Goal: Task Accomplishment & Management: Use online tool/utility

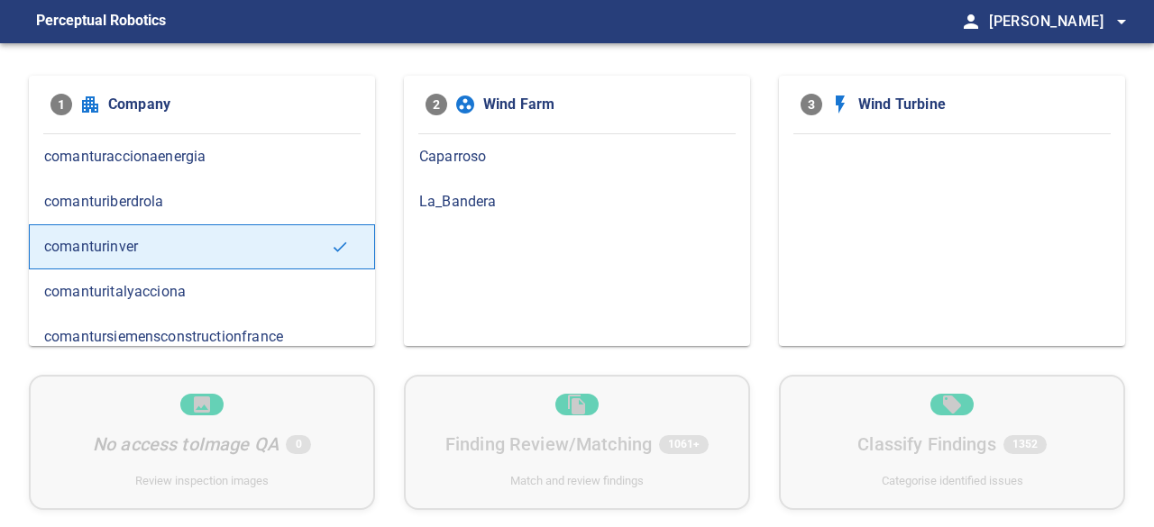
click at [452, 198] on span "La_Bandera" at bounding box center [577, 202] width 316 height 22
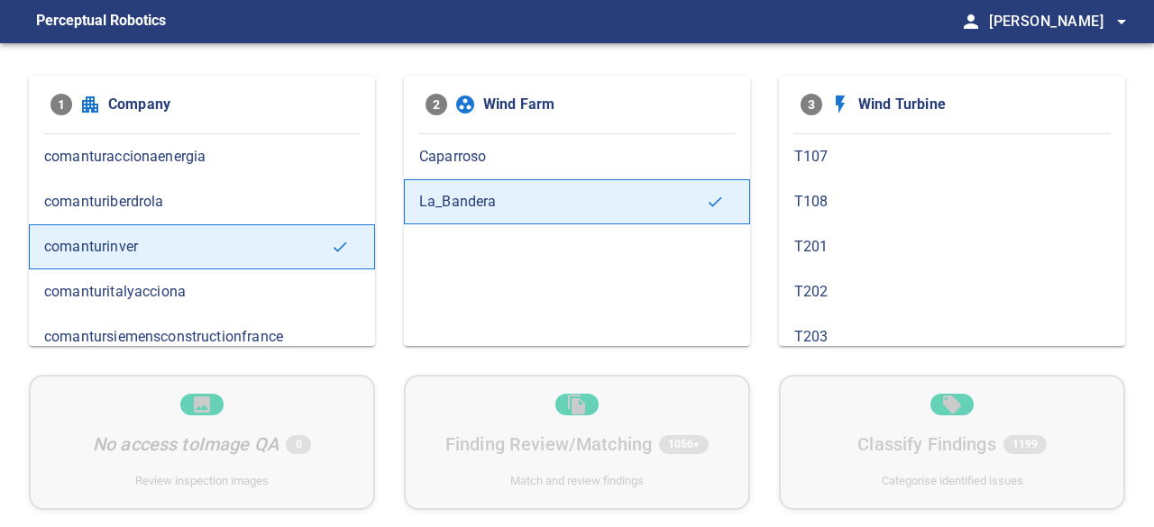
scroll to position [541, 0]
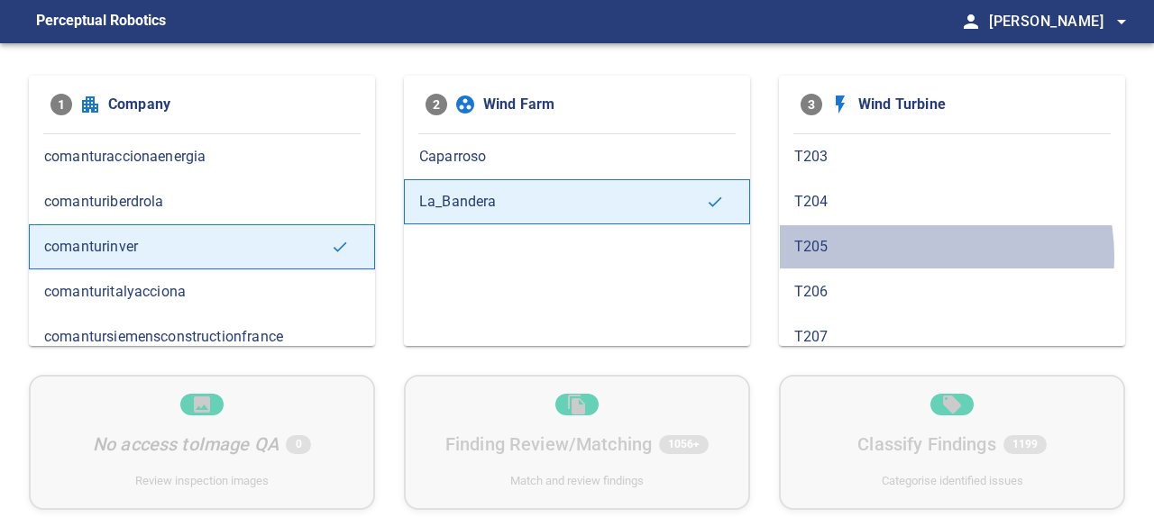
click at [924, 248] on span "T205" at bounding box center [952, 247] width 316 height 22
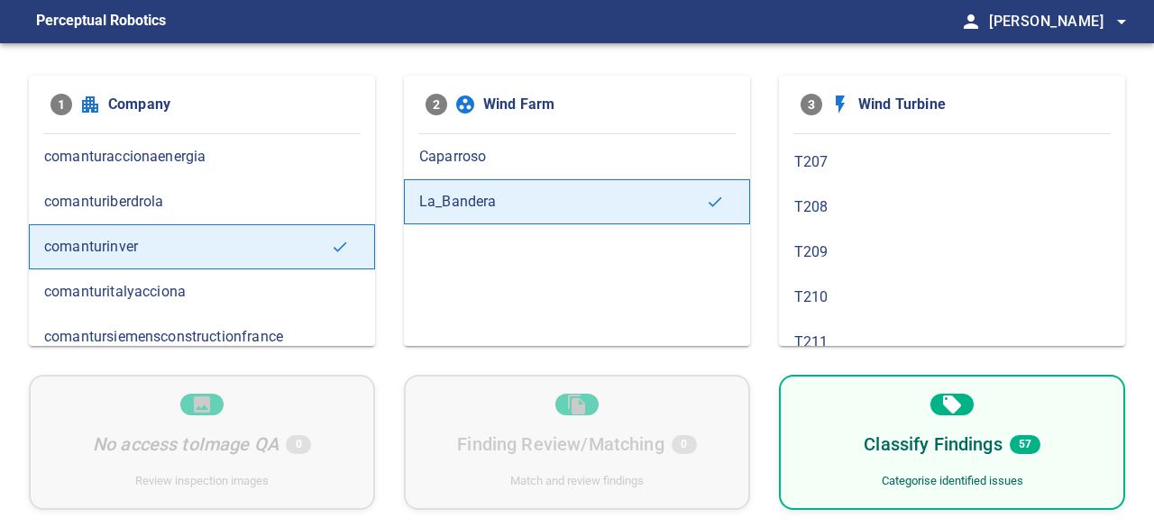
scroll to position [721, 0]
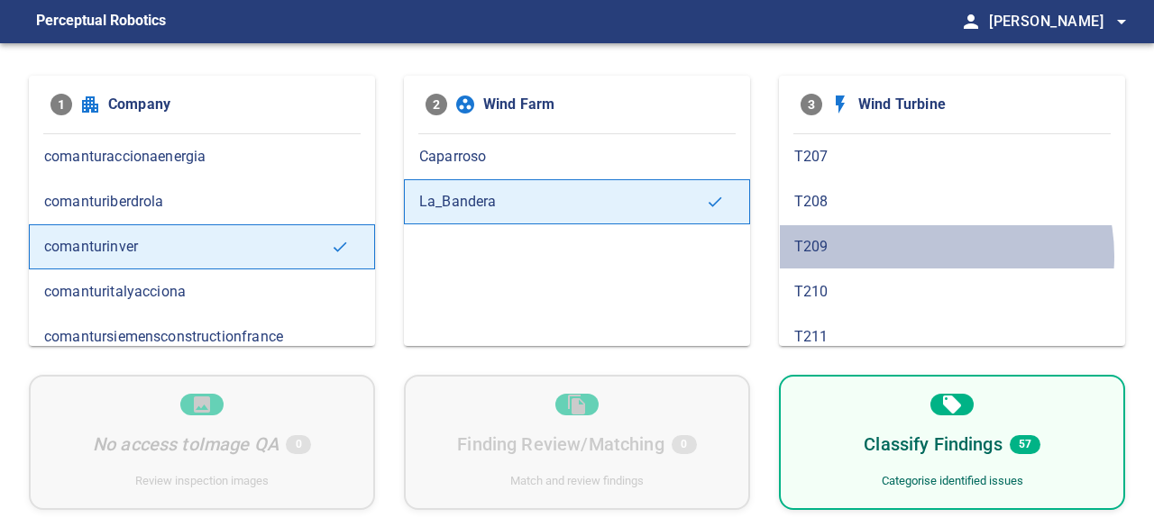
click at [927, 245] on span "T209" at bounding box center [952, 247] width 316 height 22
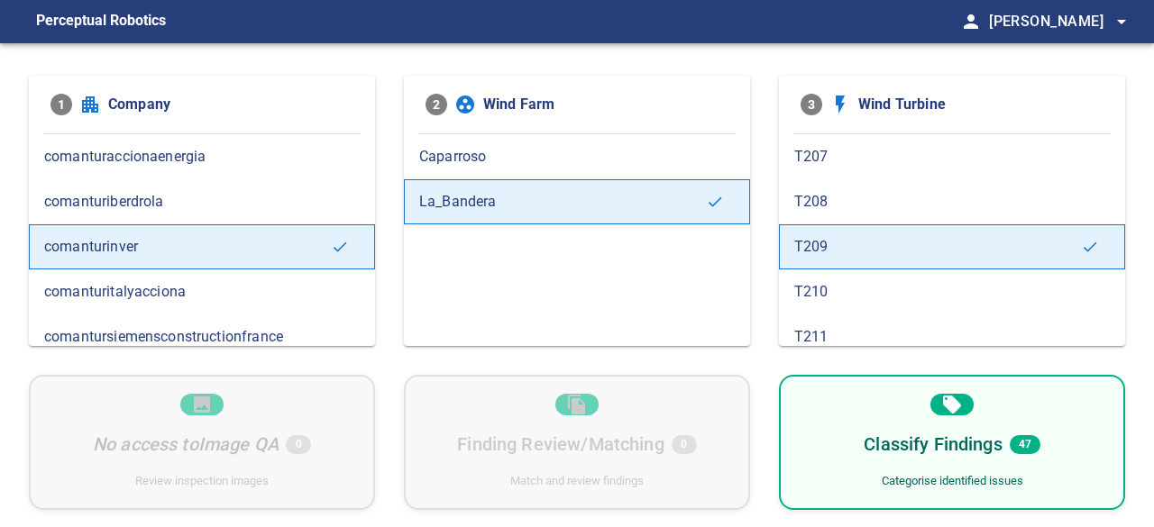
click at [939, 288] on span "T210" at bounding box center [952, 292] width 316 height 22
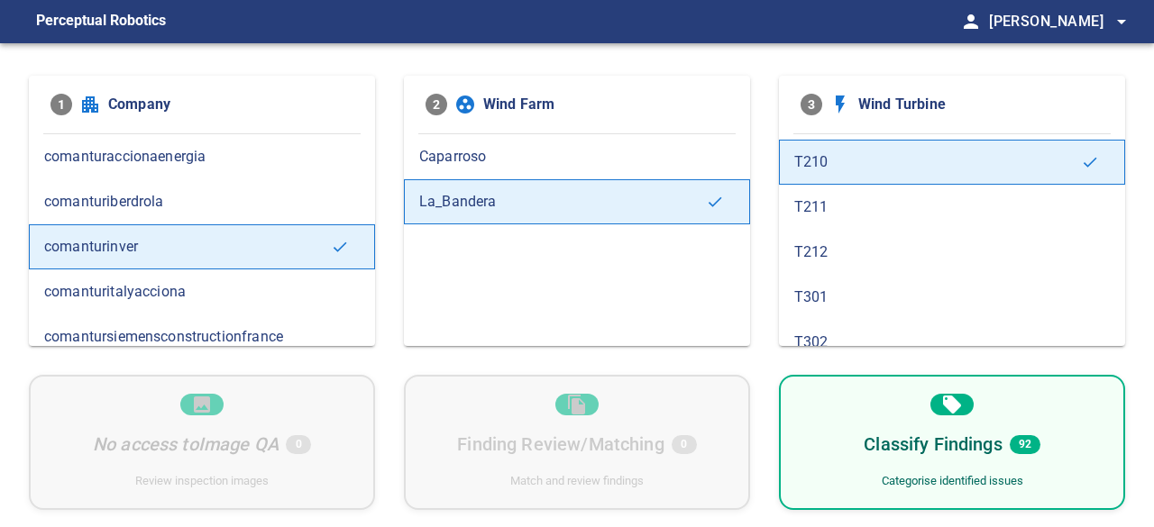
scroll to position [811, 0]
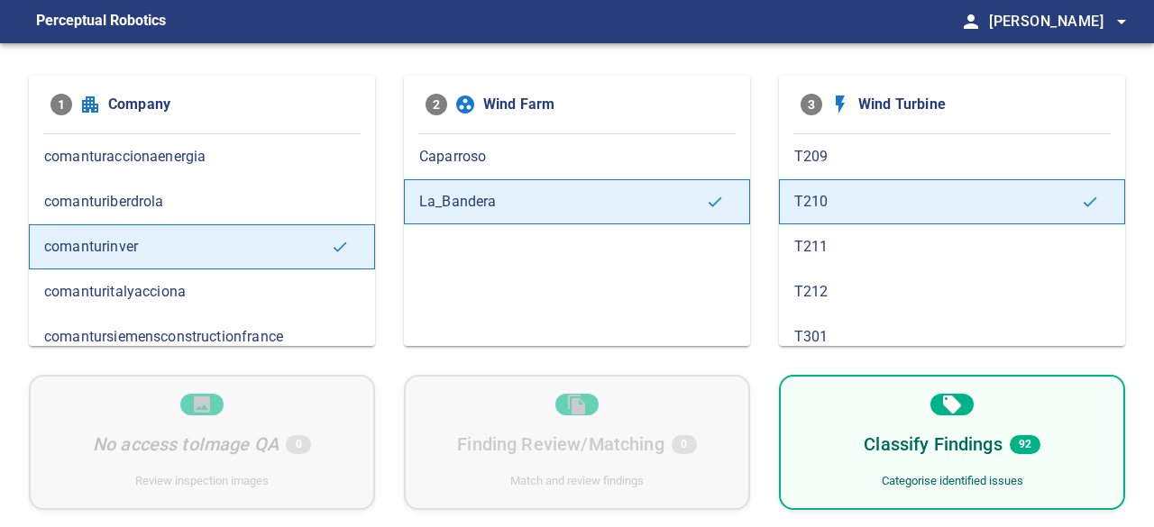
click at [931, 236] on span "T211" at bounding box center [952, 247] width 316 height 22
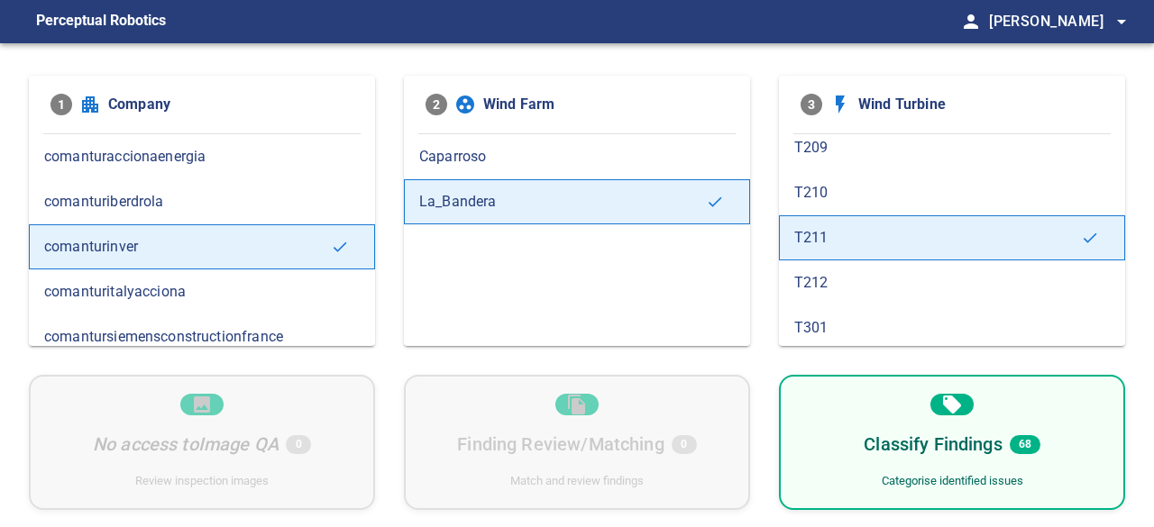
scroll to position [902, 0]
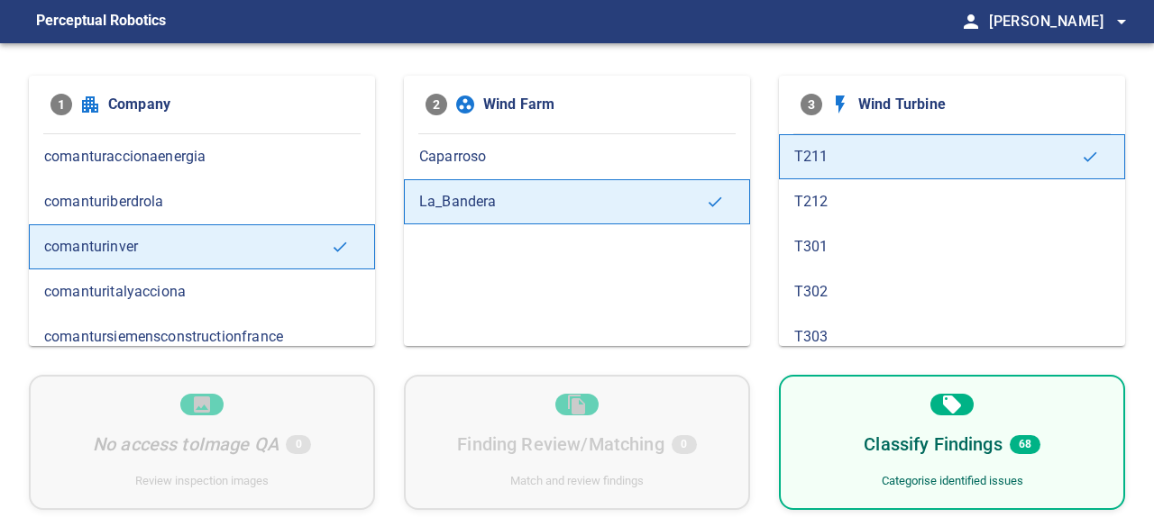
click at [903, 191] on span "T212" at bounding box center [952, 202] width 316 height 22
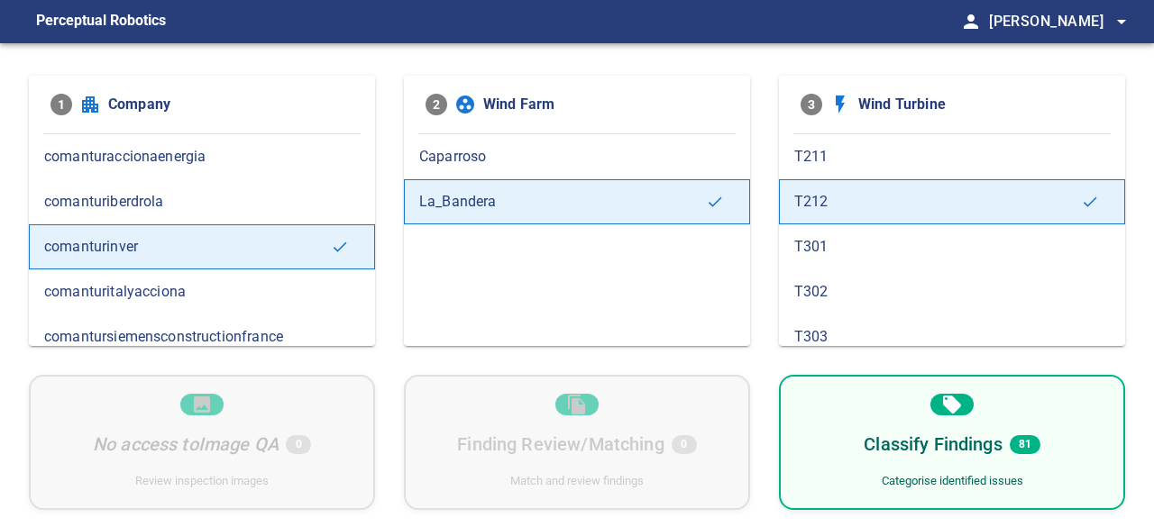
click at [903, 237] on span "T301" at bounding box center [952, 247] width 316 height 22
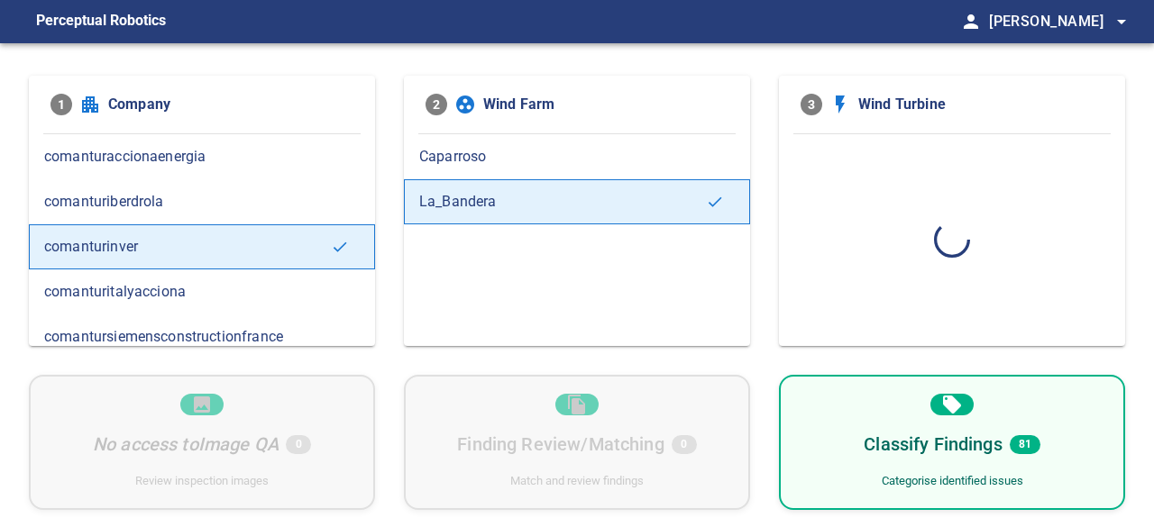
scroll to position [0, 0]
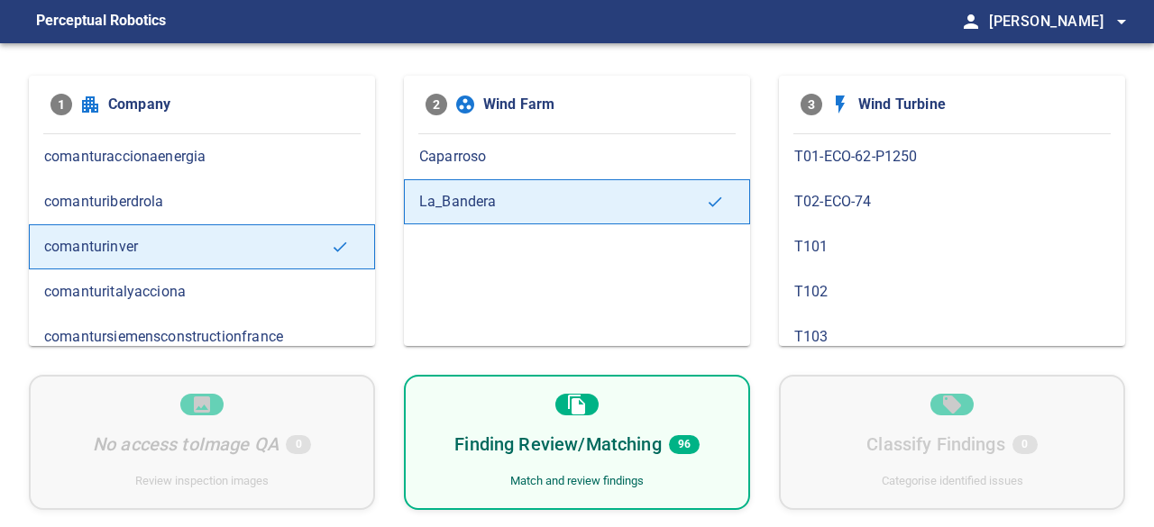
click at [647, 412] on div "Finding Review/Matching 96 Match and review findings" at bounding box center [577, 442] width 346 height 135
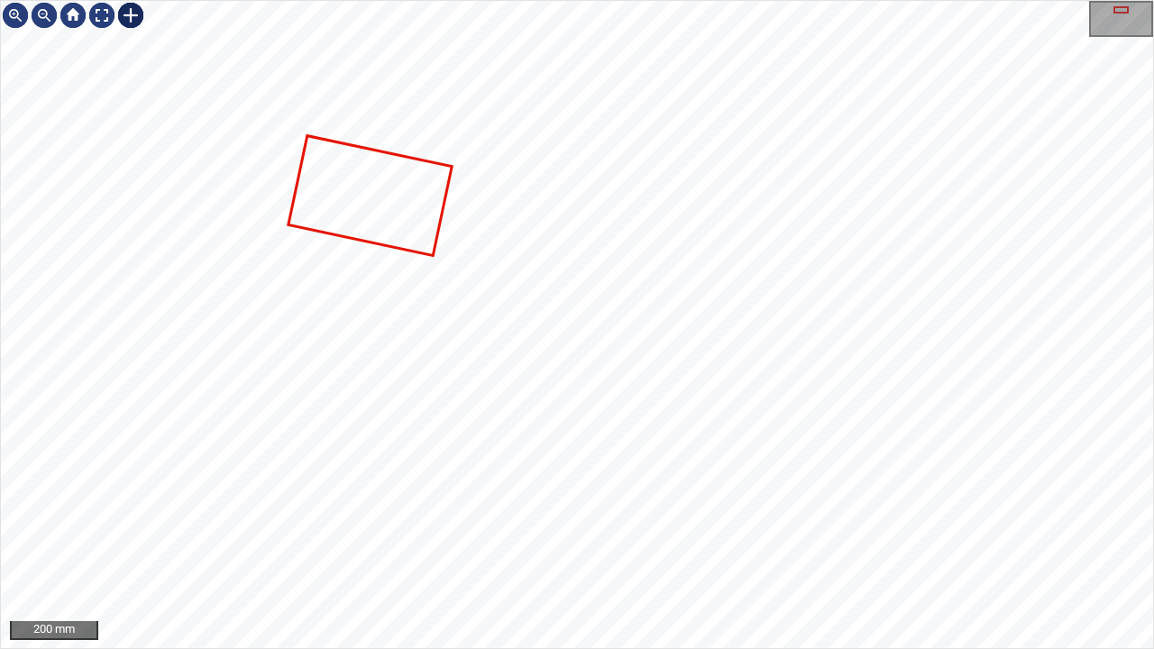
click at [131, 16] on div at bounding box center [130, 15] width 29 height 29
click at [561, 263] on div at bounding box center [577, 324] width 1152 height 647
click at [244, 106] on div at bounding box center [577, 324] width 1152 height 647
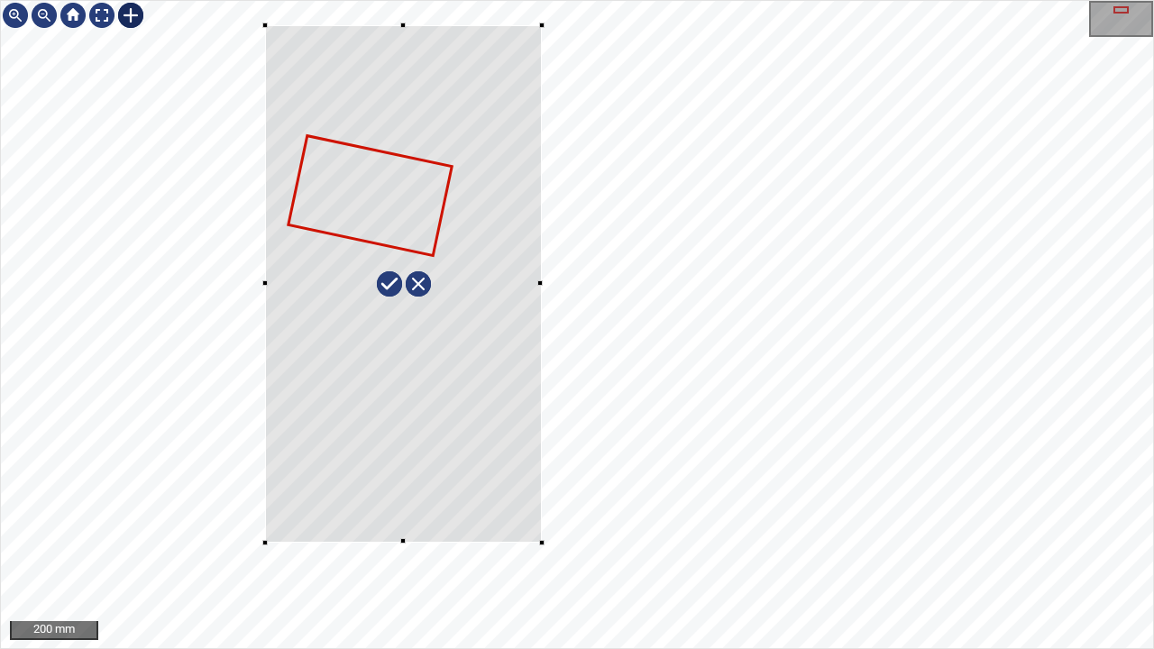
click at [541, 527] on div at bounding box center [577, 324] width 1152 height 647
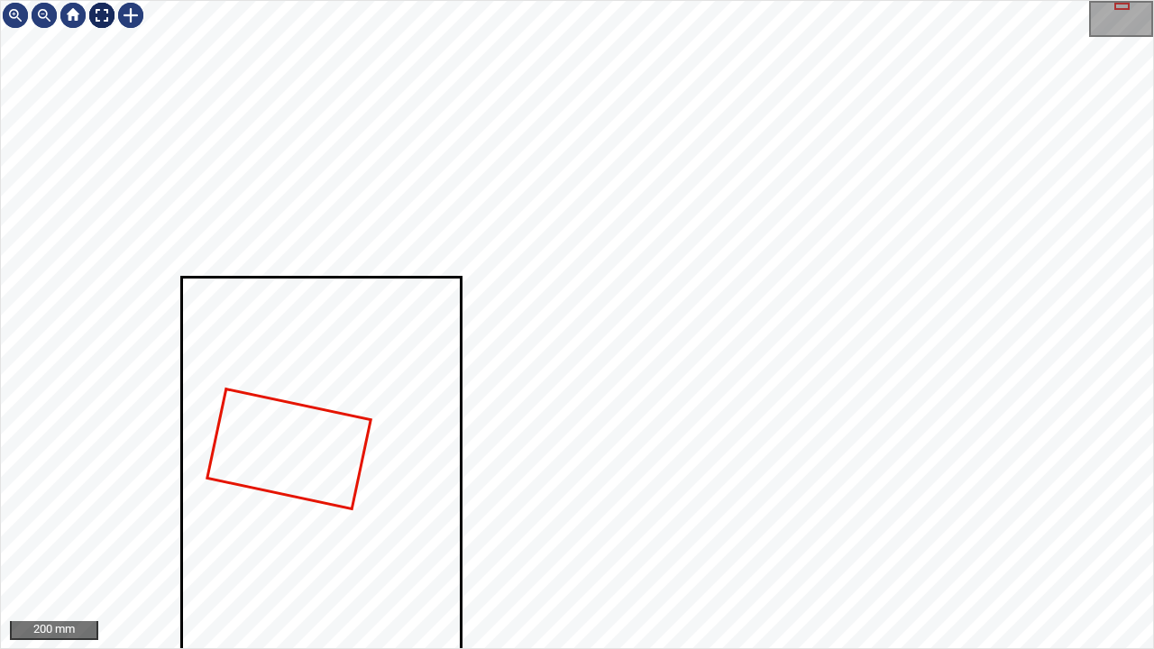
click at [98, 14] on div at bounding box center [101, 15] width 29 height 29
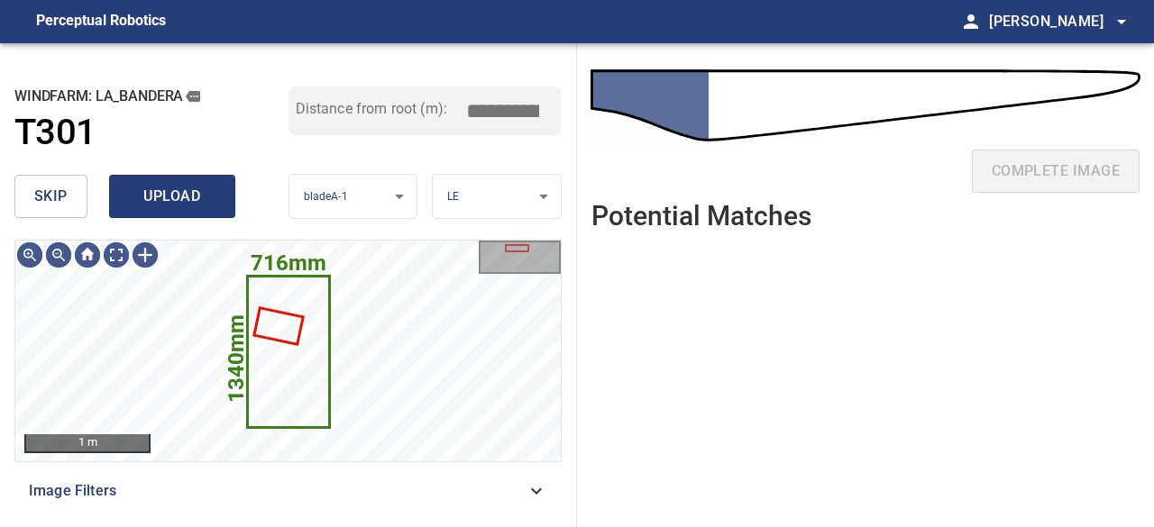
click at [172, 202] on span "upload" at bounding box center [172, 196] width 87 height 25
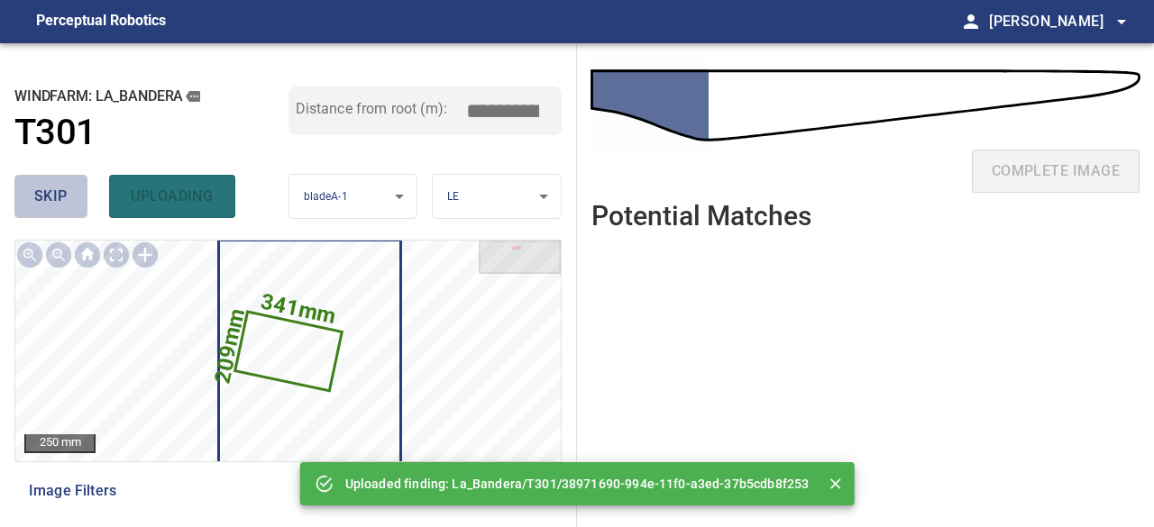
click at [72, 199] on button "skip" at bounding box center [50, 196] width 73 height 43
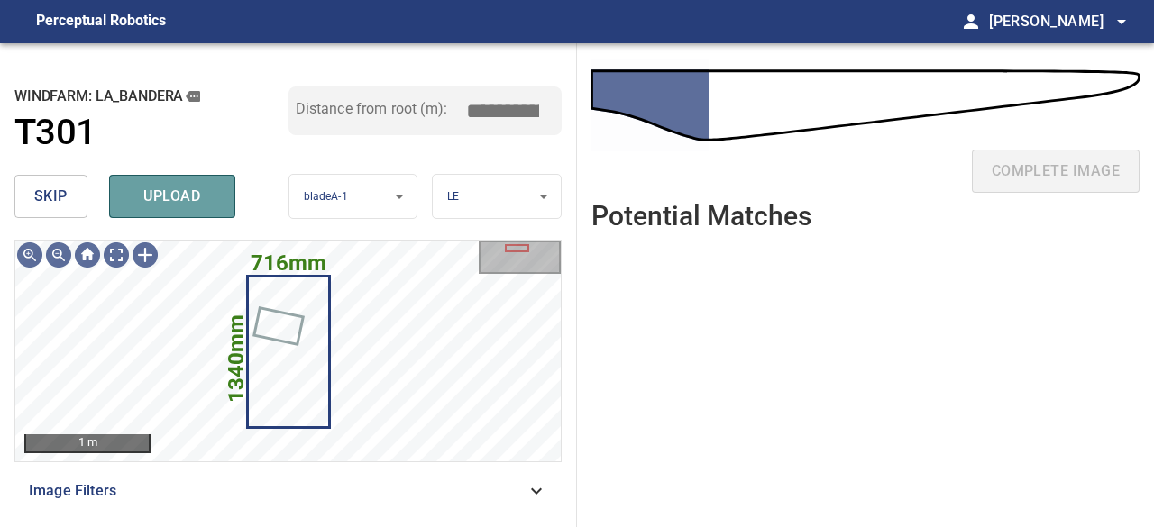
click at [157, 199] on span "upload" at bounding box center [172, 196] width 87 height 25
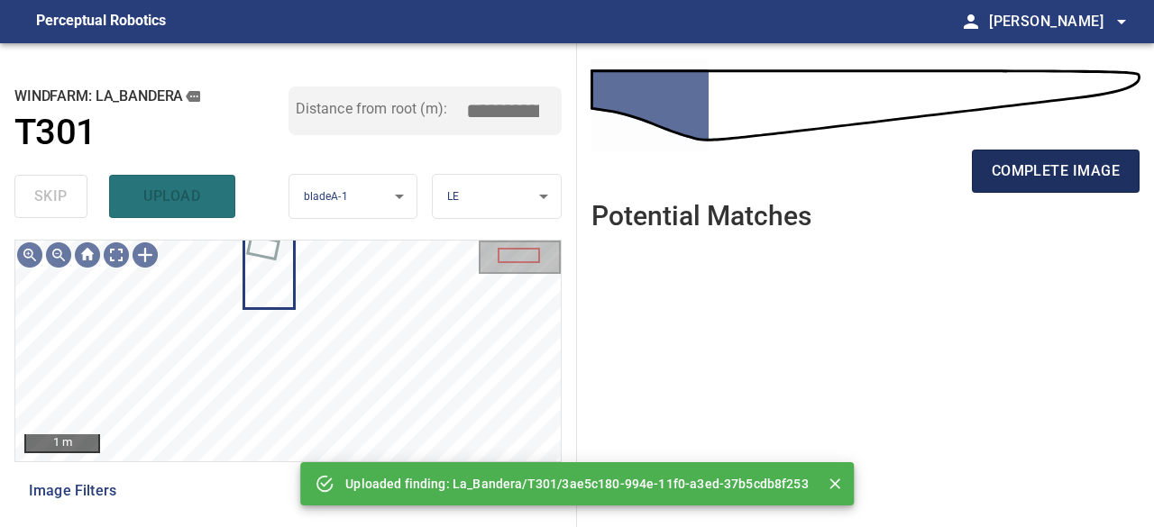
click at [1057, 153] on button "complete image" at bounding box center [1056, 171] width 168 height 43
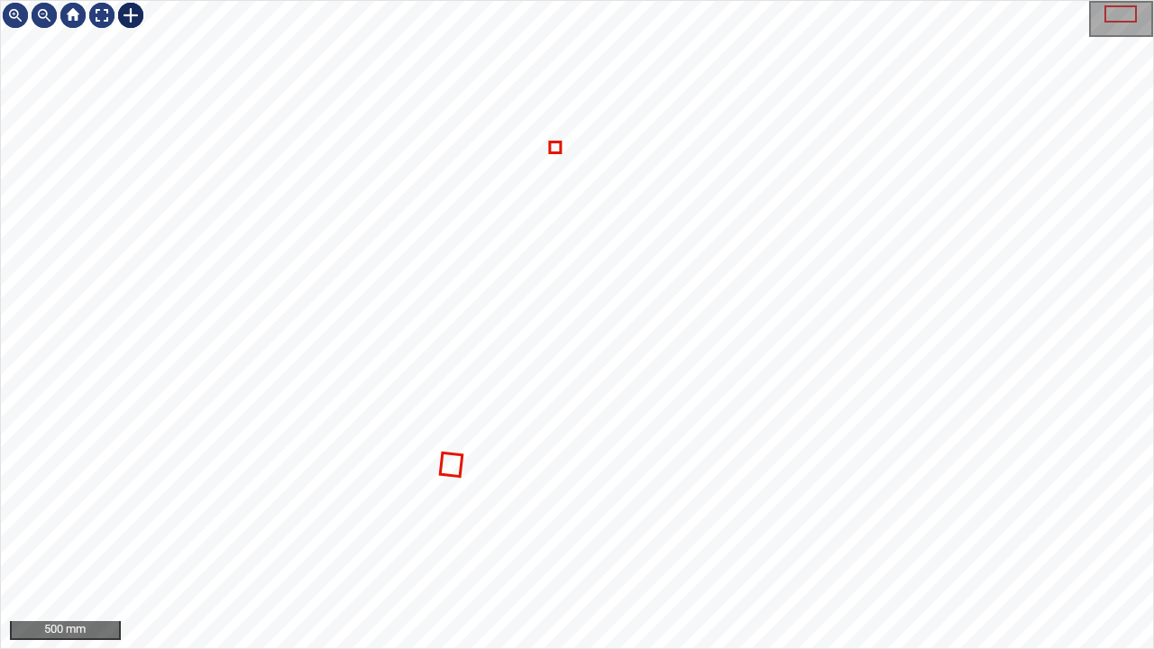
click at [128, 12] on div at bounding box center [130, 15] width 29 height 29
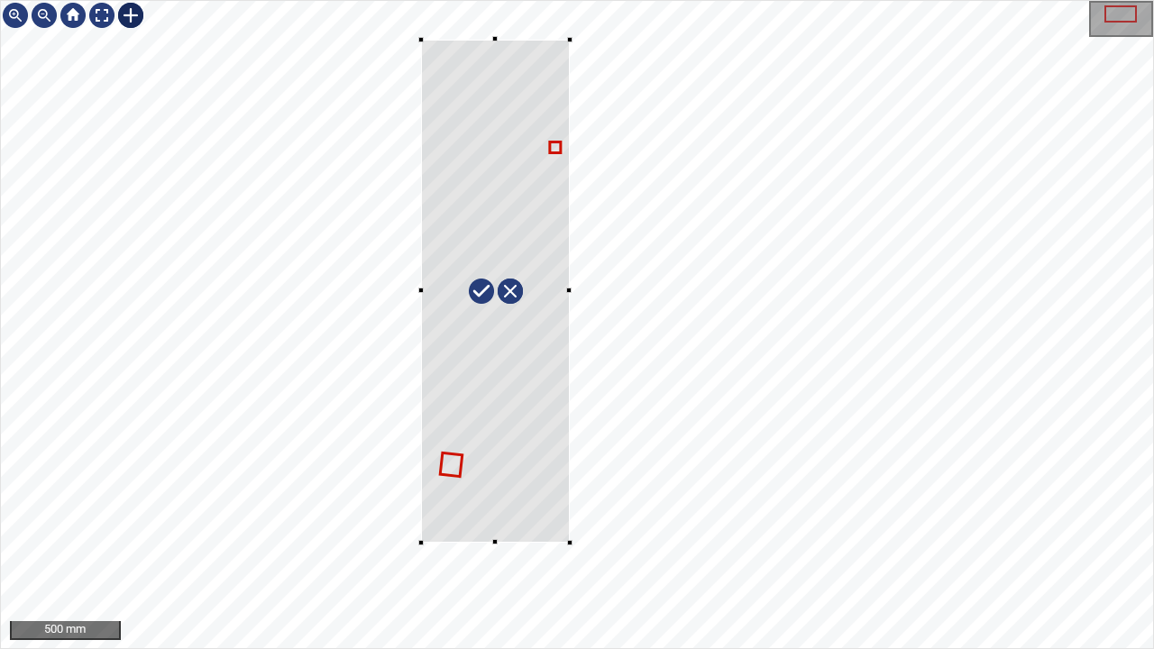
click at [570, 527] on div at bounding box center [577, 324] width 1152 height 647
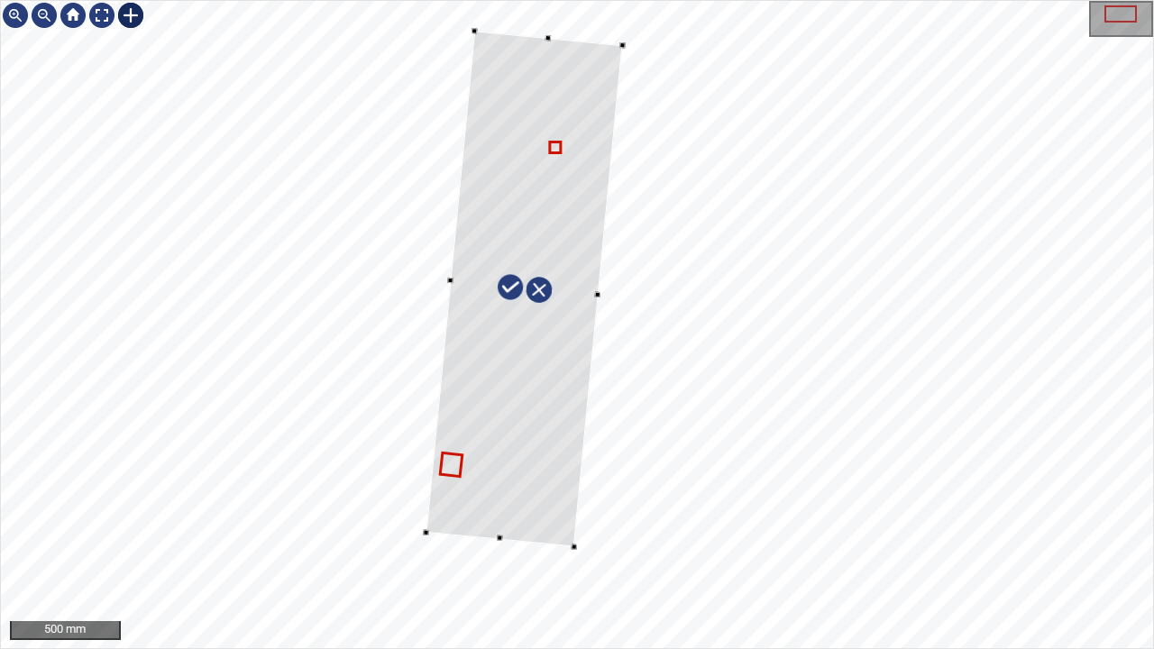
click at [546, 458] on div at bounding box center [524, 289] width 197 height 516
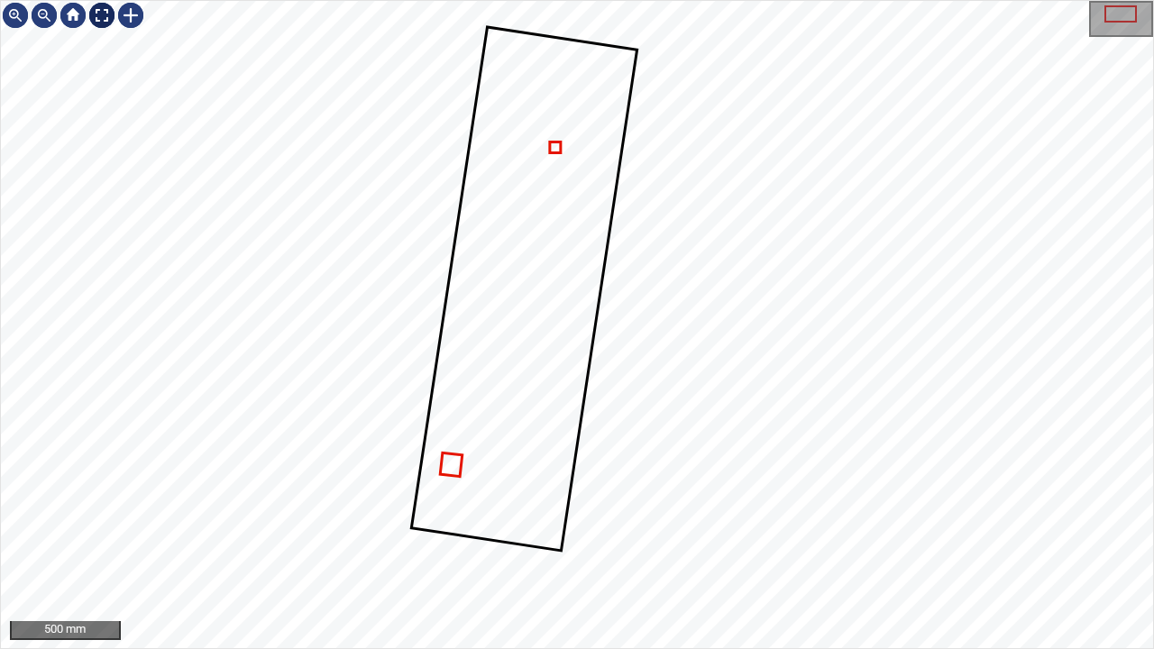
click at [103, 16] on div at bounding box center [101, 15] width 29 height 29
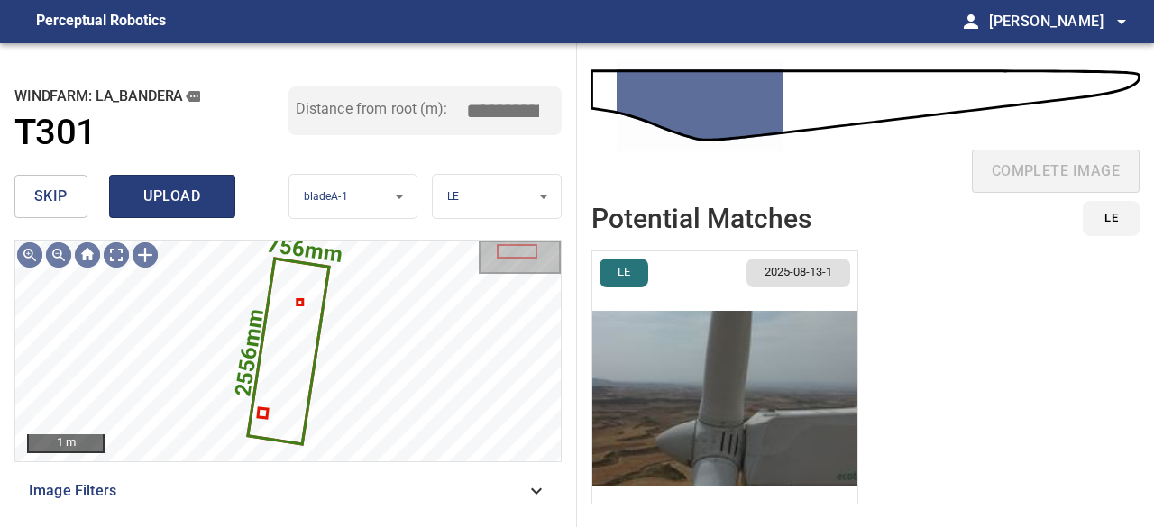
click at [177, 201] on span "upload" at bounding box center [172, 196] width 87 height 25
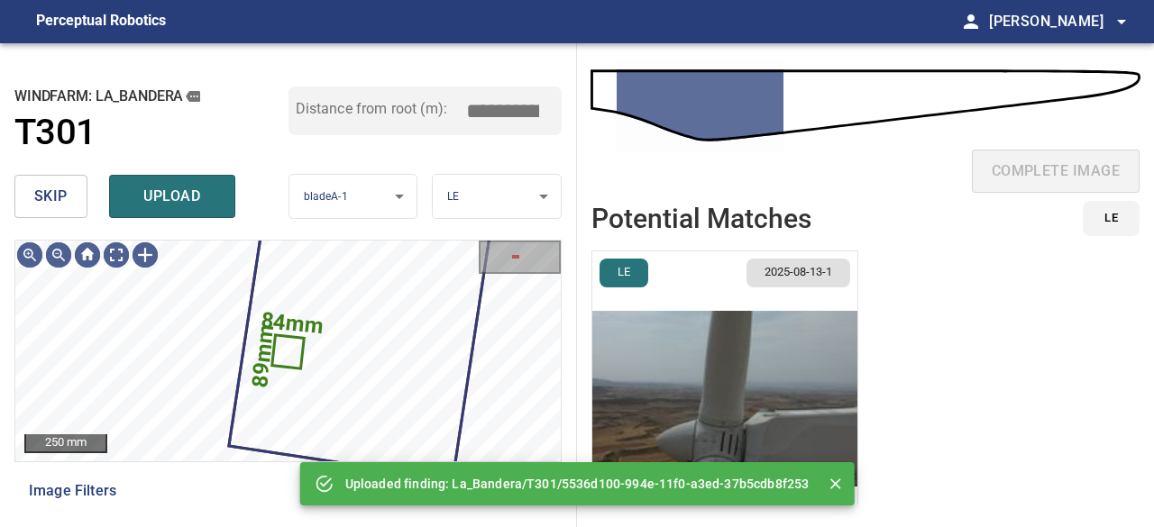
click at [65, 212] on button "skip" at bounding box center [50, 196] width 73 height 43
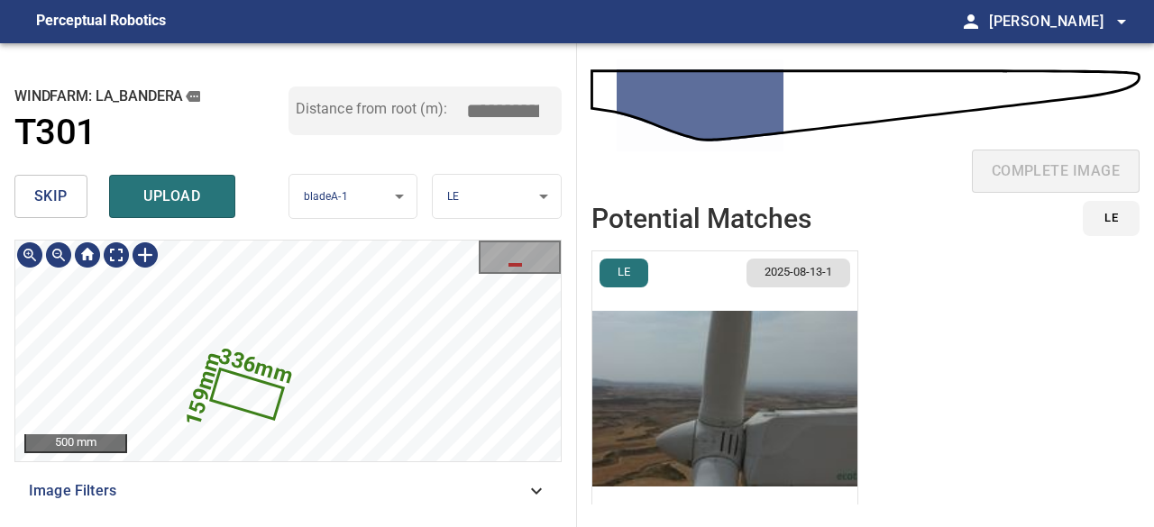
click at [250, 396] on icon at bounding box center [246, 394] width 69 height 47
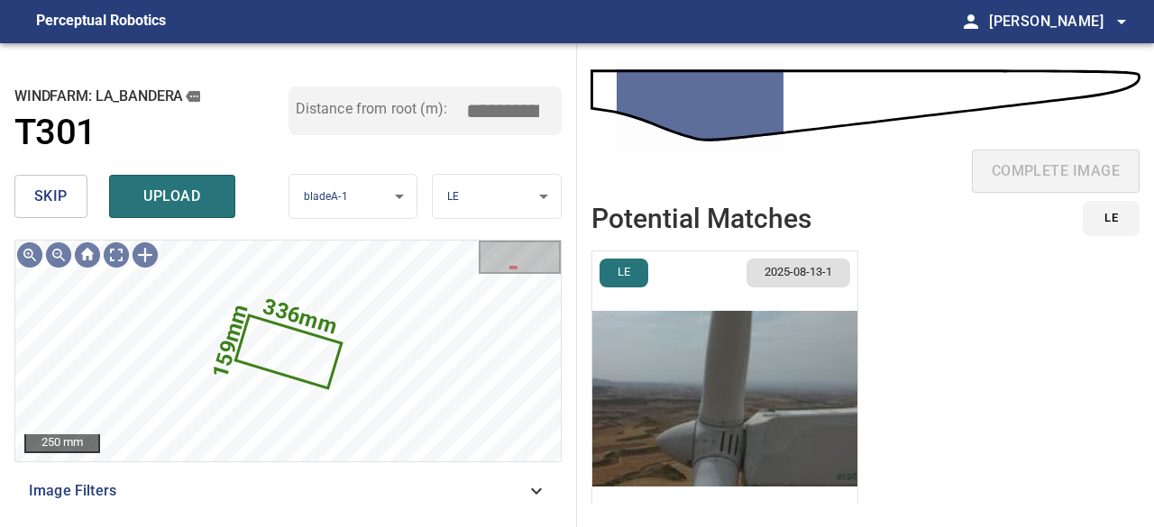
click at [670, 382] on img "button" at bounding box center [724, 399] width 265 height 295
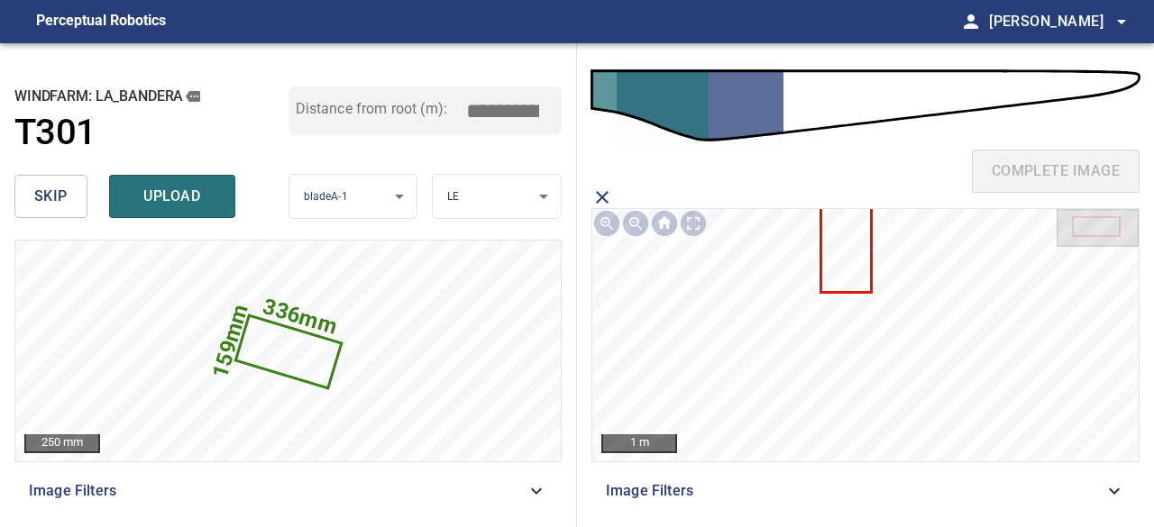
click at [840, 255] on icon at bounding box center [846, 246] width 48 height 89
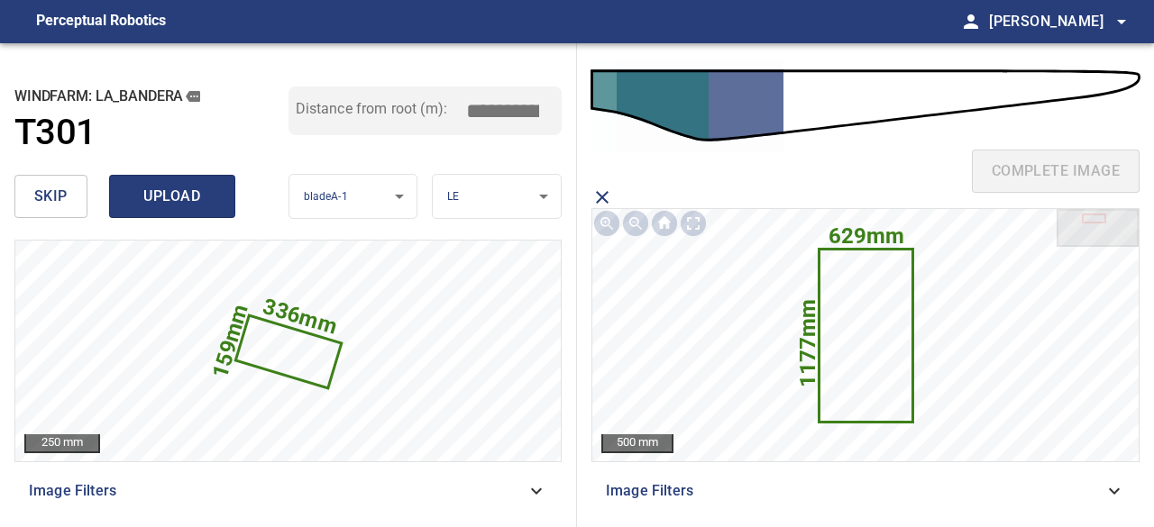
click at [182, 197] on span "upload" at bounding box center [172, 196] width 87 height 25
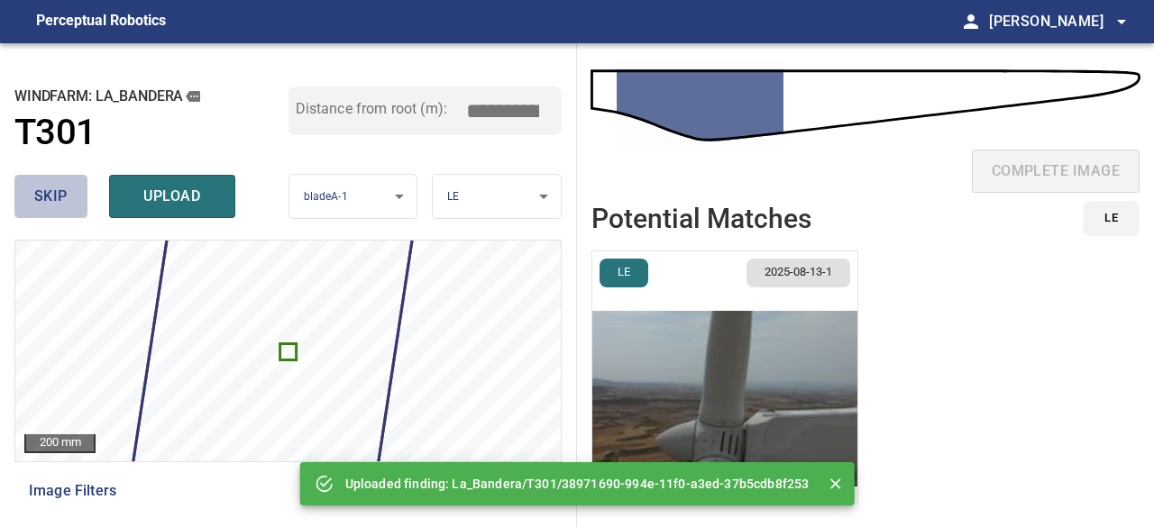
click at [51, 188] on span "skip" at bounding box center [50, 196] width 33 height 25
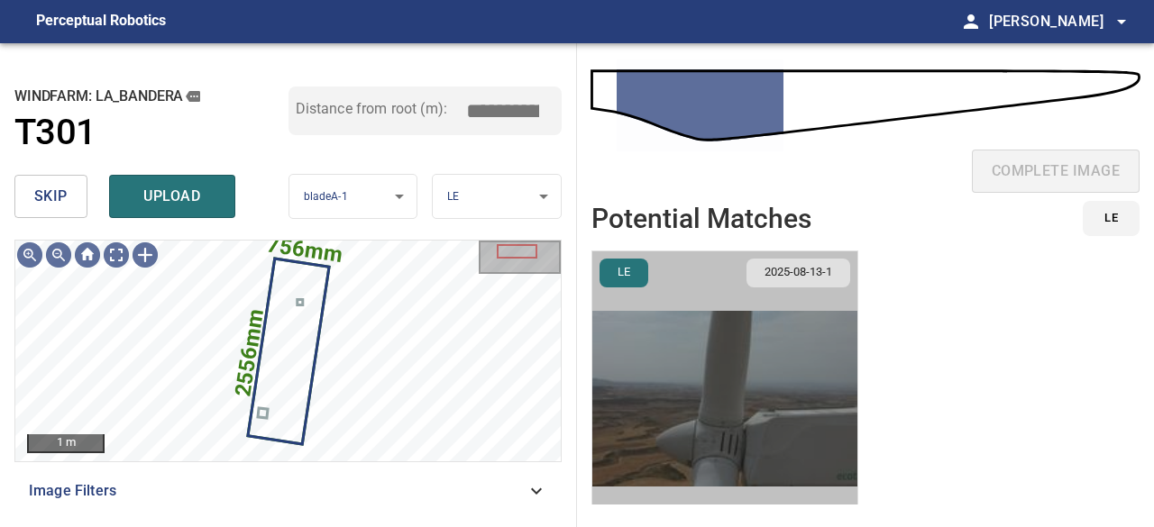
click at [698, 391] on img "button" at bounding box center [724, 399] width 265 height 295
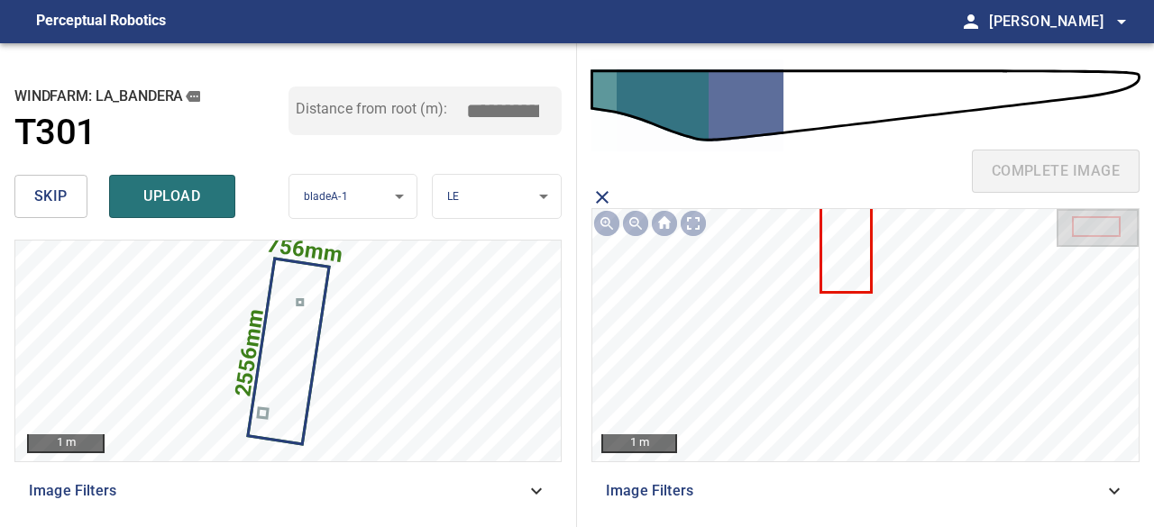
click at [839, 260] on icon at bounding box center [846, 246] width 48 height 89
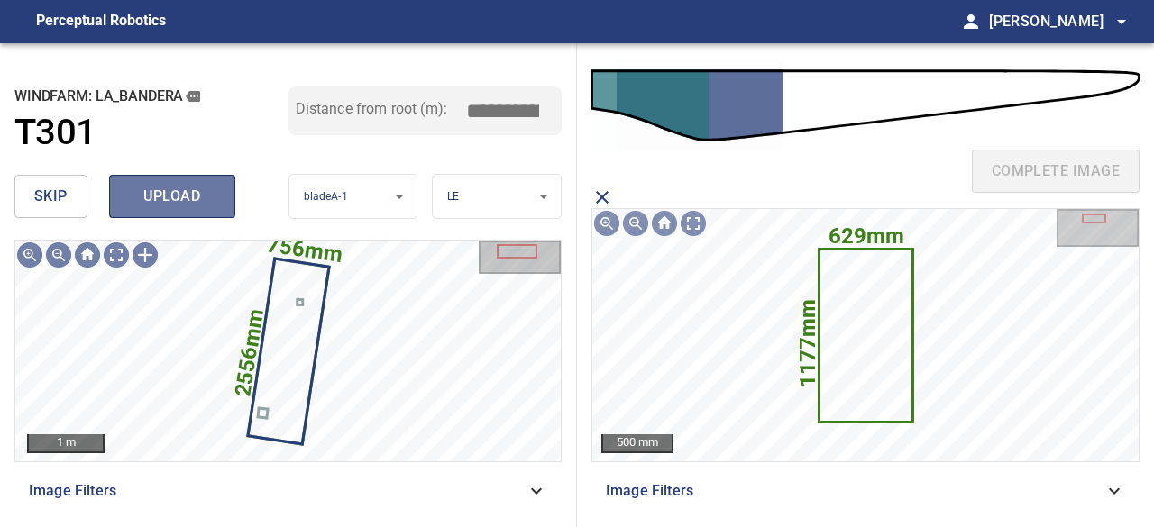
click at [187, 196] on span "upload" at bounding box center [172, 196] width 87 height 25
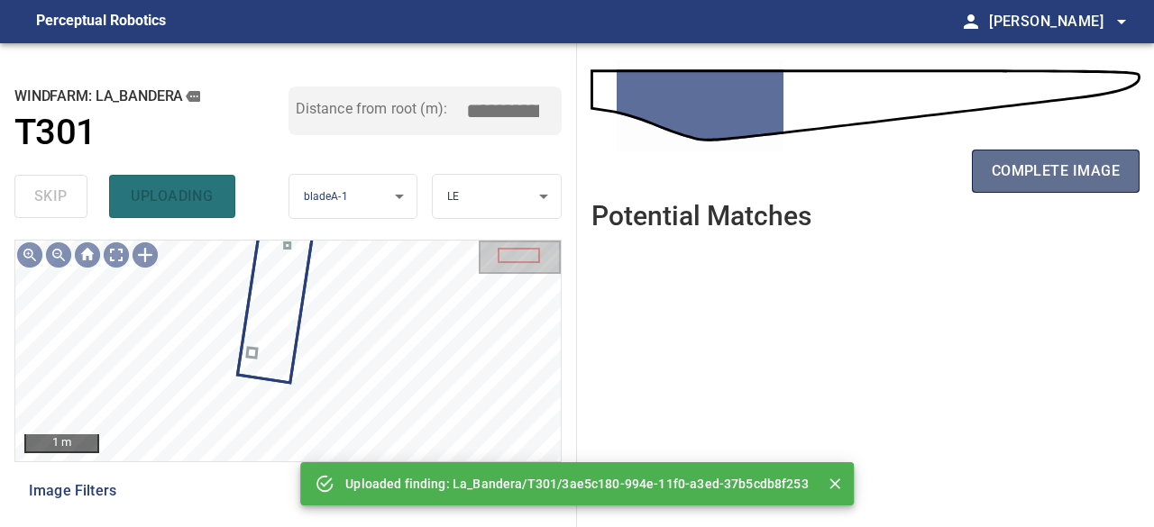
click at [1044, 174] on span "complete image" at bounding box center [1056, 171] width 128 height 25
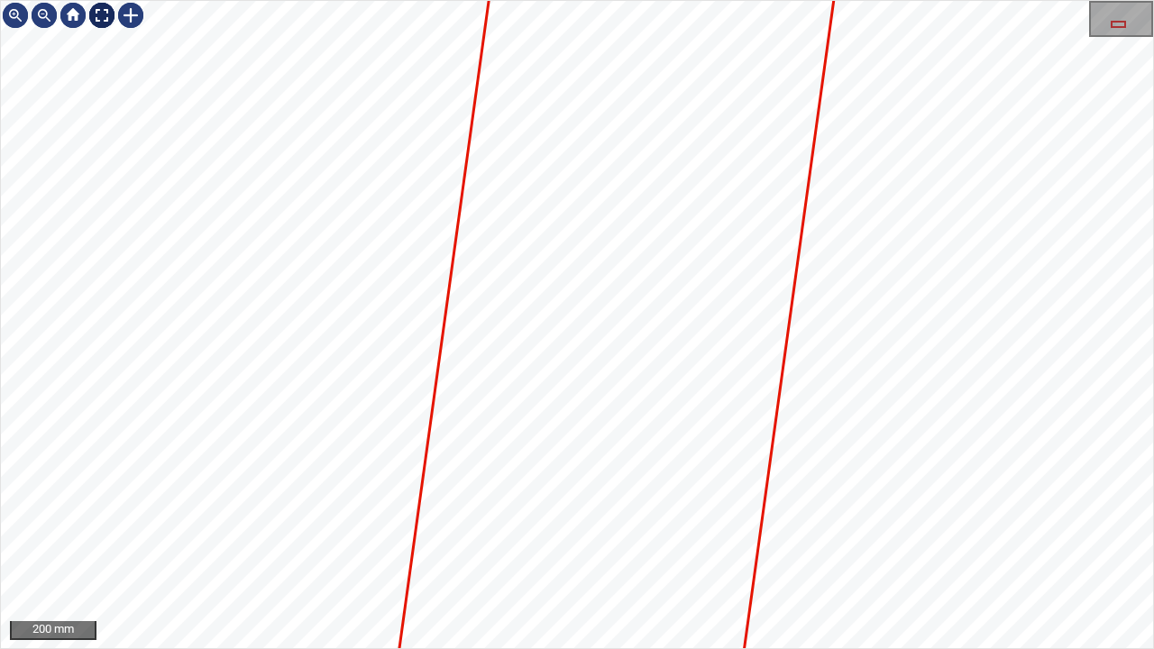
click at [105, 13] on div at bounding box center [101, 15] width 29 height 29
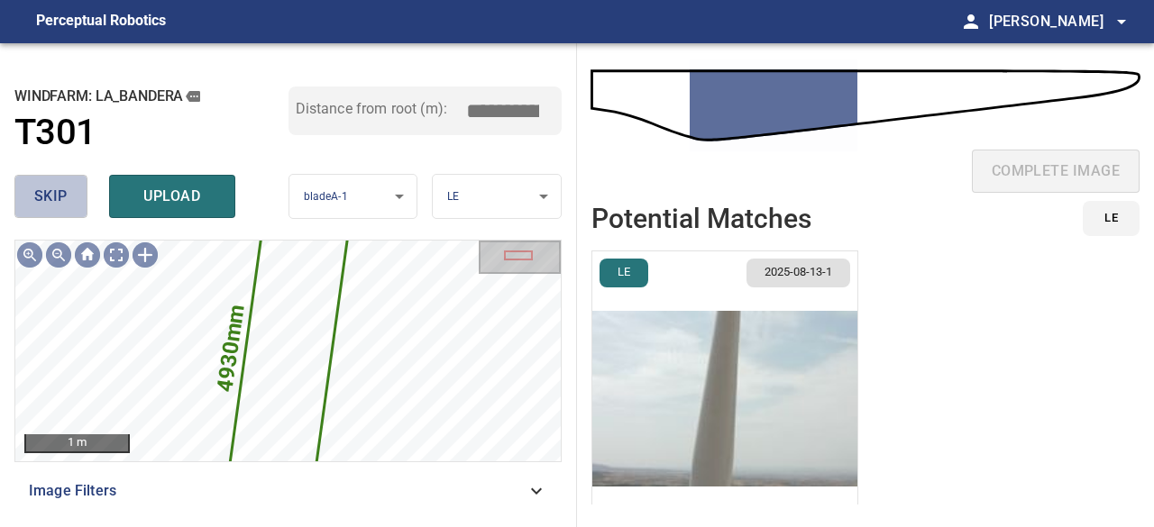
click at [60, 196] on span "skip" at bounding box center [50, 196] width 33 height 25
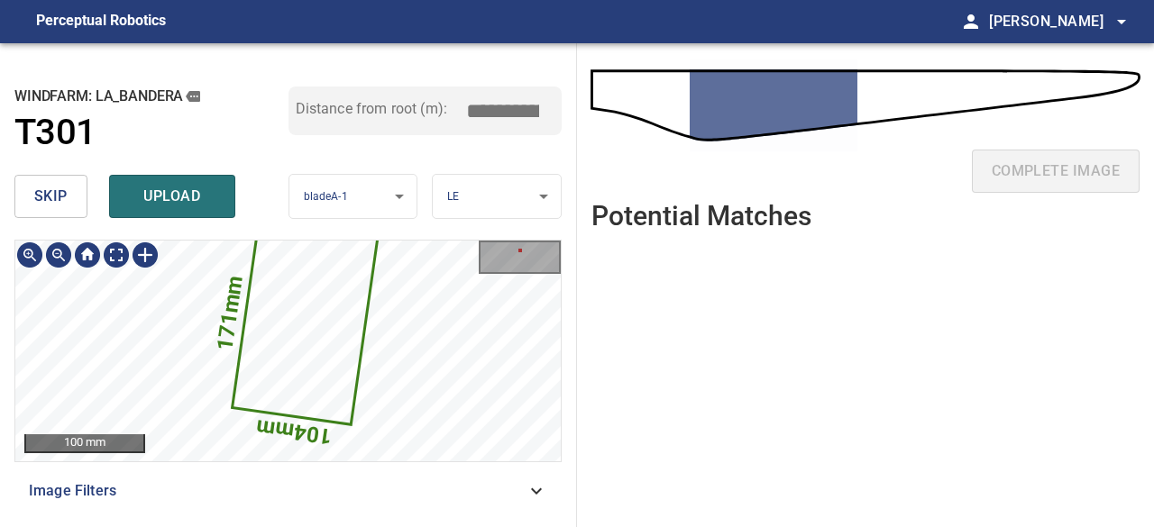
click at [296, 366] on icon at bounding box center [305, 319] width 143 height 206
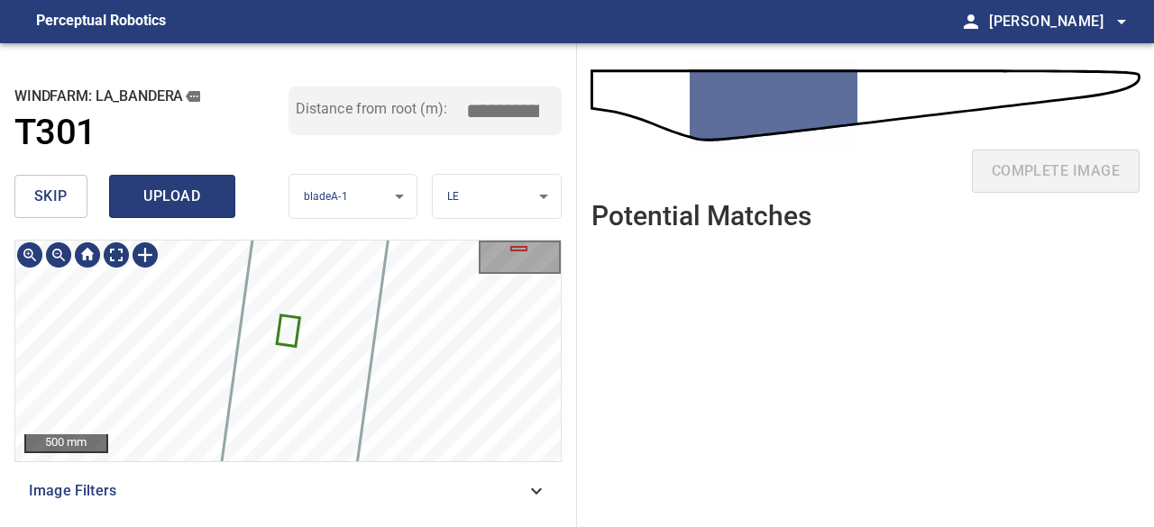
click at [175, 195] on span "upload" at bounding box center [172, 196] width 87 height 25
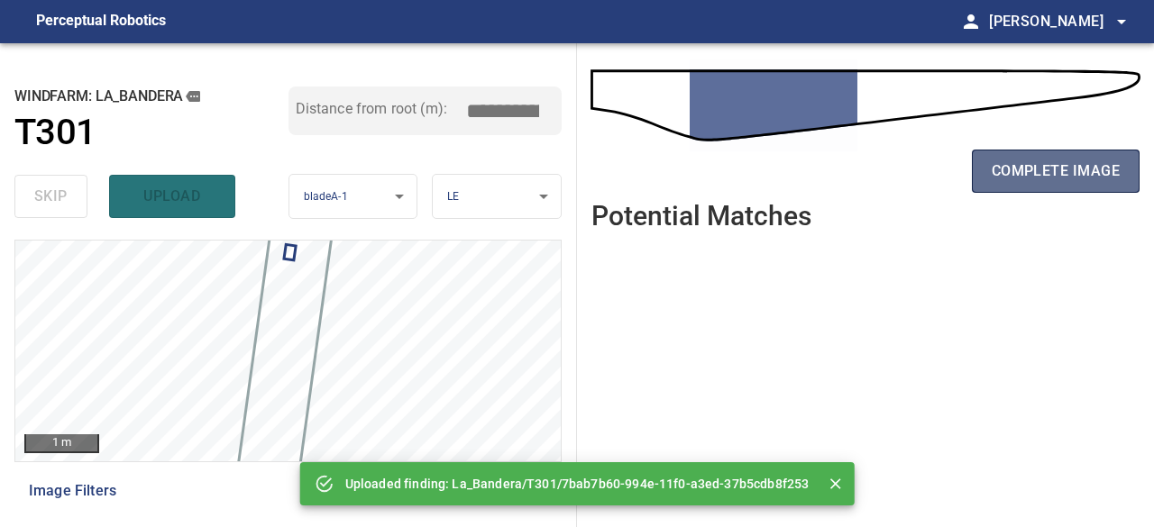
click at [1069, 174] on span "complete image" at bounding box center [1056, 171] width 128 height 25
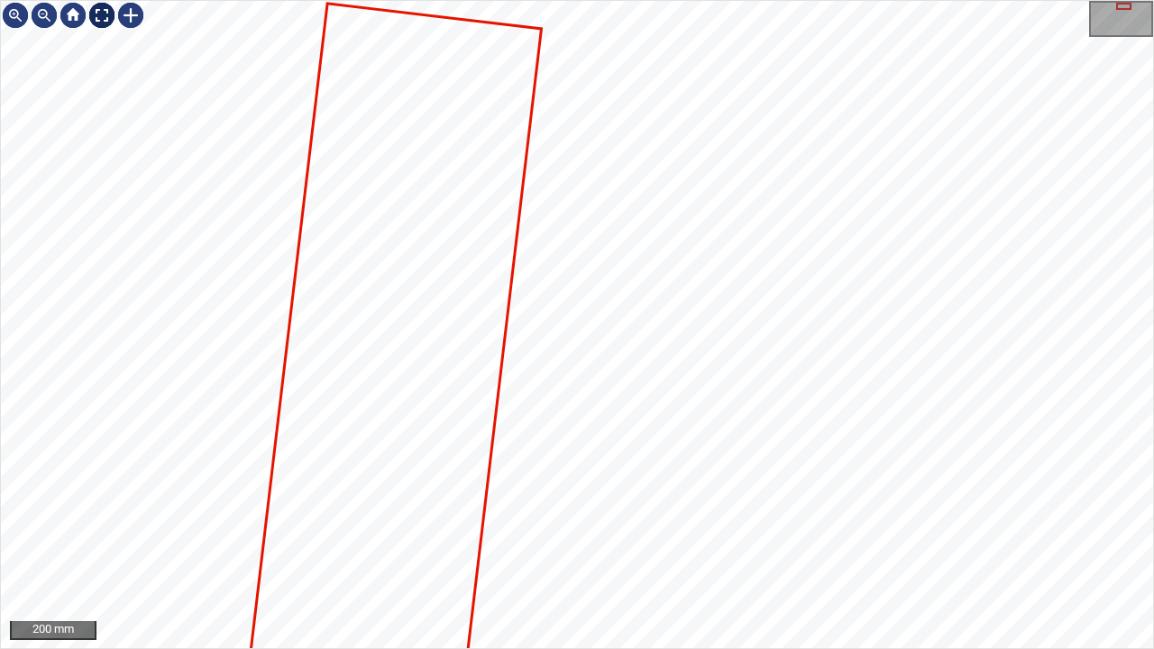
click at [96, 16] on div at bounding box center [101, 15] width 29 height 29
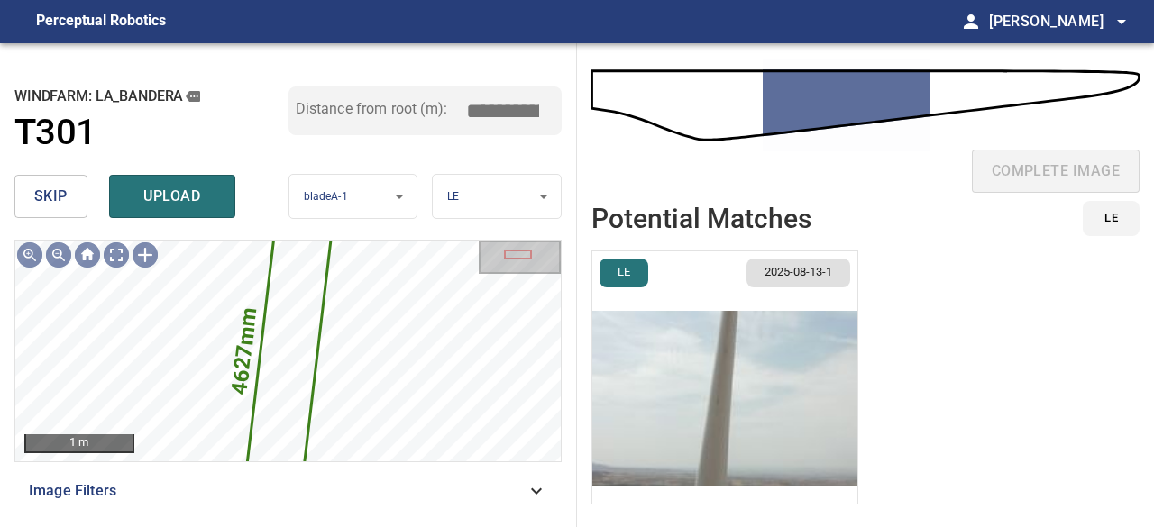
click at [69, 198] on button "skip" at bounding box center [50, 196] width 73 height 43
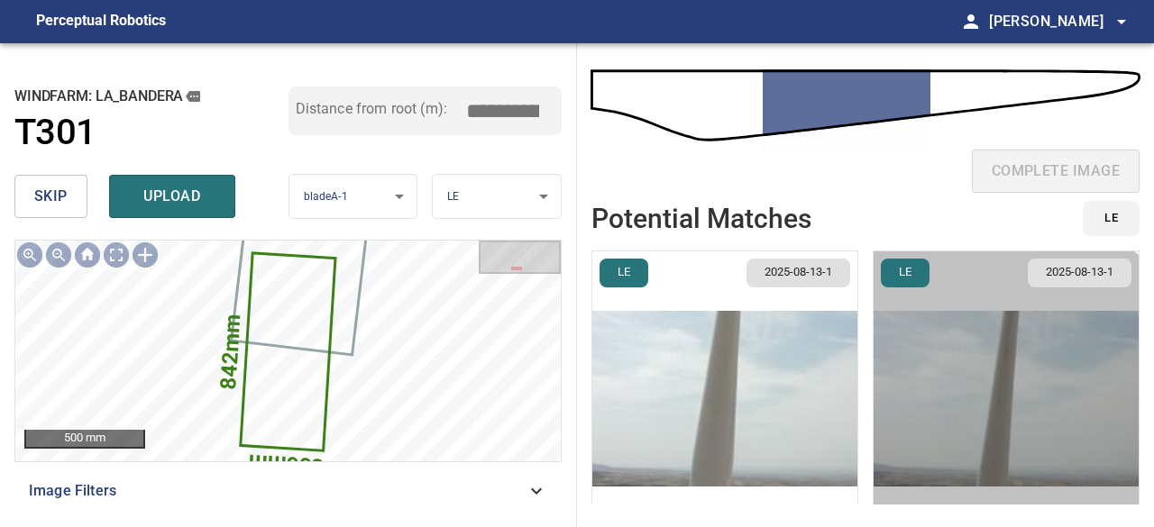
click at [977, 434] on img "button" at bounding box center [1006, 399] width 265 height 295
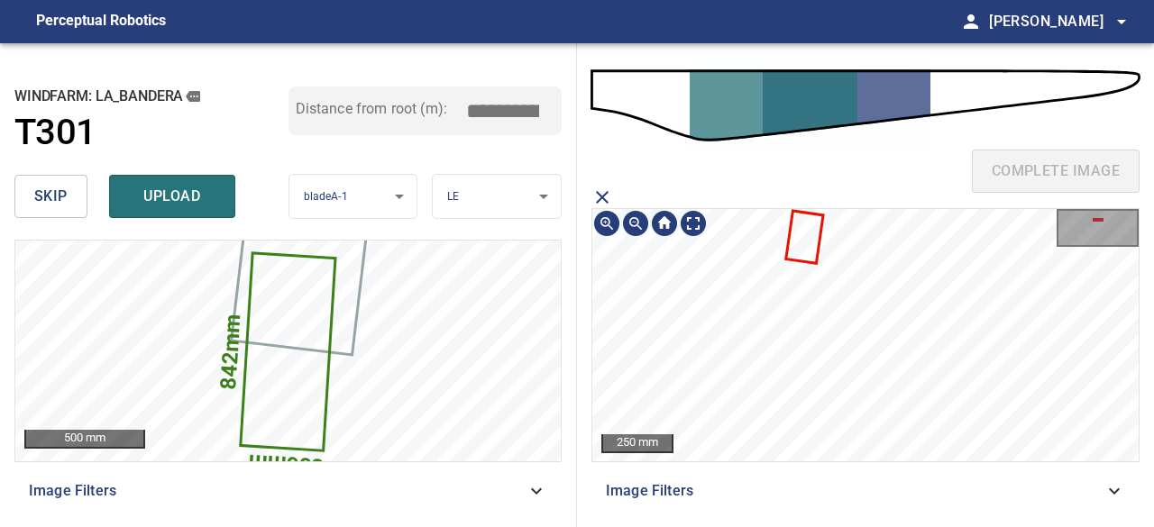
click at [790, 243] on icon at bounding box center [804, 237] width 34 height 49
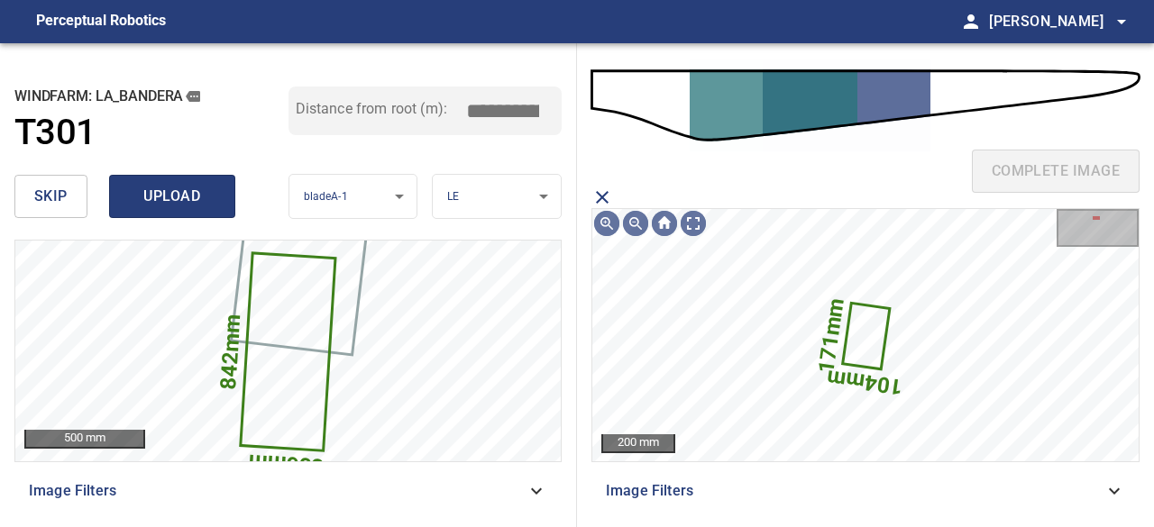
click at [157, 191] on span "upload" at bounding box center [172, 196] width 87 height 25
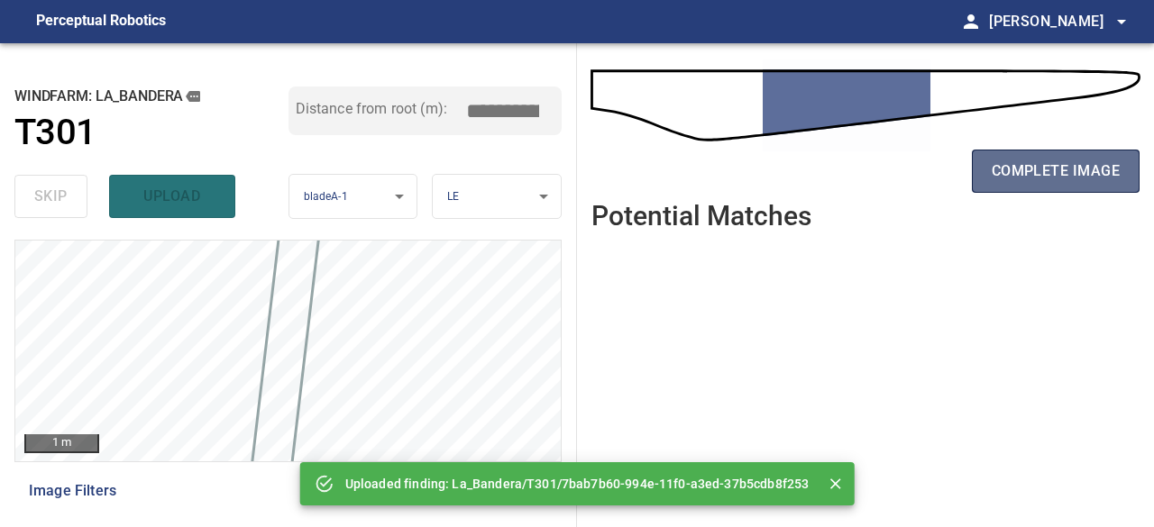
click at [1004, 172] on span "complete image" at bounding box center [1056, 171] width 128 height 25
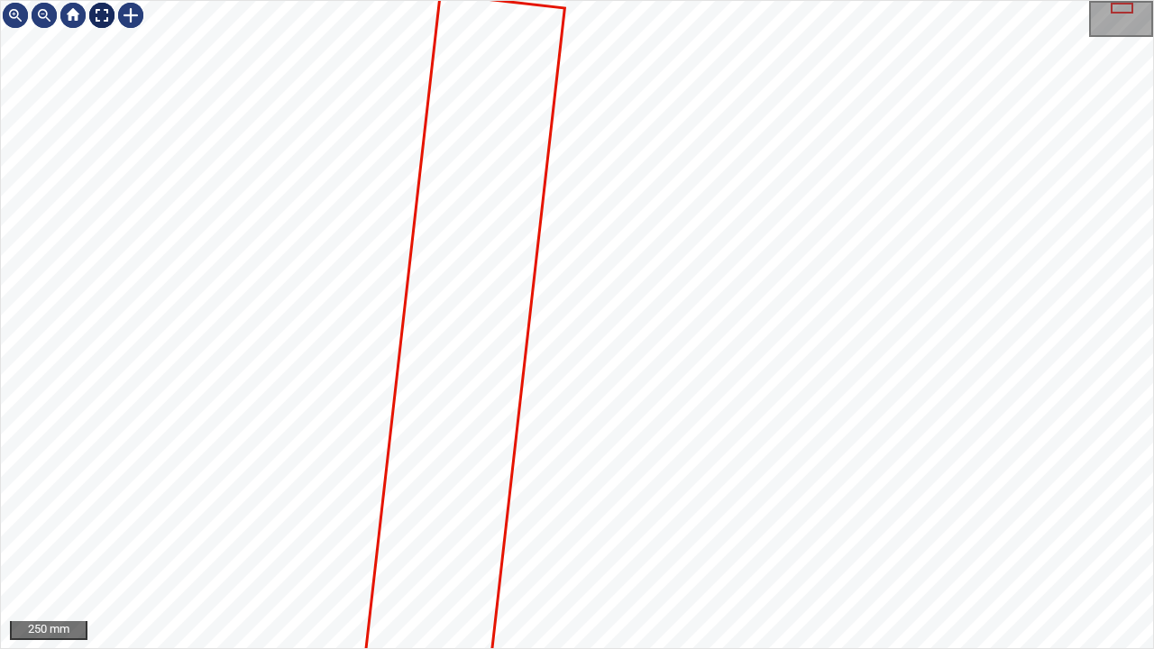
click at [95, 18] on div at bounding box center [101, 15] width 29 height 29
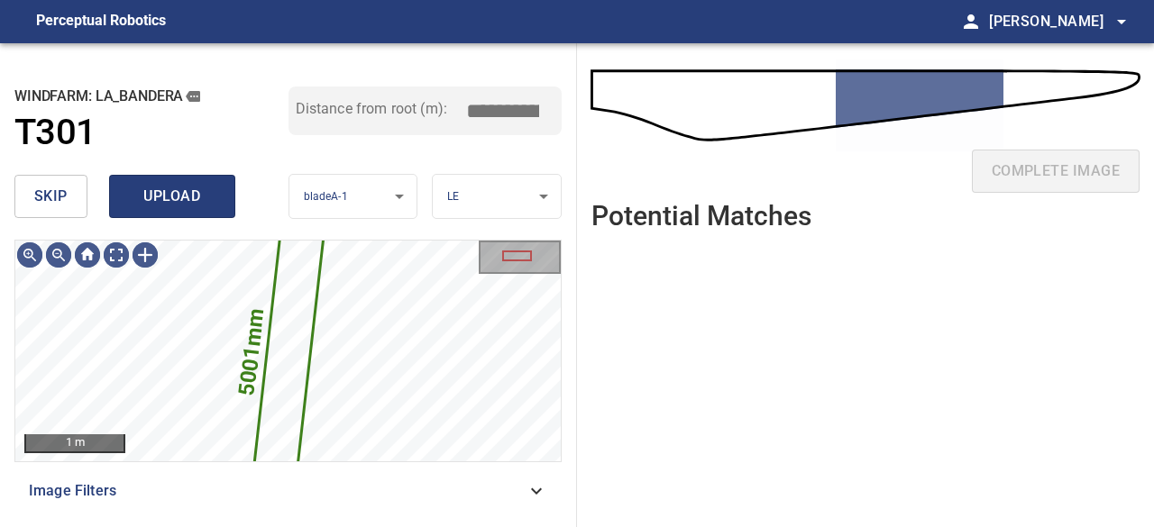
click at [146, 200] on span "upload" at bounding box center [172, 196] width 87 height 25
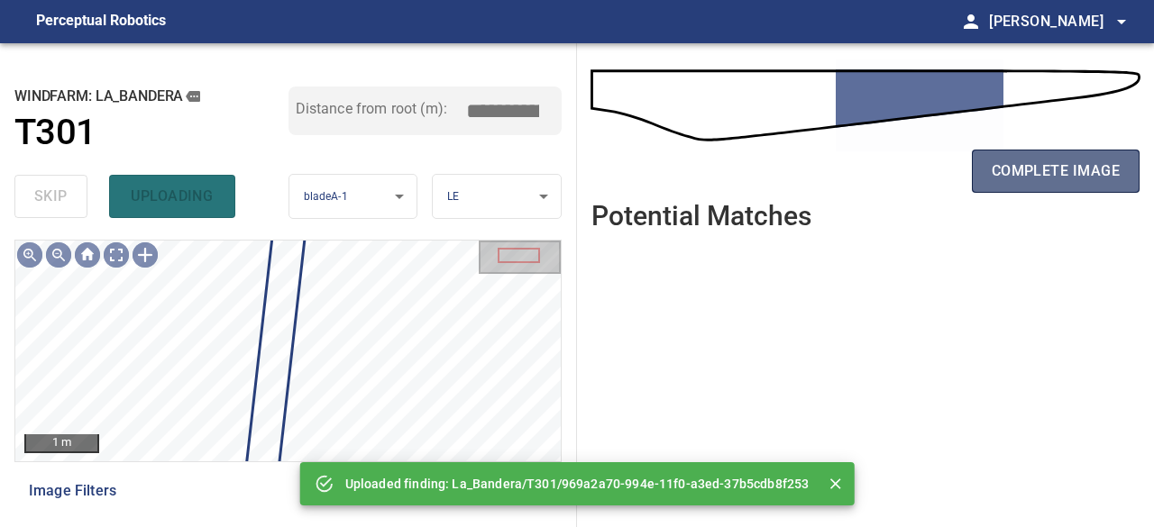
click at [1036, 156] on button "complete image" at bounding box center [1056, 171] width 168 height 43
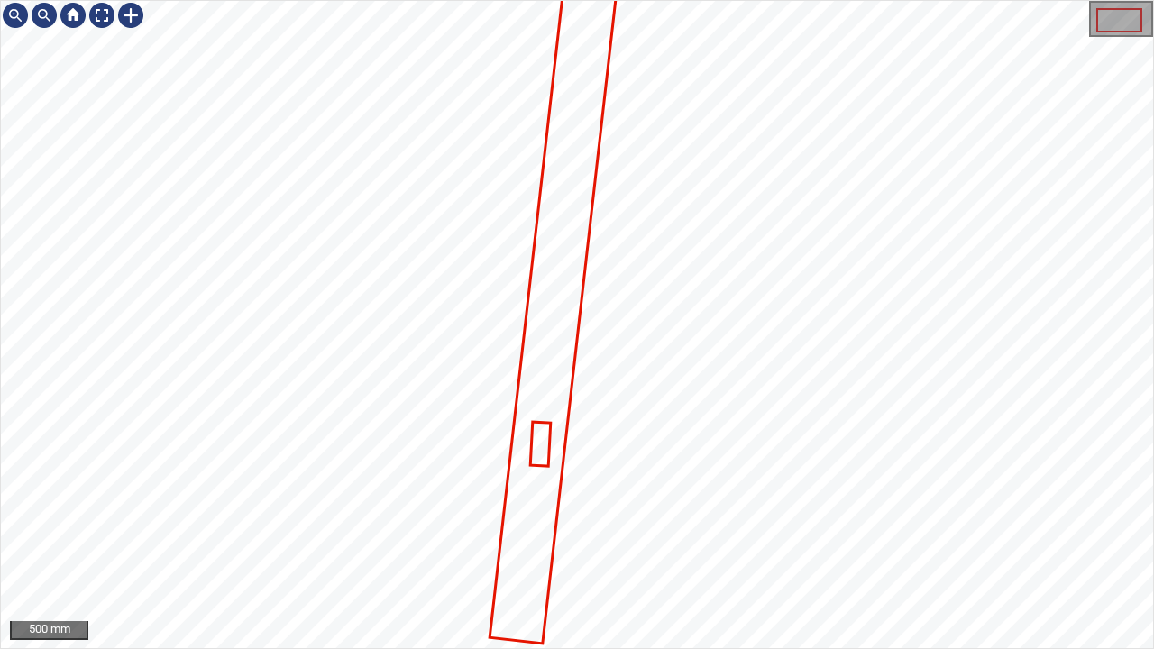
click at [546, 454] on icon at bounding box center [541, 444] width 18 height 41
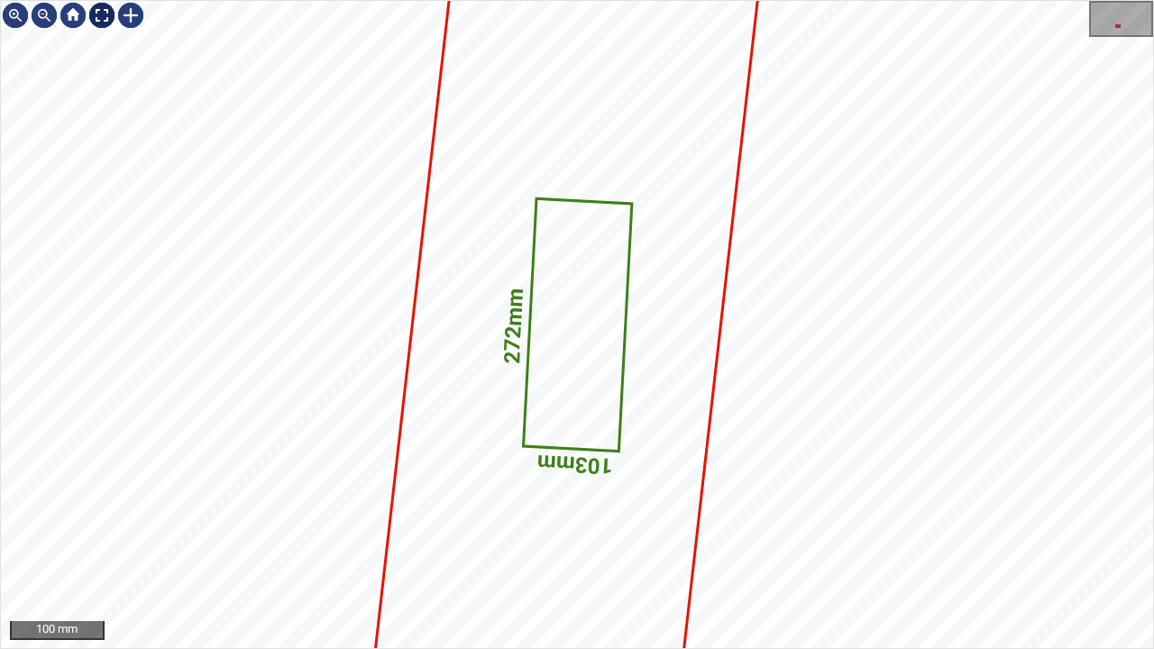
click at [106, 18] on div at bounding box center [101, 15] width 29 height 29
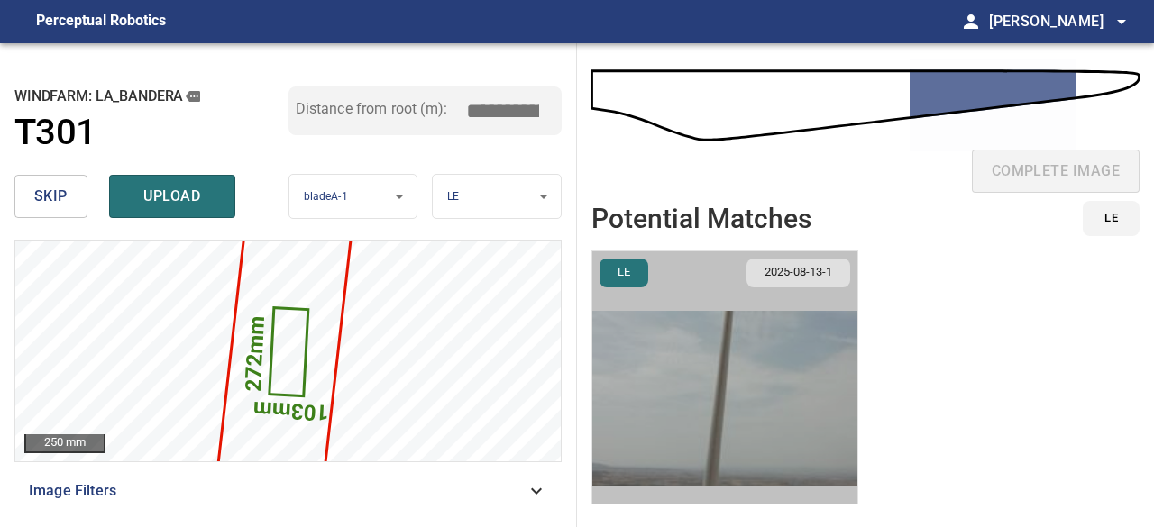
click at [719, 368] on img "button" at bounding box center [724, 399] width 265 height 295
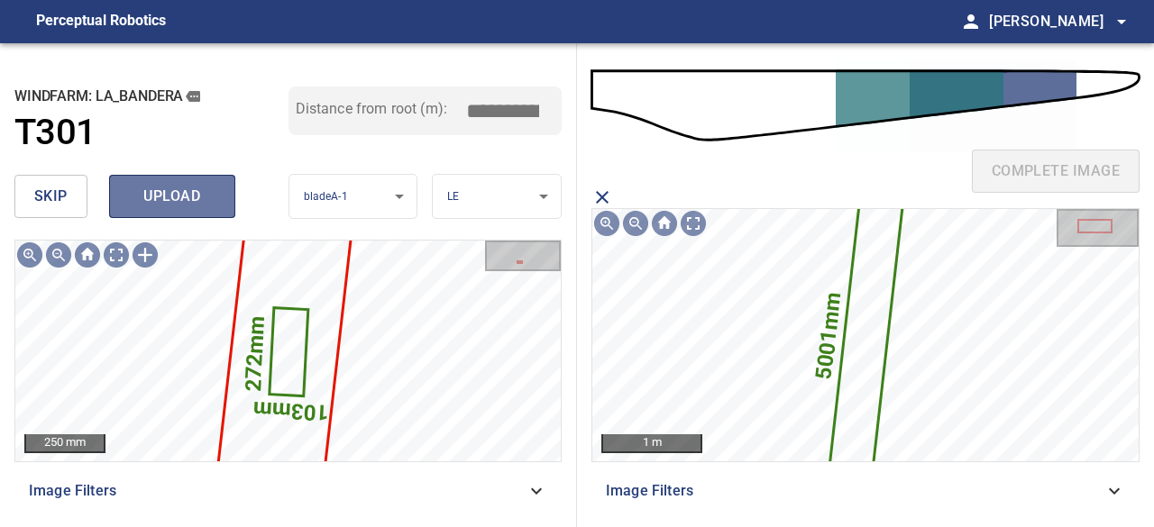
click at [154, 195] on span "upload" at bounding box center [172, 196] width 87 height 25
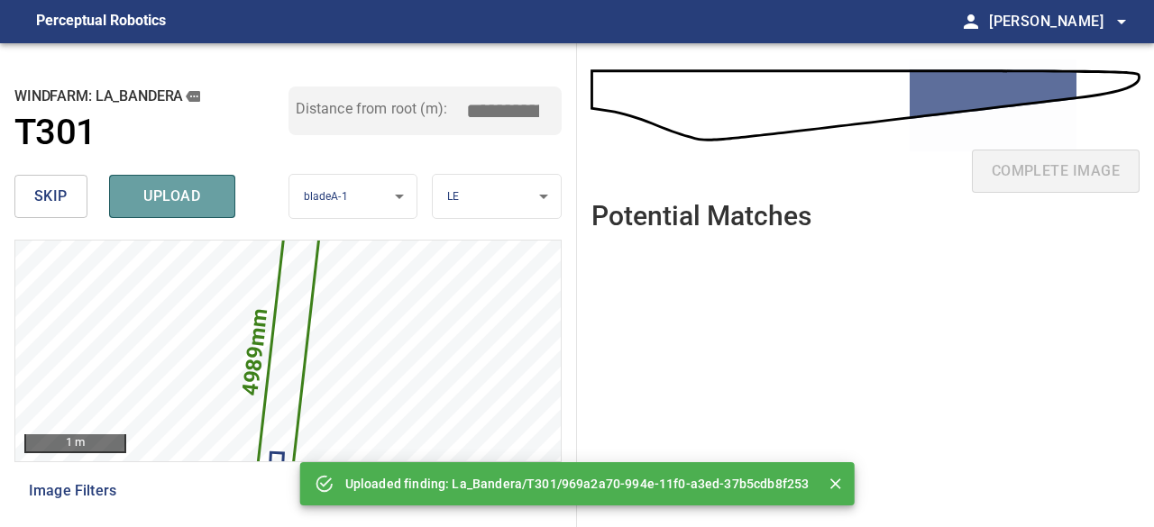
click at [155, 195] on span "upload" at bounding box center [172, 196] width 87 height 25
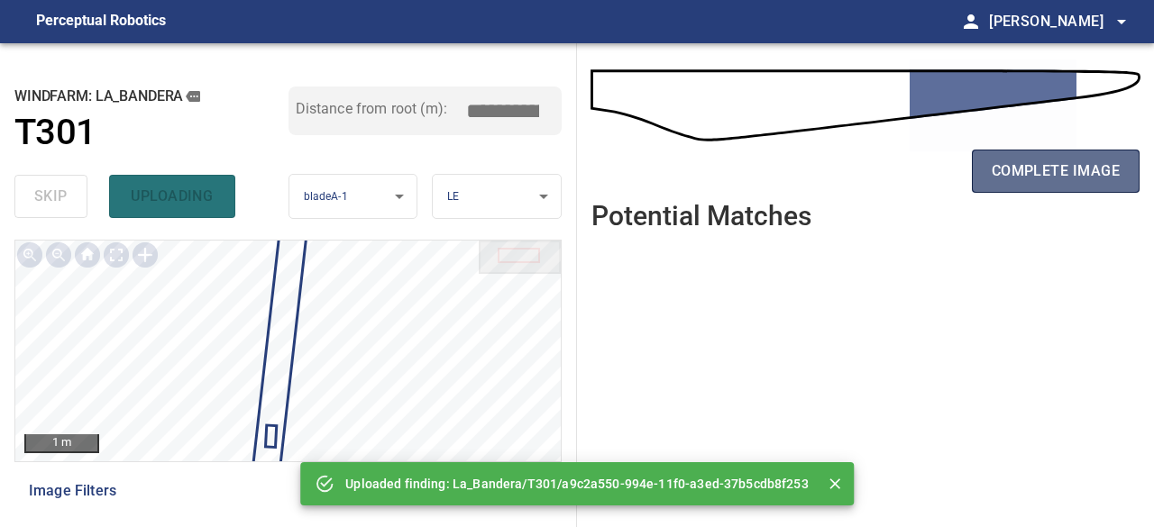
click at [1011, 179] on span "complete image" at bounding box center [1056, 171] width 128 height 25
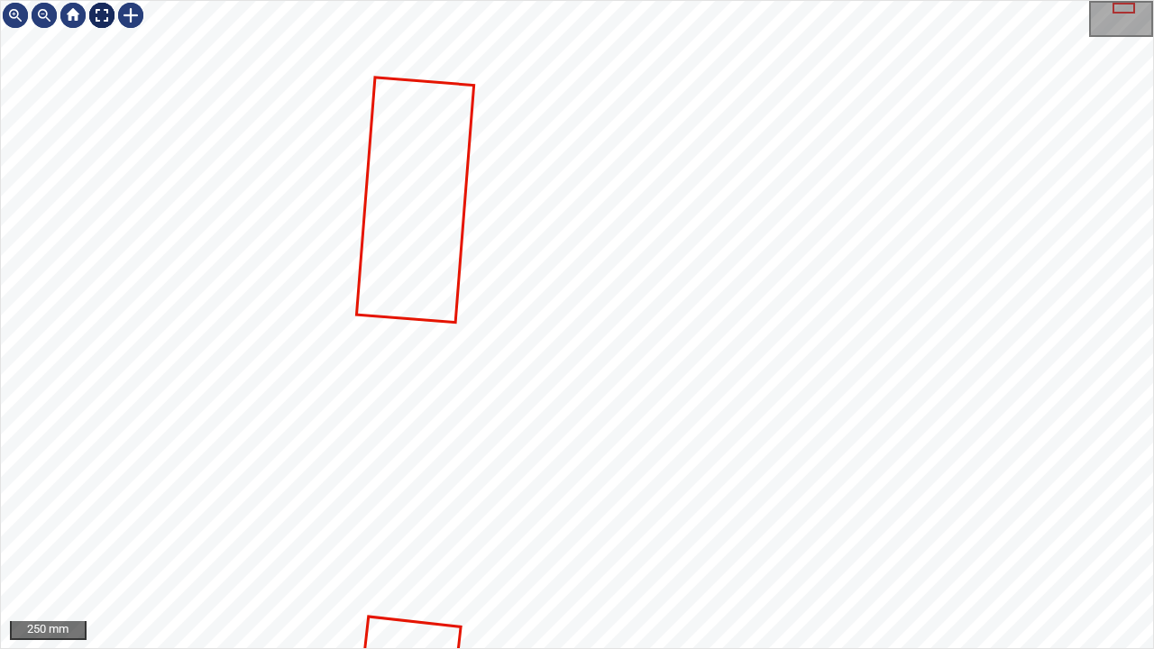
click at [104, 18] on div at bounding box center [101, 15] width 29 height 29
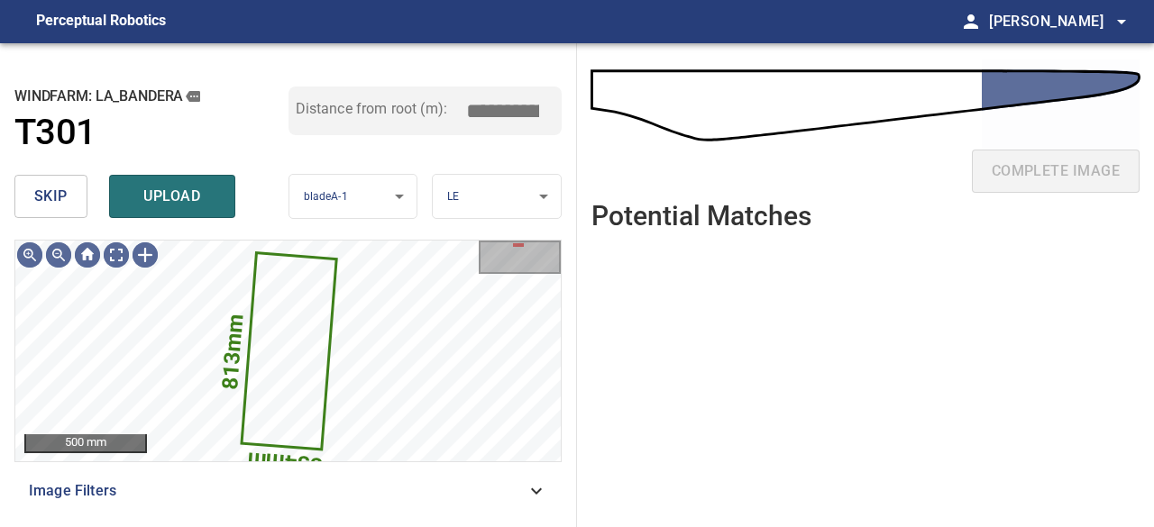
click at [47, 190] on span "skip" at bounding box center [50, 196] width 33 height 25
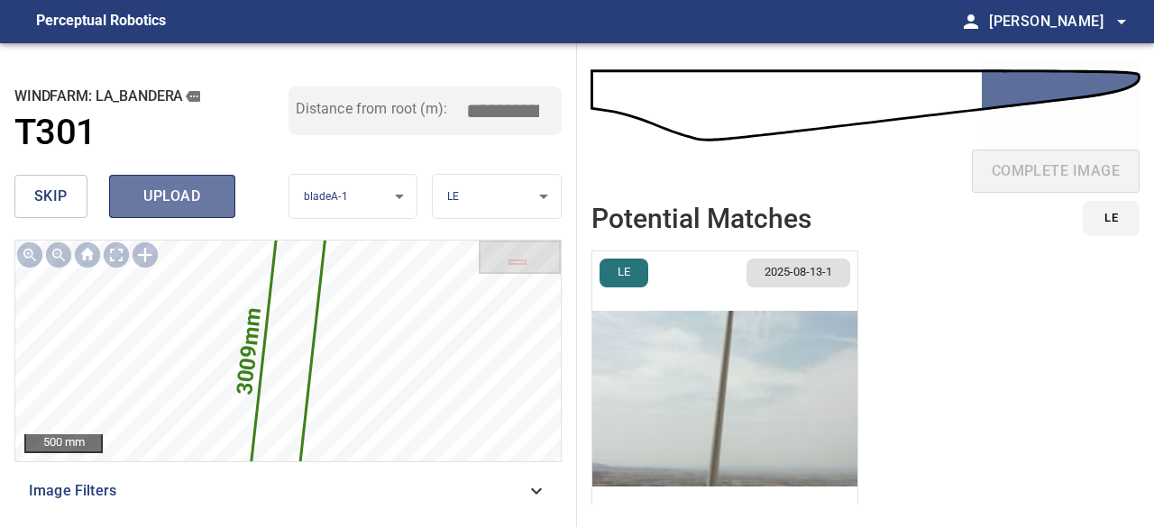
click at [177, 200] on span "upload" at bounding box center [172, 196] width 87 height 25
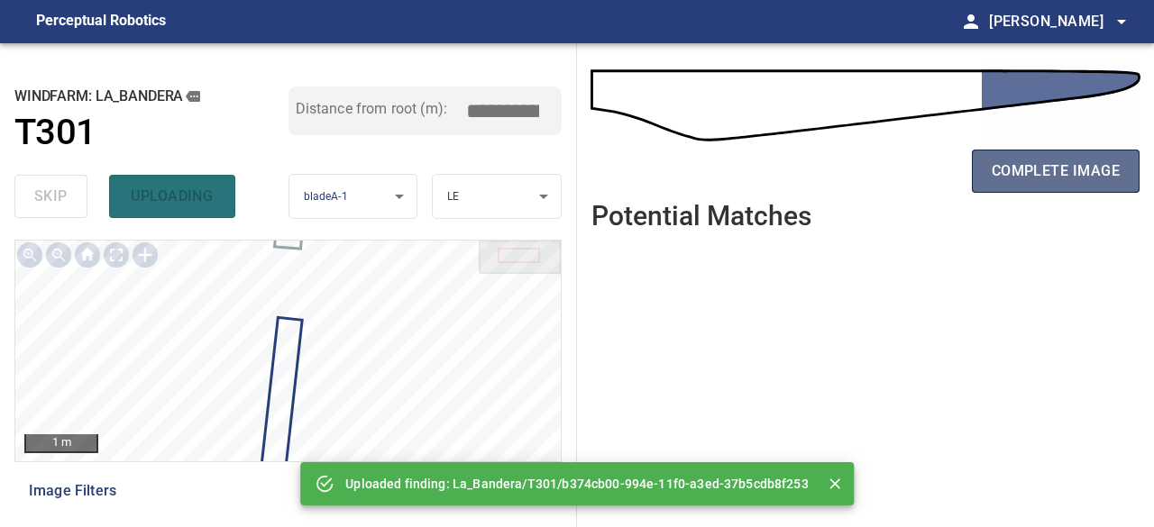
click at [1019, 170] on span "complete image" at bounding box center [1056, 171] width 128 height 25
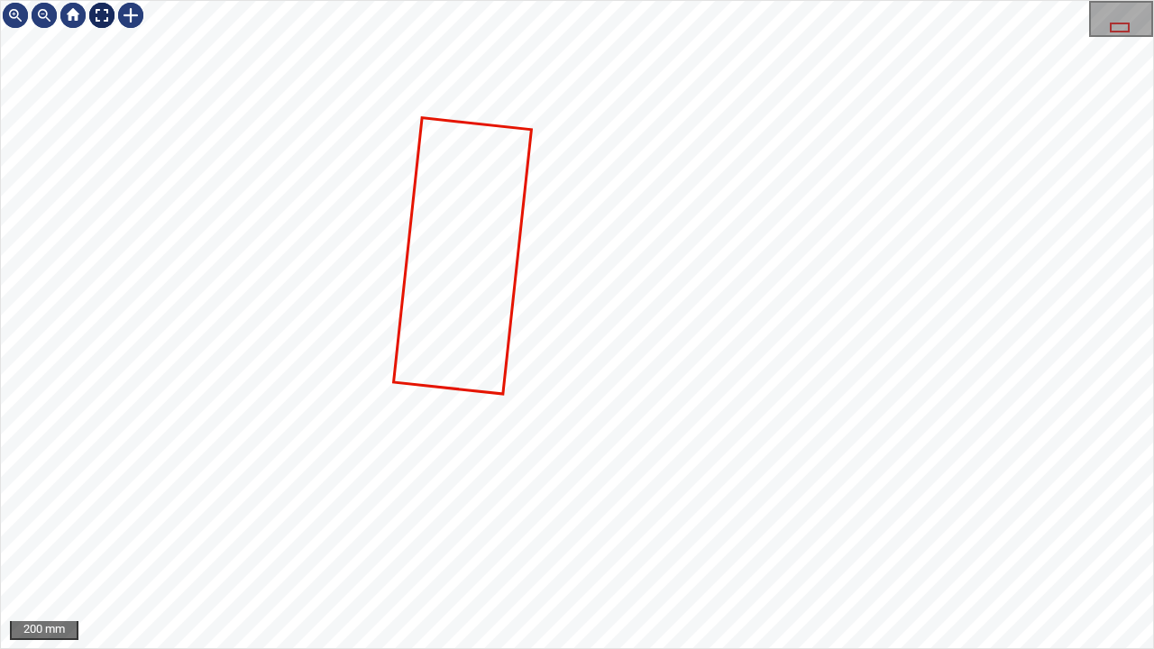
click at [99, 22] on div at bounding box center [101, 15] width 29 height 29
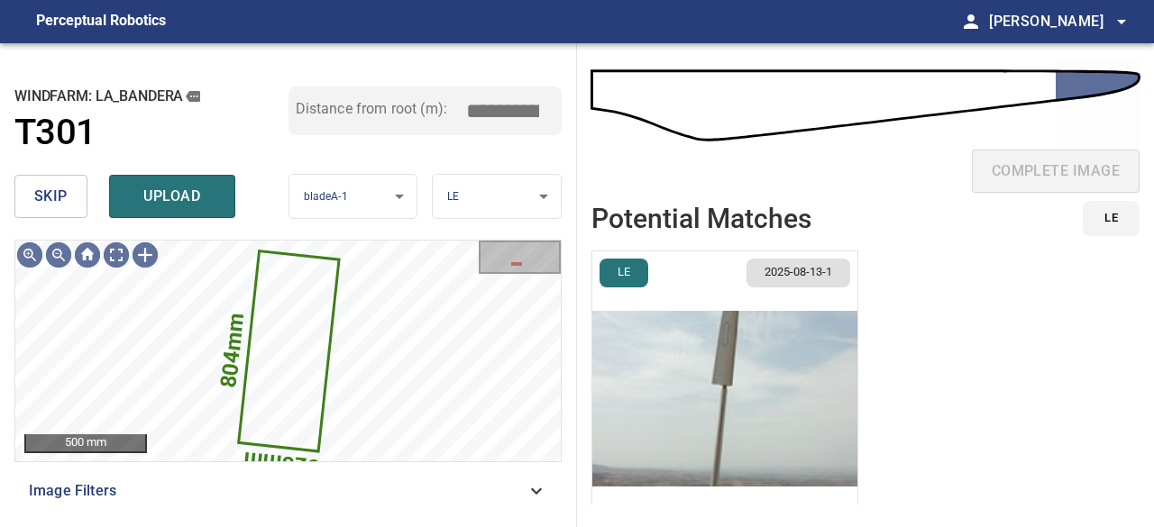
click at [68, 202] on button "skip" at bounding box center [50, 196] width 73 height 43
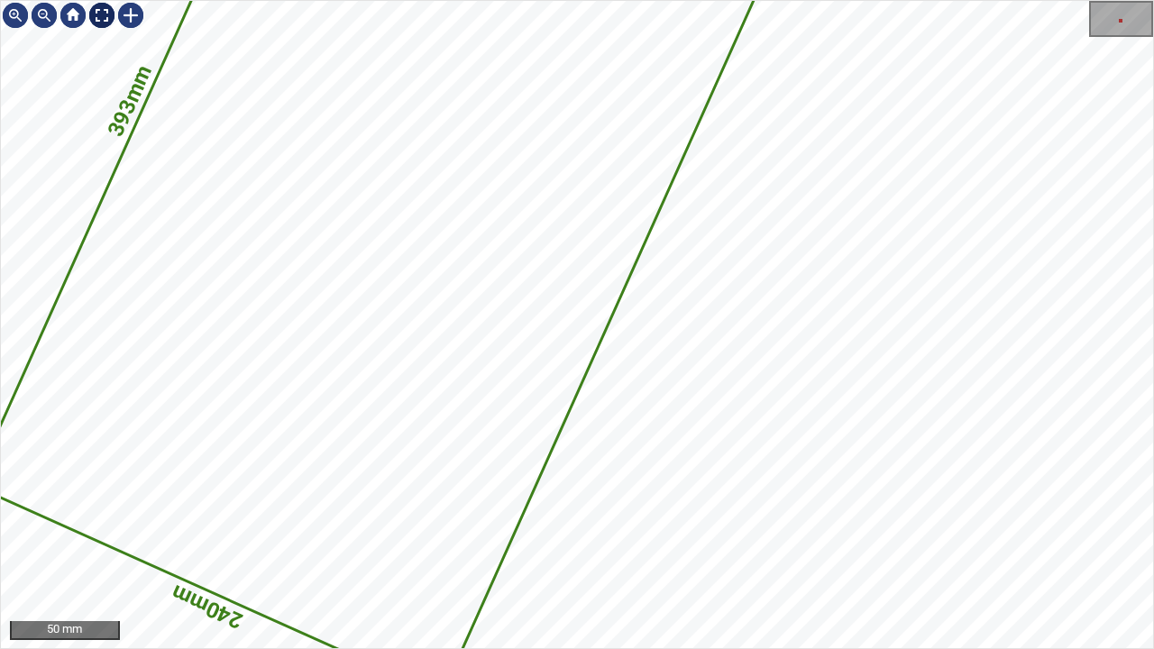
click at [99, 16] on div at bounding box center [101, 15] width 29 height 29
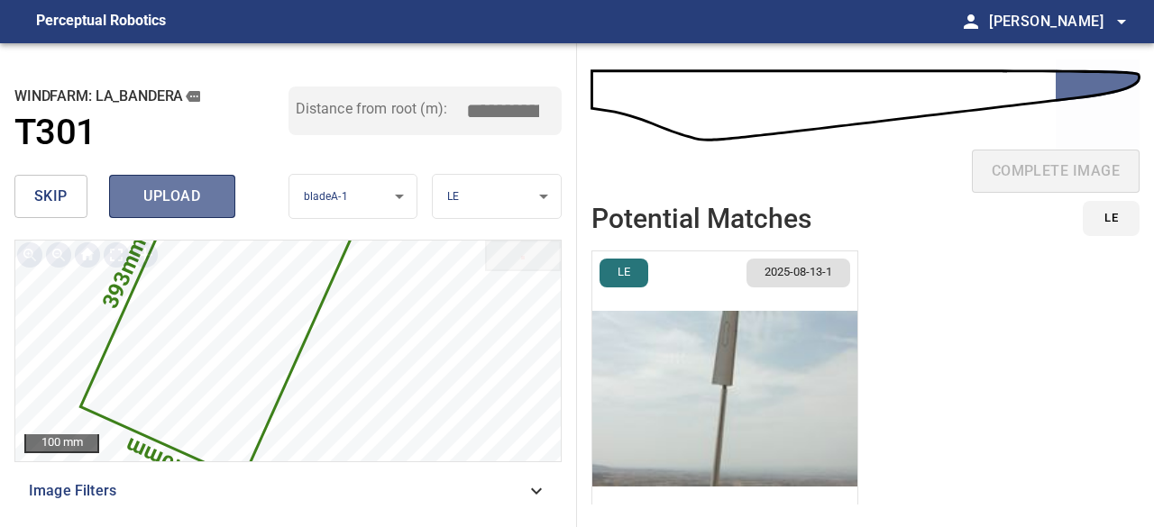
click at [201, 192] on span "upload" at bounding box center [172, 196] width 87 height 25
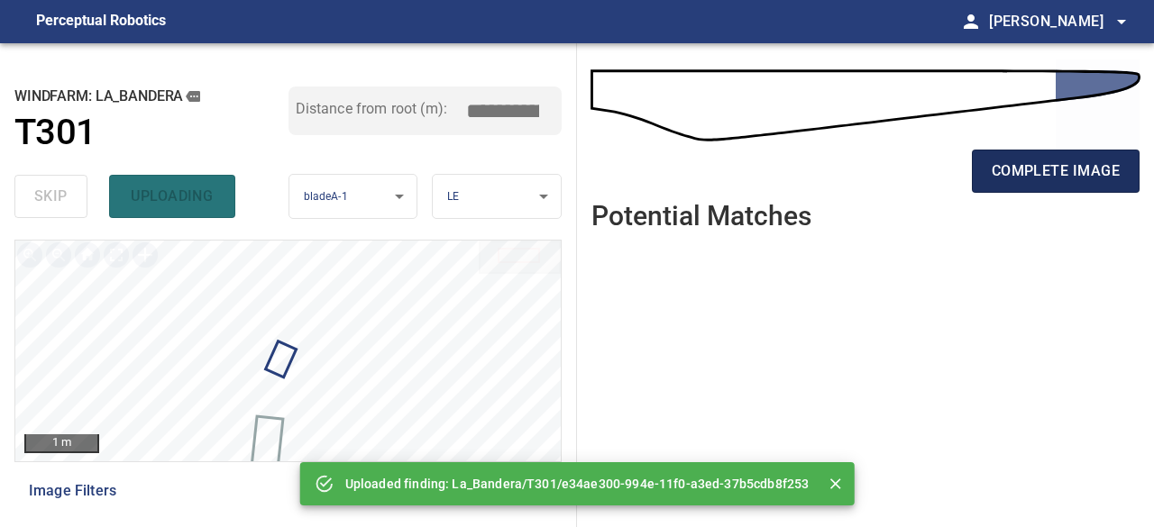
click at [1032, 173] on span "complete image" at bounding box center [1056, 171] width 128 height 25
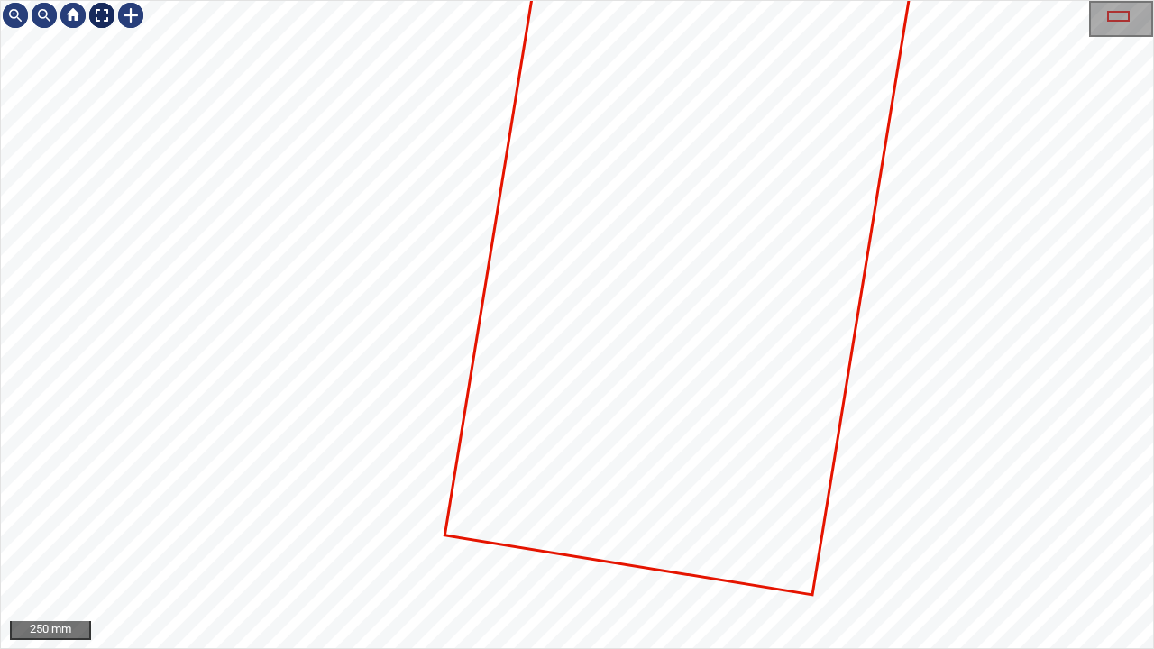
click at [98, 14] on div at bounding box center [101, 15] width 29 height 29
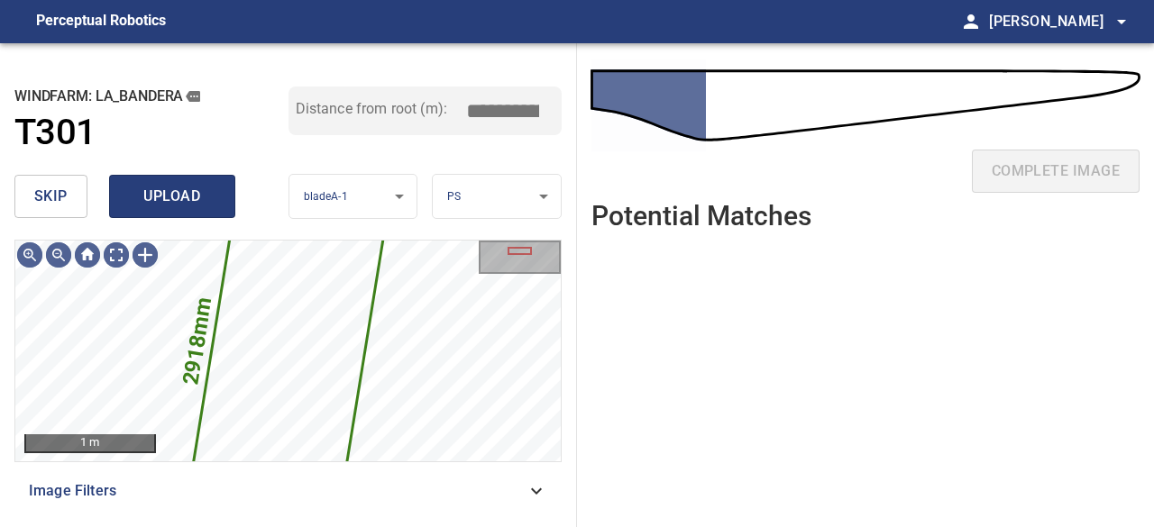
click at [177, 199] on span "upload" at bounding box center [172, 196] width 87 height 25
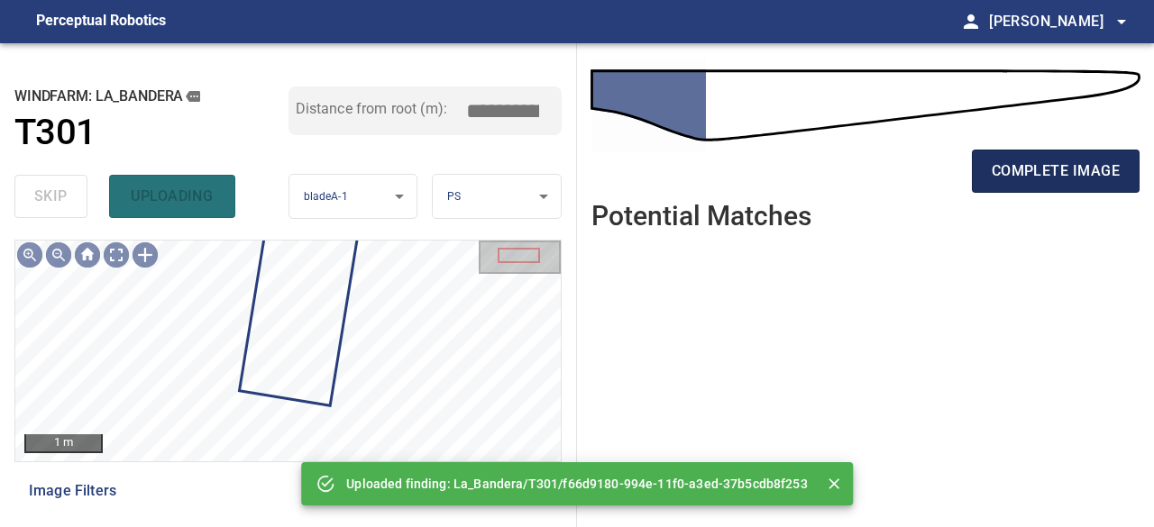
click at [1021, 177] on span "complete image" at bounding box center [1056, 171] width 128 height 25
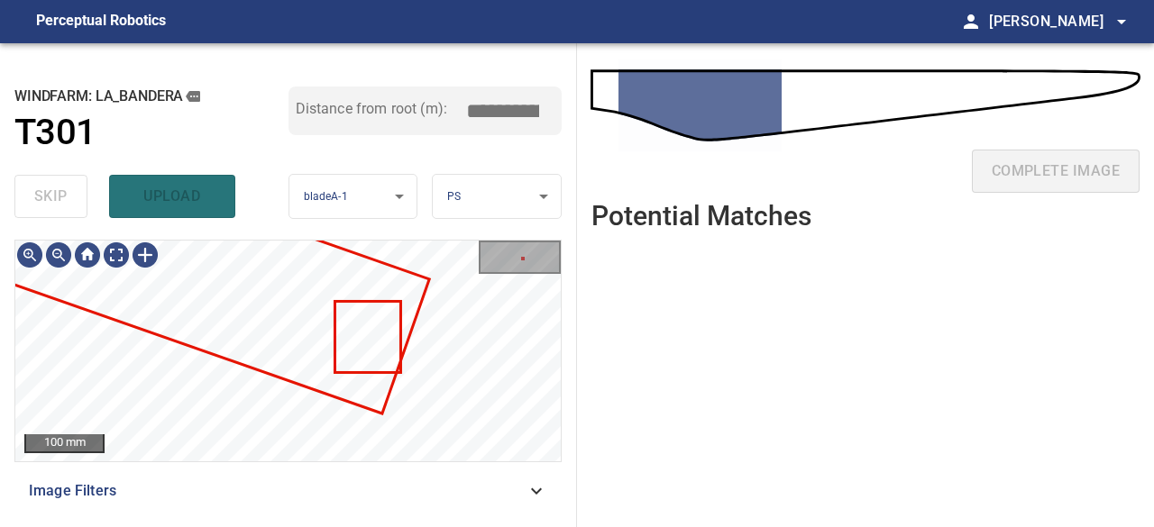
click at [138, 188] on div "skip upload" at bounding box center [151, 197] width 274 height 58
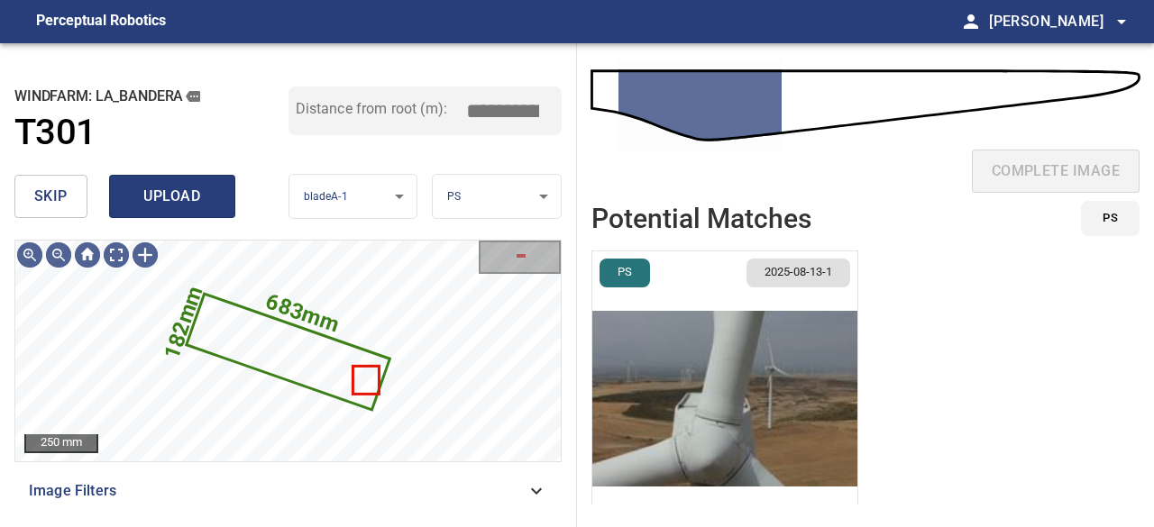
click at [206, 205] on span "upload" at bounding box center [172, 196] width 87 height 25
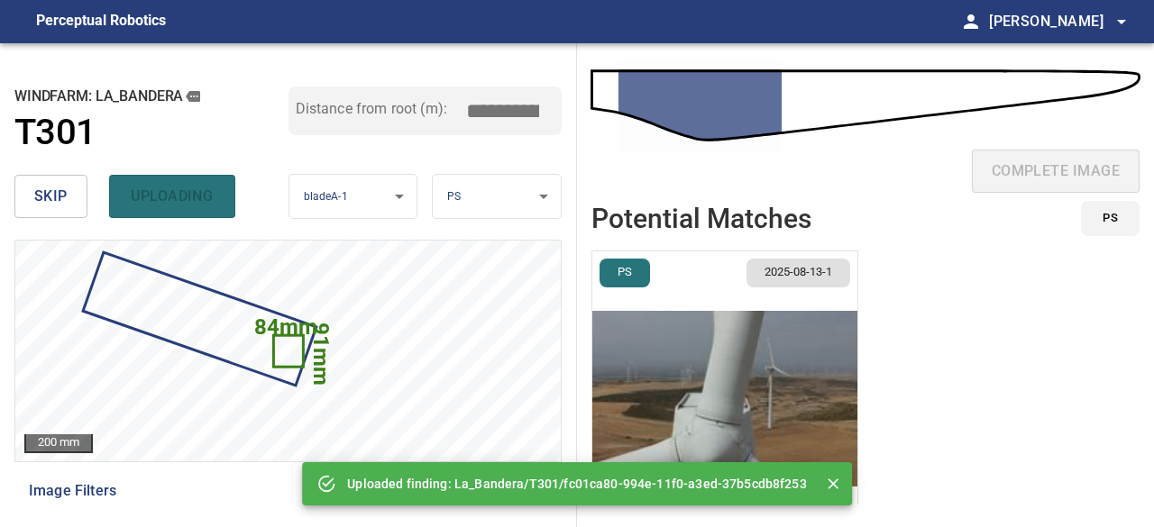
click at [58, 198] on span "skip" at bounding box center [50, 196] width 33 height 25
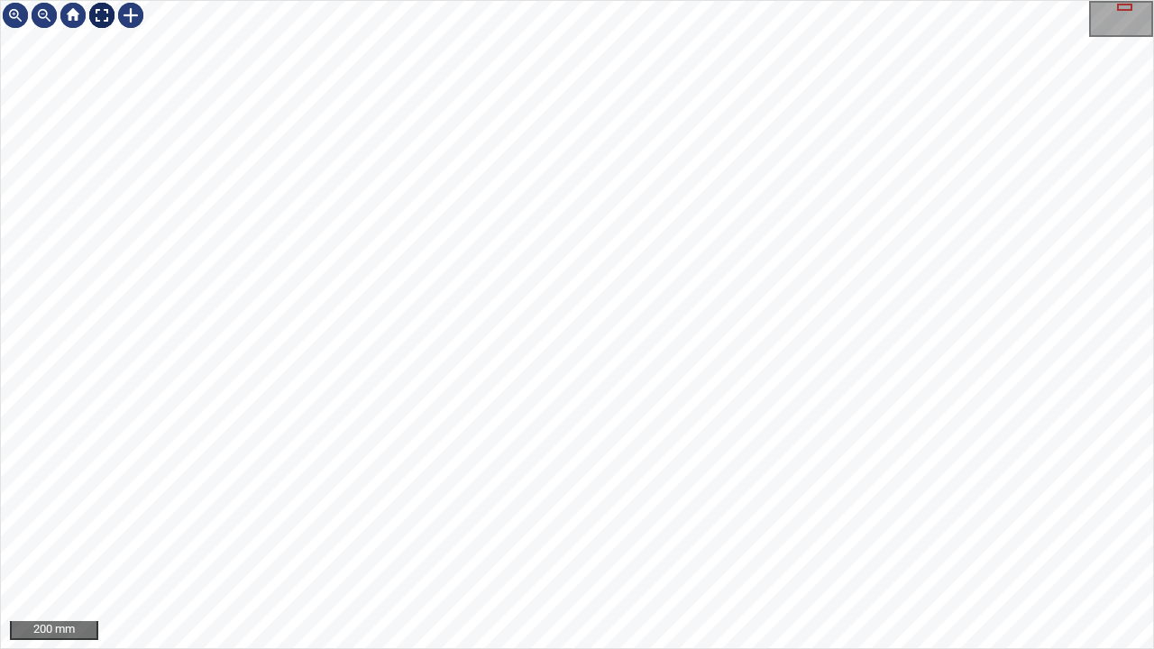
click at [100, 22] on div at bounding box center [101, 15] width 29 height 29
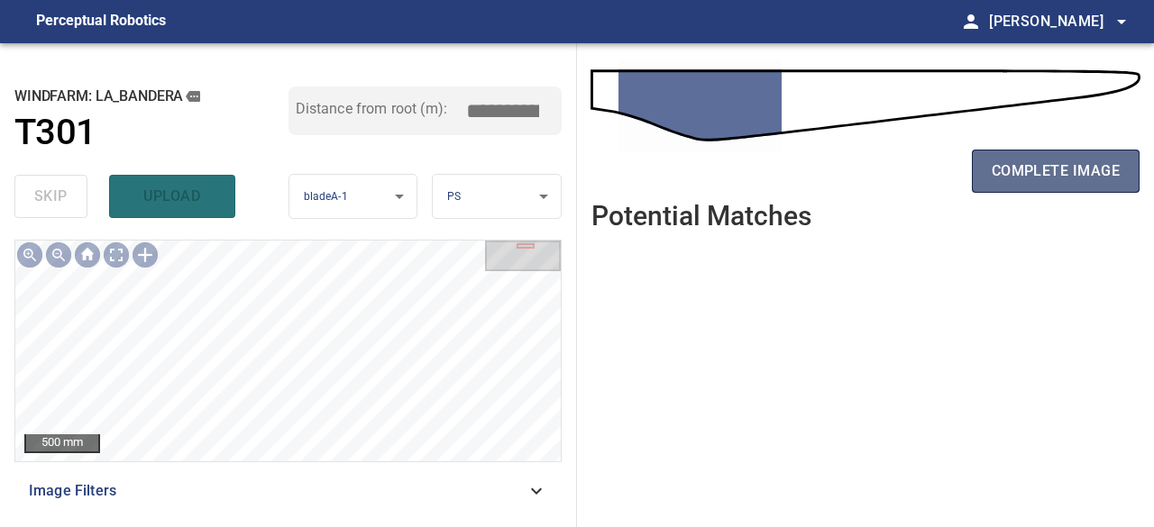
click at [1030, 172] on span "complete image" at bounding box center [1056, 171] width 128 height 25
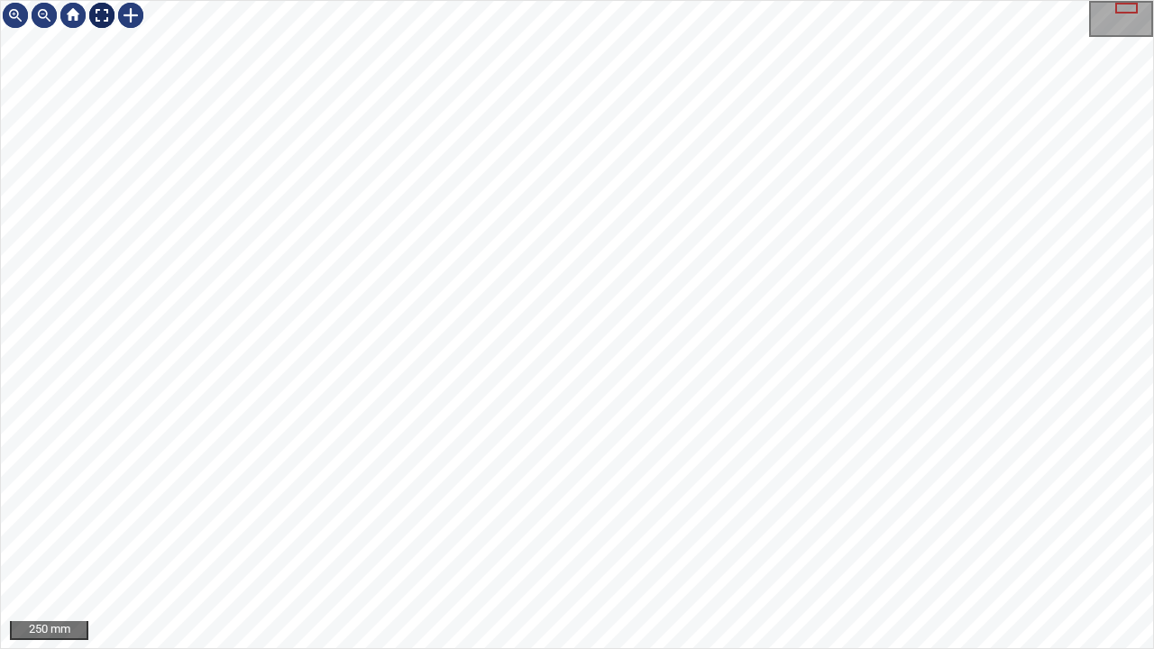
click at [94, 9] on div at bounding box center [101, 15] width 29 height 29
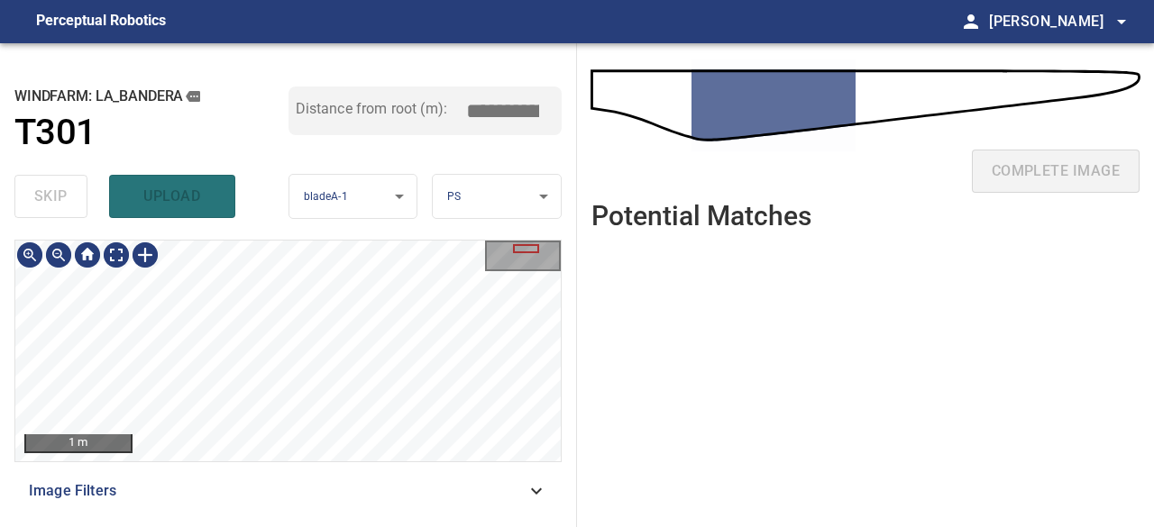
click at [424, 235] on div "**********" at bounding box center [288, 285] width 577 height 484
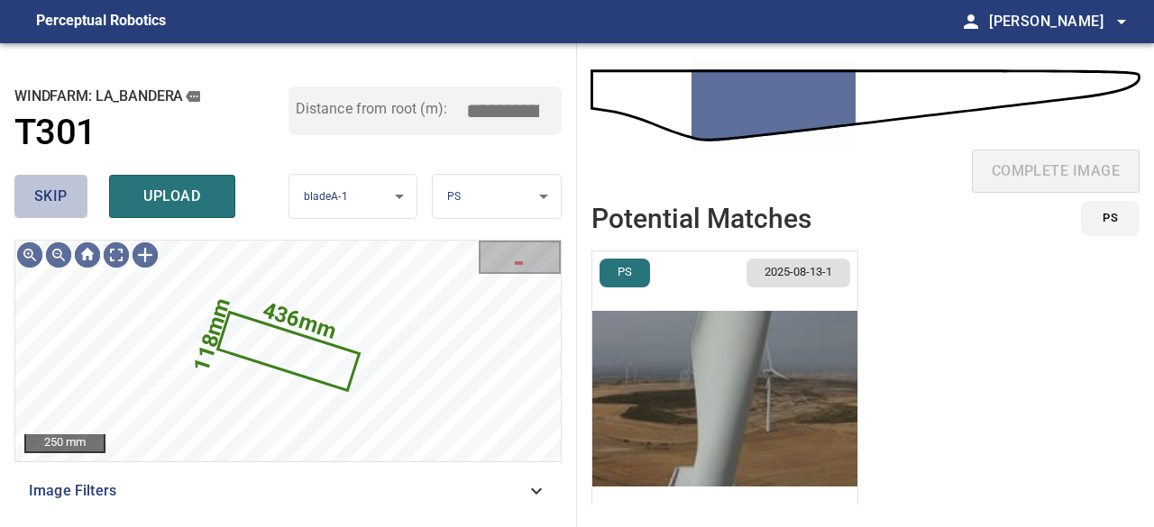
click at [58, 199] on span "skip" at bounding box center [50, 196] width 33 height 25
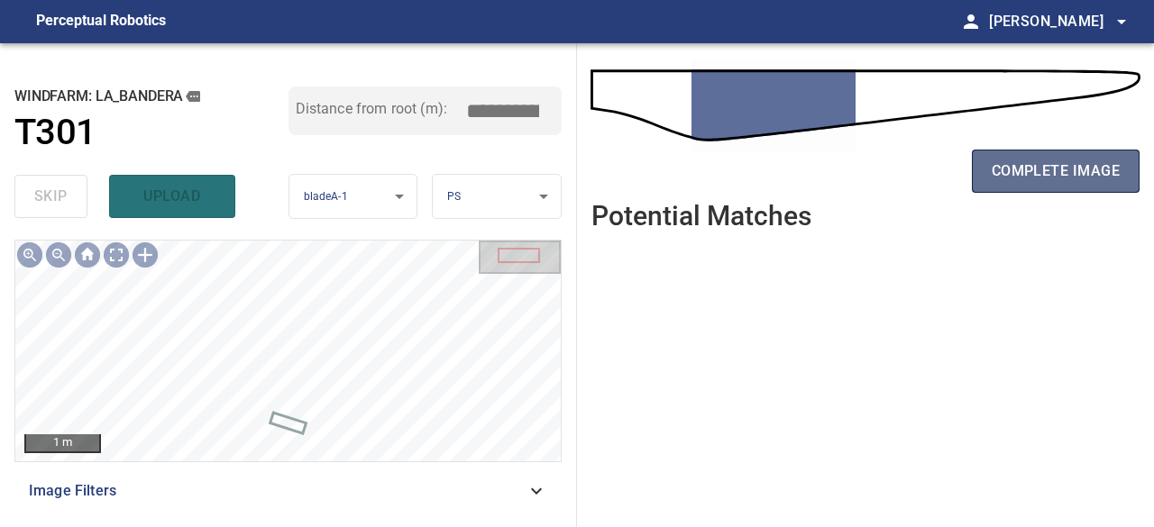
click at [1064, 169] on span "complete image" at bounding box center [1056, 171] width 128 height 25
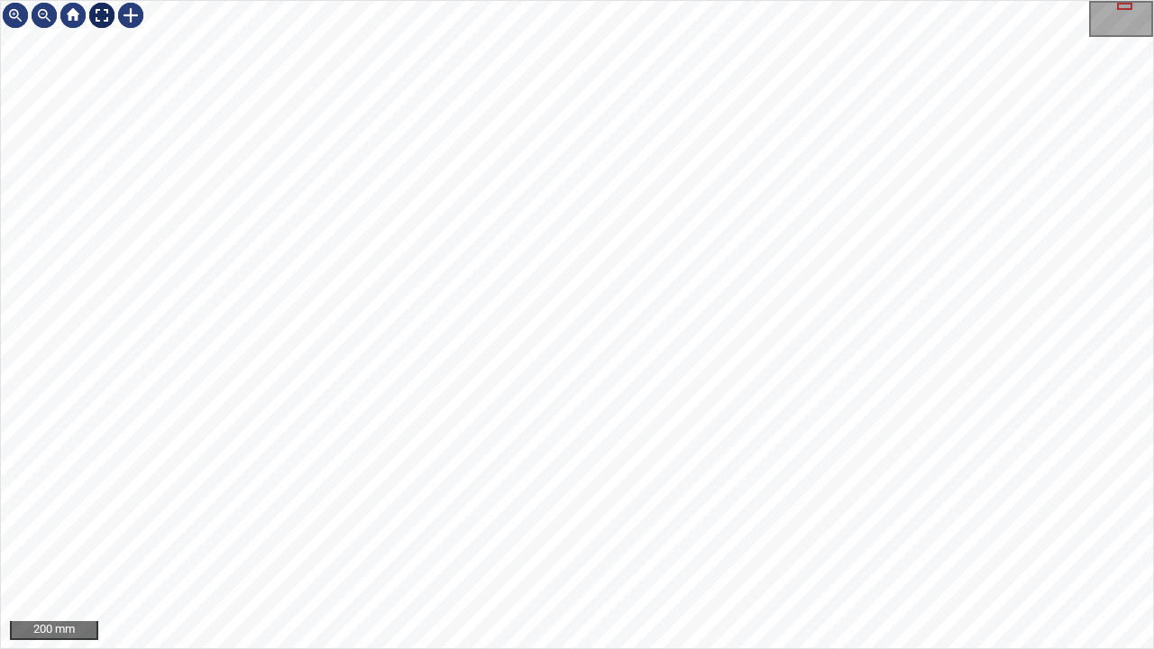
click at [107, 11] on div at bounding box center [101, 15] width 29 height 29
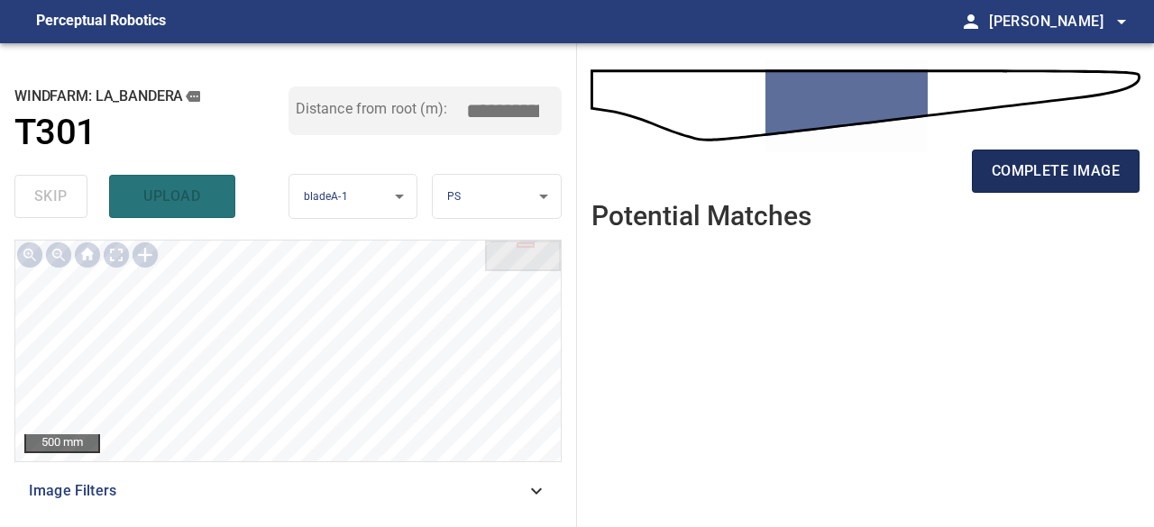
click at [1095, 170] on span "complete image" at bounding box center [1056, 171] width 128 height 25
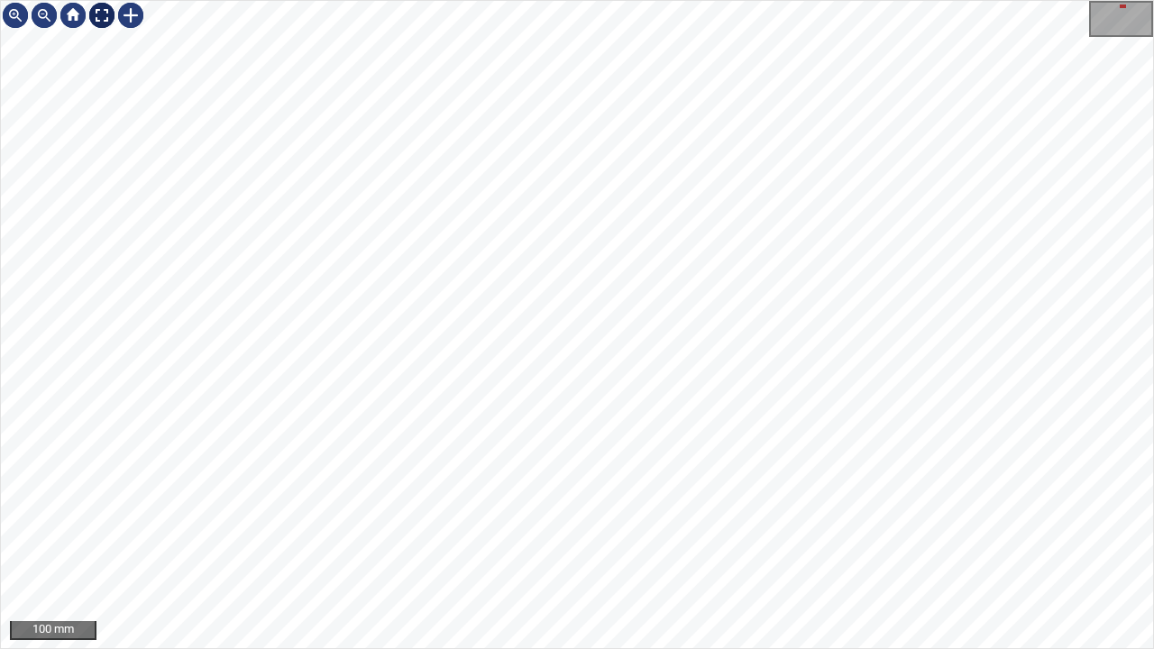
click at [99, 18] on div at bounding box center [101, 15] width 29 height 29
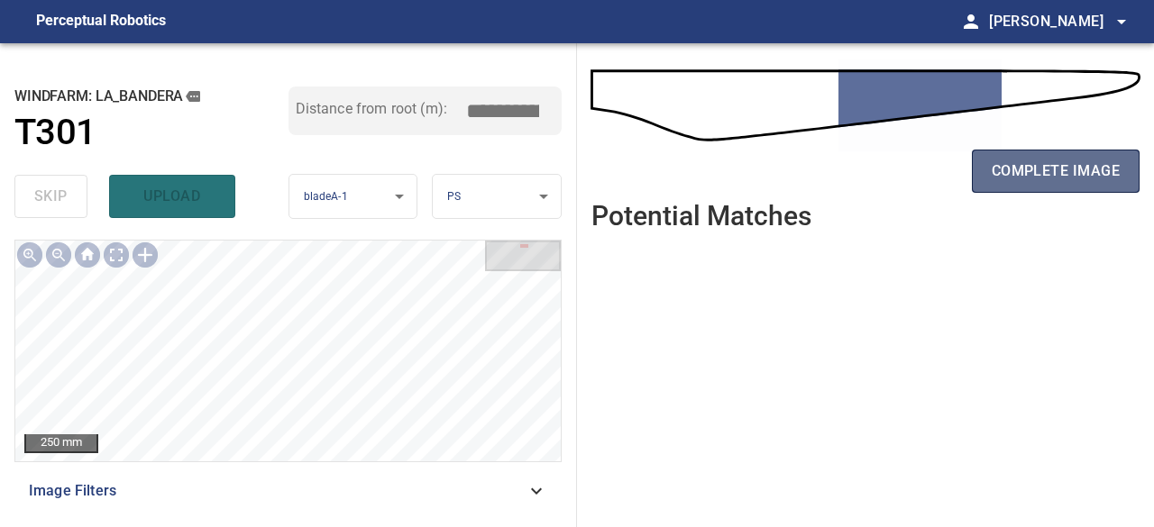
click at [1039, 178] on span "complete image" at bounding box center [1056, 171] width 128 height 25
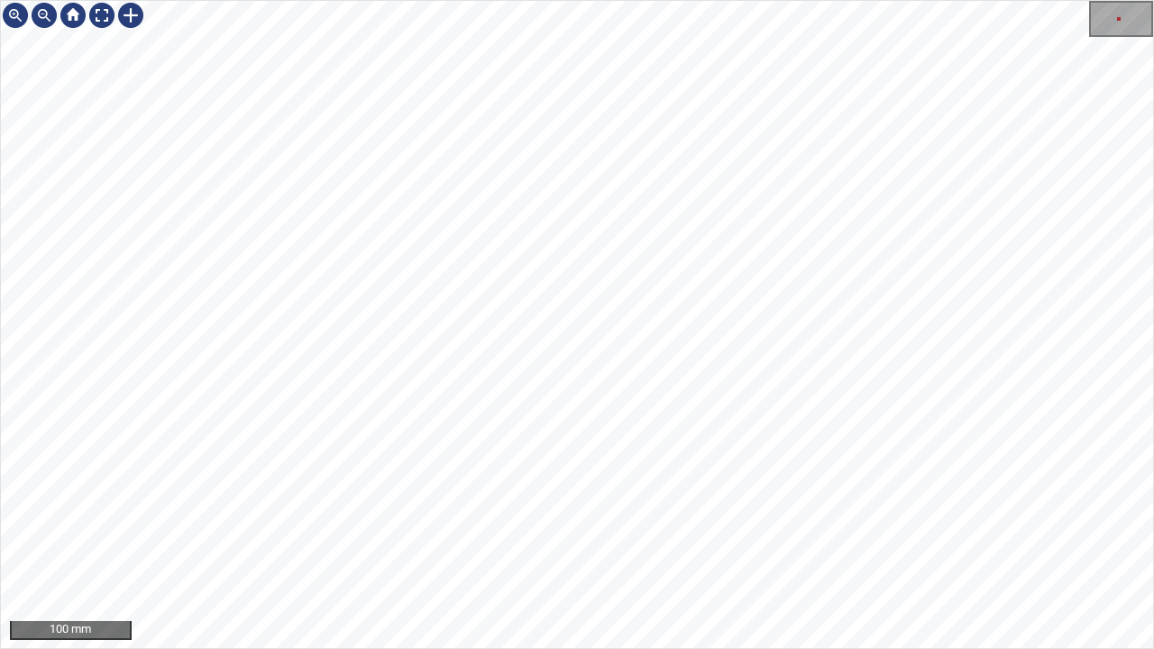
click at [521, 527] on div "100 mm" at bounding box center [577, 324] width 1154 height 649
click at [608, 527] on div "100 mm" at bounding box center [577, 324] width 1154 height 649
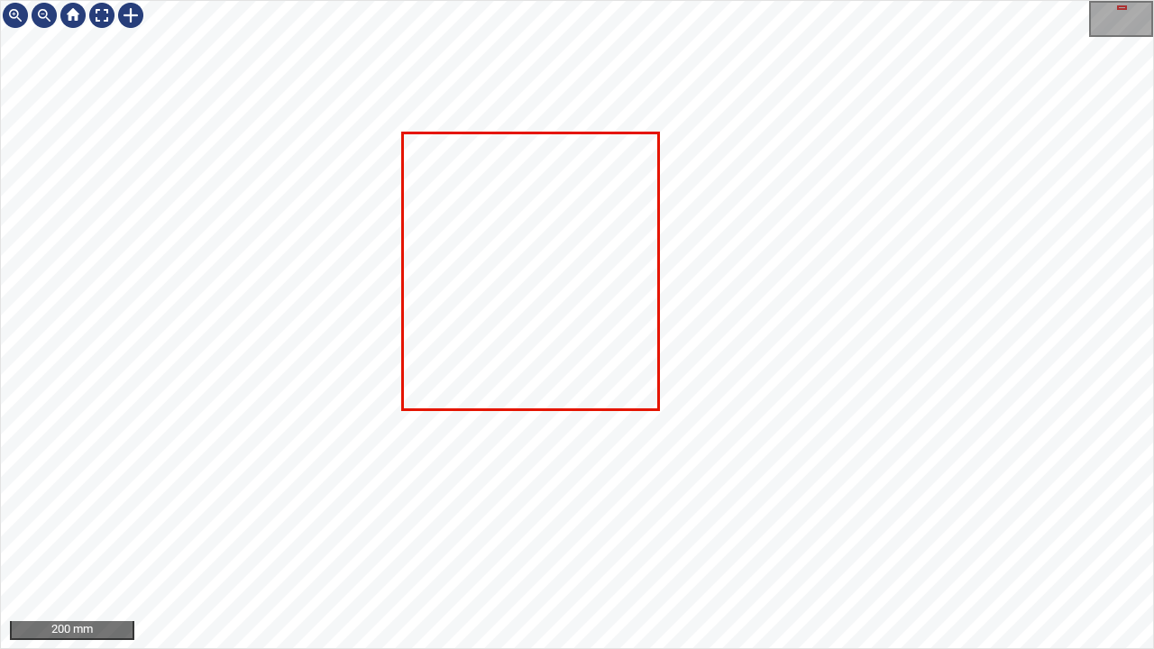
click at [629, 527] on div "200 mm" at bounding box center [577, 324] width 1154 height 649
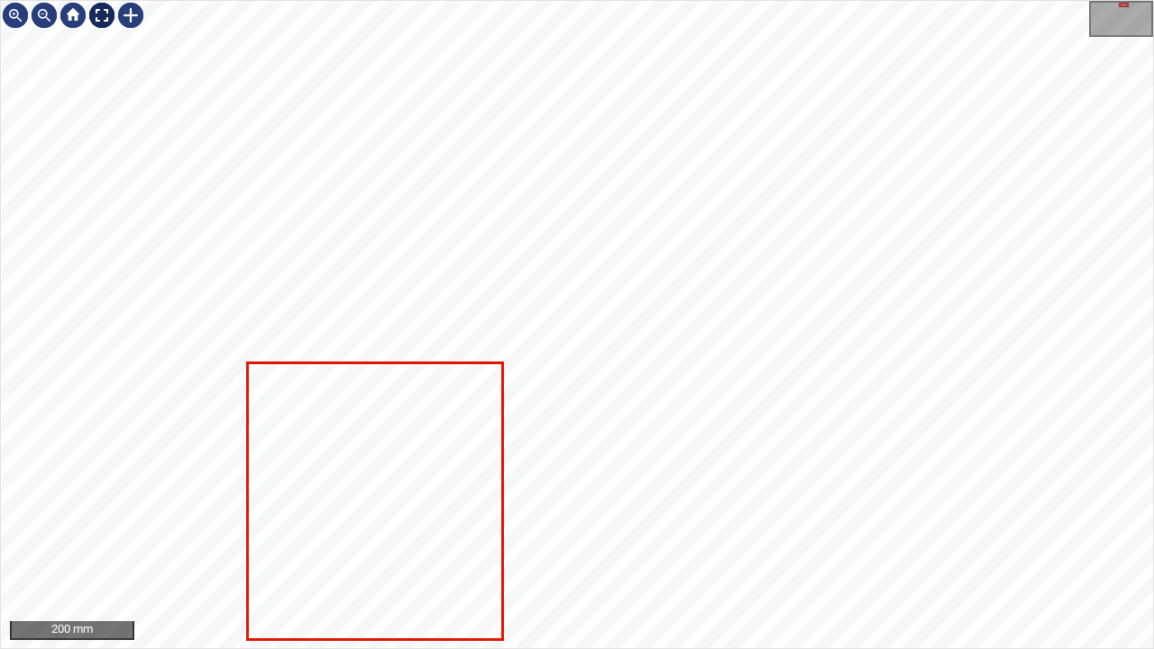
click at [96, 13] on div at bounding box center [101, 15] width 29 height 29
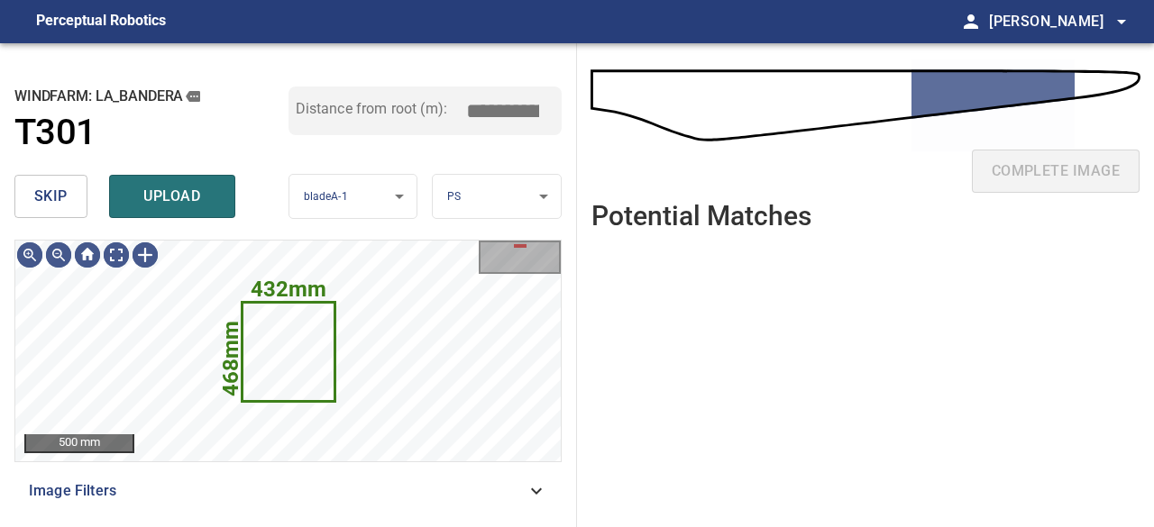
click at [60, 195] on span "skip" at bounding box center [50, 196] width 33 height 25
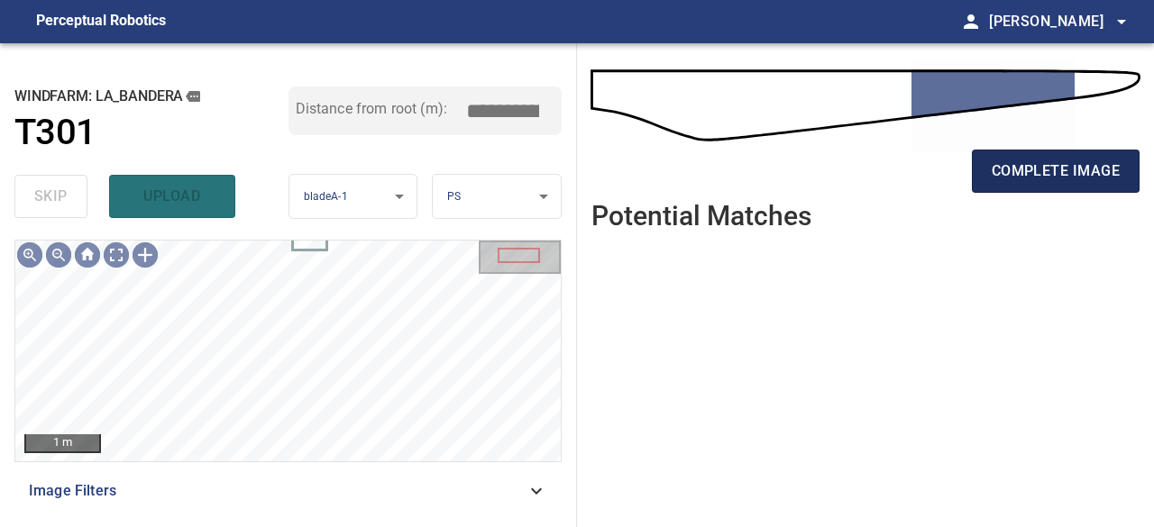
click at [1009, 182] on span "complete image" at bounding box center [1056, 171] width 128 height 25
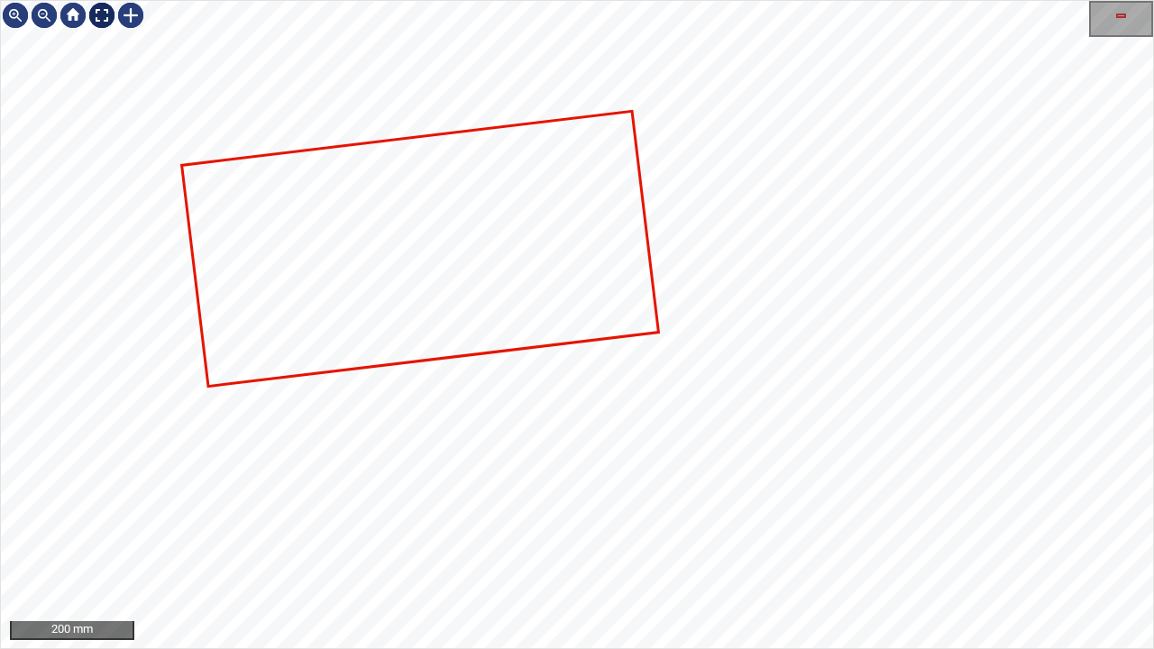
click at [103, 18] on div at bounding box center [101, 15] width 29 height 29
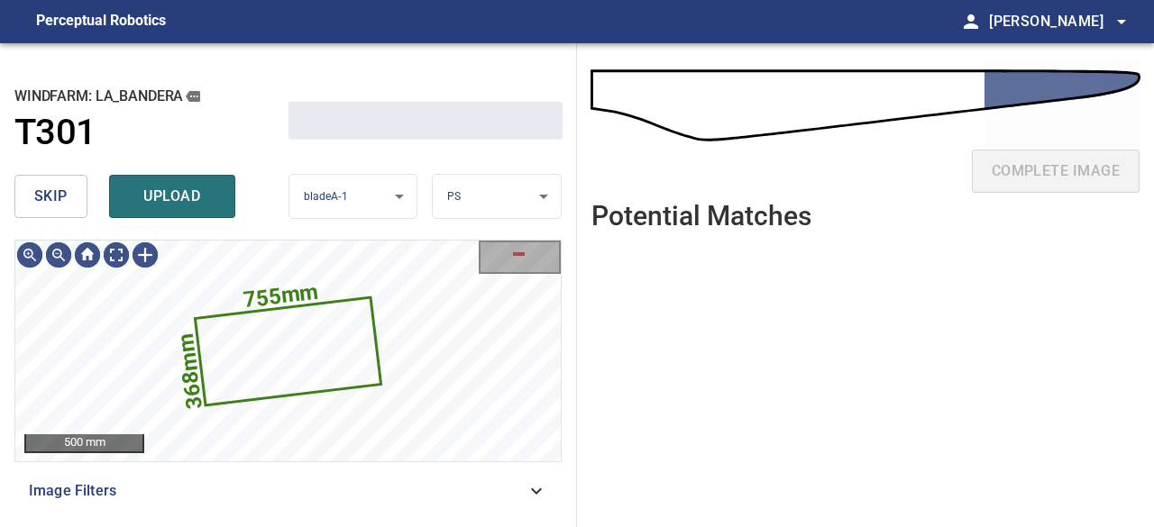
click at [41, 191] on span "skip" at bounding box center [50, 196] width 33 height 25
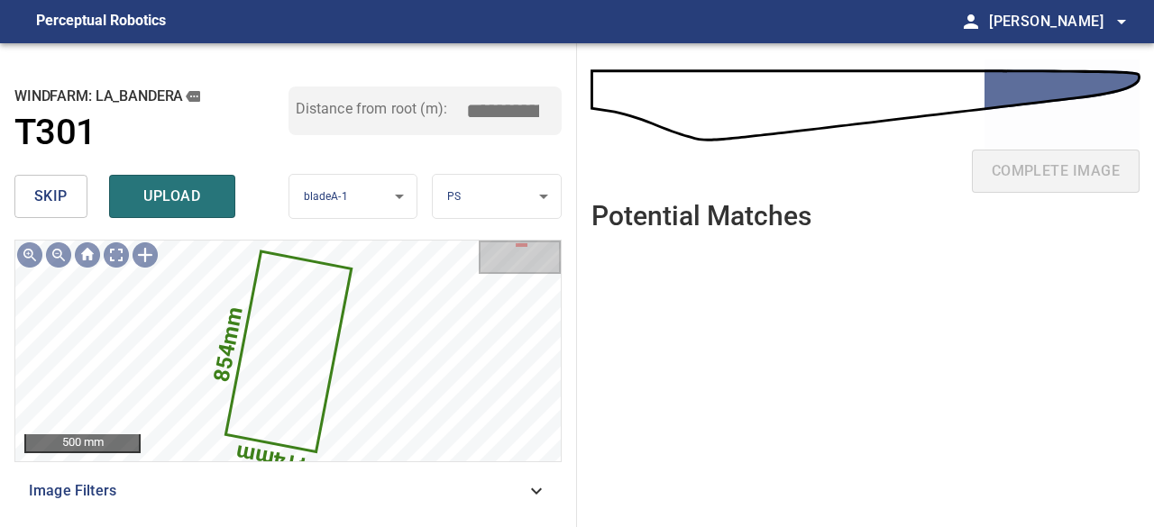
click at [50, 186] on span "skip" at bounding box center [50, 196] width 33 height 25
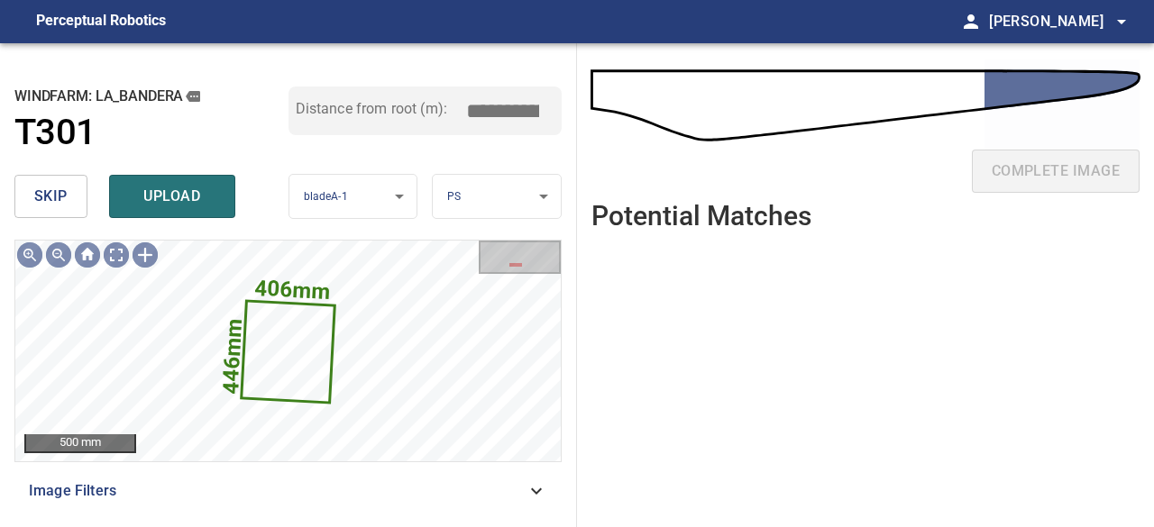
click at [46, 185] on span "skip" at bounding box center [50, 196] width 33 height 25
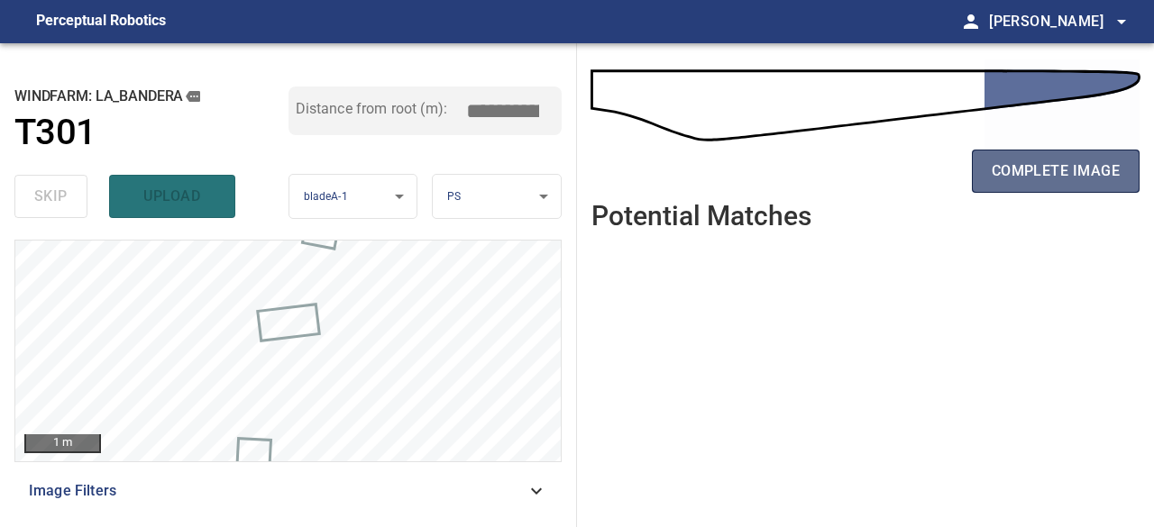
click at [1032, 165] on span "complete image" at bounding box center [1056, 171] width 128 height 25
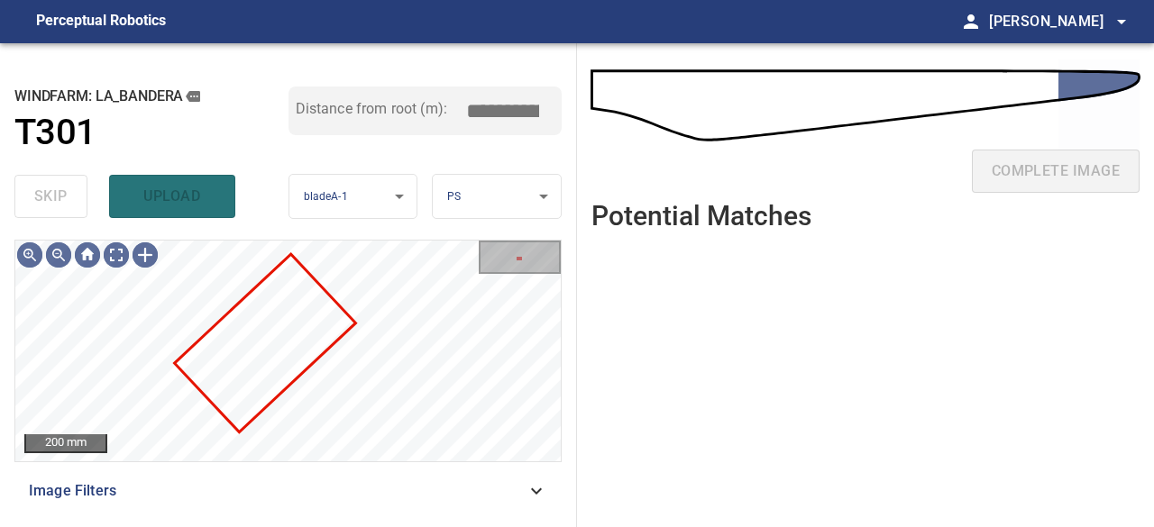
click at [46, 194] on div "skip upload" at bounding box center [151, 197] width 274 height 58
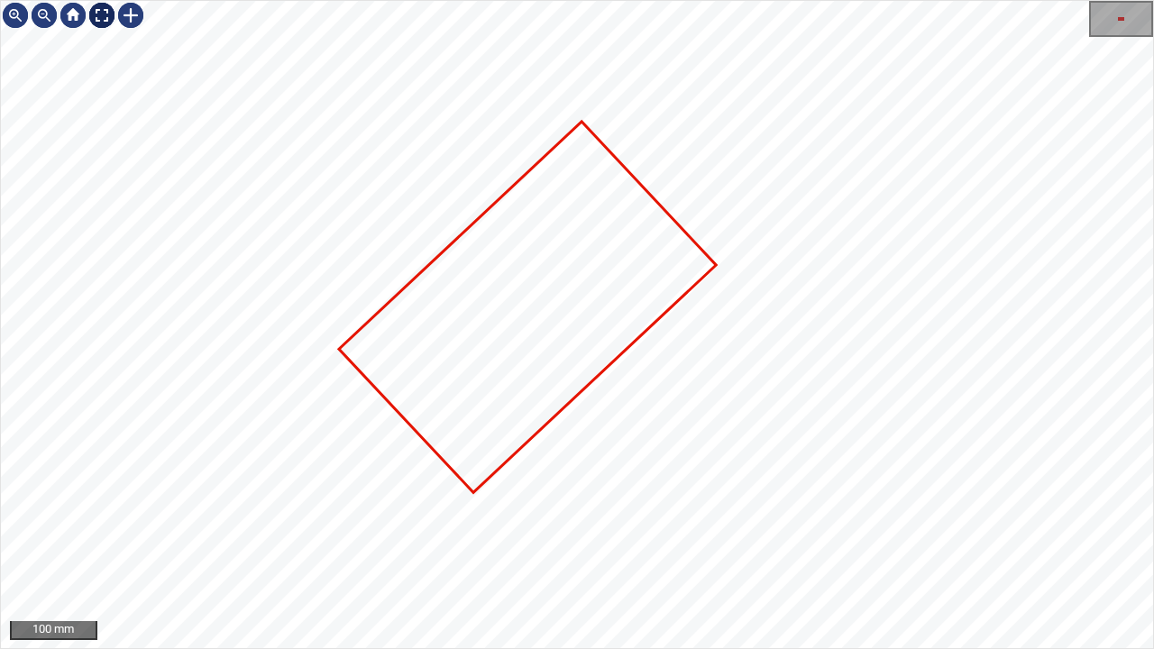
click at [98, 16] on div at bounding box center [101, 15] width 29 height 29
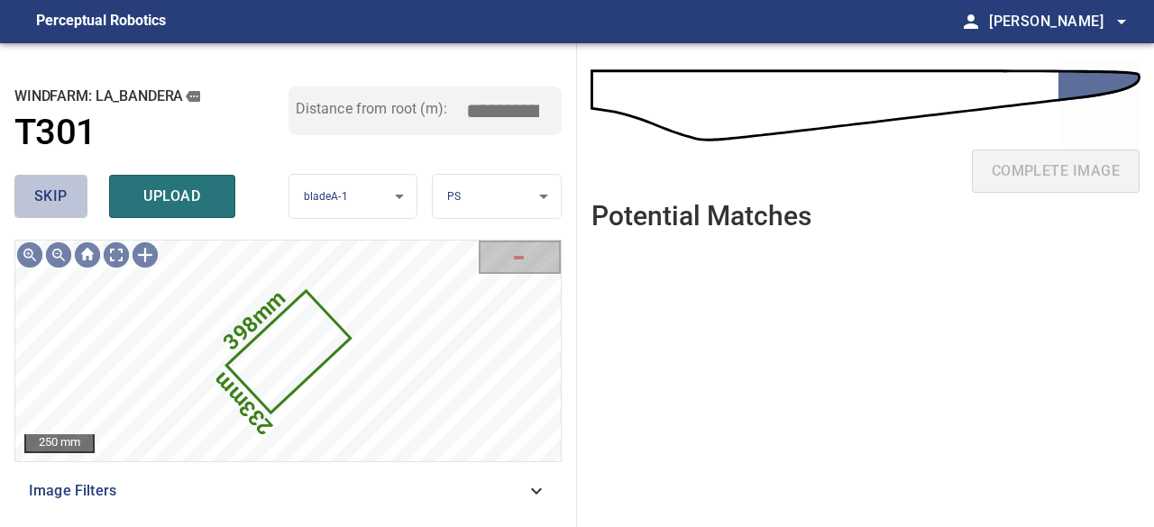
click at [70, 208] on button "skip" at bounding box center [50, 196] width 73 height 43
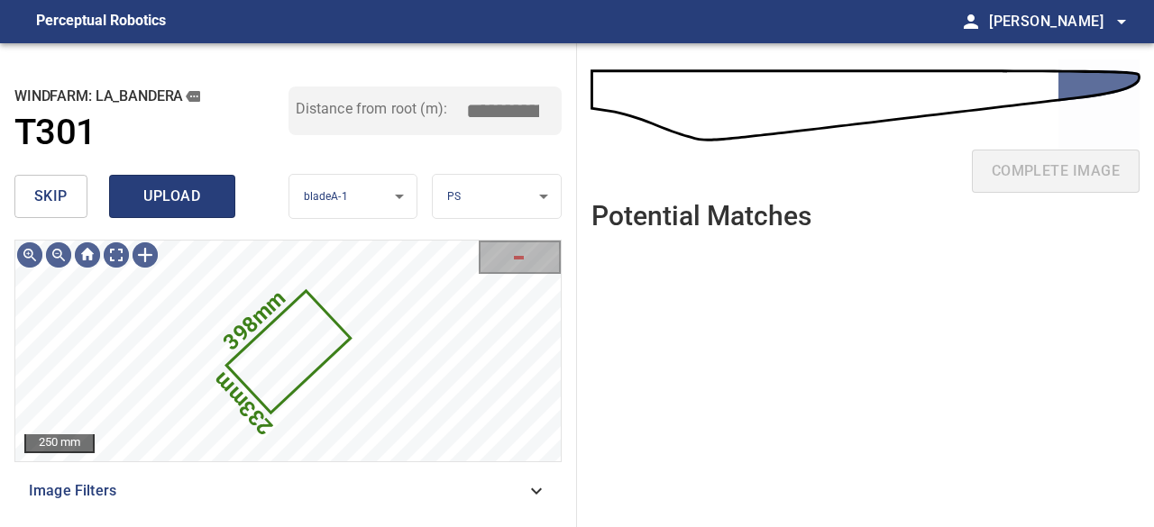
click at [180, 196] on span "upload" at bounding box center [172, 196] width 87 height 25
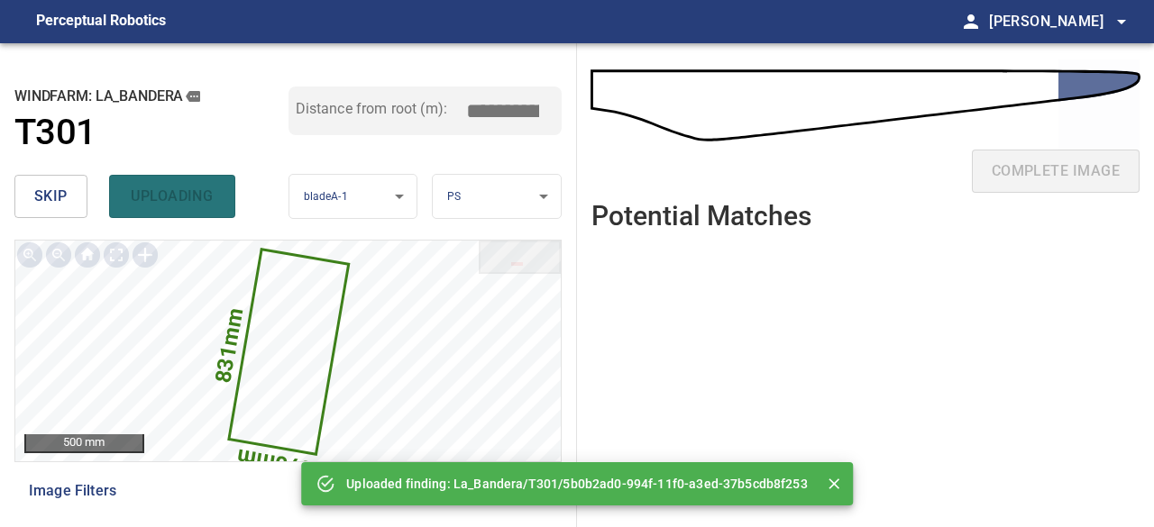
click at [54, 195] on span "skip" at bounding box center [50, 196] width 33 height 25
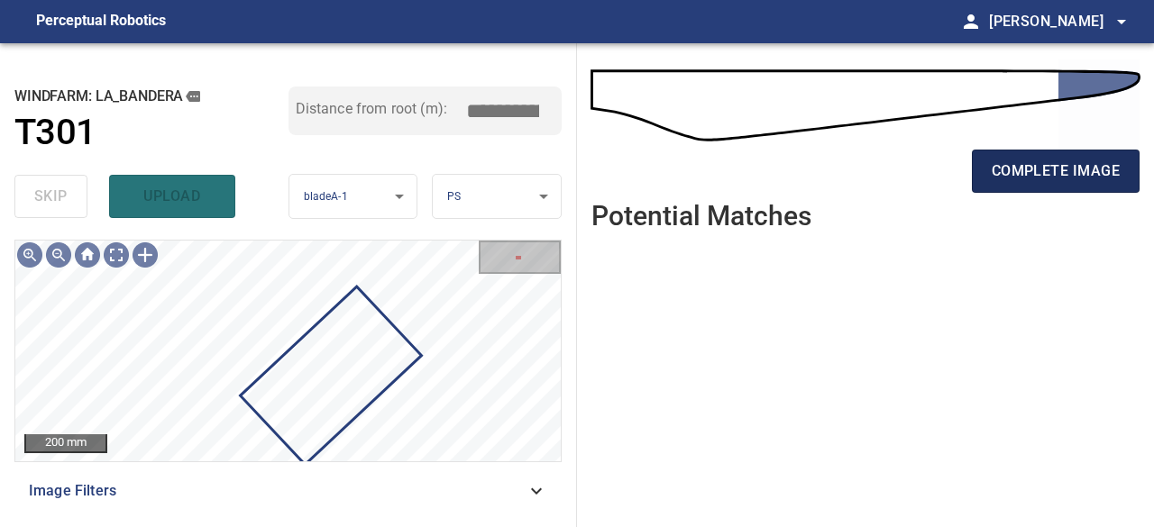
click at [1021, 170] on span "complete image" at bounding box center [1056, 171] width 128 height 25
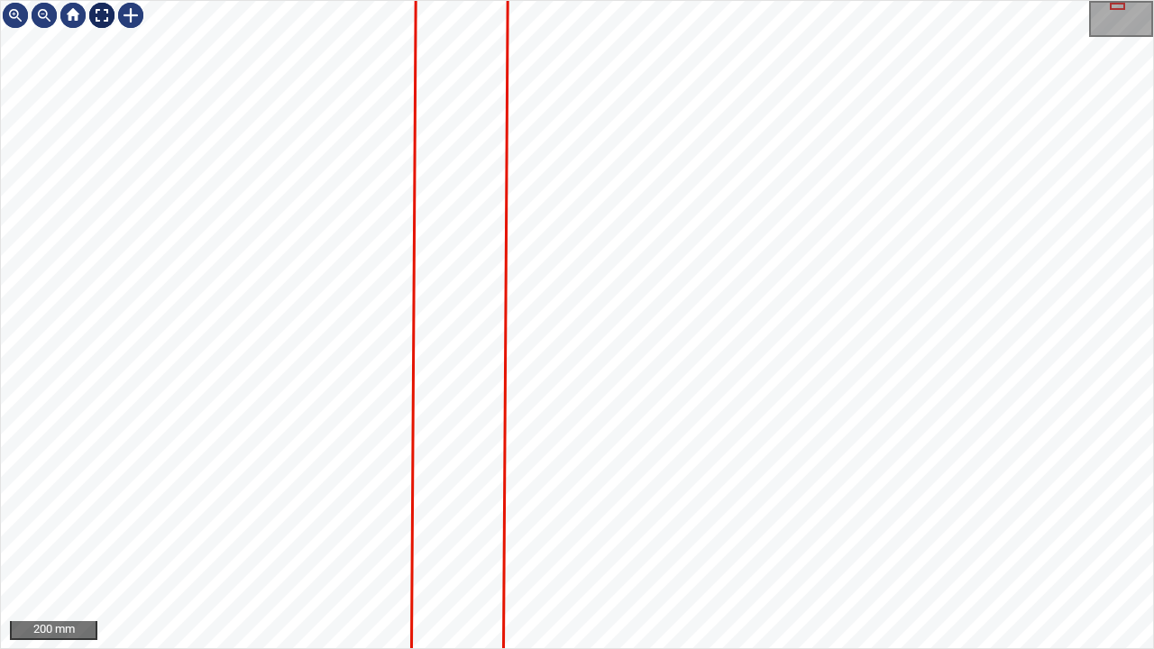
click at [101, 19] on div at bounding box center [101, 15] width 29 height 29
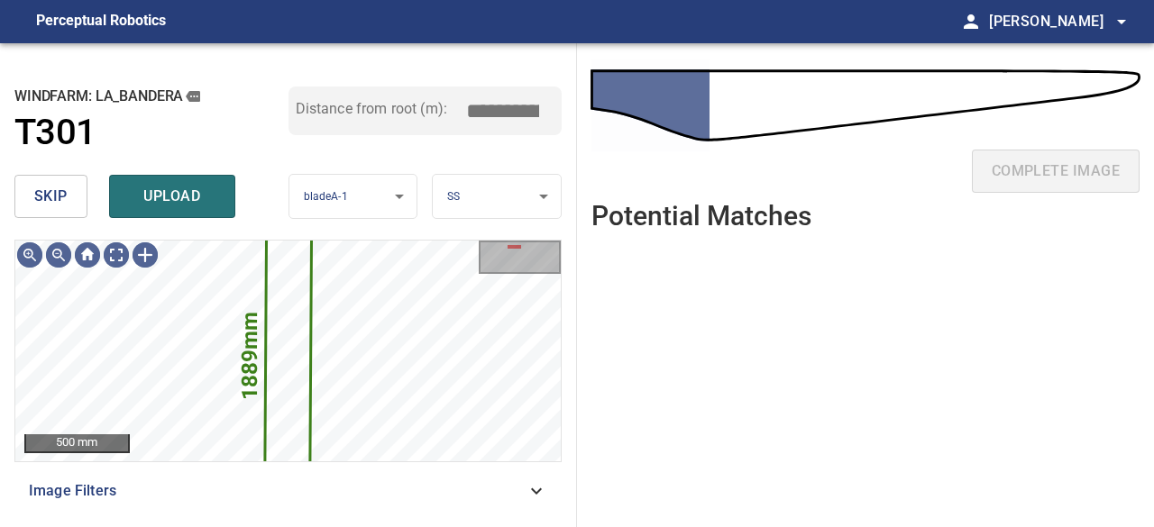
click at [41, 204] on span "skip" at bounding box center [50, 196] width 33 height 25
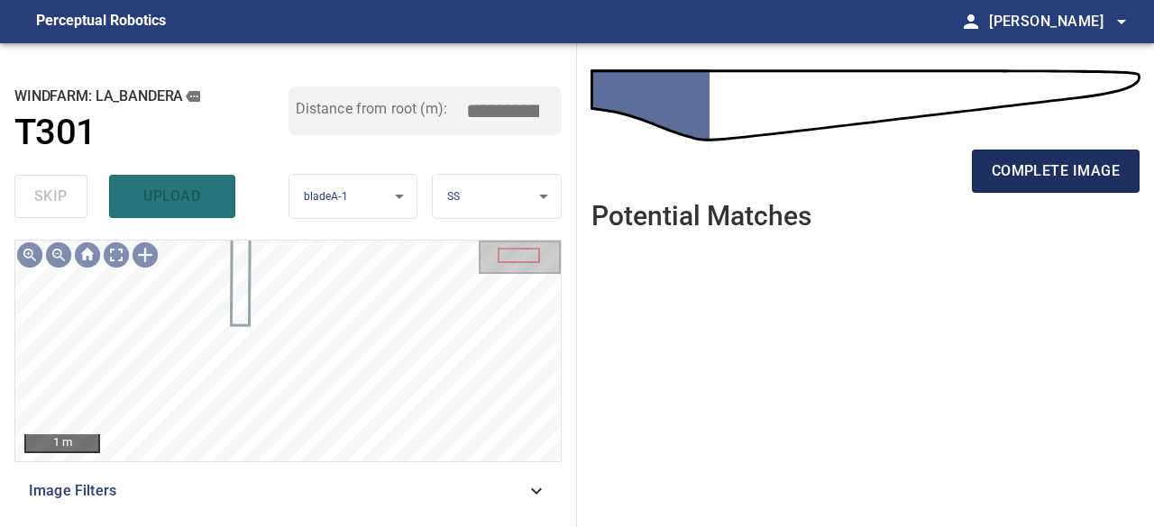
click at [1008, 176] on span "complete image" at bounding box center [1056, 171] width 128 height 25
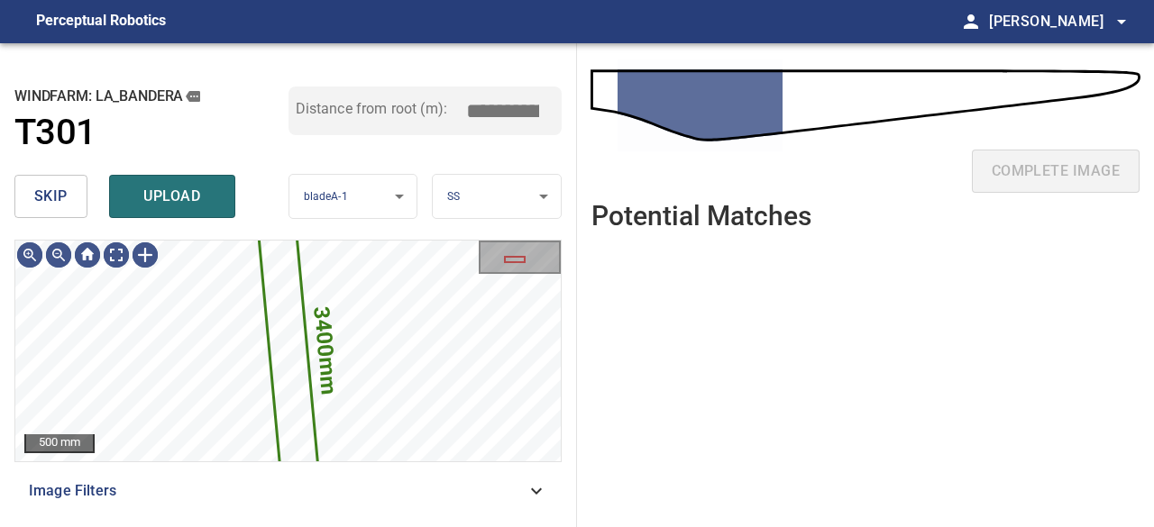
click at [74, 197] on button "skip" at bounding box center [50, 196] width 73 height 43
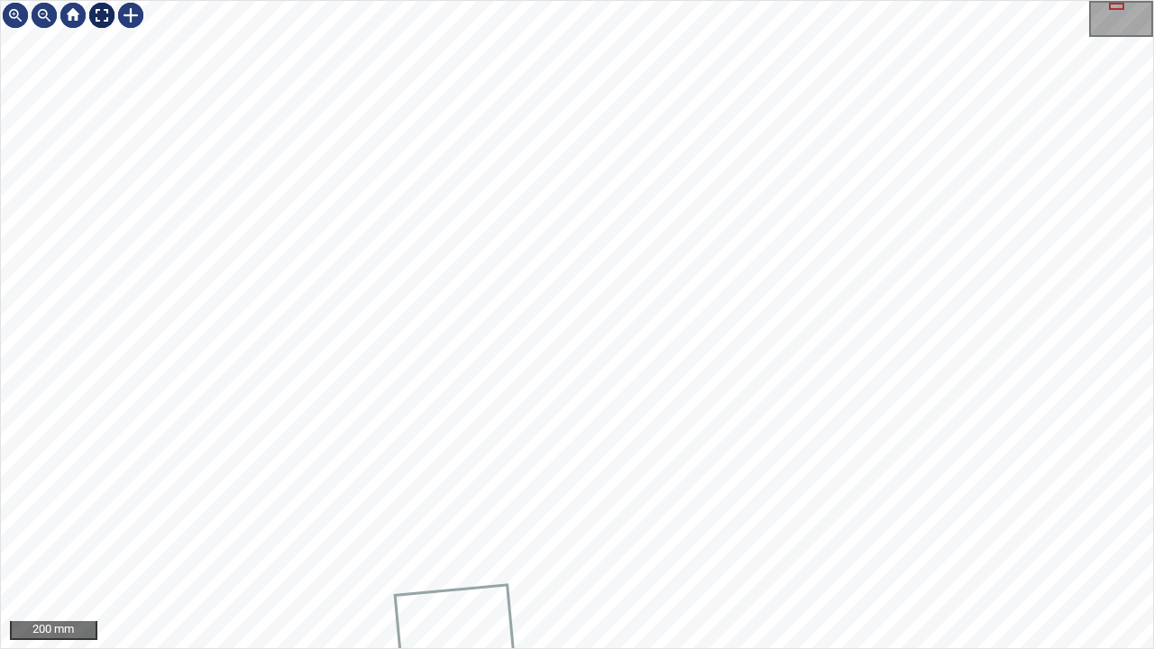
click at [96, 16] on div at bounding box center [101, 15] width 29 height 29
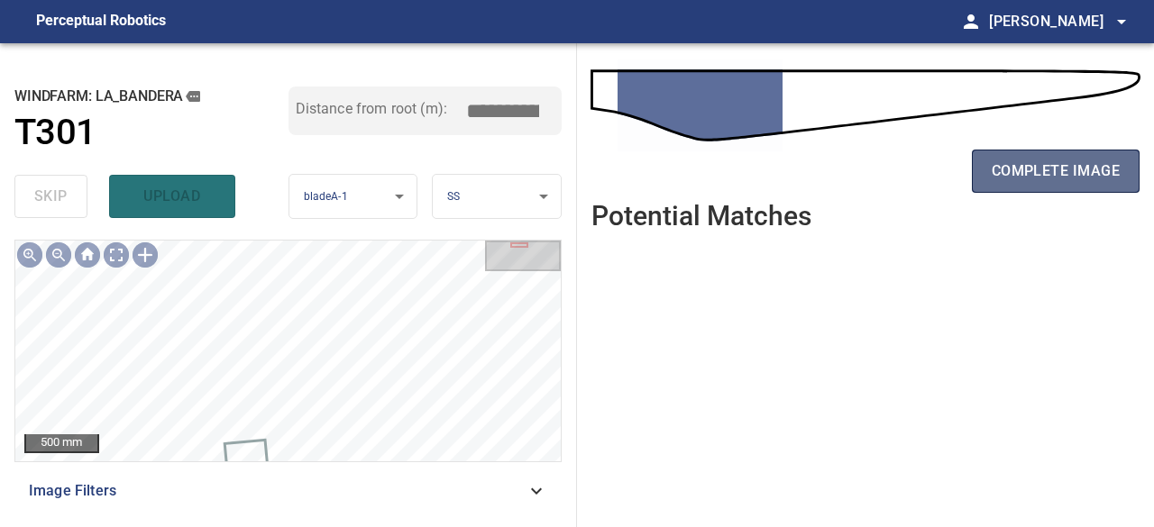
click at [1055, 174] on span "complete image" at bounding box center [1056, 171] width 128 height 25
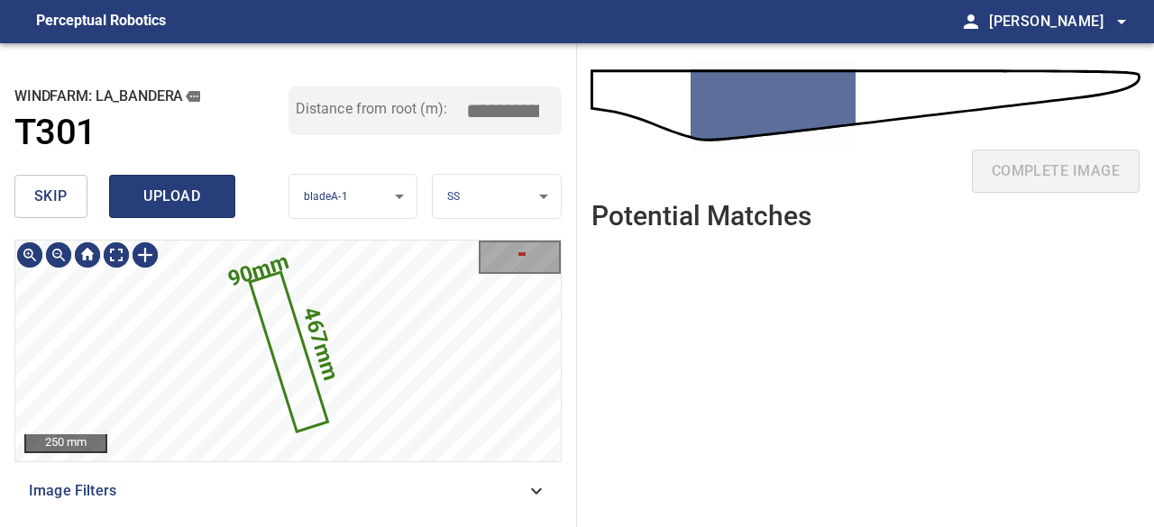
click at [191, 198] on span "upload" at bounding box center [172, 196] width 87 height 25
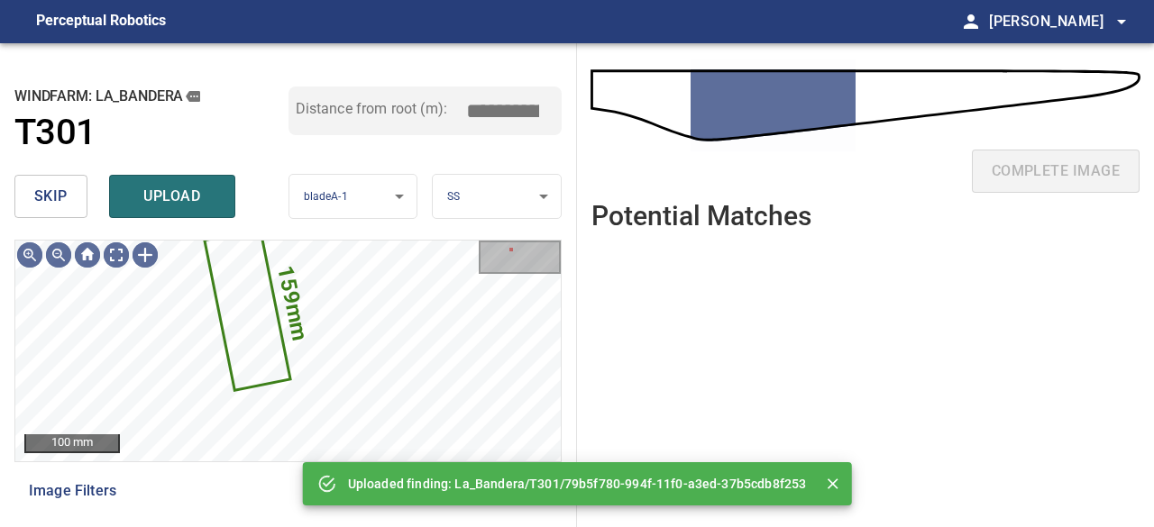
click at [47, 196] on span "skip" at bounding box center [50, 196] width 33 height 25
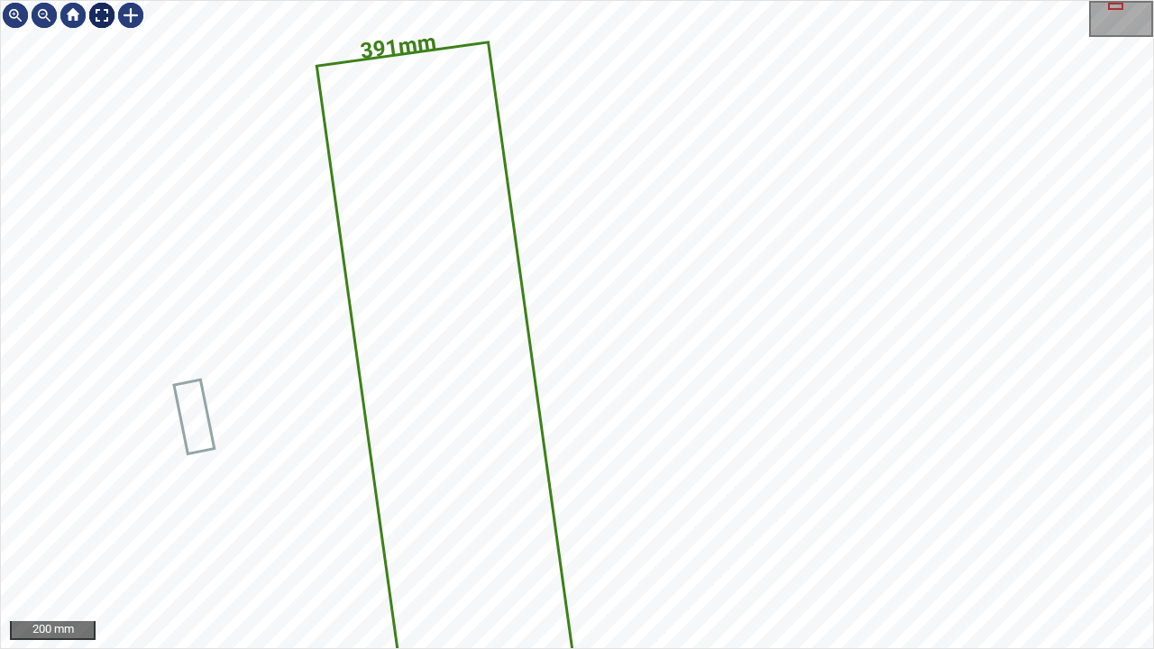
click at [99, 11] on div at bounding box center [101, 15] width 29 height 29
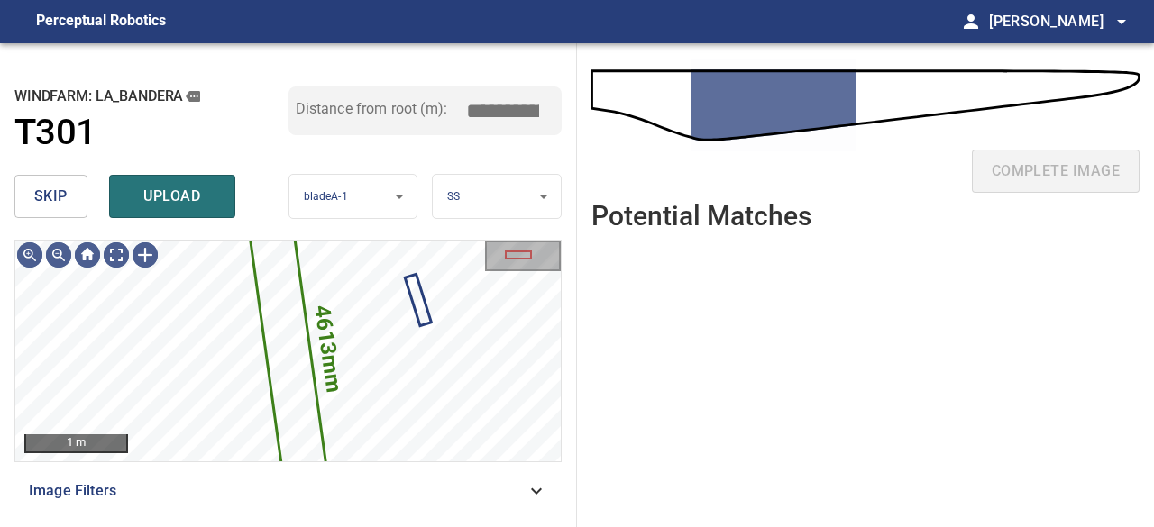
click at [67, 206] on span "skip" at bounding box center [50, 196] width 33 height 25
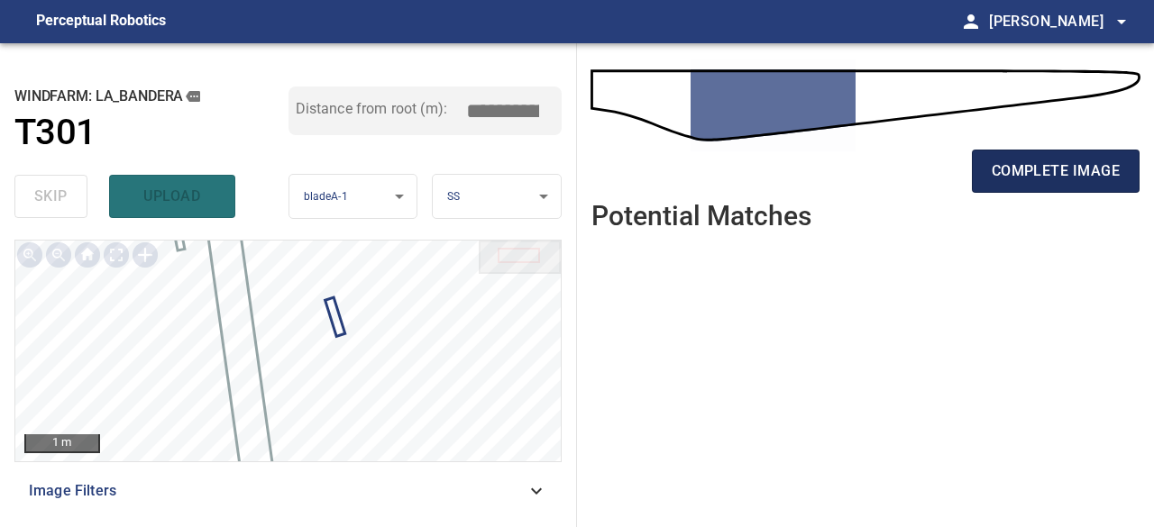
click at [1095, 184] on button "complete image" at bounding box center [1056, 171] width 168 height 43
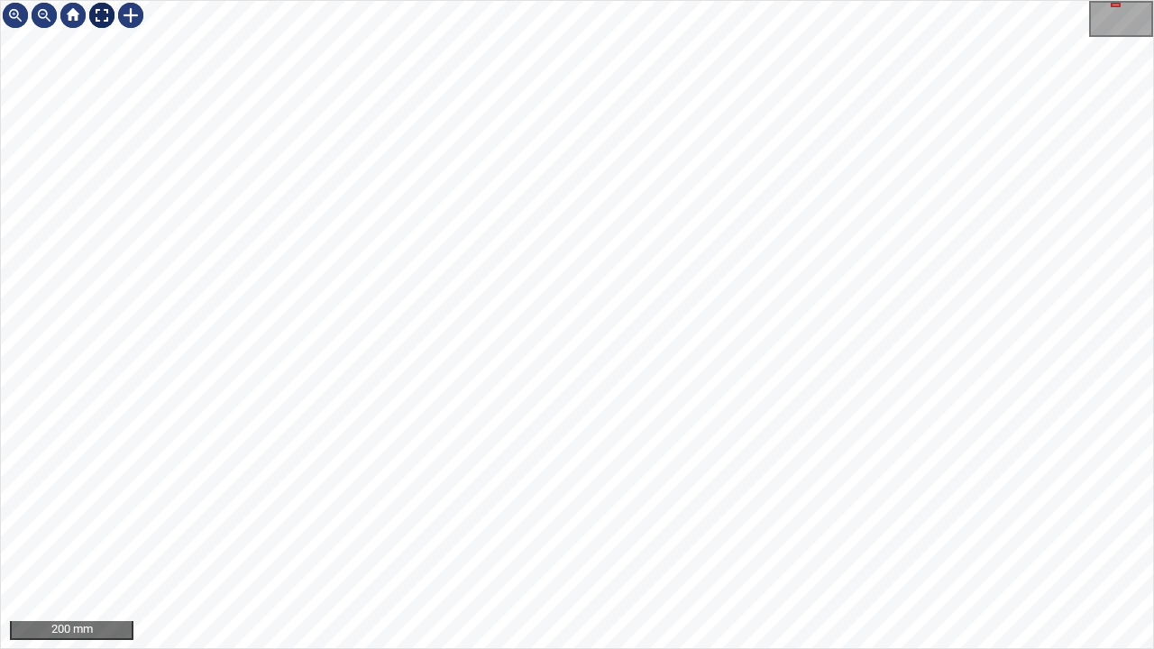
click at [101, 13] on div at bounding box center [101, 15] width 29 height 29
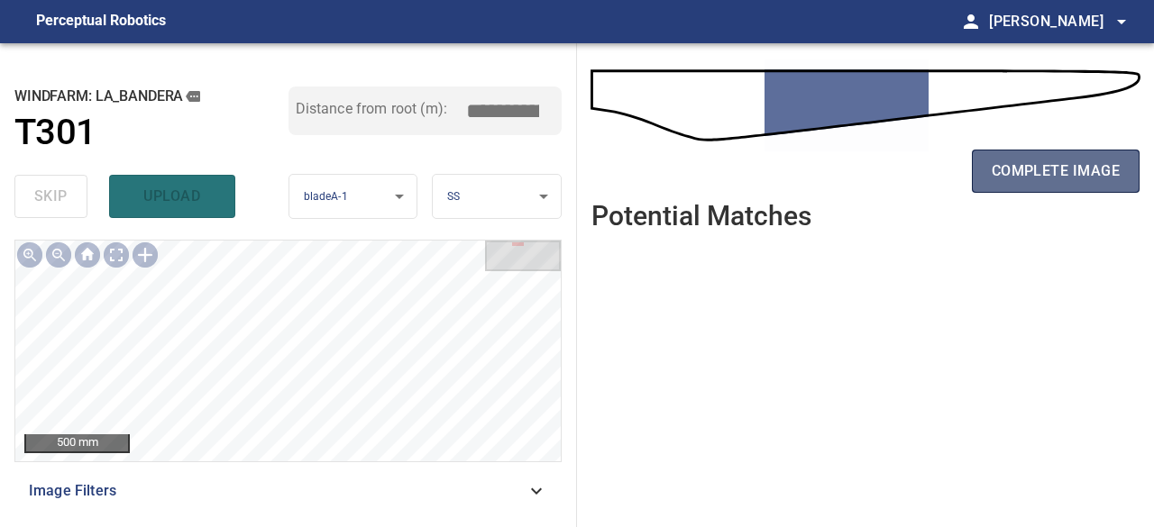
click at [1019, 169] on span "complete image" at bounding box center [1056, 171] width 128 height 25
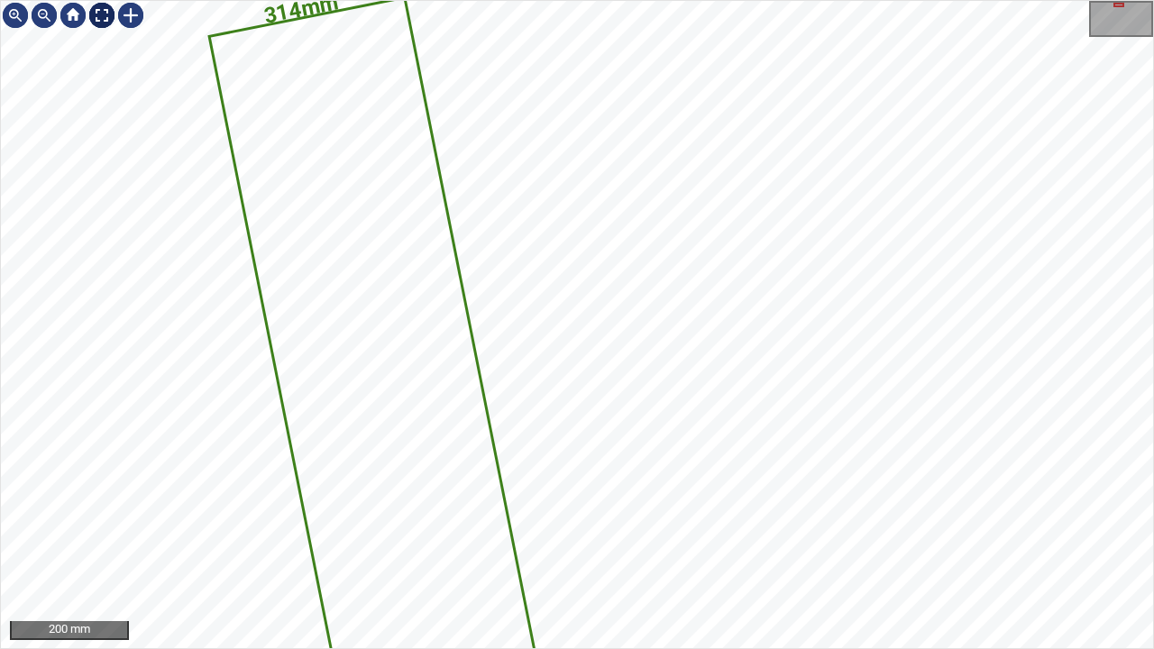
click at [100, 17] on div at bounding box center [101, 15] width 29 height 29
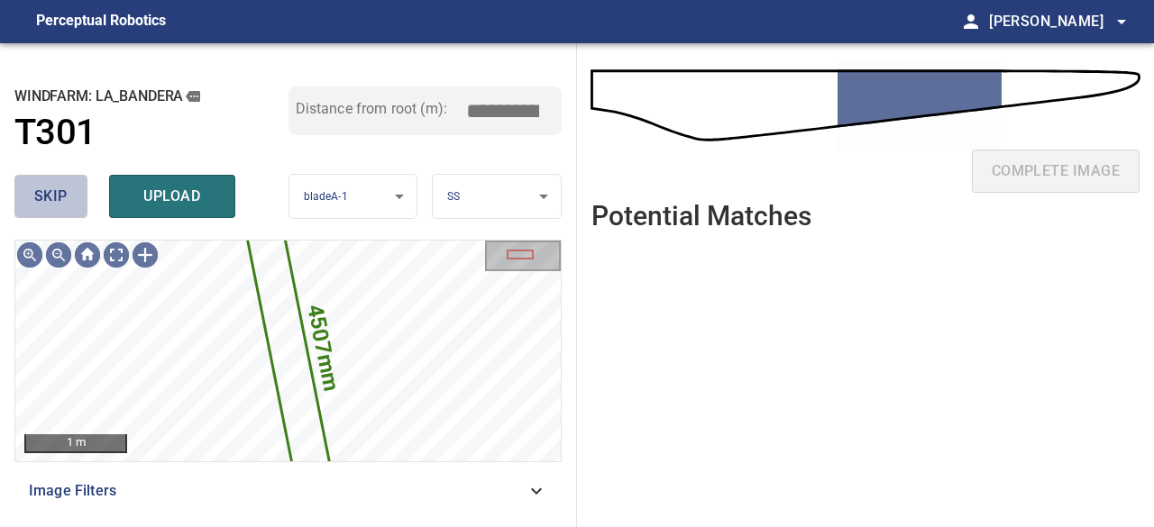
click at [62, 188] on span "skip" at bounding box center [50, 196] width 33 height 25
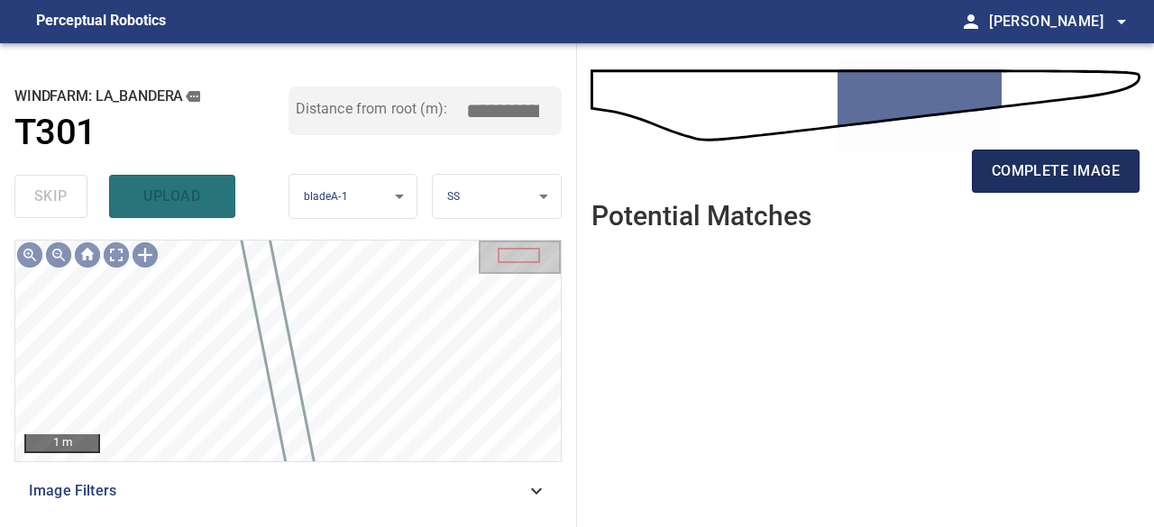
click at [1066, 174] on span "complete image" at bounding box center [1056, 171] width 128 height 25
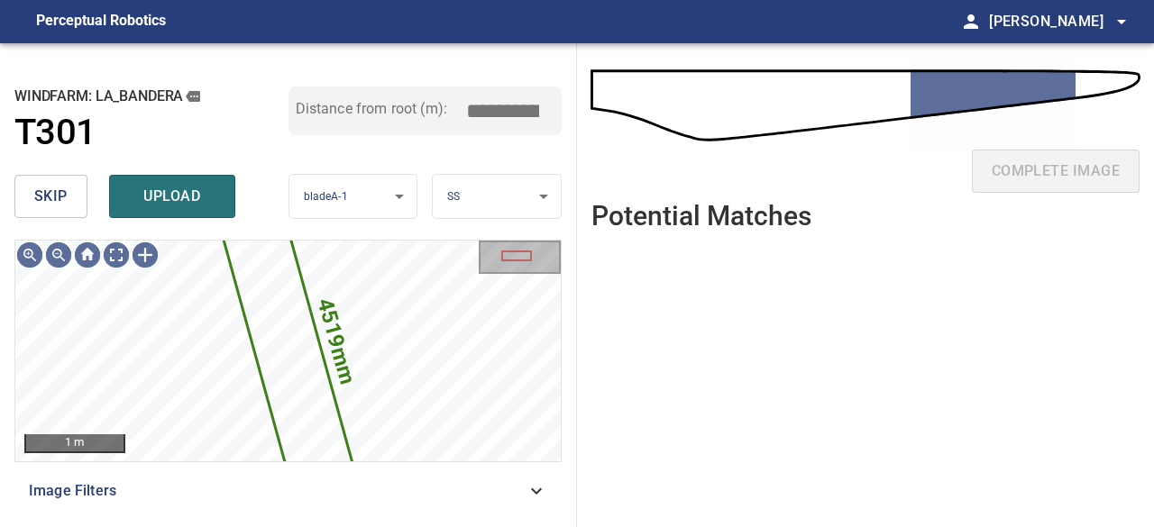
click at [70, 200] on button "skip" at bounding box center [50, 196] width 73 height 43
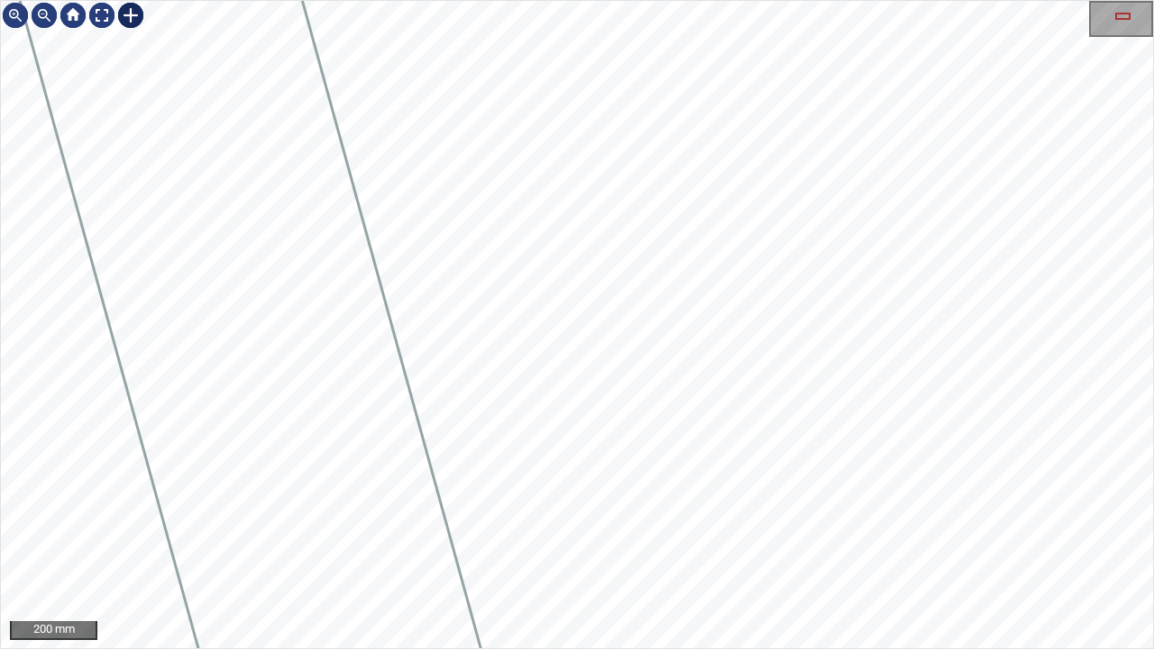
click at [133, 14] on div at bounding box center [130, 15] width 29 height 29
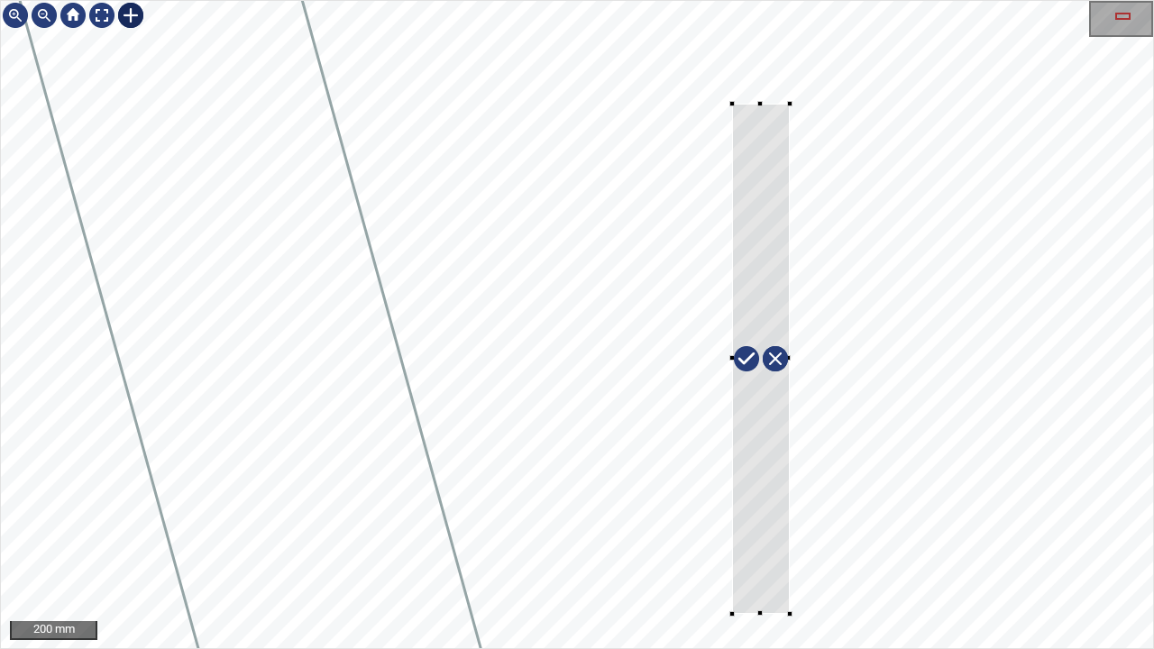
click at [789, 527] on div at bounding box center [577, 324] width 1152 height 647
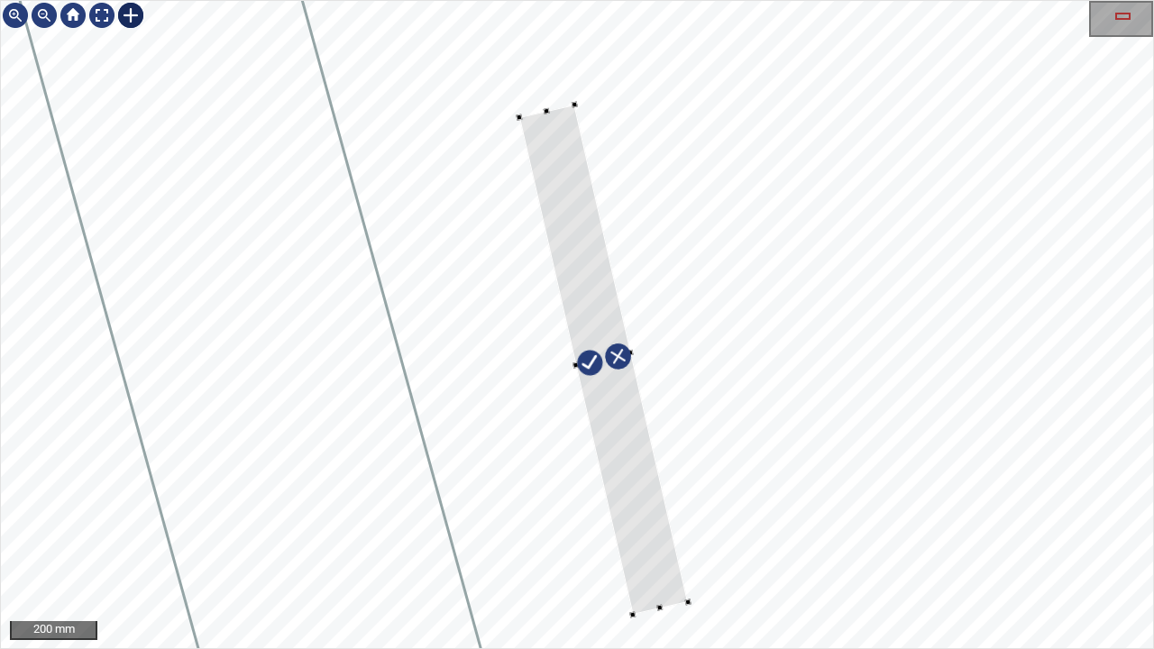
click at [637, 527] on div at bounding box center [604, 360] width 170 height 510
click at [527, 25] on div at bounding box center [577, 324] width 1152 height 647
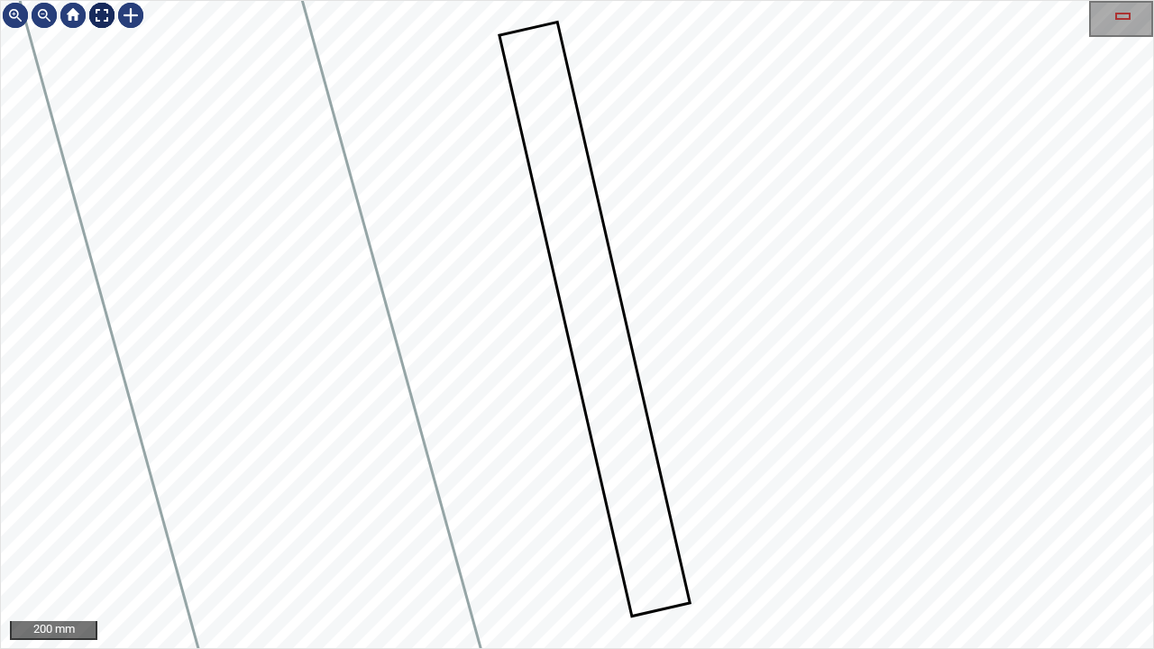
click at [110, 19] on div at bounding box center [101, 15] width 29 height 29
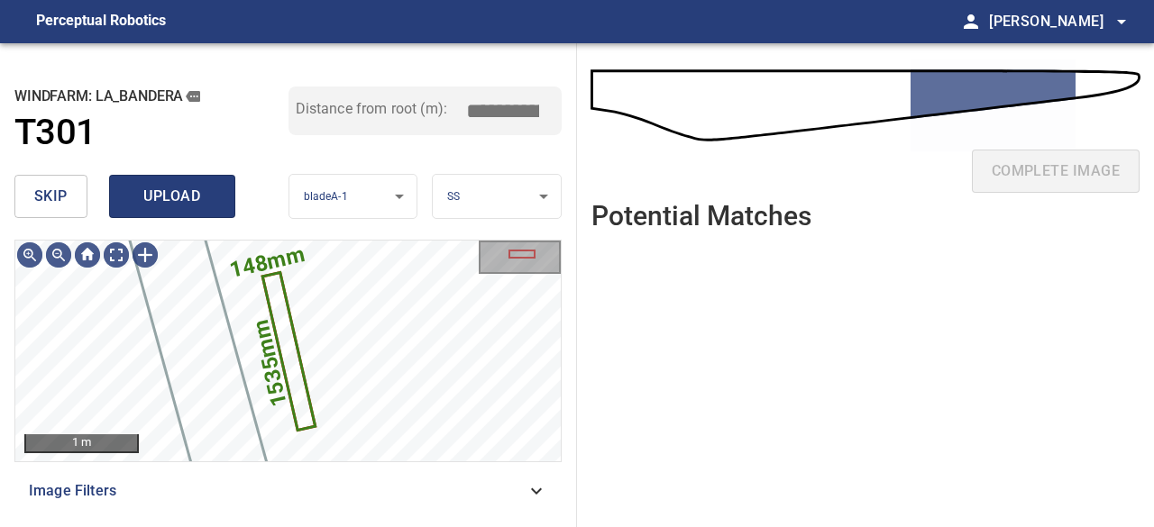
click at [171, 202] on span "upload" at bounding box center [172, 196] width 87 height 25
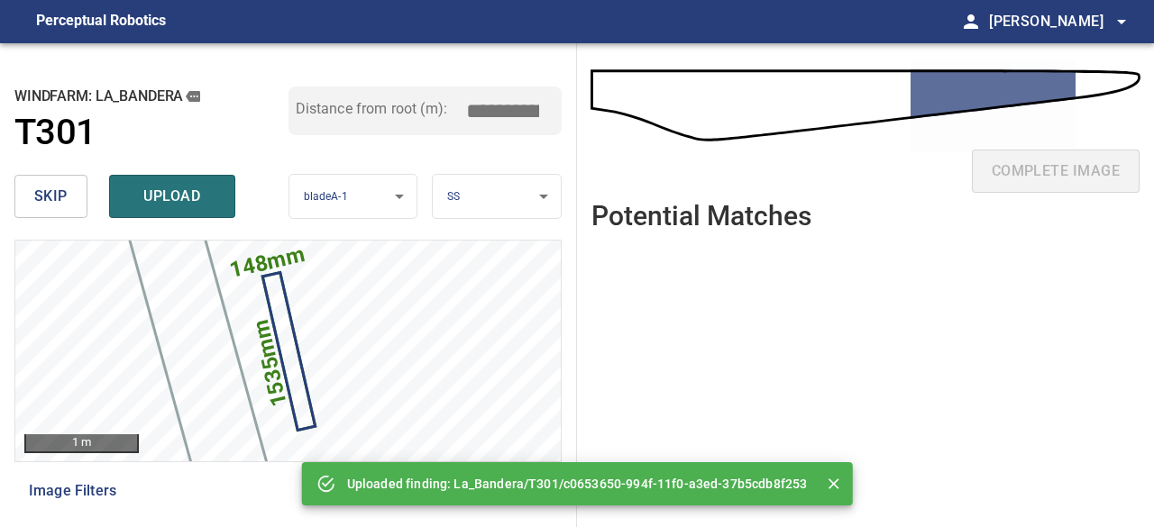
click at [171, 206] on span "upload" at bounding box center [172, 196] width 87 height 25
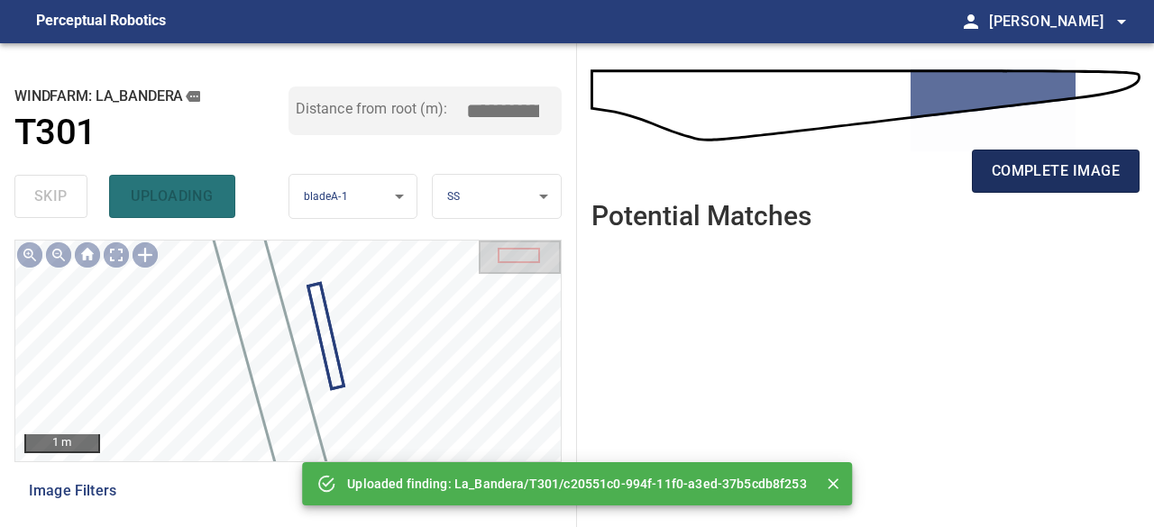
click at [1041, 160] on span "complete image" at bounding box center [1056, 171] width 128 height 25
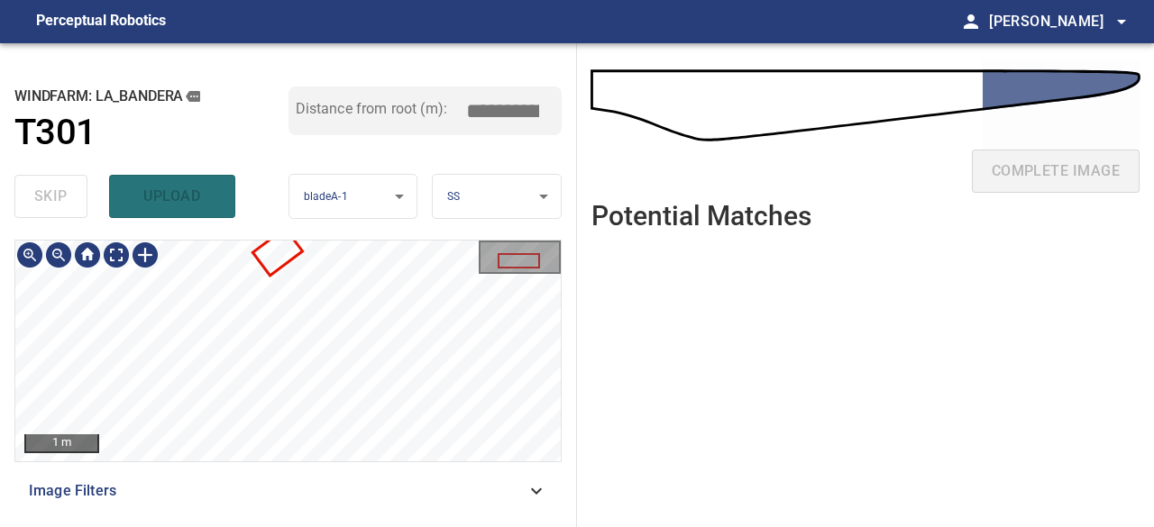
click at [388, 232] on div "**********" at bounding box center [288, 285] width 577 height 484
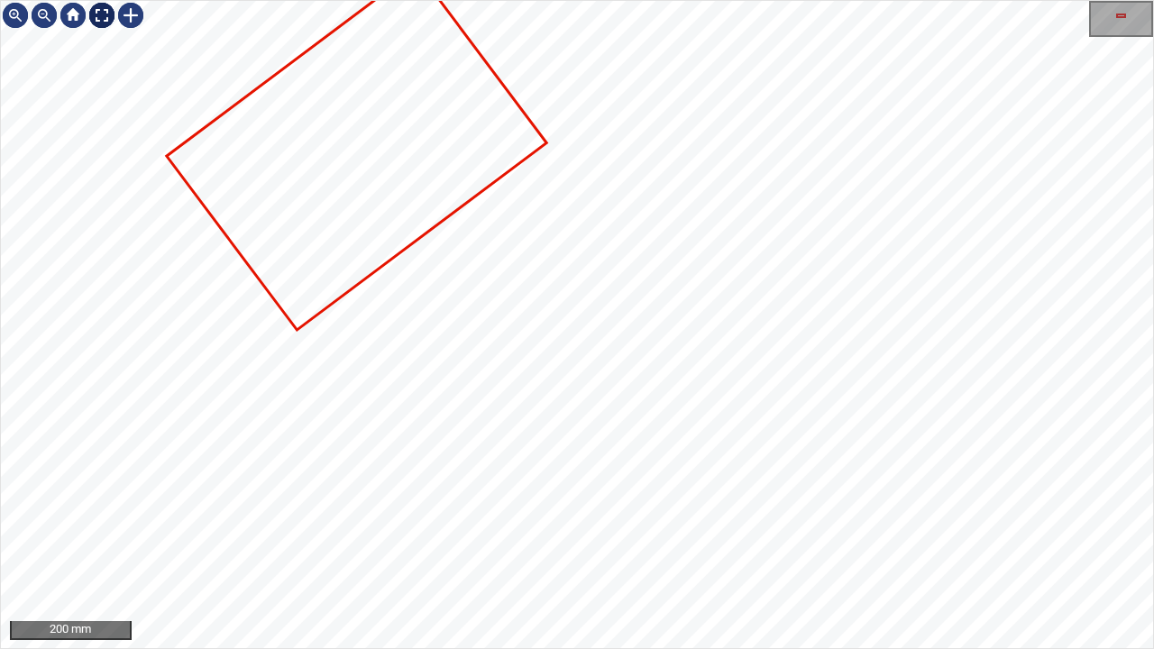
click at [102, 11] on div at bounding box center [101, 15] width 29 height 29
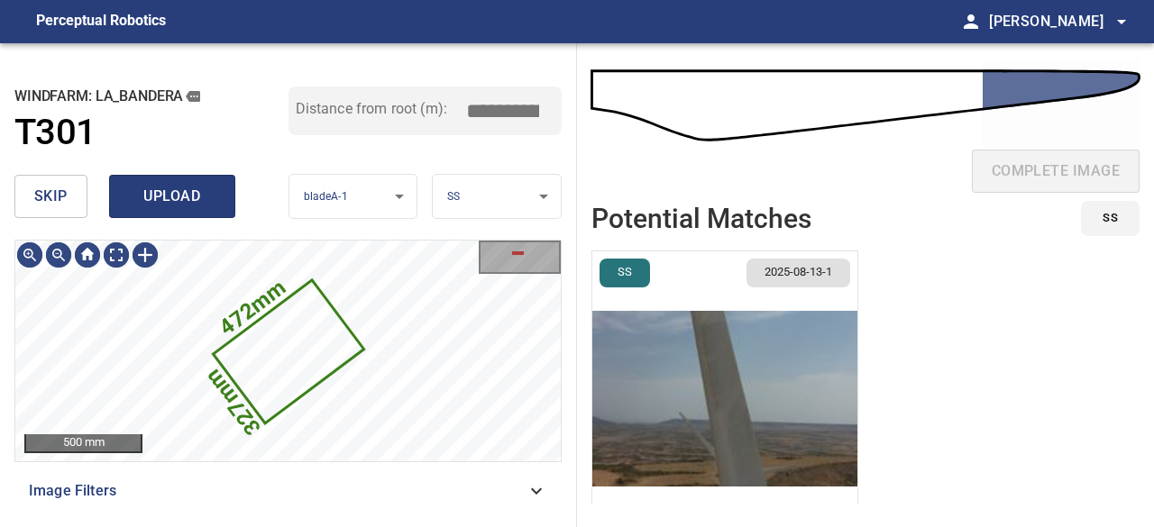
click at [156, 196] on span "upload" at bounding box center [172, 196] width 87 height 25
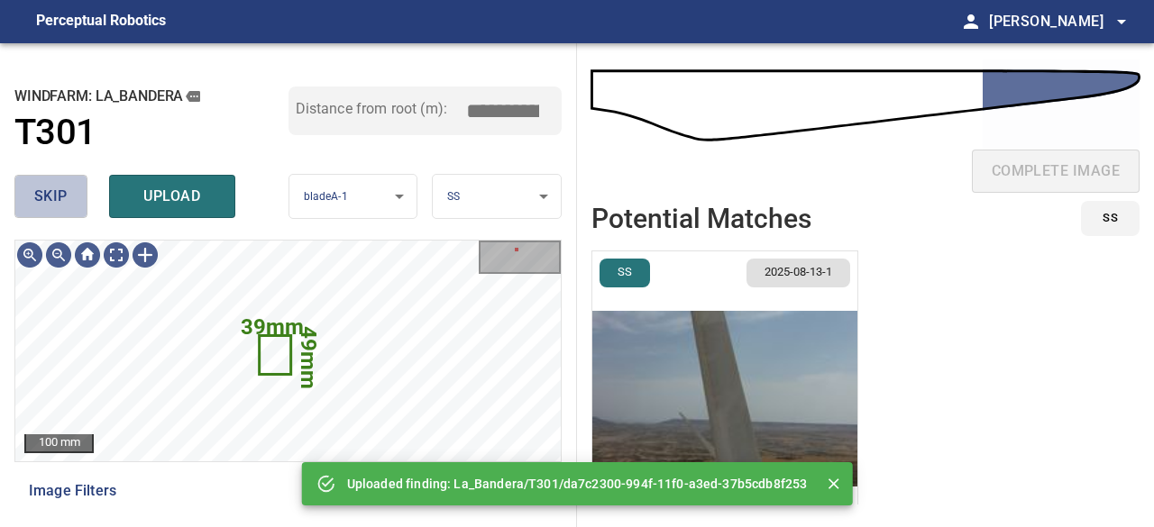
click at [63, 202] on span "skip" at bounding box center [50, 196] width 33 height 25
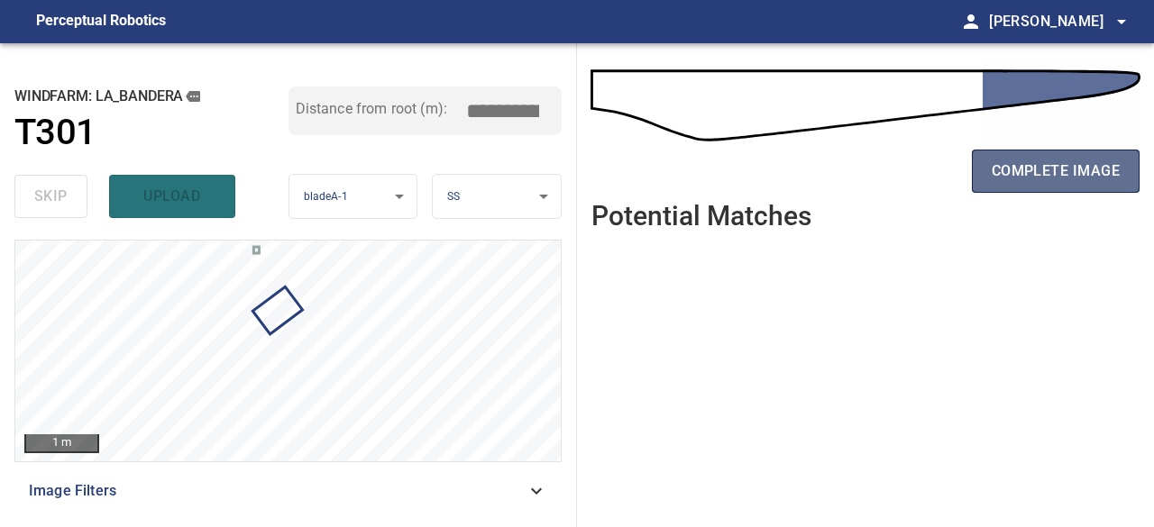
click at [1059, 162] on span "complete image" at bounding box center [1056, 171] width 128 height 25
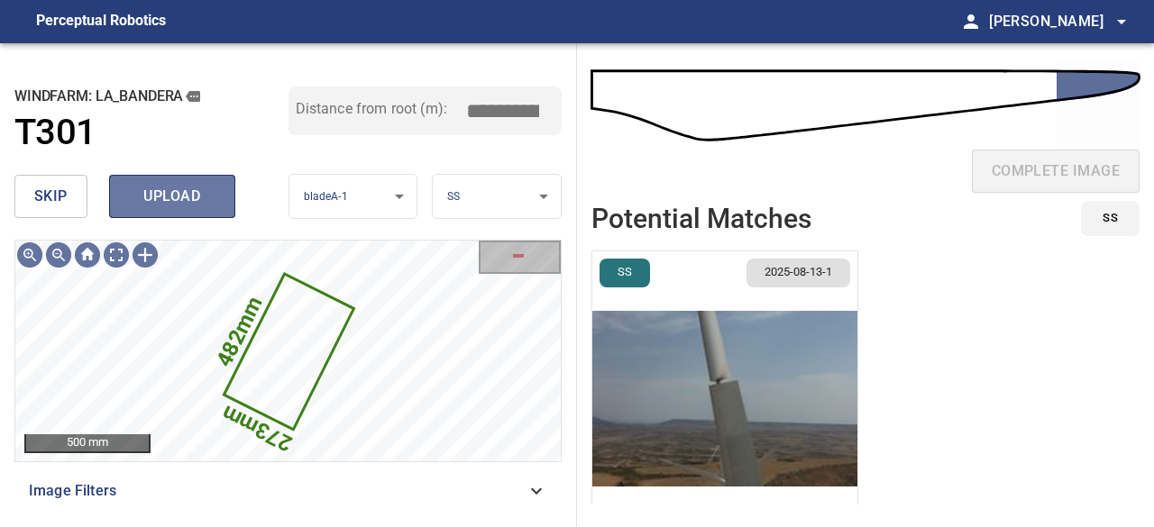
click at [197, 192] on span "upload" at bounding box center [172, 196] width 87 height 25
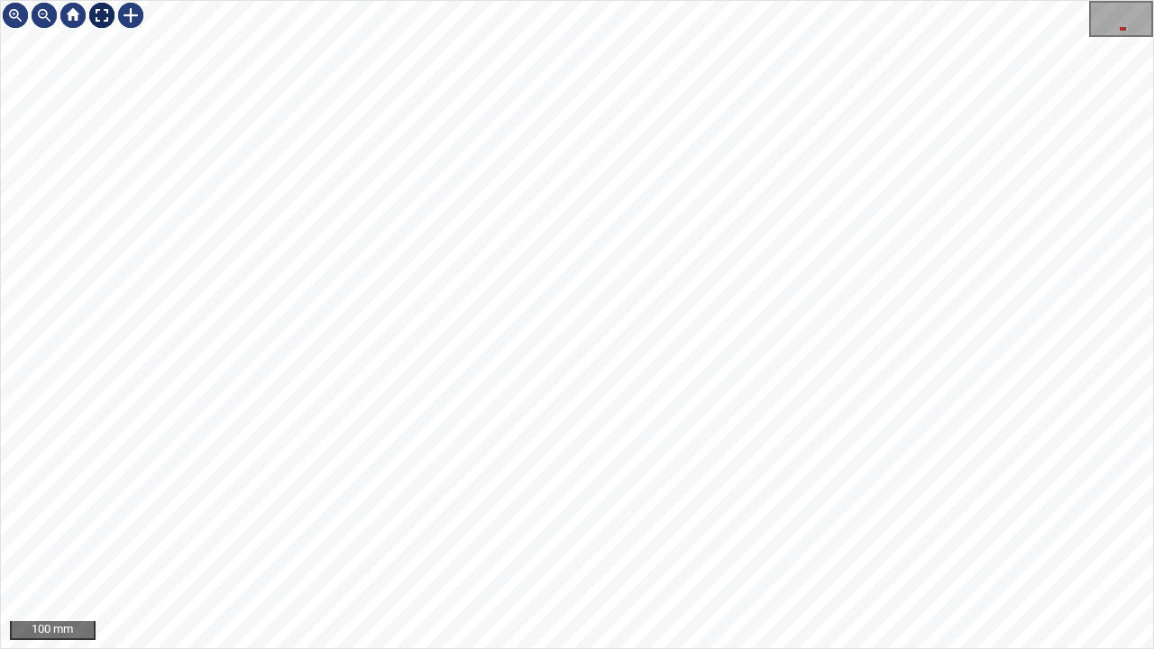
click at [99, 11] on div at bounding box center [101, 15] width 29 height 29
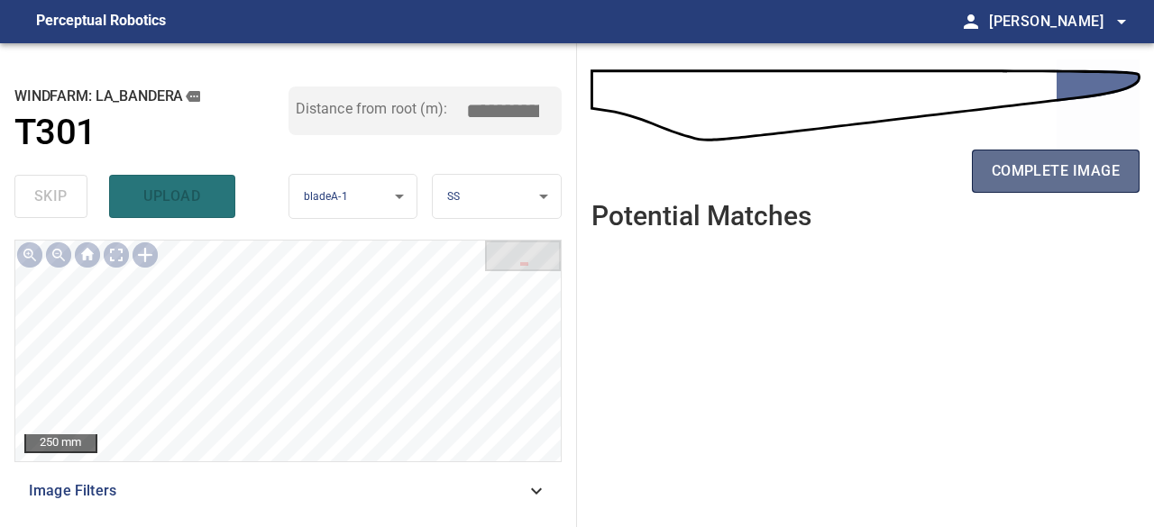
click at [1008, 175] on span "complete image" at bounding box center [1056, 171] width 128 height 25
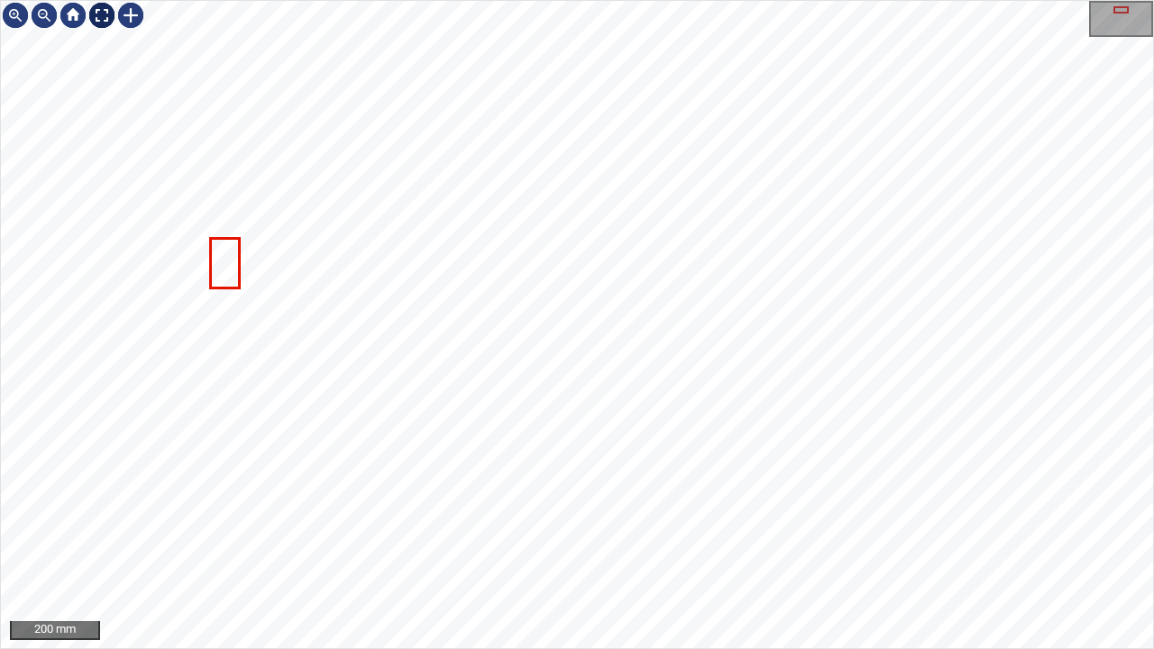
click at [96, 18] on div at bounding box center [101, 15] width 29 height 29
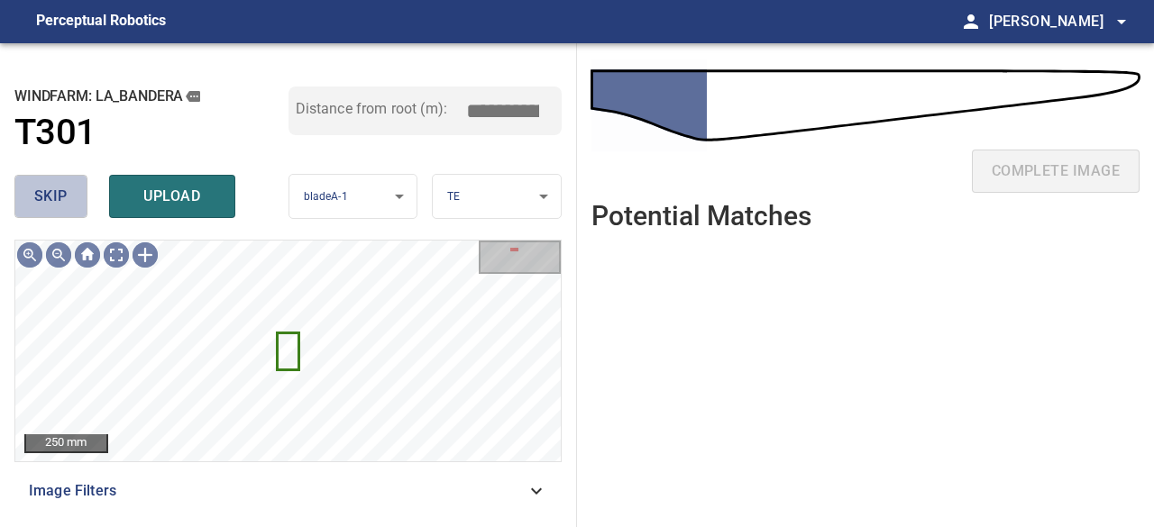
click at [48, 203] on span "skip" at bounding box center [50, 196] width 33 height 25
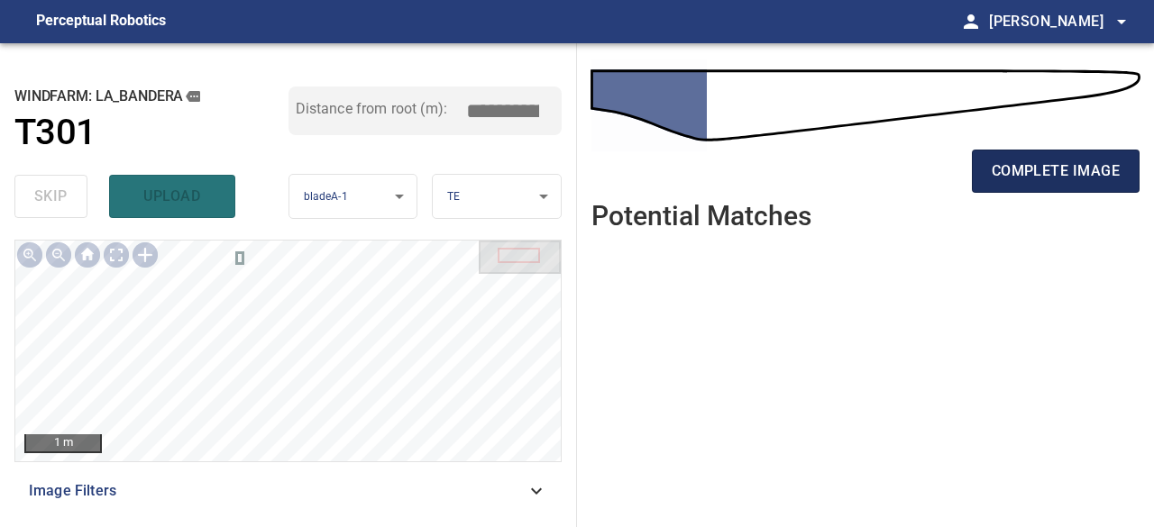
click at [1041, 172] on span "complete image" at bounding box center [1056, 171] width 128 height 25
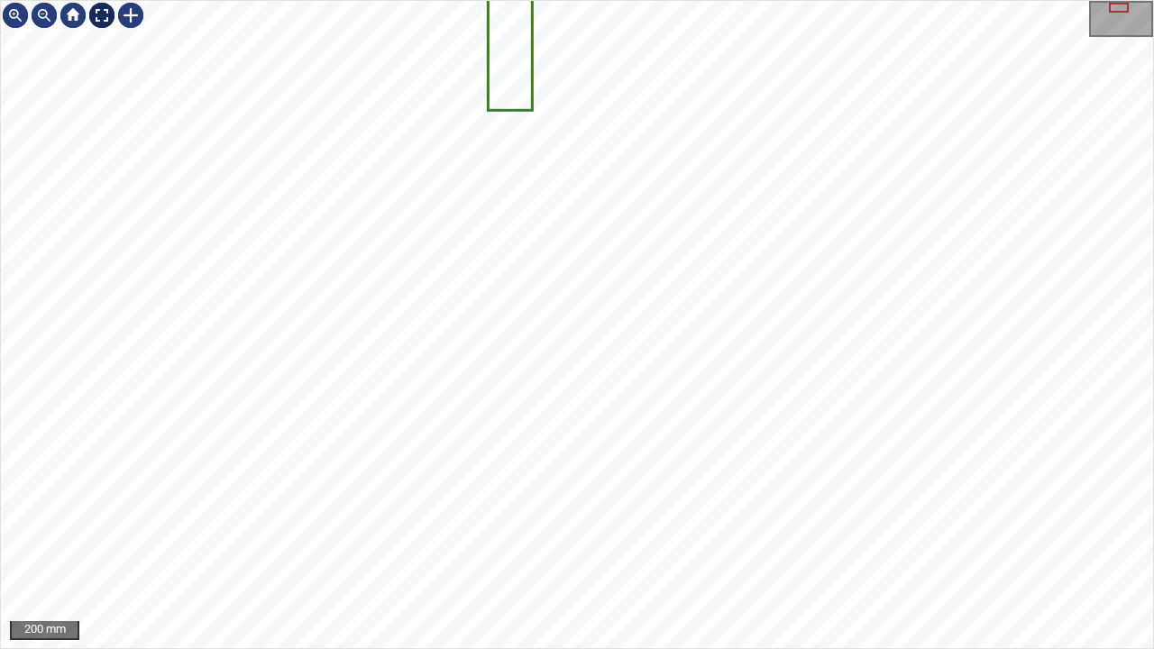
click at [97, 12] on div at bounding box center [101, 15] width 29 height 29
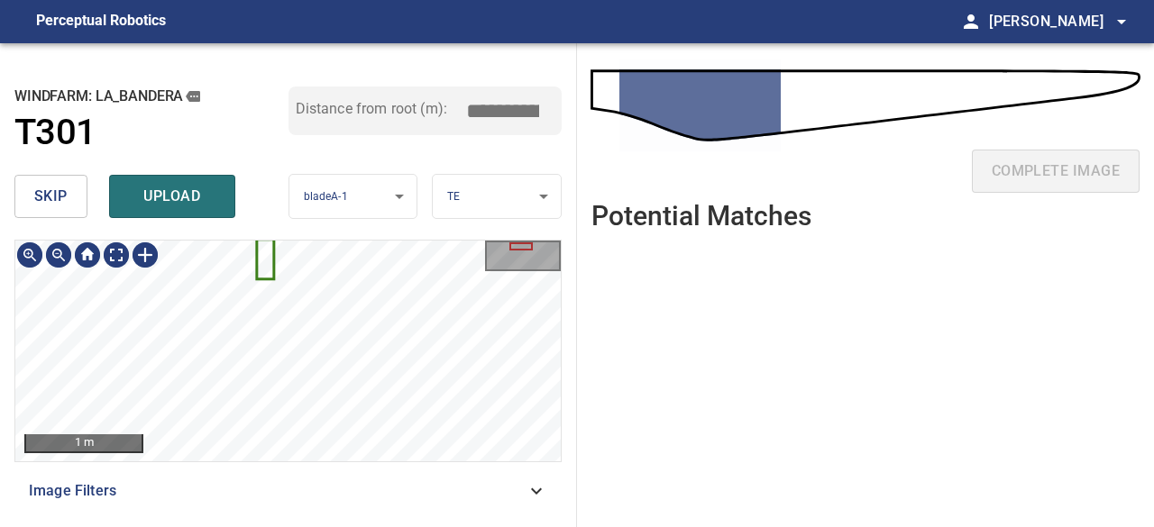
click at [262, 255] on icon at bounding box center [266, 259] width 14 height 37
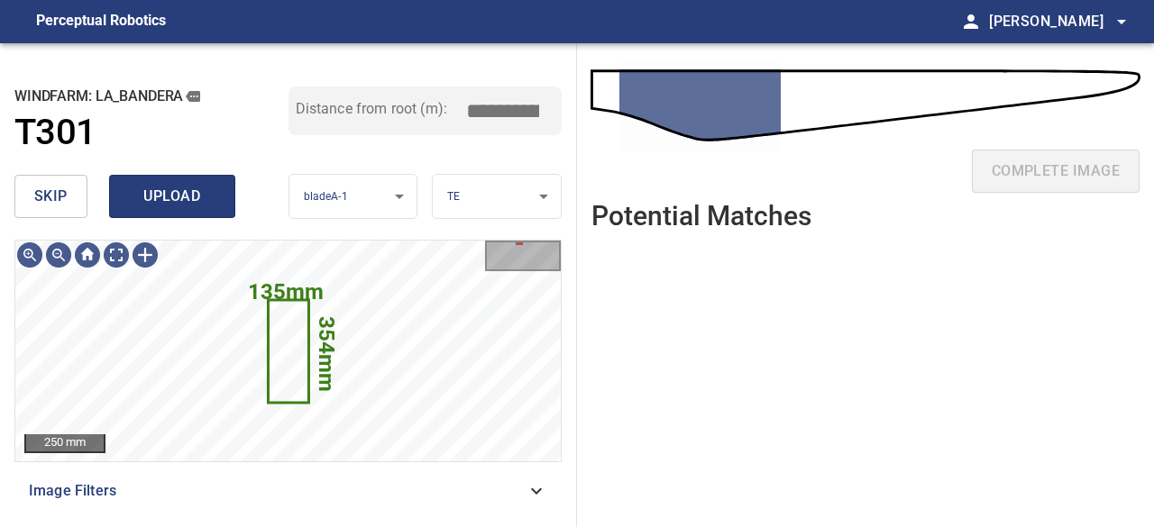
click at [181, 196] on span "upload" at bounding box center [172, 196] width 87 height 25
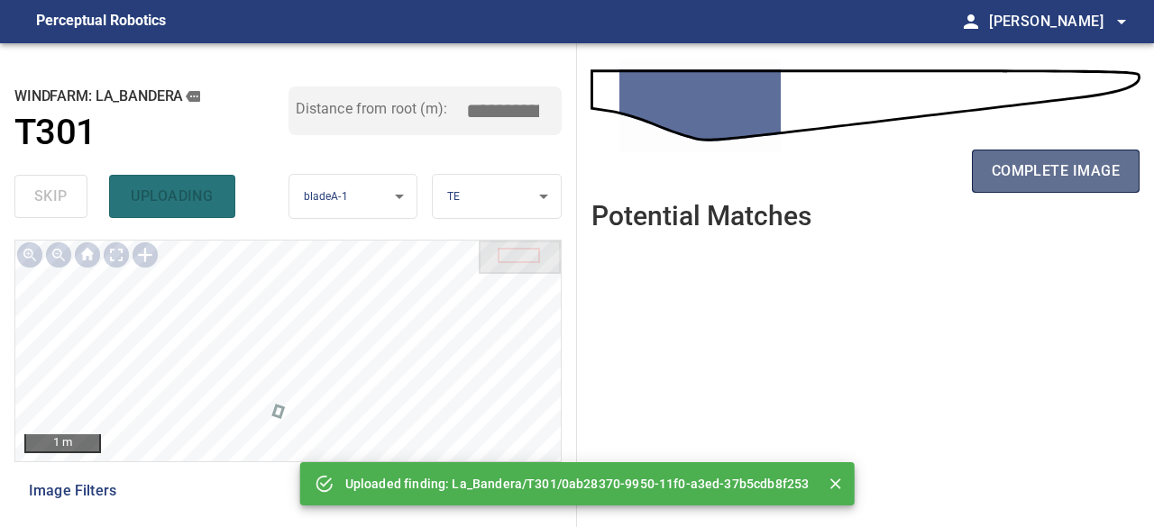
click at [1017, 171] on span "complete image" at bounding box center [1056, 171] width 128 height 25
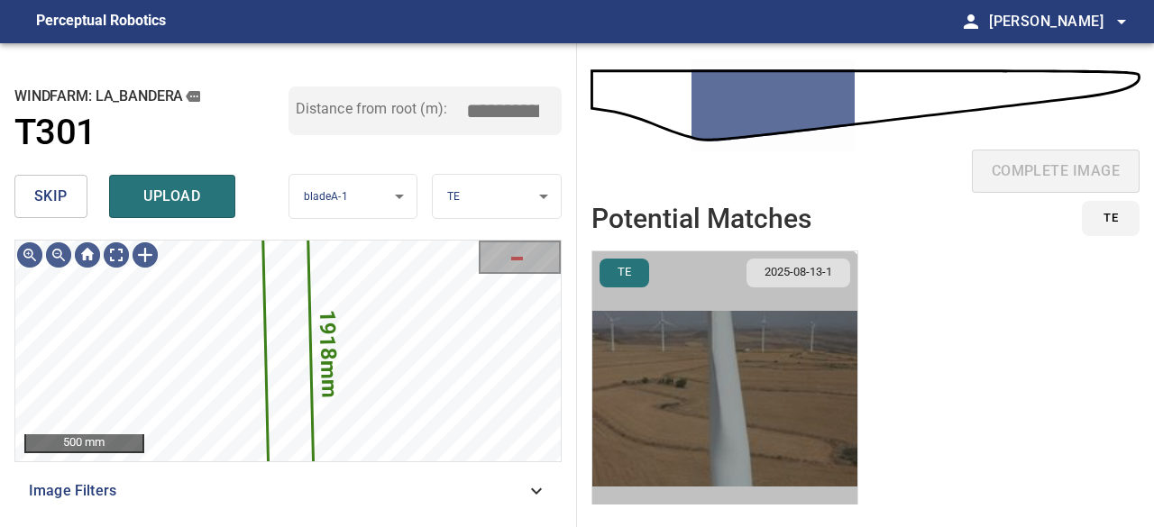
click at [709, 420] on img "button" at bounding box center [724, 399] width 265 height 295
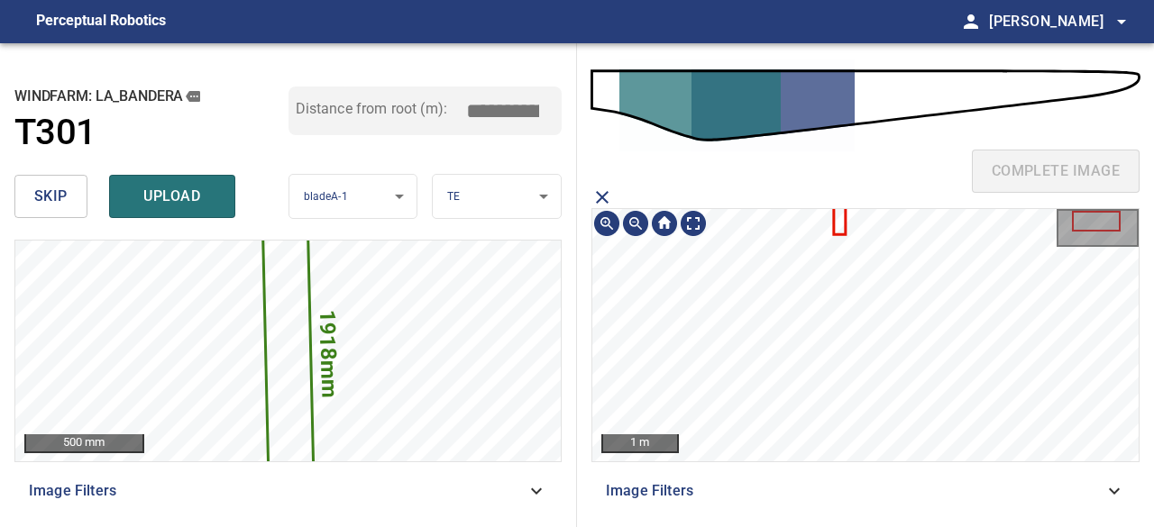
click at [836, 226] on icon at bounding box center [840, 221] width 9 height 24
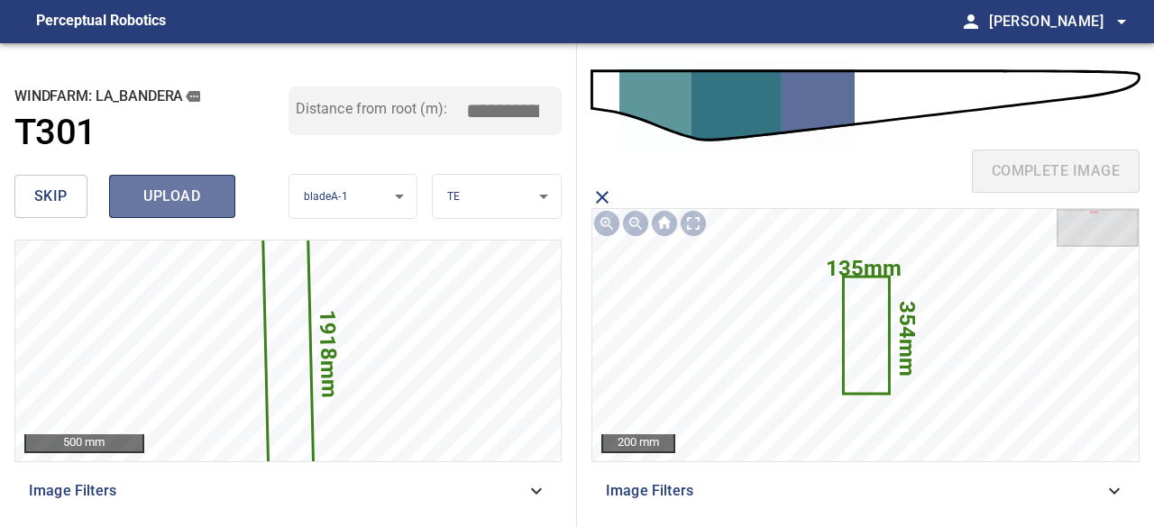
click at [172, 194] on span "upload" at bounding box center [172, 196] width 87 height 25
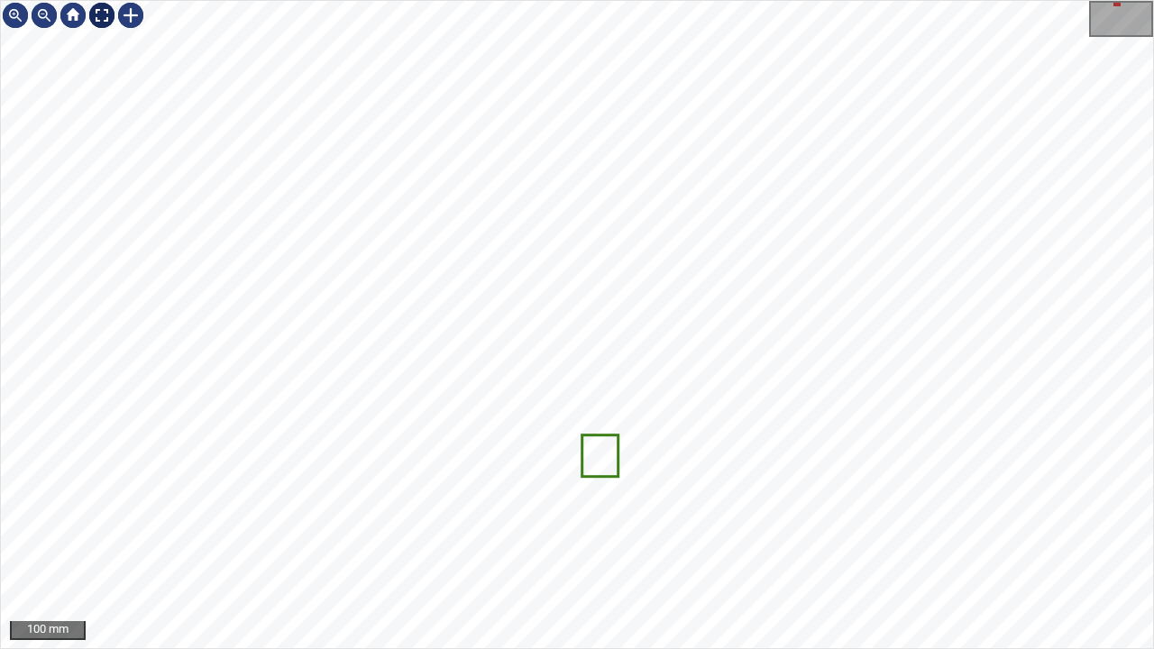
click at [105, 14] on div at bounding box center [101, 15] width 29 height 29
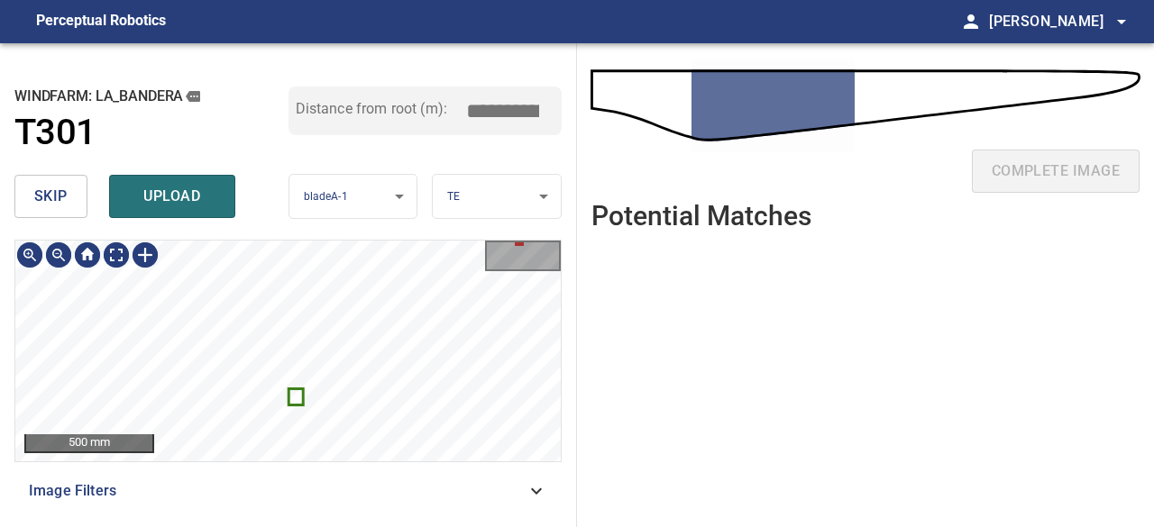
click at [299, 399] on icon at bounding box center [296, 397] width 12 height 14
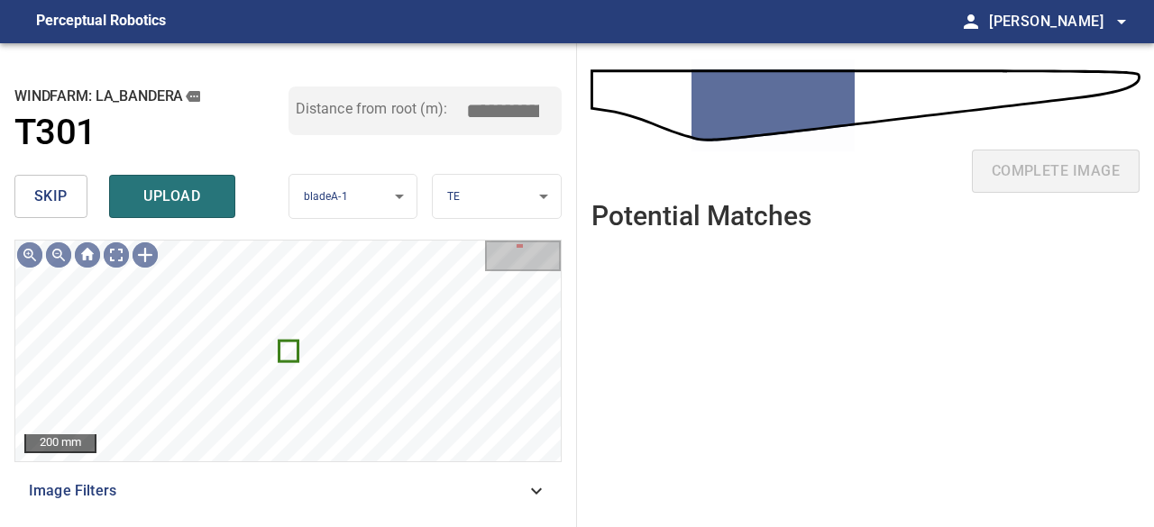
click at [65, 206] on span "skip" at bounding box center [50, 196] width 33 height 25
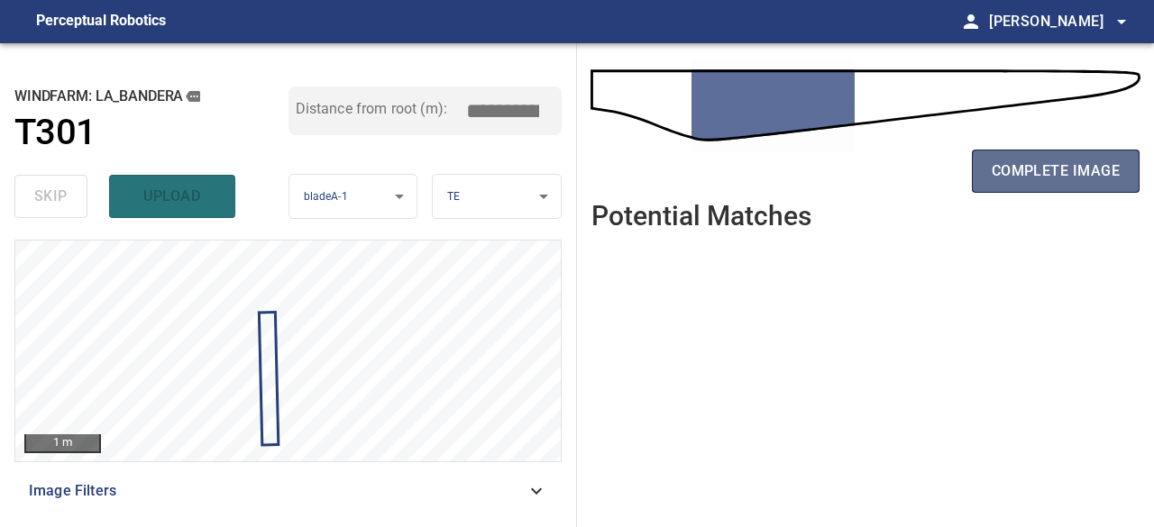
click at [1027, 178] on span "complete image" at bounding box center [1056, 171] width 128 height 25
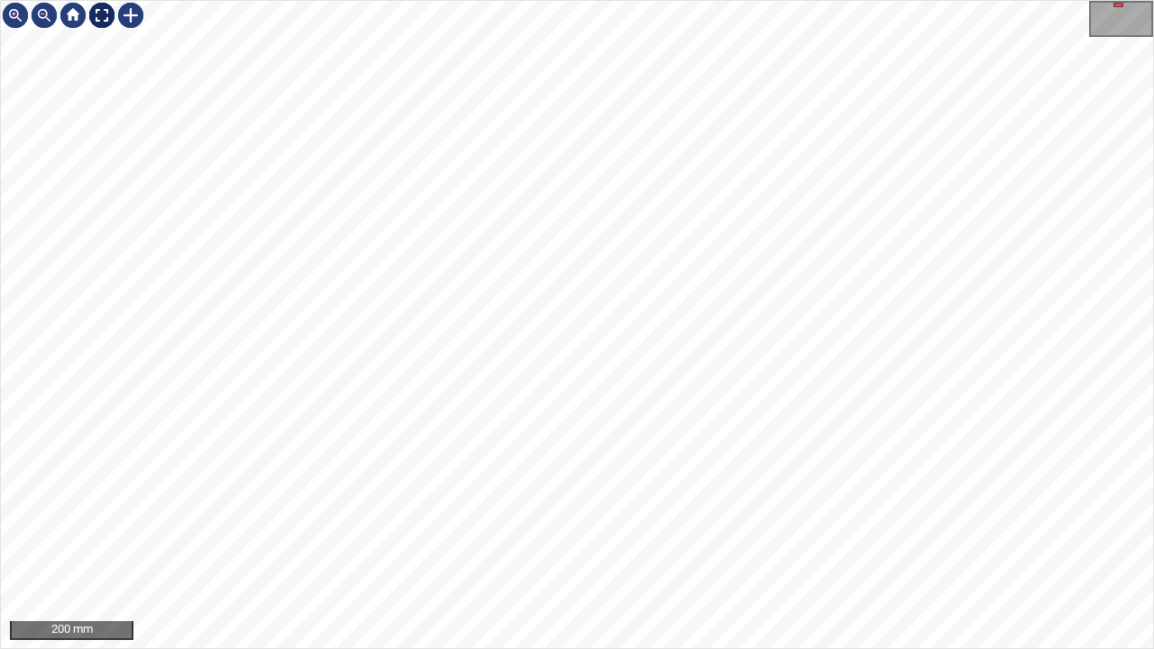
click at [99, 14] on div at bounding box center [101, 15] width 29 height 29
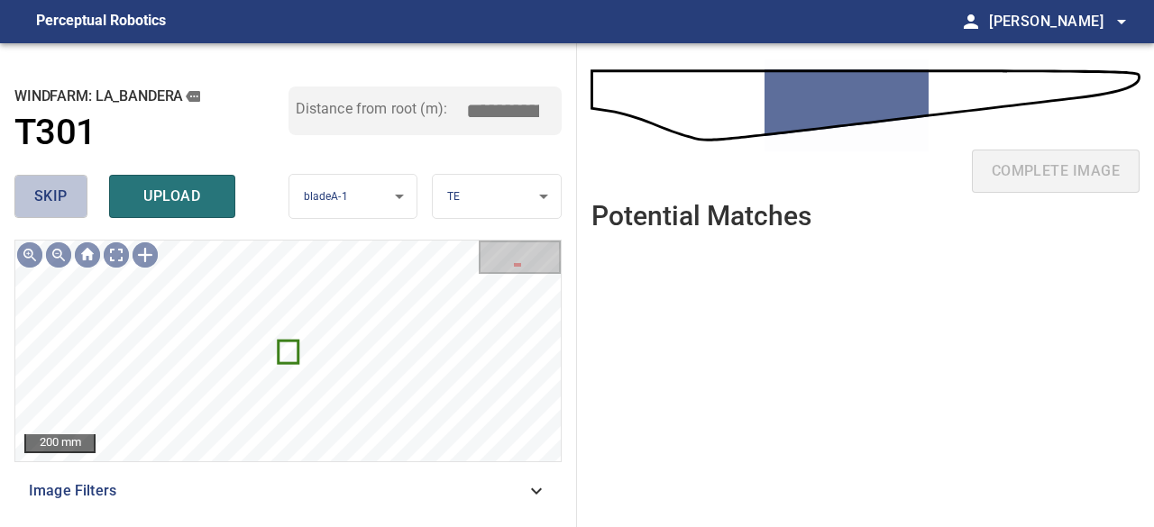
click at [52, 200] on span "skip" at bounding box center [50, 196] width 33 height 25
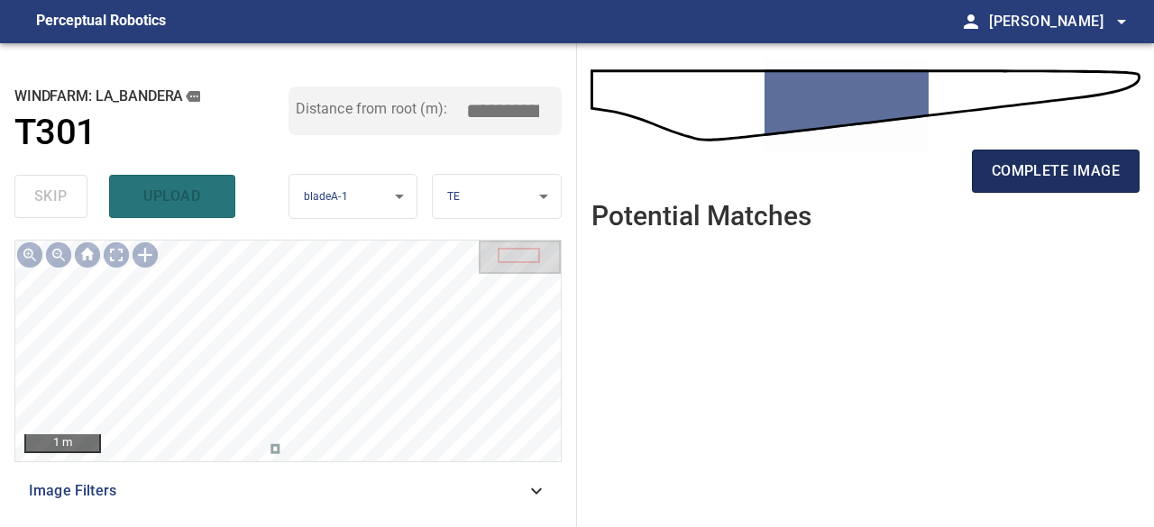
drag, startPoint x: 1077, startPoint y: 168, endPoint x: 1055, endPoint y: 178, distance: 24.6
click at [1077, 167] on span "complete image" at bounding box center [1056, 171] width 128 height 25
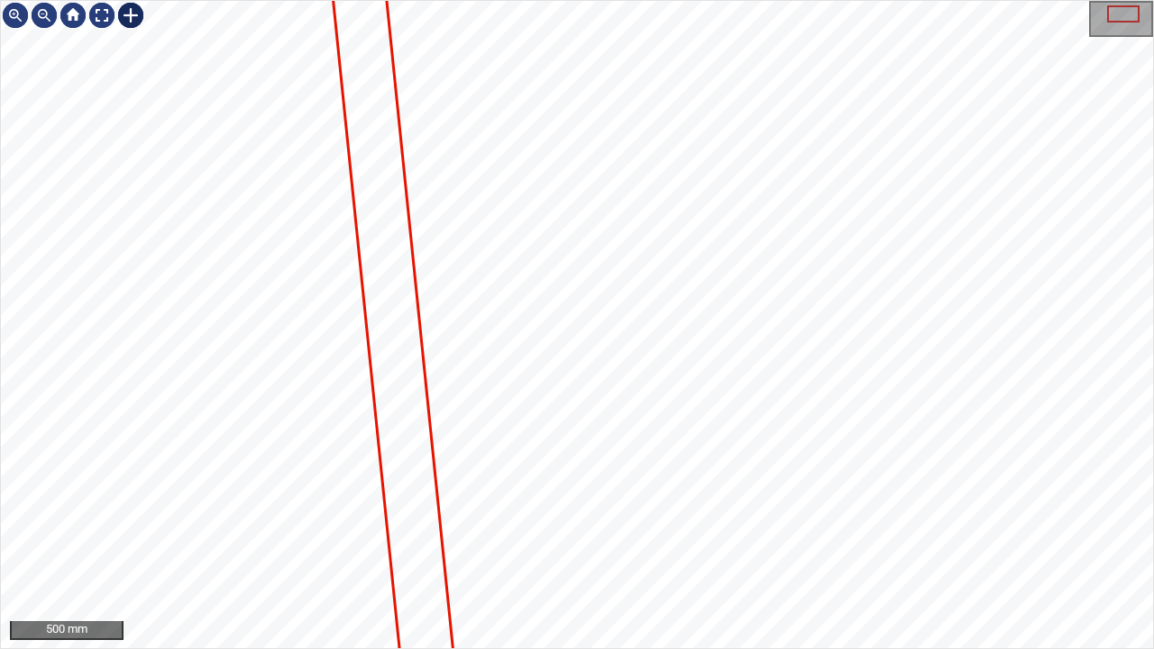
click at [126, 11] on div at bounding box center [130, 15] width 29 height 29
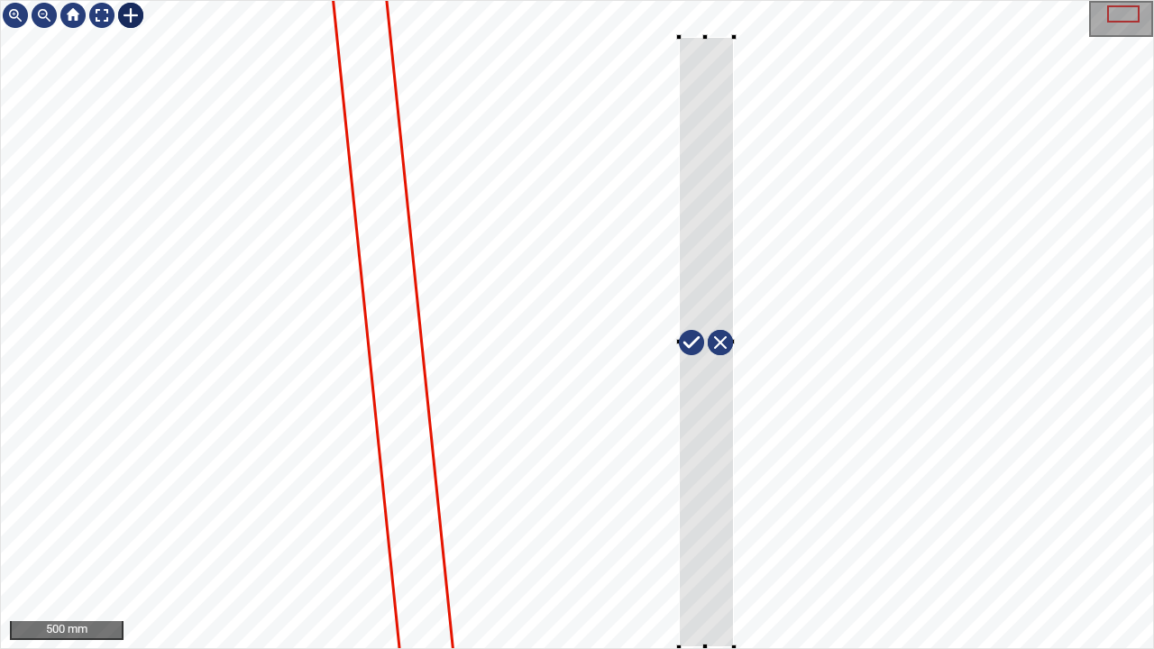
click at [733, 527] on div at bounding box center [577, 324] width 1152 height 647
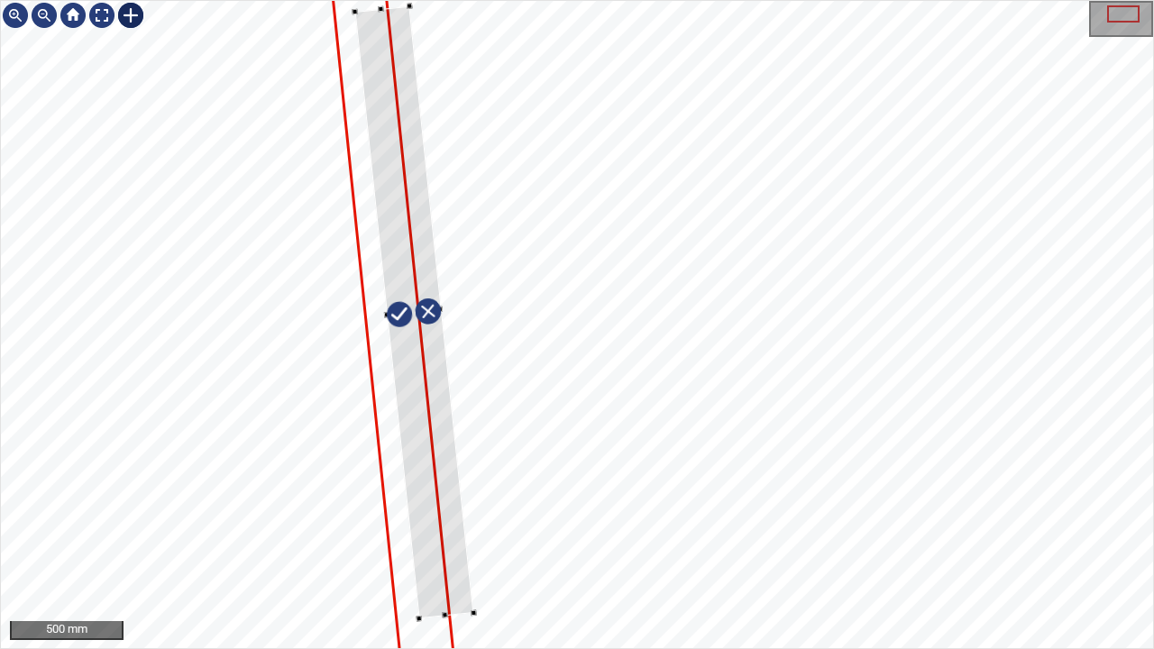
click at [438, 469] on div at bounding box center [414, 312] width 119 height 613
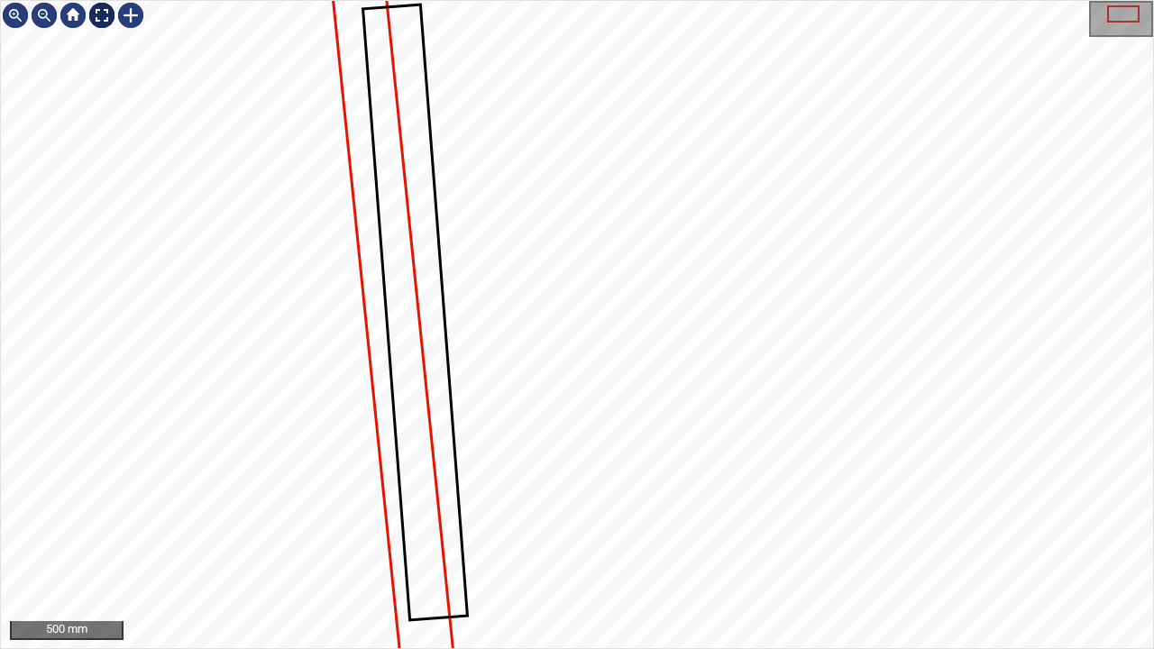
click at [107, 14] on div at bounding box center [101, 15] width 29 height 29
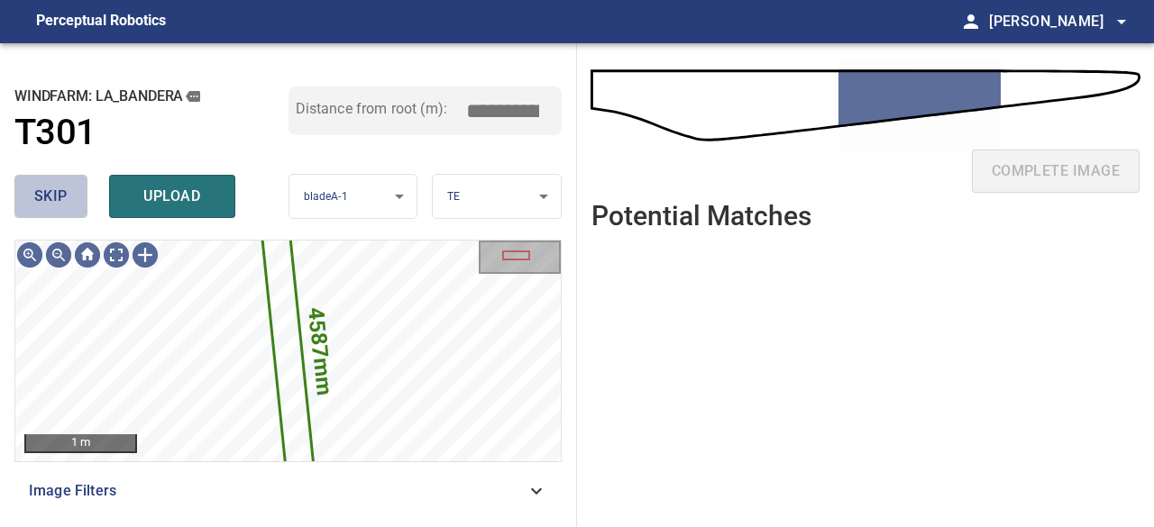
click at [58, 202] on span "skip" at bounding box center [50, 196] width 33 height 25
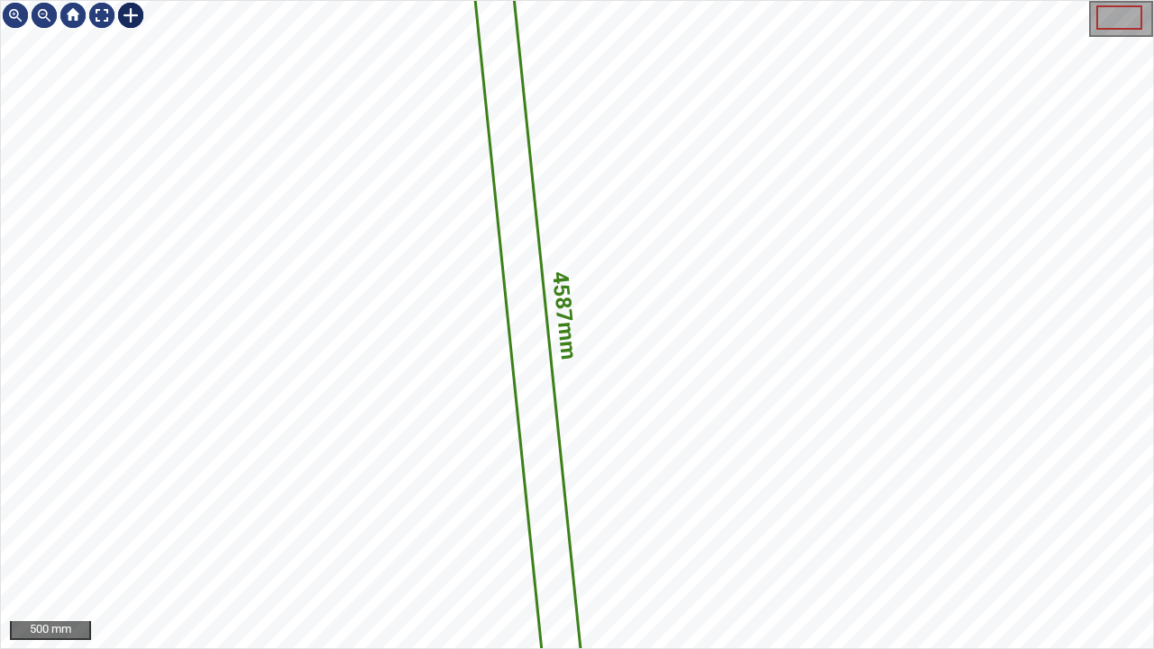
click at [132, 16] on div at bounding box center [130, 15] width 29 height 29
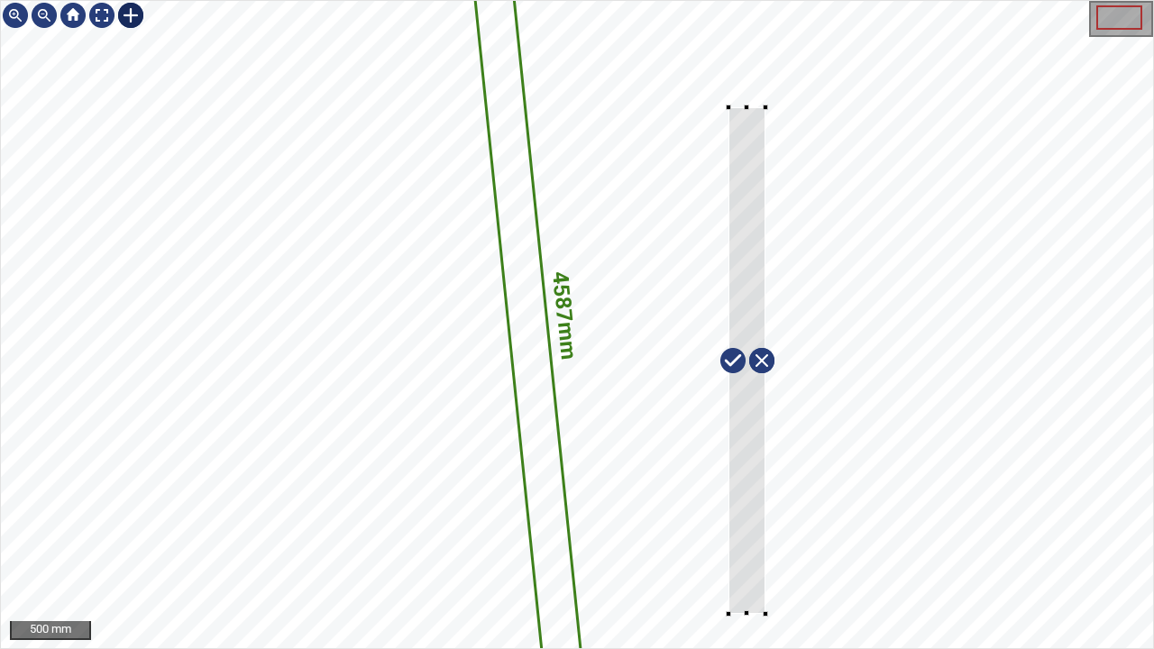
click at [765, 527] on div "4587mm 236mm" at bounding box center [577, 324] width 1152 height 647
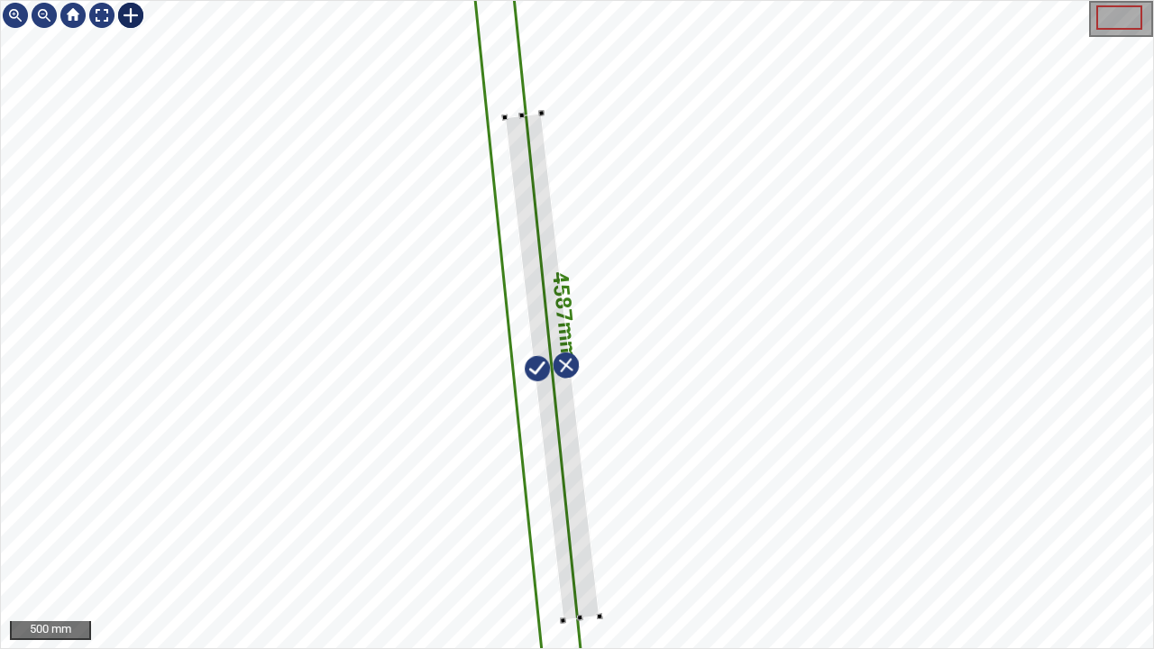
click at [550, 527] on div "4587mm 236mm" at bounding box center [577, 324] width 1152 height 647
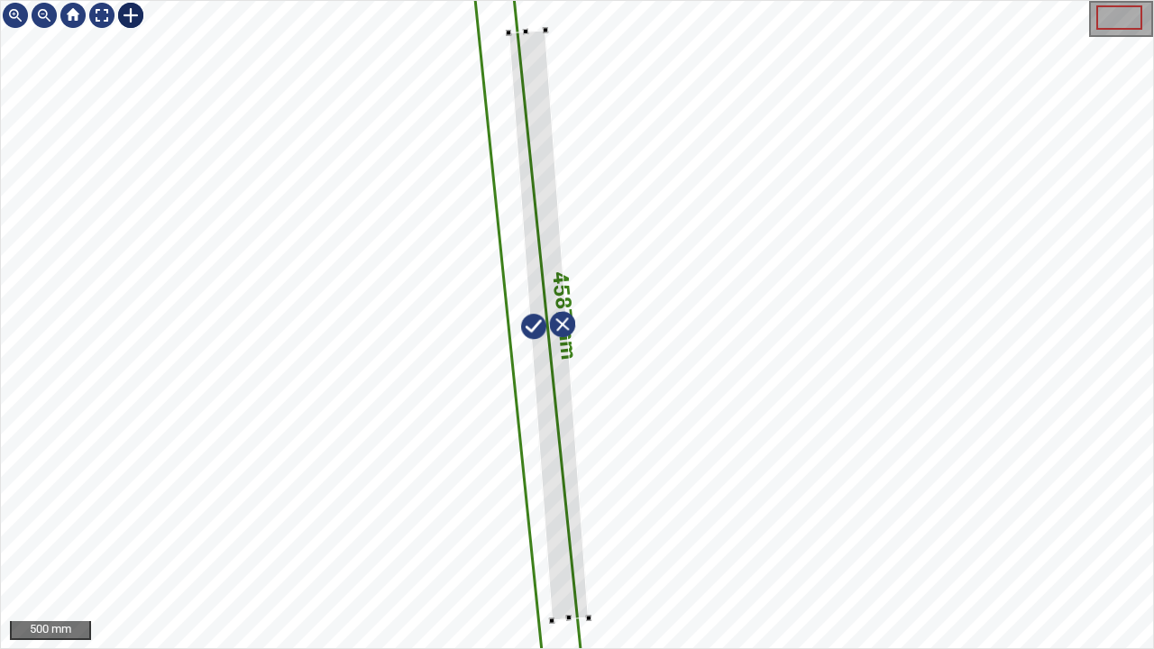
click at [529, 24] on div "4587mm 236mm" at bounding box center [577, 324] width 1152 height 647
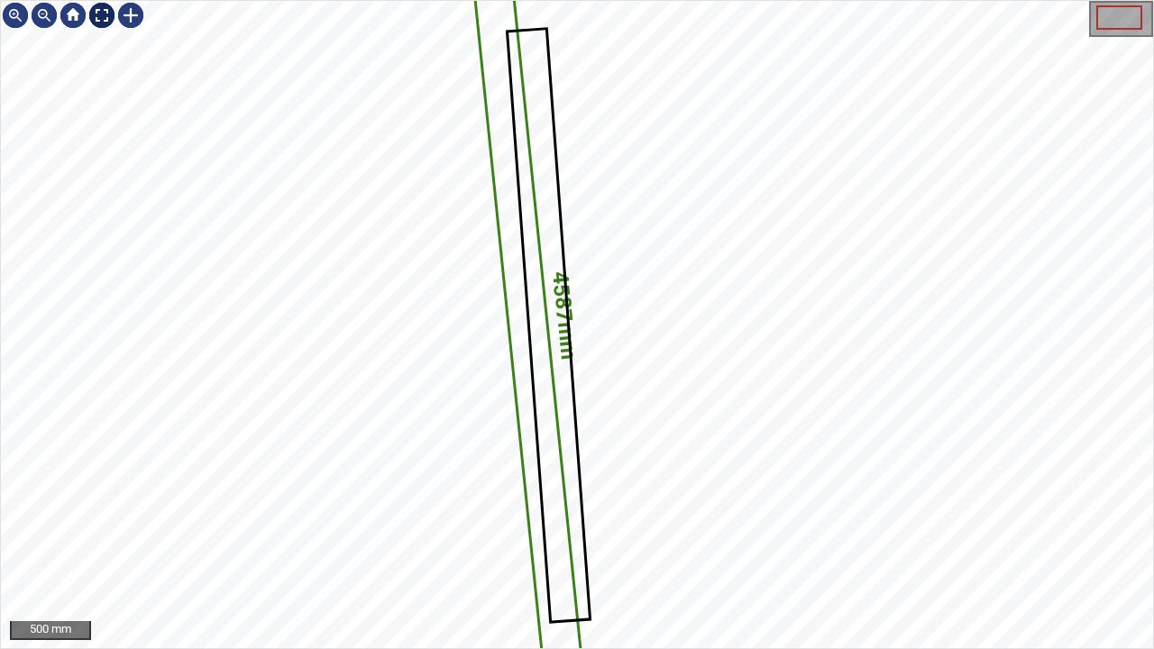
click at [98, 14] on div at bounding box center [101, 15] width 29 height 29
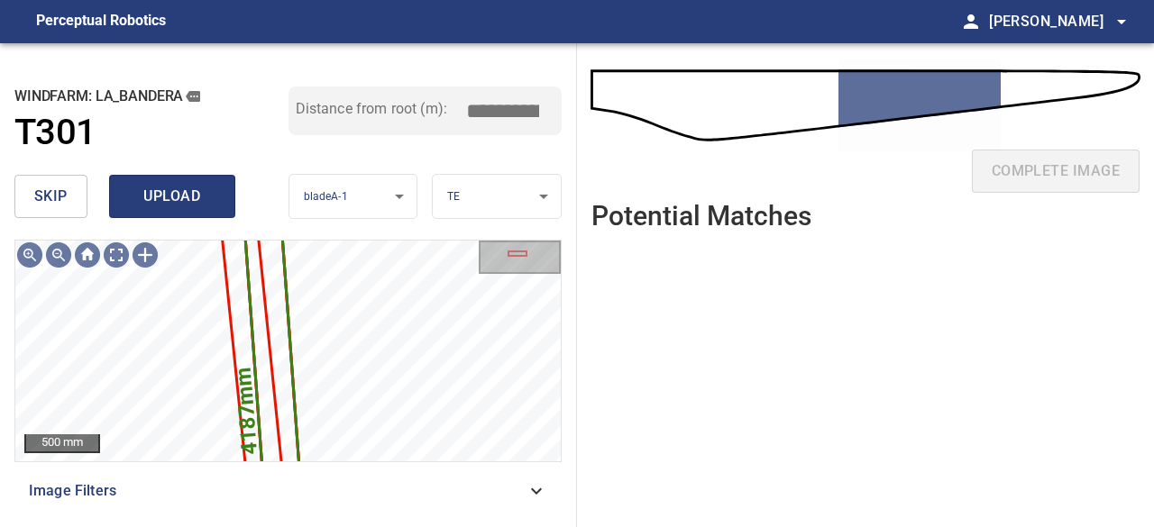
click at [153, 199] on span "upload" at bounding box center [172, 196] width 87 height 25
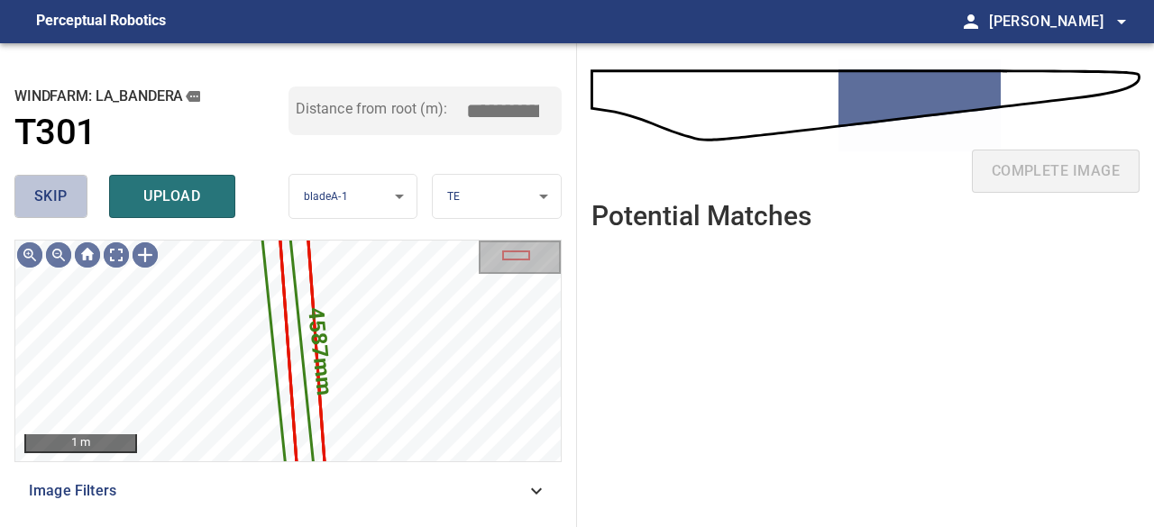
click at [69, 195] on button "skip" at bounding box center [50, 196] width 73 height 43
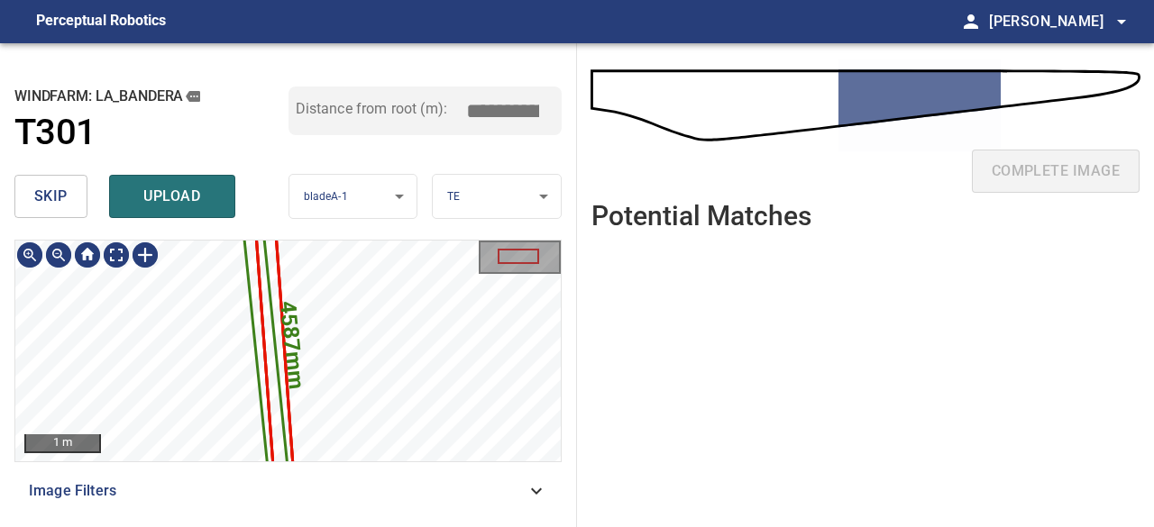
click at [264, 241] on div "4587mm 236mm" at bounding box center [288, 241] width 546 height 0
click at [41, 199] on span "skip" at bounding box center [50, 196] width 33 height 25
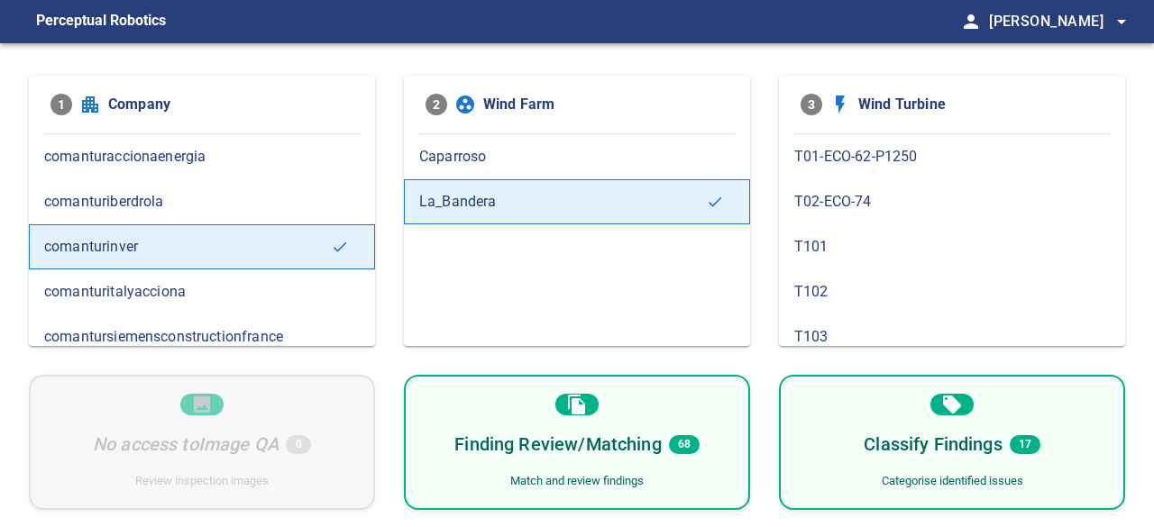
click at [610, 452] on h6 "Finding Review/Matching" at bounding box center [557, 444] width 206 height 29
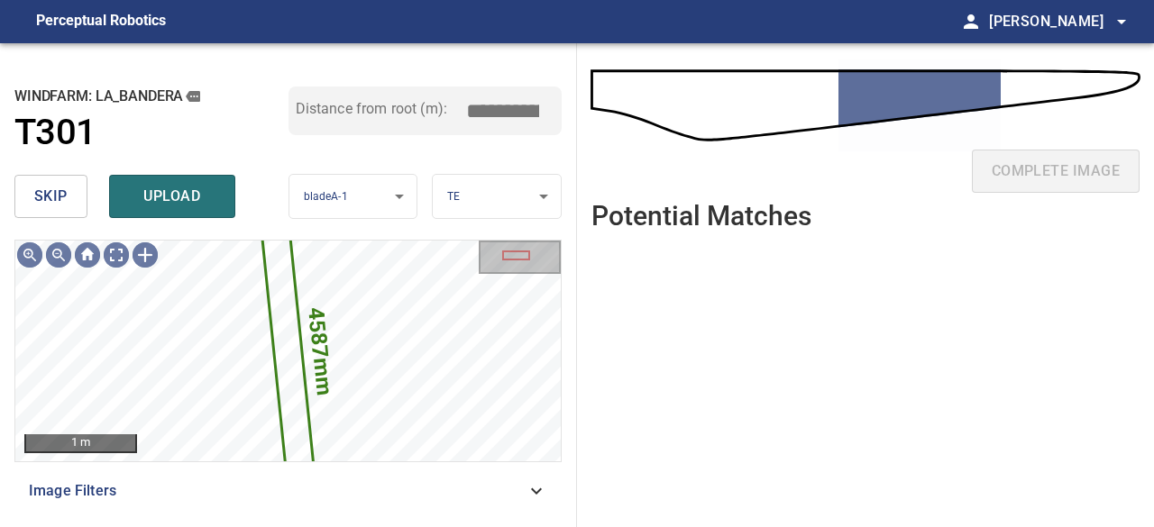
click at [70, 194] on button "skip" at bounding box center [50, 196] width 73 height 43
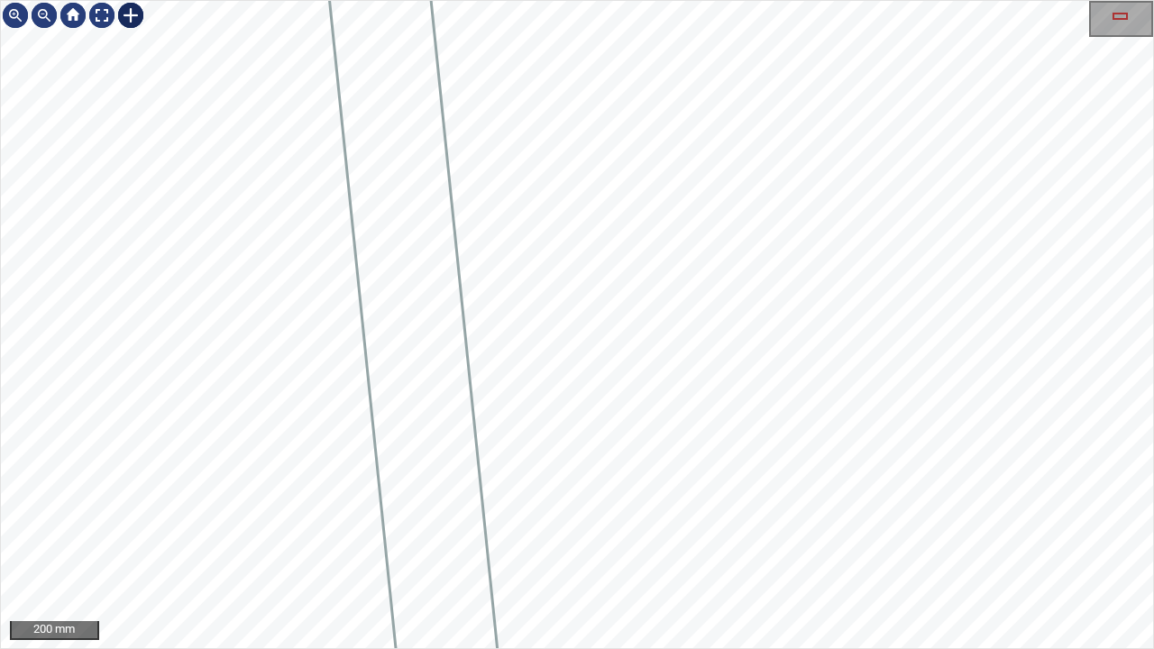
click at [131, 18] on div at bounding box center [130, 15] width 29 height 29
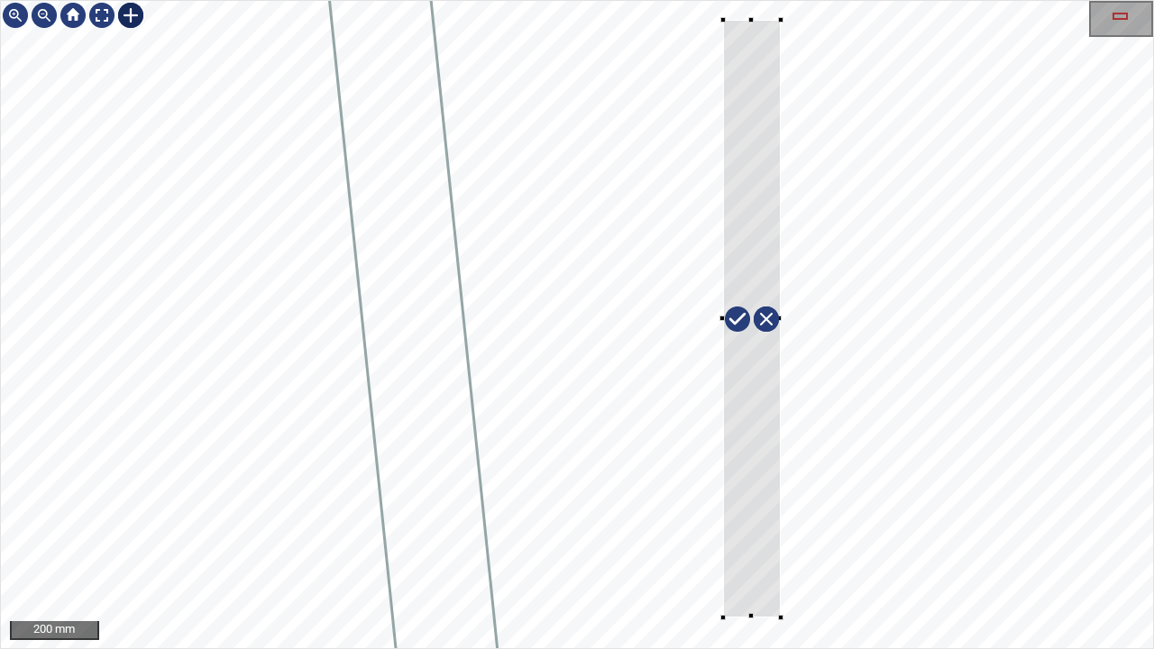
click at [780, 527] on div at bounding box center [577, 324] width 1152 height 647
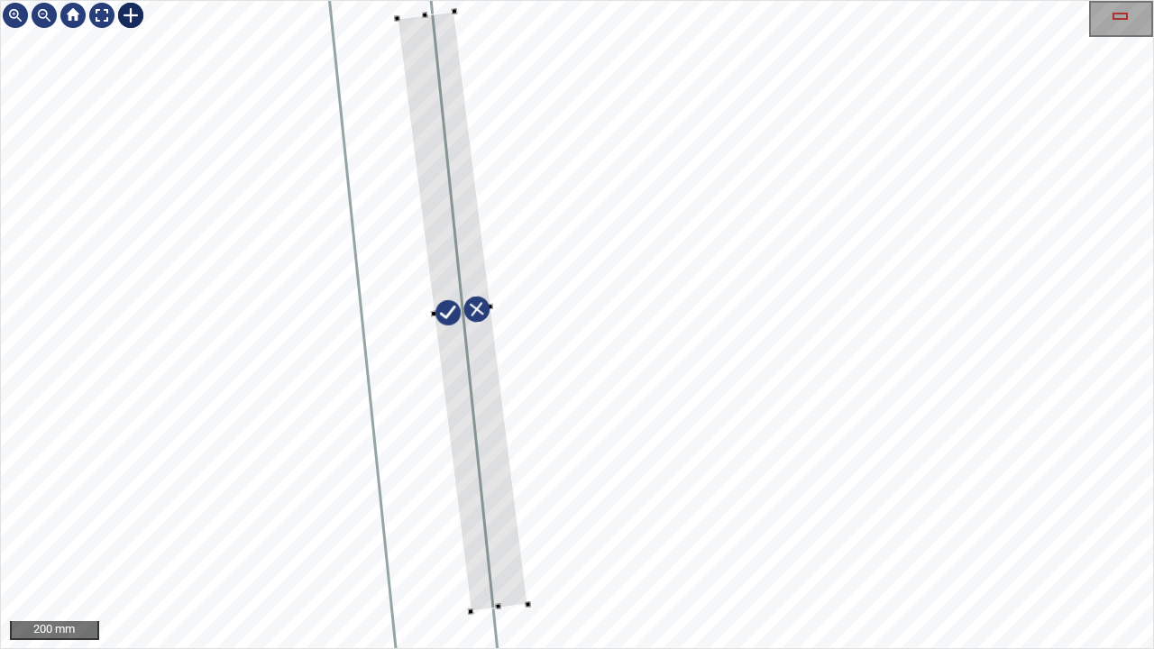
click at [493, 527] on div at bounding box center [462, 311] width 131 height 600
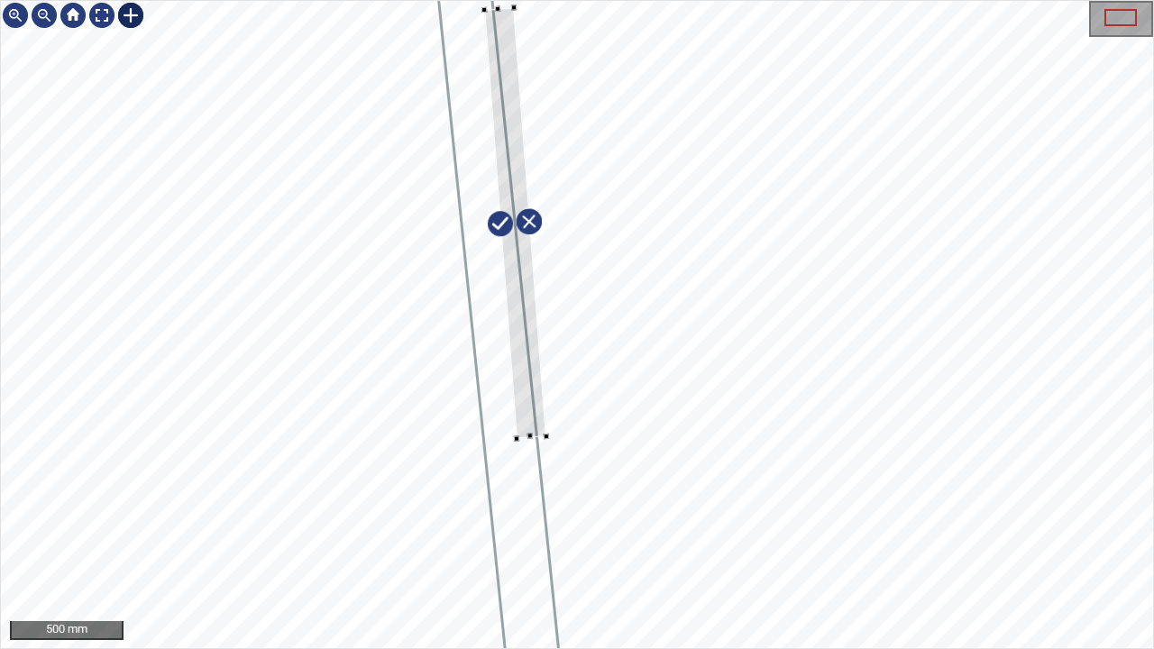
click at [512, 2] on div at bounding box center [577, 324] width 1152 height 647
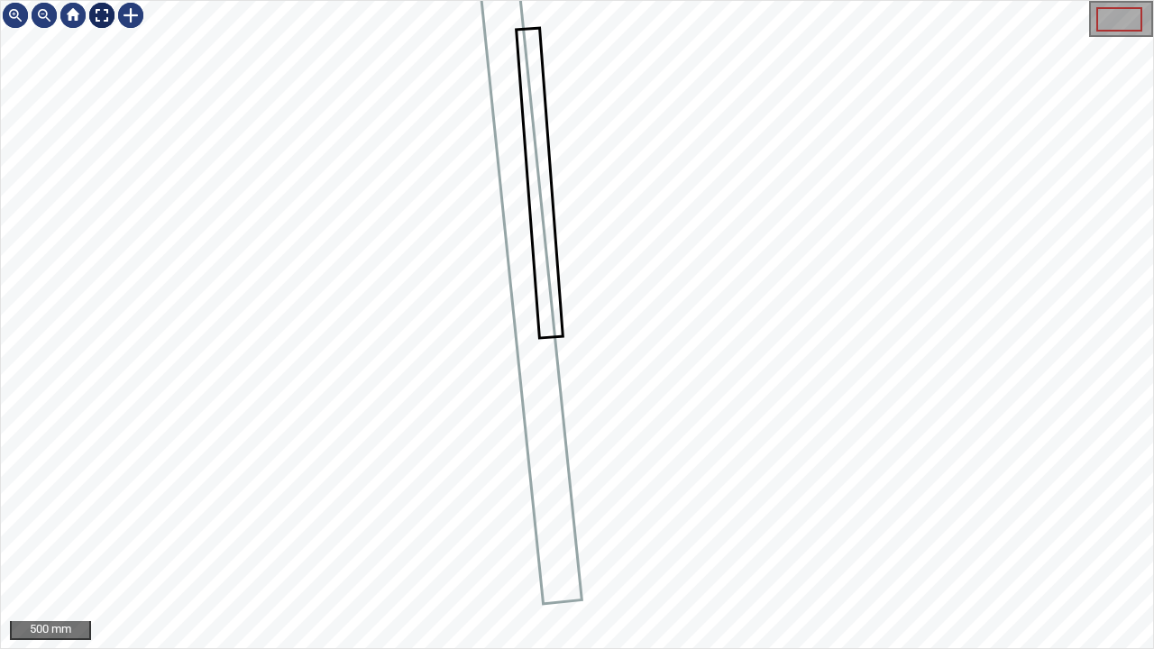
click at [97, 14] on div at bounding box center [101, 15] width 29 height 29
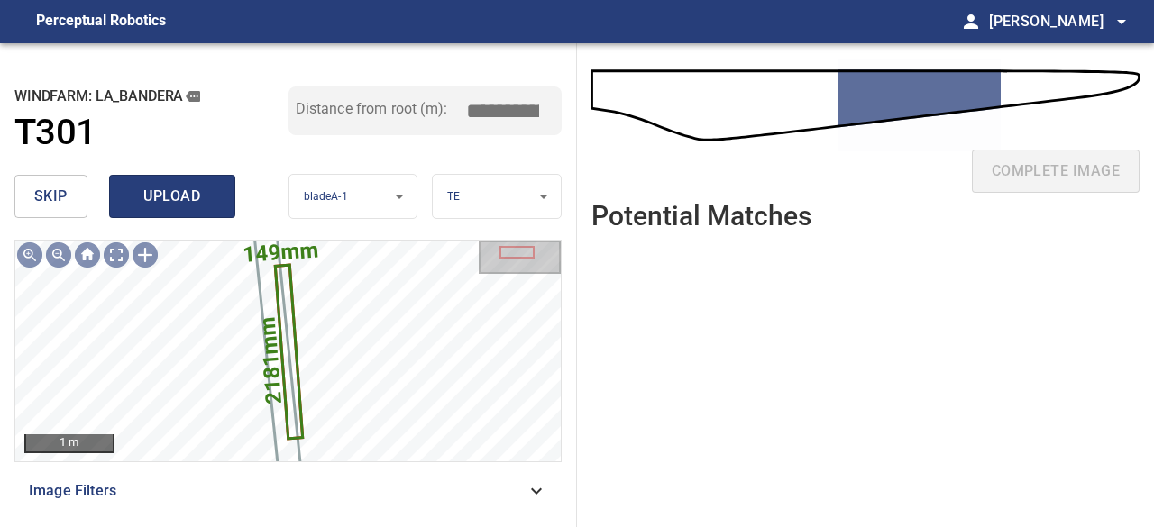
click at [151, 199] on span "upload" at bounding box center [172, 196] width 87 height 25
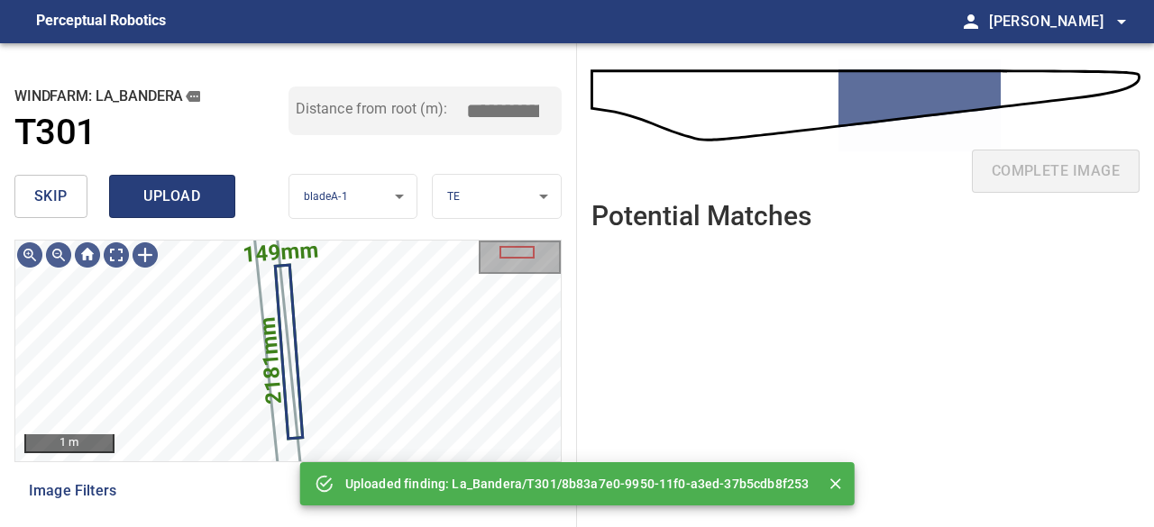
click at [182, 210] on button "upload" at bounding box center [172, 196] width 126 height 43
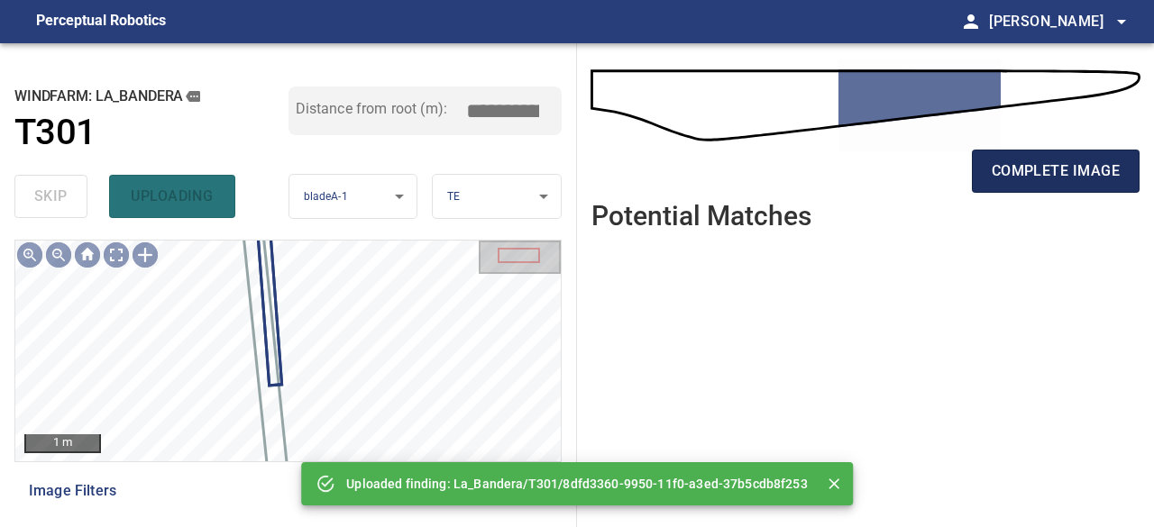
click at [1017, 172] on span "complete image" at bounding box center [1056, 171] width 128 height 25
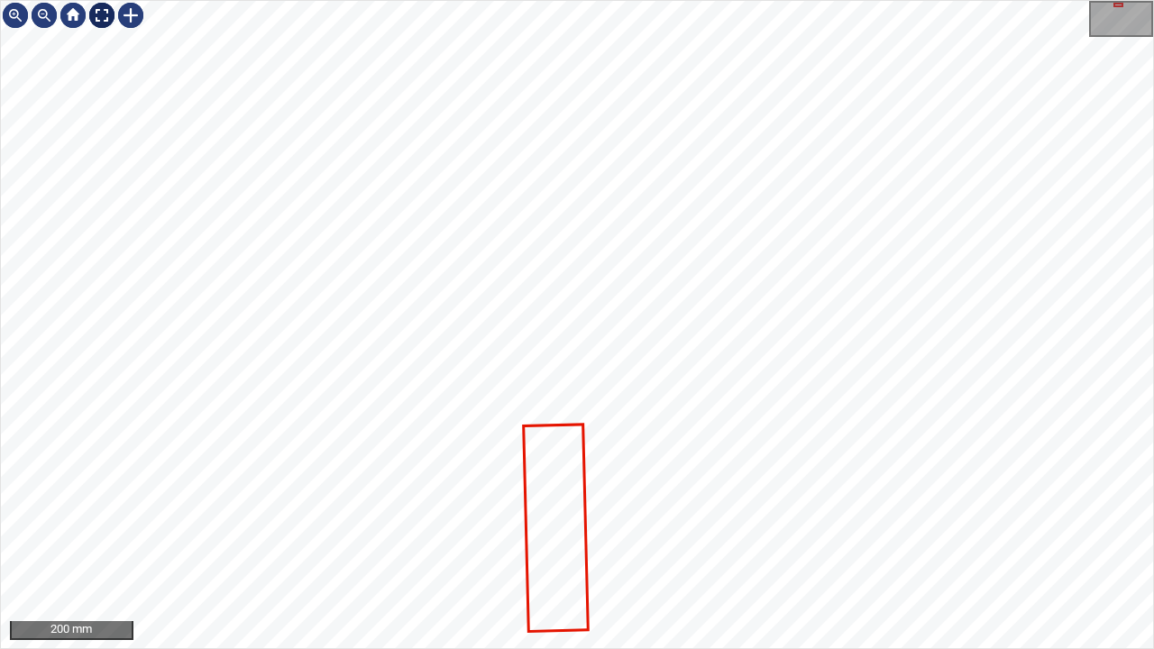
click at [97, 13] on div at bounding box center [101, 15] width 29 height 29
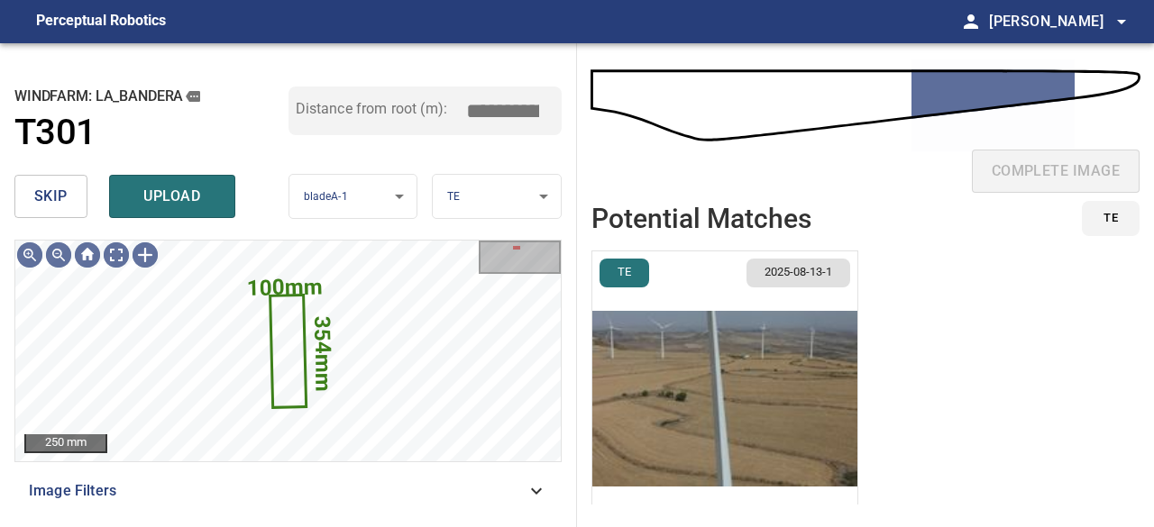
click at [65, 201] on span "skip" at bounding box center [50, 196] width 33 height 25
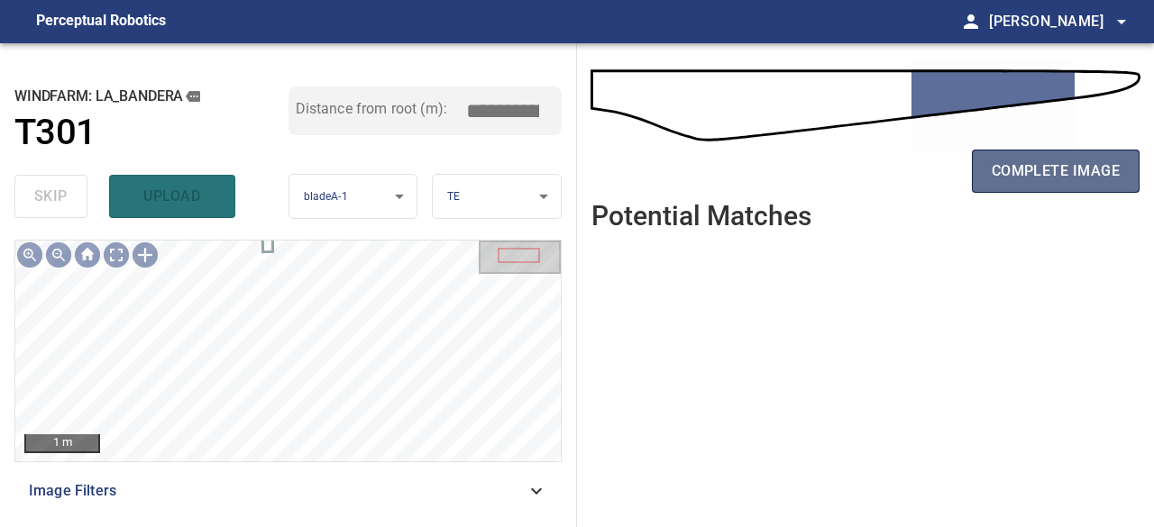
click at [1082, 184] on button "complete image" at bounding box center [1056, 171] width 168 height 43
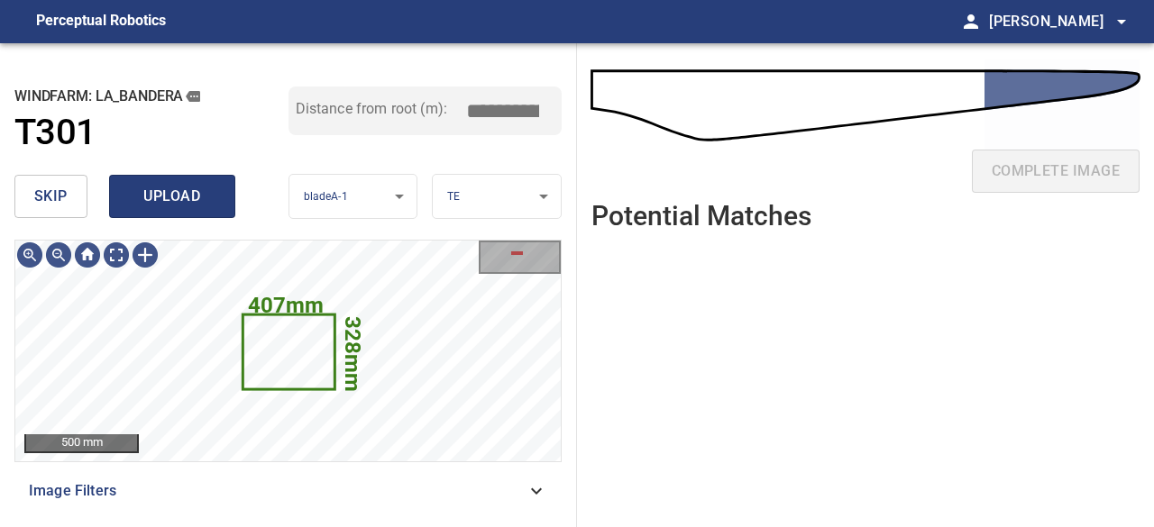
click at [163, 192] on span "upload" at bounding box center [172, 196] width 87 height 25
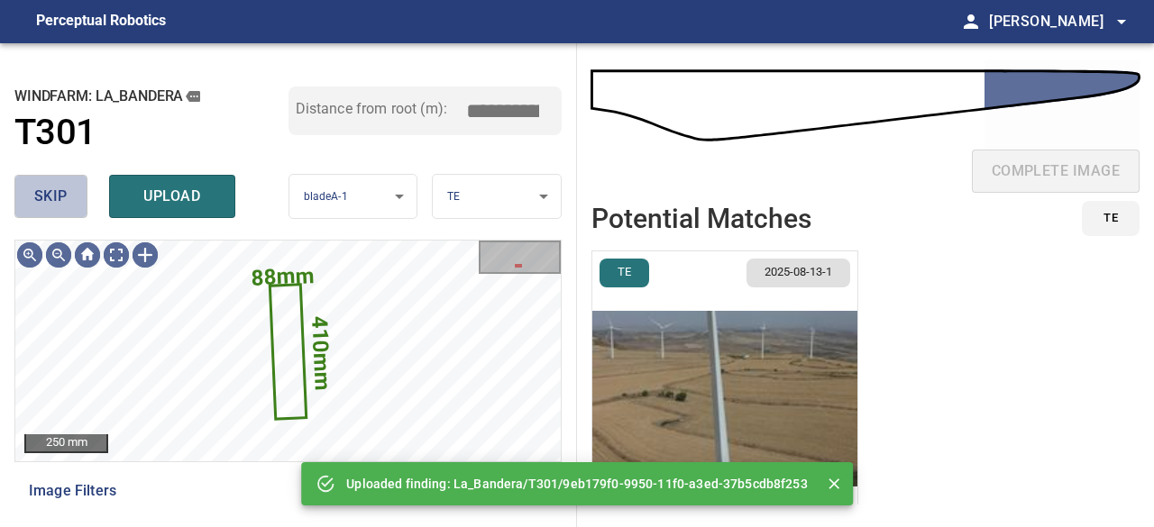
click at [62, 205] on span "skip" at bounding box center [50, 196] width 33 height 25
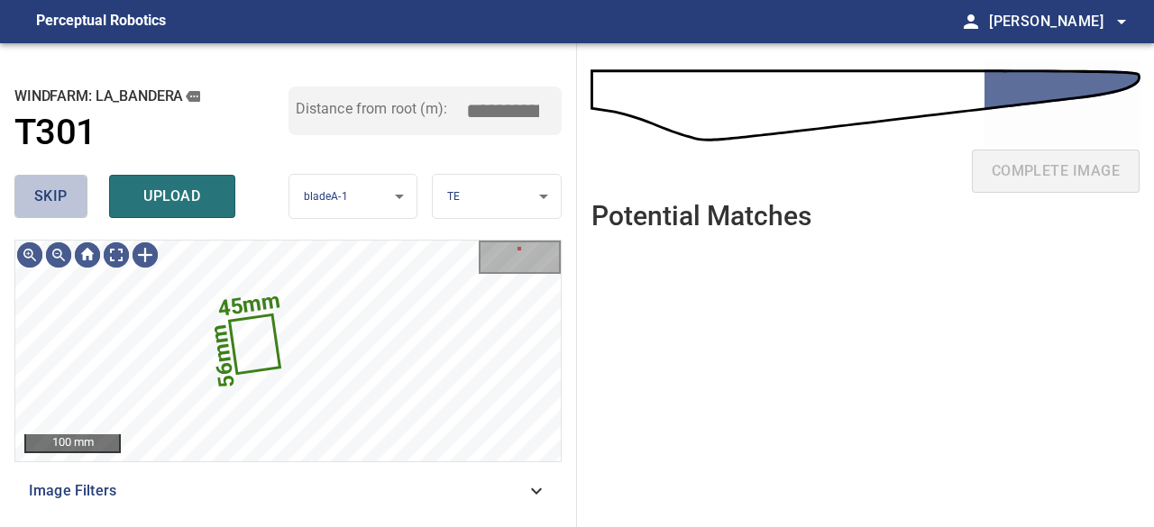
click at [30, 187] on button "skip" at bounding box center [50, 196] width 73 height 43
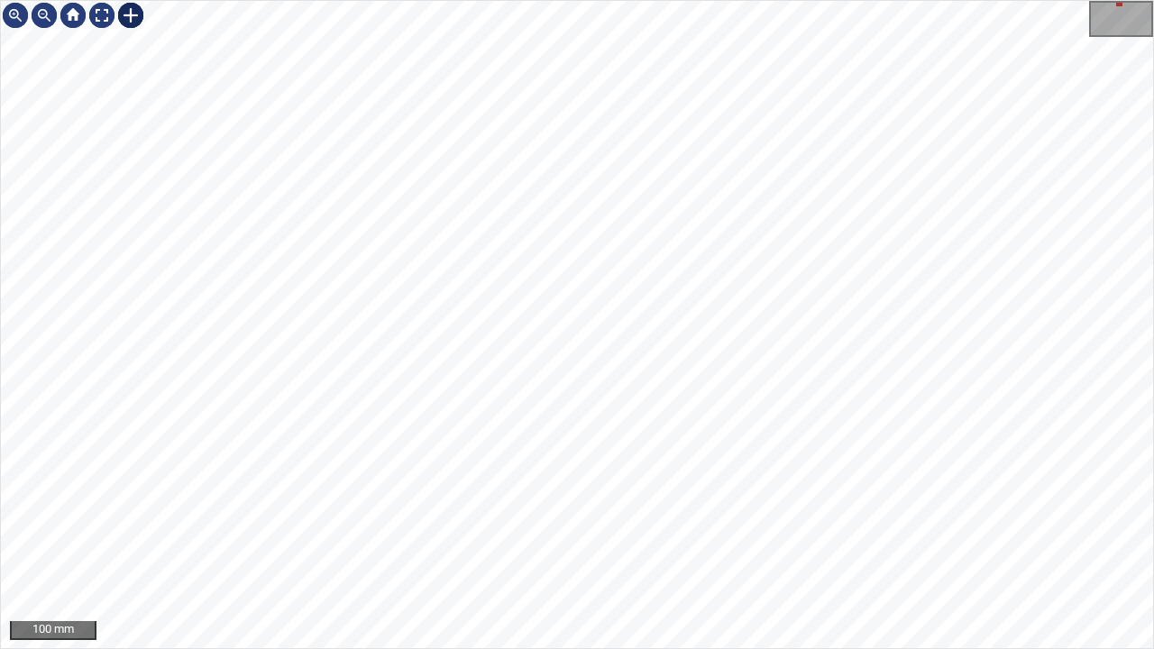
click at [133, 10] on div at bounding box center [130, 15] width 29 height 29
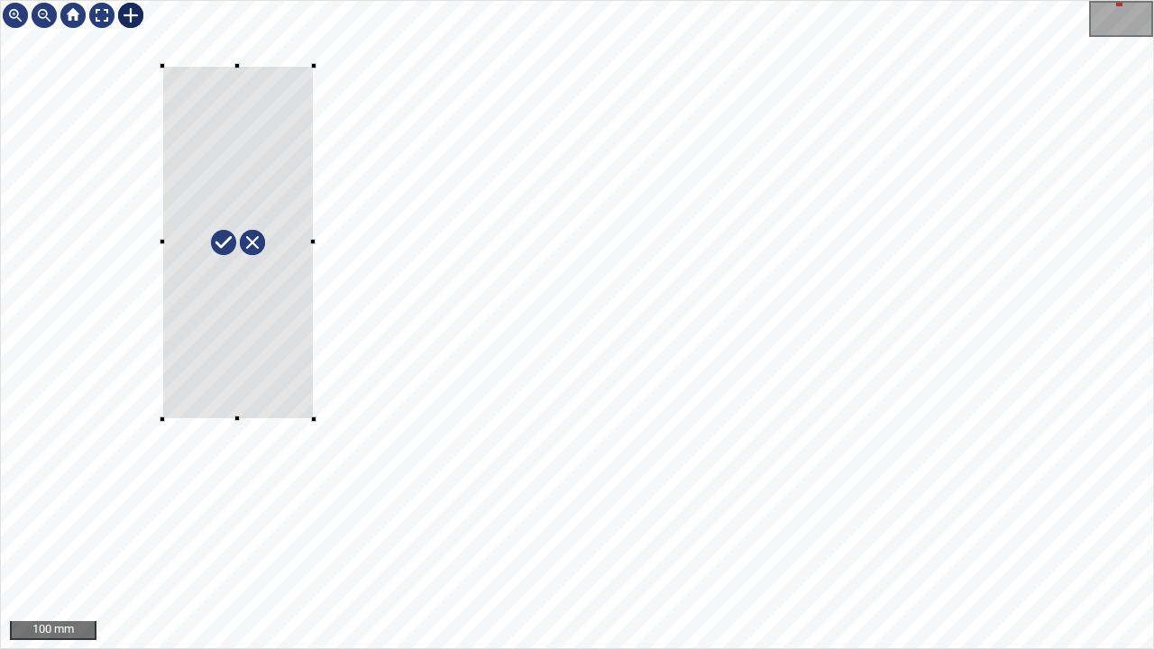
click at [314, 418] on div at bounding box center [577, 324] width 1152 height 647
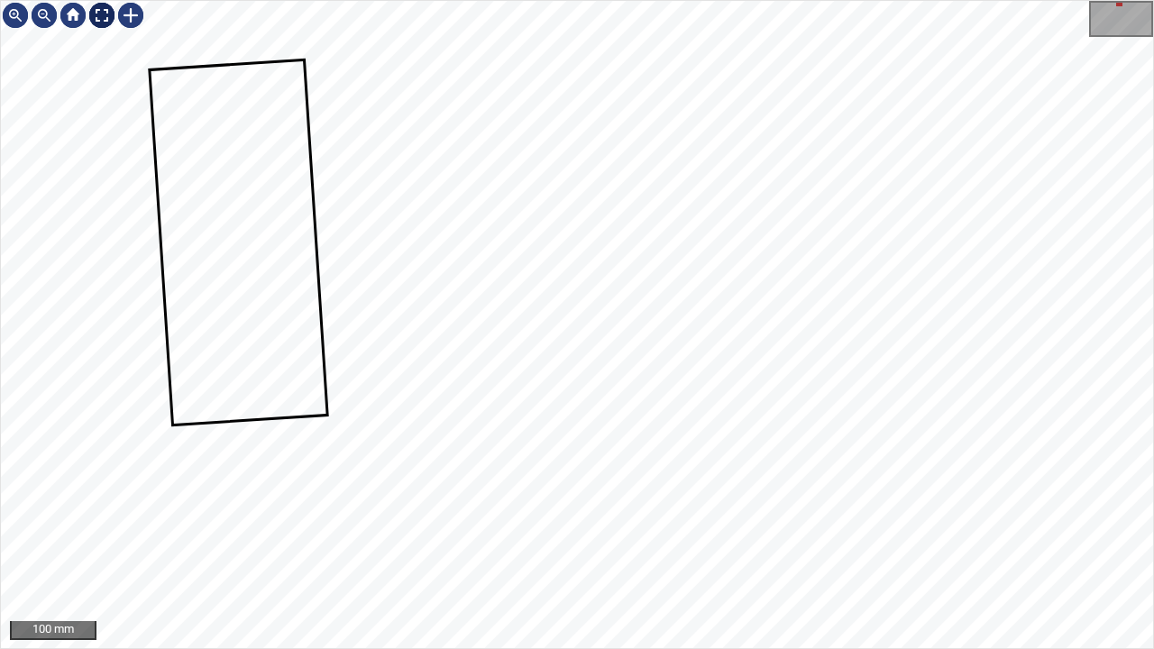
click at [112, 14] on div at bounding box center [101, 15] width 29 height 29
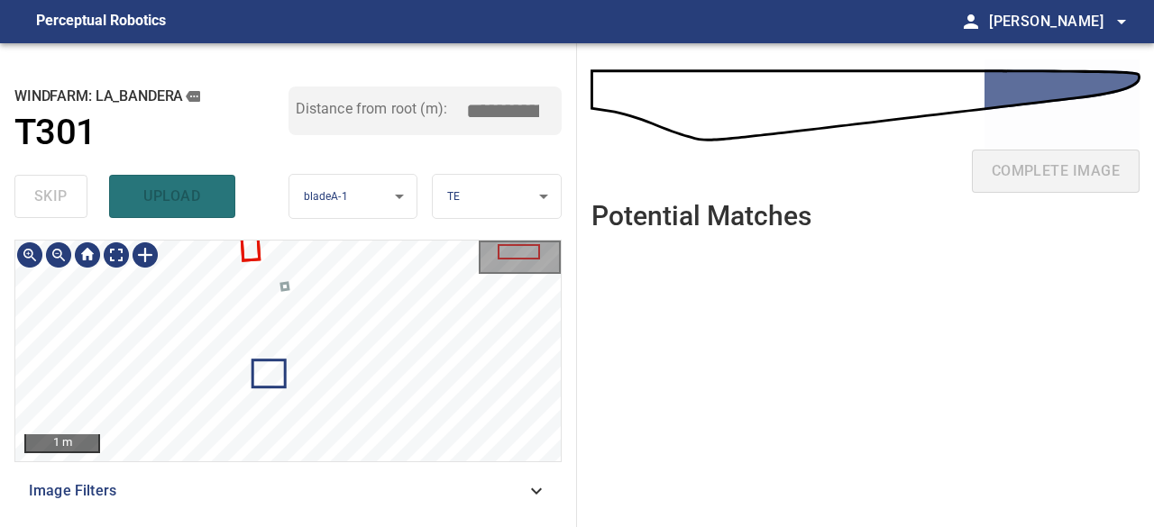
click at [350, 470] on div "1 m Image Filters" at bounding box center [287, 376] width 547 height 273
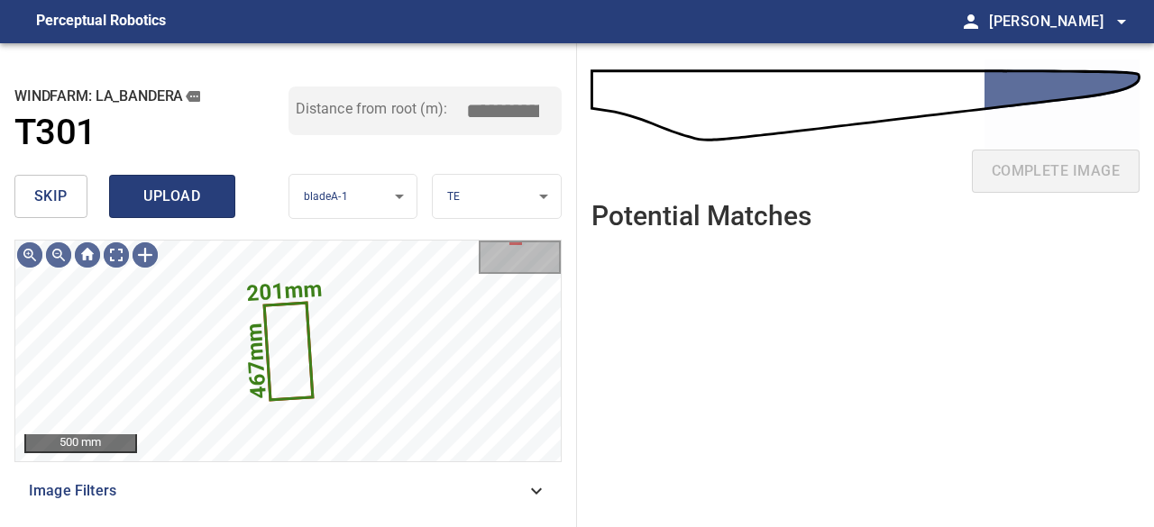
click at [208, 197] on span "upload" at bounding box center [172, 196] width 87 height 25
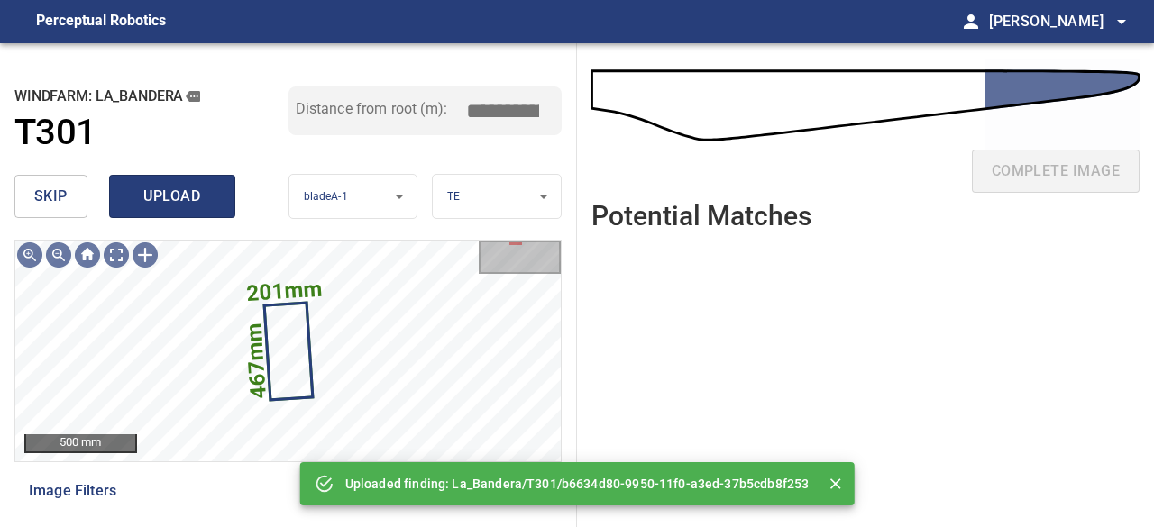
click at [213, 200] on span "upload" at bounding box center [172, 196] width 87 height 25
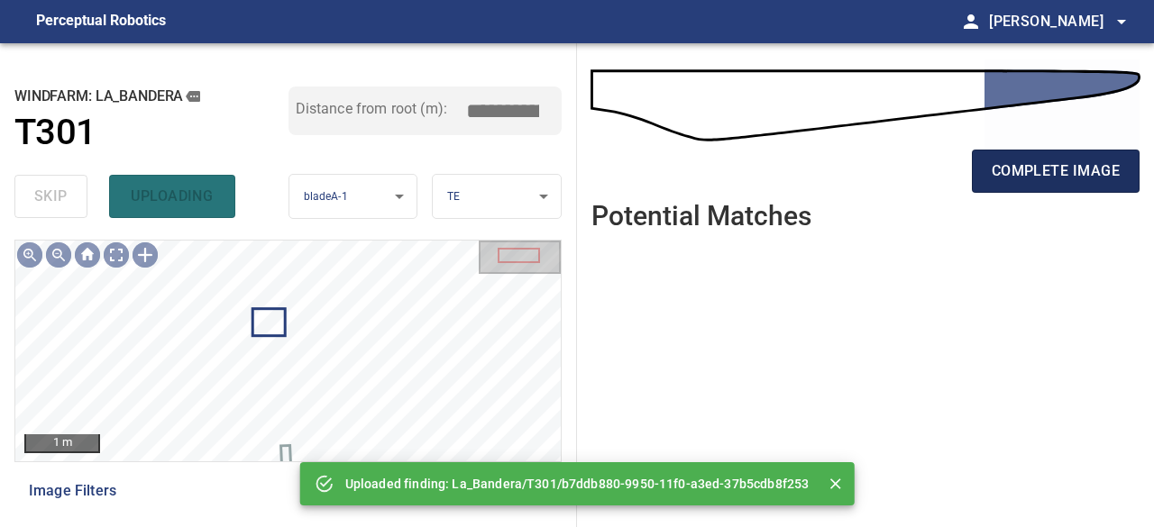
click at [1073, 169] on span "complete image" at bounding box center [1056, 171] width 128 height 25
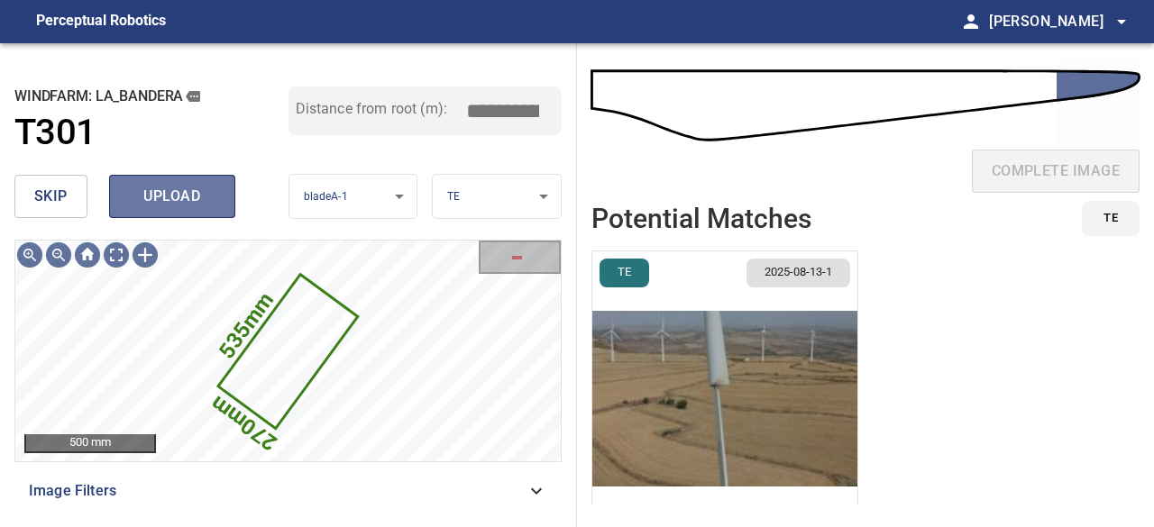
click at [182, 199] on span "upload" at bounding box center [172, 196] width 87 height 25
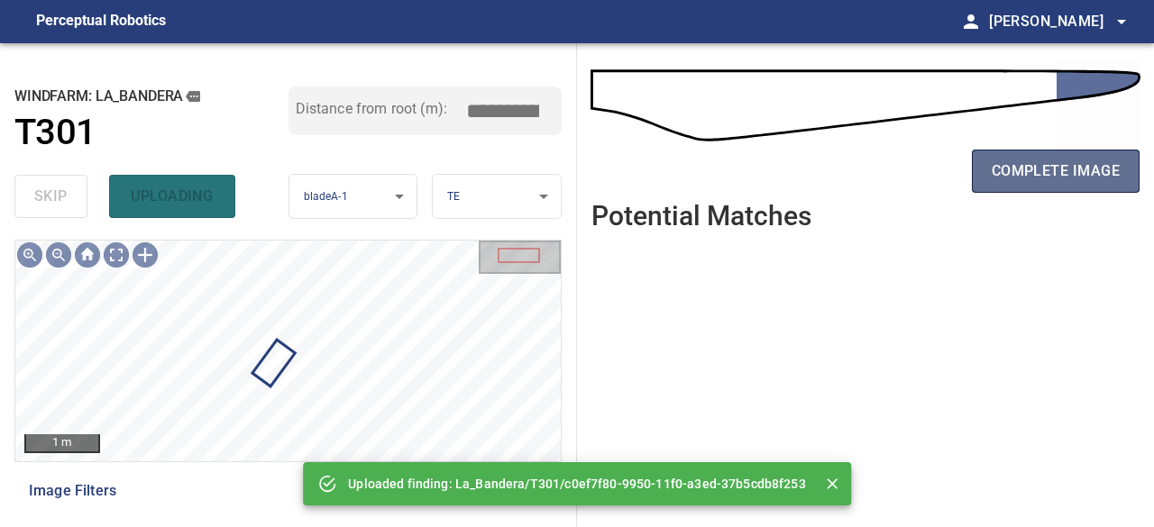
click at [1030, 171] on span "complete image" at bounding box center [1056, 171] width 128 height 25
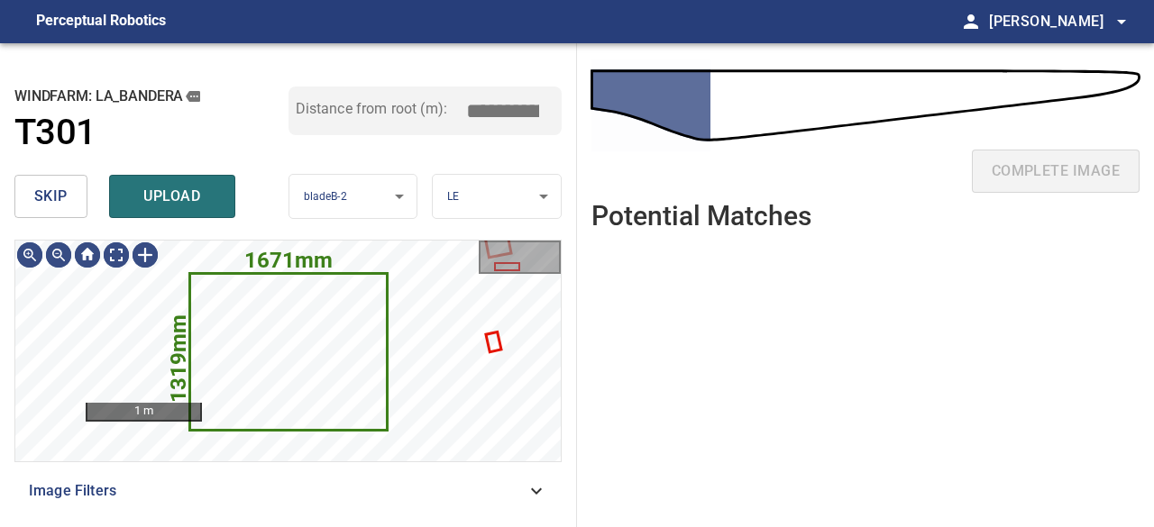
click at [31, 195] on button "skip" at bounding box center [50, 196] width 73 height 43
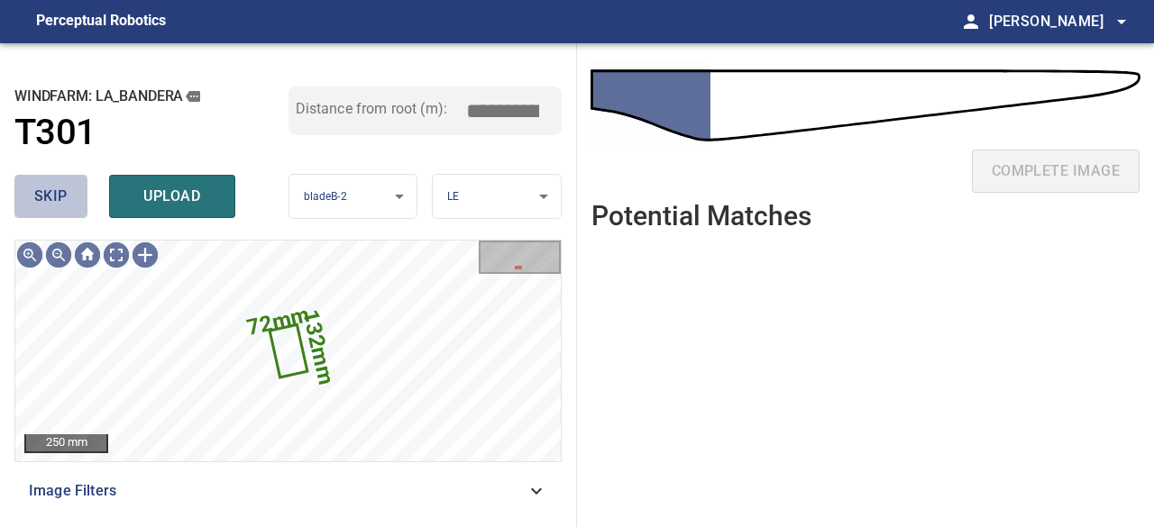
click at [60, 201] on span "skip" at bounding box center [50, 196] width 33 height 25
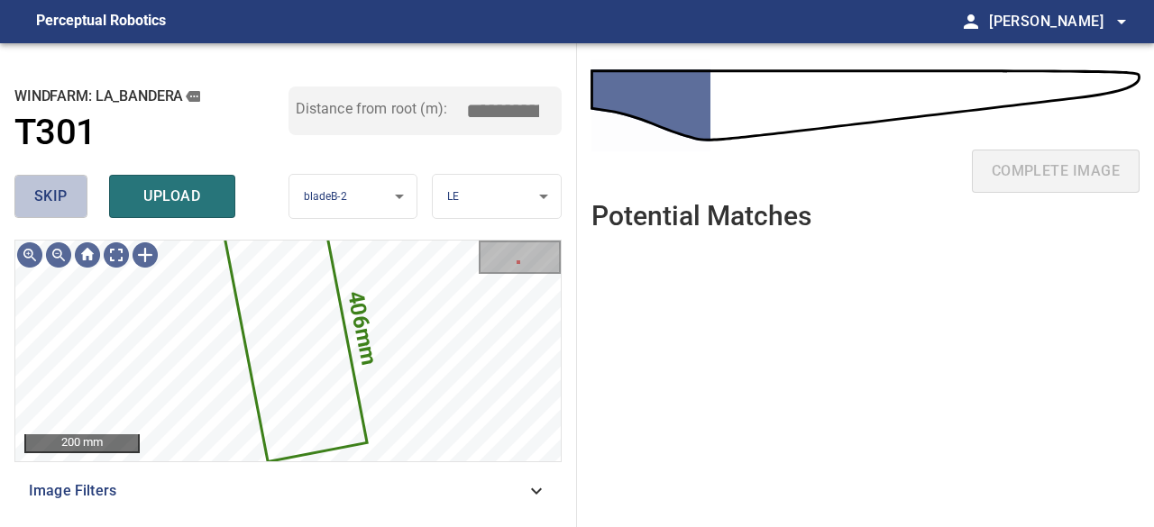
click at [46, 197] on span "skip" at bounding box center [50, 196] width 33 height 25
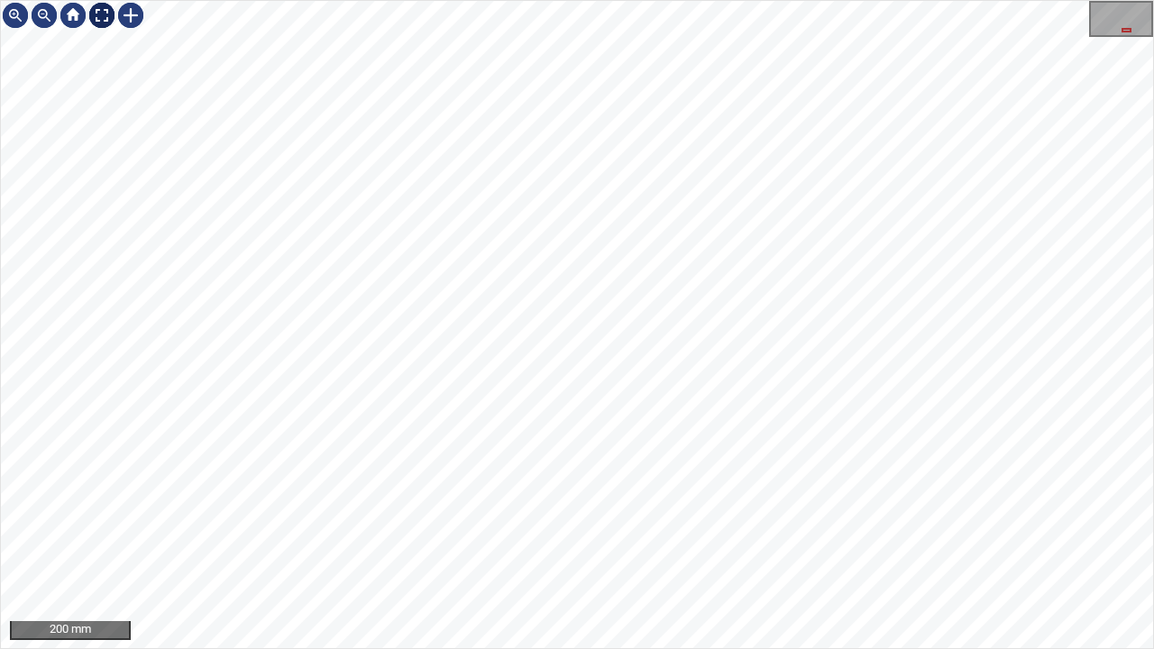
click at [98, 9] on div at bounding box center [101, 15] width 29 height 29
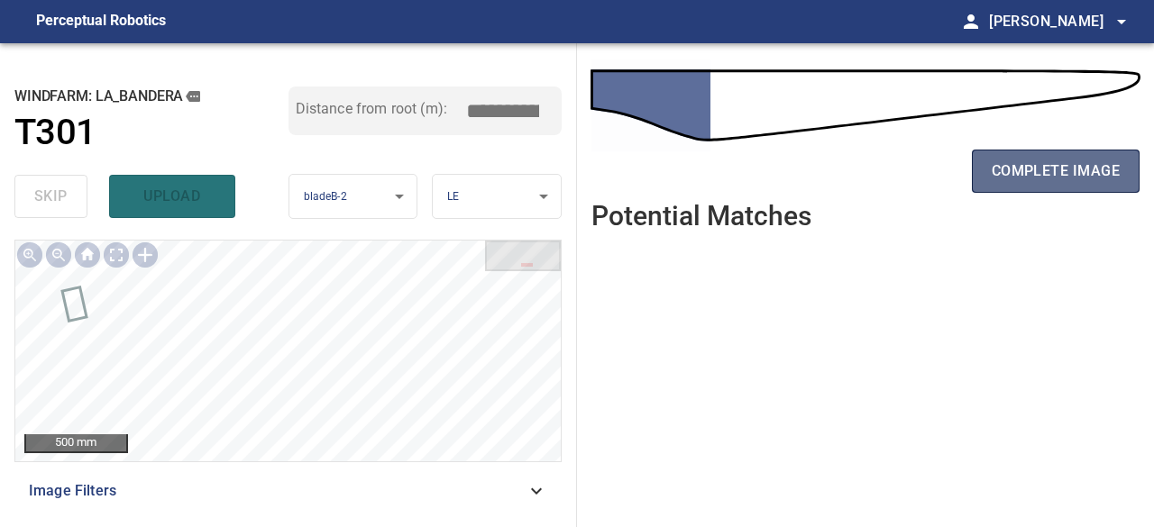
click at [1005, 172] on span "complete image" at bounding box center [1056, 171] width 128 height 25
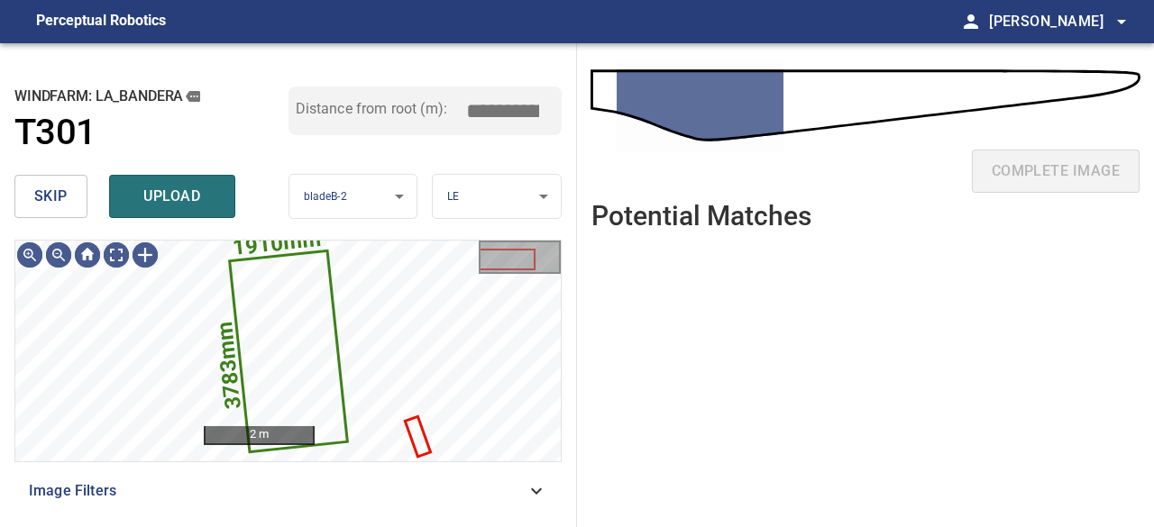
click at [47, 204] on span "skip" at bounding box center [50, 196] width 33 height 25
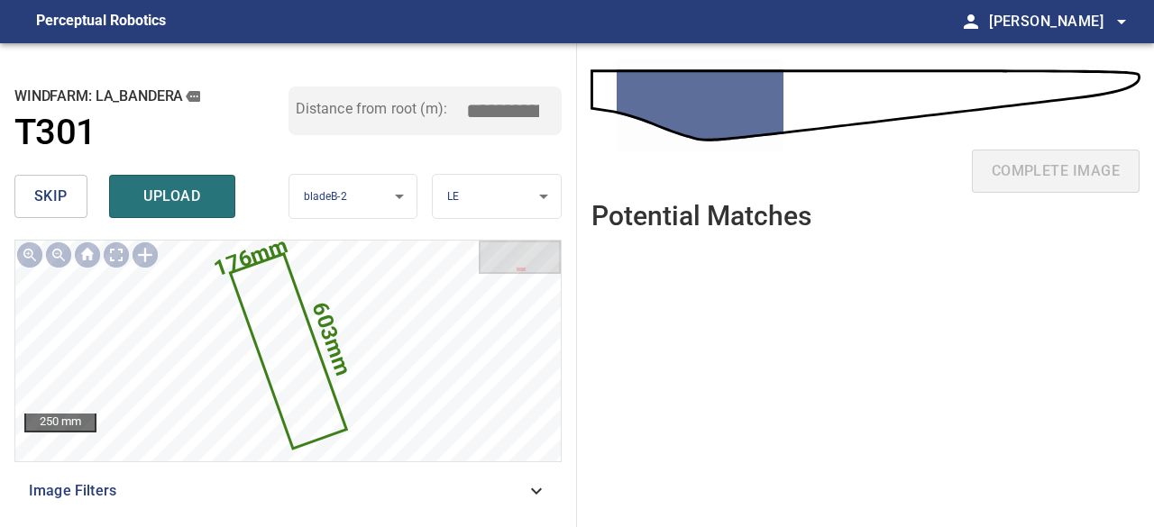
click at [48, 206] on span "skip" at bounding box center [50, 196] width 33 height 25
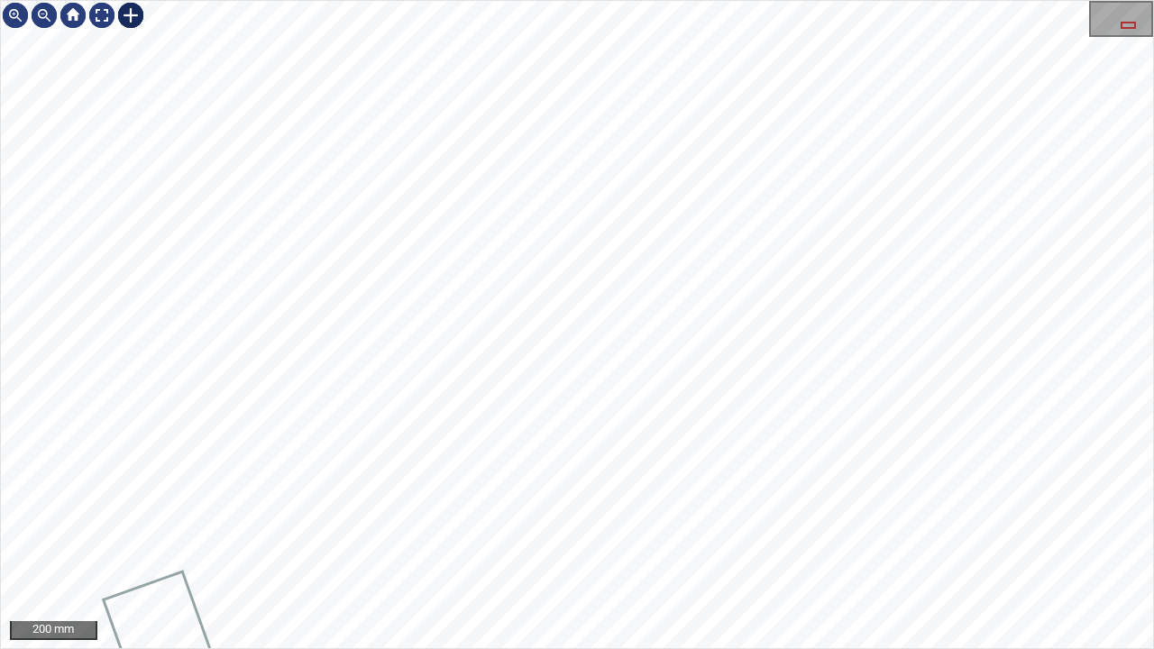
click at [131, 16] on div at bounding box center [130, 15] width 29 height 29
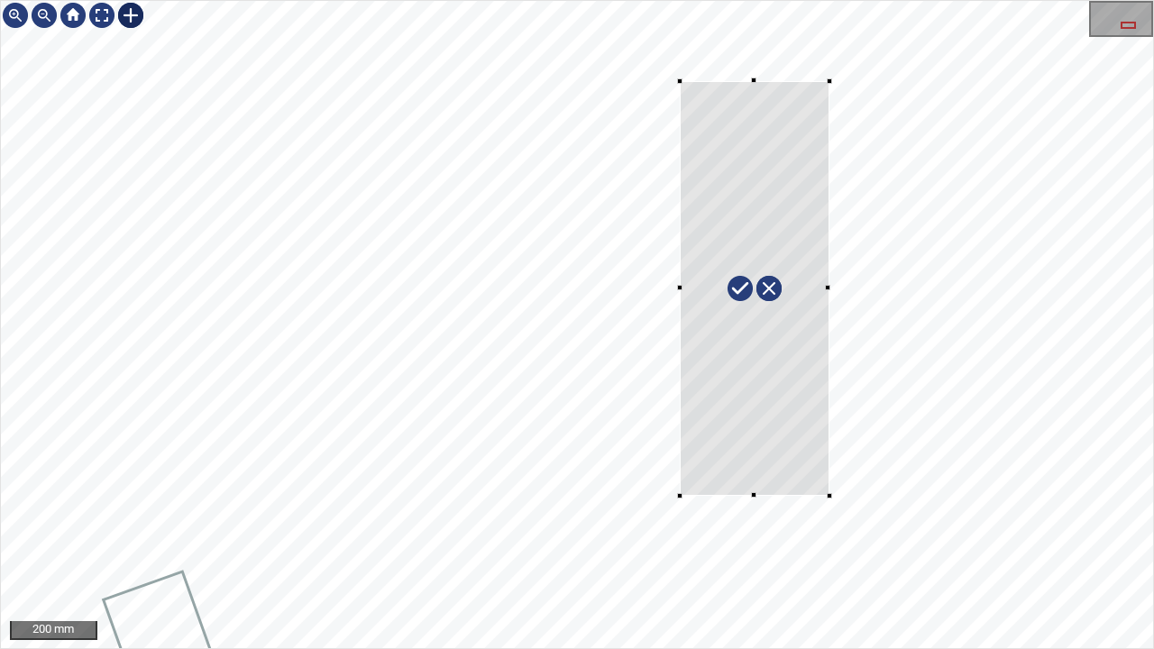
click at [824, 510] on div at bounding box center [577, 324] width 1152 height 647
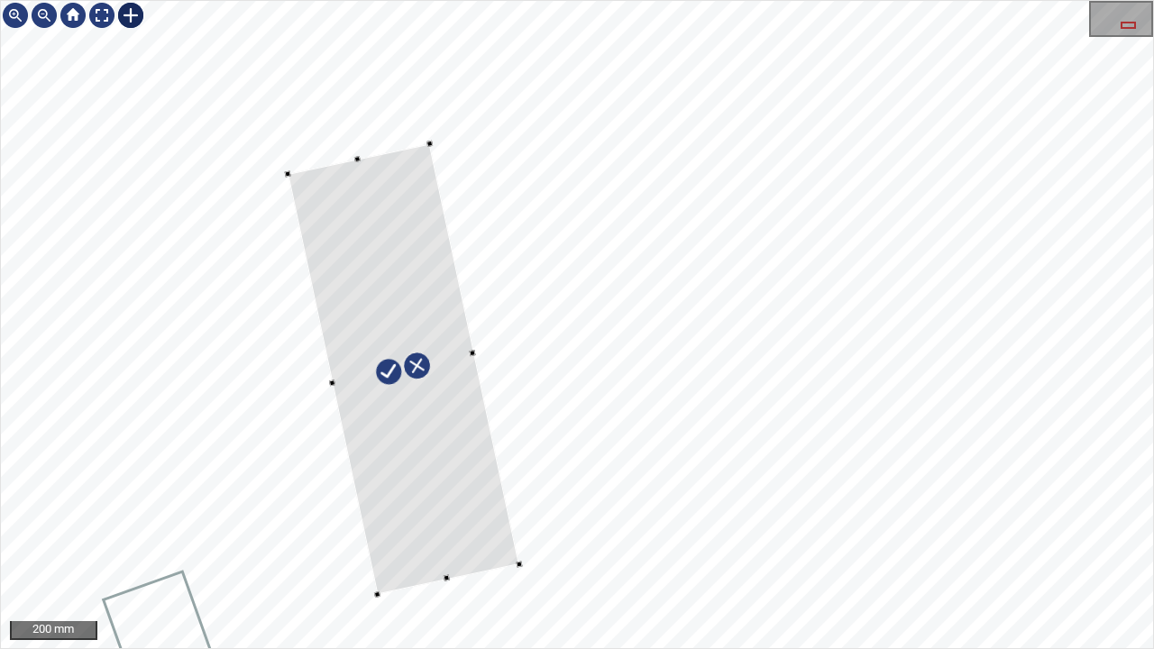
click at [420, 482] on div at bounding box center [403, 368] width 231 height 451
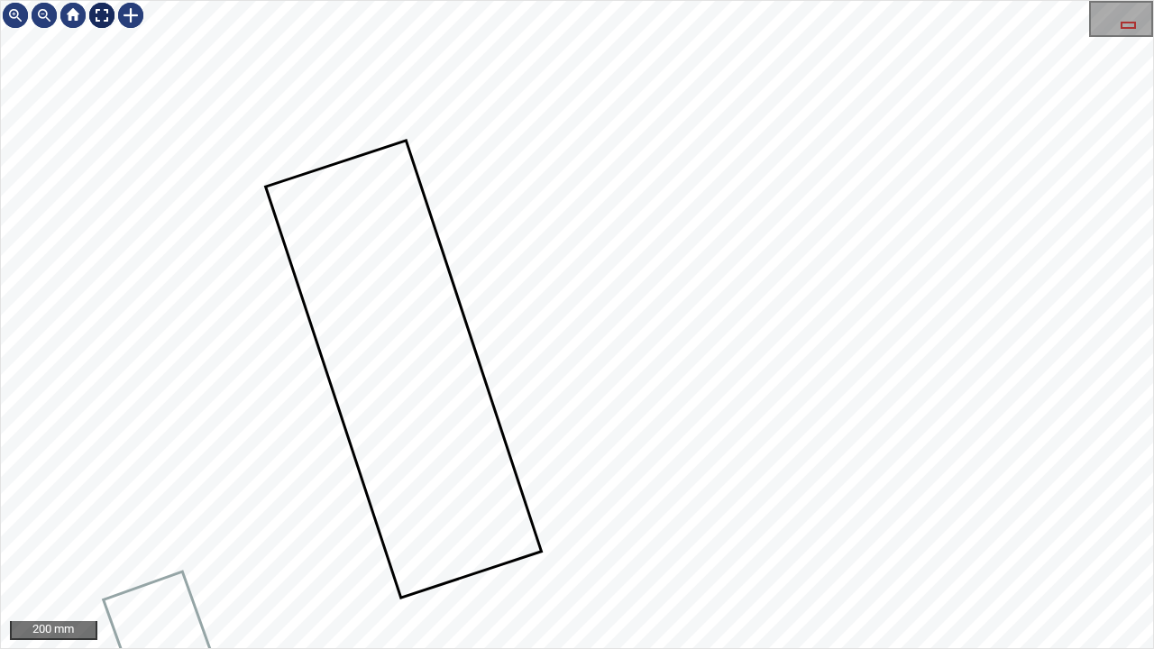
click at [100, 20] on div at bounding box center [101, 15] width 29 height 29
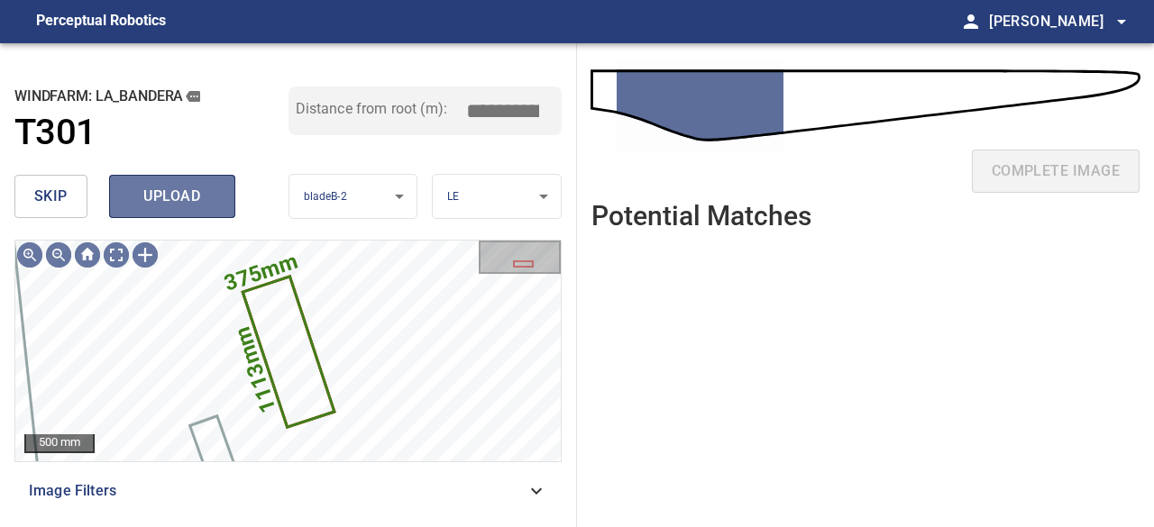
click at [194, 197] on span "upload" at bounding box center [172, 196] width 87 height 25
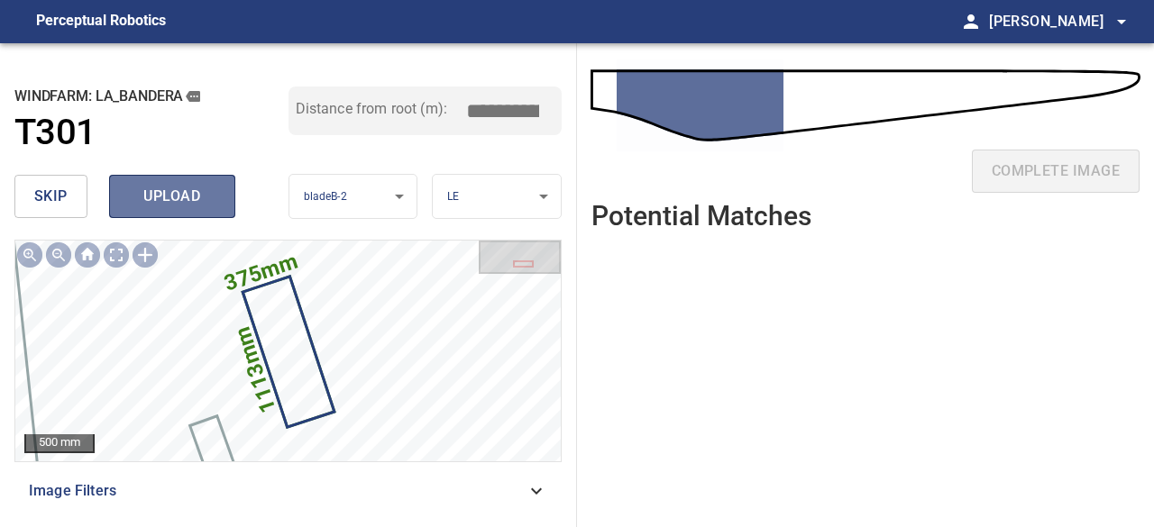
click at [188, 205] on span "upload" at bounding box center [172, 196] width 87 height 25
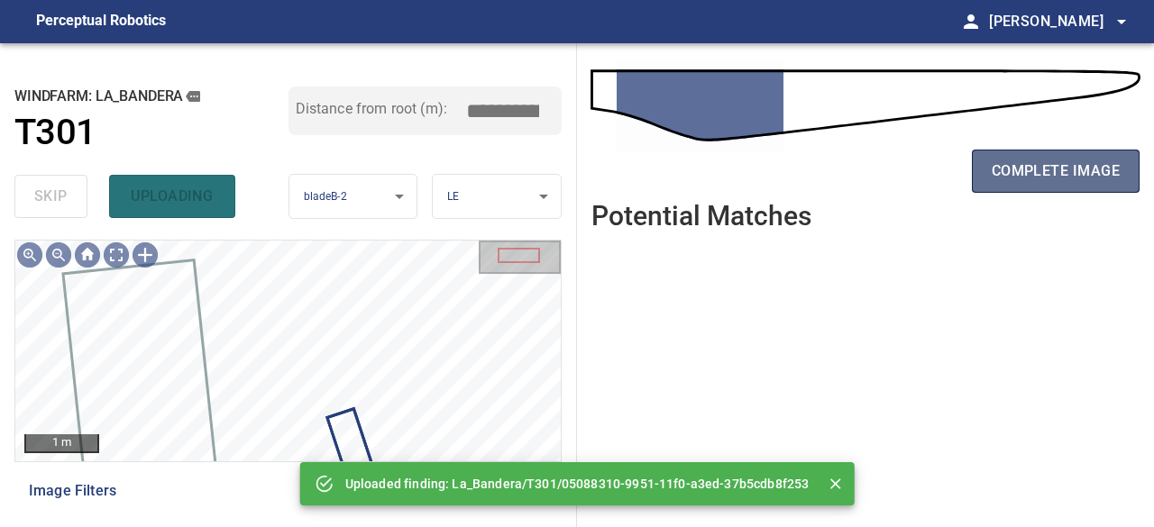
click at [1068, 178] on span "complete image" at bounding box center [1056, 171] width 128 height 25
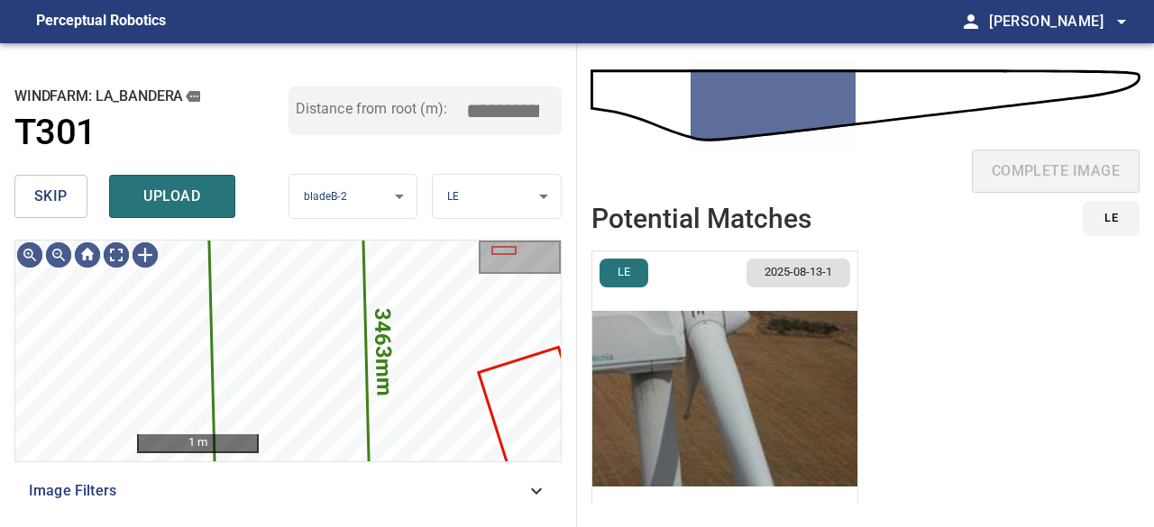
click at [62, 206] on span "skip" at bounding box center [50, 196] width 33 height 25
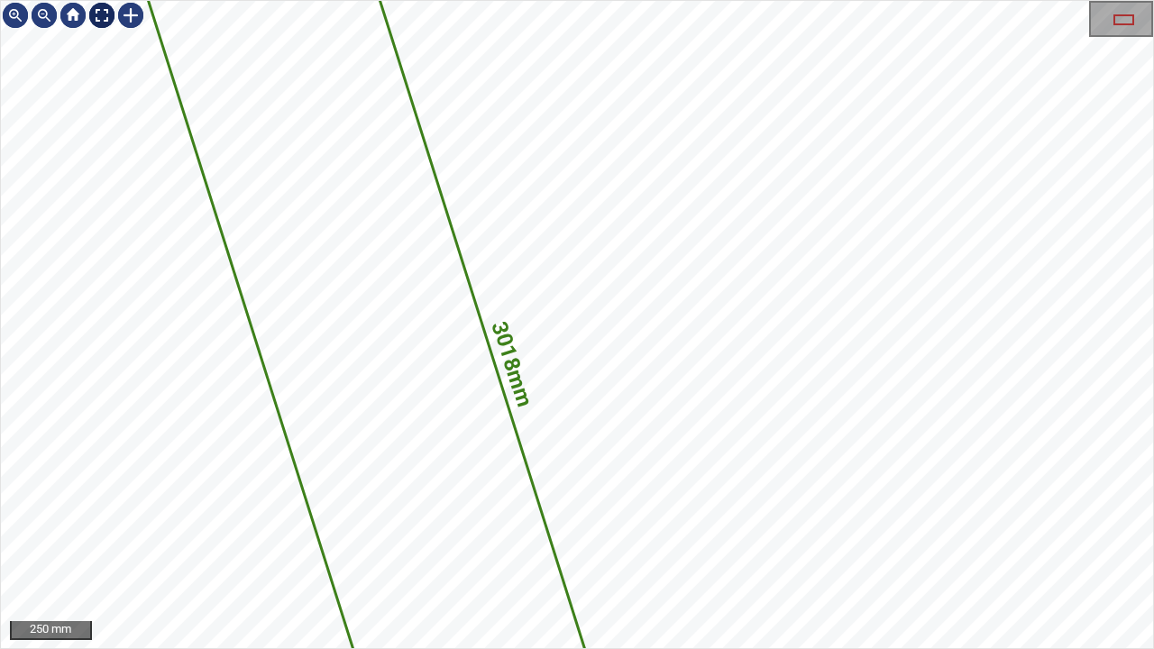
click at [107, 16] on div at bounding box center [101, 15] width 29 height 29
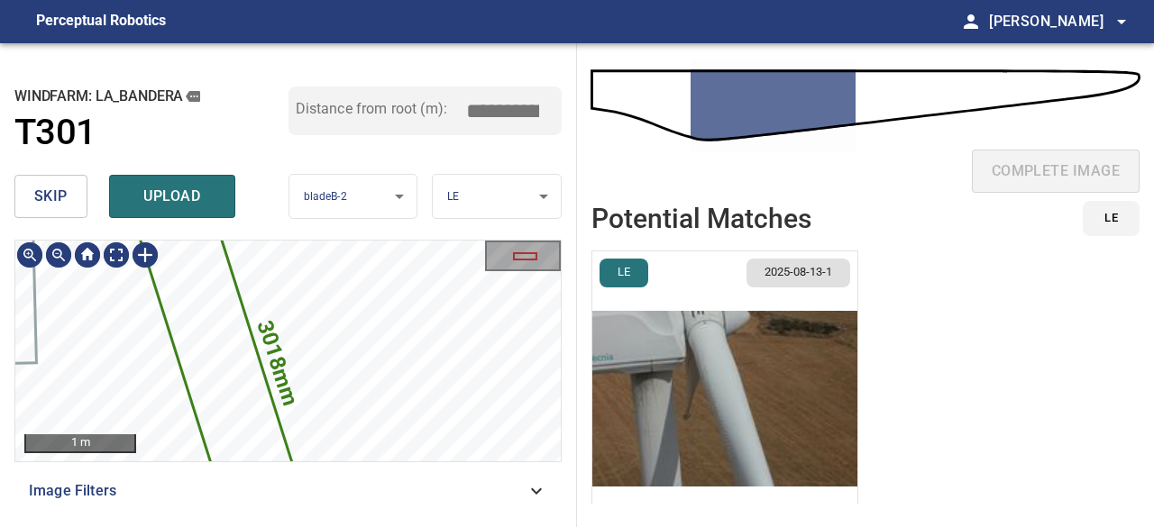
click at [209, 323] on icon at bounding box center [224, 377] width 170 height 337
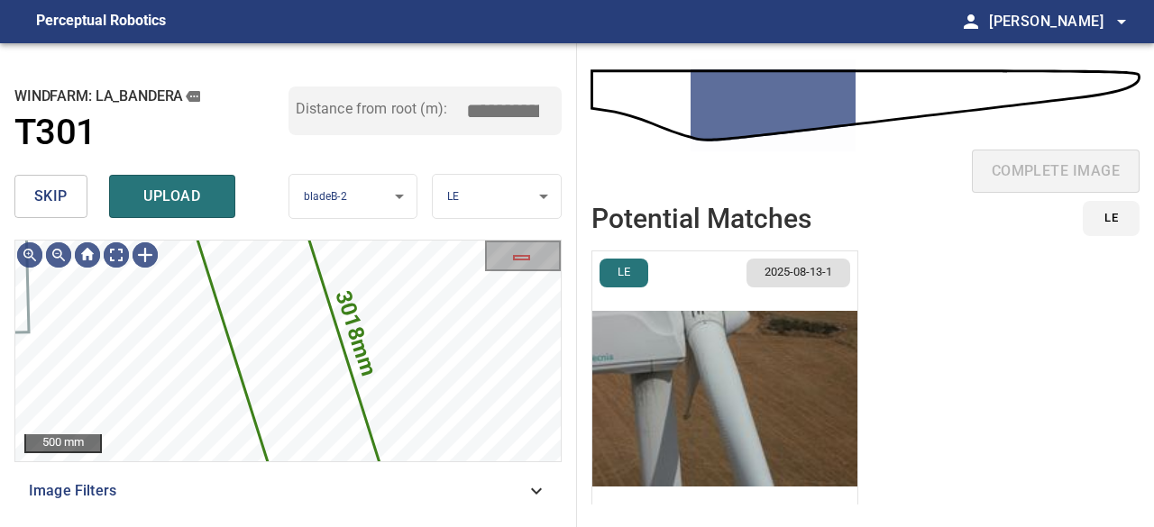
click at [57, 196] on span "skip" at bounding box center [50, 196] width 33 height 25
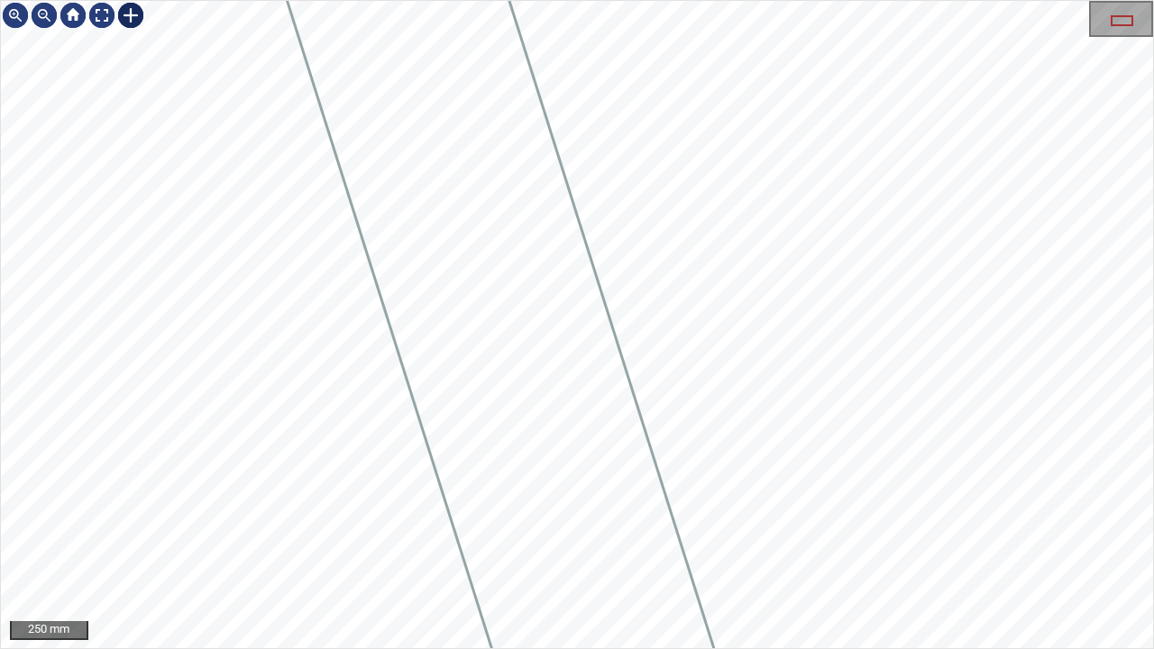
click at [128, 14] on div at bounding box center [130, 15] width 29 height 29
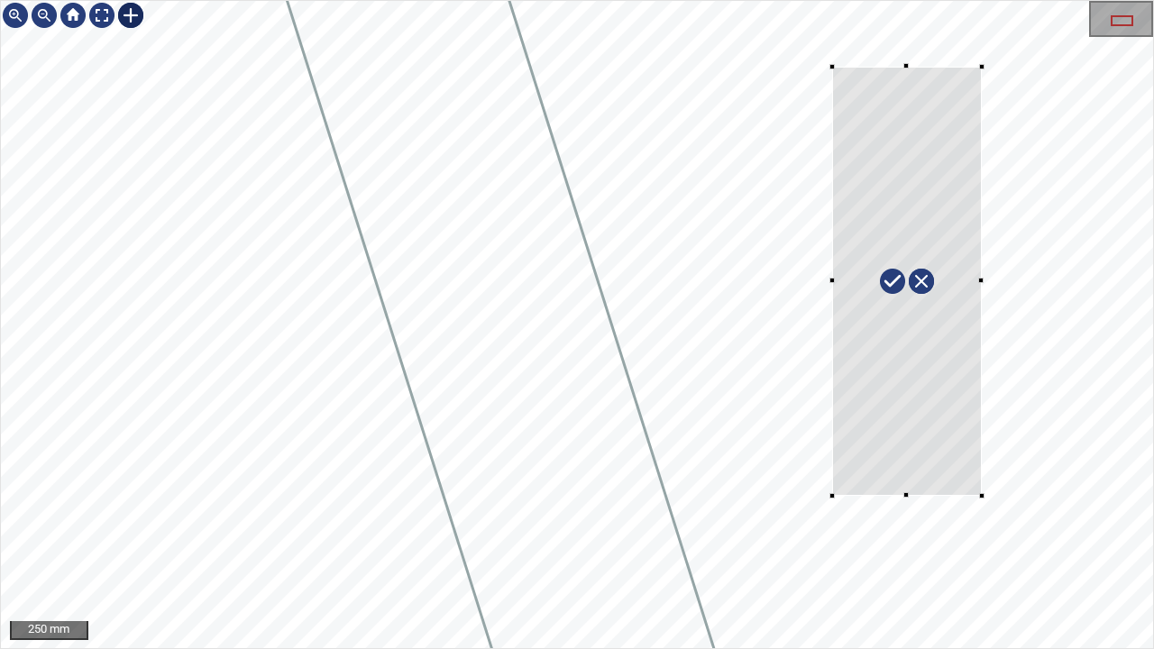
click at [981, 496] on div at bounding box center [577, 324] width 1152 height 647
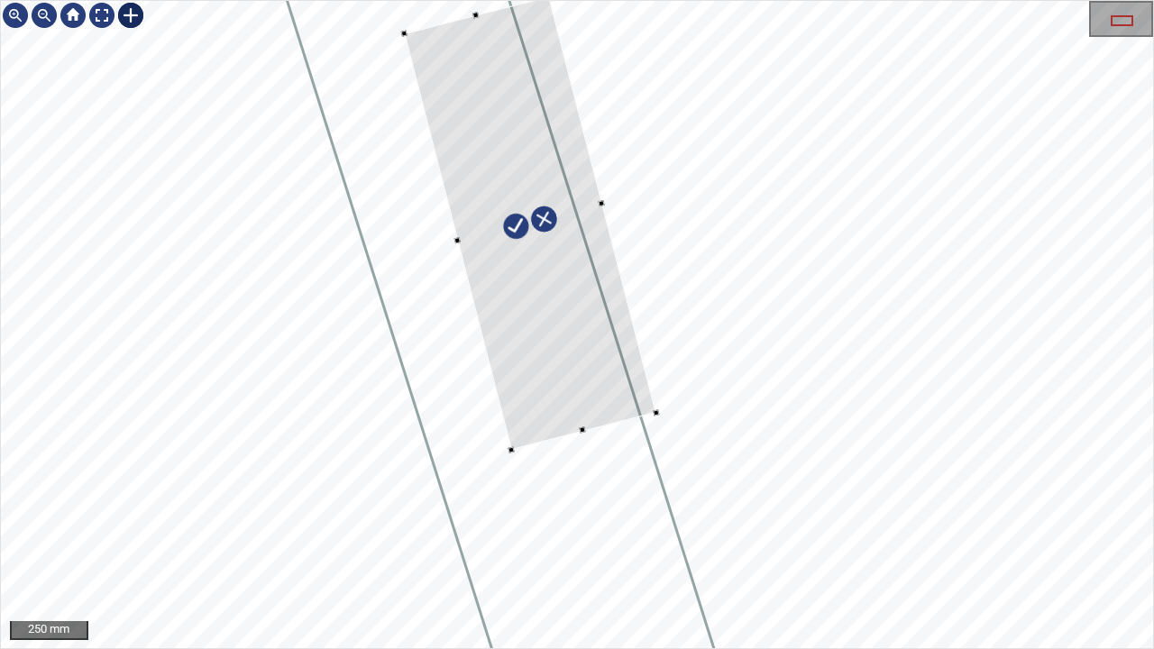
click at [579, 354] on div at bounding box center [530, 223] width 252 height 454
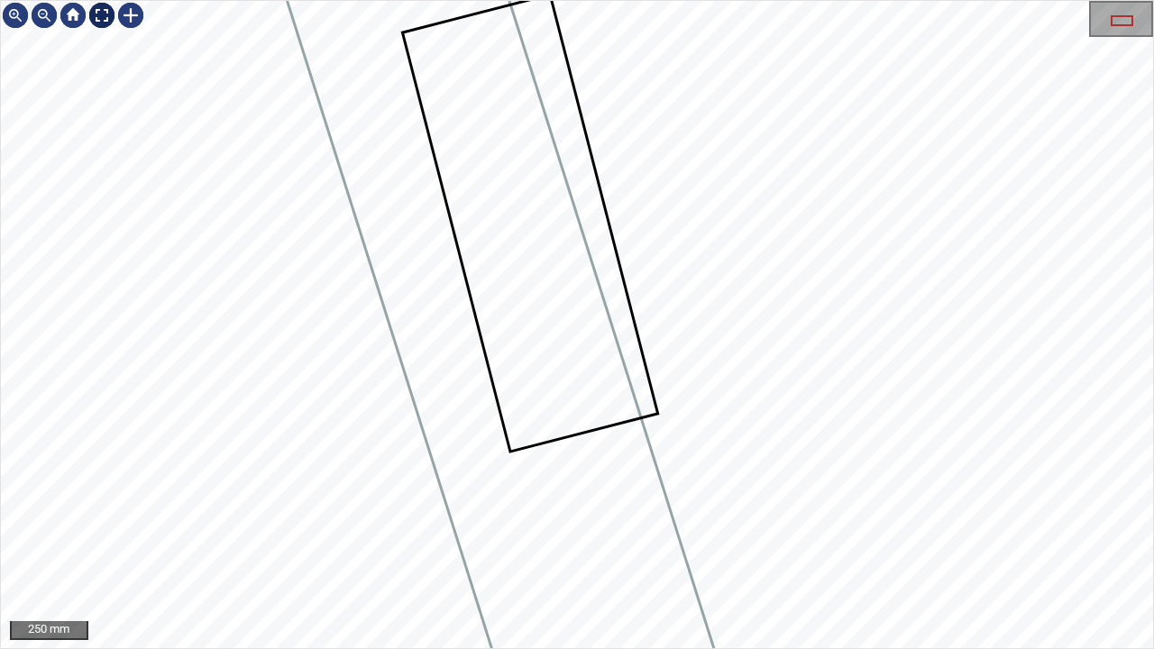
click at [99, 14] on div at bounding box center [101, 15] width 29 height 29
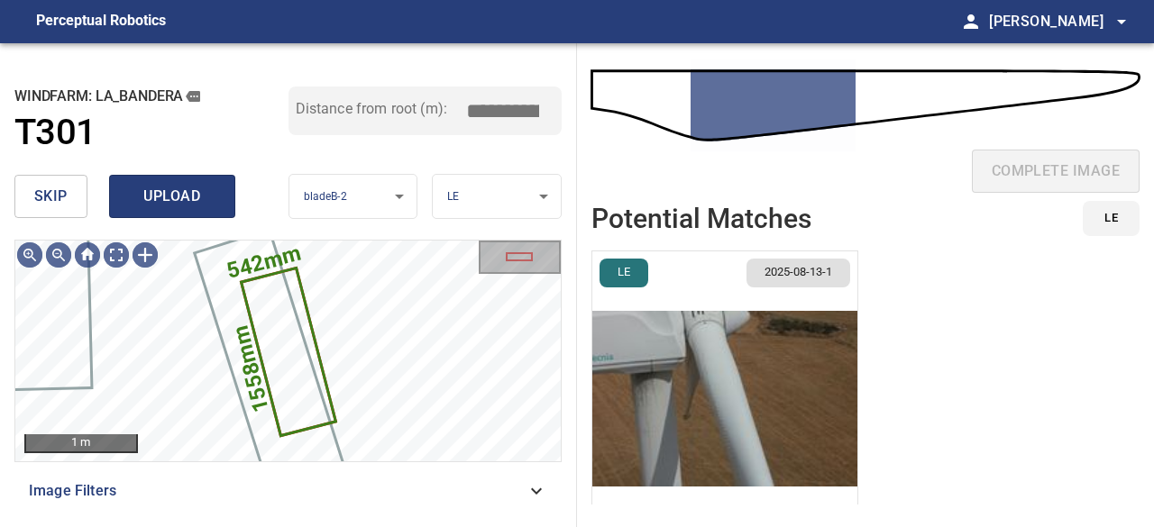
click at [159, 205] on span "upload" at bounding box center [172, 196] width 87 height 25
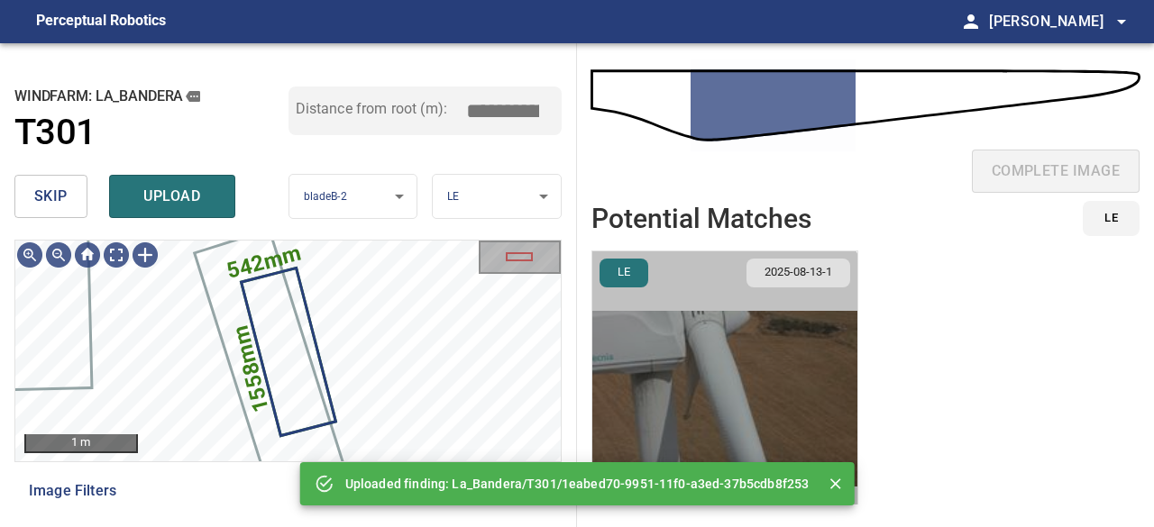
click at [638, 396] on img "button" at bounding box center [724, 399] width 265 height 295
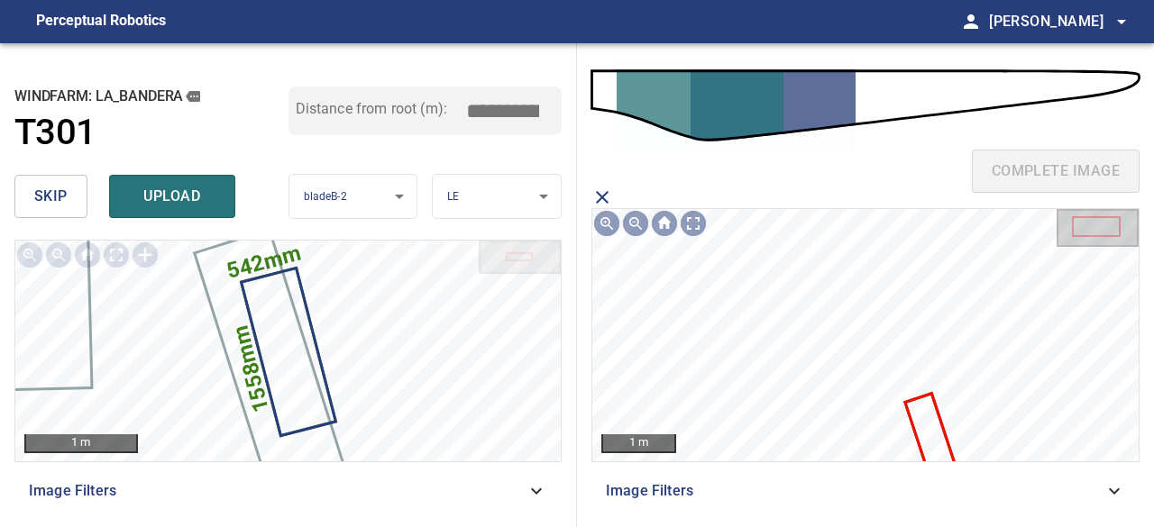
click at [927, 430] on icon at bounding box center [930, 434] width 47 height 78
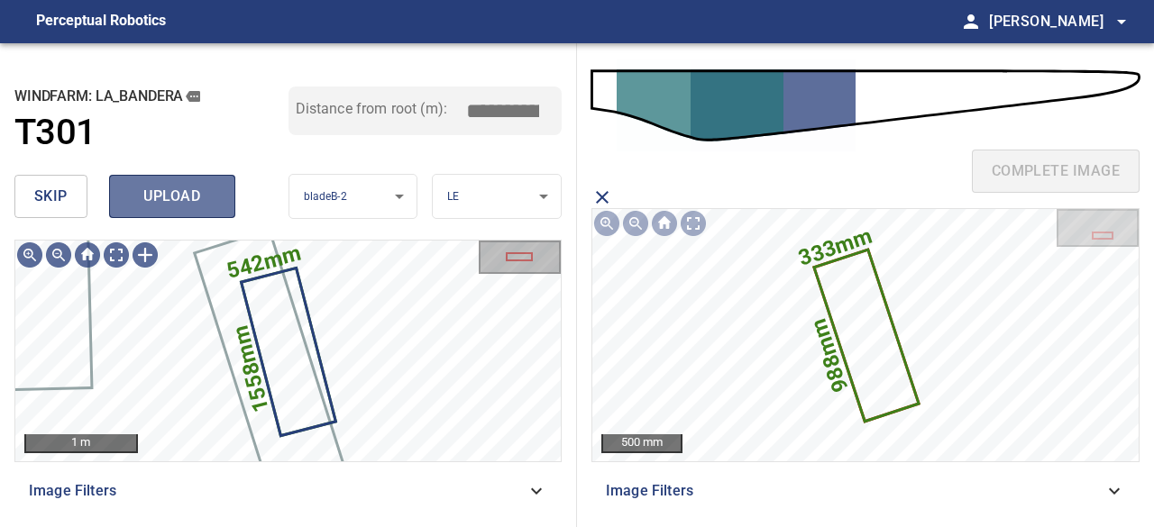
click at [168, 203] on span "upload" at bounding box center [172, 196] width 87 height 25
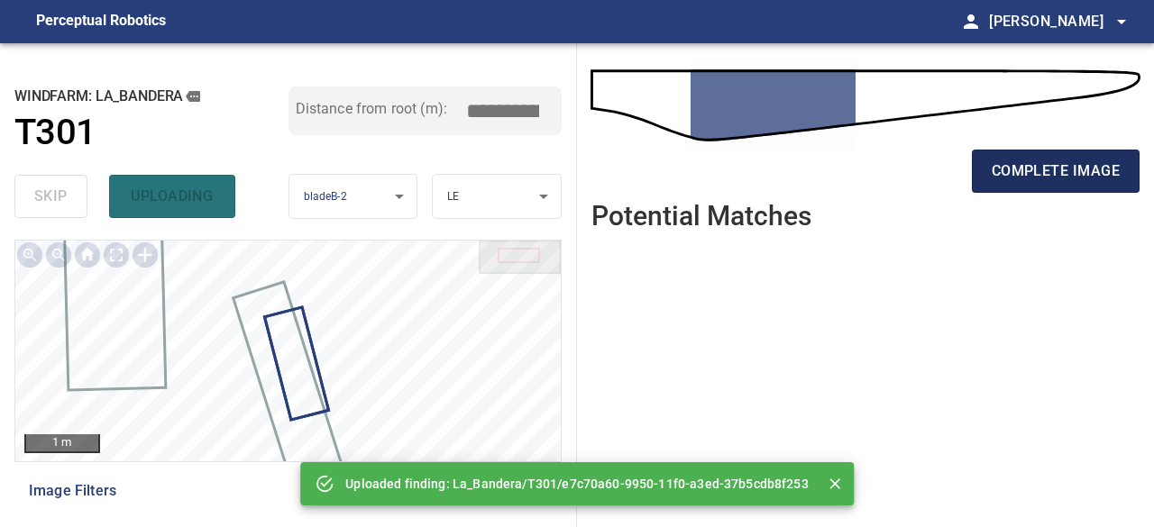
click at [1070, 179] on span "complete image" at bounding box center [1056, 171] width 128 height 25
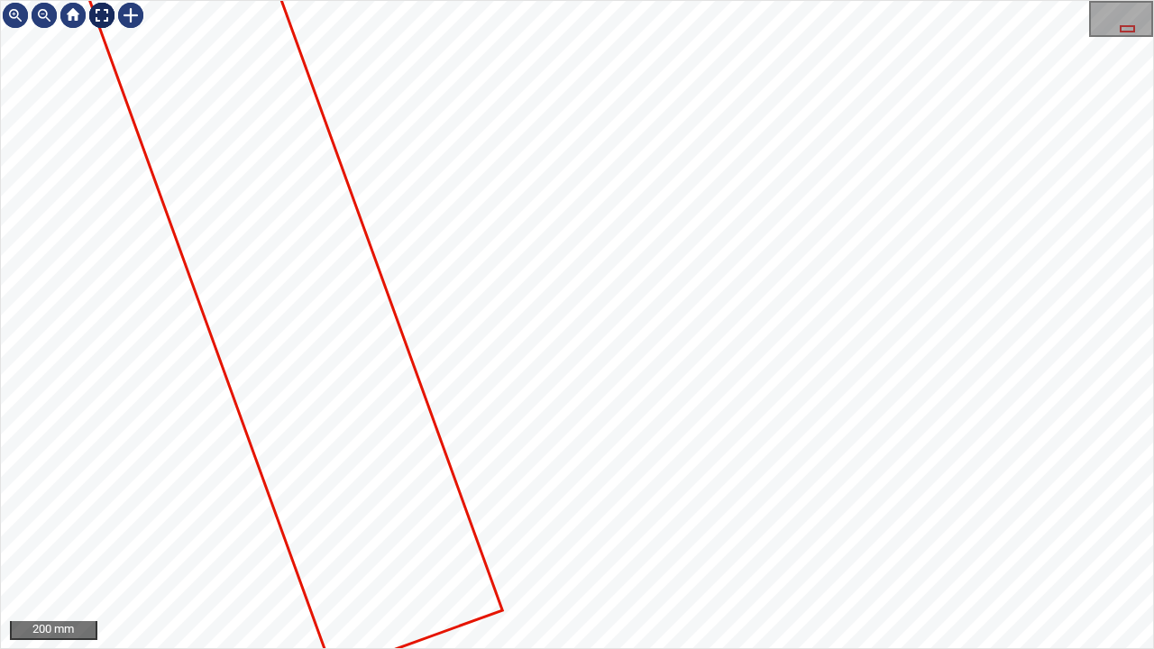
click at [97, 17] on div at bounding box center [101, 15] width 29 height 29
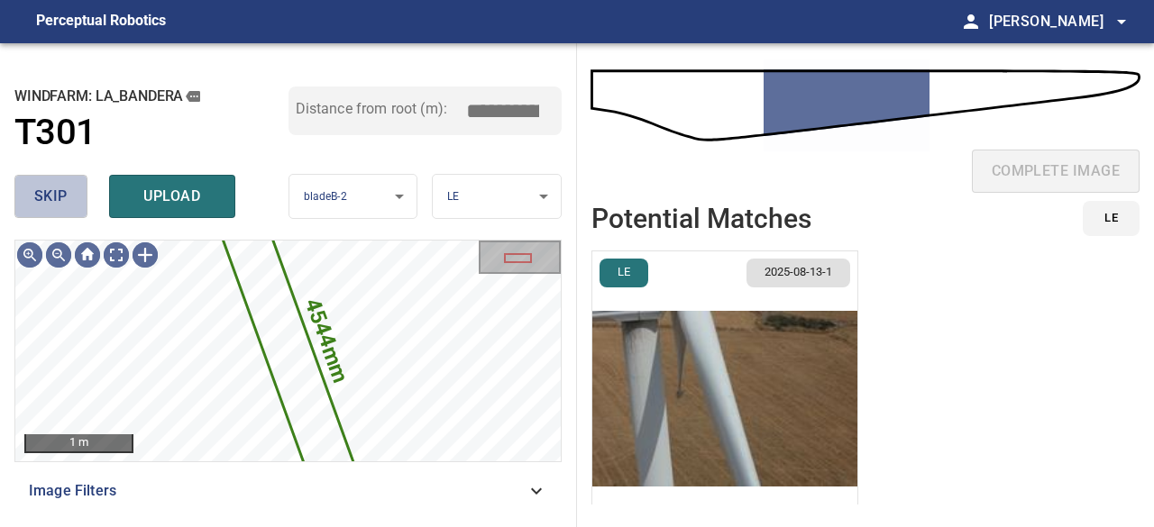
click at [34, 203] on span "skip" at bounding box center [50, 196] width 33 height 25
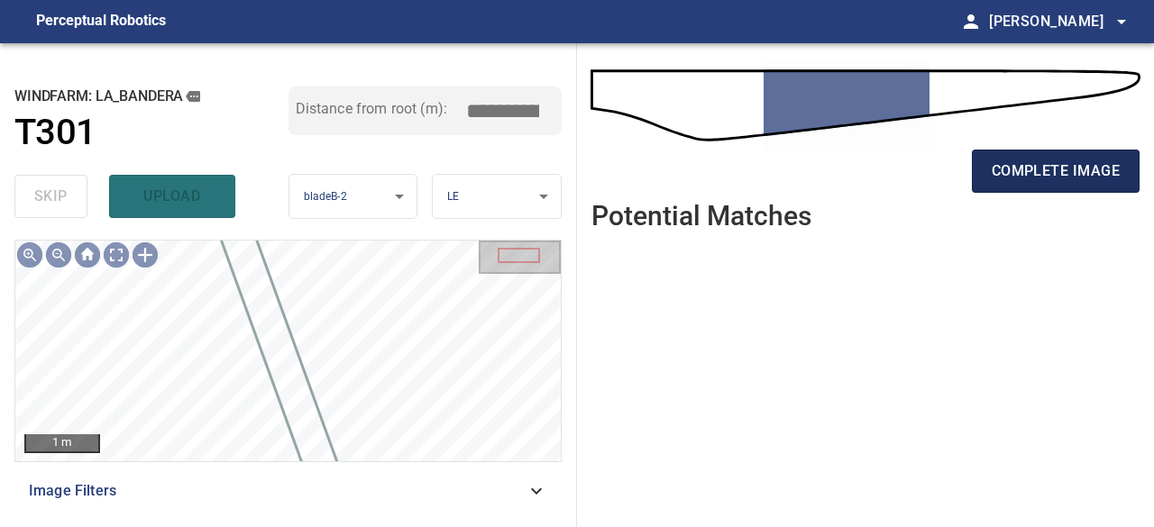
click at [1053, 161] on span "complete image" at bounding box center [1056, 171] width 128 height 25
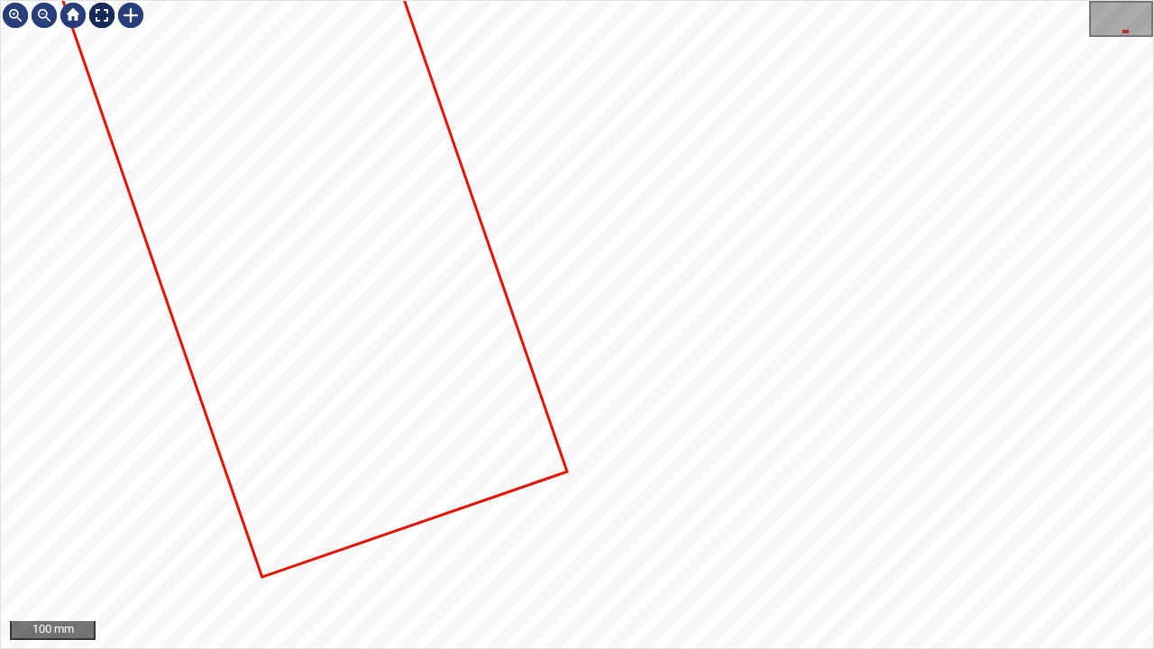
click at [96, 19] on div at bounding box center [101, 15] width 29 height 29
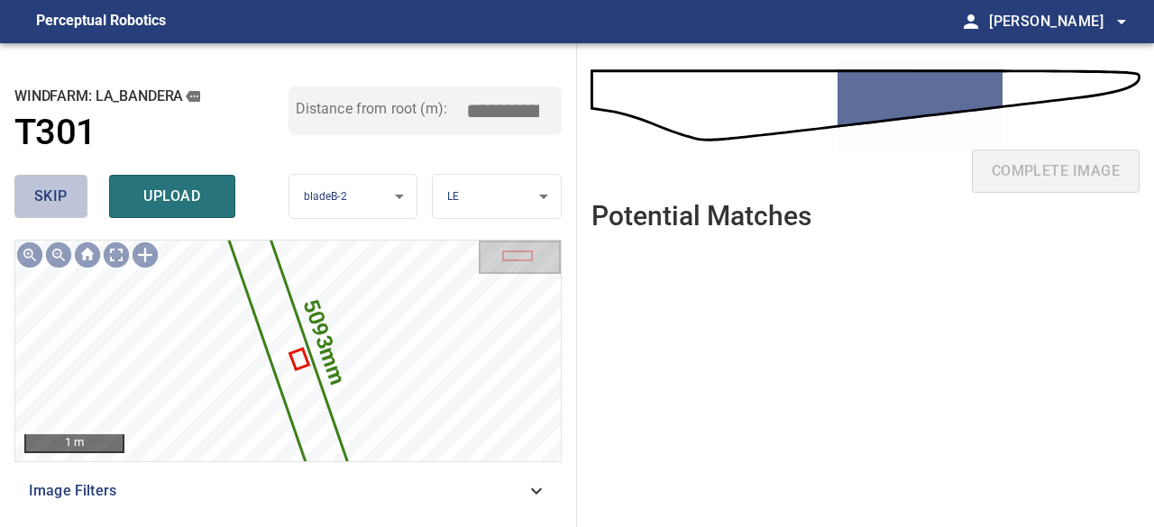
click at [56, 203] on span "skip" at bounding box center [50, 196] width 33 height 25
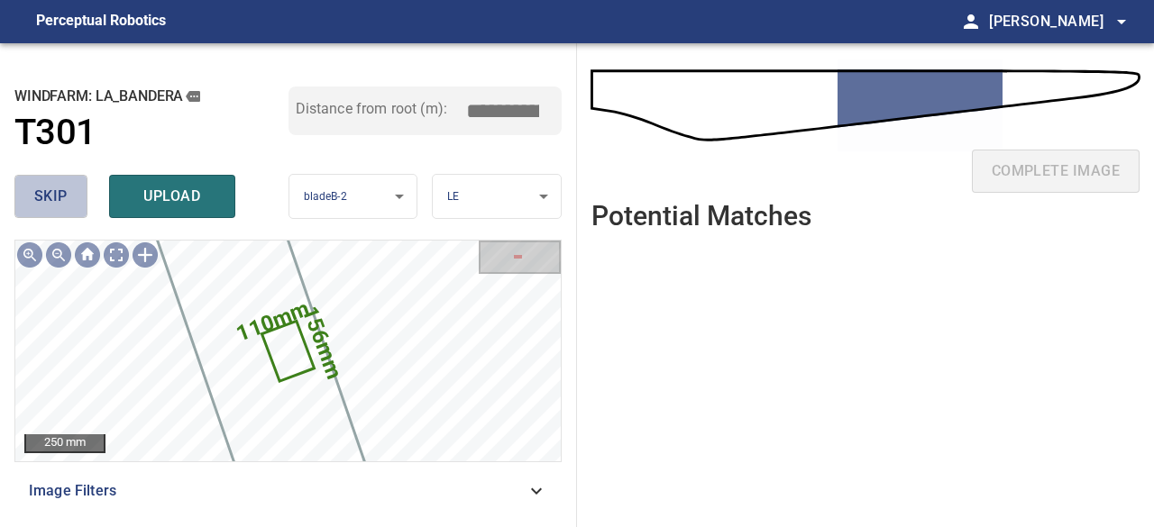
click at [60, 193] on span "skip" at bounding box center [50, 196] width 33 height 25
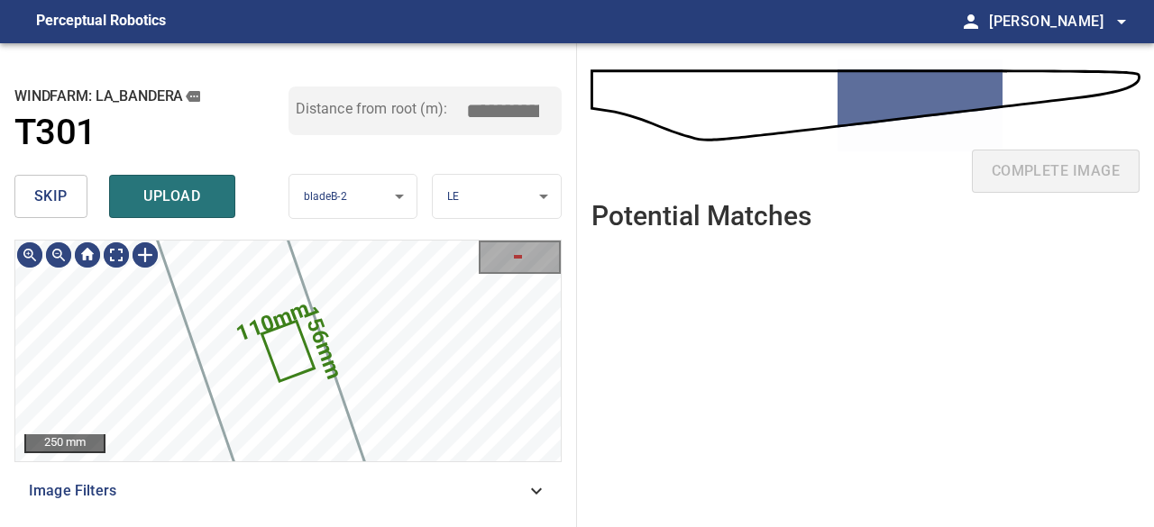
click at [155, 187] on span "upload" at bounding box center [172, 196] width 87 height 25
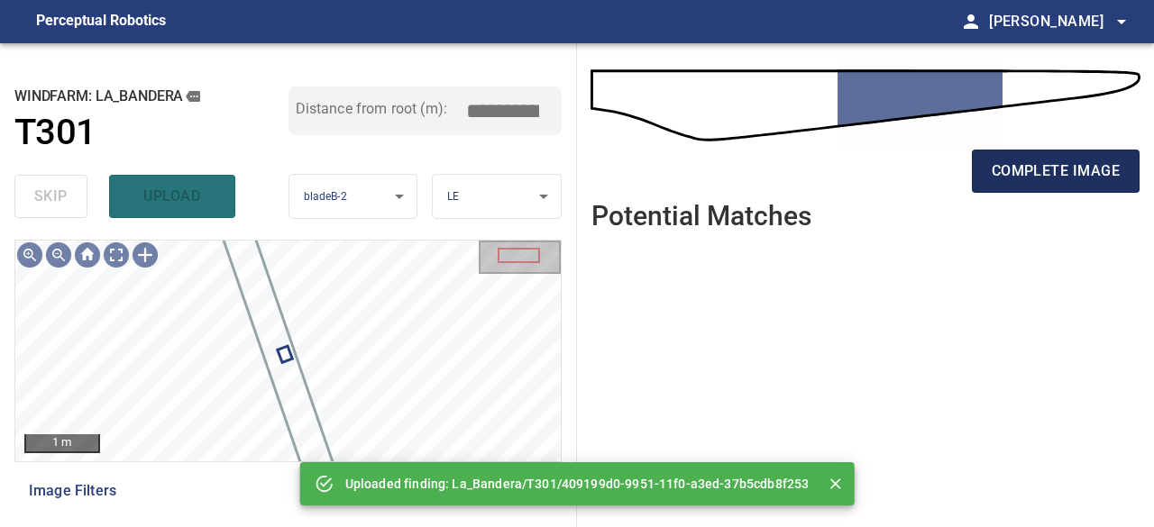
click at [1025, 165] on span "complete image" at bounding box center [1056, 171] width 128 height 25
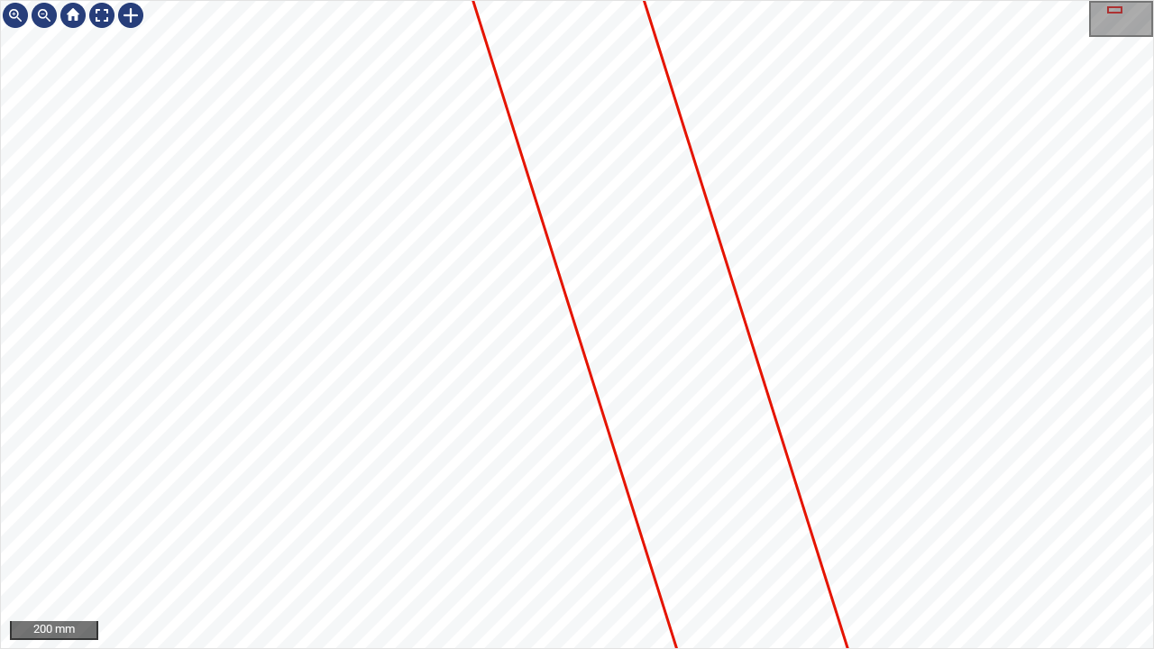
click at [611, 0] on div "200 mm" at bounding box center [577, 324] width 1154 height 649
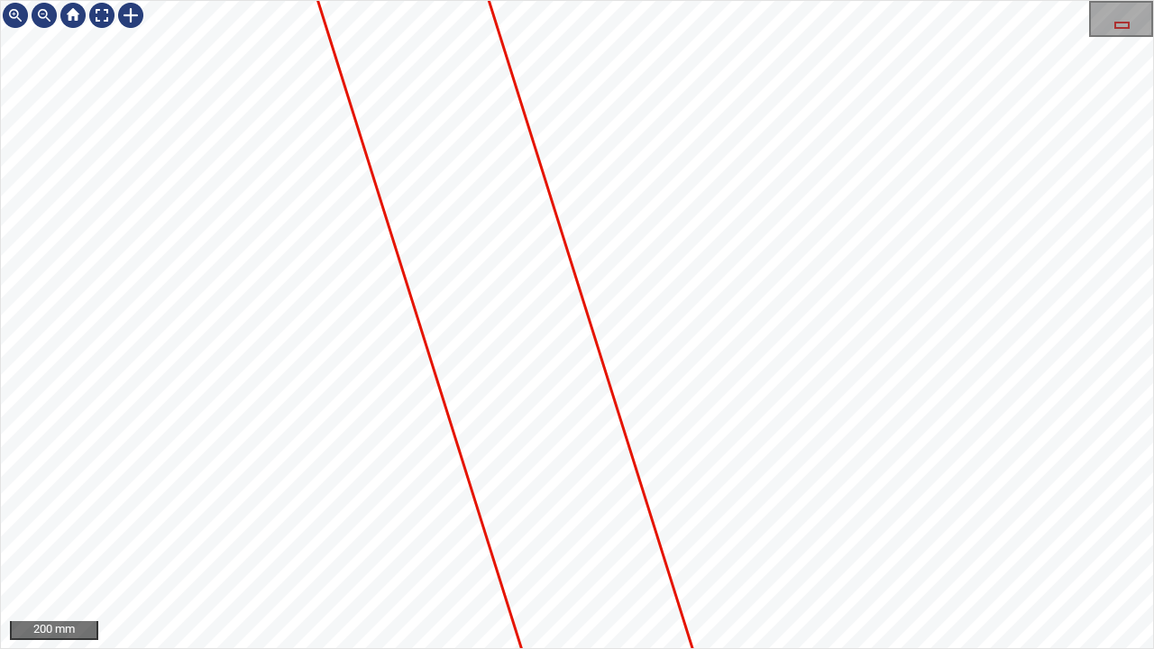
click at [531, 0] on div "200 mm" at bounding box center [577, 324] width 1154 height 649
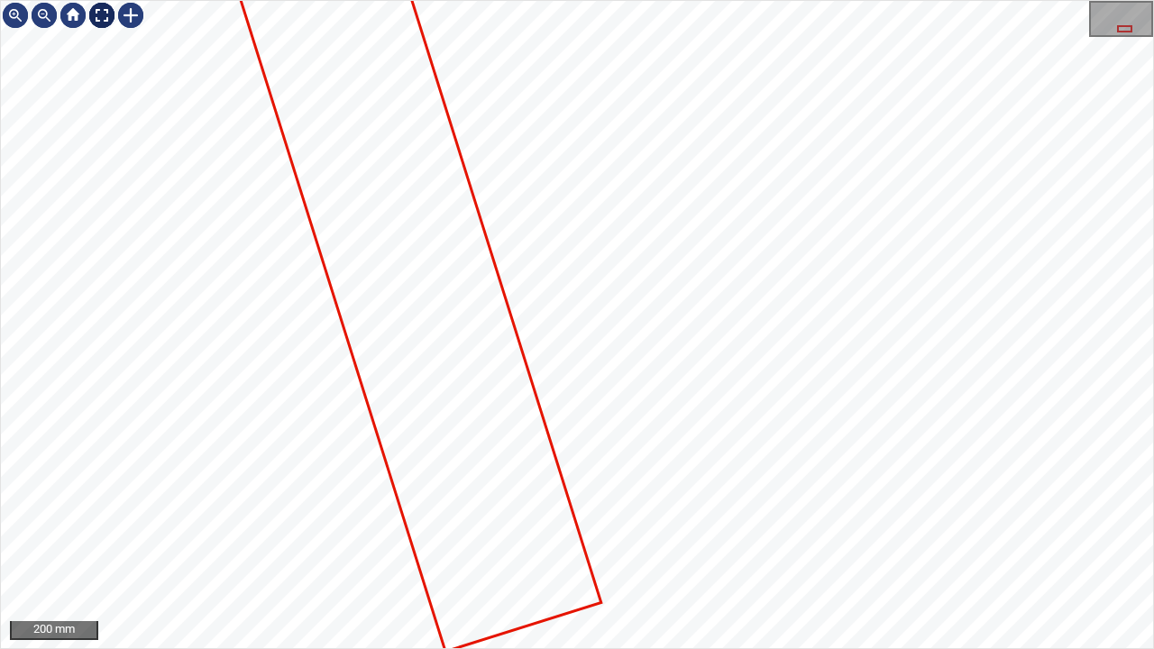
click at [97, 19] on div at bounding box center [101, 15] width 29 height 29
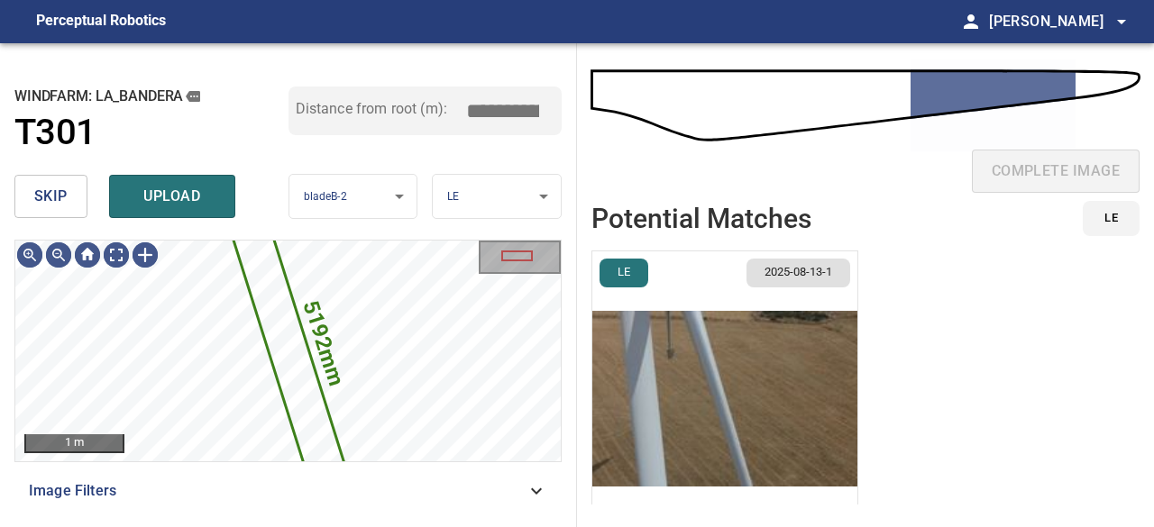
drag, startPoint x: 172, startPoint y: 203, endPoint x: 212, endPoint y: 210, distance: 40.3
click at [173, 203] on span "upload" at bounding box center [172, 196] width 87 height 25
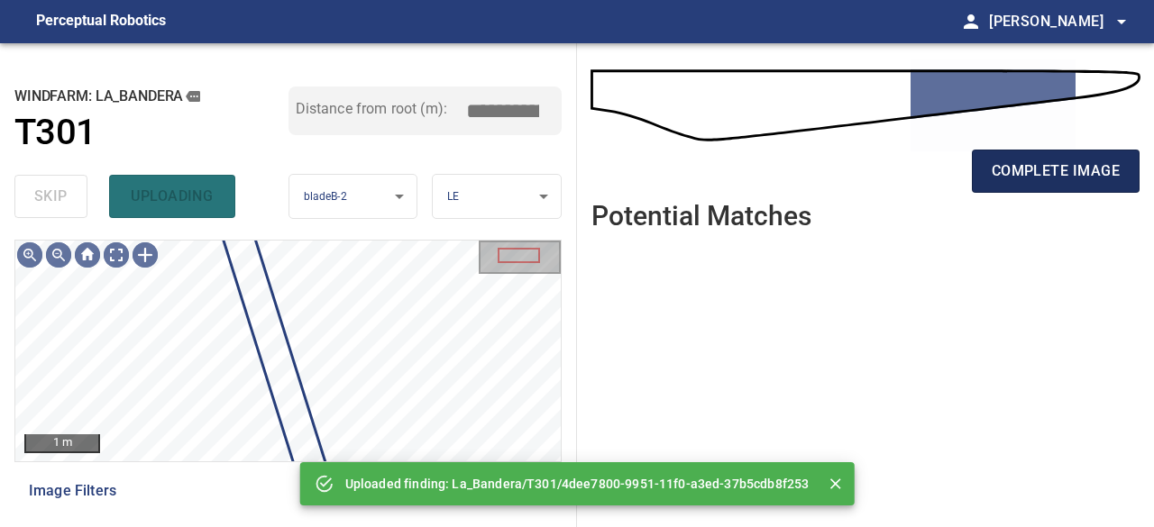
click at [1068, 172] on span "complete image" at bounding box center [1056, 171] width 128 height 25
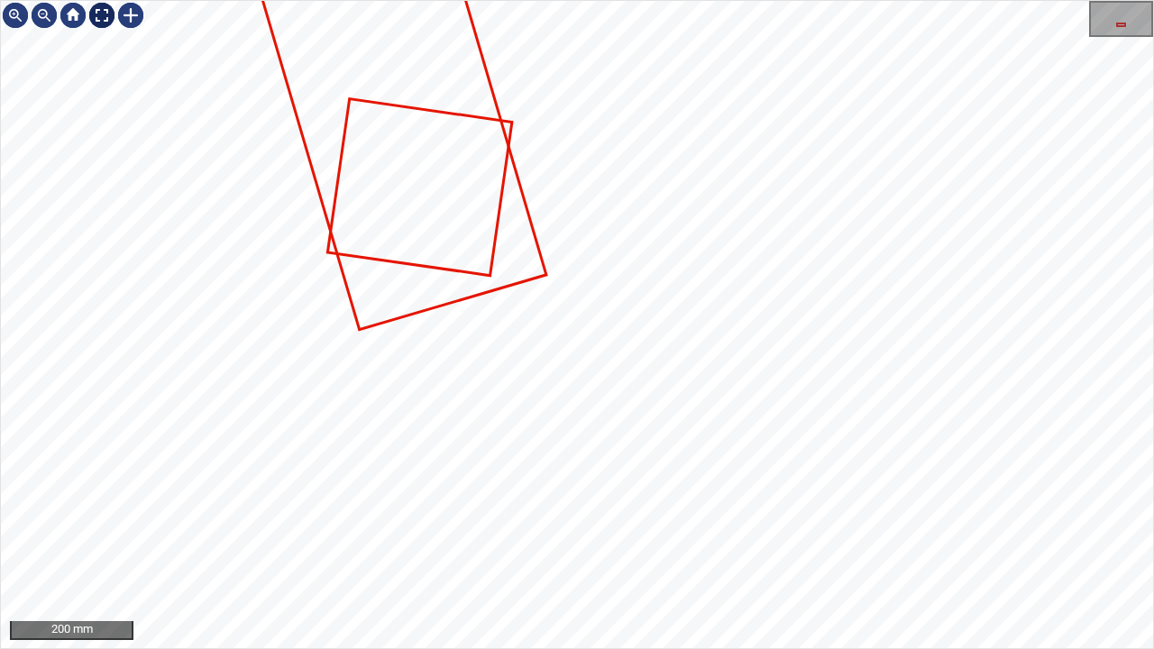
click at [98, 14] on div at bounding box center [101, 15] width 29 height 29
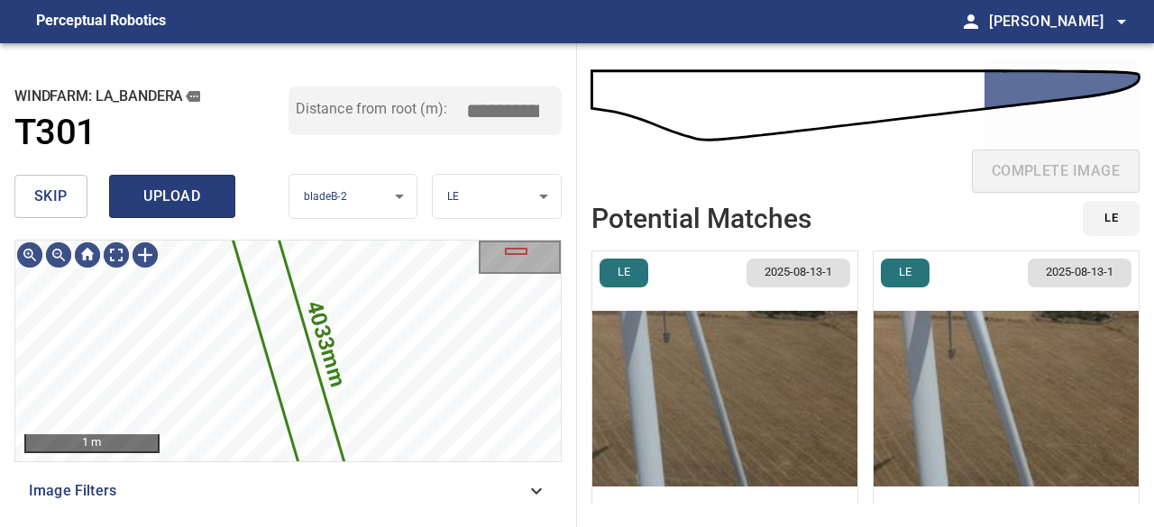
click at [213, 199] on span "upload" at bounding box center [172, 196] width 87 height 25
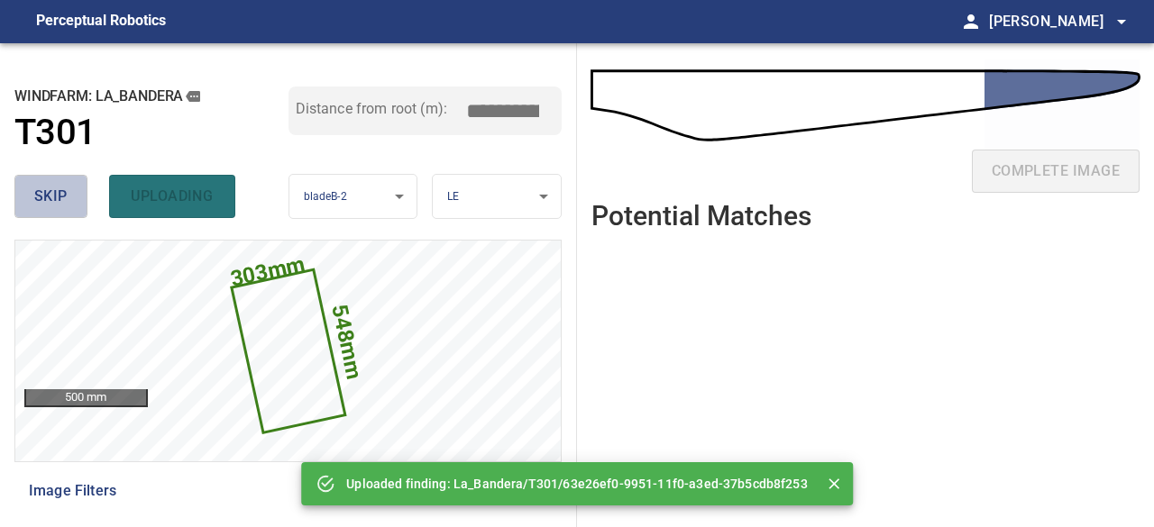
click at [44, 198] on span "skip" at bounding box center [50, 196] width 33 height 25
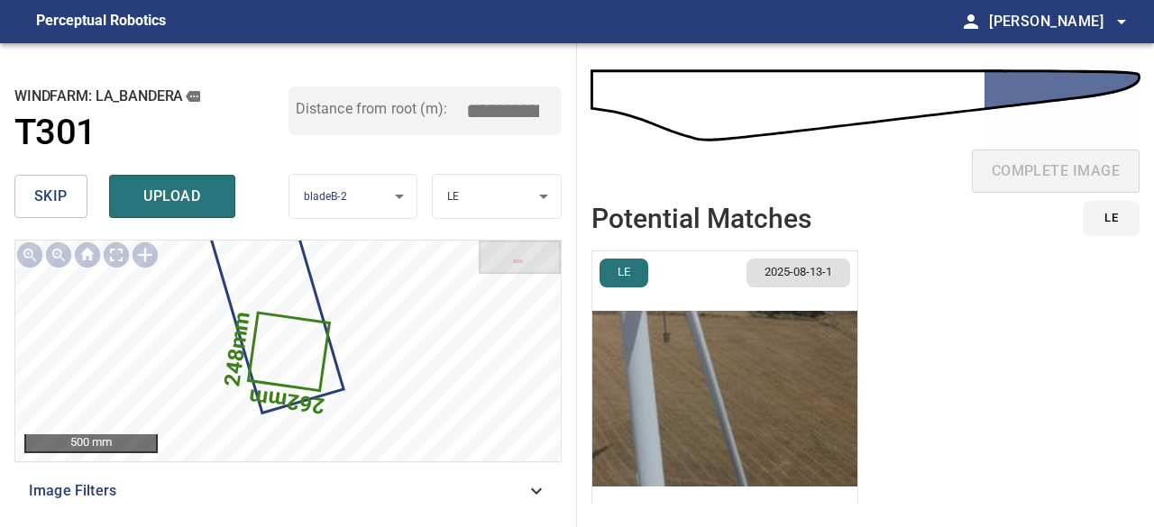
click at [44, 198] on span "skip" at bounding box center [50, 196] width 33 height 25
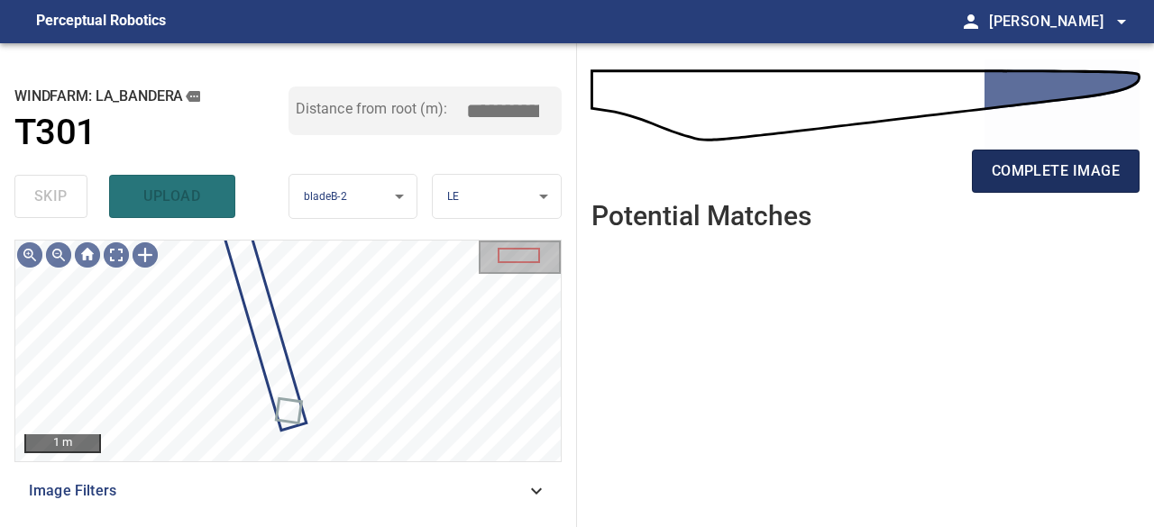
click at [1011, 167] on span "complete image" at bounding box center [1056, 171] width 128 height 25
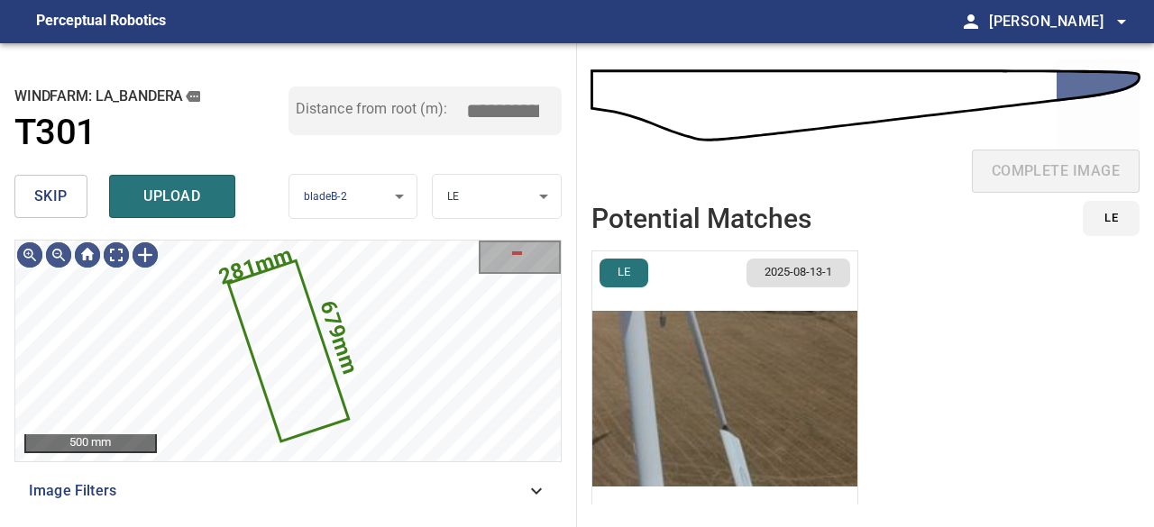
click at [63, 206] on span "skip" at bounding box center [50, 196] width 33 height 25
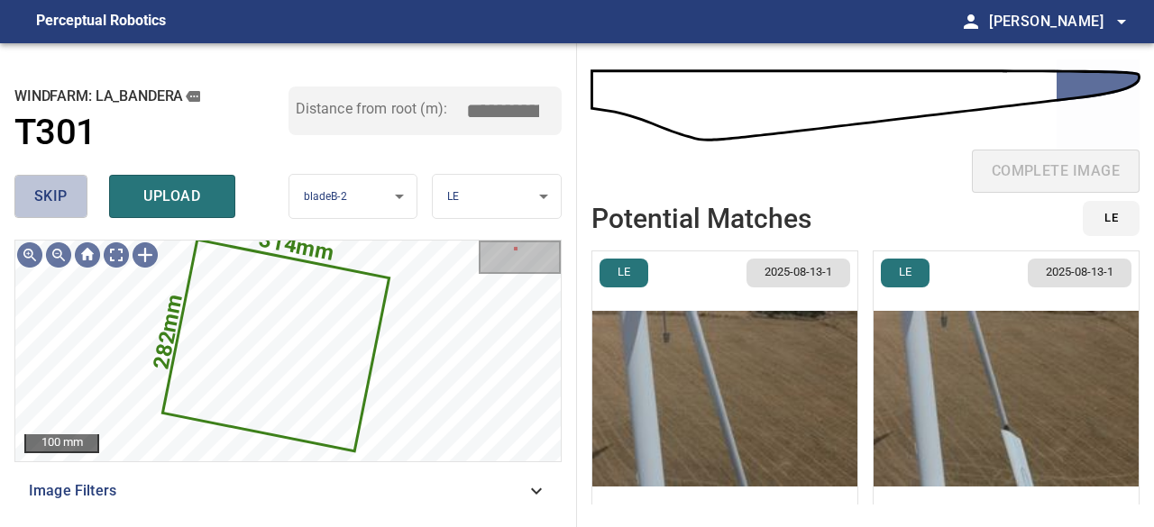
click at [51, 198] on span "skip" at bounding box center [50, 196] width 33 height 25
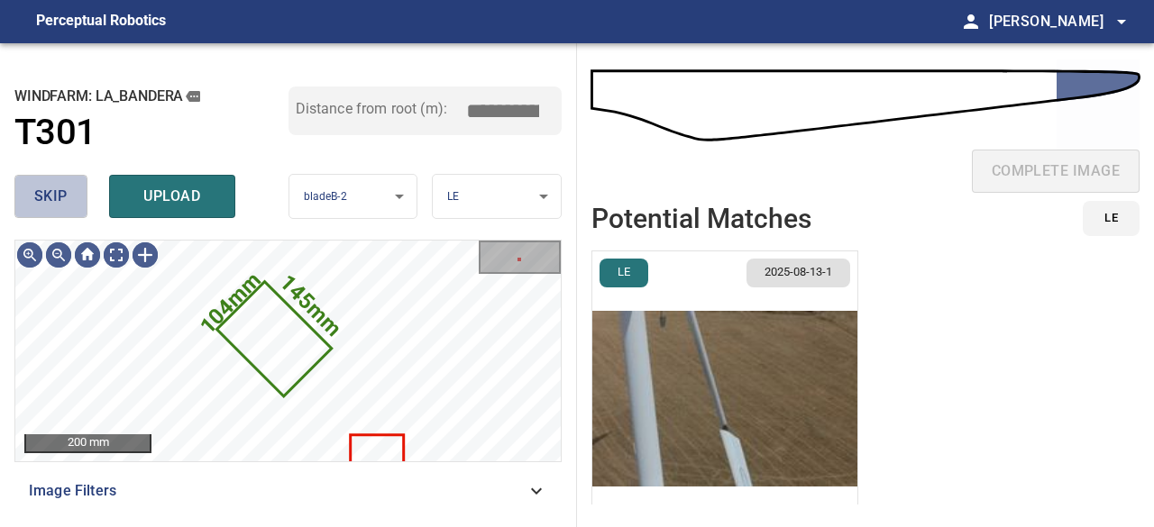
click at [51, 196] on span "skip" at bounding box center [50, 196] width 33 height 25
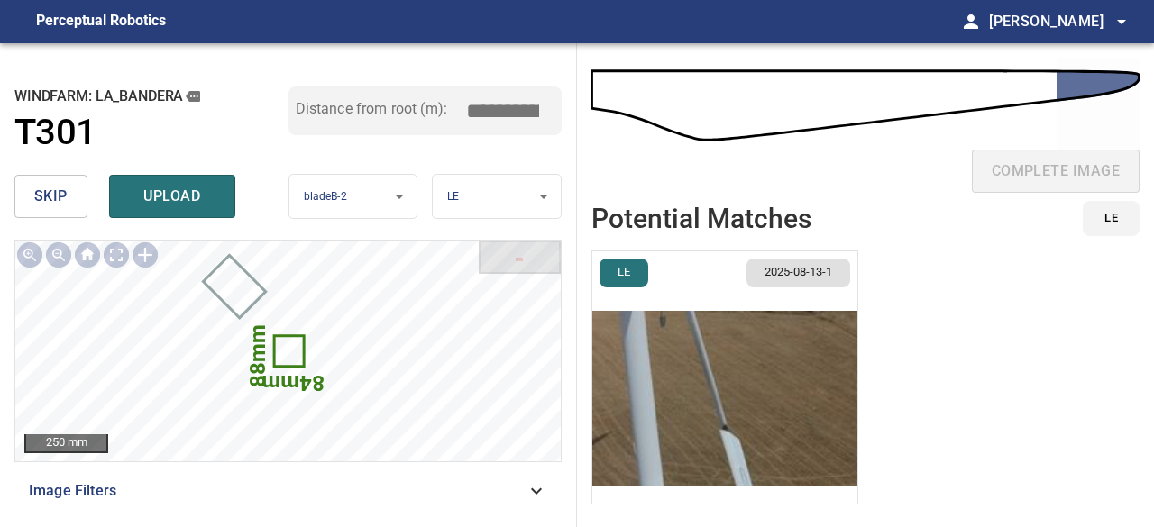
click at [54, 197] on span "skip" at bounding box center [50, 196] width 33 height 25
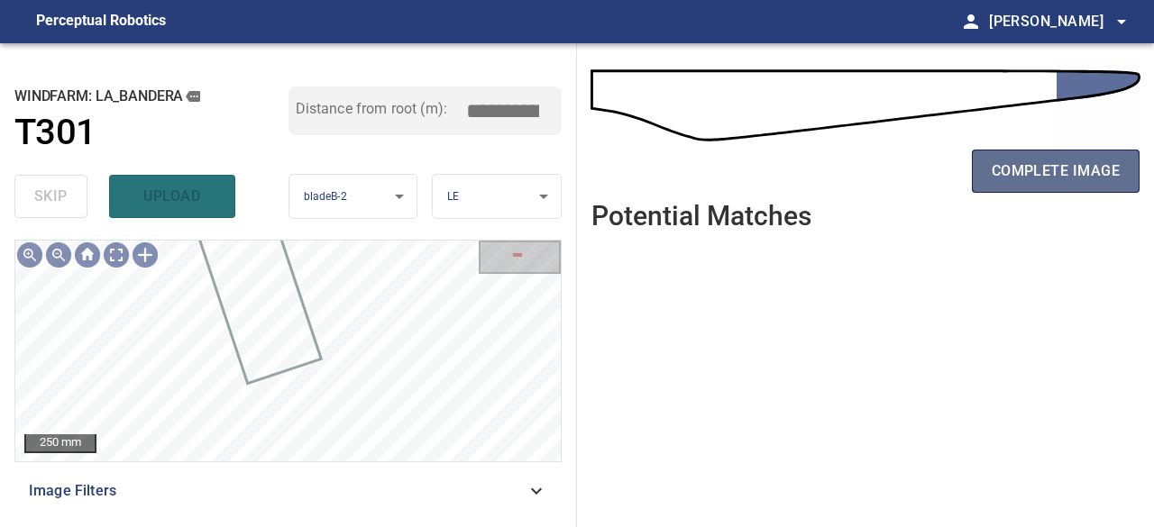
click at [1042, 172] on span "complete image" at bounding box center [1056, 171] width 128 height 25
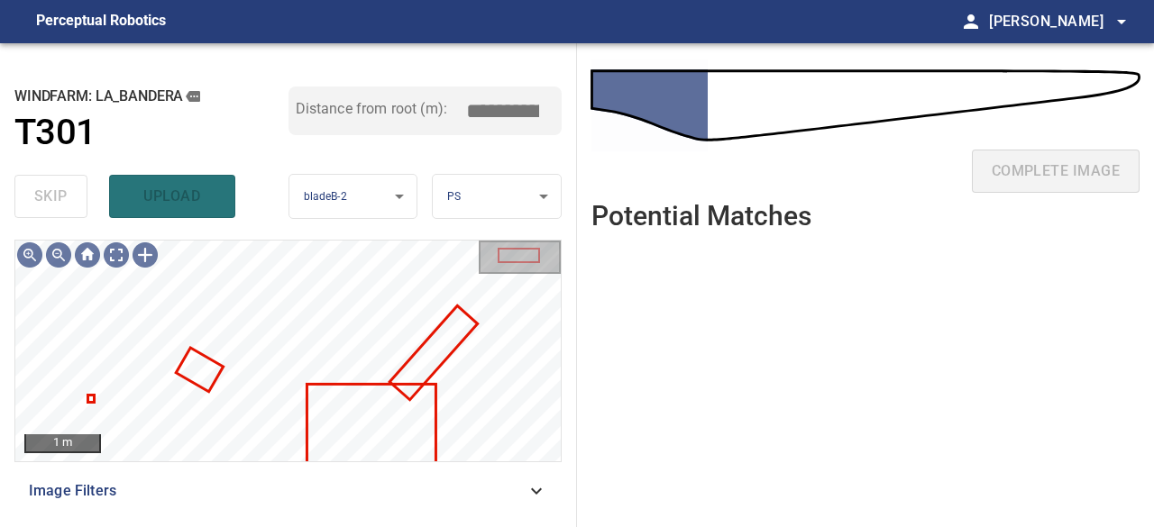
click at [56, 190] on div "skip upload" at bounding box center [151, 197] width 274 height 58
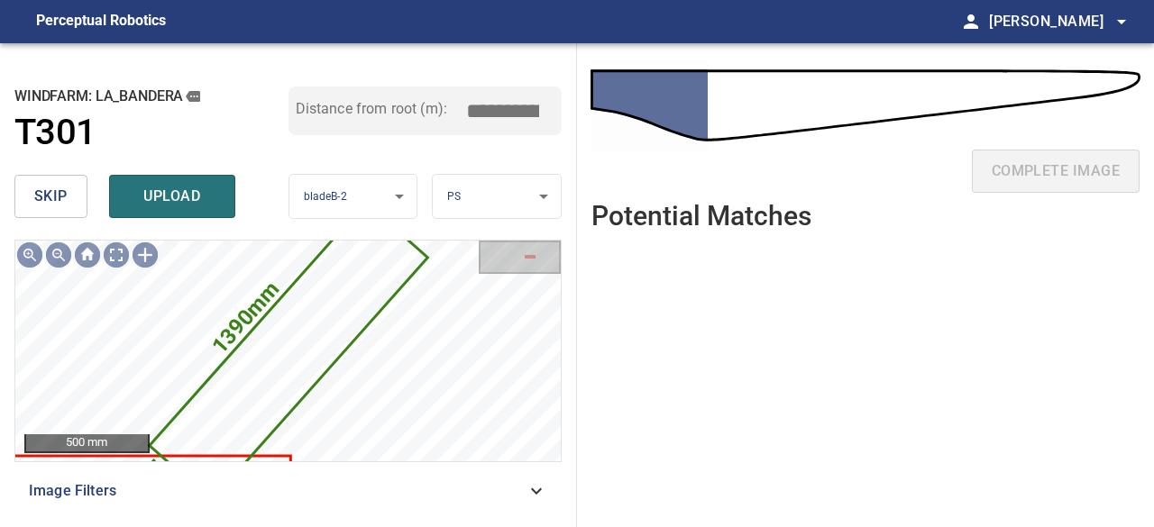
click at [49, 194] on span "skip" at bounding box center [50, 196] width 33 height 25
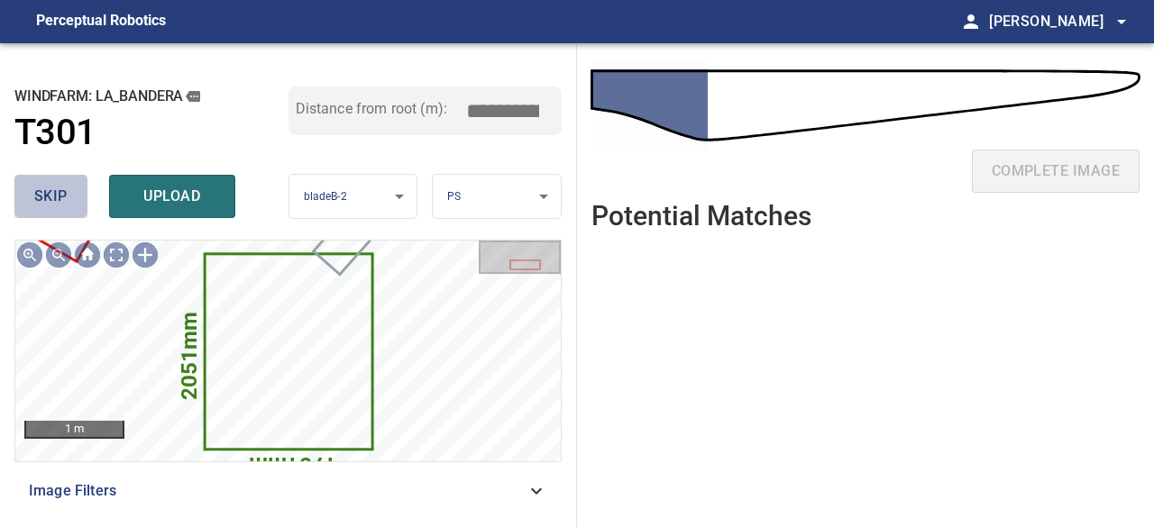
click at [50, 194] on span "skip" at bounding box center [50, 196] width 33 height 25
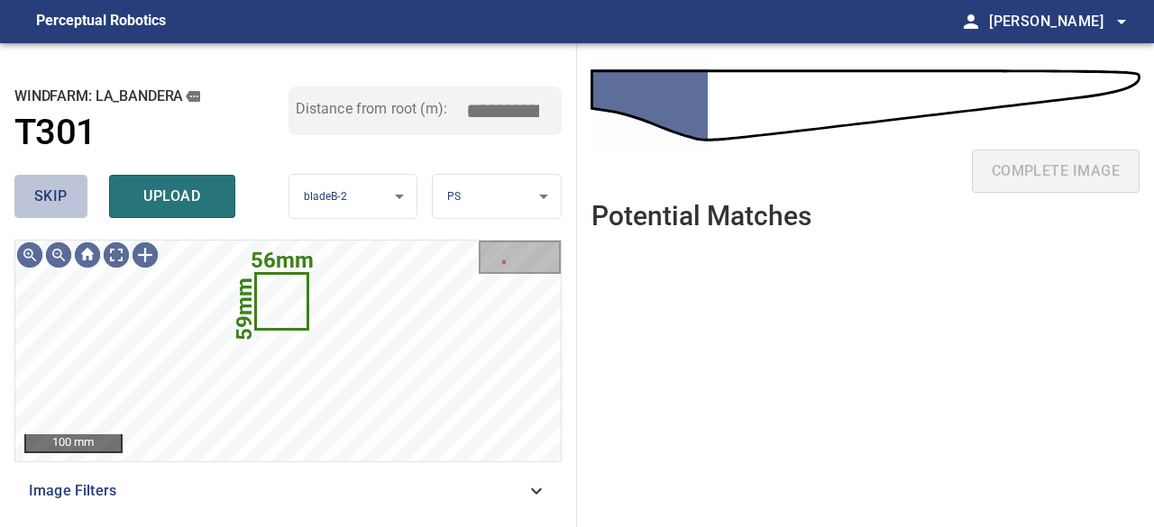
click at [70, 195] on button "skip" at bounding box center [50, 196] width 73 height 43
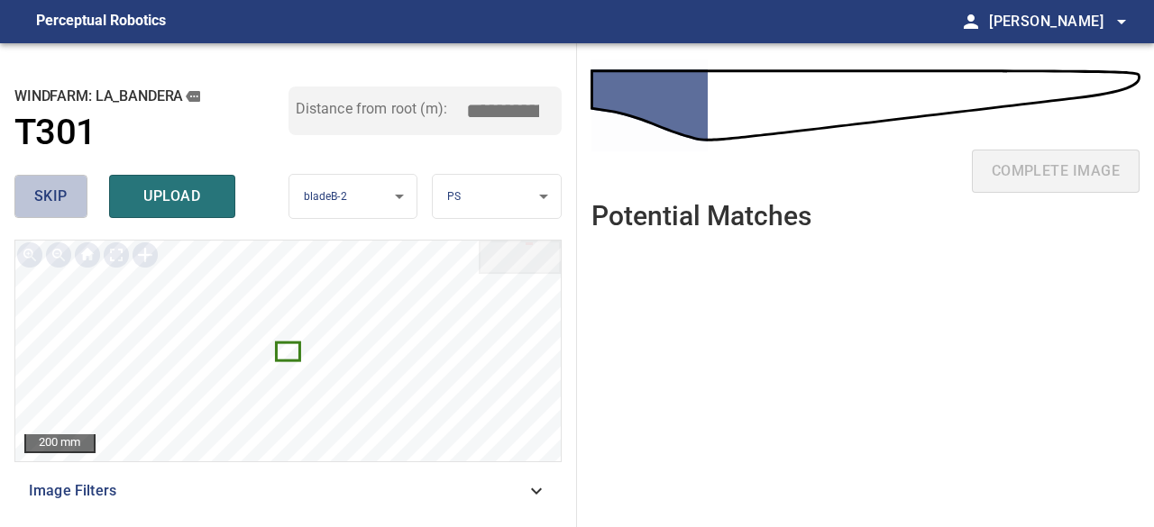
click at [71, 197] on button "skip" at bounding box center [50, 196] width 73 height 43
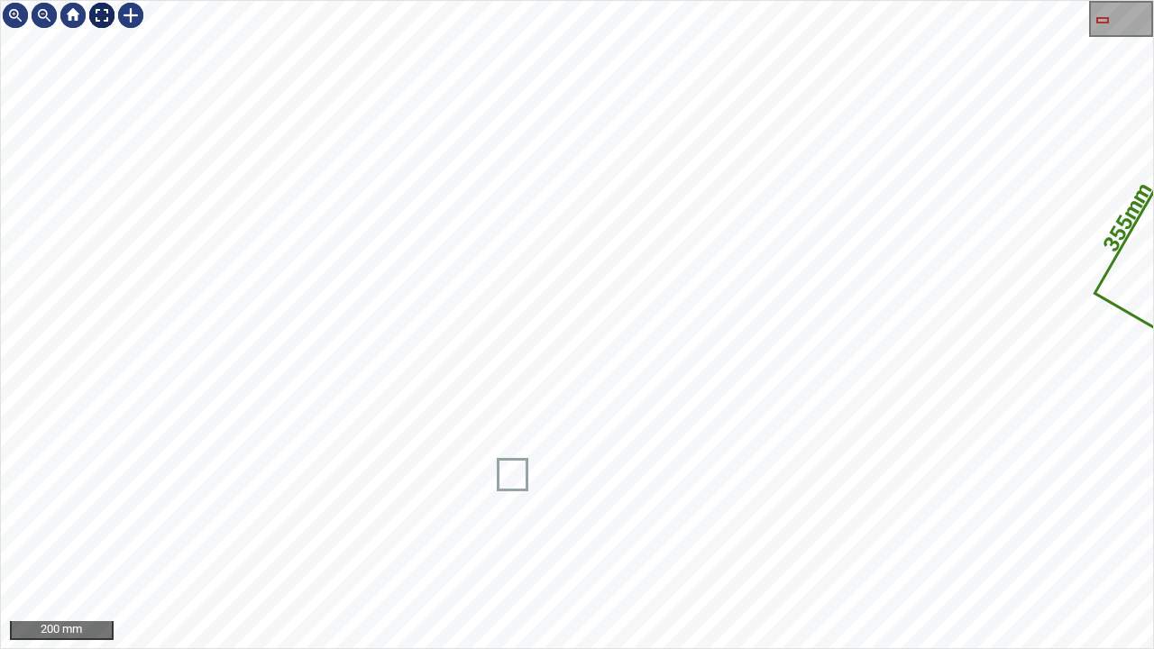
click at [106, 11] on div at bounding box center [101, 15] width 29 height 29
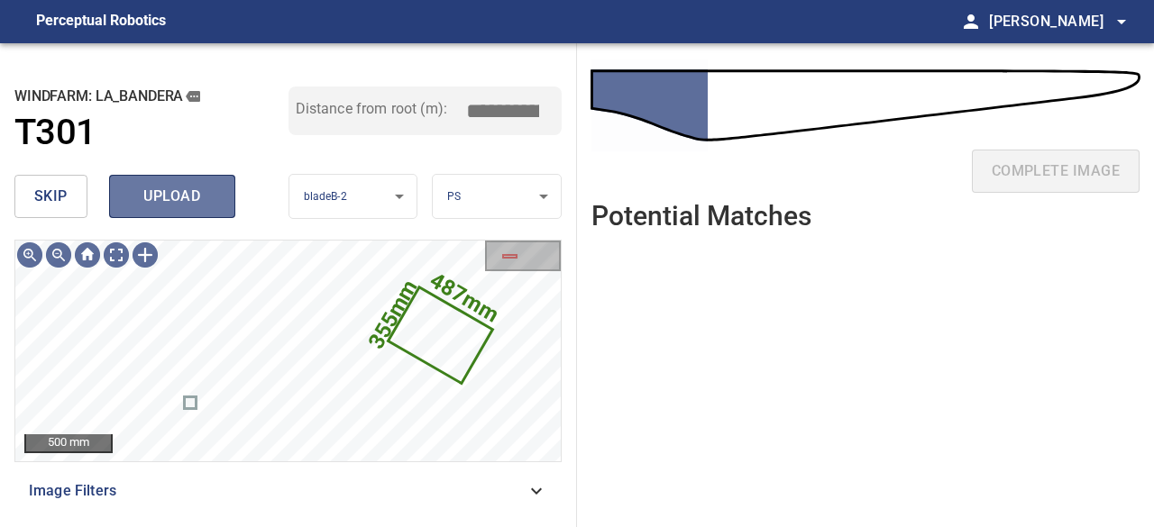
click at [155, 199] on span "upload" at bounding box center [172, 196] width 87 height 25
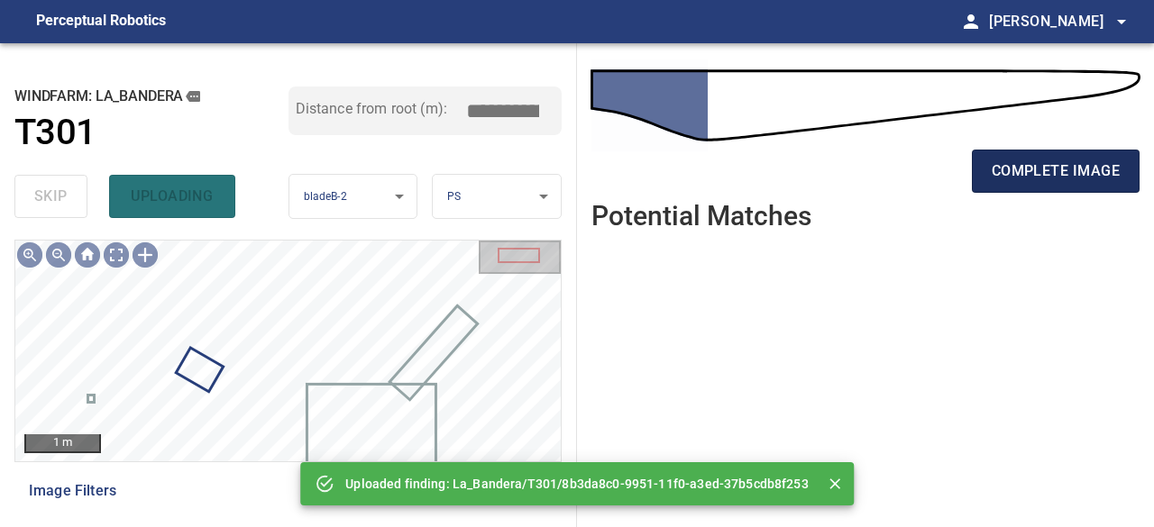
click at [1041, 172] on span "complete image" at bounding box center [1056, 171] width 128 height 25
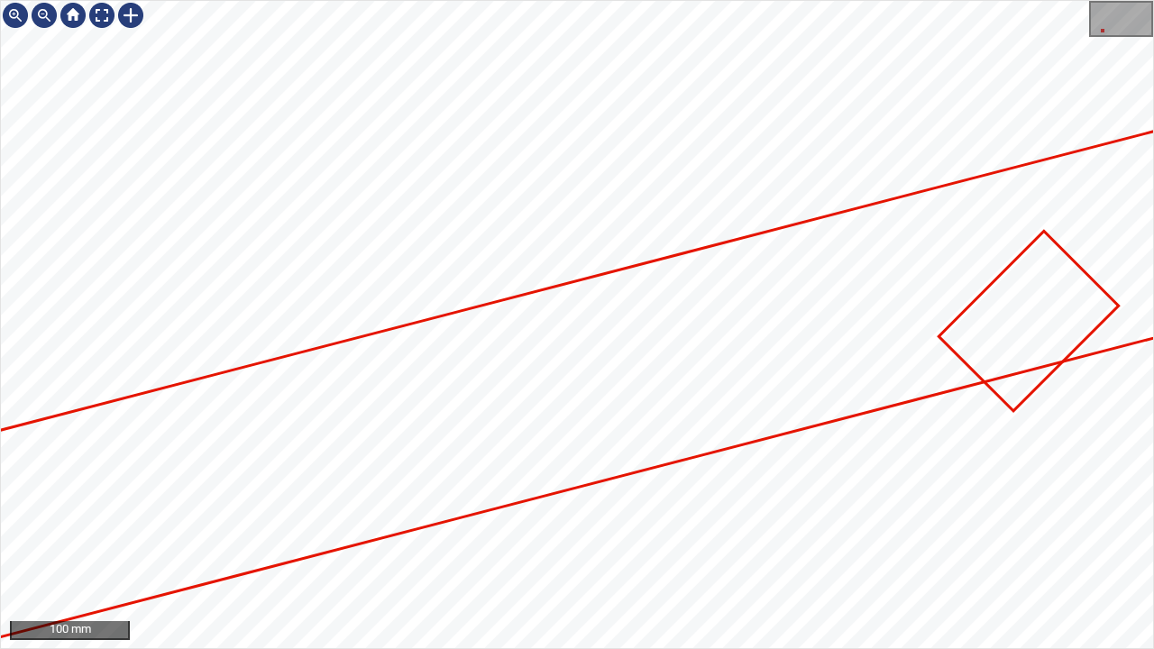
click at [1086, 0] on div "100 mm" at bounding box center [577, 324] width 1154 height 649
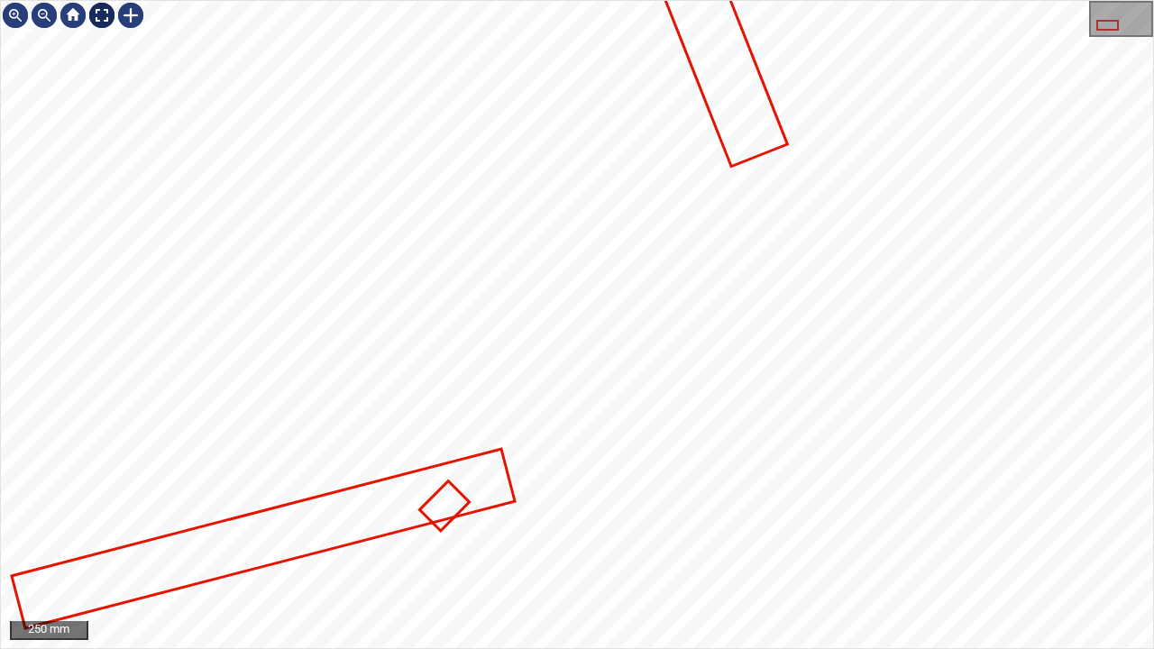
click at [99, 18] on div at bounding box center [101, 15] width 29 height 29
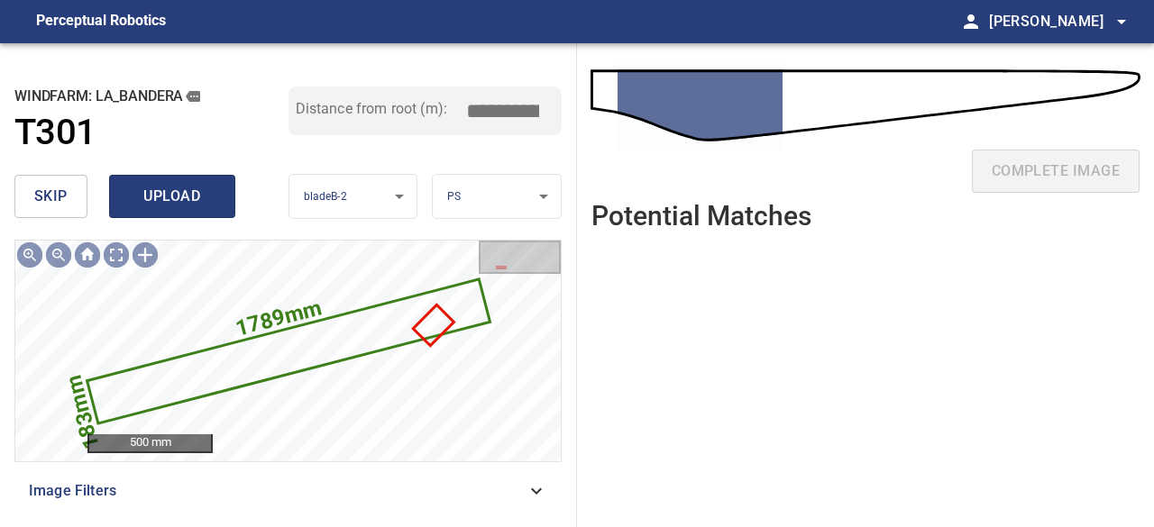
click at [142, 197] on span "upload" at bounding box center [172, 196] width 87 height 25
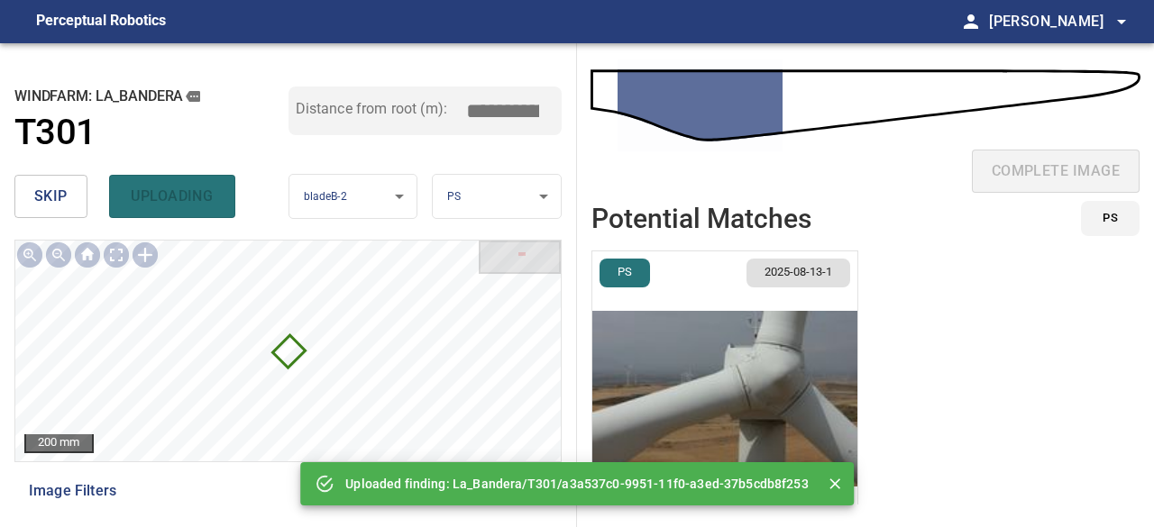
click at [60, 193] on span "skip" at bounding box center [50, 196] width 33 height 25
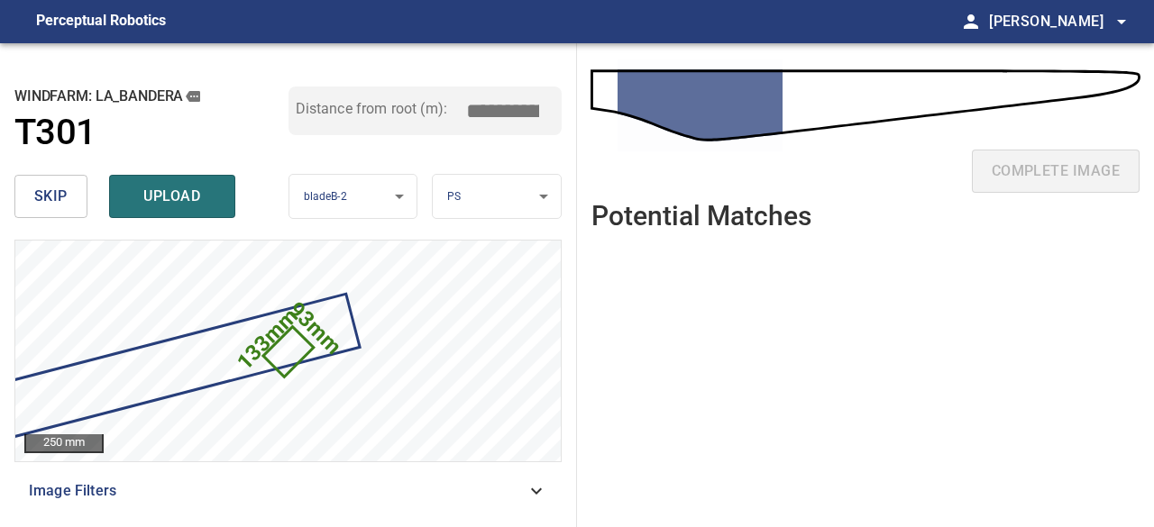
click at [60, 193] on span "skip" at bounding box center [50, 196] width 33 height 25
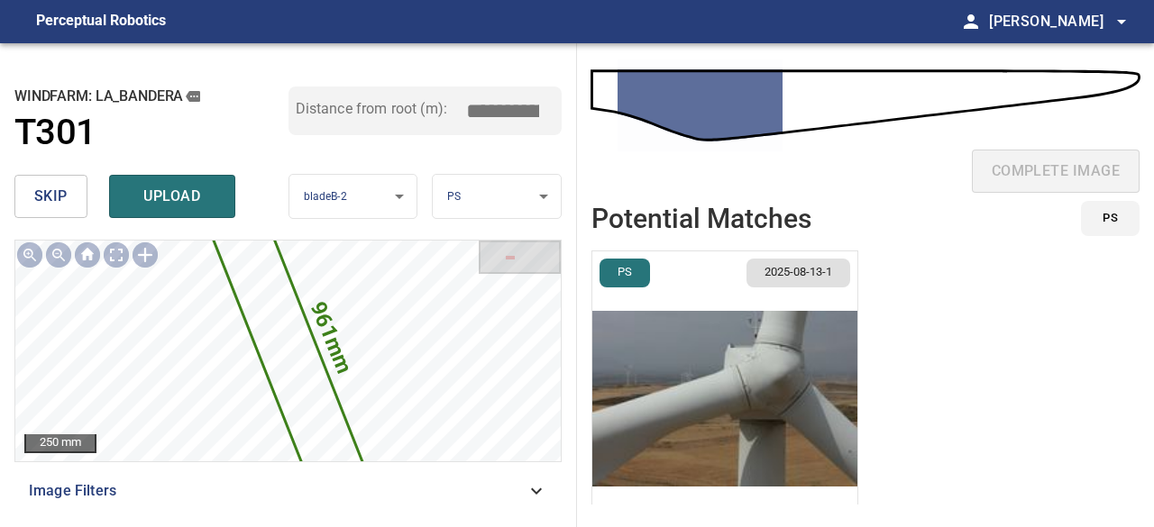
click at [60, 193] on span "skip" at bounding box center [50, 196] width 33 height 25
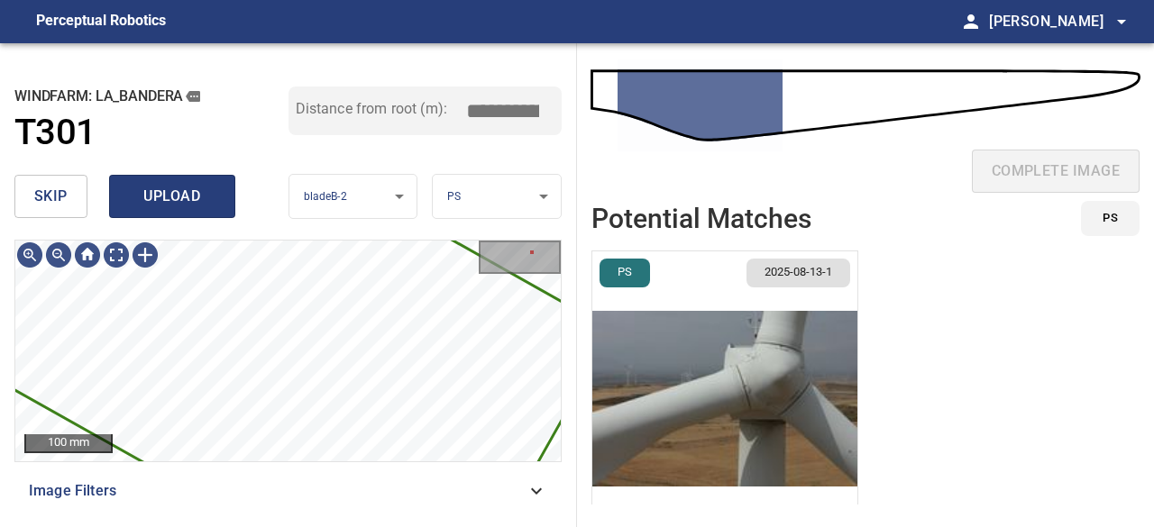
click at [171, 194] on span "upload" at bounding box center [172, 196] width 87 height 25
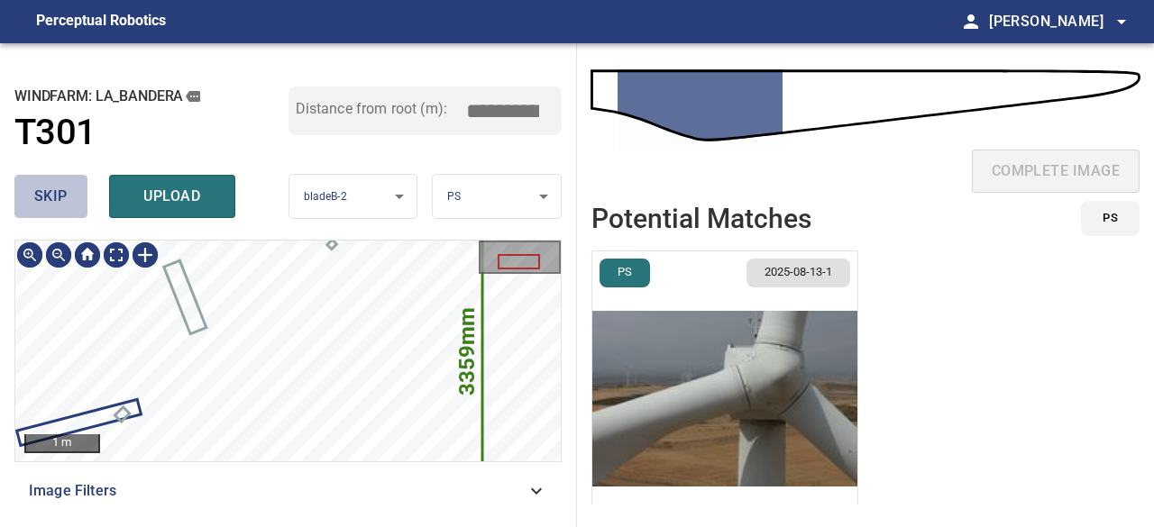
click at [32, 203] on button "skip" at bounding box center [50, 196] width 73 height 43
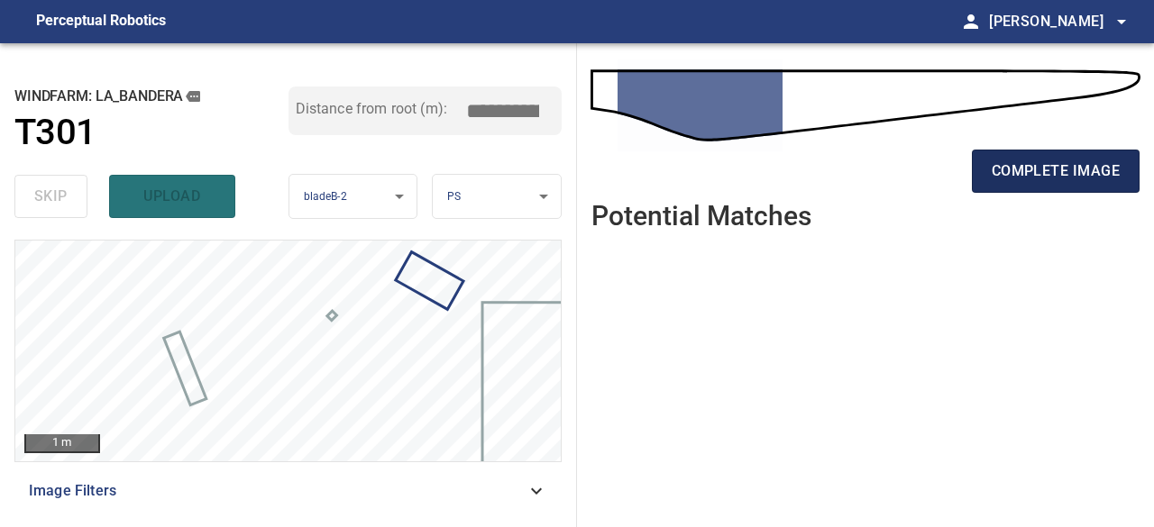
click at [1004, 175] on span "complete image" at bounding box center [1056, 171] width 128 height 25
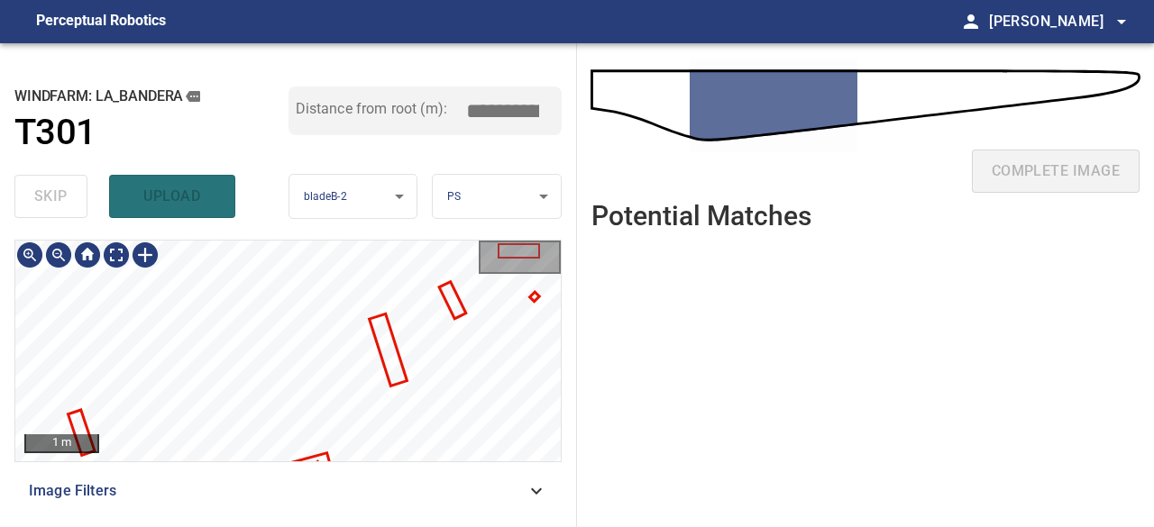
click at [445, 479] on div "1 m Image Filters" at bounding box center [287, 376] width 547 height 273
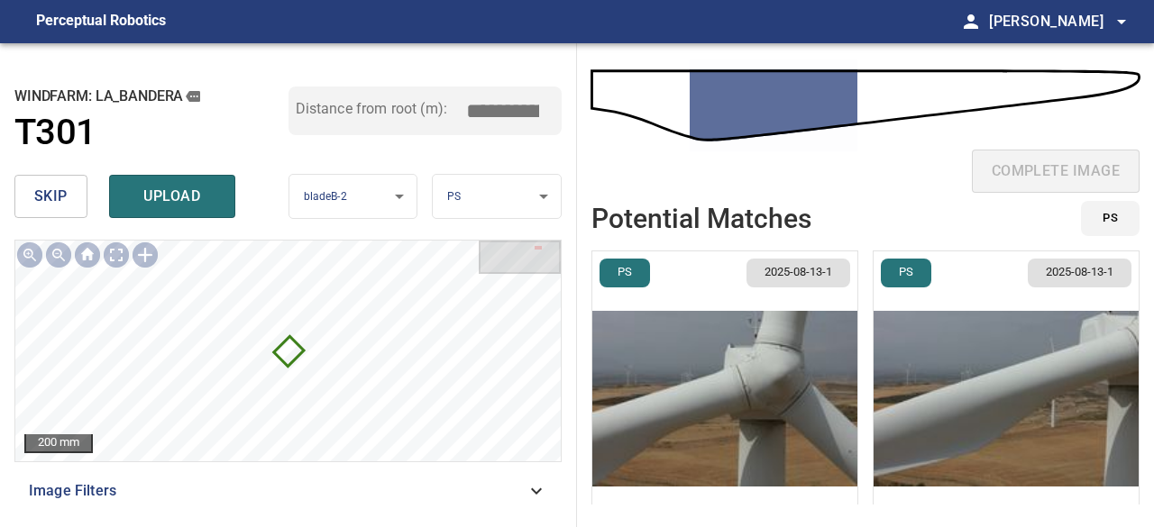
click at [52, 194] on span "skip" at bounding box center [50, 196] width 33 height 25
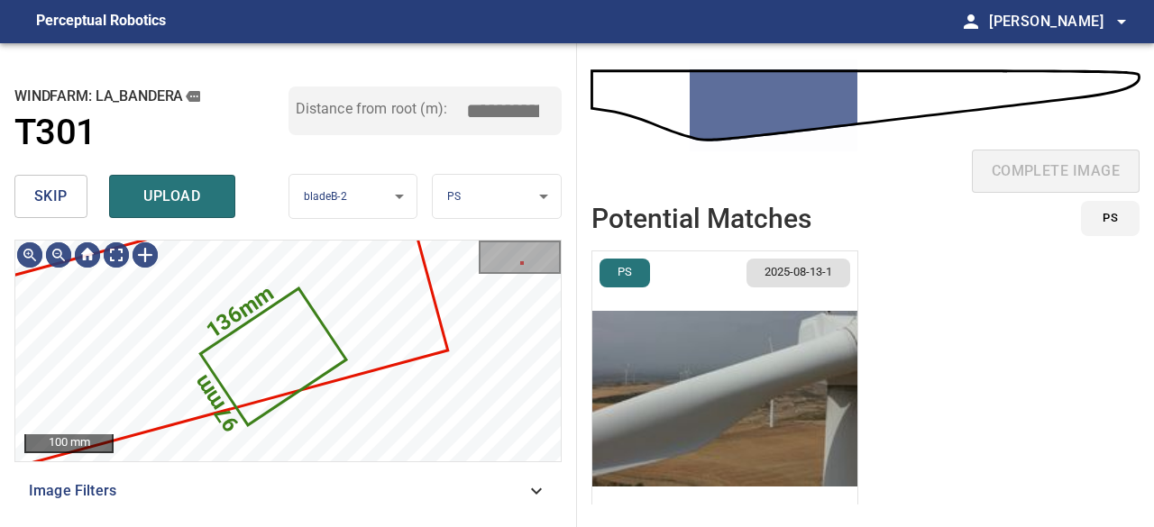
click at [50, 204] on span "skip" at bounding box center [50, 196] width 33 height 25
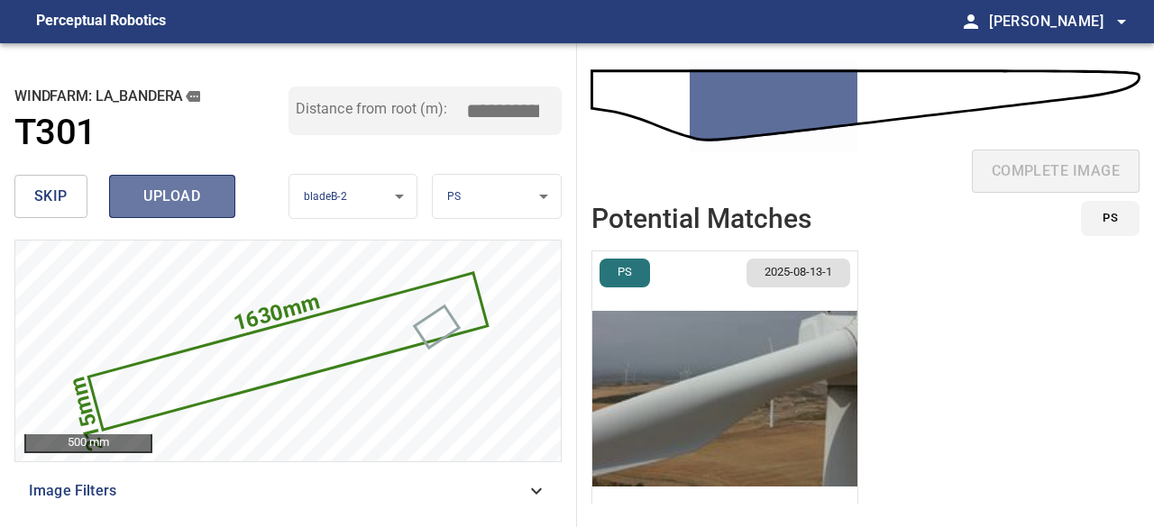
click at [160, 201] on span "upload" at bounding box center [172, 196] width 87 height 25
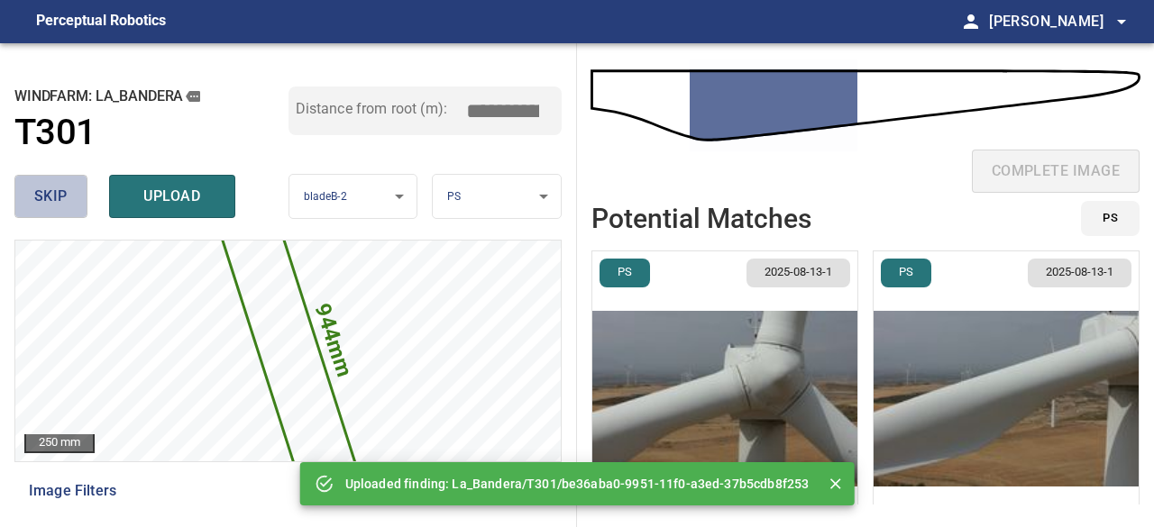
click at [67, 190] on span "skip" at bounding box center [50, 196] width 33 height 25
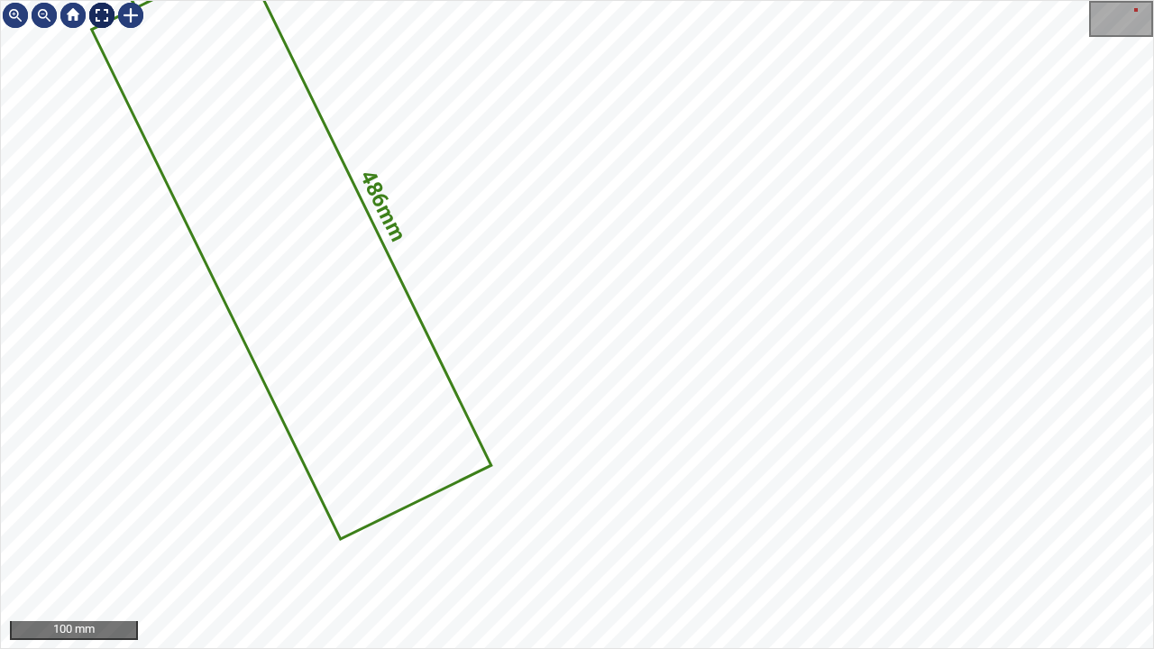
click at [99, 17] on div at bounding box center [101, 15] width 29 height 29
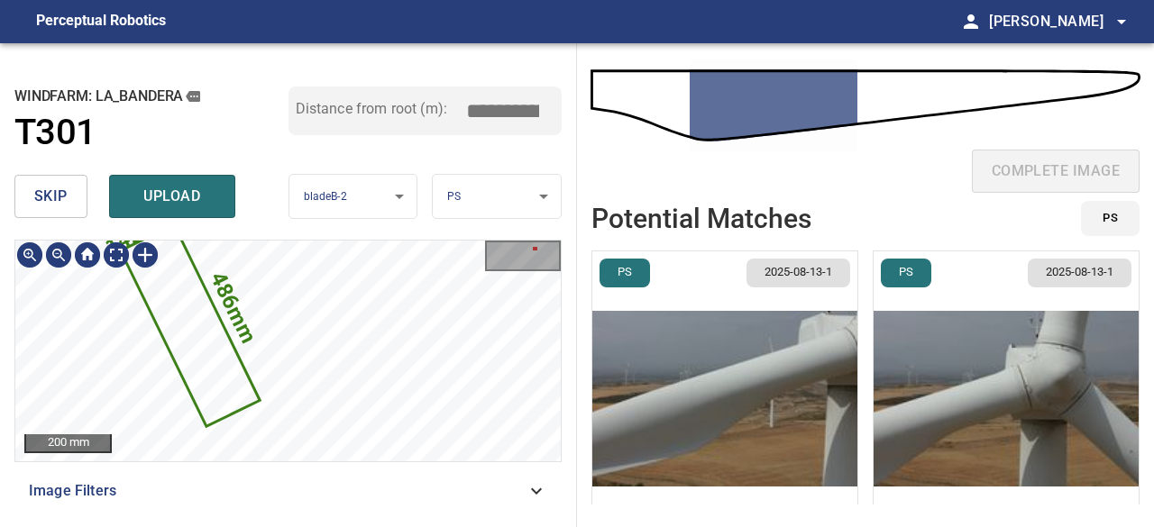
click at [191, 309] on icon at bounding box center [190, 325] width 135 height 198
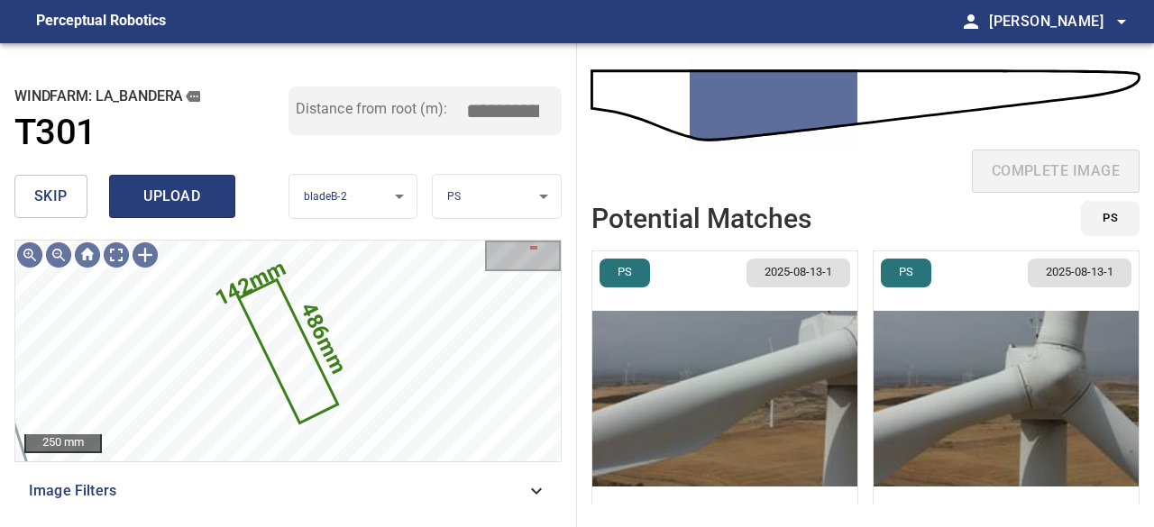
click at [171, 202] on span "upload" at bounding box center [172, 196] width 87 height 25
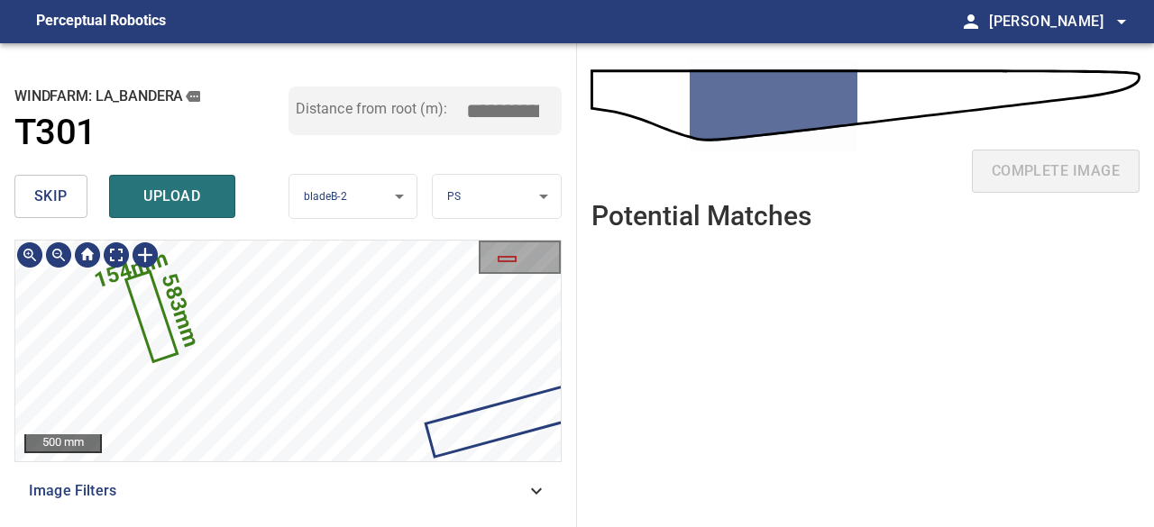
click at [141, 309] on icon at bounding box center [152, 317] width 48 height 87
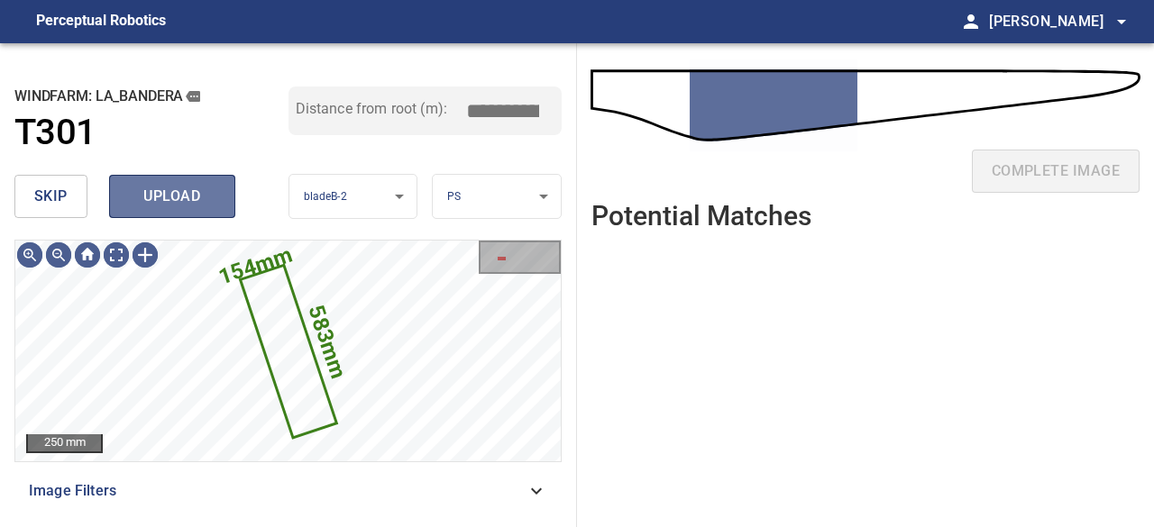
click at [162, 214] on button "upload" at bounding box center [172, 196] width 126 height 43
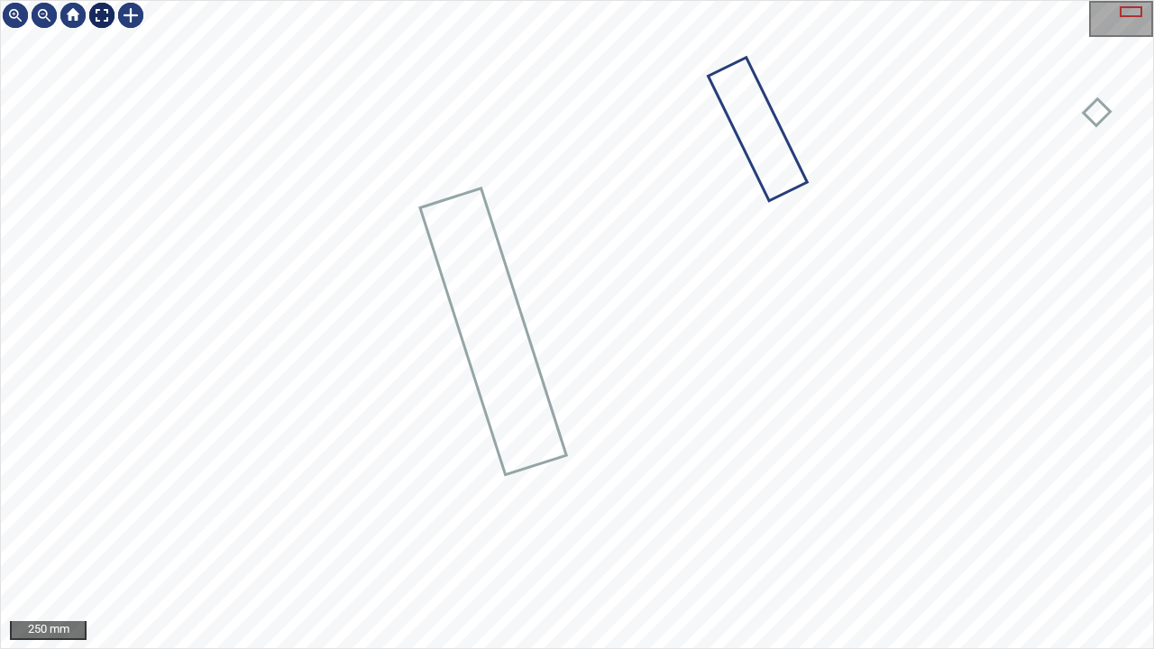
click at [97, 13] on div at bounding box center [101, 15] width 29 height 29
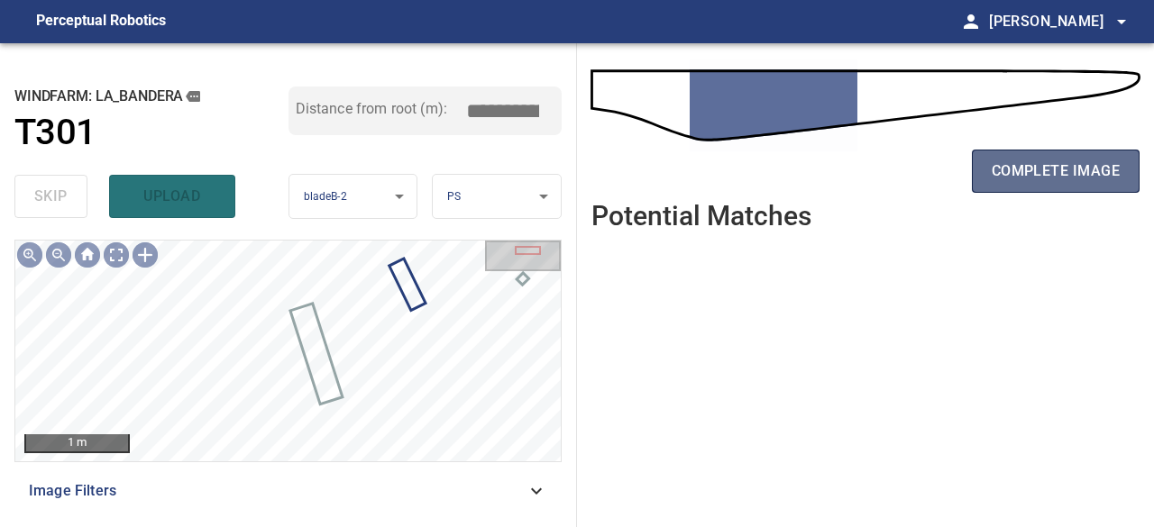
click at [1009, 174] on span "complete image" at bounding box center [1056, 171] width 128 height 25
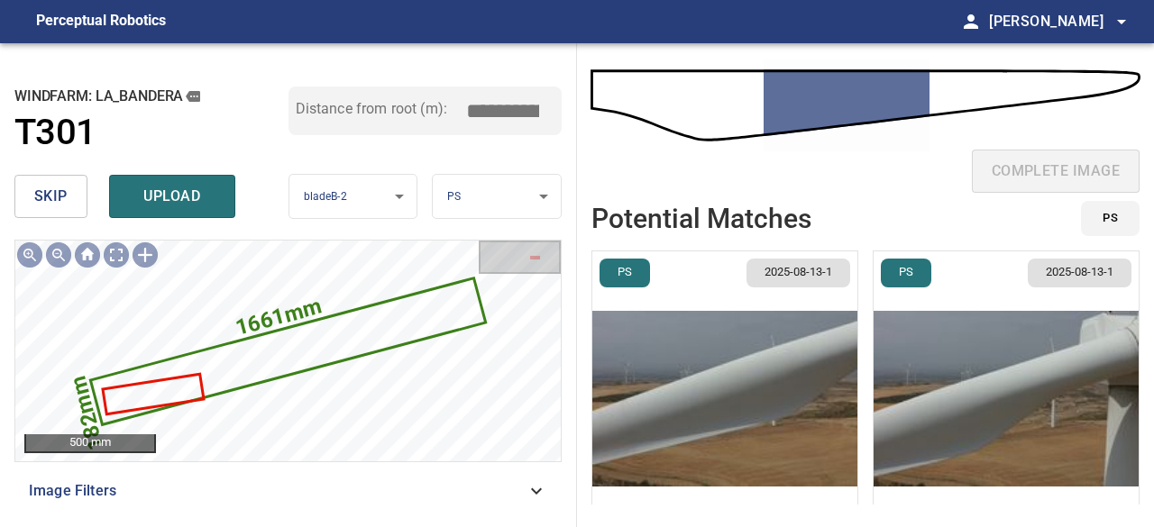
click at [766, 448] on img "button" at bounding box center [724, 399] width 265 height 295
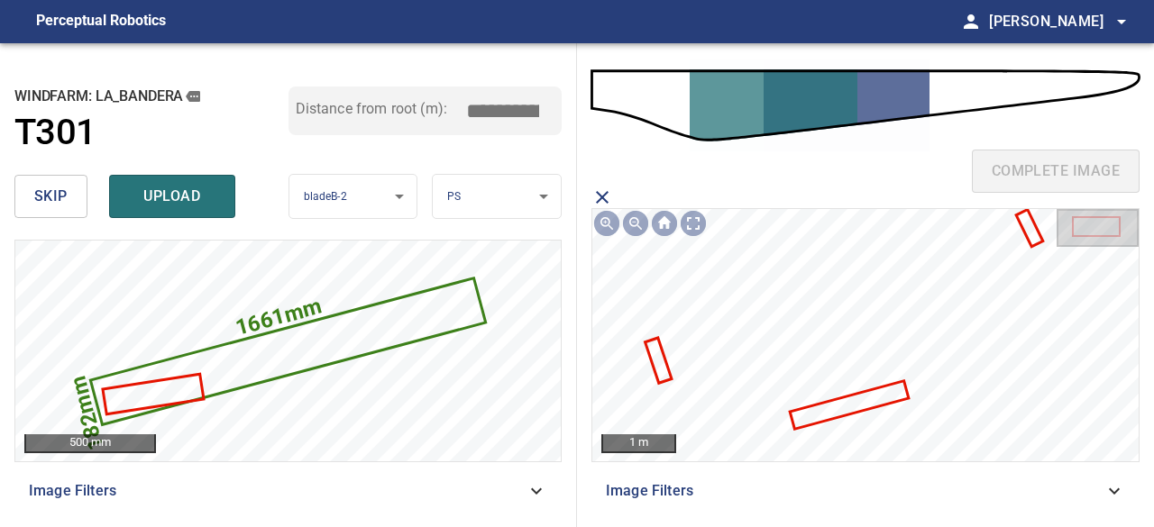
click at [809, 412] on icon at bounding box center [849, 404] width 115 height 45
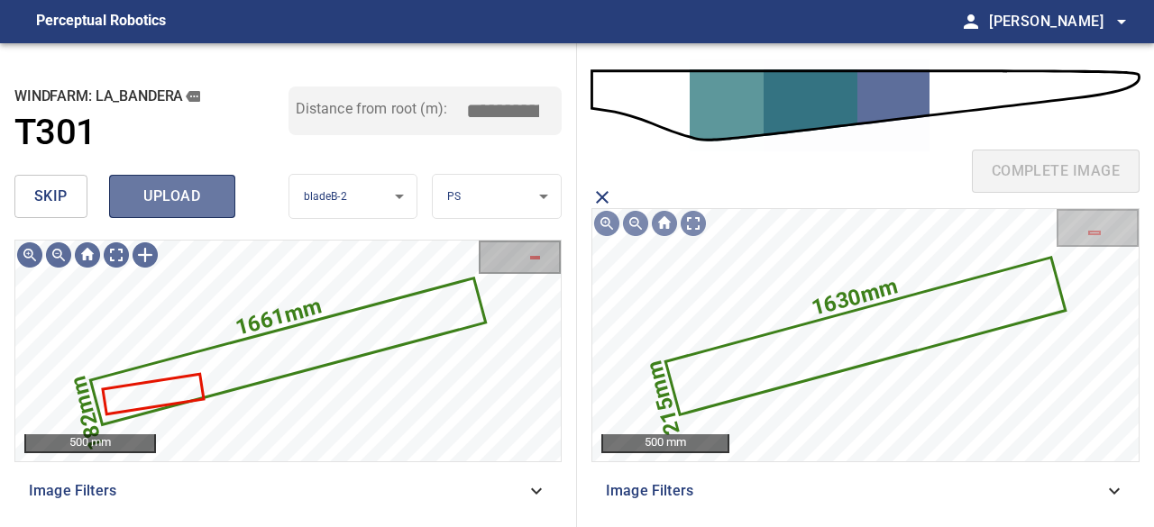
click at [207, 196] on span "upload" at bounding box center [172, 196] width 87 height 25
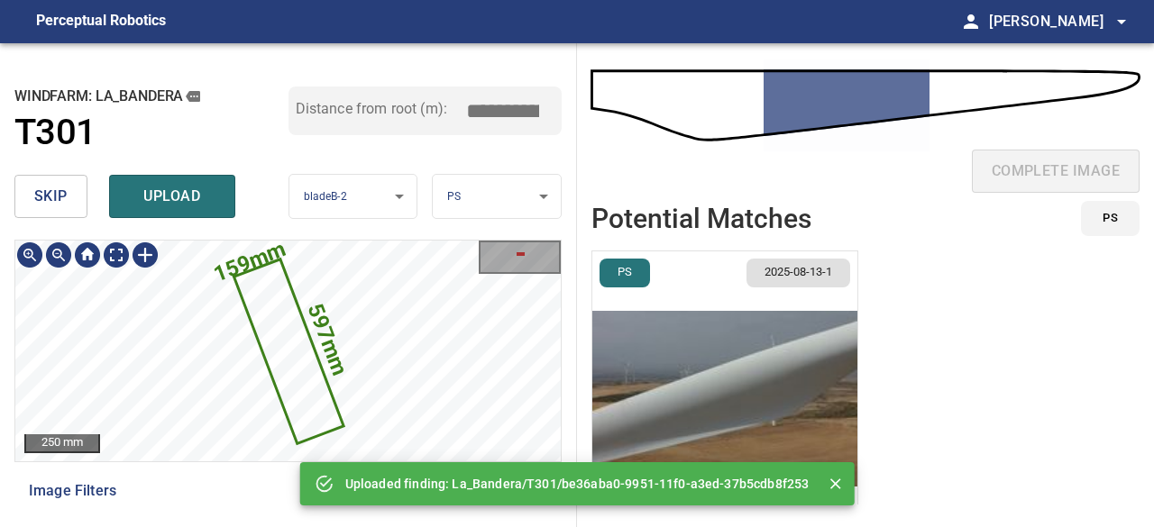
click at [289, 349] on icon at bounding box center [287, 351] width 105 height 180
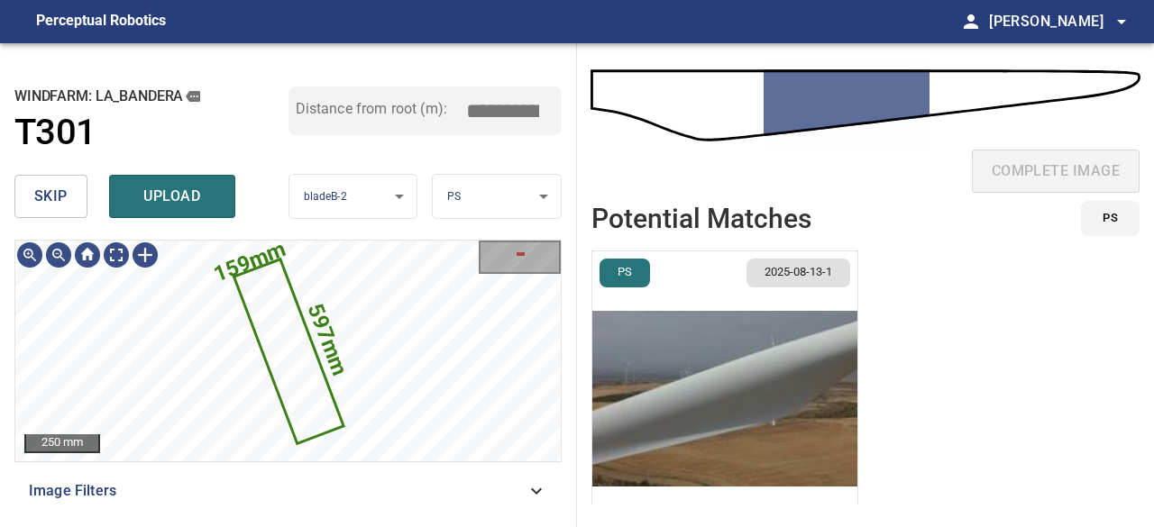
click at [736, 388] on img "button" at bounding box center [724, 399] width 265 height 295
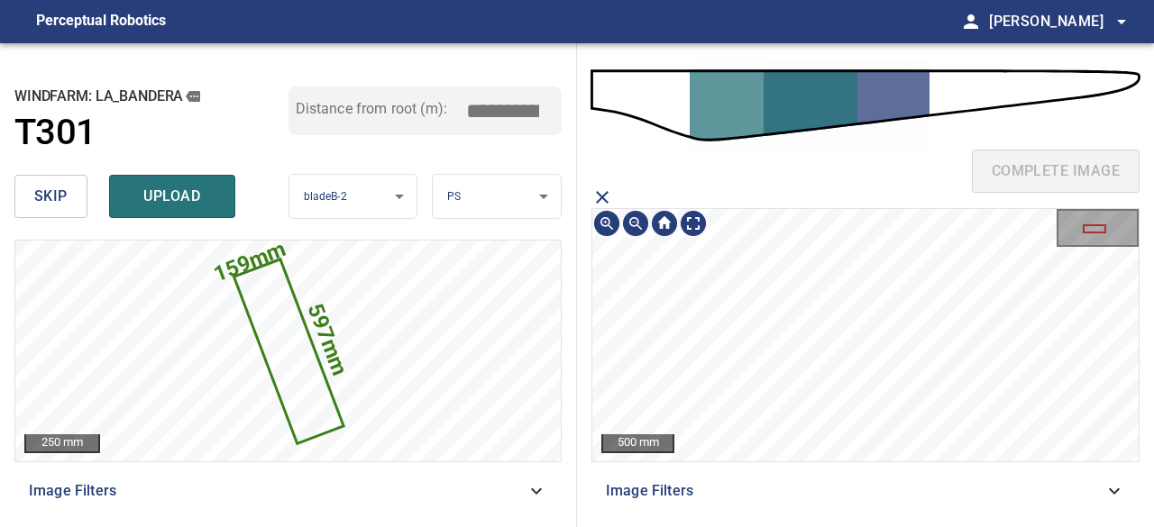
click at [955, 201] on div "complete image 500 mm Image Filters" at bounding box center [865, 285] width 577 height 484
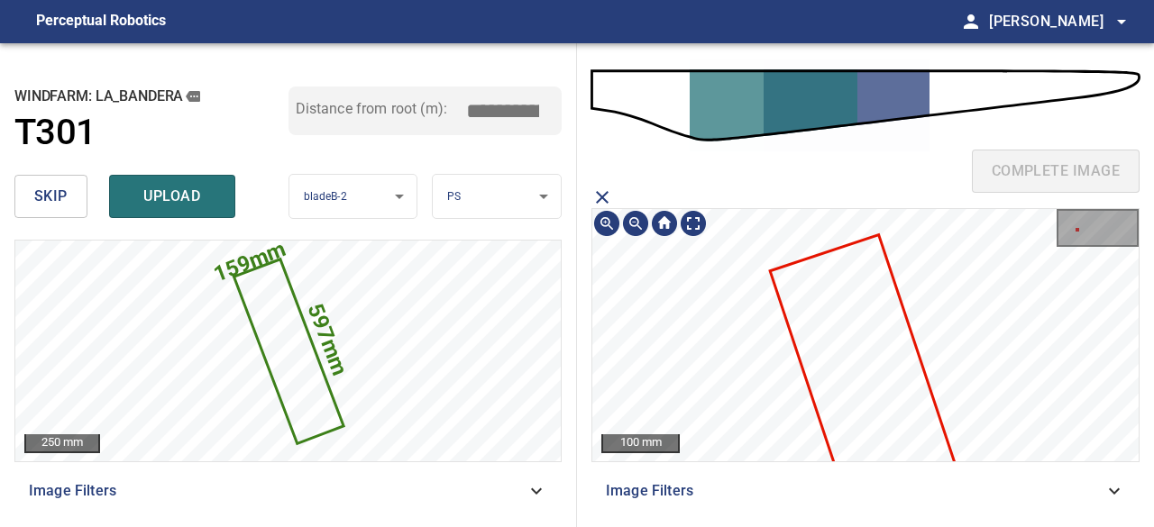
click at [846, 317] on icon at bounding box center [892, 454] width 240 height 437
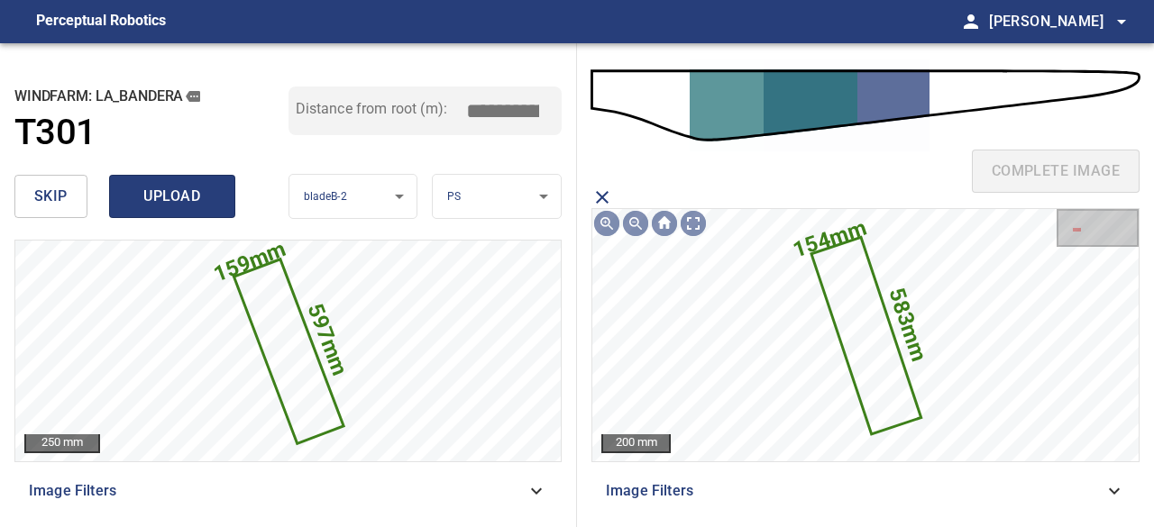
click at [179, 187] on span "upload" at bounding box center [172, 196] width 87 height 25
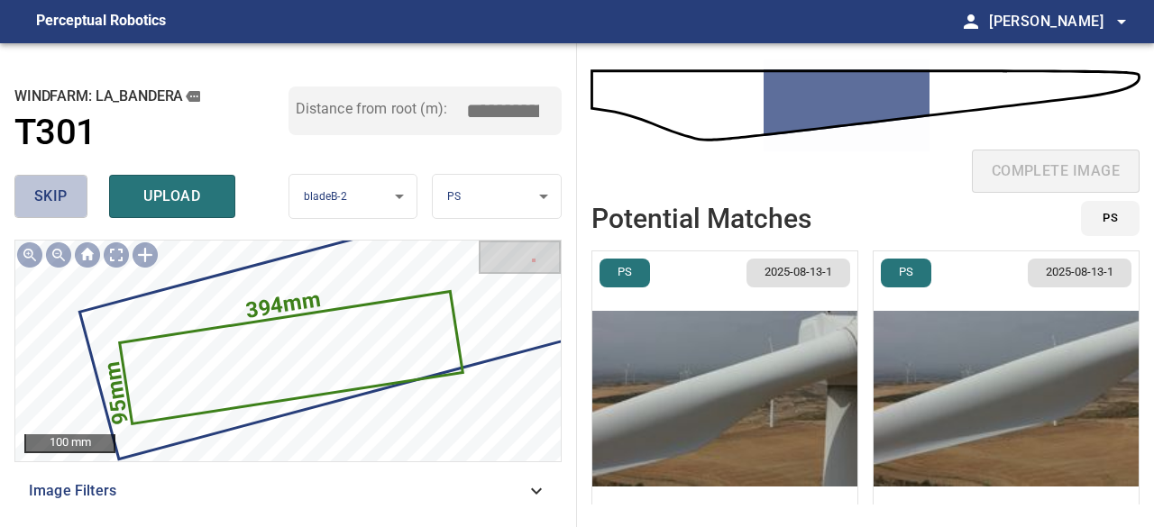
click at [74, 199] on button "skip" at bounding box center [50, 196] width 73 height 43
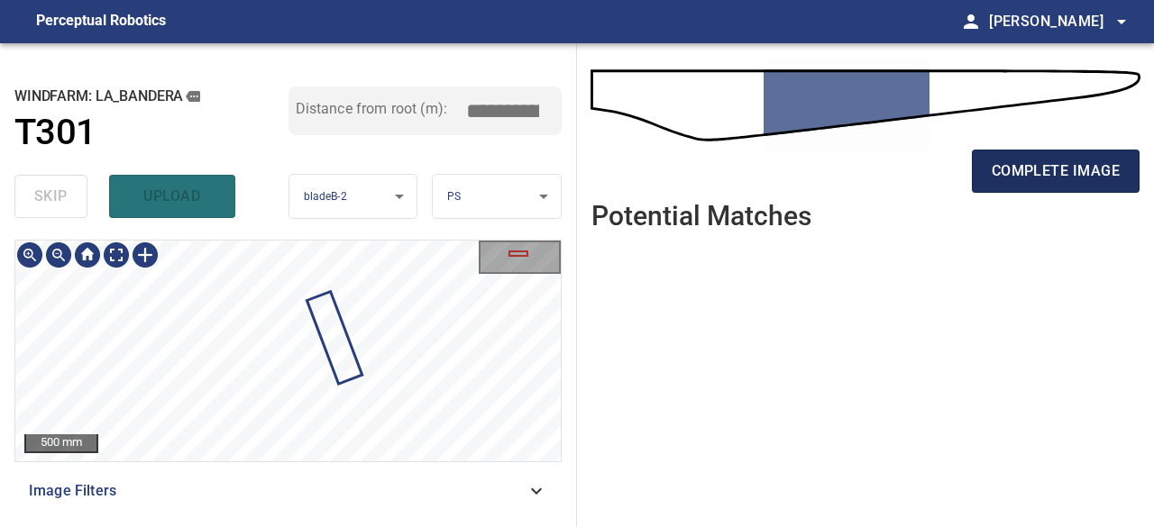
click at [1024, 172] on span "complete image" at bounding box center [1056, 171] width 128 height 25
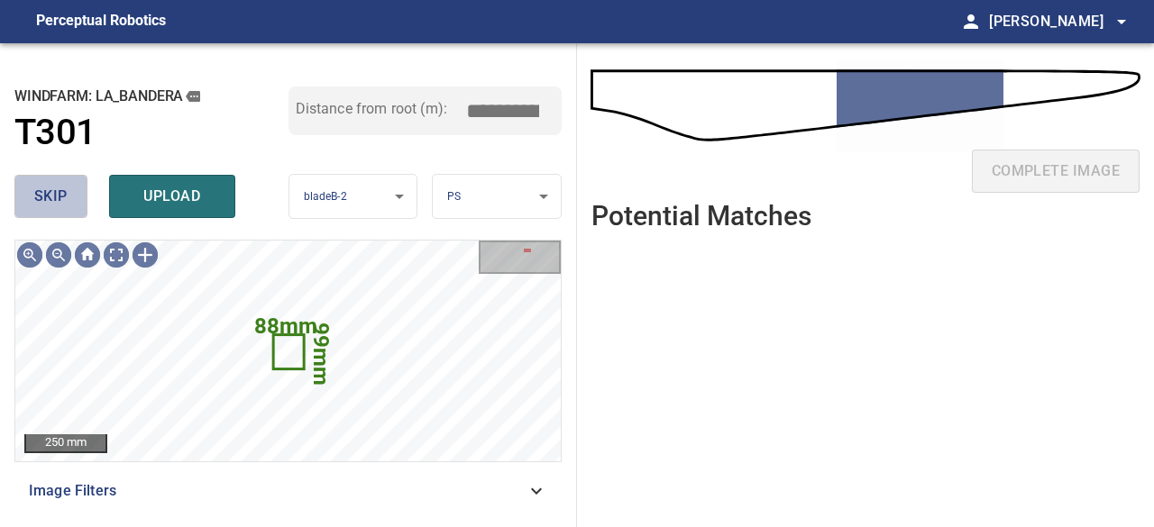
click at [61, 182] on button "skip" at bounding box center [50, 196] width 73 height 43
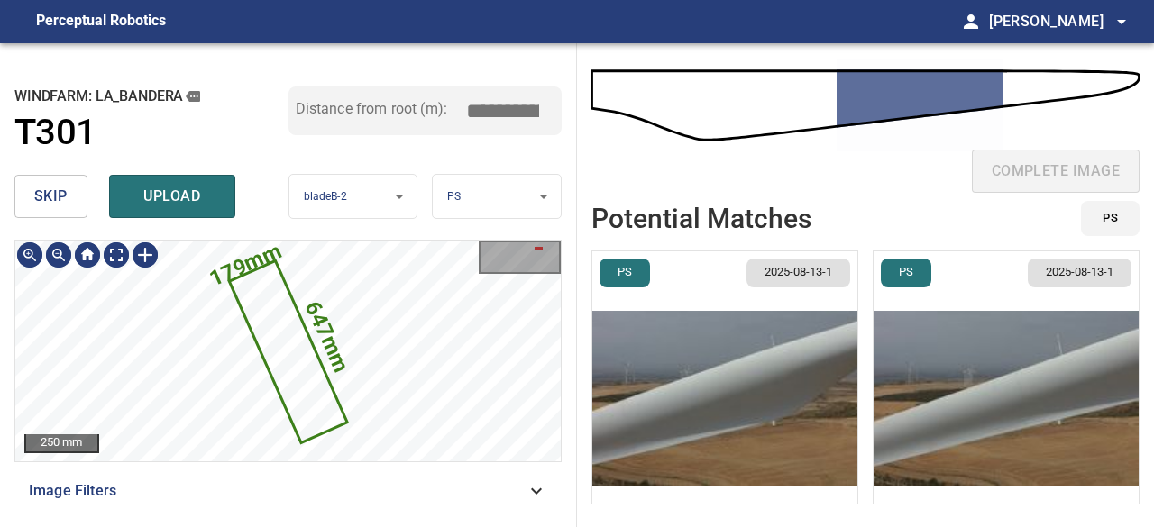
click at [300, 347] on icon at bounding box center [288, 351] width 115 height 179
click at [656, 381] on img "button" at bounding box center [724, 399] width 265 height 295
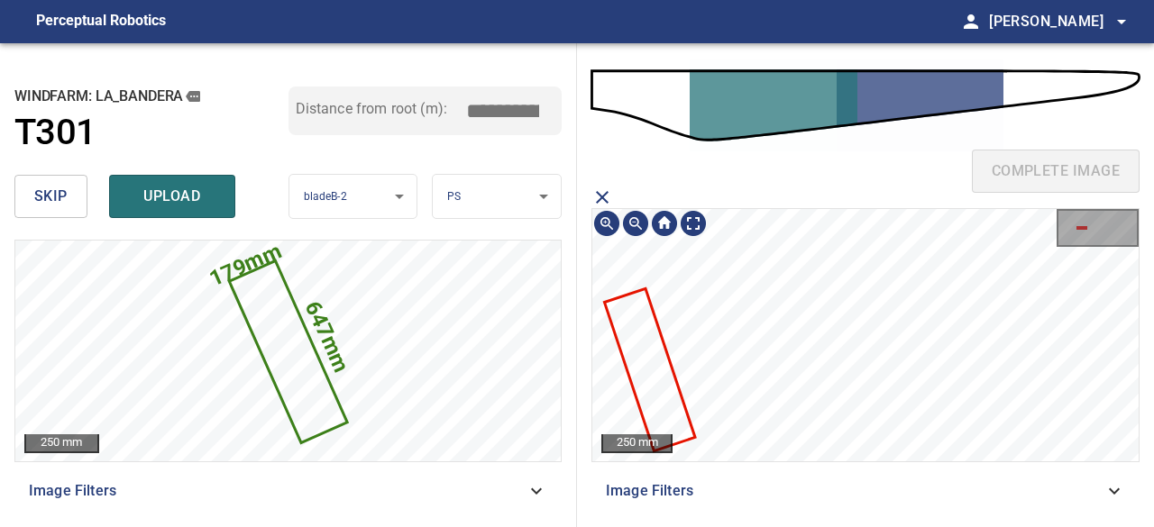
click at [656, 358] on icon at bounding box center [649, 370] width 87 height 160
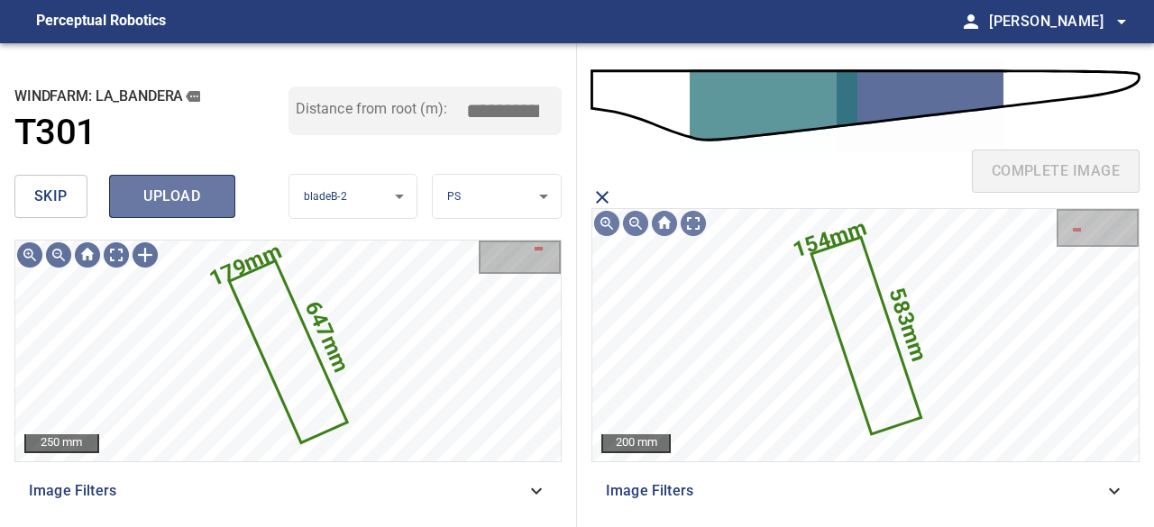
click at [197, 194] on span "upload" at bounding box center [172, 196] width 87 height 25
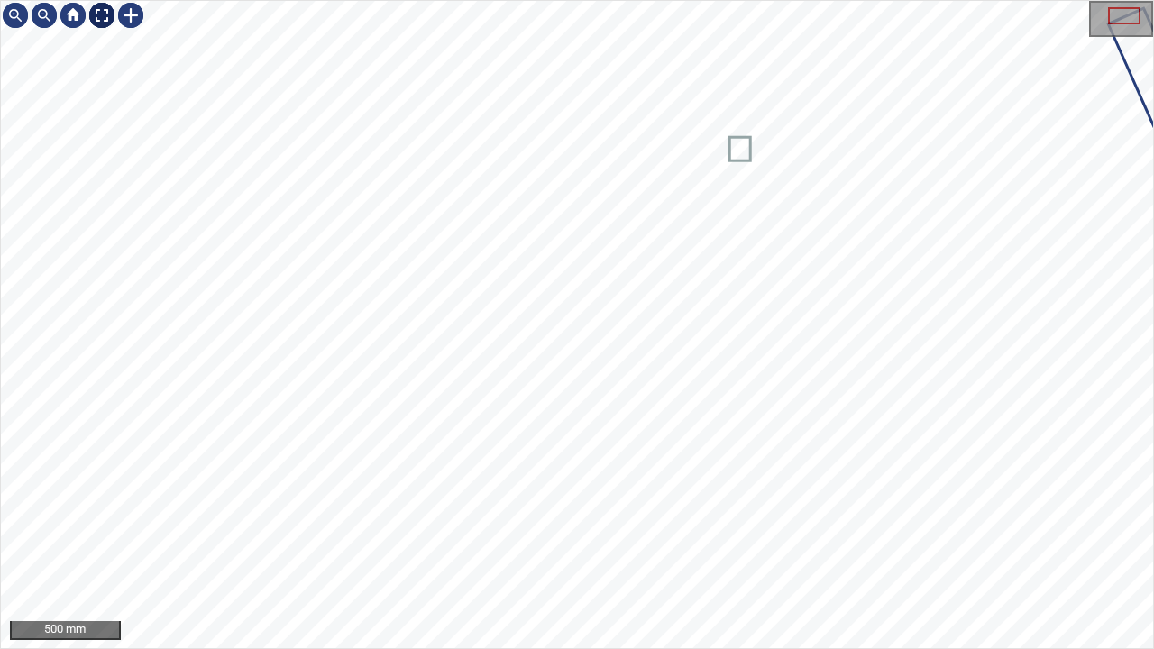
click at [97, 13] on div at bounding box center [101, 15] width 29 height 29
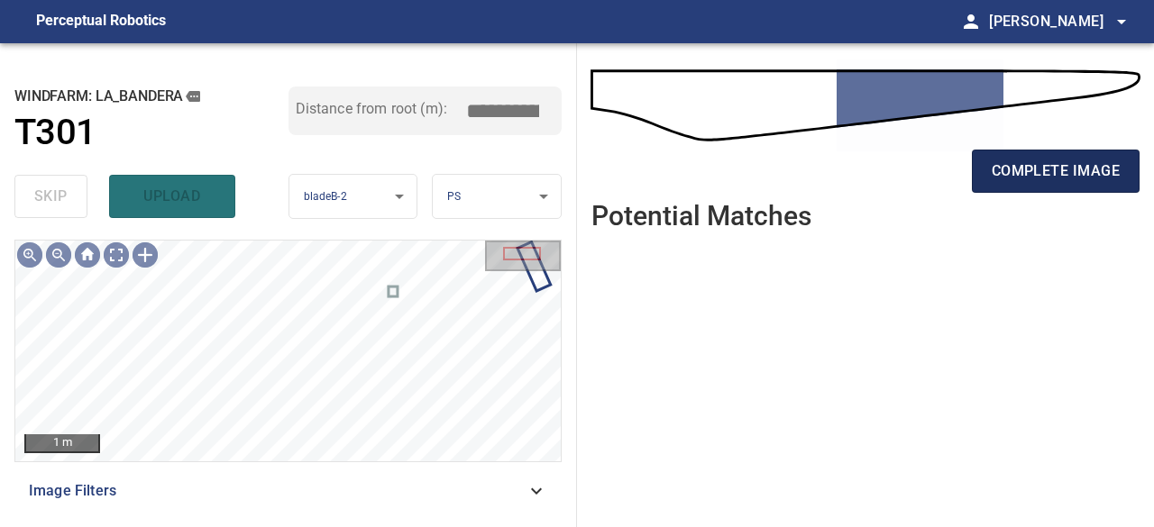
click at [1015, 178] on span "complete image" at bounding box center [1056, 171] width 128 height 25
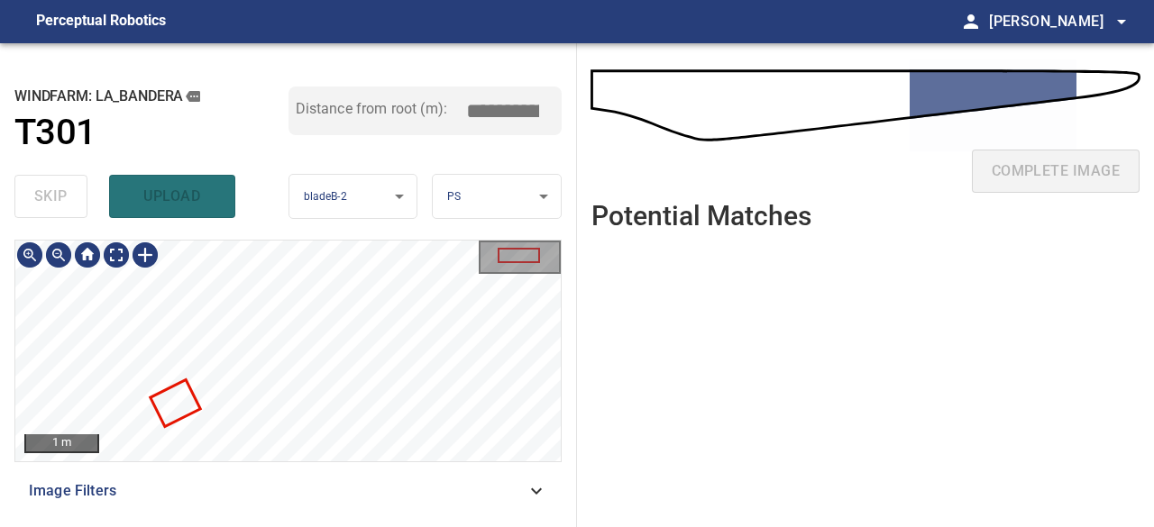
click at [188, 392] on div at bounding box center [288, 351] width 546 height 221
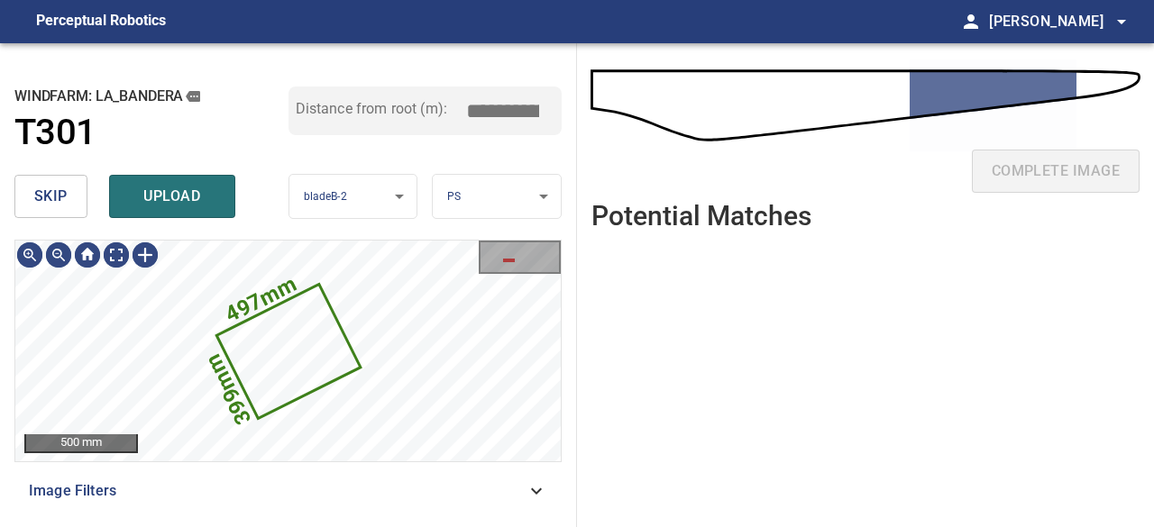
click at [72, 194] on button "skip" at bounding box center [50, 196] width 73 height 43
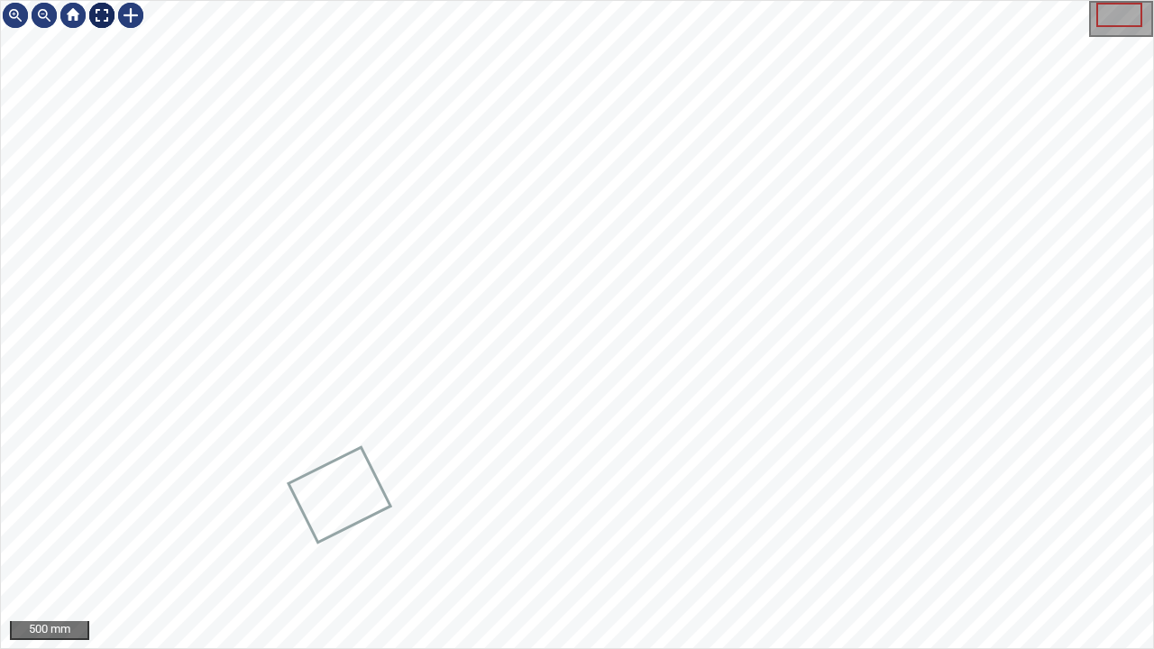
click at [103, 12] on div at bounding box center [101, 15] width 29 height 29
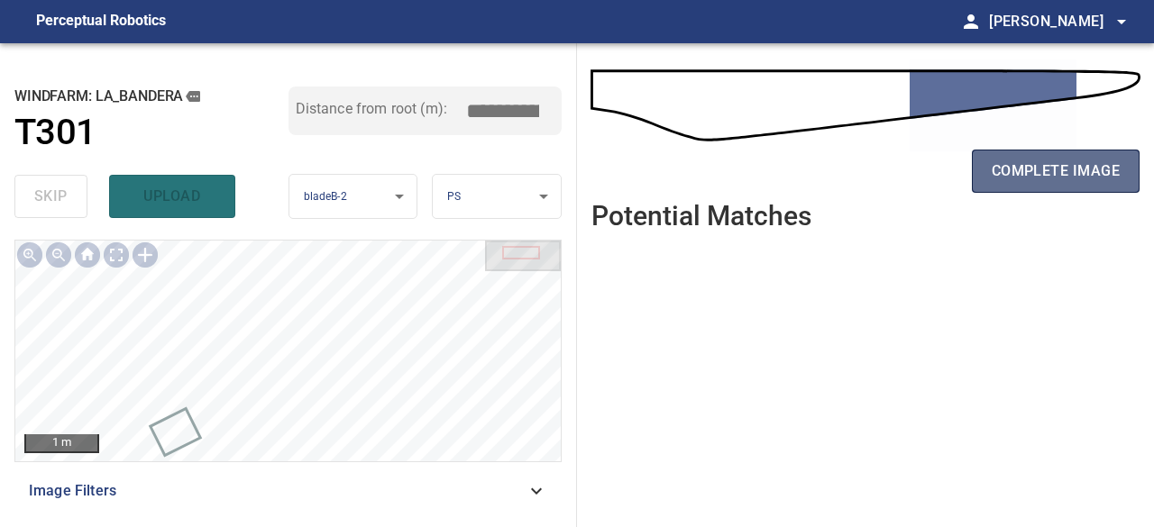
click at [1071, 175] on span "complete image" at bounding box center [1056, 171] width 128 height 25
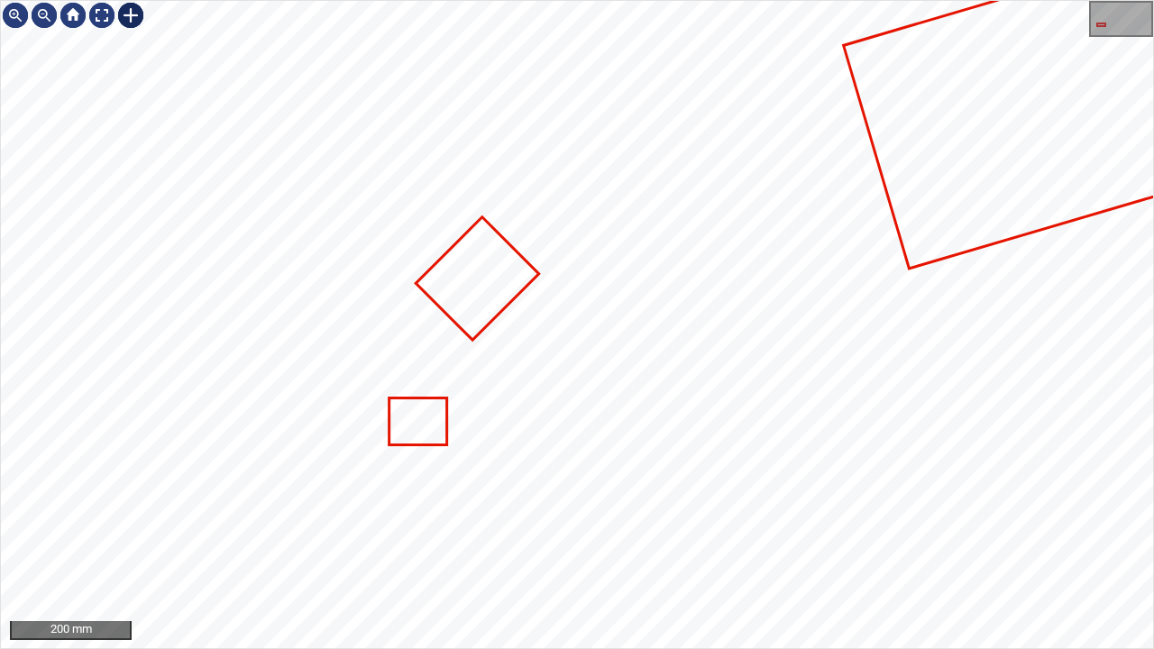
click at [131, 16] on div at bounding box center [130, 15] width 29 height 29
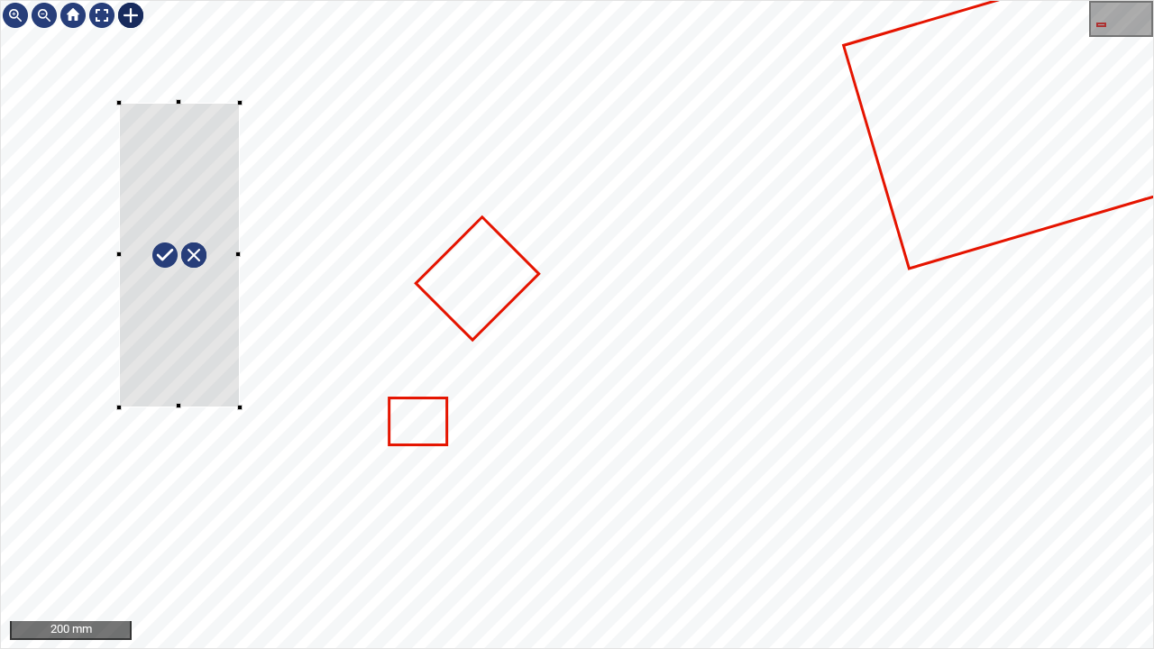
click at [239, 410] on div at bounding box center [577, 324] width 1152 height 647
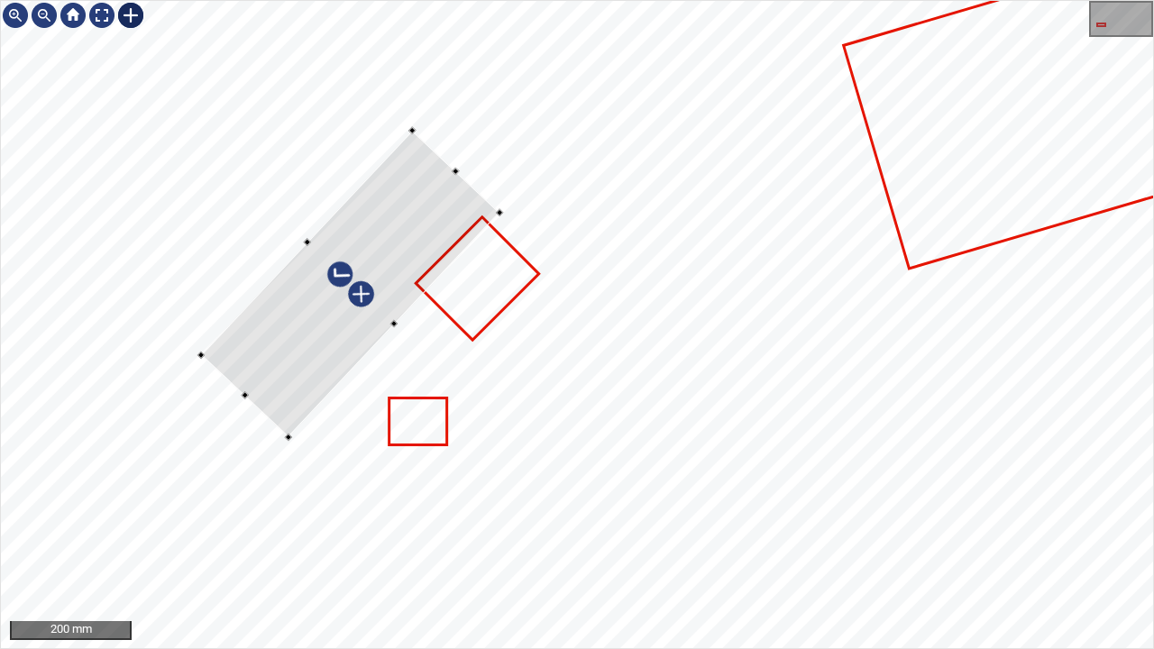
click at [302, 339] on div at bounding box center [350, 283] width 298 height 307
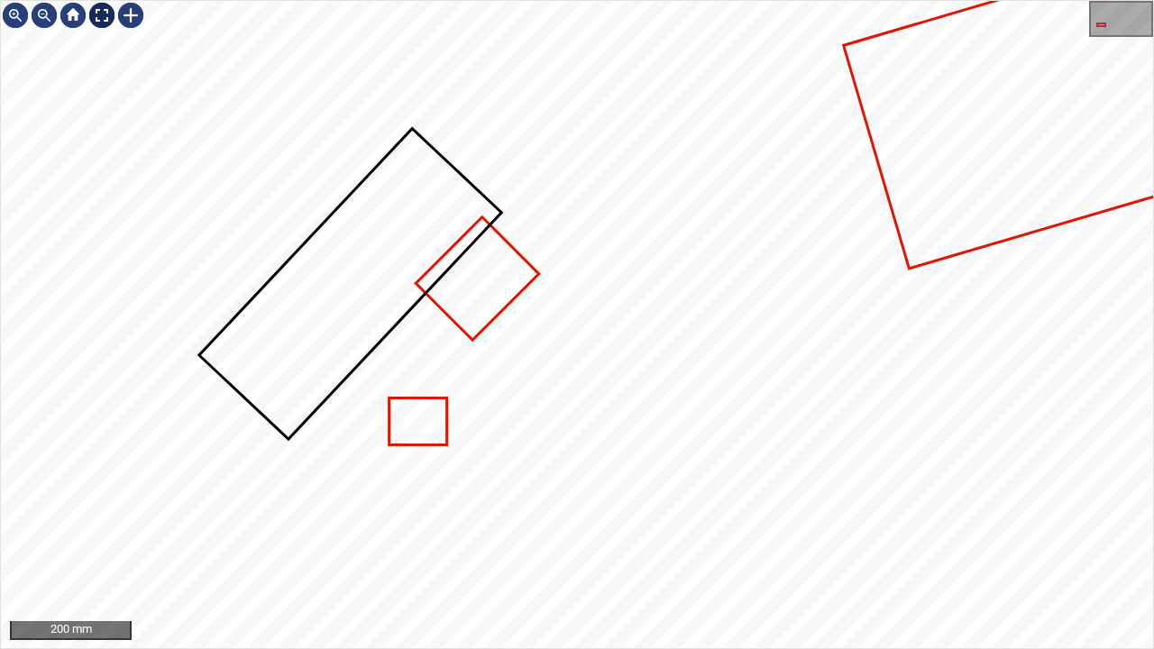
click at [99, 16] on div at bounding box center [101, 15] width 29 height 29
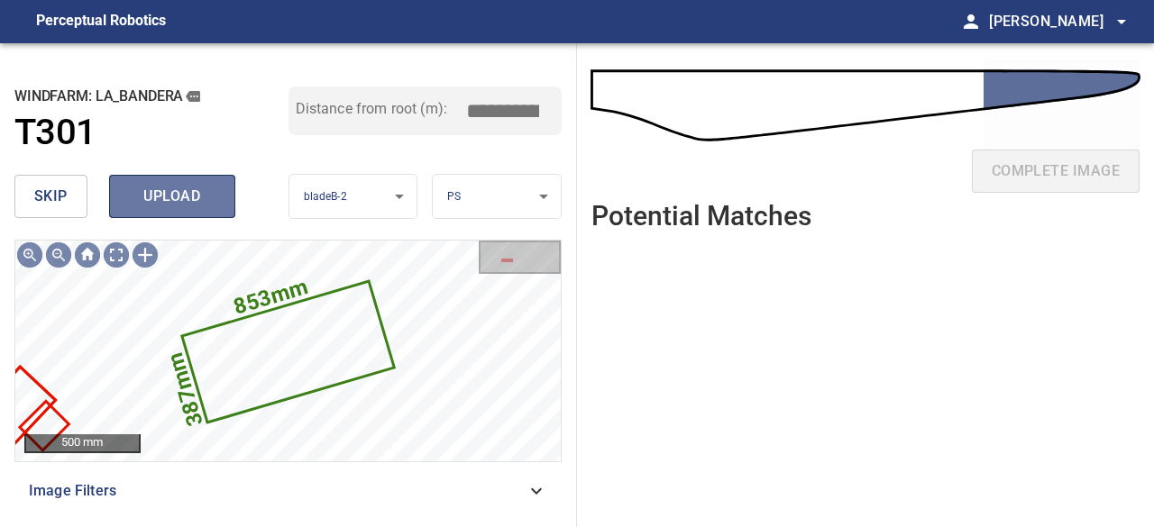
click at [175, 204] on span "upload" at bounding box center [172, 196] width 87 height 25
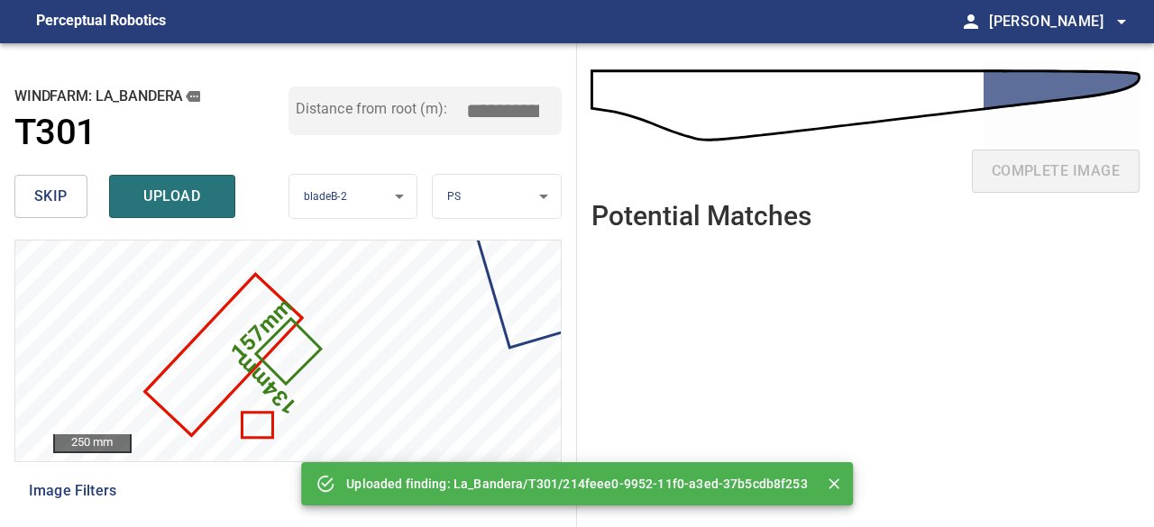
click at [65, 194] on span "skip" at bounding box center [50, 196] width 33 height 25
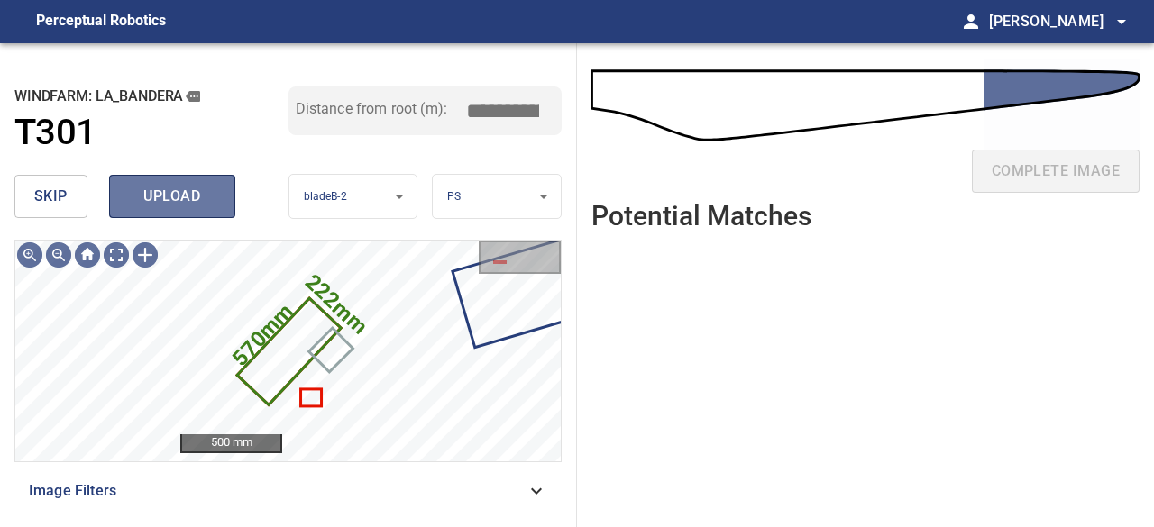
click at [200, 203] on span "upload" at bounding box center [172, 196] width 87 height 25
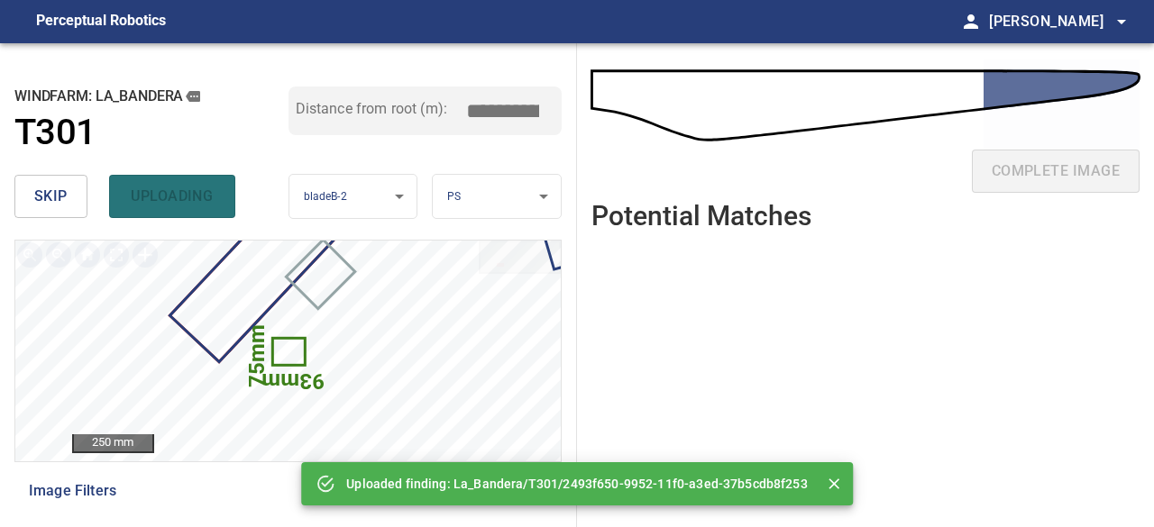
click at [198, 205] on div "skip uploading" at bounding box center [151, 197] width 274 height 58
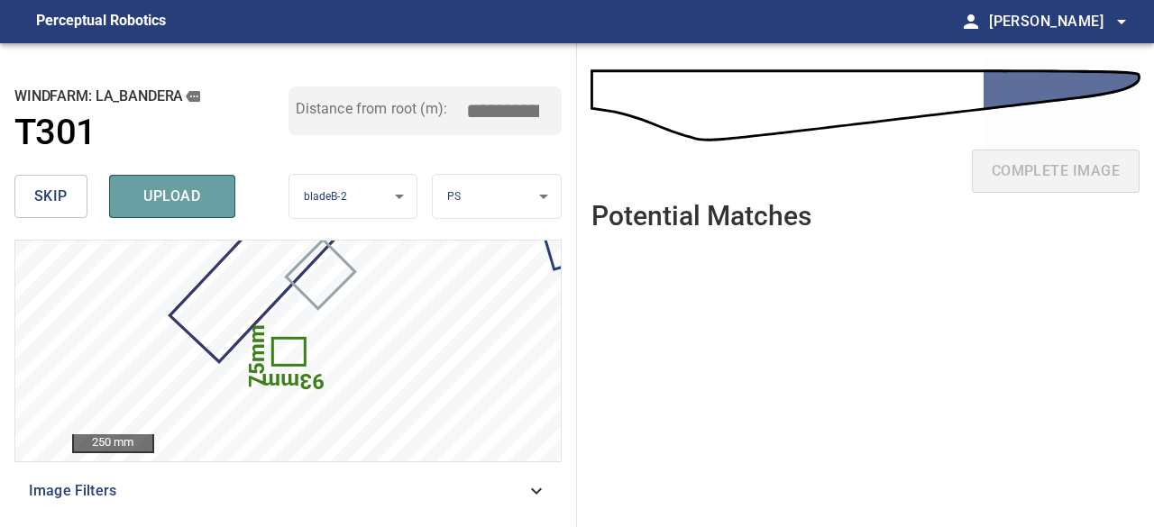
click at [198, 205] on span "upload" at bounding box center [172, 196] width 87 height 25
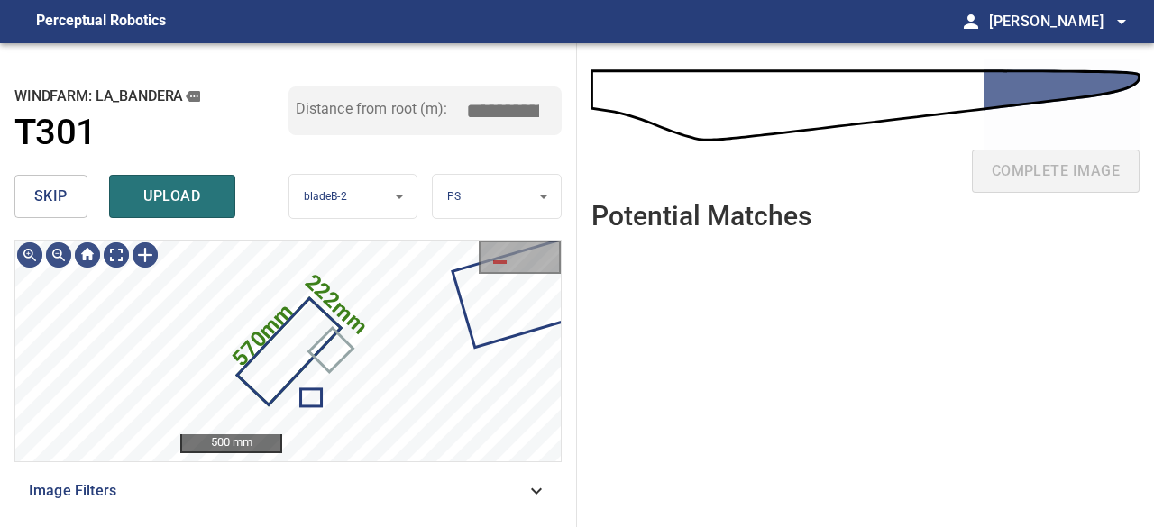
click at [179, 199] on span "upload" at bounding box center [172, 196] width 87 height 25
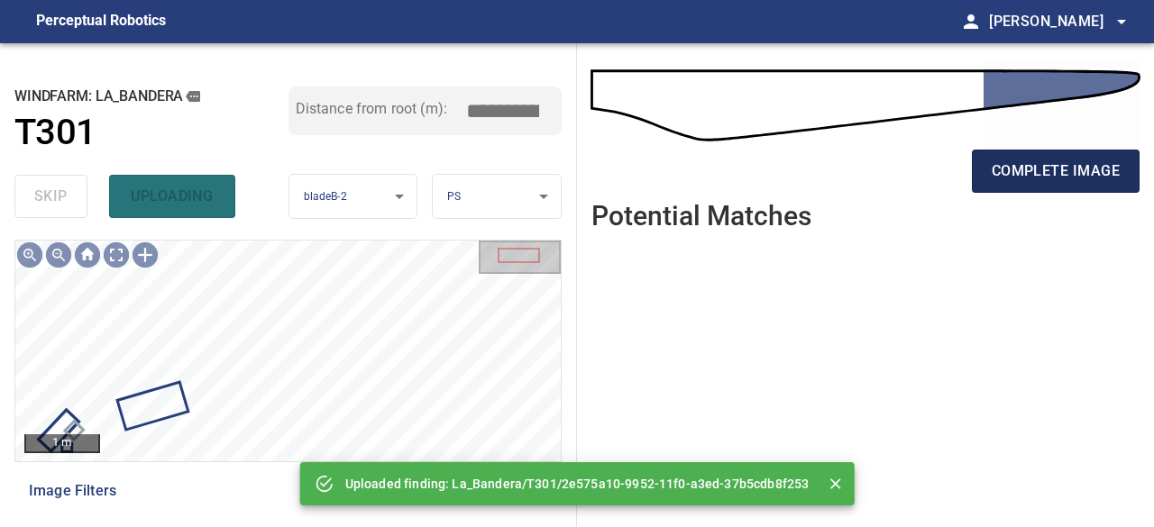
click at [1084, 175] on span "complete image" at bounding box center [1056, 171] width 128 height 25
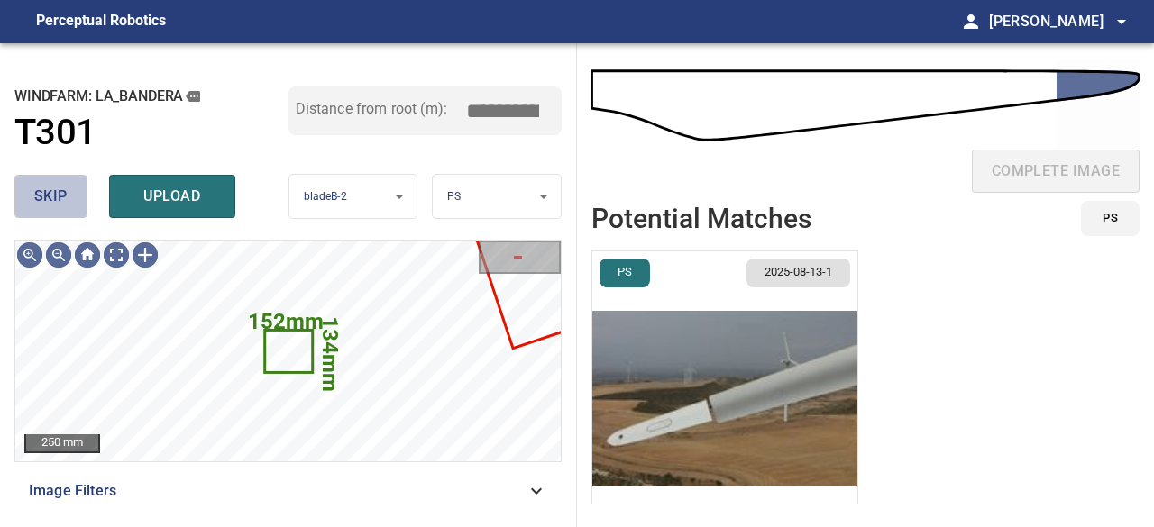
click at [57, 201] on span "skip" at bounding box center [50, 196] width 33 height 25
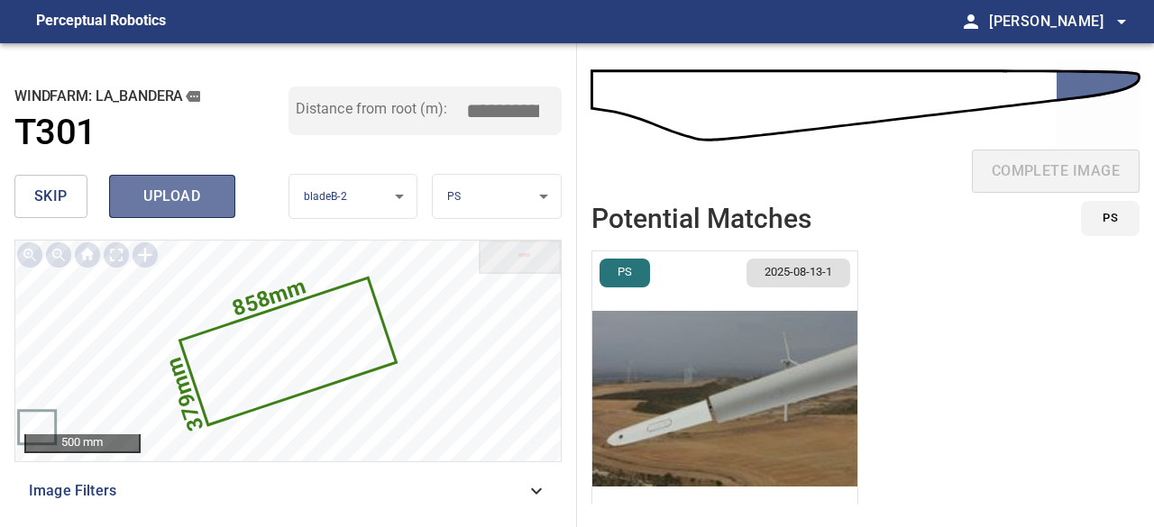
click at [162, 200] on span "upload" at bounding box center [172, 196] width 87 height 25
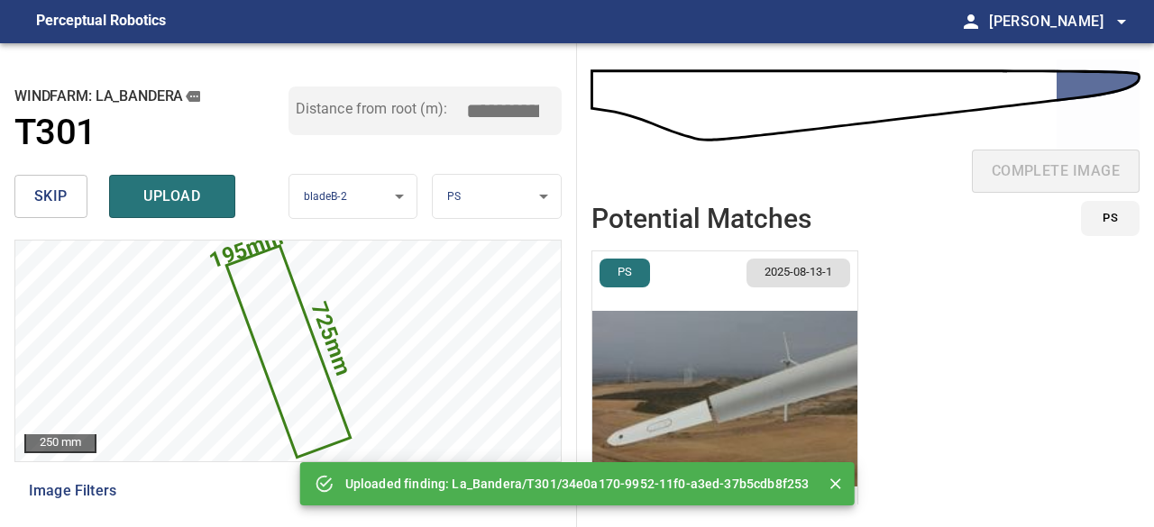
click at [52, 192] on span "skip" at bounding box center [50, 196] width 33 height 25
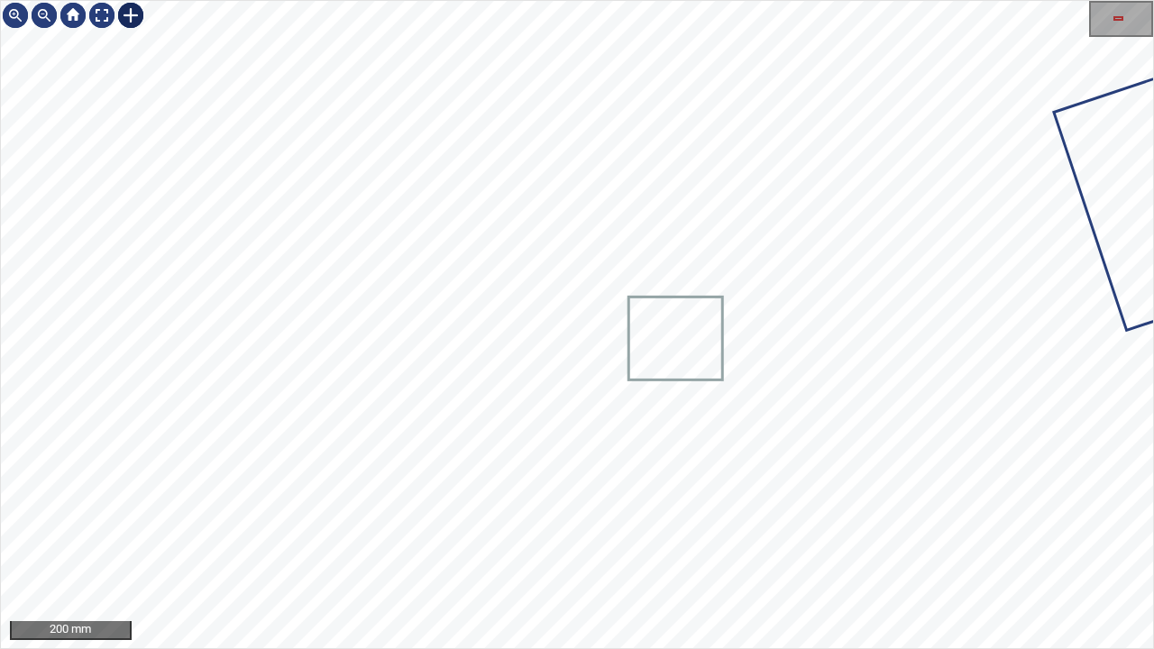
click at [127, 12] on div at bounding box center [130, 15] width 29 height 29
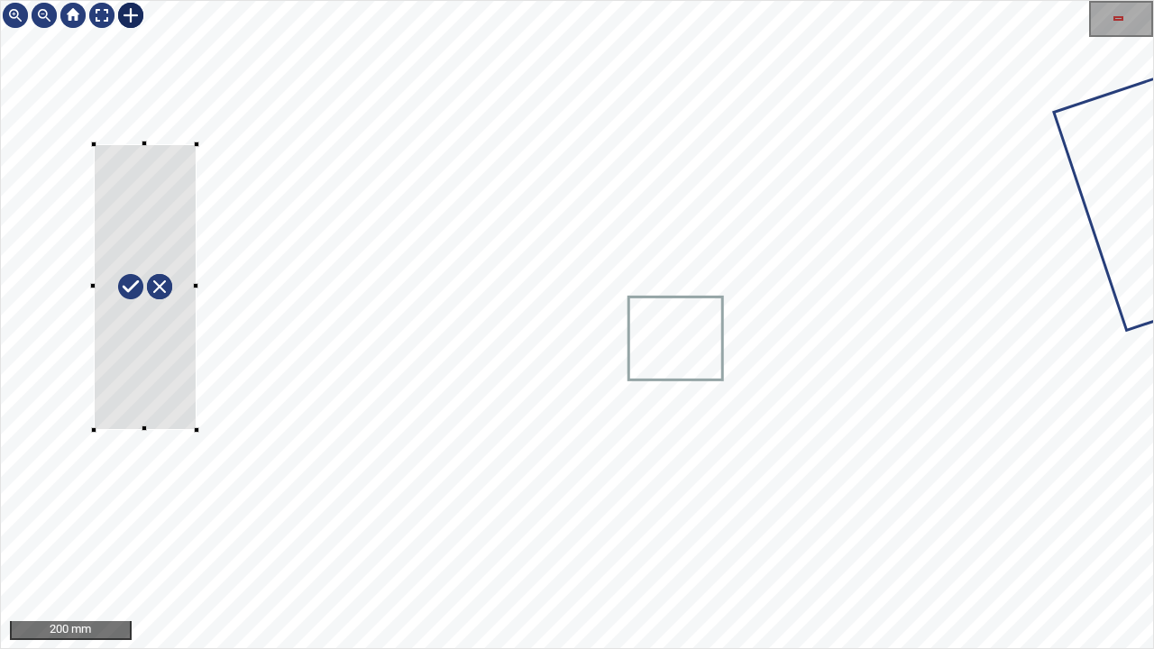
click at [197, 429] on div at bounding box center [577, 324] width 1152 height 647
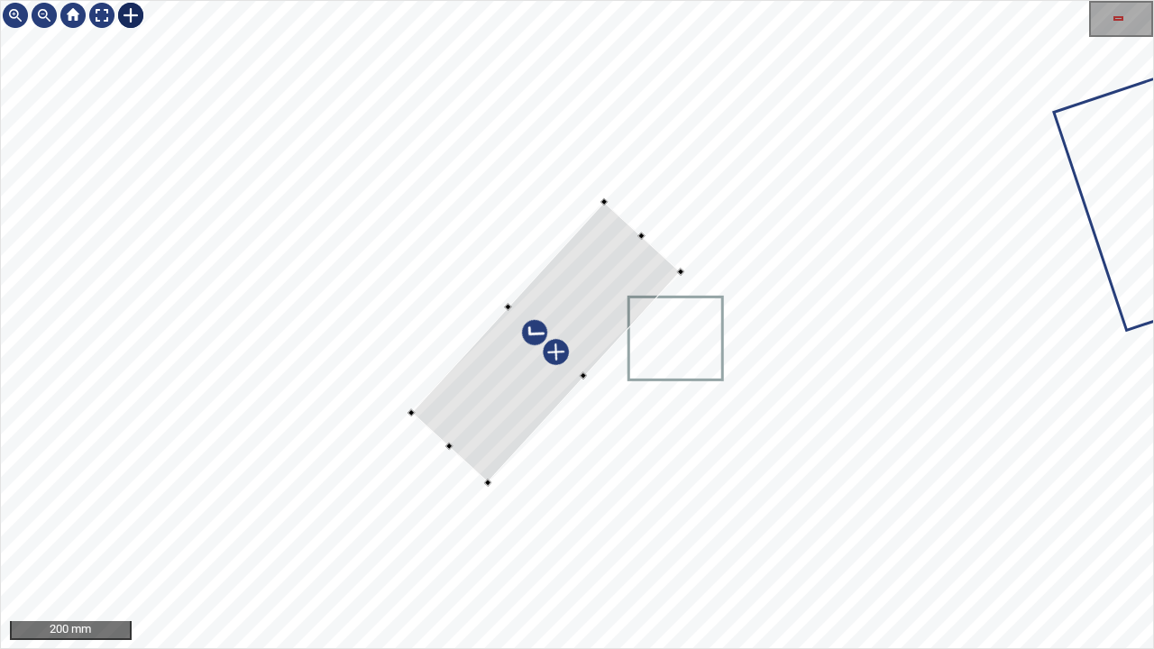
click at [480, 394] on div at bounding box center [546, 342] width 270 height 281
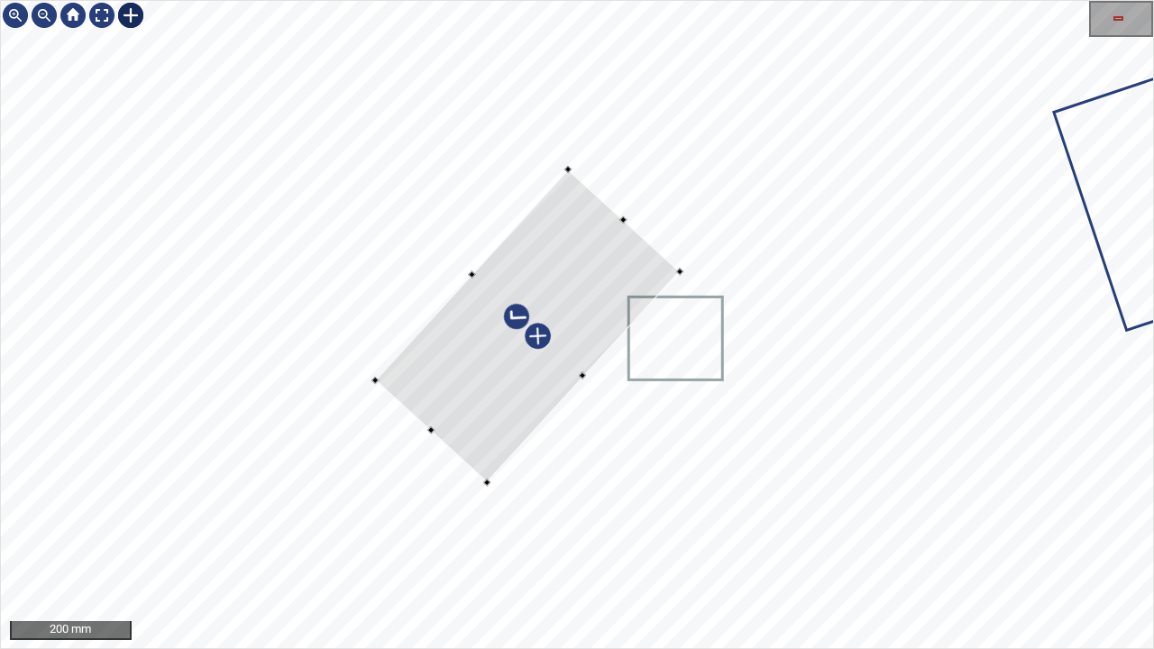
click at [463, 274] on div at bounding box center [577, 324] width 1152 height 647
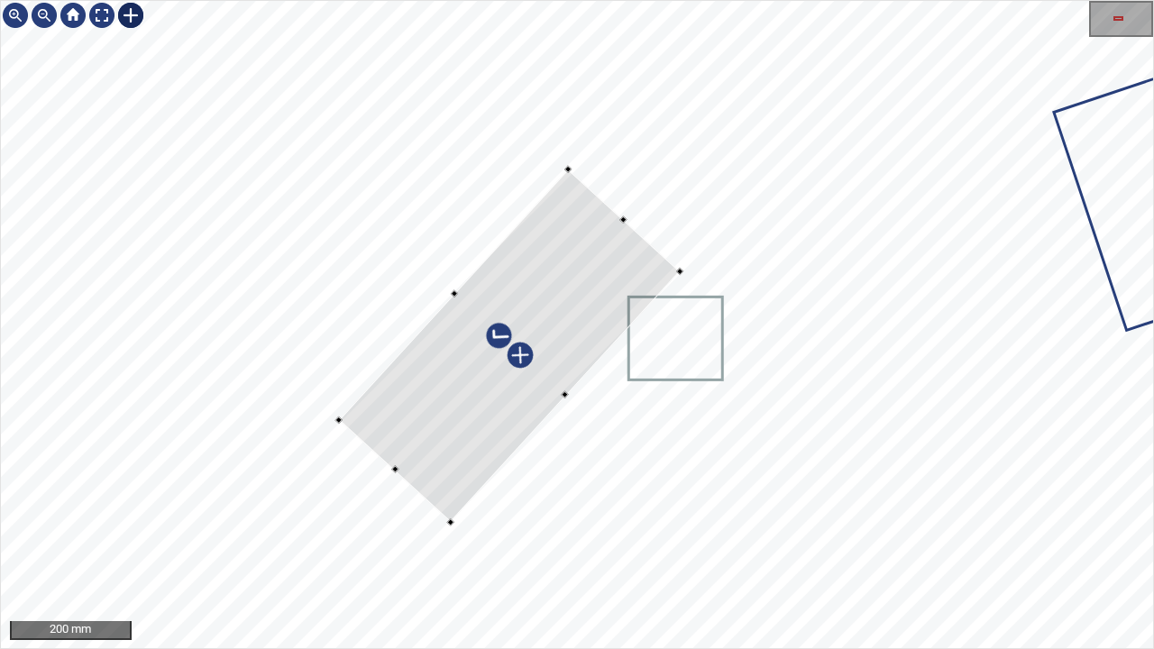
click at [383, 463] on div at bounding box center [577, 324] width 1152 height 647
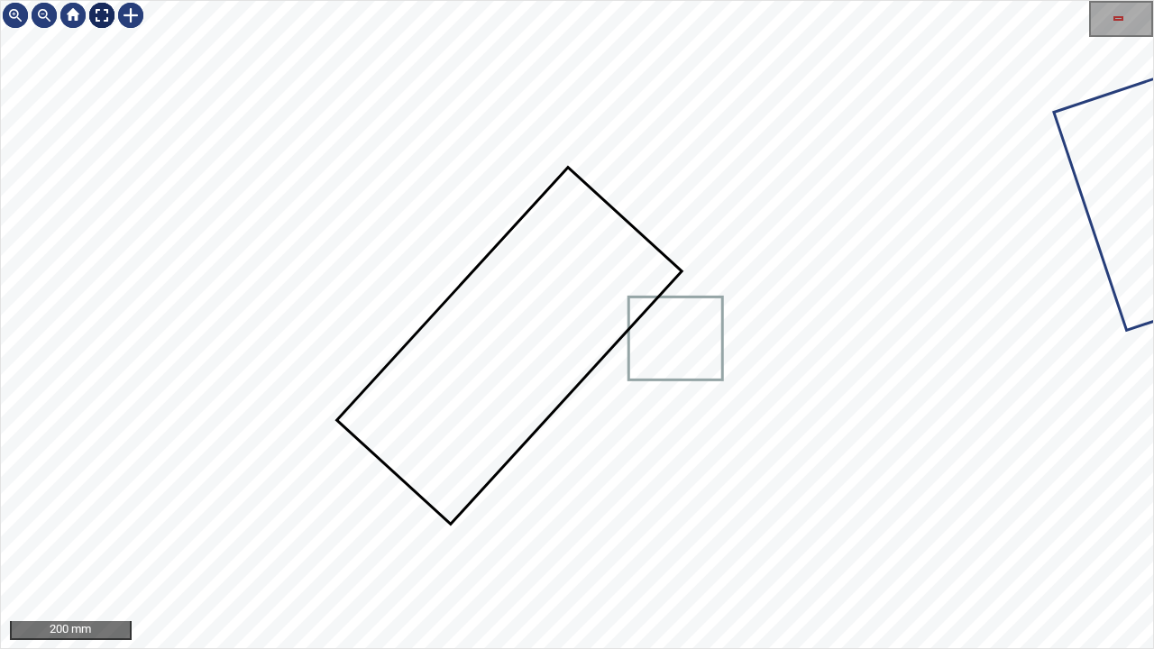
click at [106, 19] on div at bounding box center [101, 15] width 29 height 29
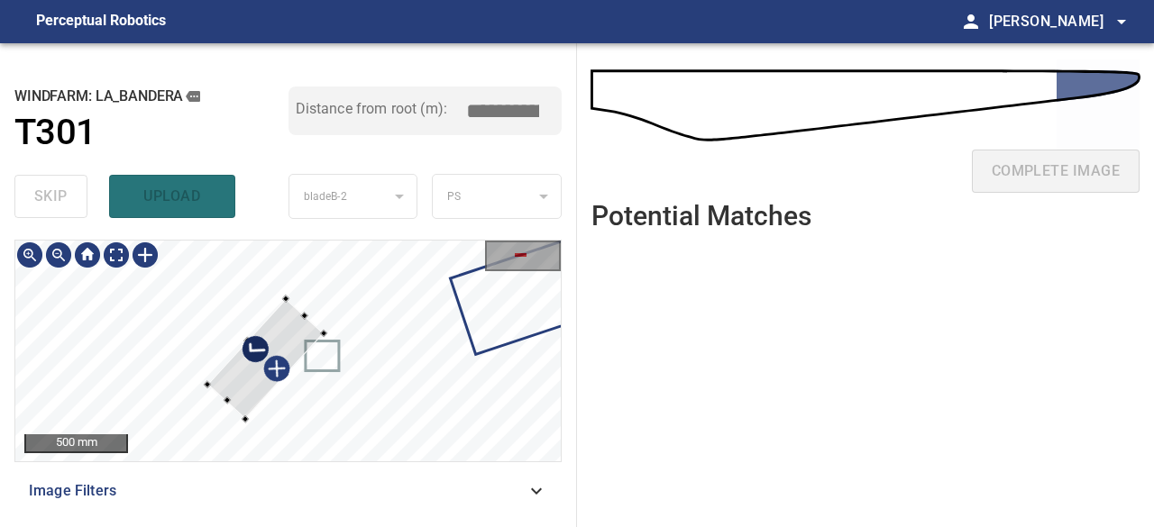
click at [270, 342] on div at bounding box center [265, 358] width 116 height 121
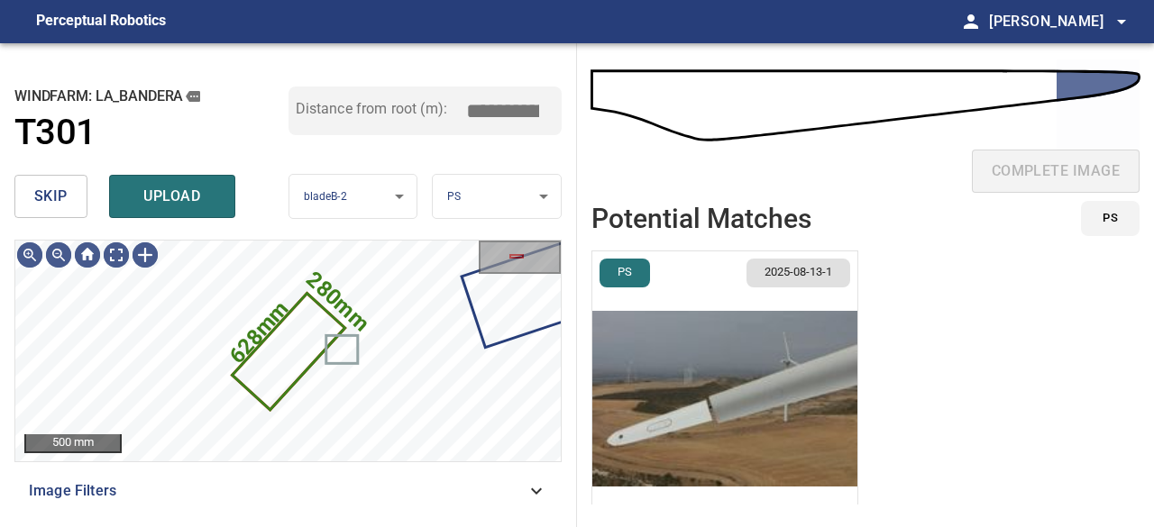
click at [167, 200] on span "upload" at bounding box center [172, 196] width 87 height 25
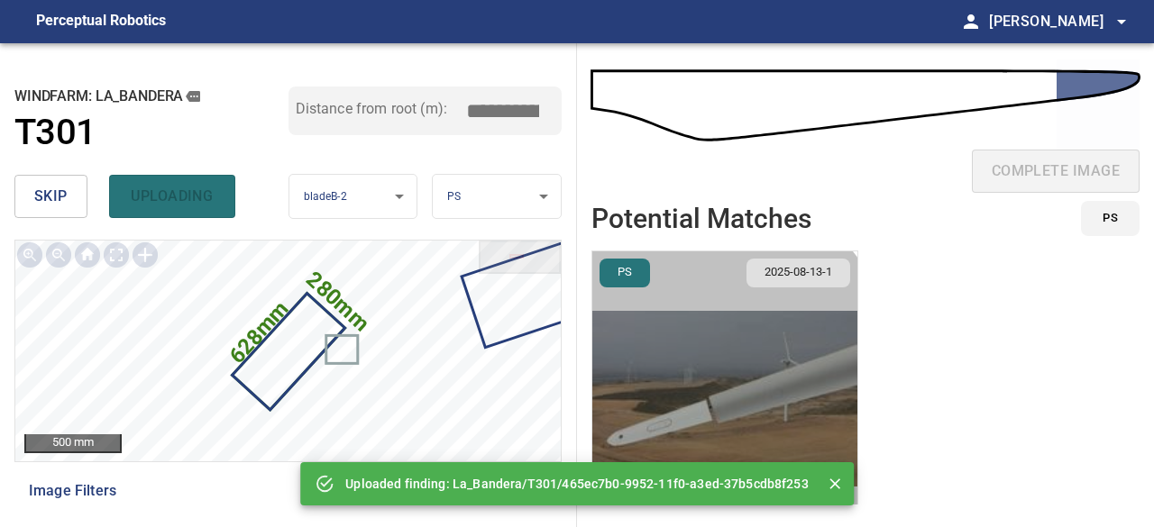
click at [619, 434] on img "button" at bounding box center [724, 399] width 265 height 295
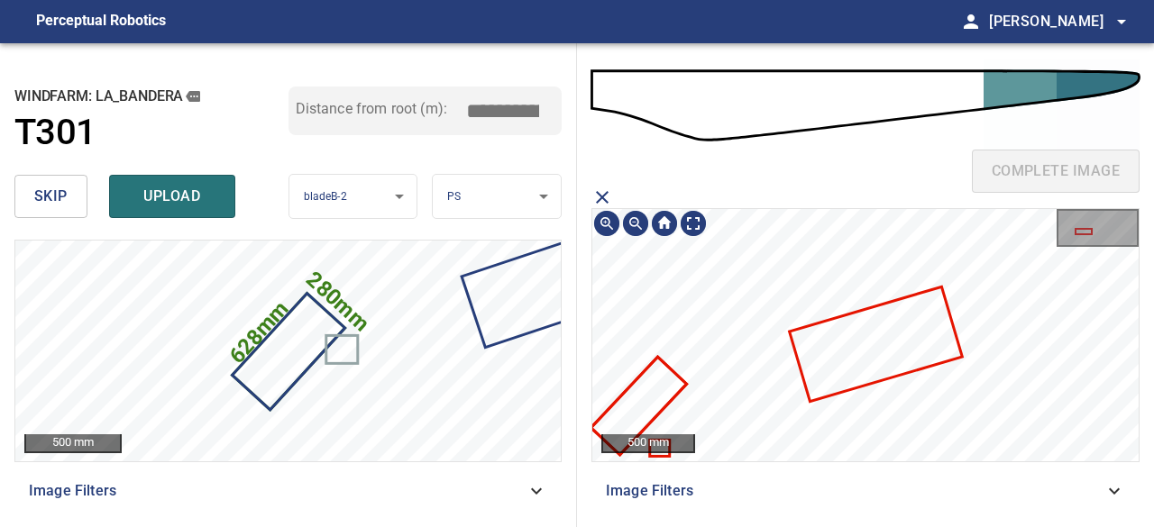
click at [633, 416] on icon at bounding box center [639, 406] width 92 height 95
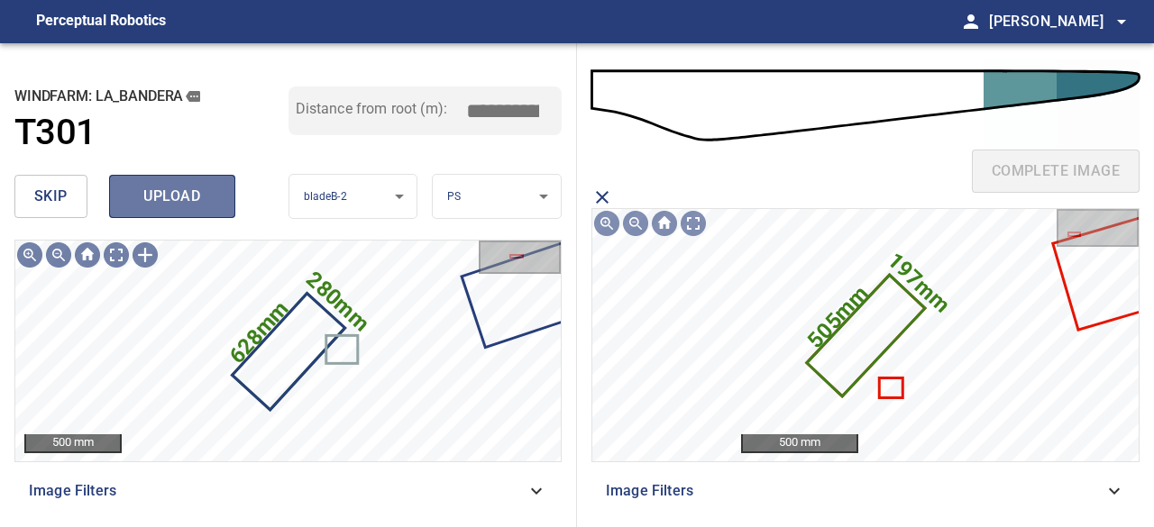
click at [188, 192] on span "upload" at bounding box center [172, 196] width 87 height 25
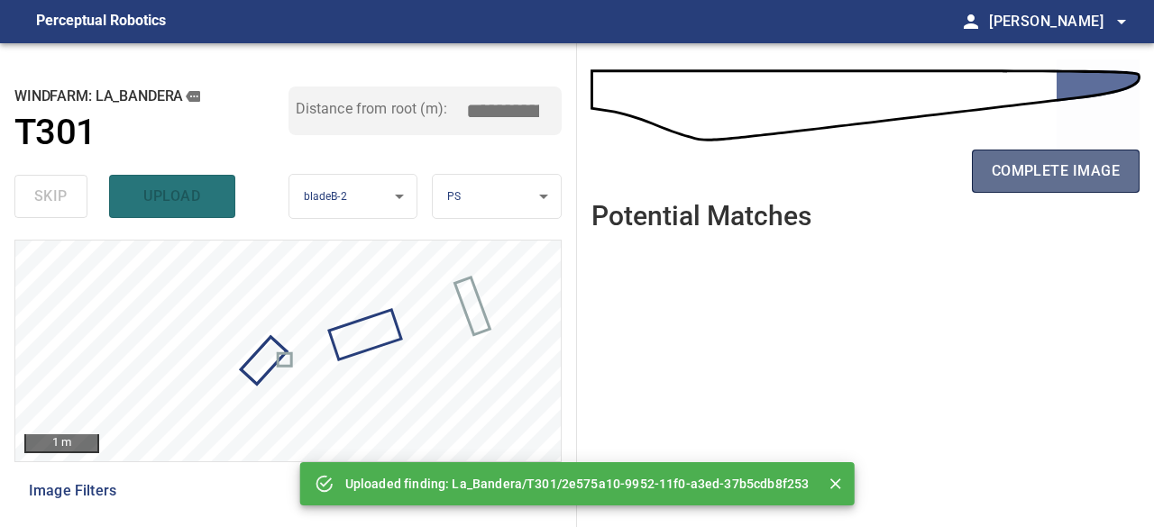
click at [1034, 172] on span "complete image" at bounding box center [1056, 171] width 128 height 25
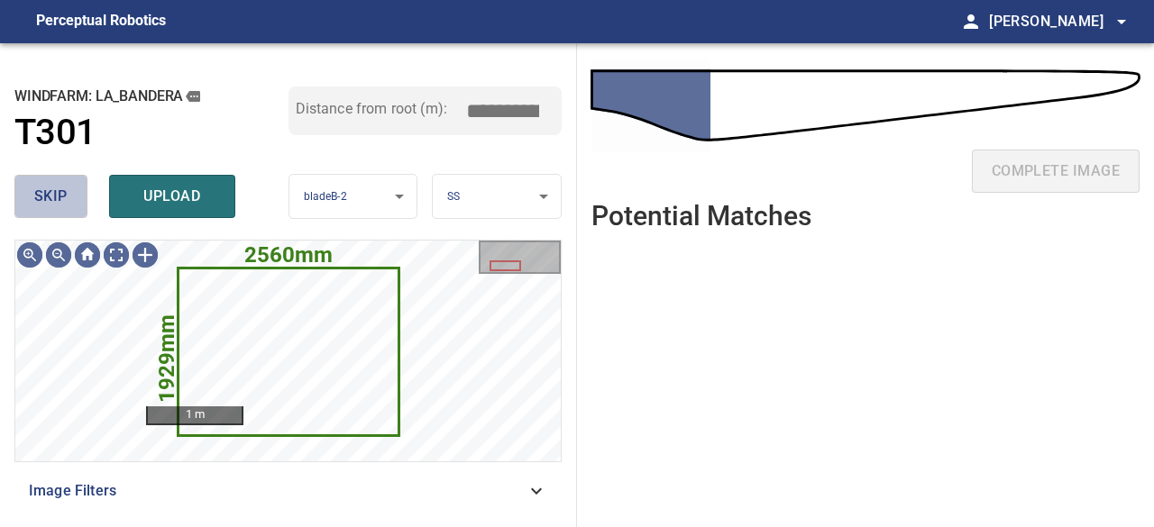
click at [65, 197] on span "skip" at bounding box center [50, 196] width 33 height 25
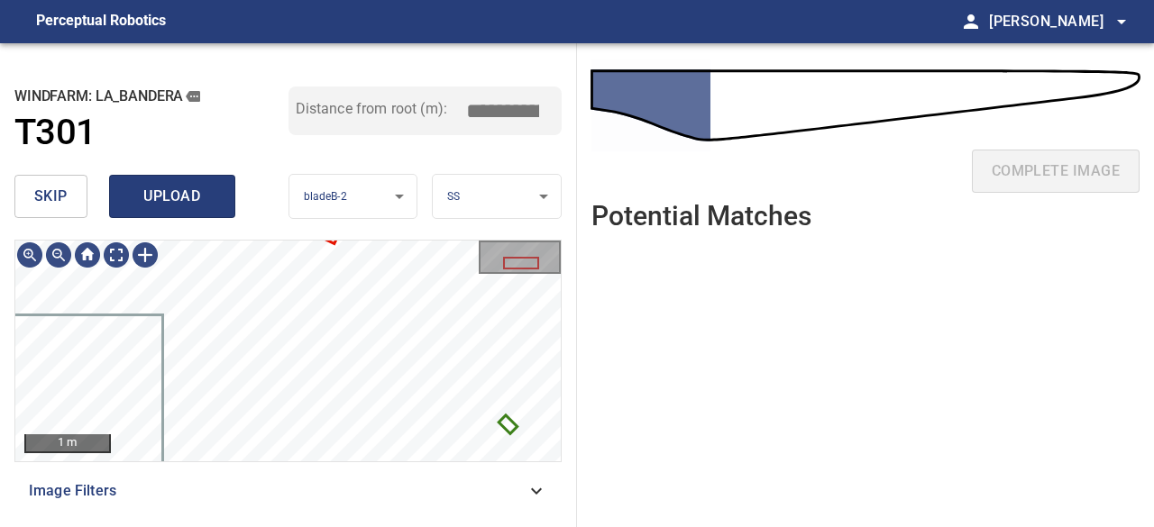
click at [202, 202] on span "upload" at bounding box center [172, 196] width 87 height 25
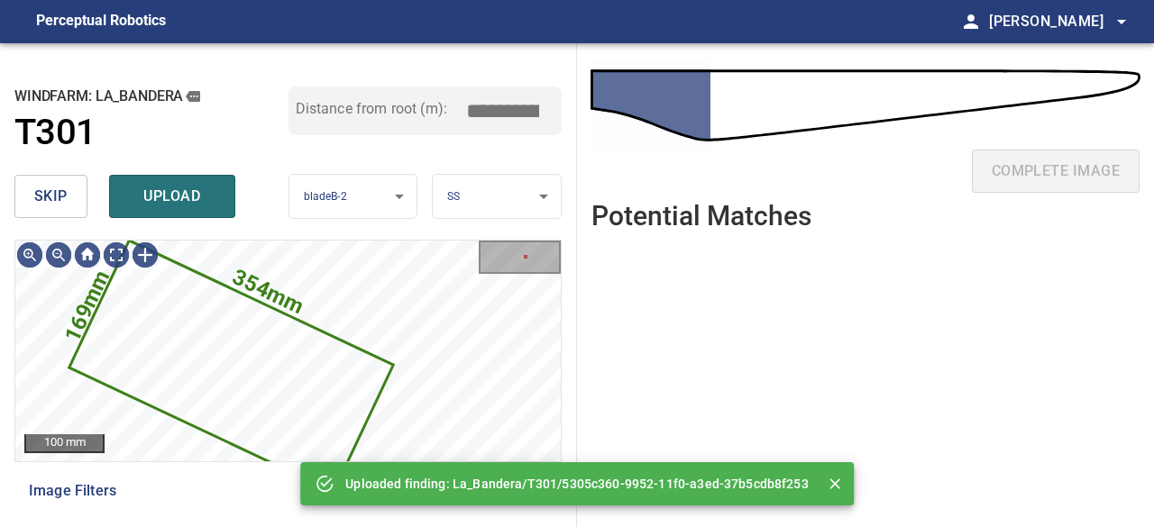
click at [61, 196] on span "skip" at bounding box center [50, 196] width 33 height 25
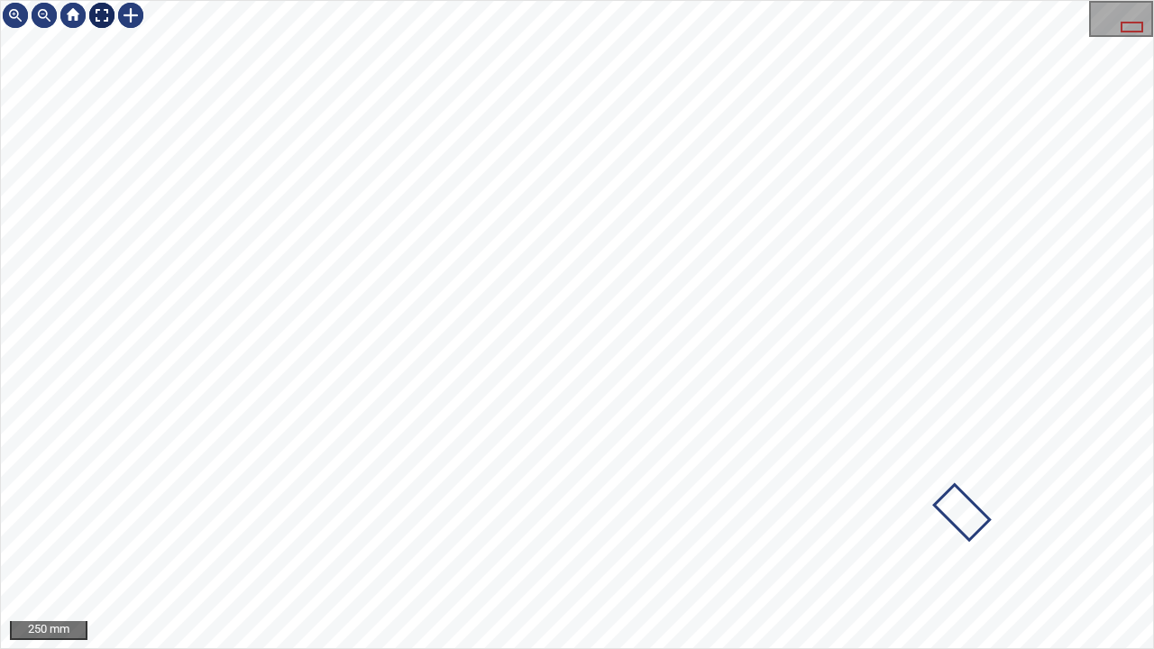
click at [99, 14] on div at bounding box center [101, 15] width 29 height 29
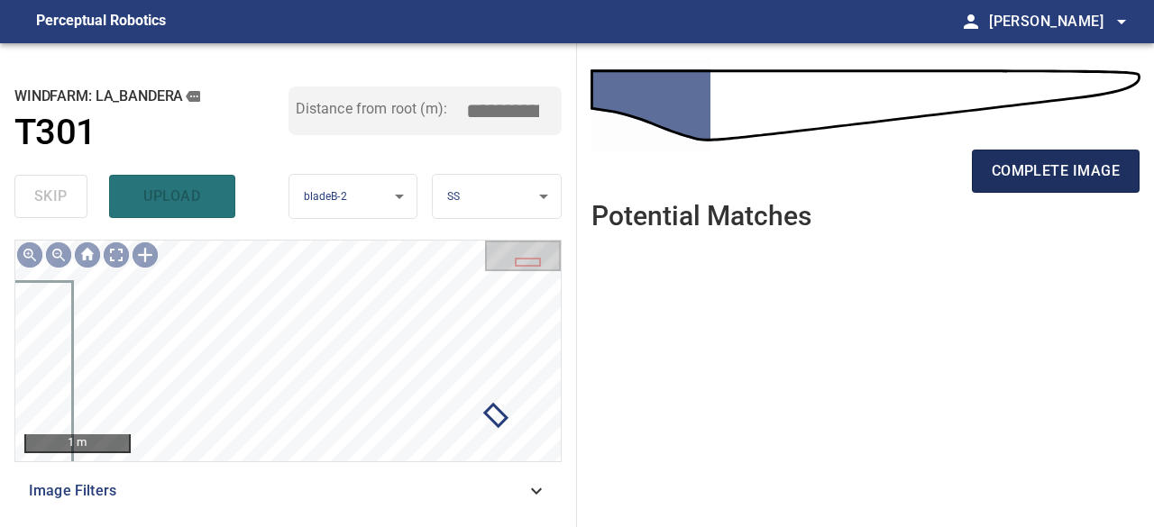
click at [1048, 163] on span "complete image" at bounding box center [1056, 171] width 128 height 25
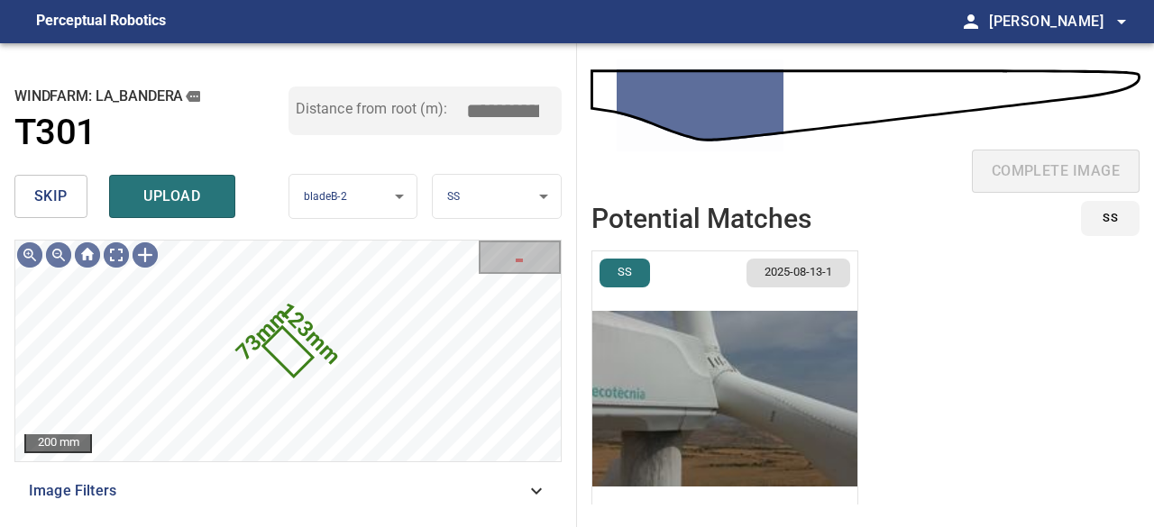
click at [770, 426] on img "button" at bounding box center [724, 399] width 265 height 295
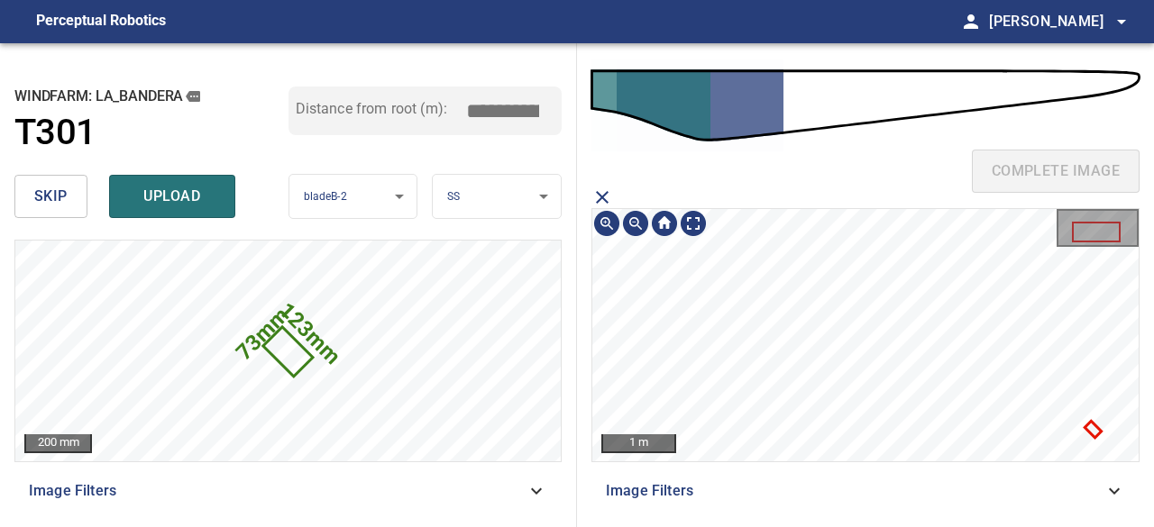
click at [1096, 427] on div at bounding box center [865, 335] width 546 height 252
click at [1091, 430] on icon at bounding box center [1093, 430] width 13 height 13
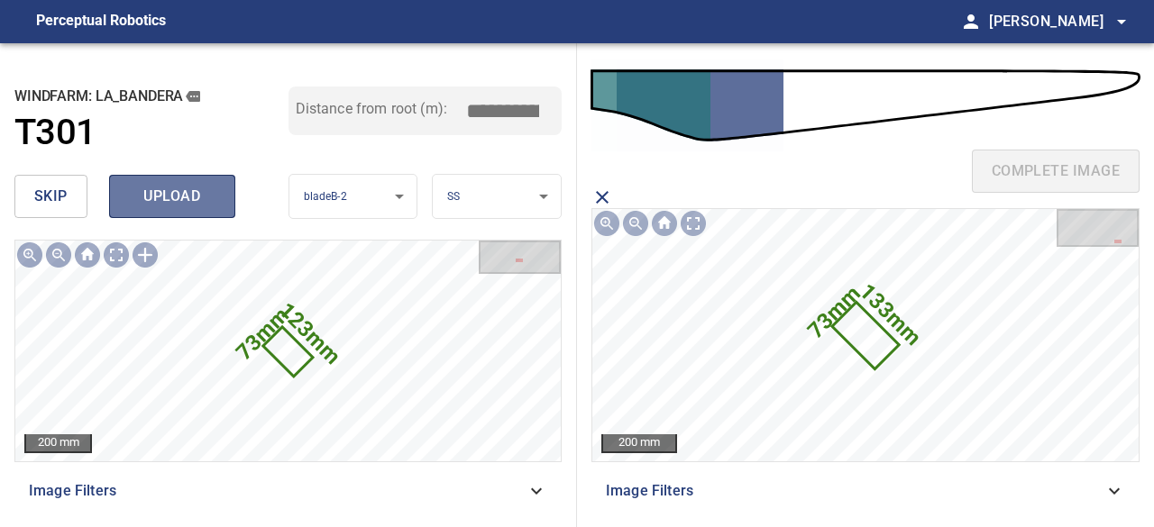
click at [189, 204] on span "upload" at bounding box center [172, 196] width 87 height 25
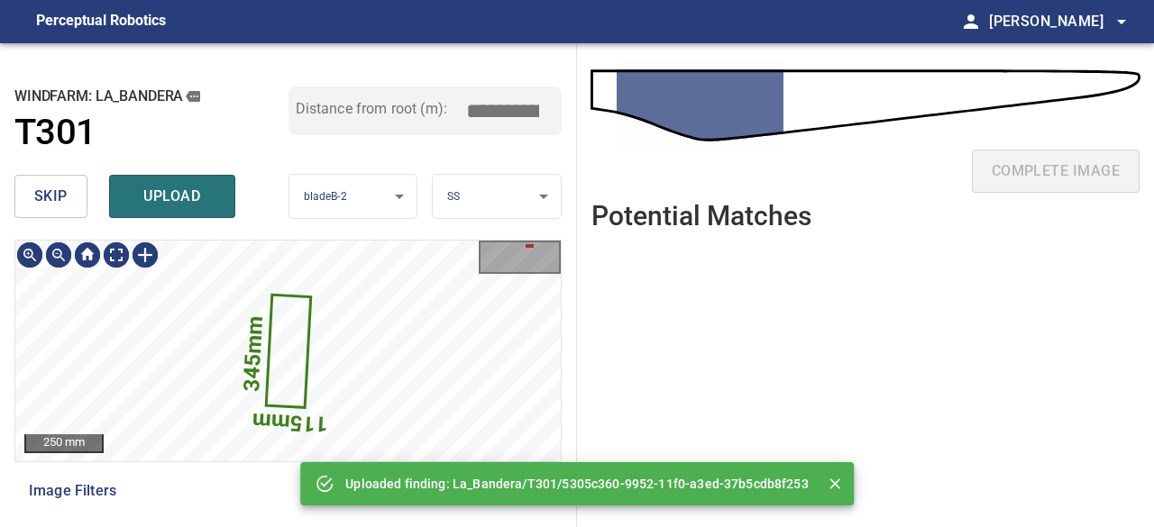
click at [115, 309] on div "345mm 115mm 250 mm" at bounding box center [288, 351] width 546 height 221
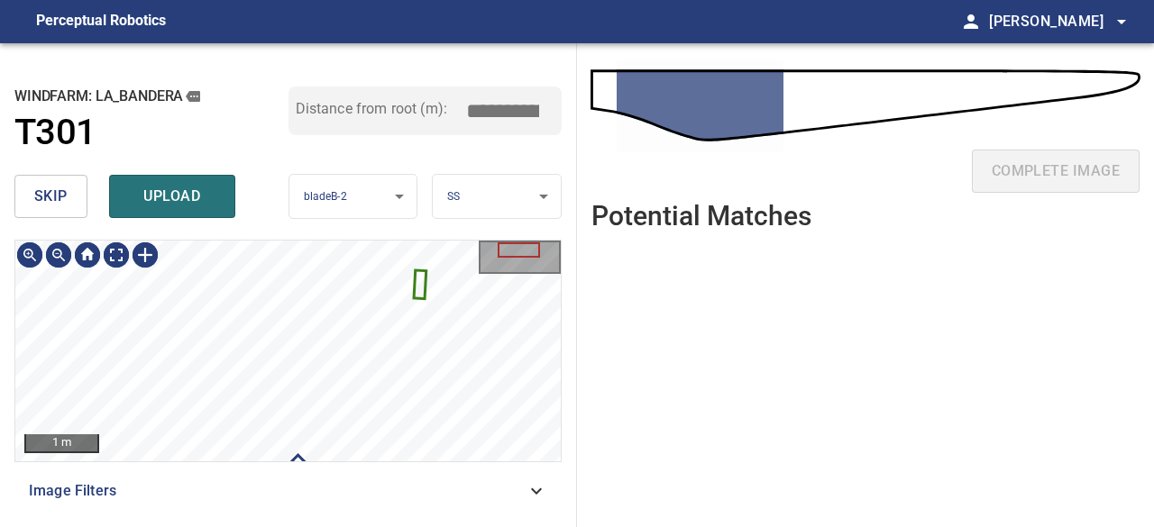
click at [52, 194] on span "skip" at bounding box center [50, 196] width 33 height 25
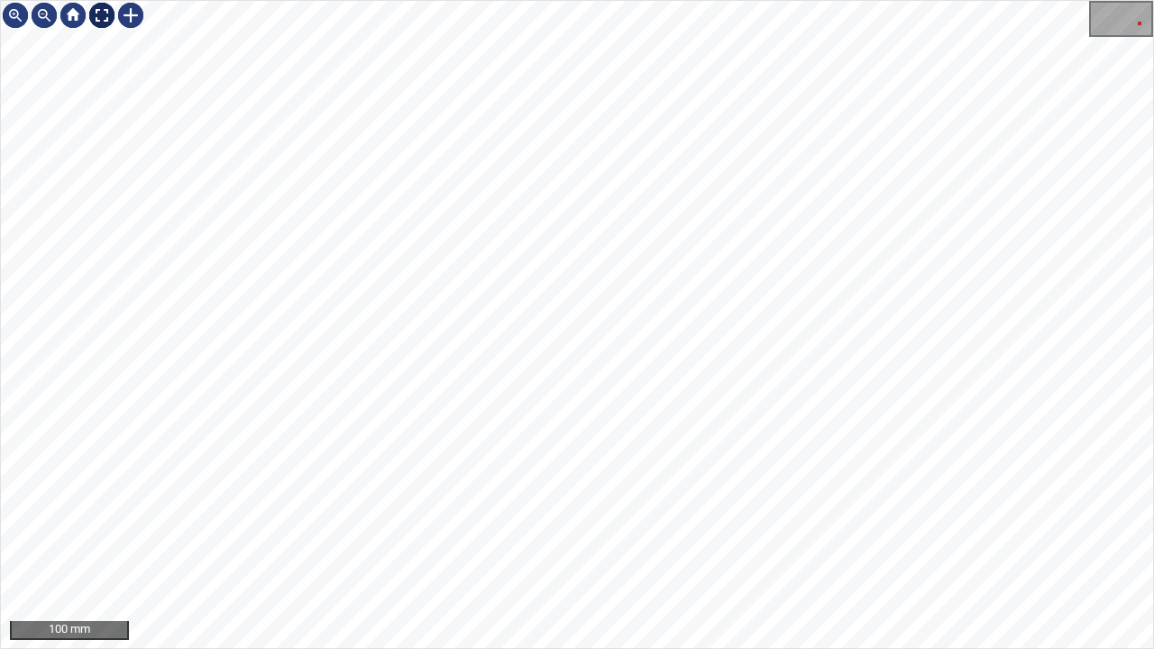
click at [102, 14] on div at bounding box center [101, 15] width 29 height 29
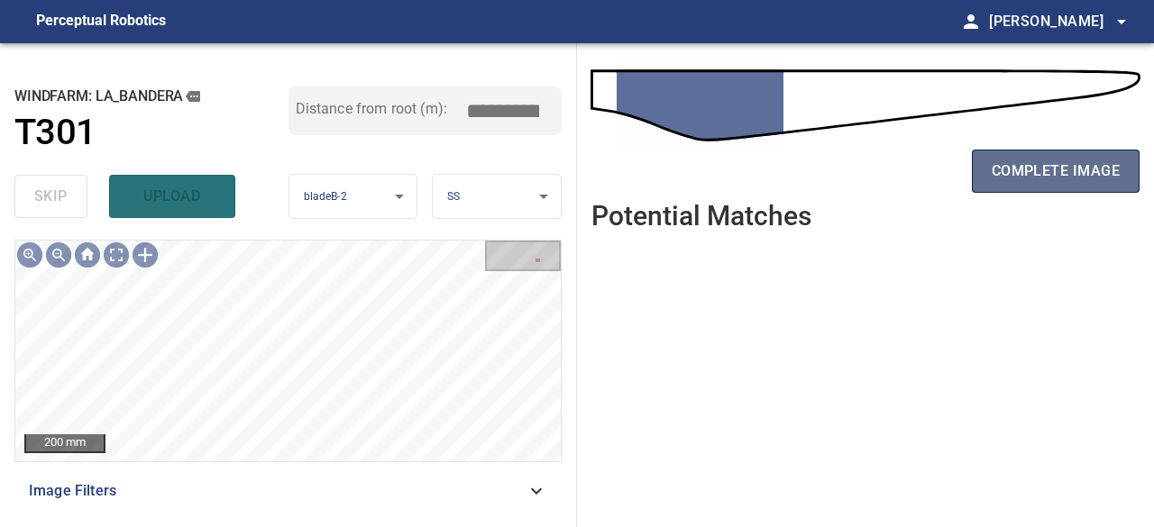
click at [1039, 169] on span "complete image" at bounding box center [1056, 171] width 128 height 25
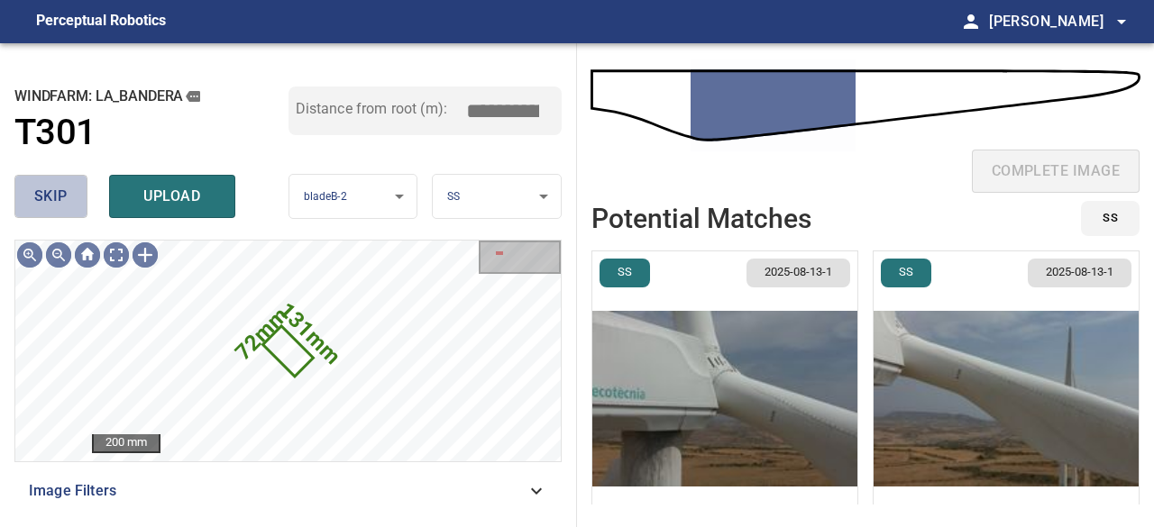
click at [41, 195] on span "skip" at bounding box center [50, 196] width 33 height 25
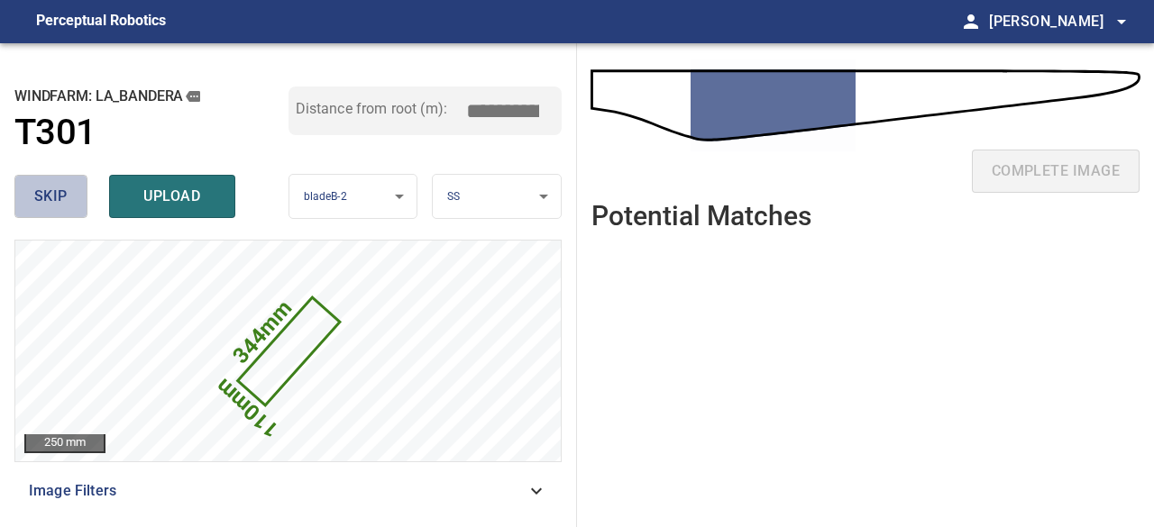
click at [56, 194] on span "skip" at bounding box center [50, 196] width 33 height 25
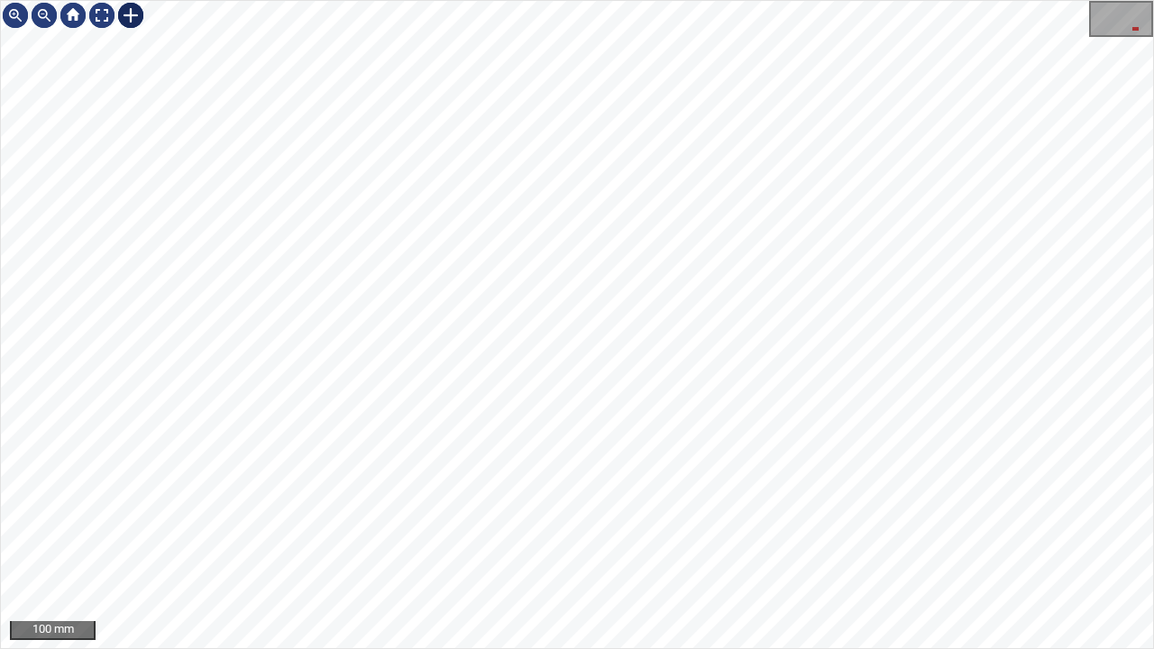
click at [133, 14] on div at bounding box center [130, 15] width 29 height 29
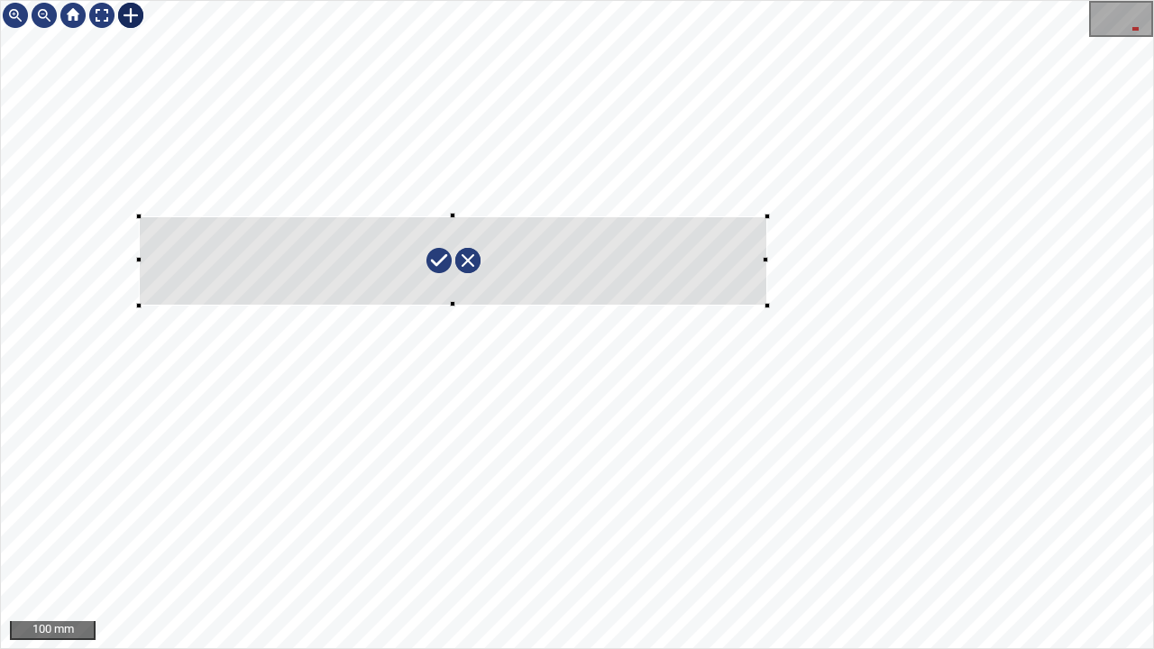
click at [766, 303] on div at bounding box center [577, 324] width 1152 height 647
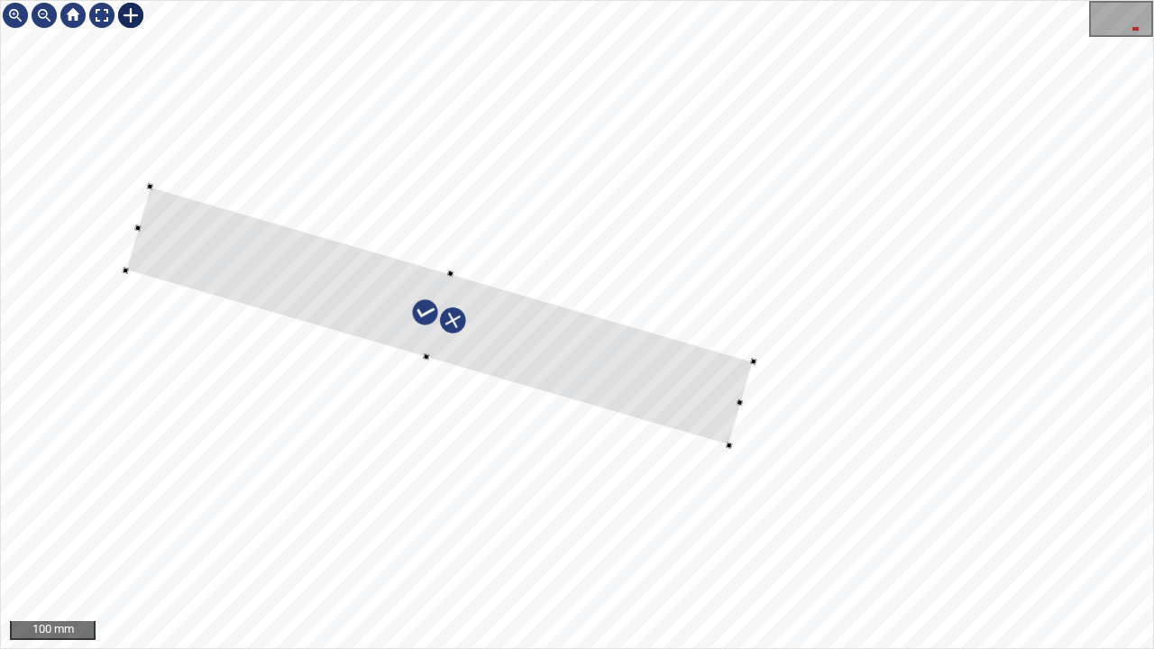
click at [587, 367] on div at bounding box center [439, 317] width 628 height 260
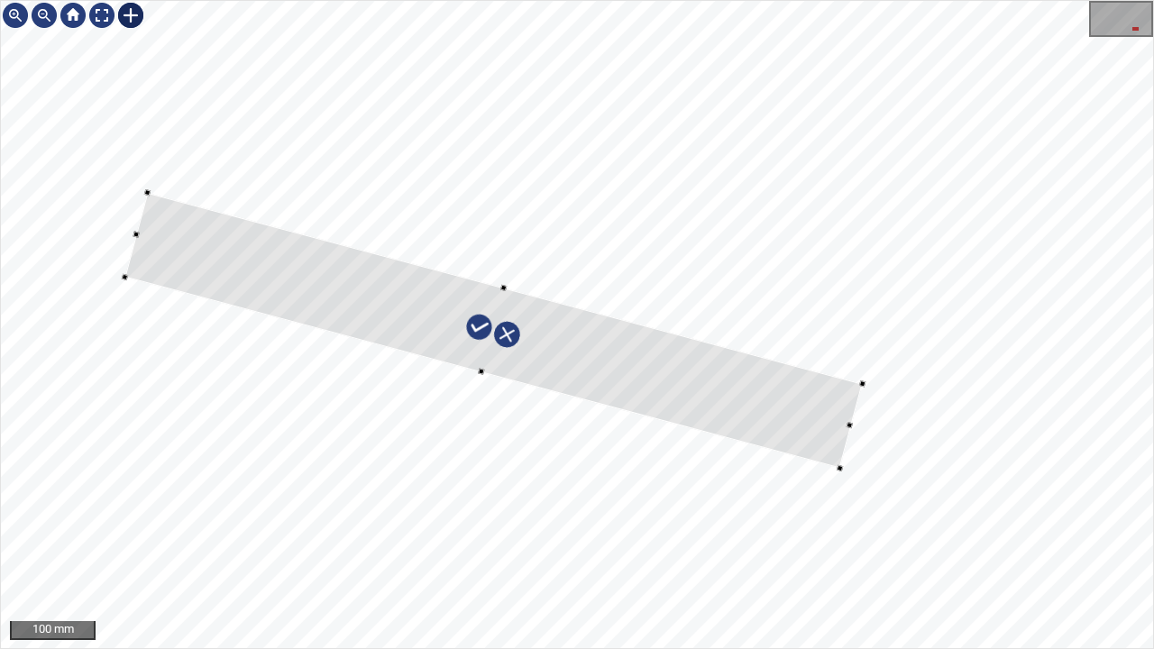
click at [855, 419] on div at bounding box center [577, 324] width 1152 height 647
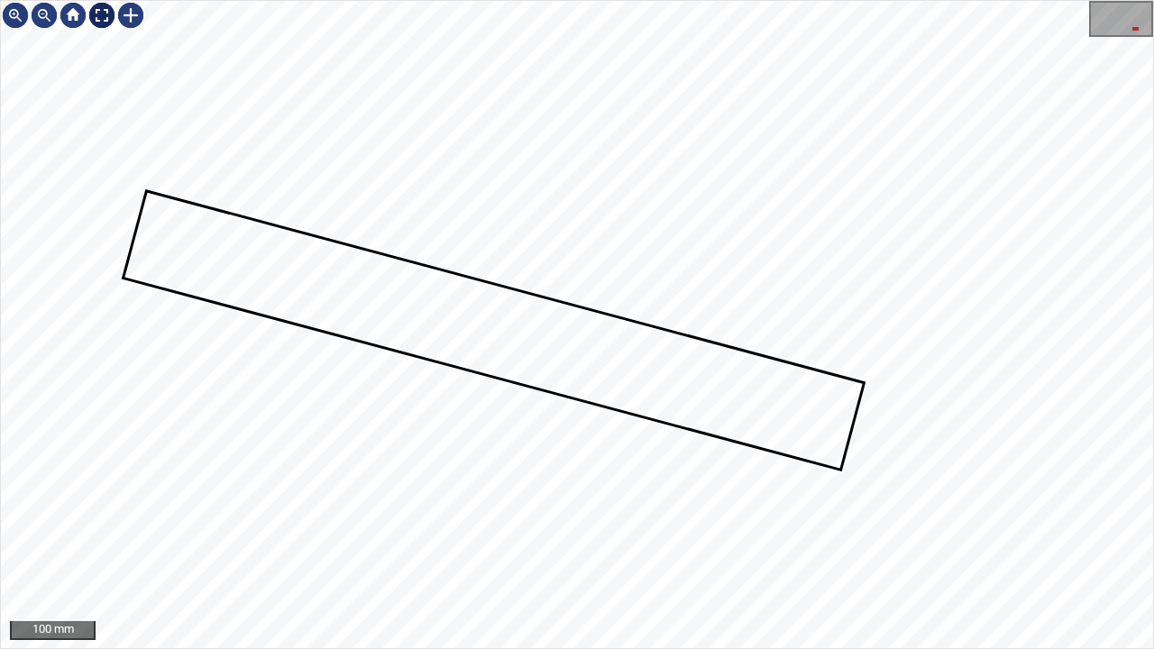
click at [99, 18] on div at bounding box center [101, 15] width 29 height 29
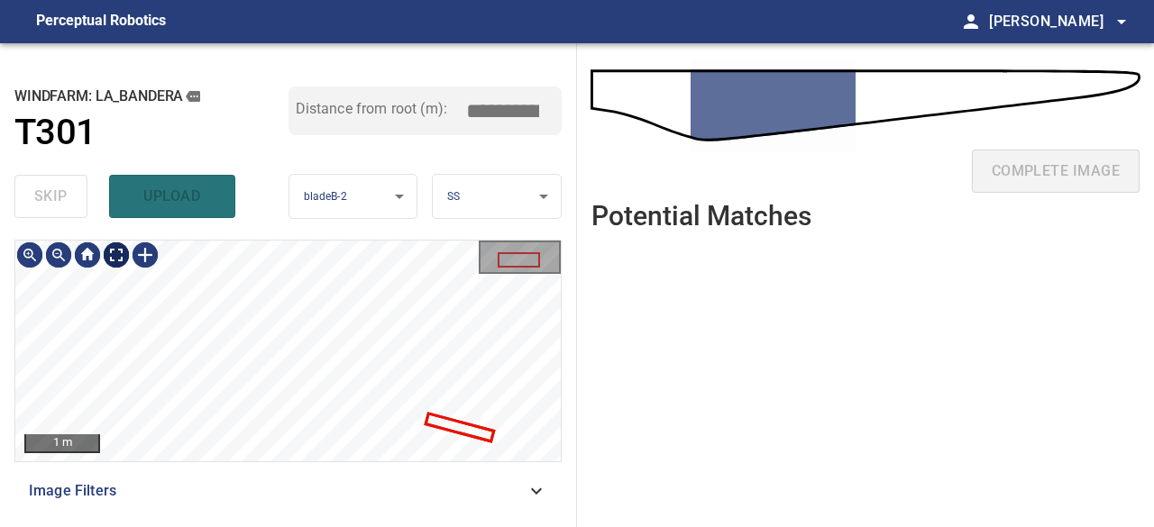
click at [106, 244] on div "1 m" at bounding box center [288, 351] width 546 height 221
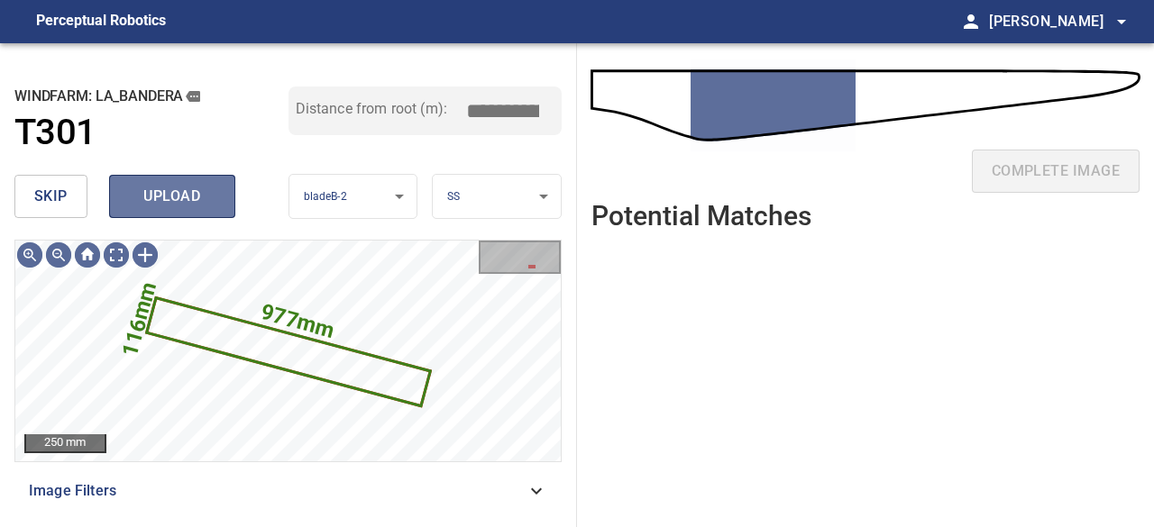
click at [197, 201] on span "upload" at bounding box center [172, 196] width 87 height 25
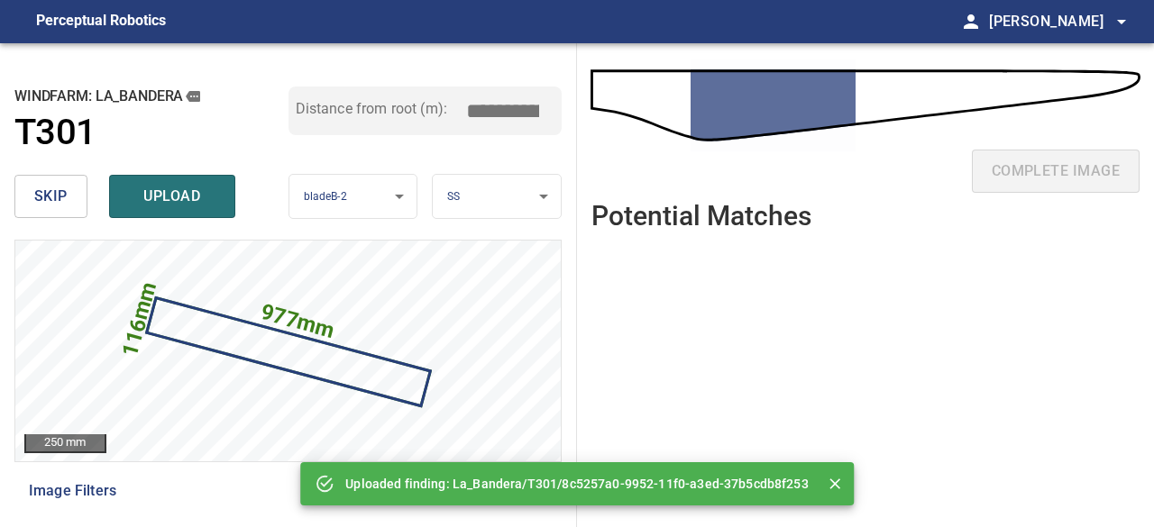
click at [200, 204] on span "upload" at bounding box center [172, 196] width 87 height 25
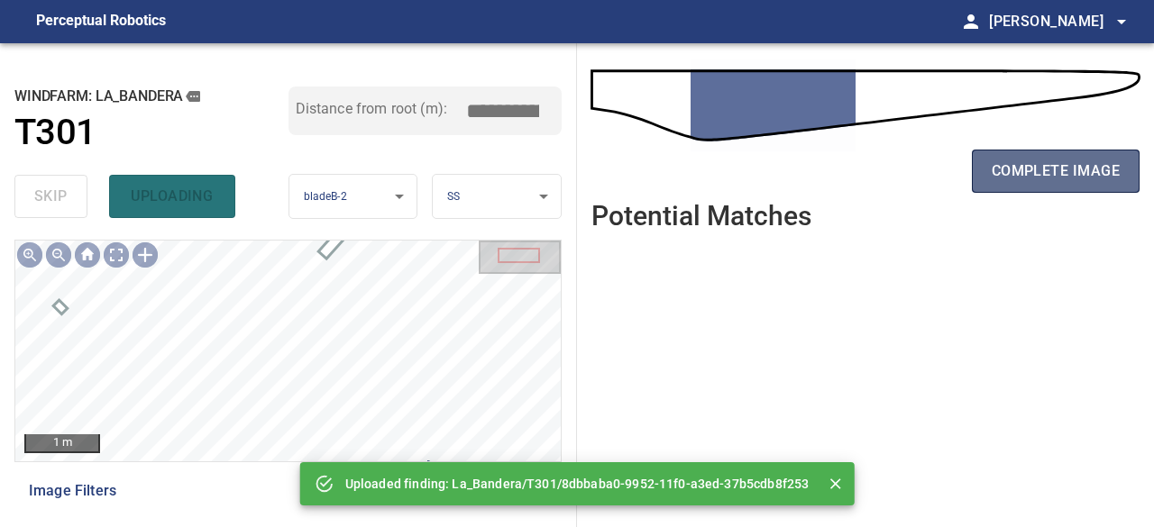
click at [1045, 183] on button "complete image" at bounding box center [1056, 171] width 168 height 43
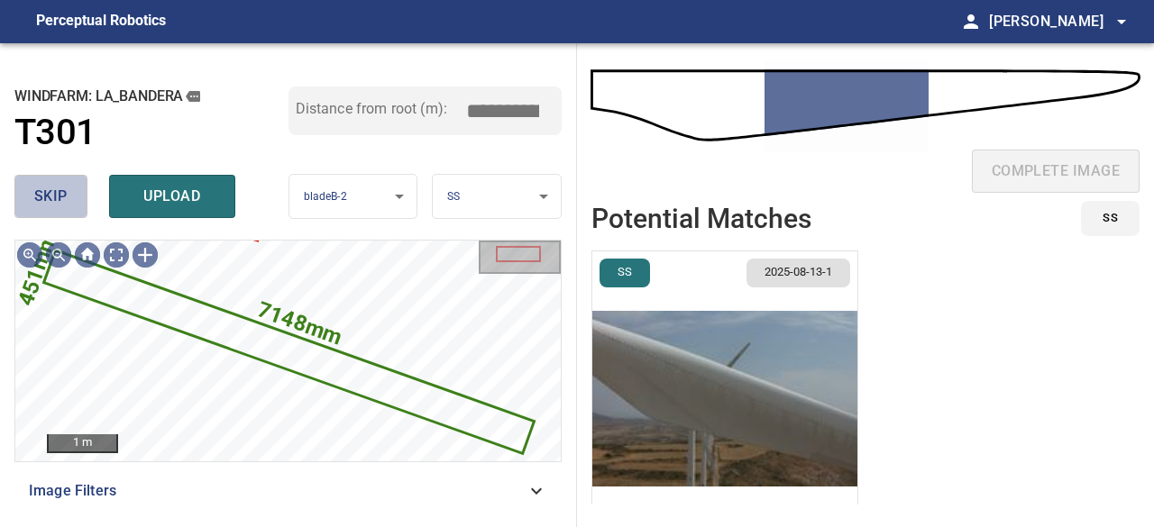
click at [65, 194] on span "skip" at bounding box center [50, 196] width 33 height 25
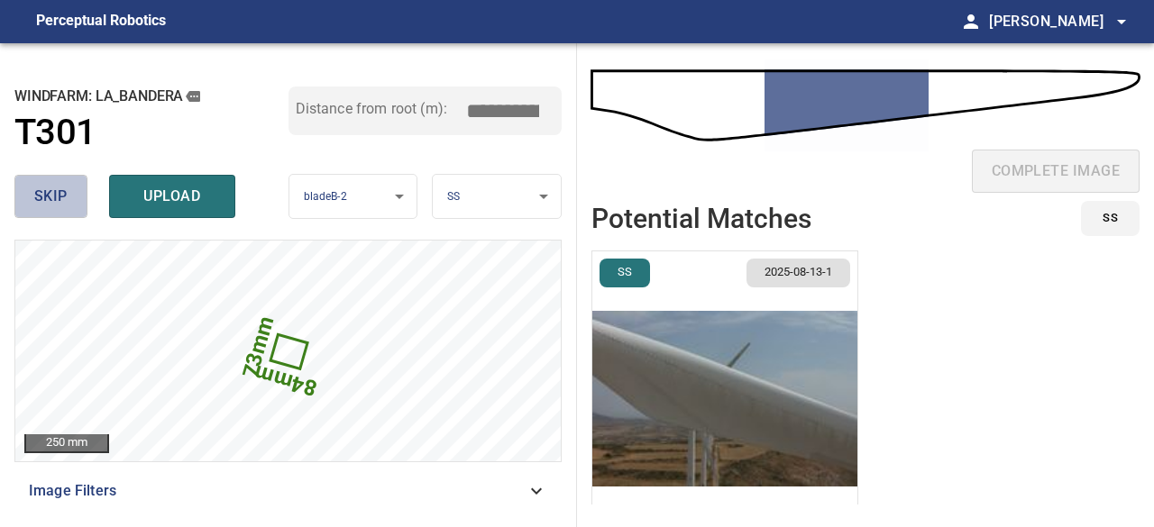
click at [66, 206] on span "skip" at bounding box center [50, 196] width 33 height 25
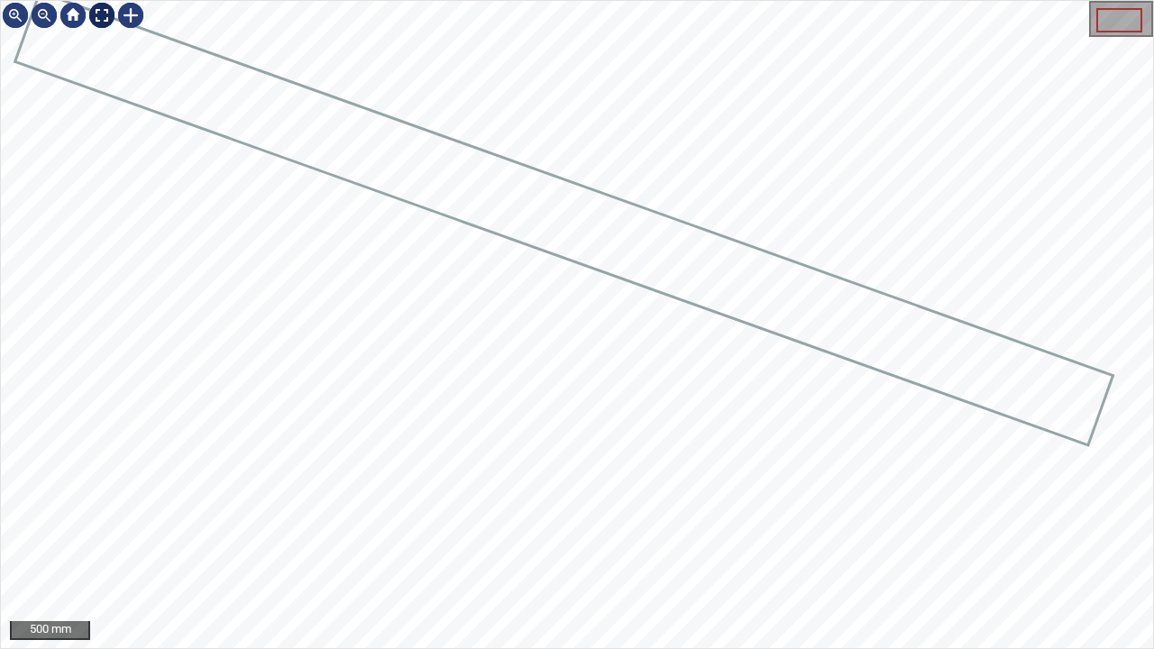
click at [102, 20] on div at bounding box center [101, 15] width 29 height 29
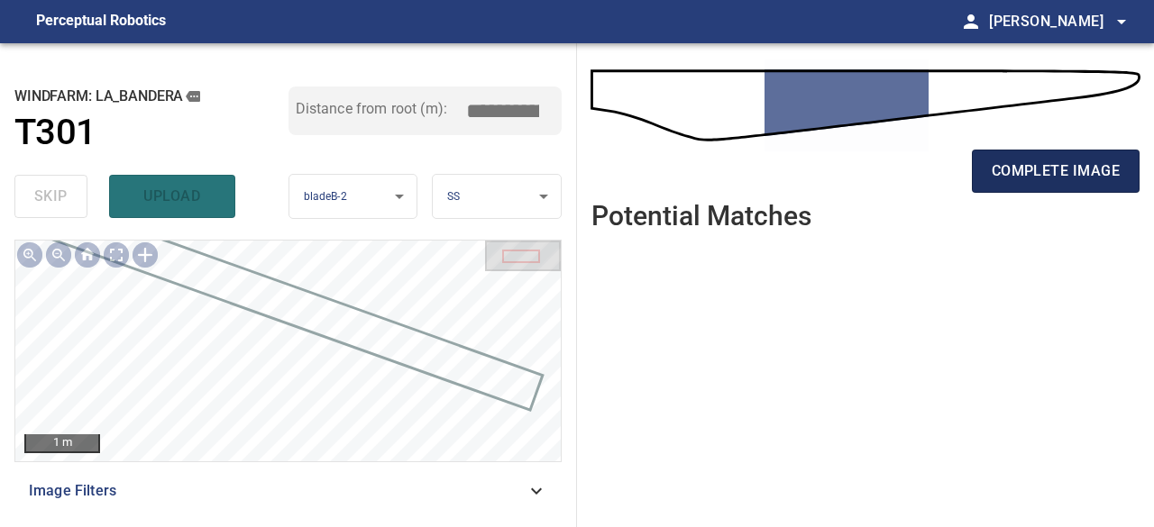
click at [1093, 165] on span "complete image" at bounding box center [1056, 171] width 128 height 25
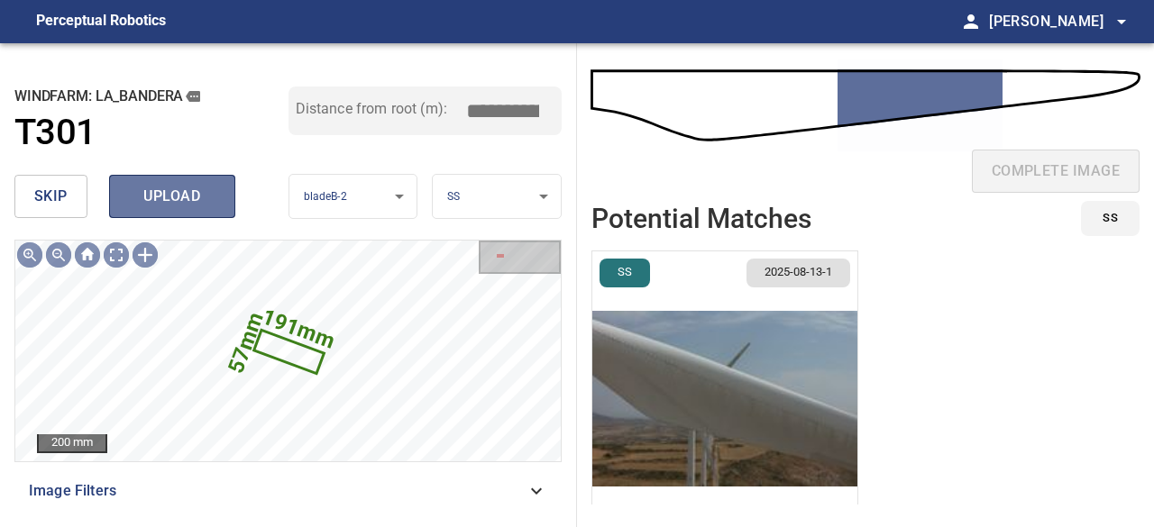
click at [159, 187] on span "upload" at bounding box center [172, 196] width 87 height 25
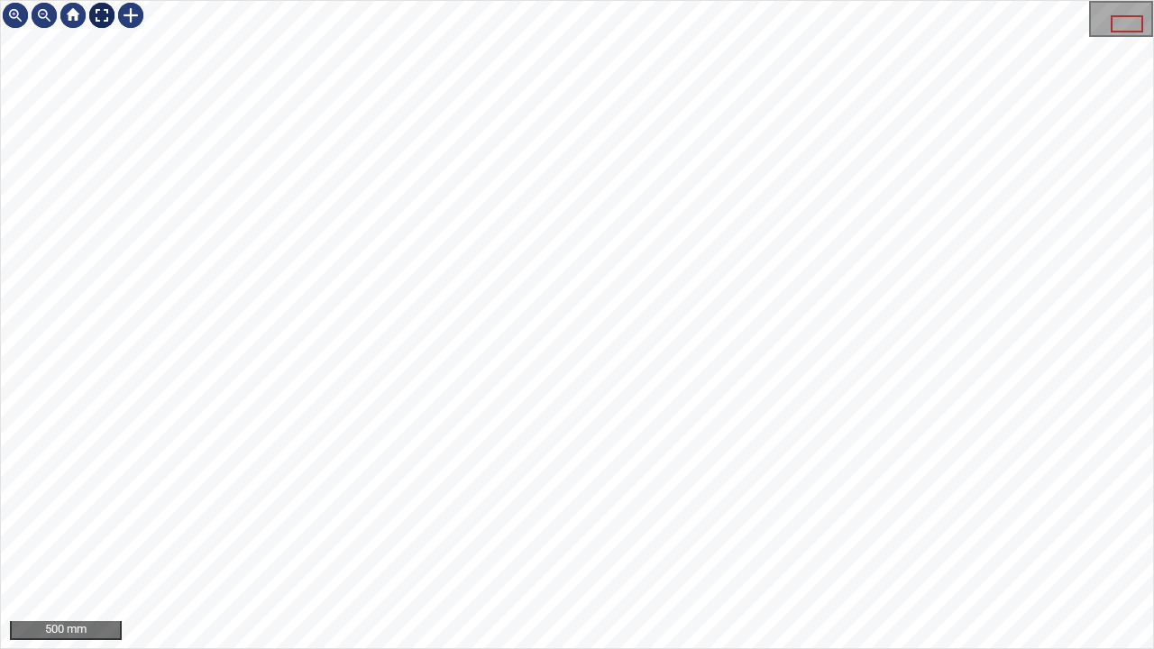
click at [114, 19] on div at bounding box center [101, 15] width 29 height 29
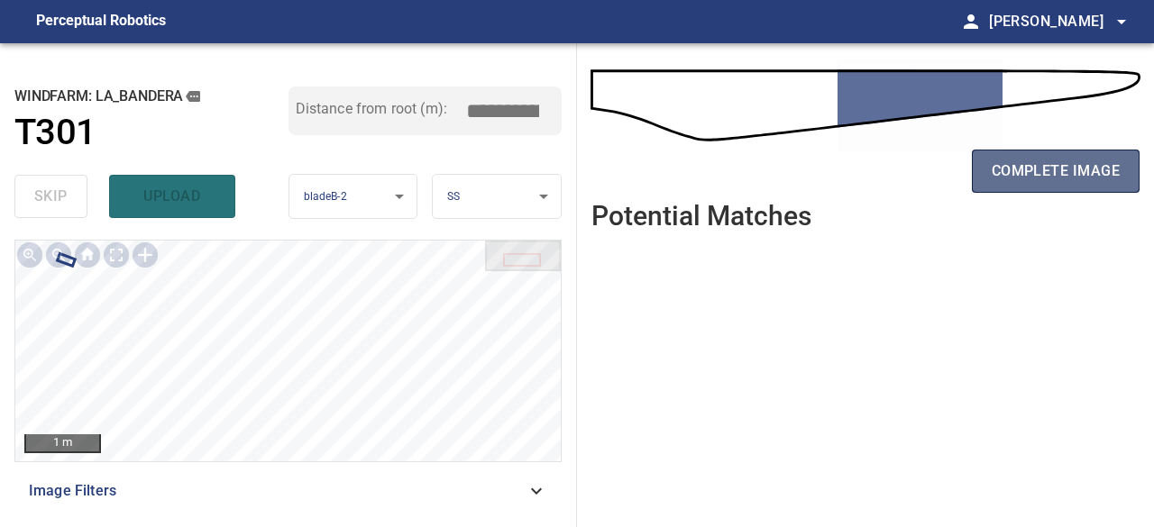
click at [1043, 187] on button "complete image" at bounding box center [1056, 171] width 168 height 43
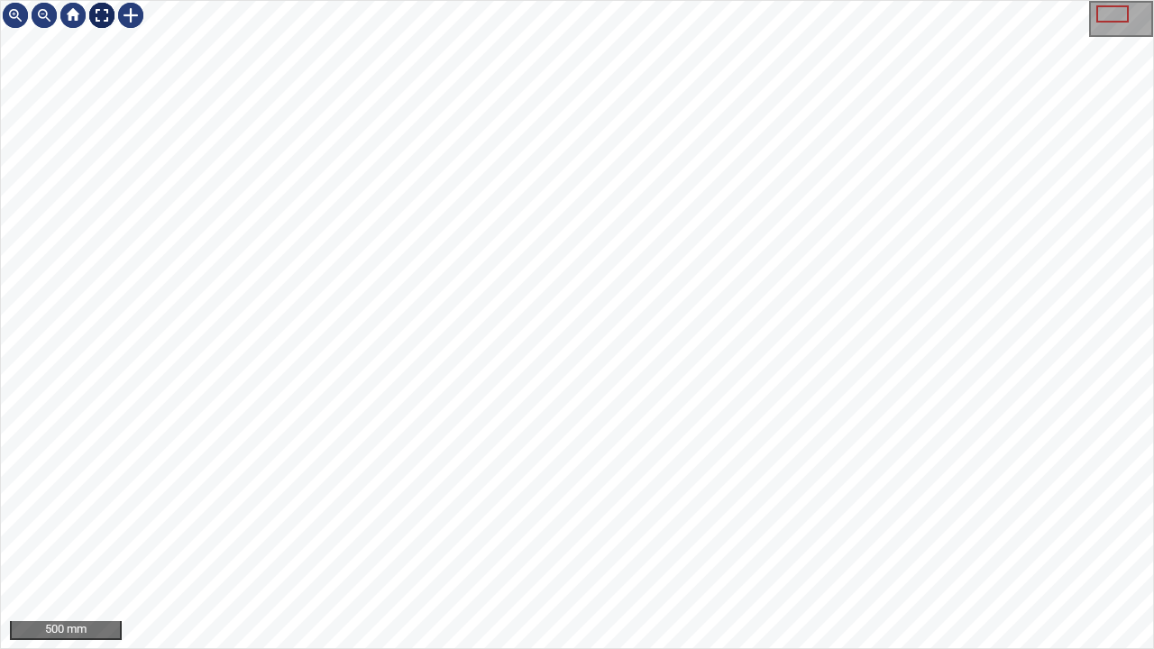
click at [96, 16] on div at bounding box center [101, 15] width 29 height 29
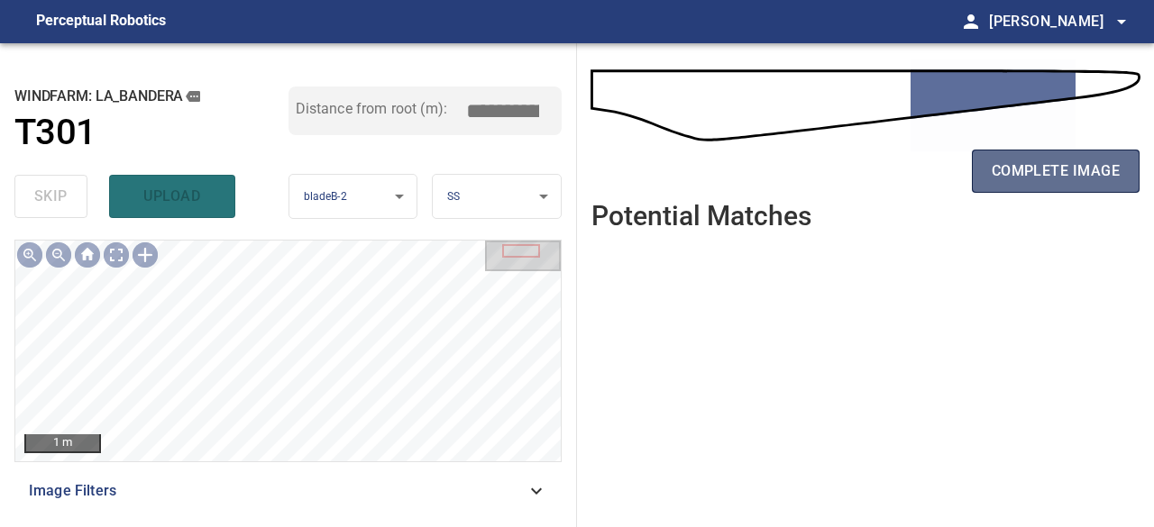
drag, startPoint x: 1057, startPoint y: 163, endPoint x: 1011, endPoint y: 167, distance: 46.1
click at [1057, 165] on span "complete image" at bounding box center [1056, 171] width 128 height 25
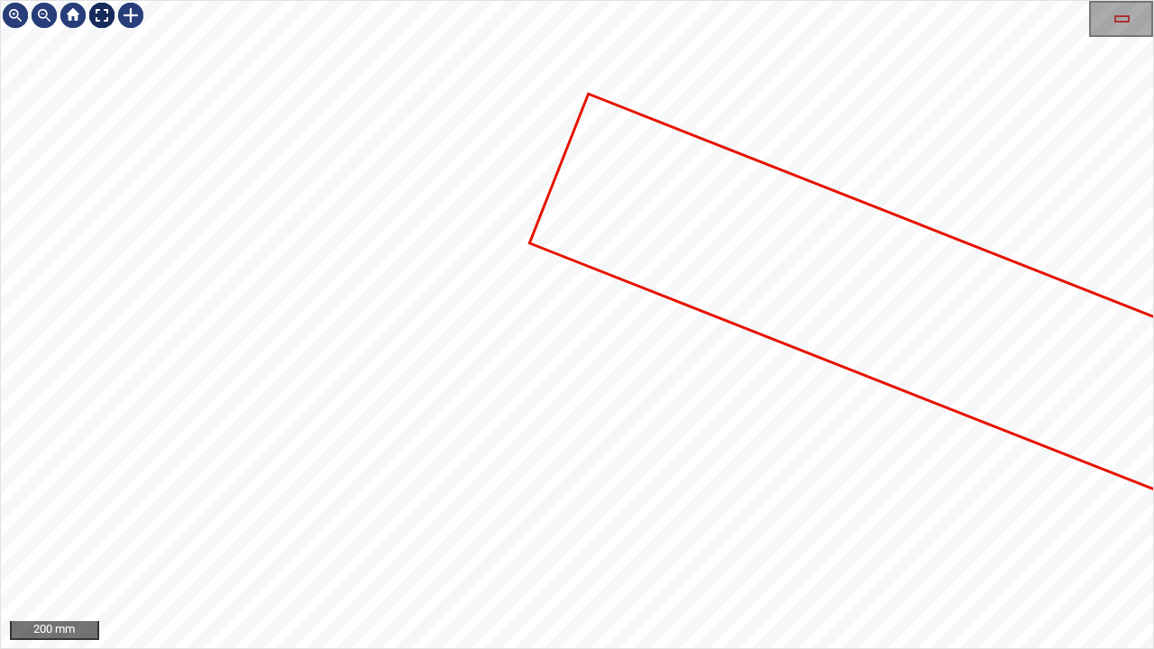
click at [99, 14] on div at bounding box center [101, 15] width 29 height 29
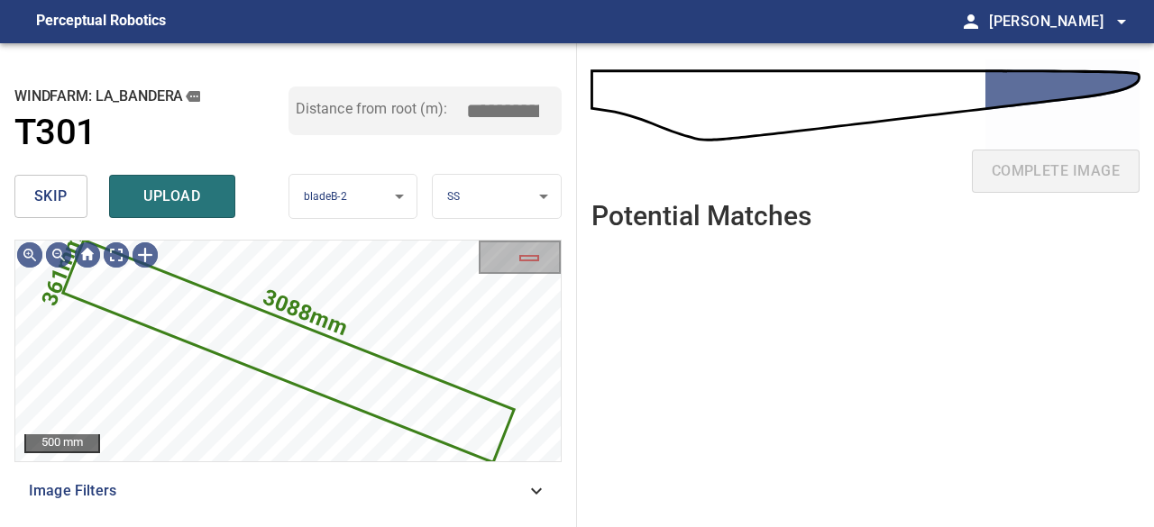
click at [56, 196] on span "skip" at bounding box center [50, 196] width 33 height 25
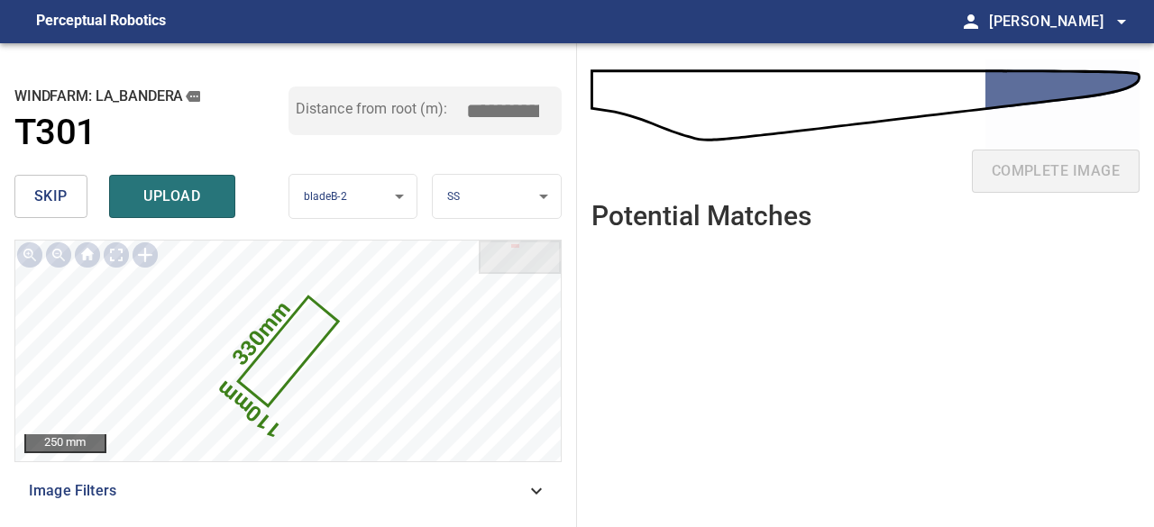
click at [75, 199] on button "skip" at bounding box center [50, 196] width 73 height 43
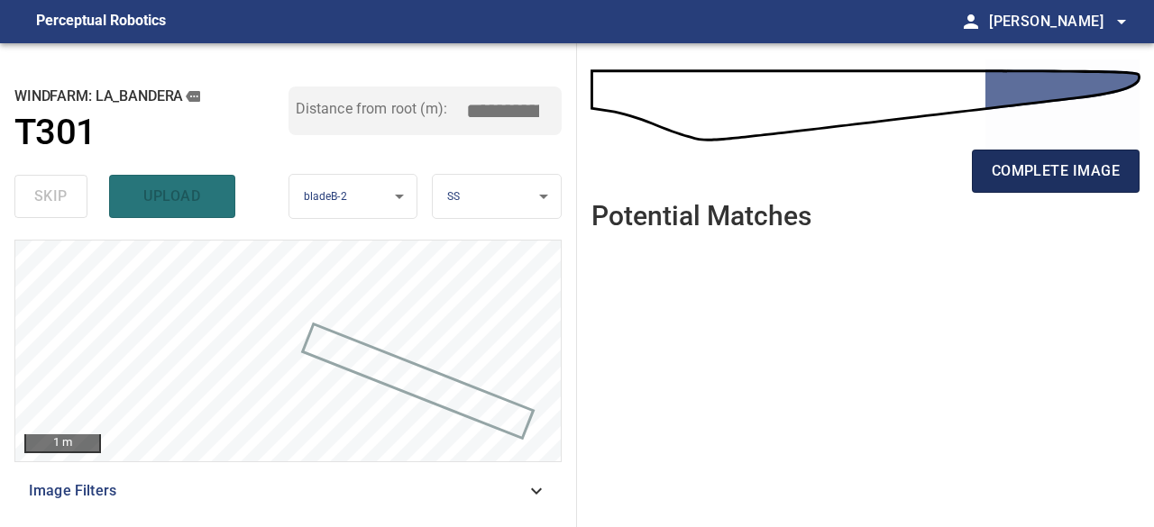
click at [1032, 180] on span "complete image" at bounding box center [1056, 171] width 128 height 25
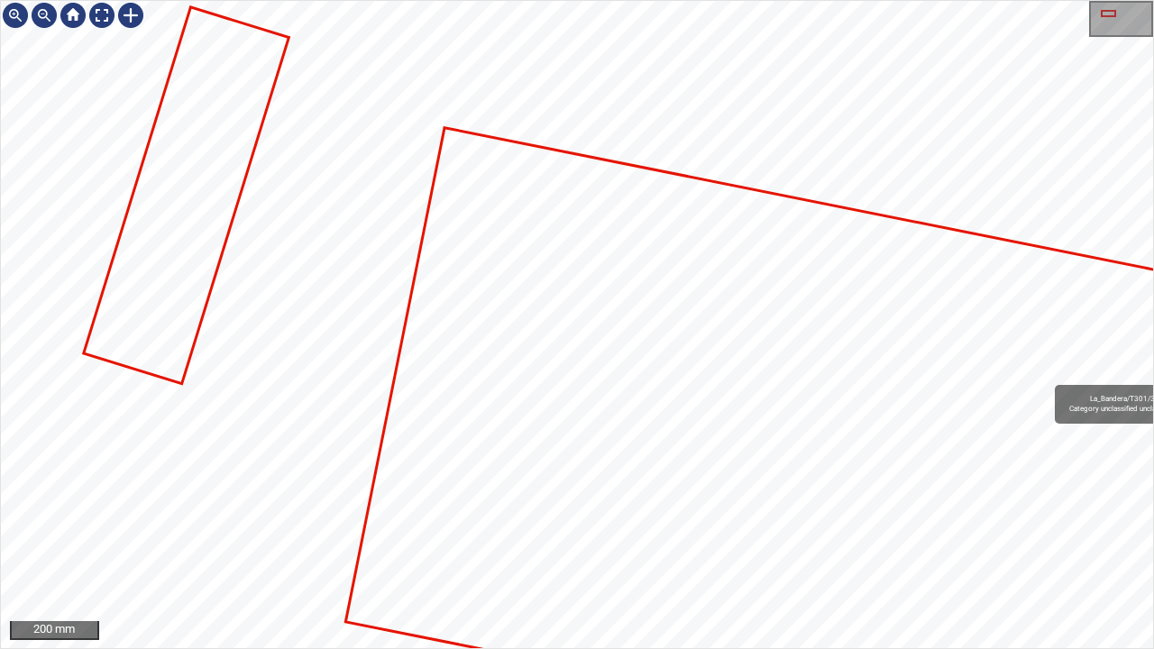
click at [384, 425] on div "La_Bandera/T301/3 Category unclassified unclassified" at bounding box center [577, 324] width 1152 height 647
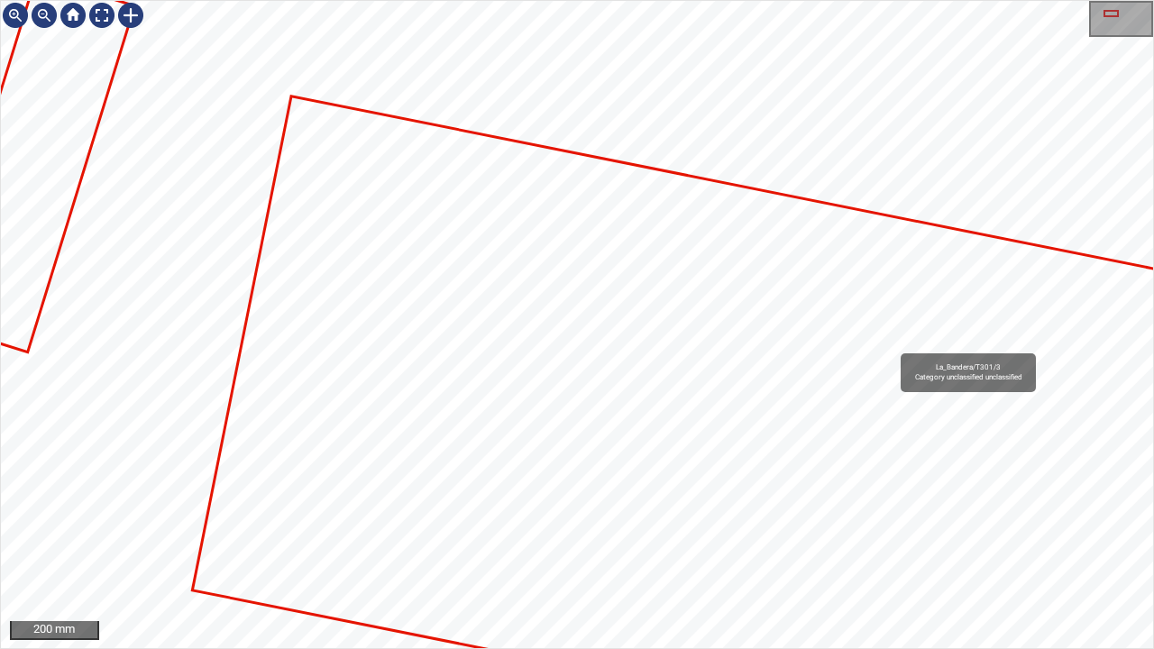
click at [0, 353] on div "La_Bandera/T301/3 Category unclassified unclassified 200 mm" at bounding box center [577, 324] width 1154 height 649
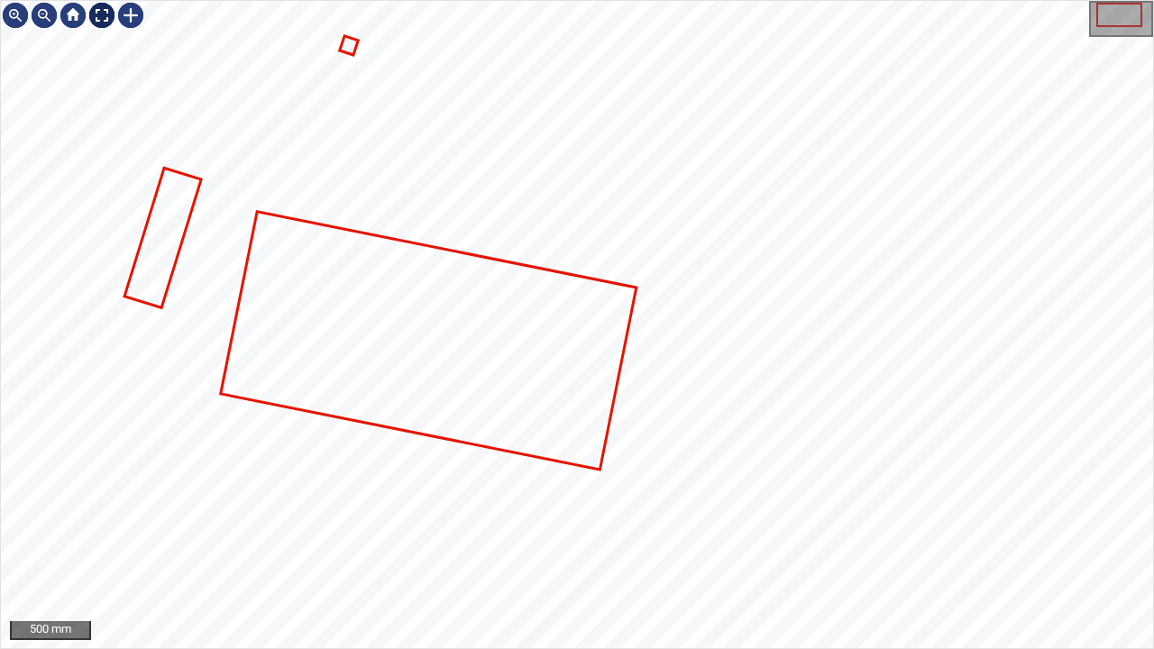
click at [96, 17] on div at bounding box center [101, 15] width 29 height 29
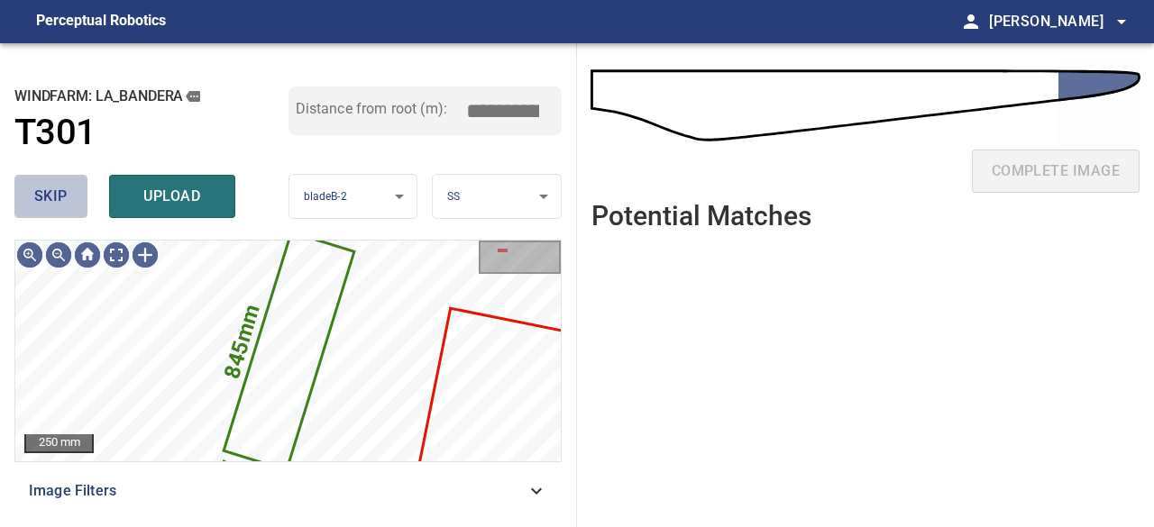
click at [56, 191] on span "skip" at bounding box center [50, 196] width 33 height 25
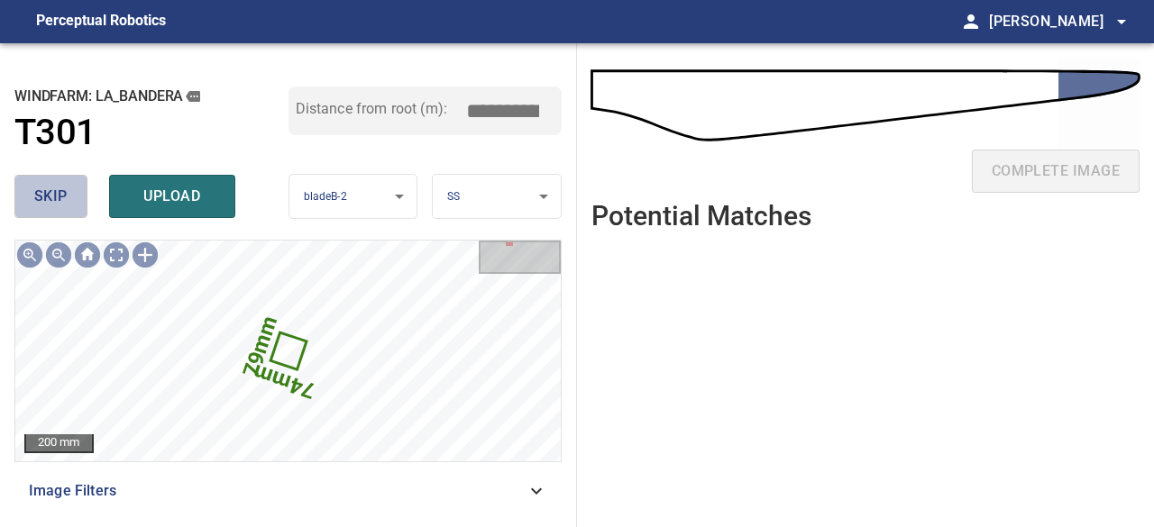
click at [57, 191] on span "skip" at bounding box center [50, 196] width 33 height 25
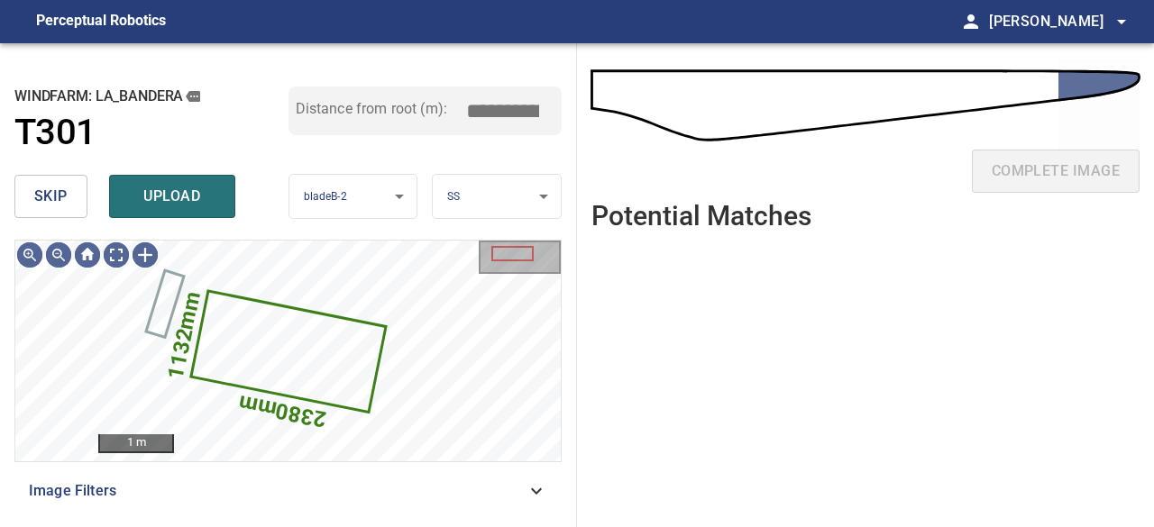
click at [58, 190] on span "skip" at bounding box center [50, 196] width 33 height 25
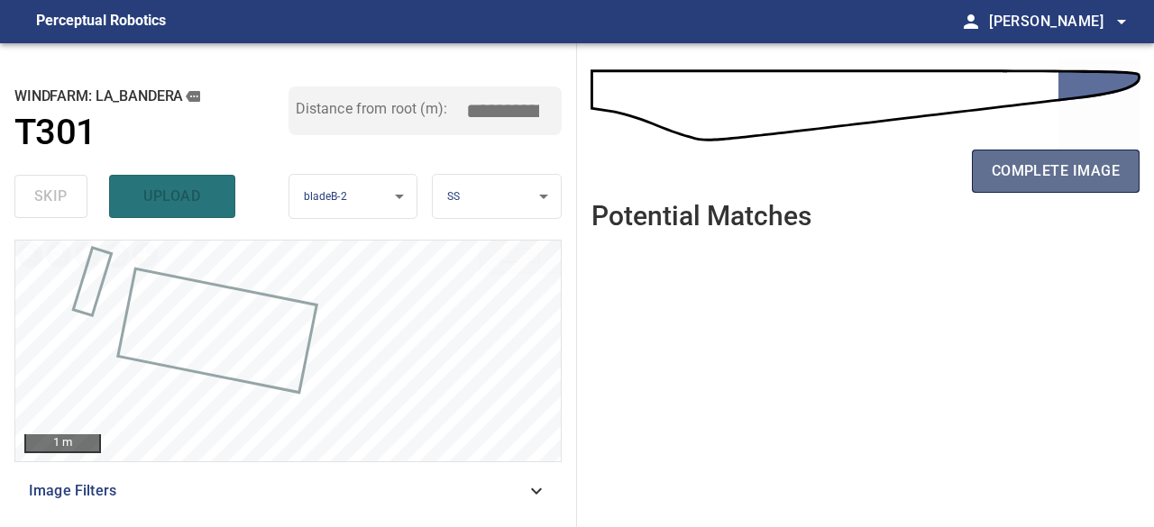
click at [1085, 156] on button "complete image" at bounding box center [1056, 171] width 168 height 43
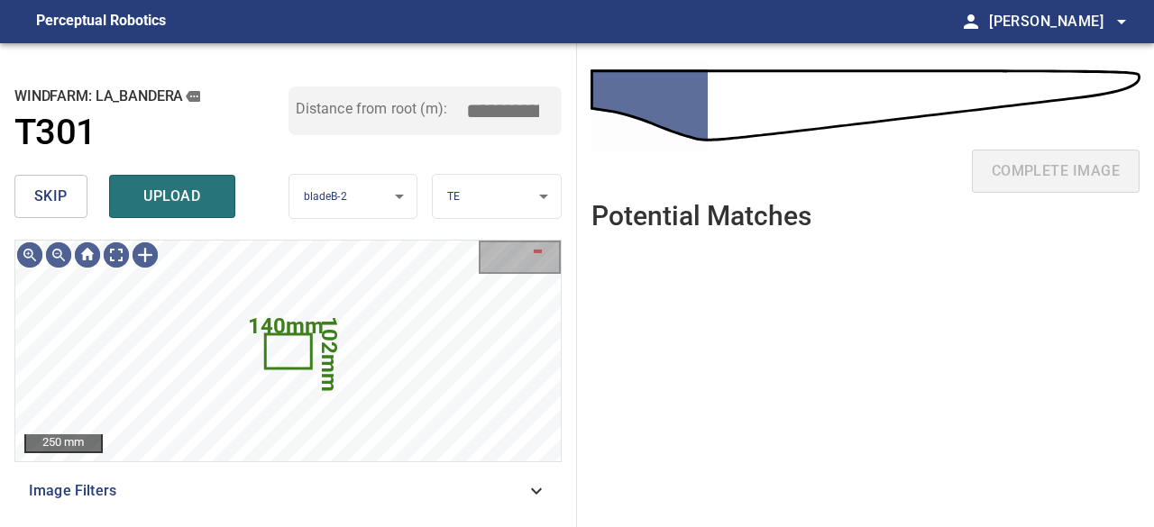
click at [68, 191] on button "skip" at bounding box center [50, 196] width 73 height 43
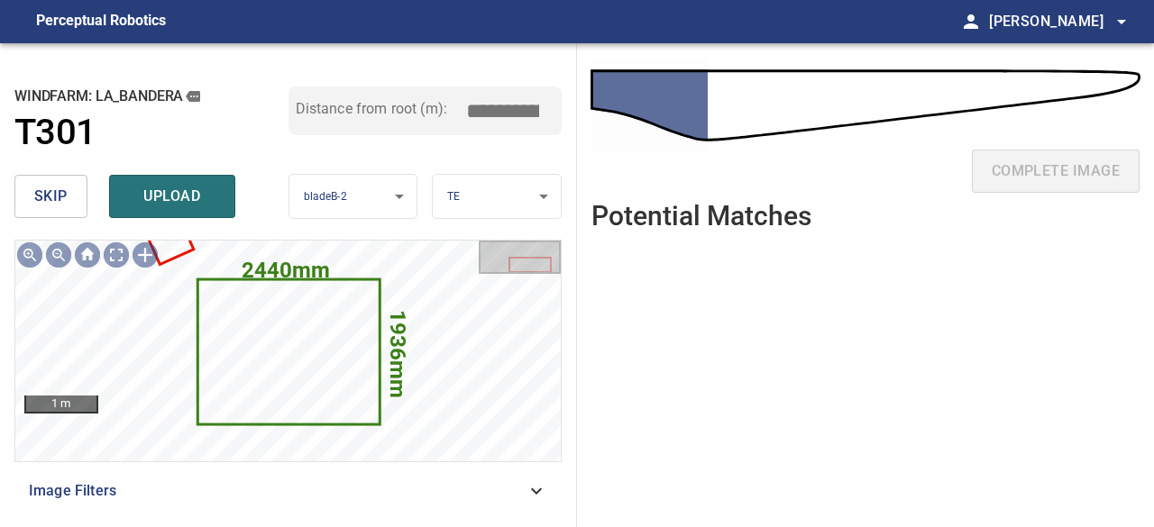
click at [68, 191] on button "skip" at bounding box center [50, 196] width 73 height 43
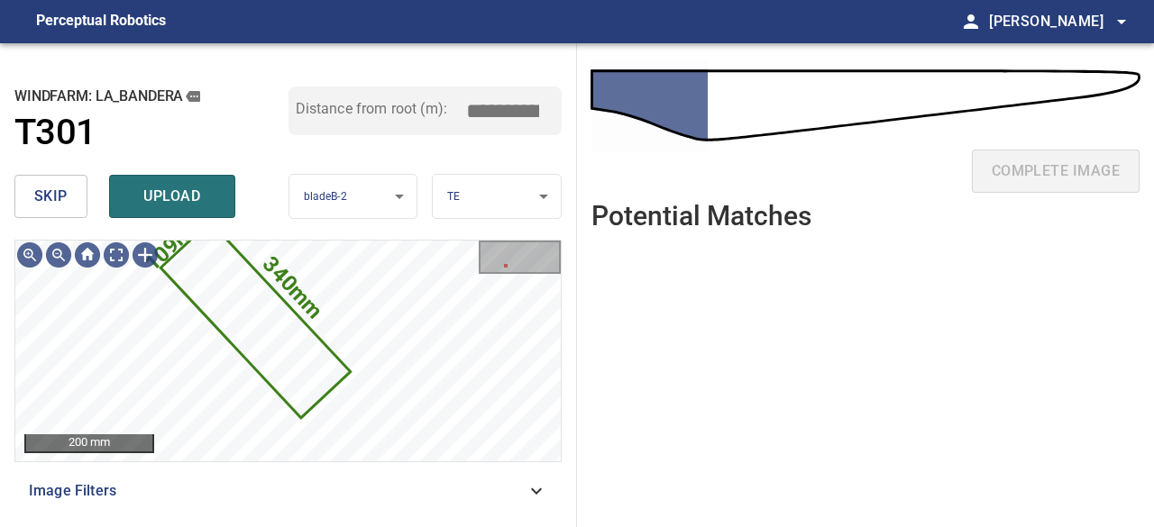
click at [69, 204] on button "skip" at bounding box center [50, 196] width 73 height 43
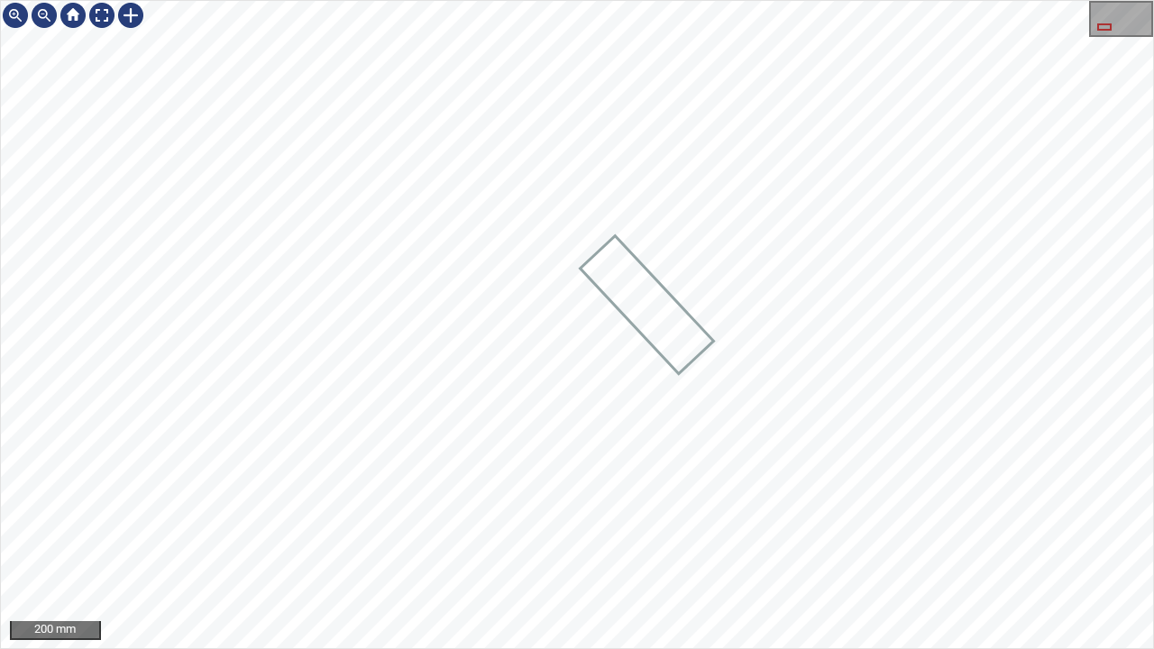
click at [649, 314] on div "1426mm 481mm" at bounding box center [577, 324] width 1152 height 647
click at [99, 13] on div at bounding box center [101, 15] width 29 height 29
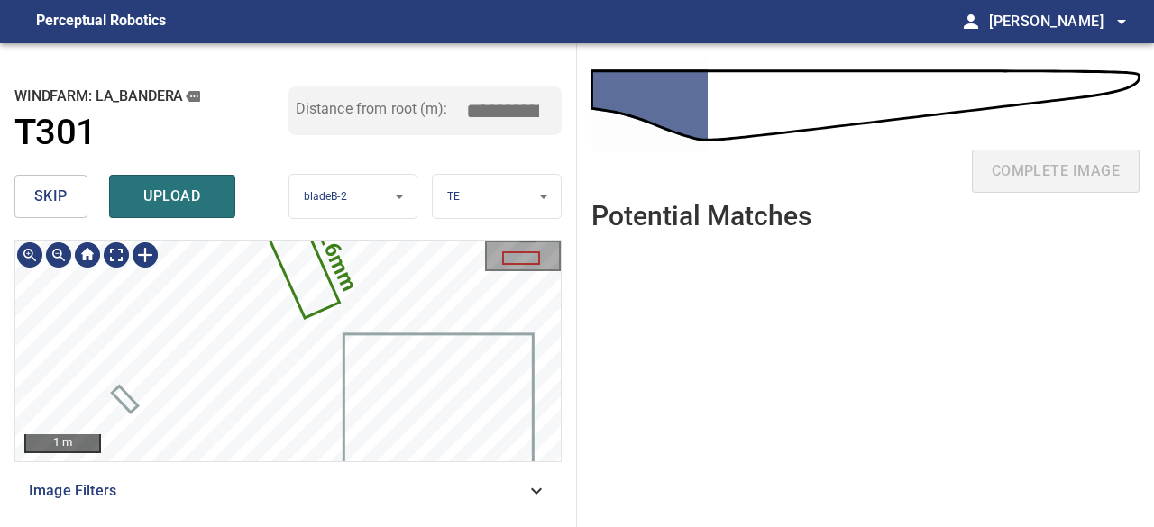
click at [314, 275] on icon at bounding box center [299, 261] width 76 height 111
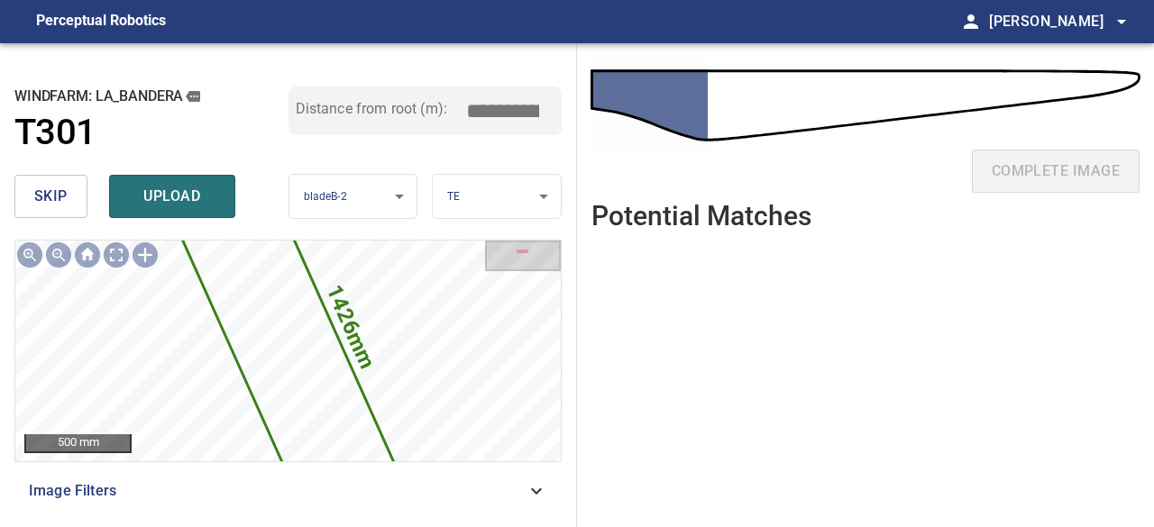
click at [71, 189] on button "skip" at bounding box center [50, 196] width 73 height 43
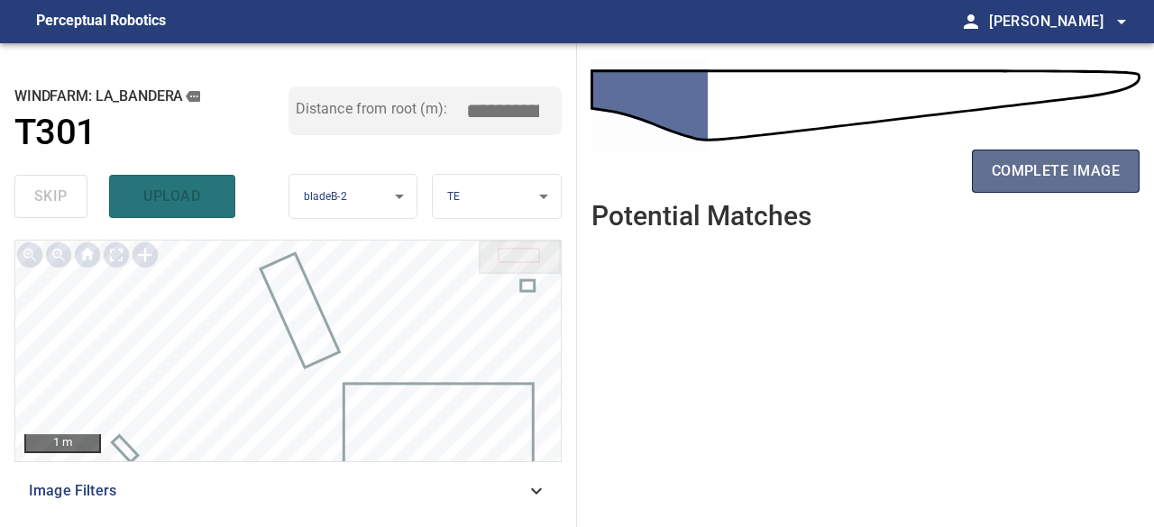
click at [1048, 169] on span "complete image" at bounding box center [1056, 171] width 128 height 25
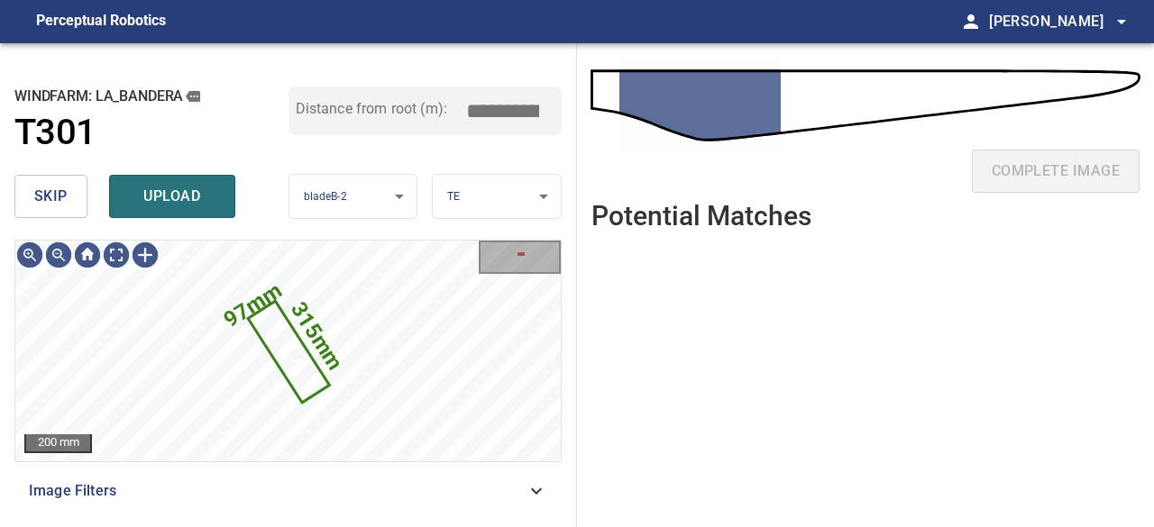
click at [71, 205] on button "skip" at bounding box center [50, 196] width 73 height 43
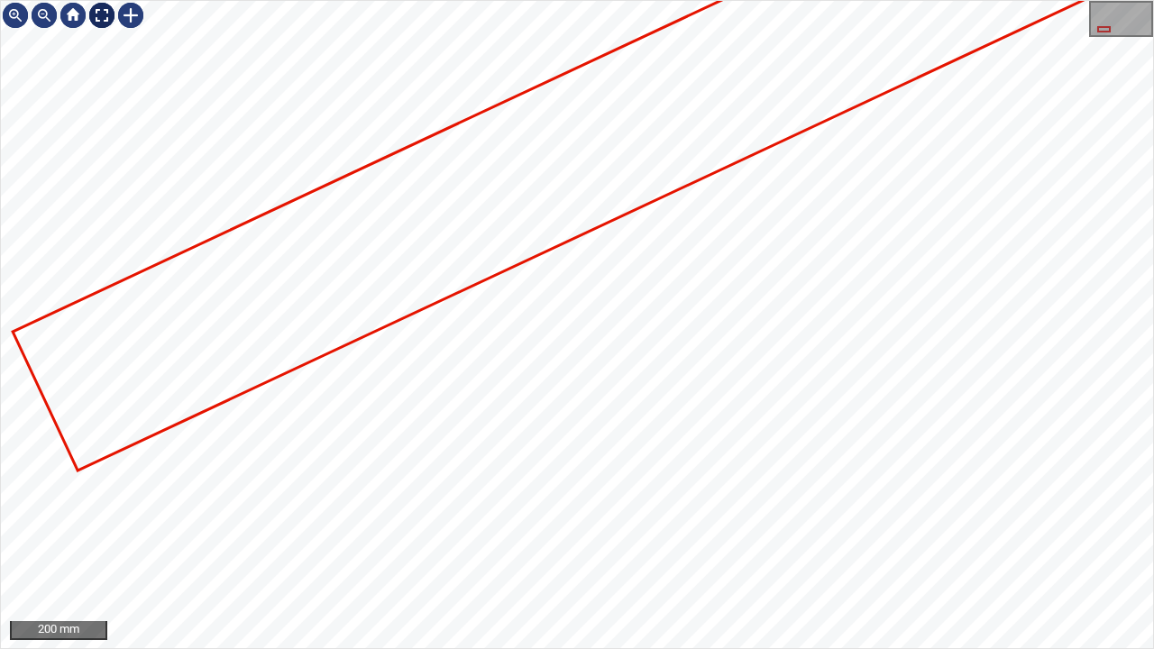
click at [101, 11] on div at bounding box center [101, 15] width 29 height 29
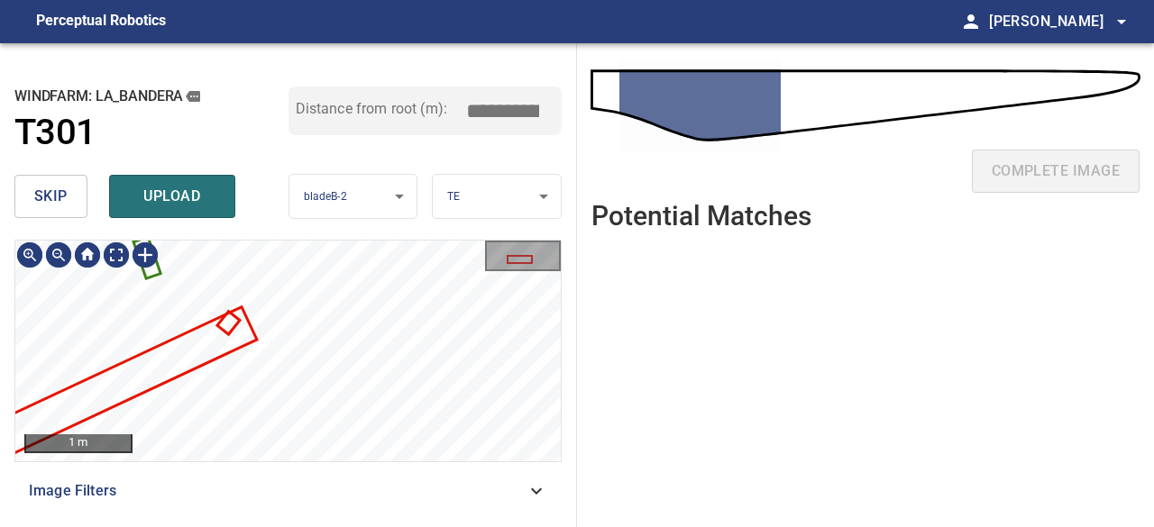
click at [44, 196] on span "skip" at bounding box center [50, 196] width 33 height 25
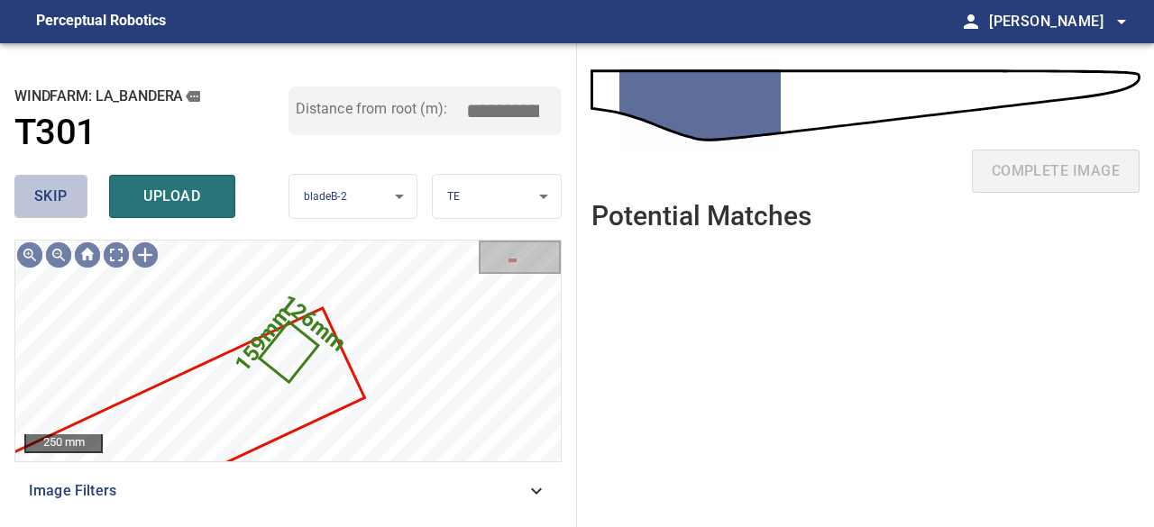
click at [44, 196] on span "skip" at bounding box center [50, 196] width 33 height 25
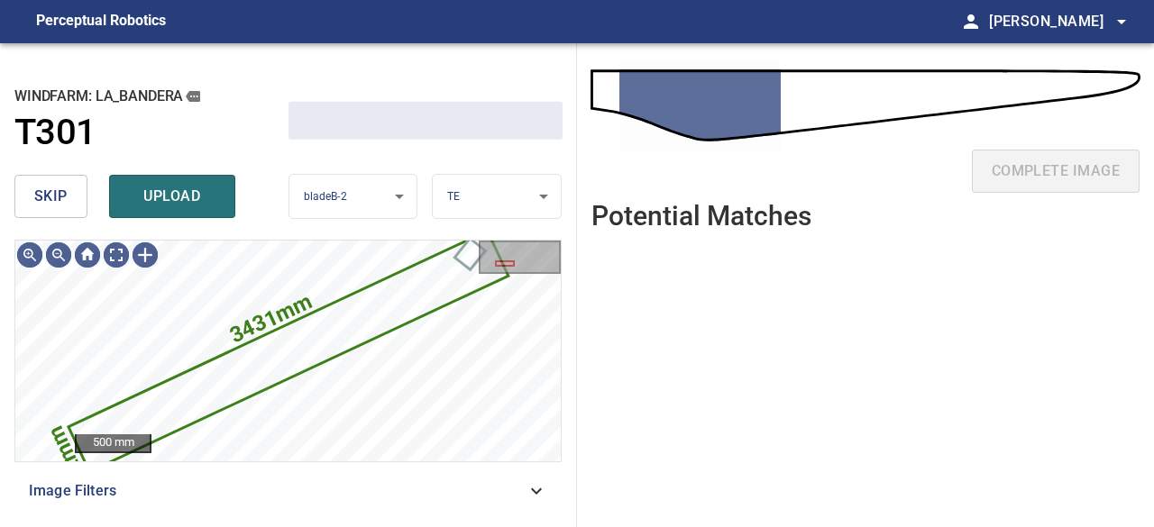
click at [44, 196] on span "skip" at bounding box center [50, 196] width 33 height 25
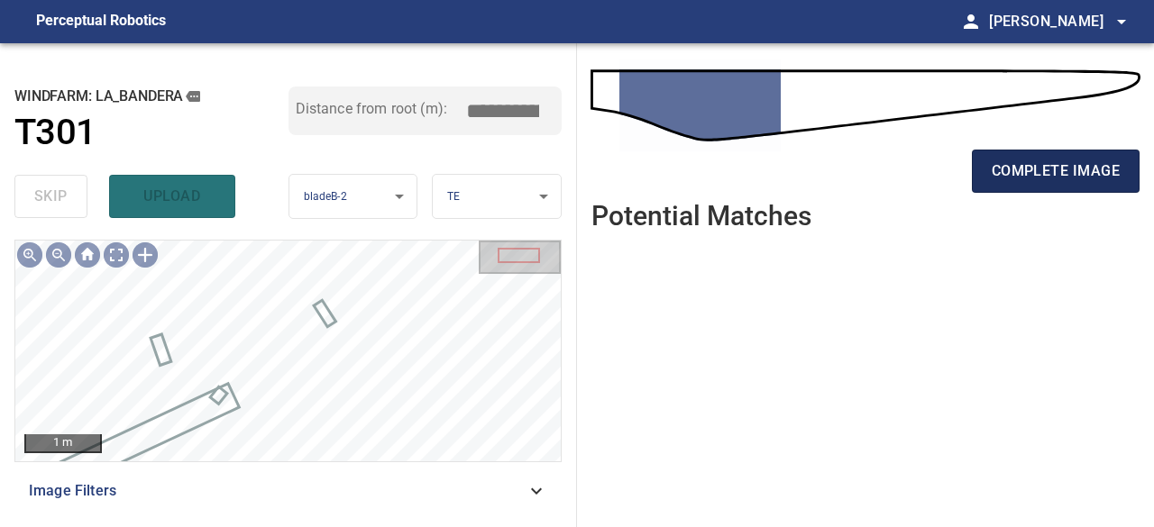
click at [1077, 174] on span "complete image" at bounding box center [1056, 171] width 128 height 25
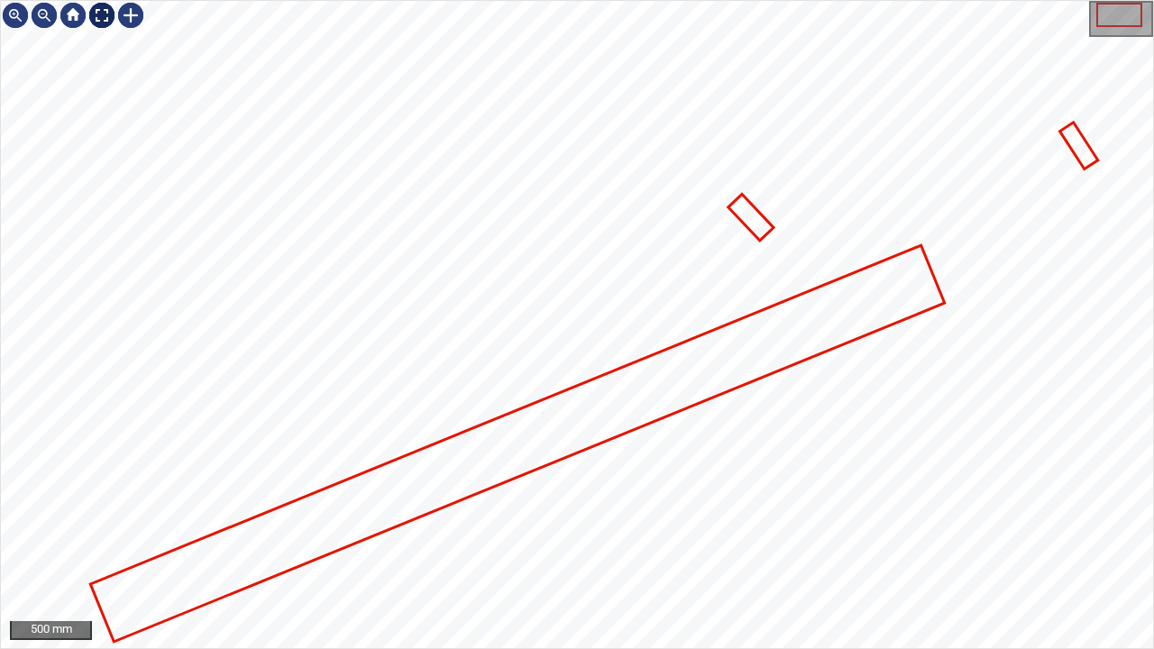
click at [94, 9] on div at bounding box center [101, 15] width 29 height 29
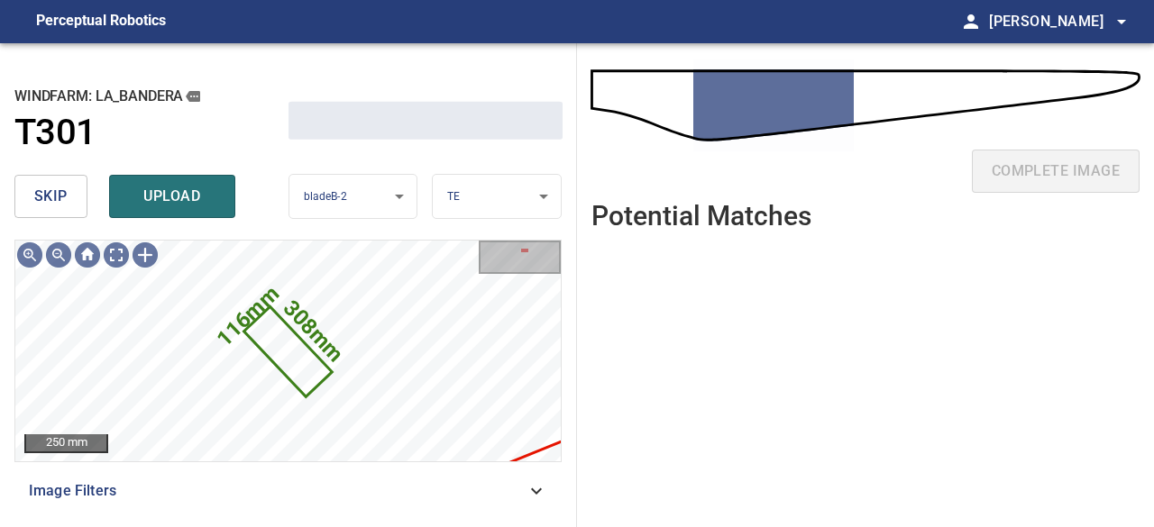
click at [72, 189] on button "skip" at bounding box center [50, 196] width 73 height 43
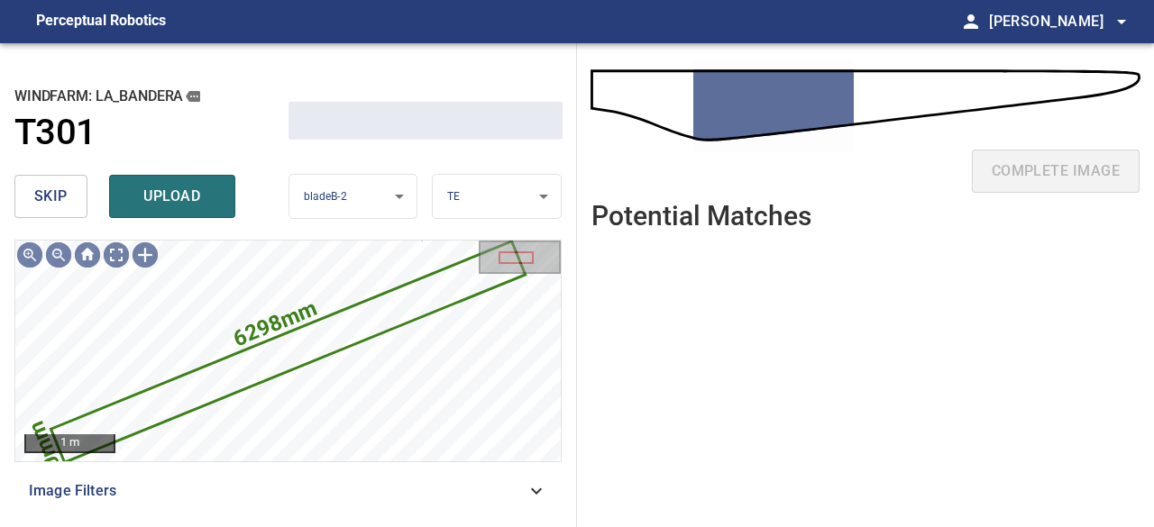
click at [72, 189] on button "skip" at bounding box center [50, 196] width 73 height 43
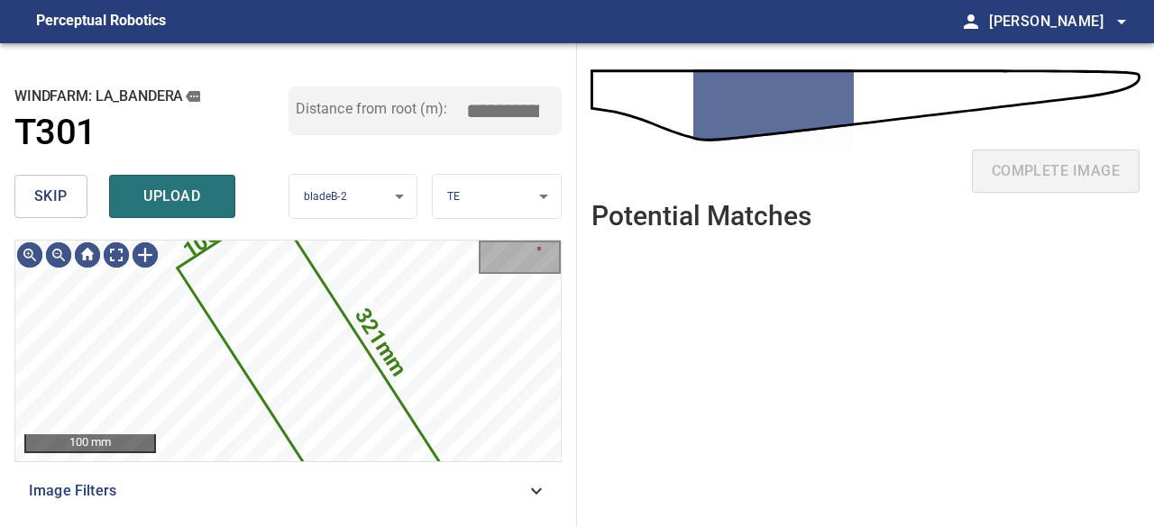
click at [41, 189] on span "skip" at bounding box center [50, 196] width 33 height 25
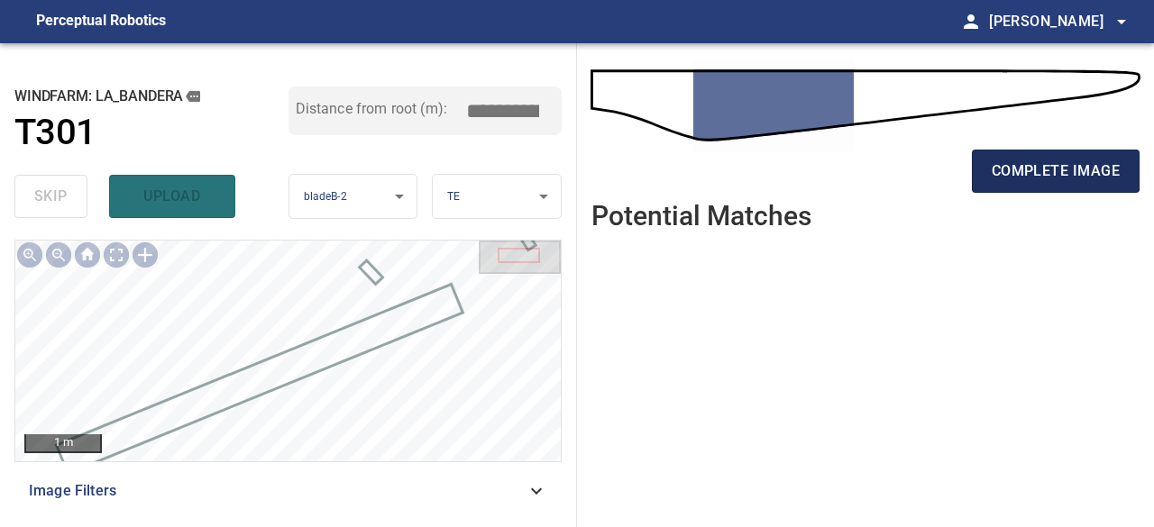
click at [1071, 163] on span "complete image" at bounding box center [1056, 171] width 128 height 25
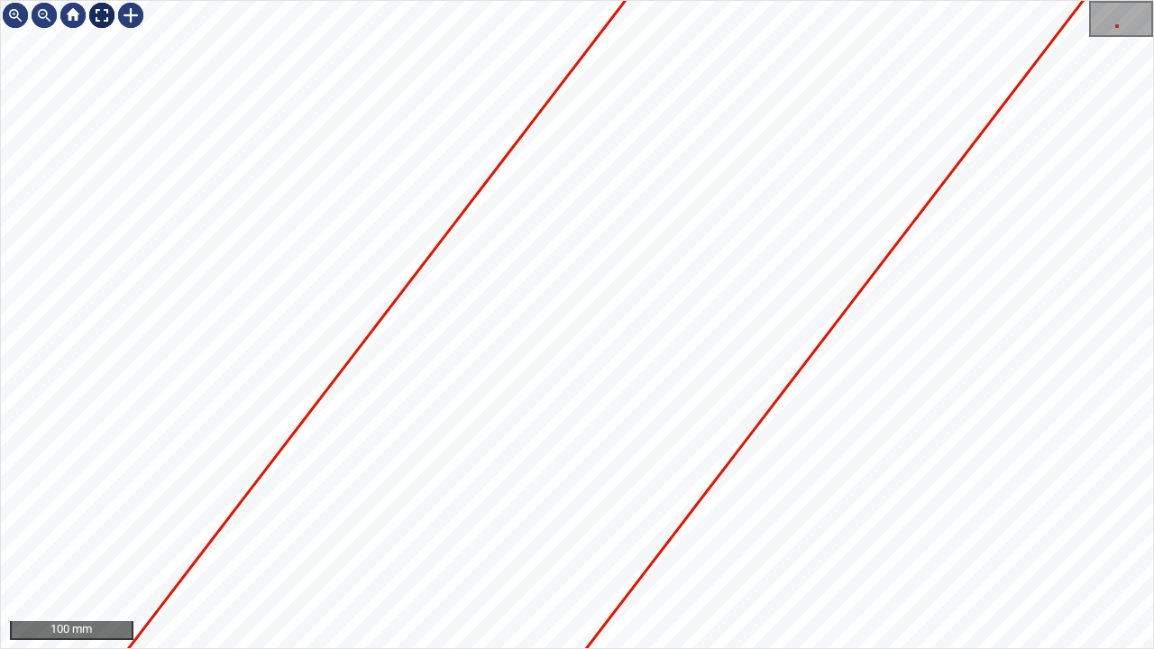
click at [103, 14] on div at bounding box center [101, 15] width 29 height 29
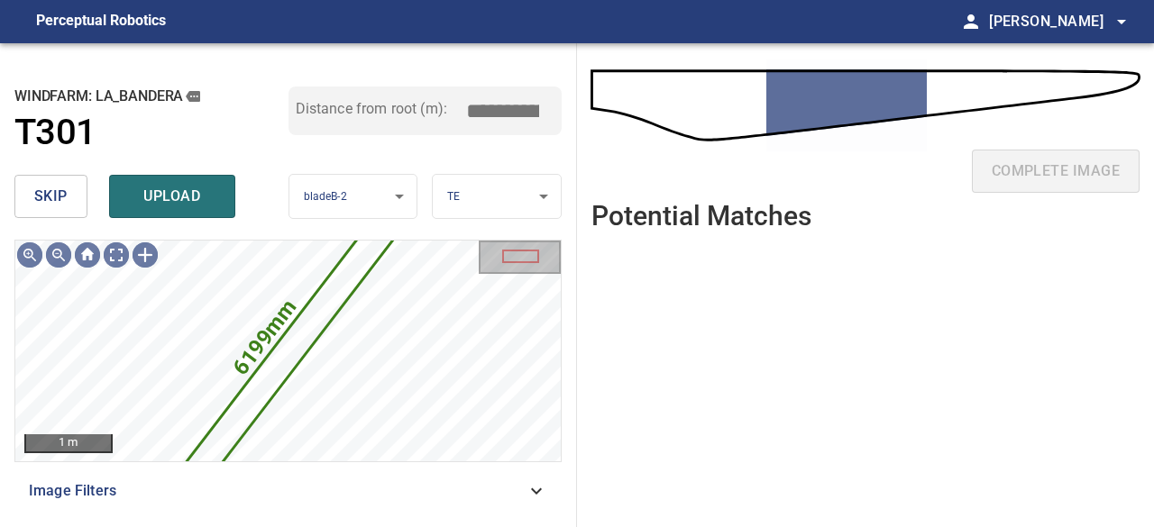
click at [60, 197] on span "skip" at bounding box center [50, 196] width 33 height 25
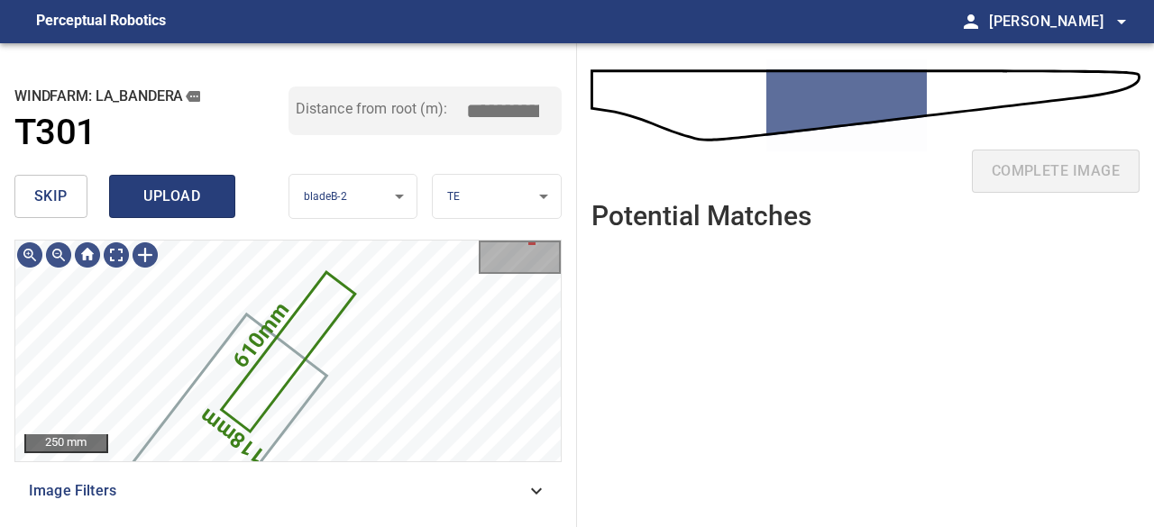
click at [198, 195] on span "upload" at bounding box center [172, 196] width 87 height 25
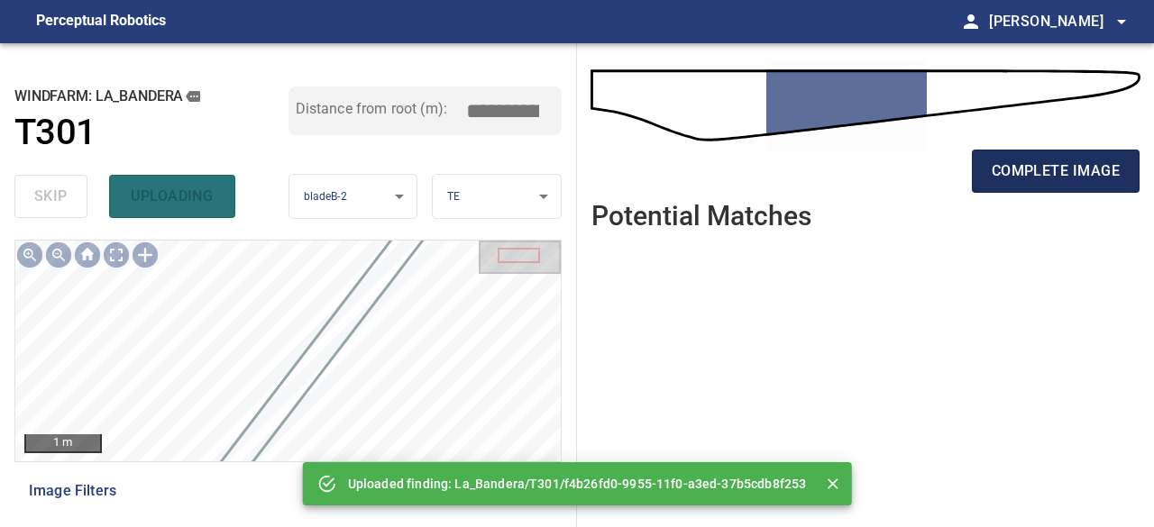
click at [1073, 169] on span "complete image" at bounding box center [1056, 171] width 128 height 25
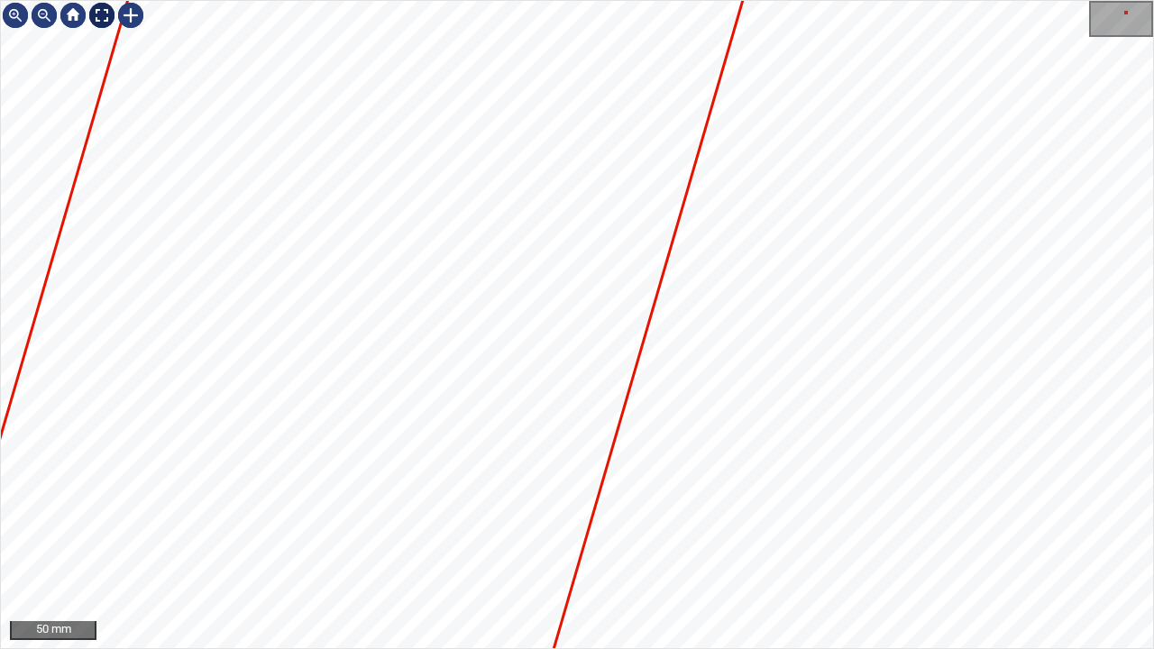
click at [95, 16] on div at bounding box center [101, 15] width 29 height 29
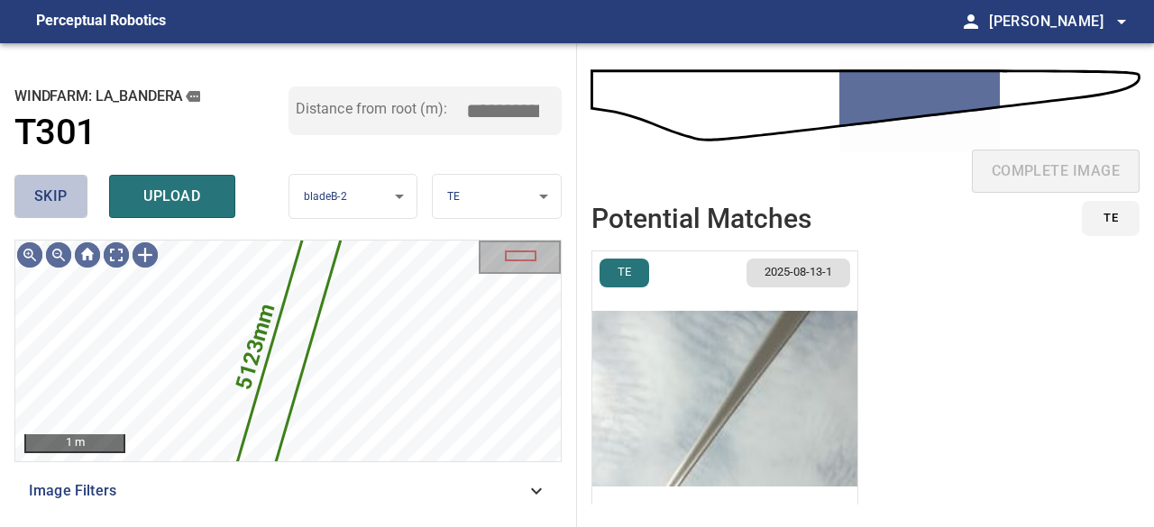
click at [56, 190] on span "skip" at bounding box center [50, 196] width 33 height 25
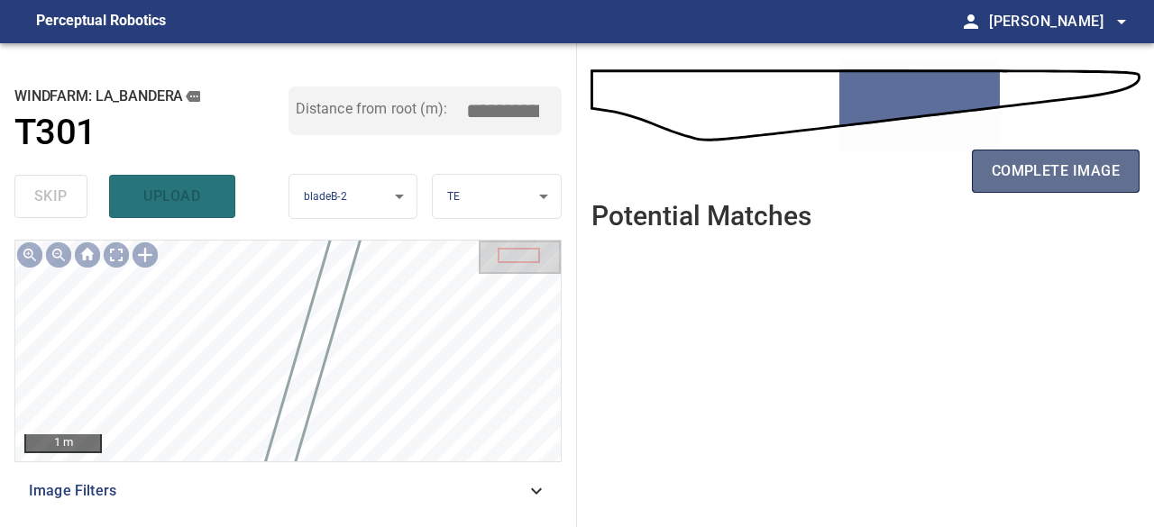
click at [1013, 178] on span "complete image" at bounding box center [1056, 171] width 128 height 25
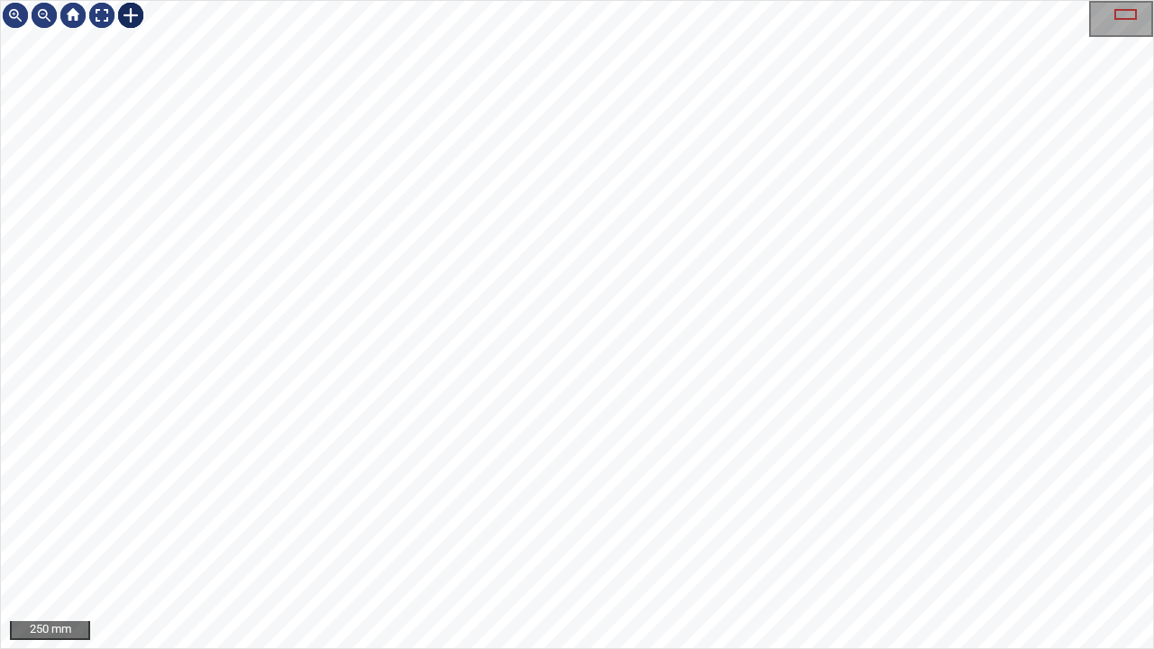
click at [126, 16] on div at bounding box center [130, 15] width 29 height 29
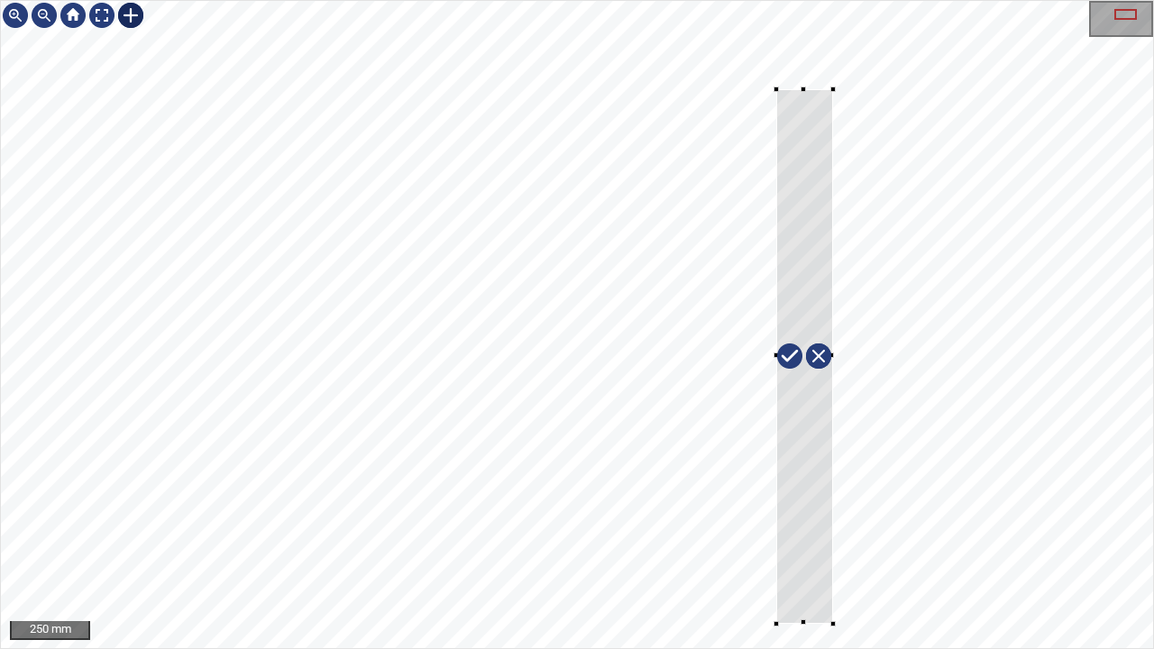
click at [832, 527] on div at bounding box center [577, 324] width 1152 height 647
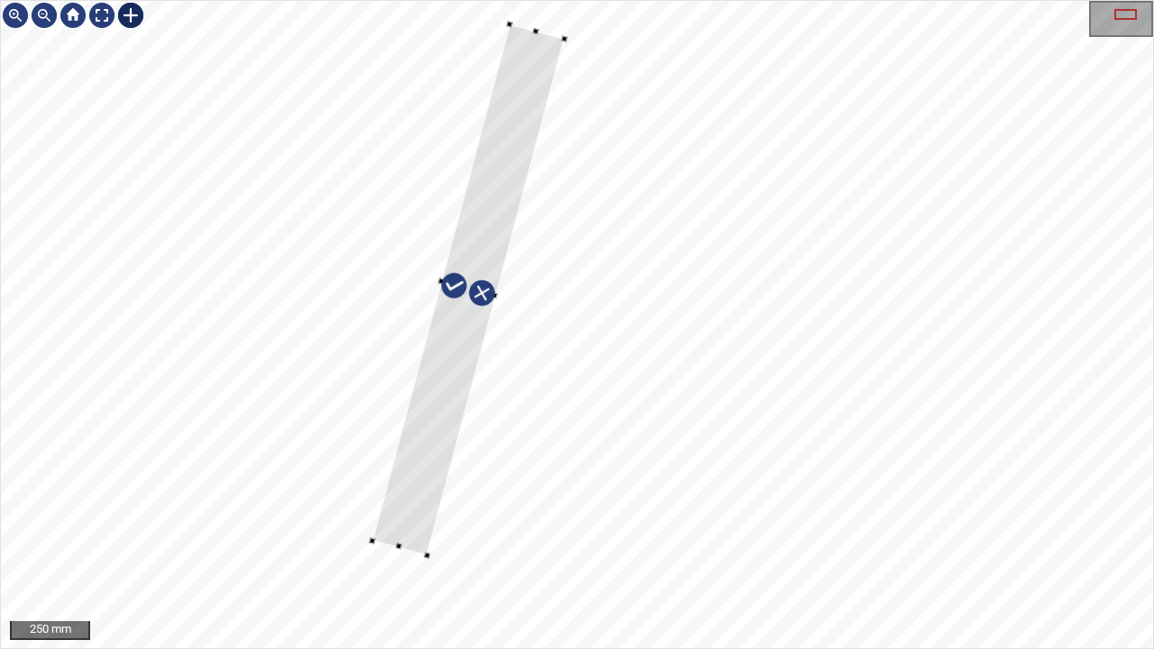
click at [399, 433] on div at bounding box center [577, 324] width 1152 height 647
click at [372, 527] on div at bounding box center [577, 324] width 1152 height 647
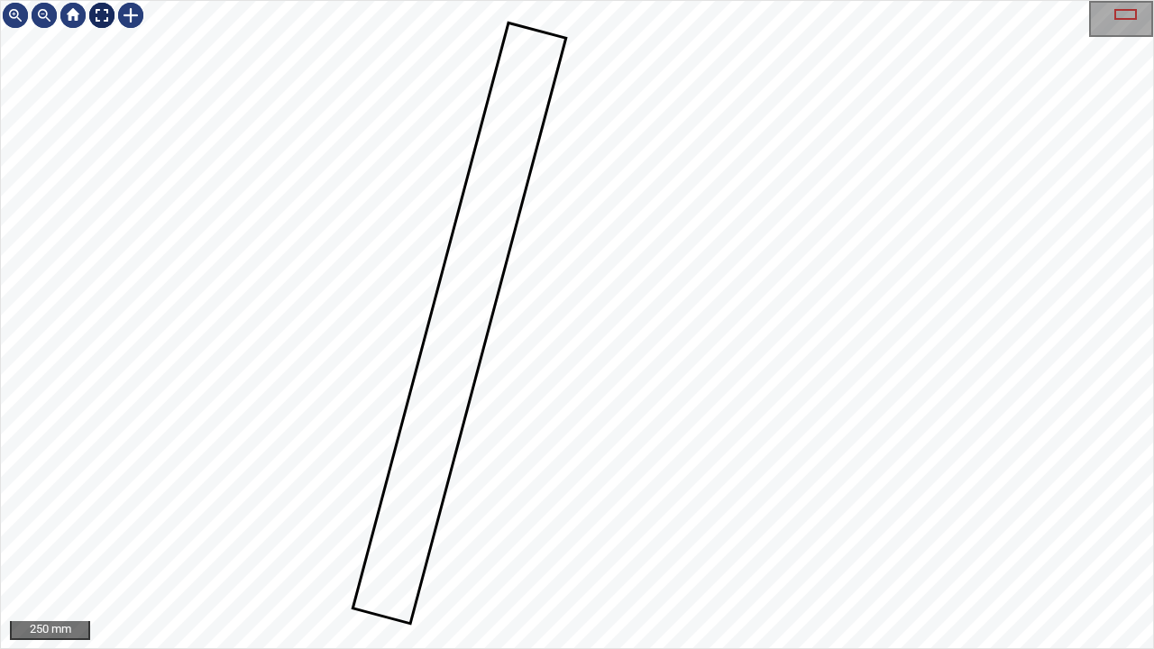
click at [90, 14] on div at bounding box center [101, 15] width 29 height 29
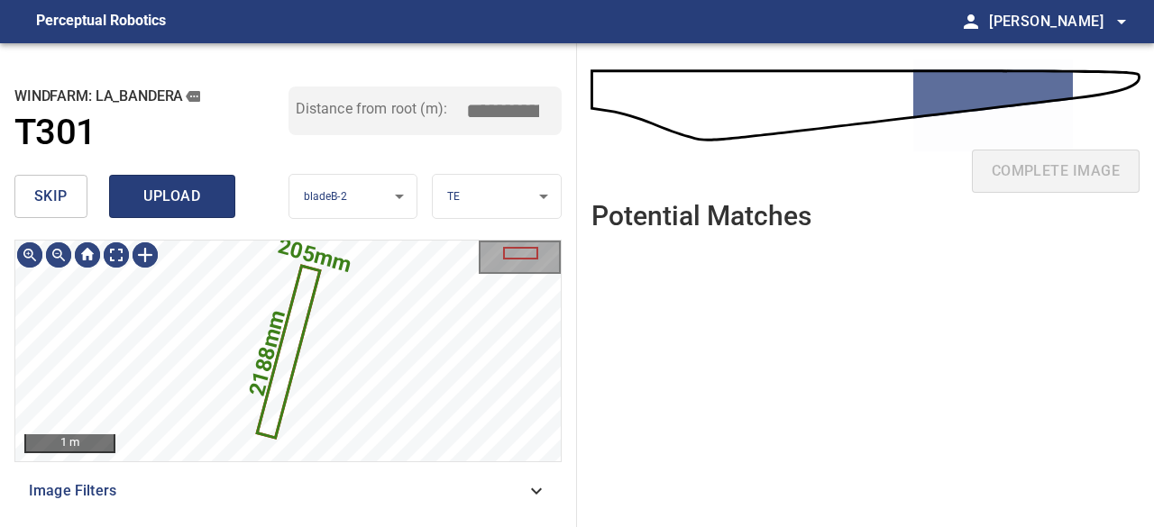
click at [195, 205] on span "upload" at bounding box center [172, 196] width 87 height 25
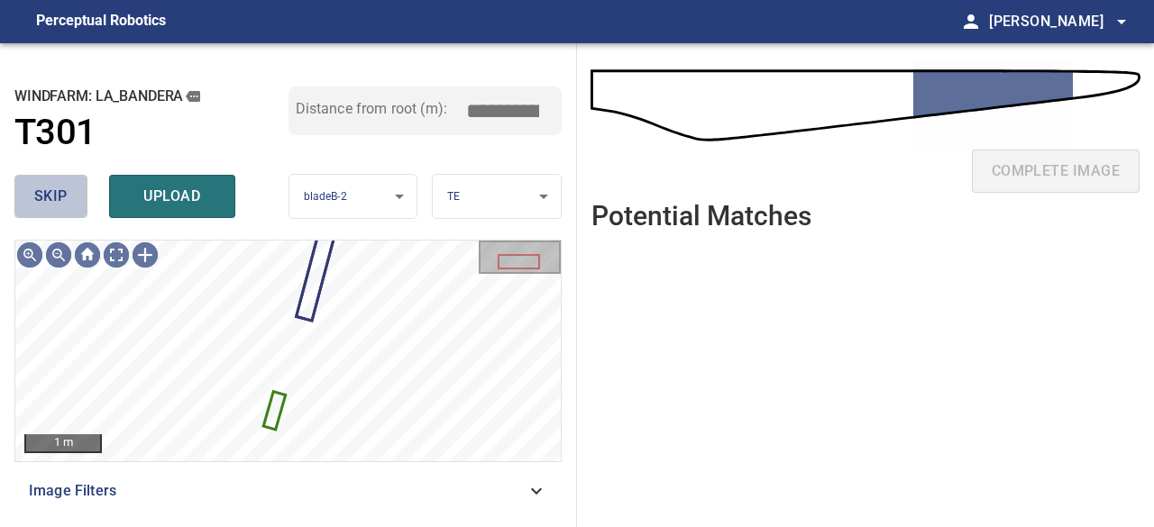
click at [61, 193] on span "skip" at bounding box center [50, 196] width 33 height 25
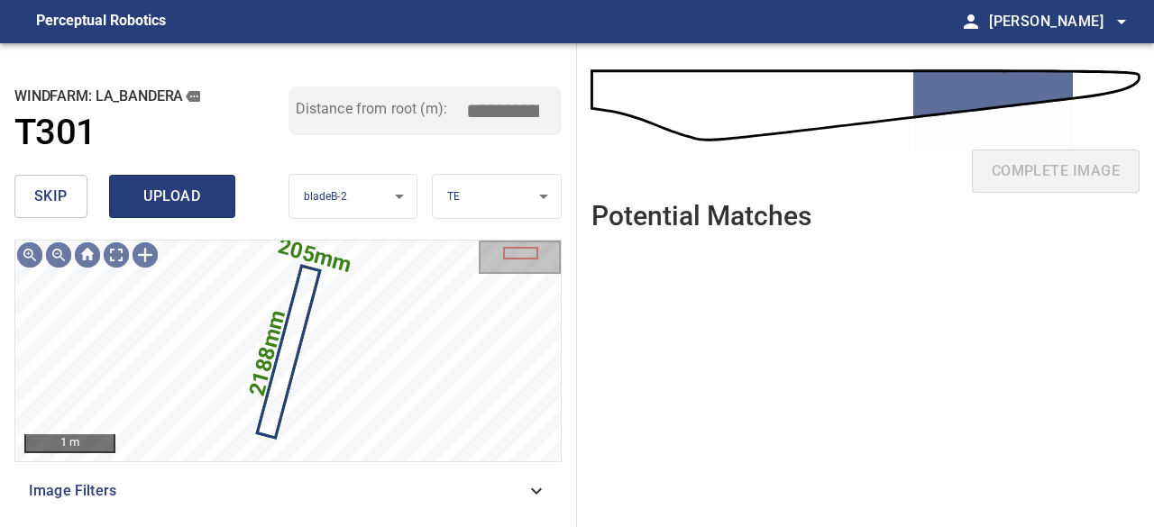
click at [183, 211] on button "upload" at bounding box center [172, 196] width 126 height 43
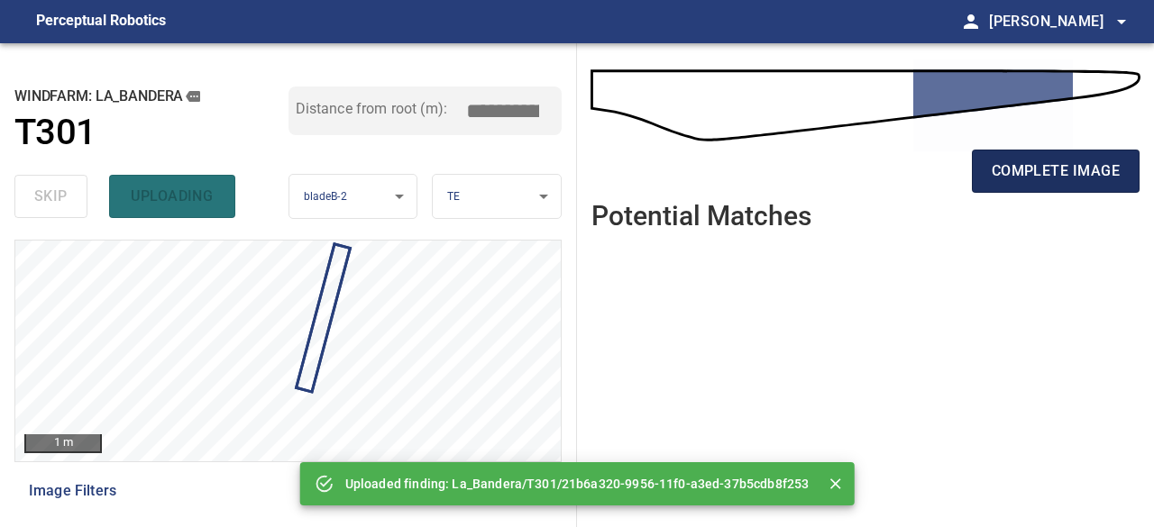
click at [1066, 179] on span "complete image" at bounding box center [1056, 171] width 128 height 25
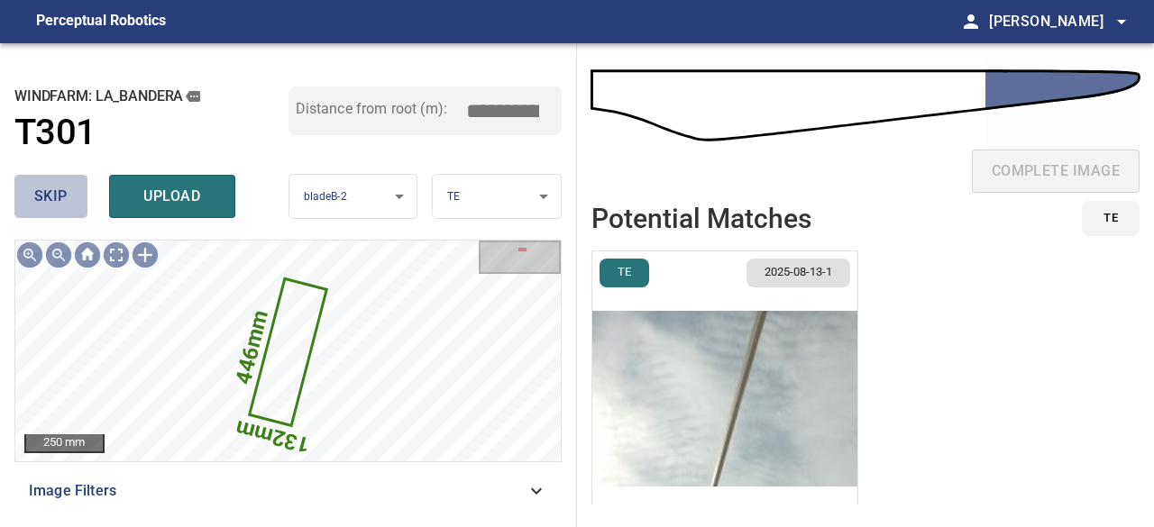
click at [67, 201] on button "skip" at bounding box center [50, 196] width 73 height 43
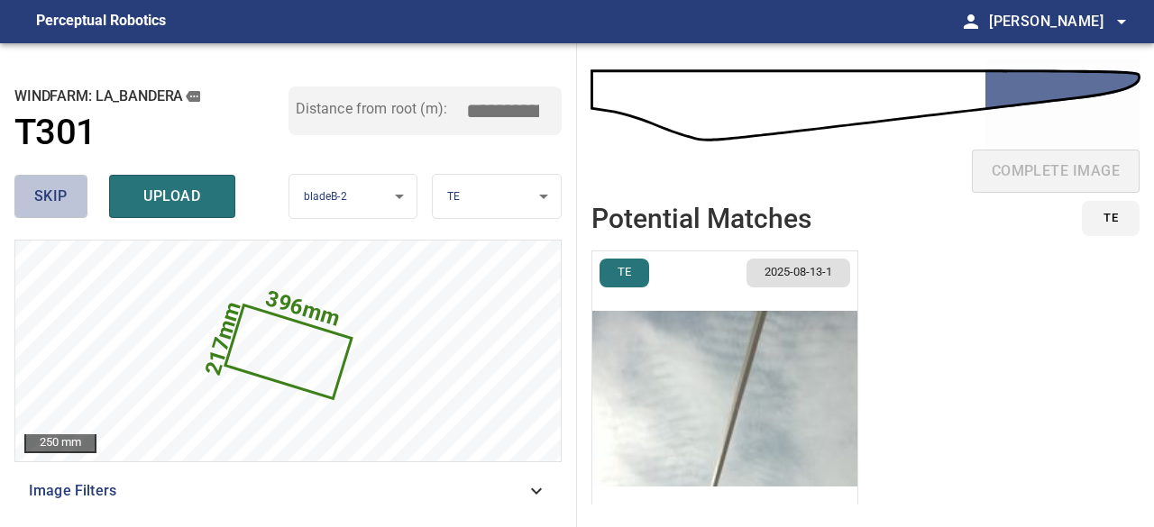
click at [67, 201] on button "skip" at bounding box center [50, 196] width 73 height 43
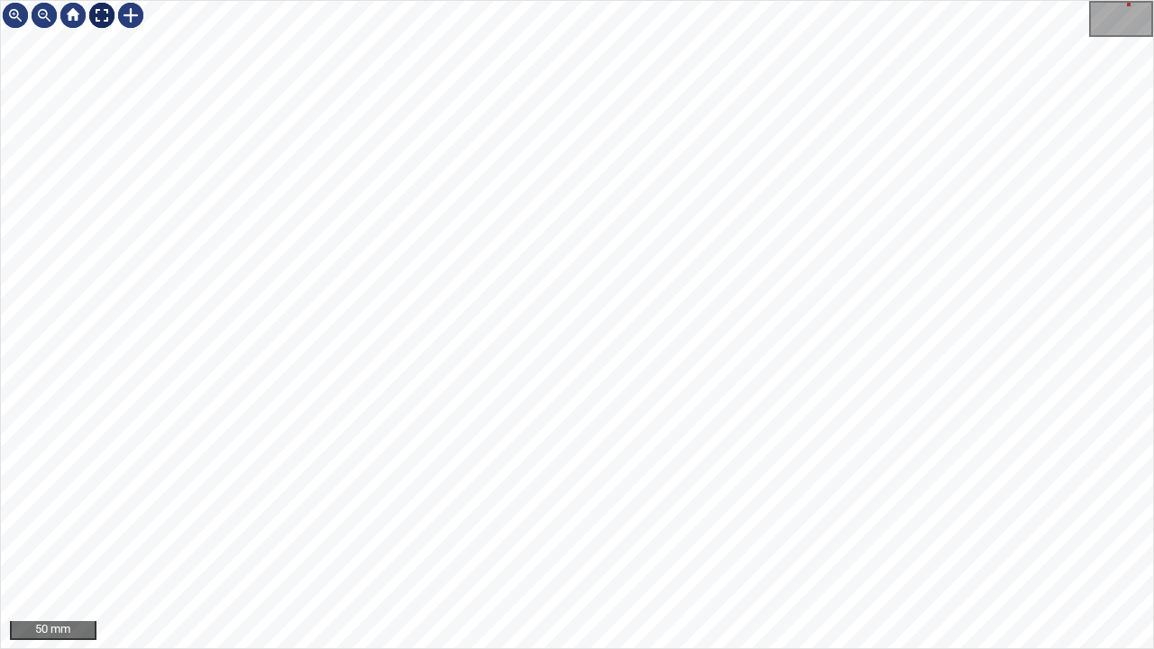
click at [96, 13] on div at bounding box center [101, 15] width 29 height 29
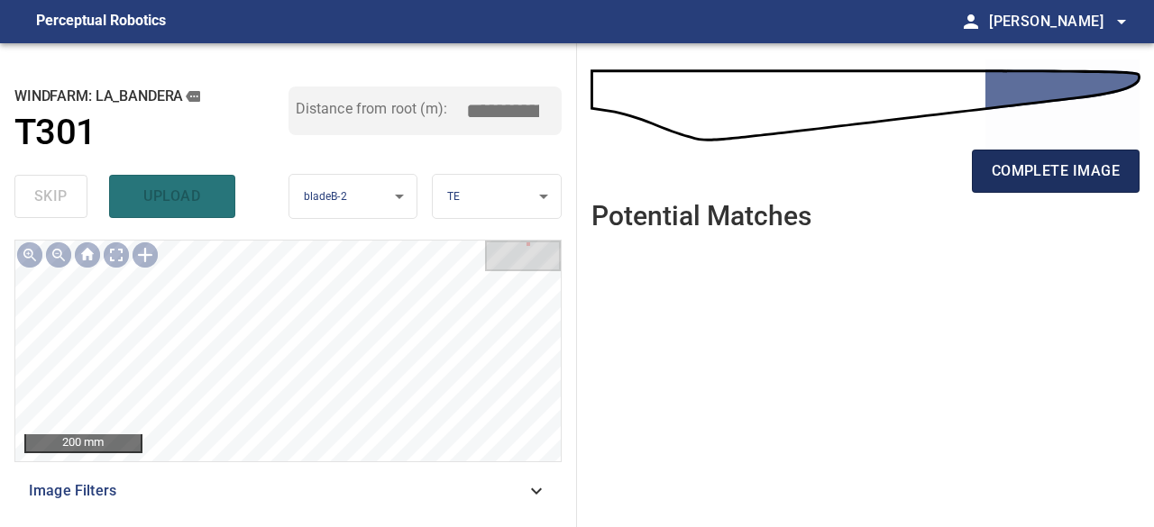
drag, startPoint x: 999, startPoint y: 160, endPoint x: 990, endPoint y: 156, distance: 9.7
click at [1003, 160] on span "complete image" at bounding box center [1056, 171] width 128 height 25
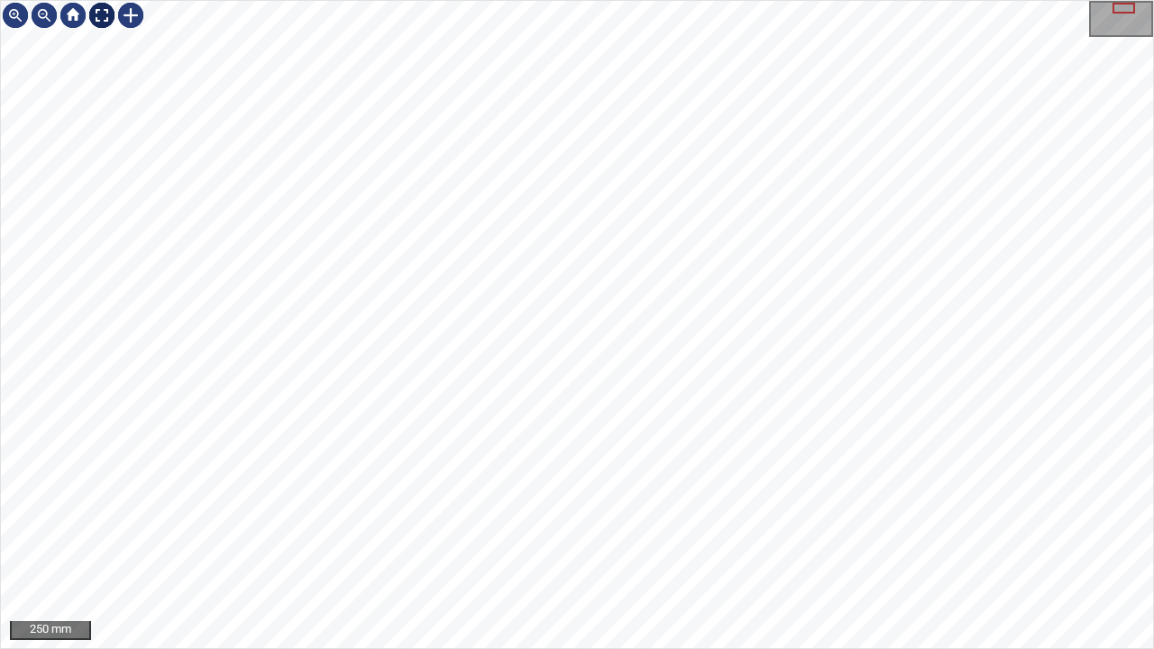
click at [101, 14] on div at bounding box center [101, 15] width 29 height 29
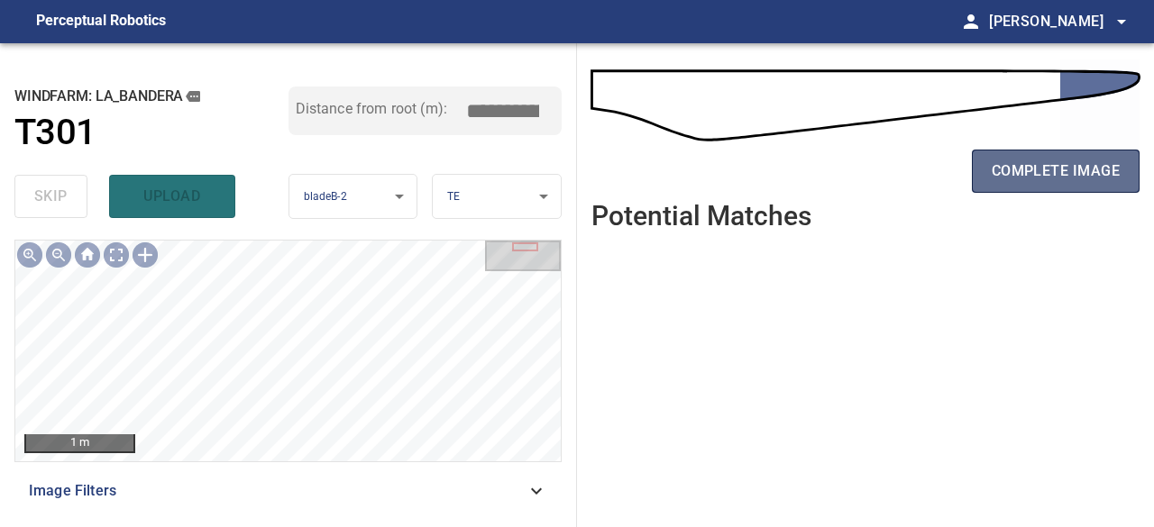
click at [1064, 170] on span "complete image" at bounding box center [1056, 171] width 128 height 25
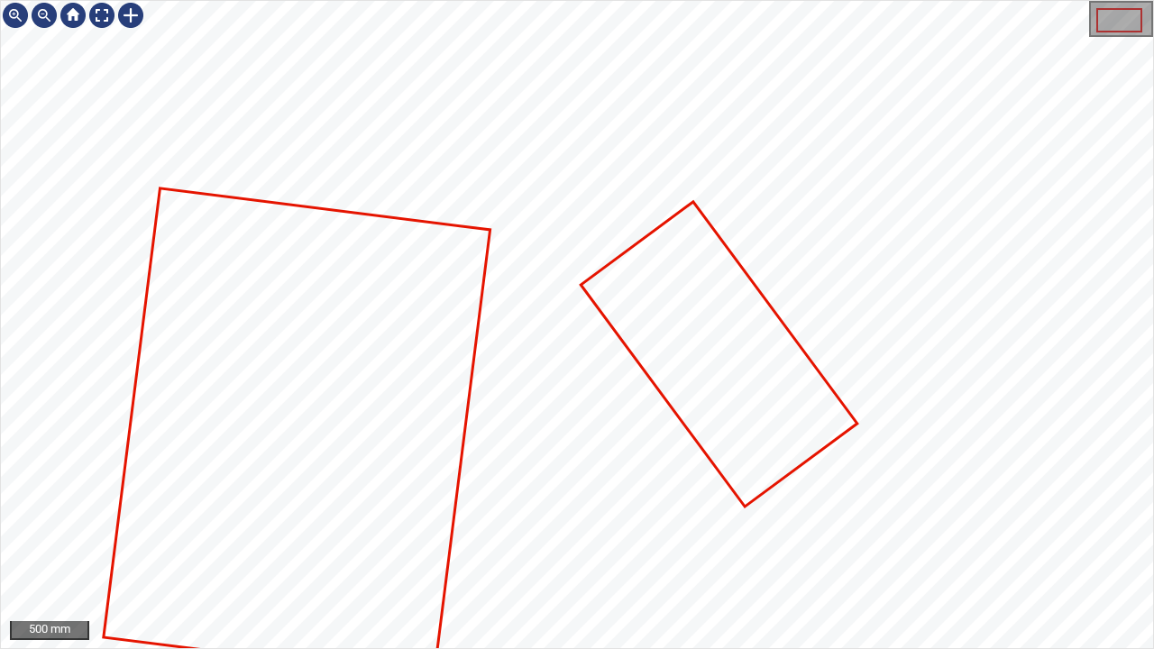
click at [343, 327] on icon at bounding box center [297, 433] width 384 height 487
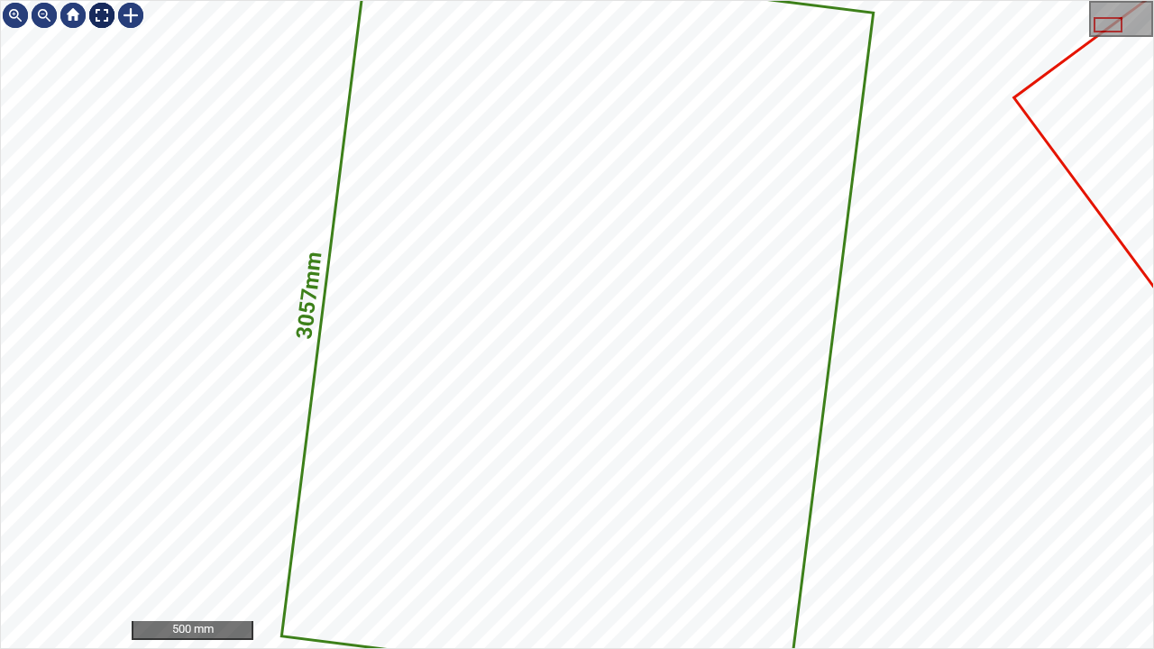
click at [93, 15] on div at bounding box center [101, 15] width 29 height 29
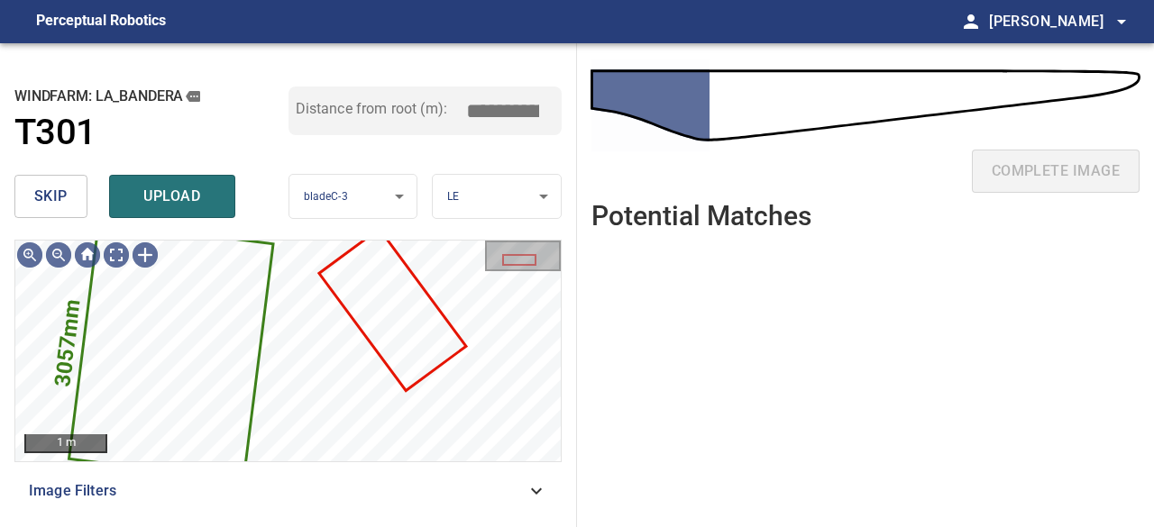
click at [62, 194] on span "skip" at bounding box center [50, 196] width 33 height 25
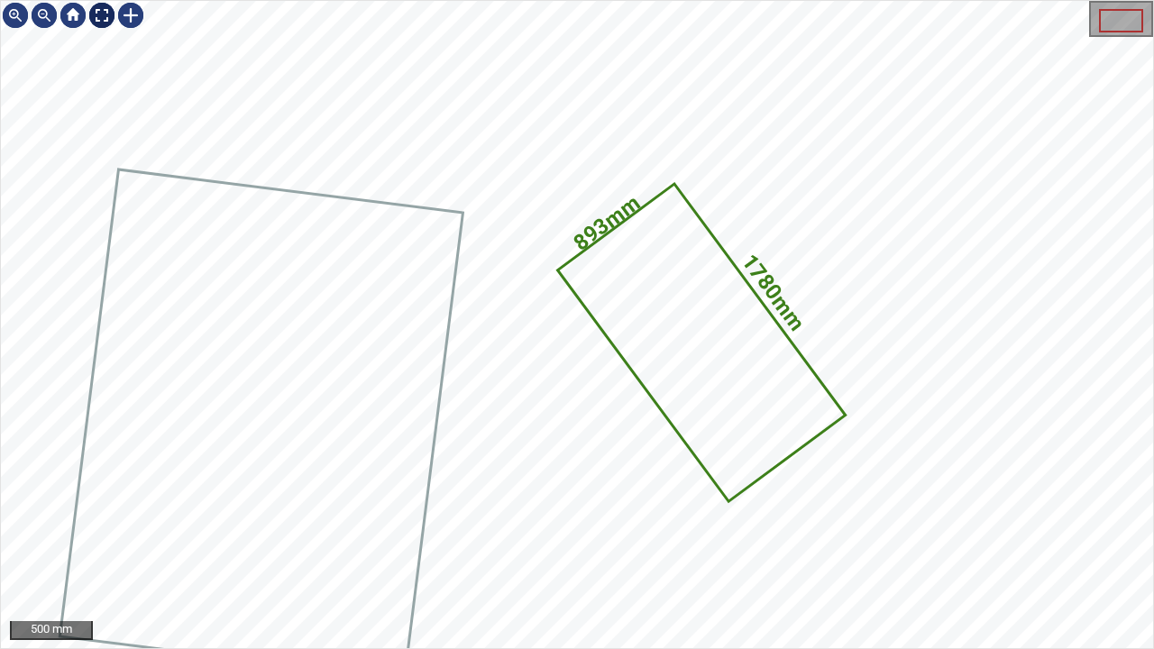
click at [103, 14] on div at bounding box center [101, 15] width 29 height 29
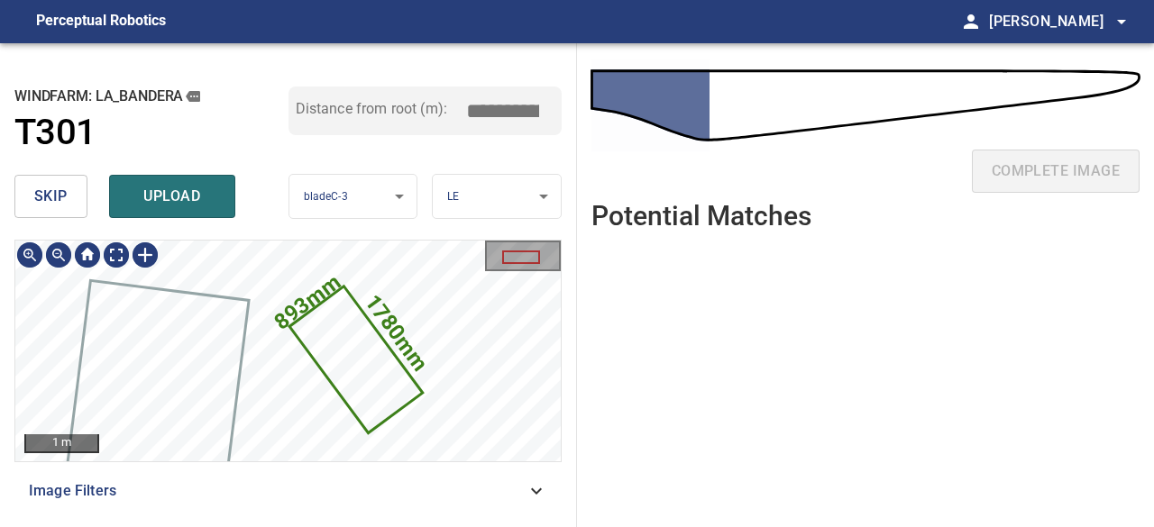
click at [357, 336] on icon at bounding box center [355, 360] width 129 height 142
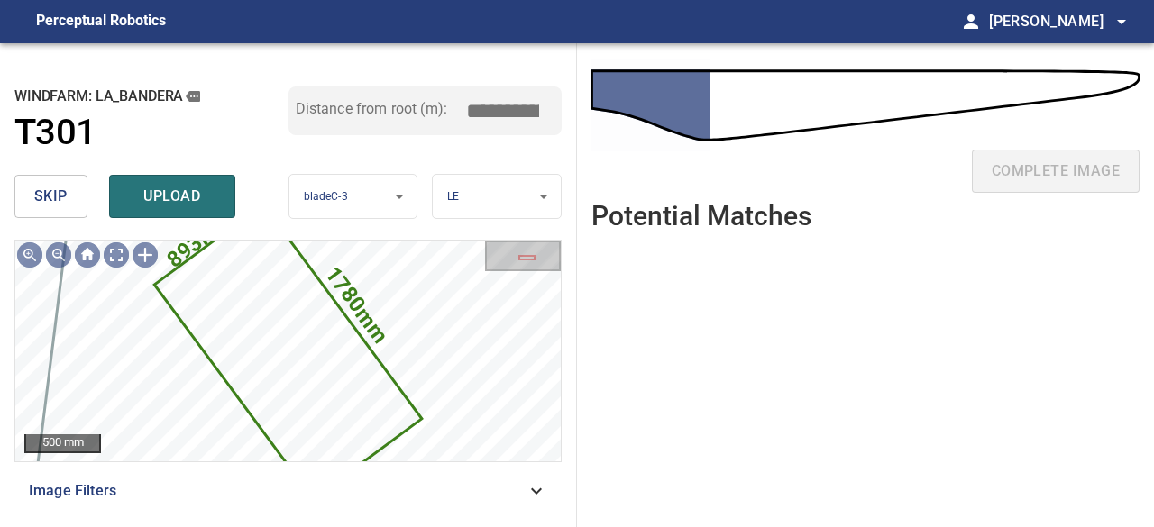
click at [74, 201] on button "skip" at bounding box center [50, 196] width 73 height 43
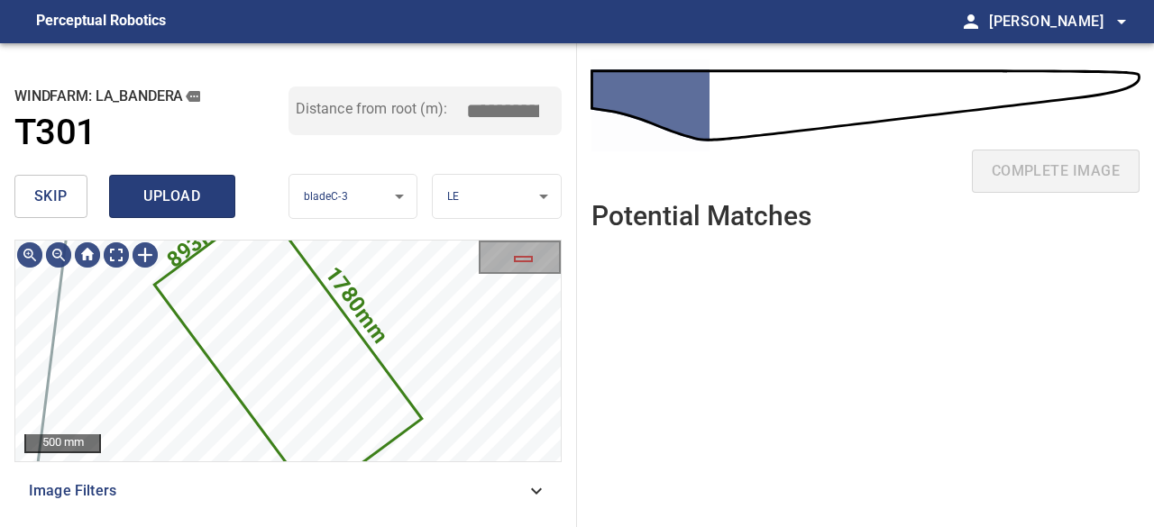
click at [187, 201] on span "upload" at bounding box center [172, 196] width 87 height 25
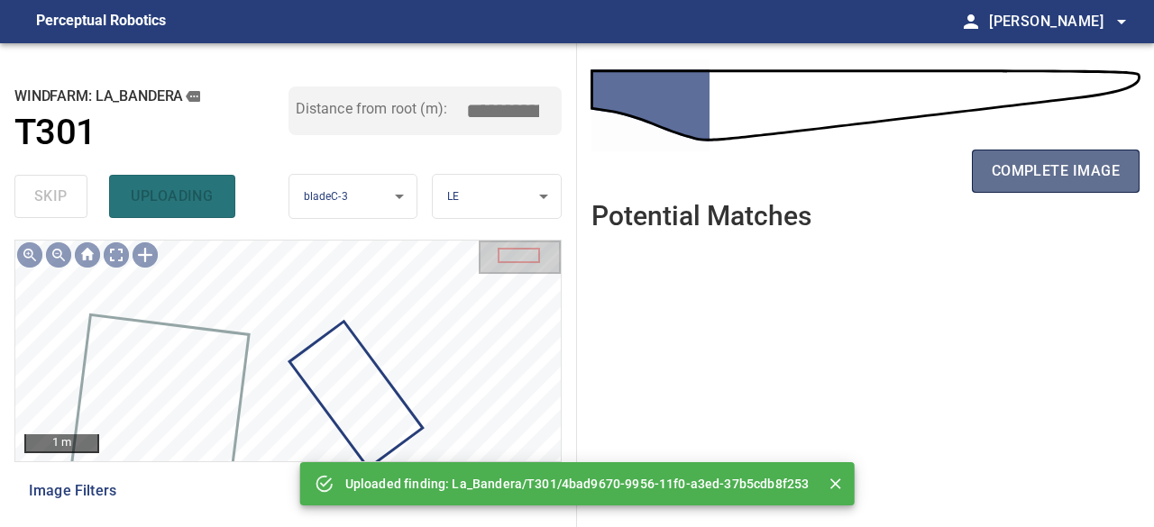
click at [1038, 188] on button "complete image" at bounding box center [1056, 171] width 168 height 43
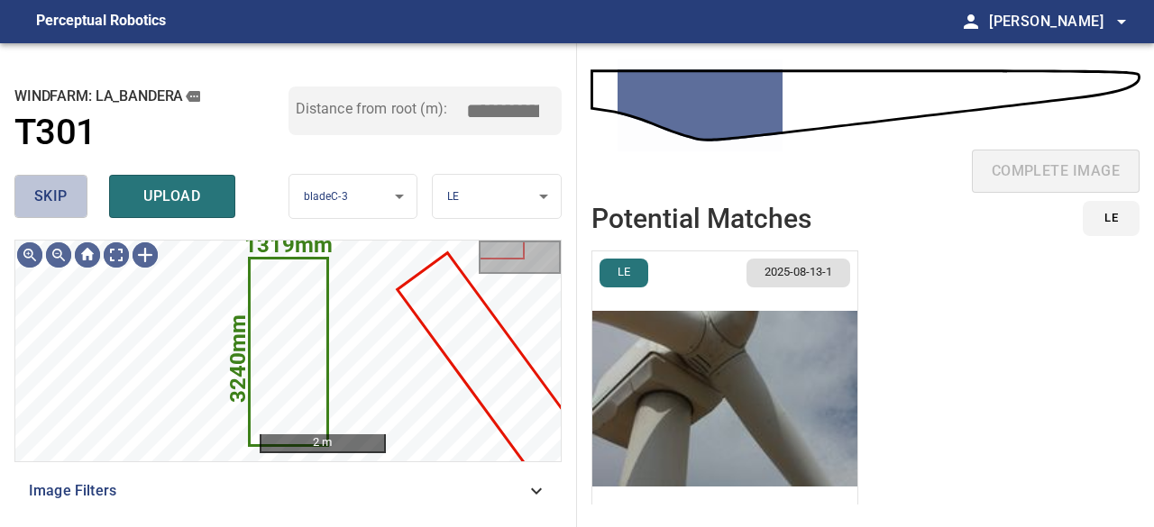
click at [47, 190] on span "skip" at bounding box center [50, 196] width 33 height 25
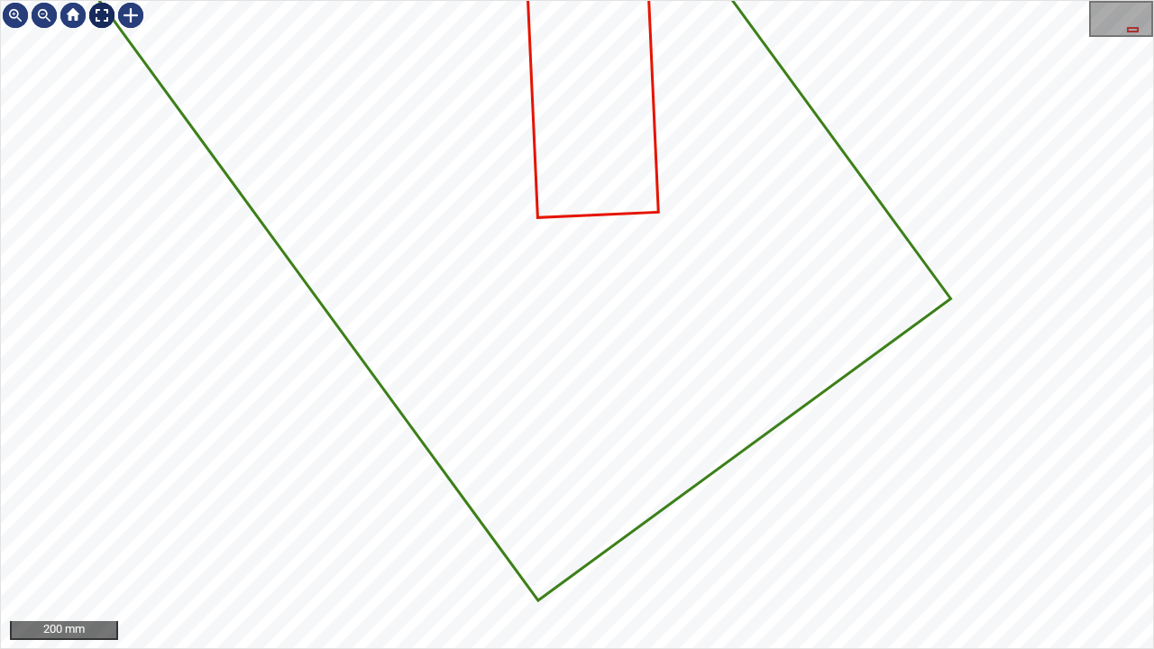
click at [97, 13] on div at bounding box center [101, 15] width 29 height 29
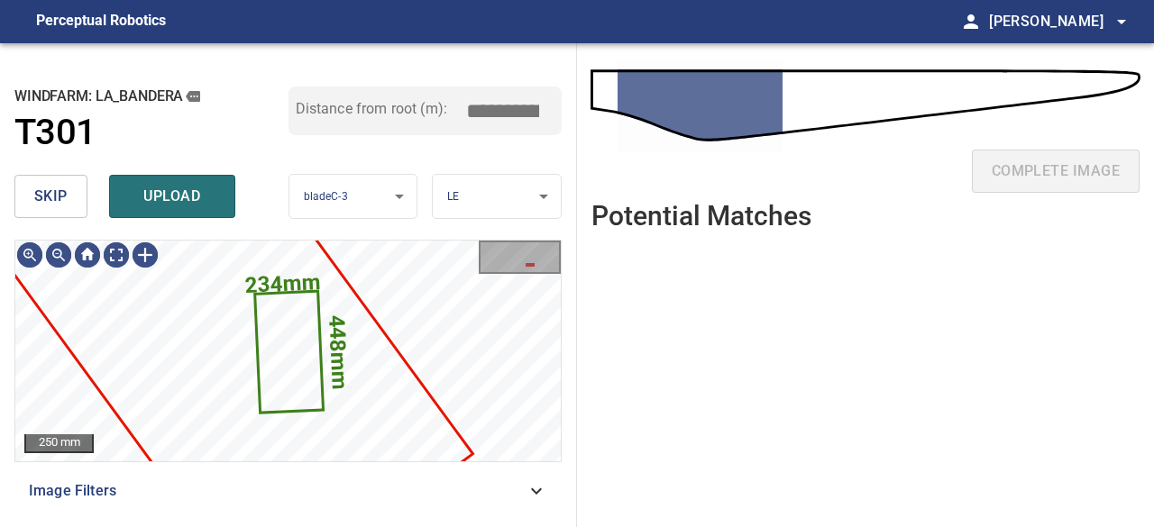
click at [75, 190] on button "skip" at bounding box center [50, 196] width 73 height 43
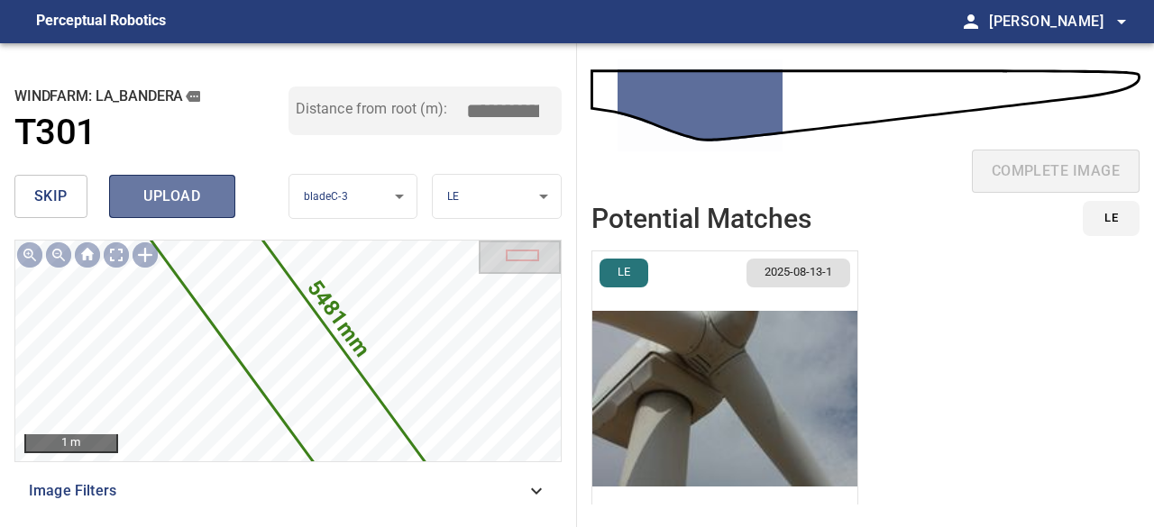
click at [178, 200] on span "upload" at bounding box center [172, 196] width 87 height 25
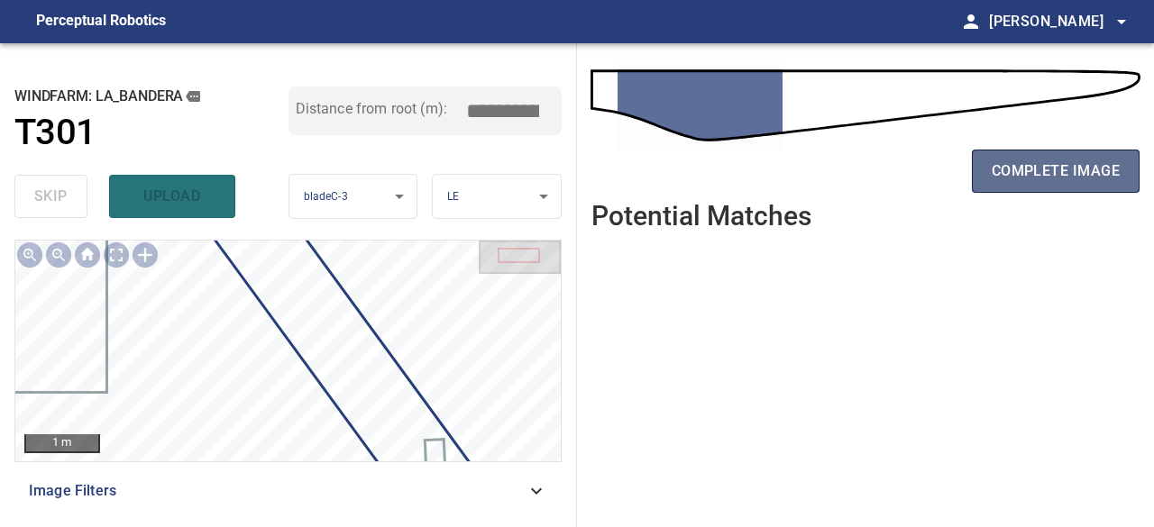
click at [1073, 176] on span "complete image" at bounding box center [1056, 171] width 128 height 25
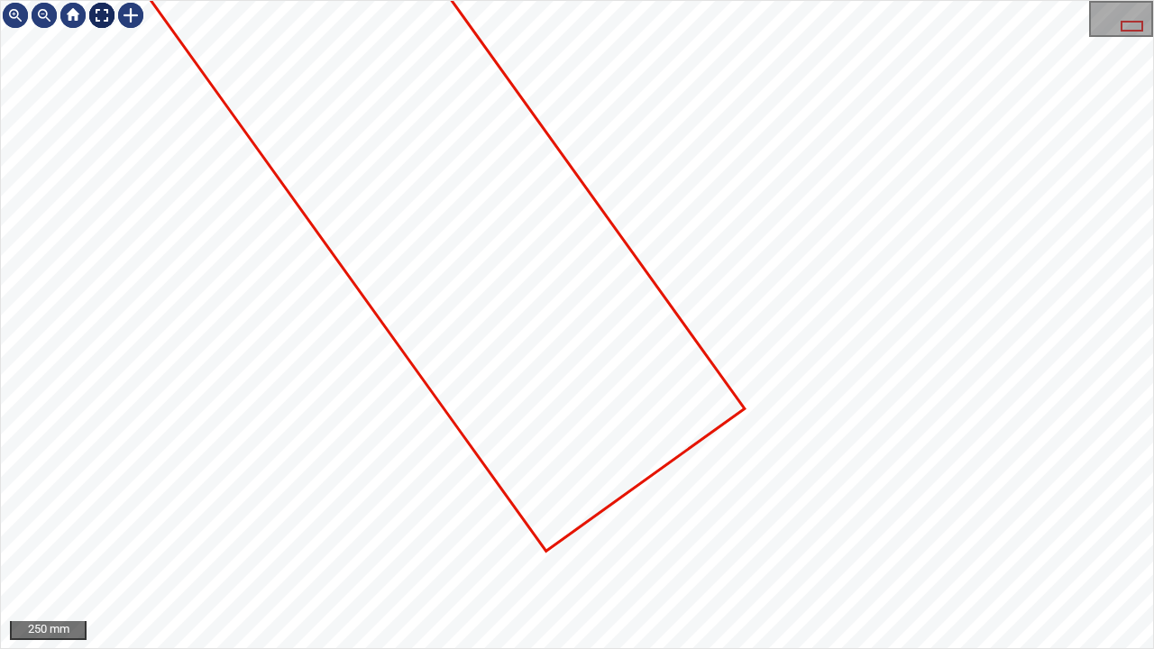
click at [105, 15] on div at bounding box center [101, 15] width 29 height 29
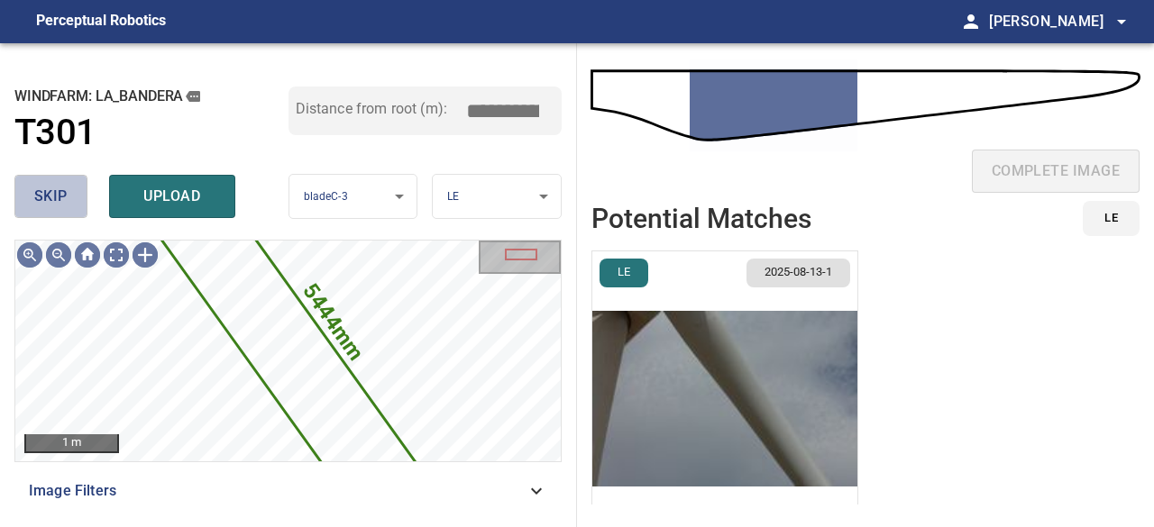
drag, startPoint x: 54, startPoint y: 200, endPoint x: 221, endPoint y: 191, distance: 167.1
click at [55, 200] on span "skip" at bounding box center [50, 196] width 33 height 25
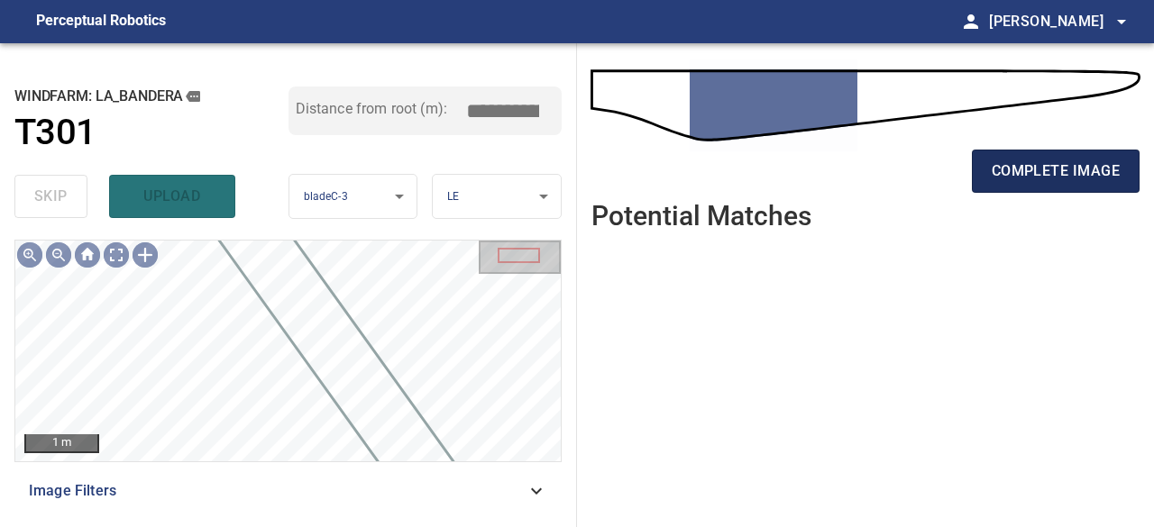
click at [1022, 174] on span "complete image" at bounding box center [1056, 171] width 128 height 25
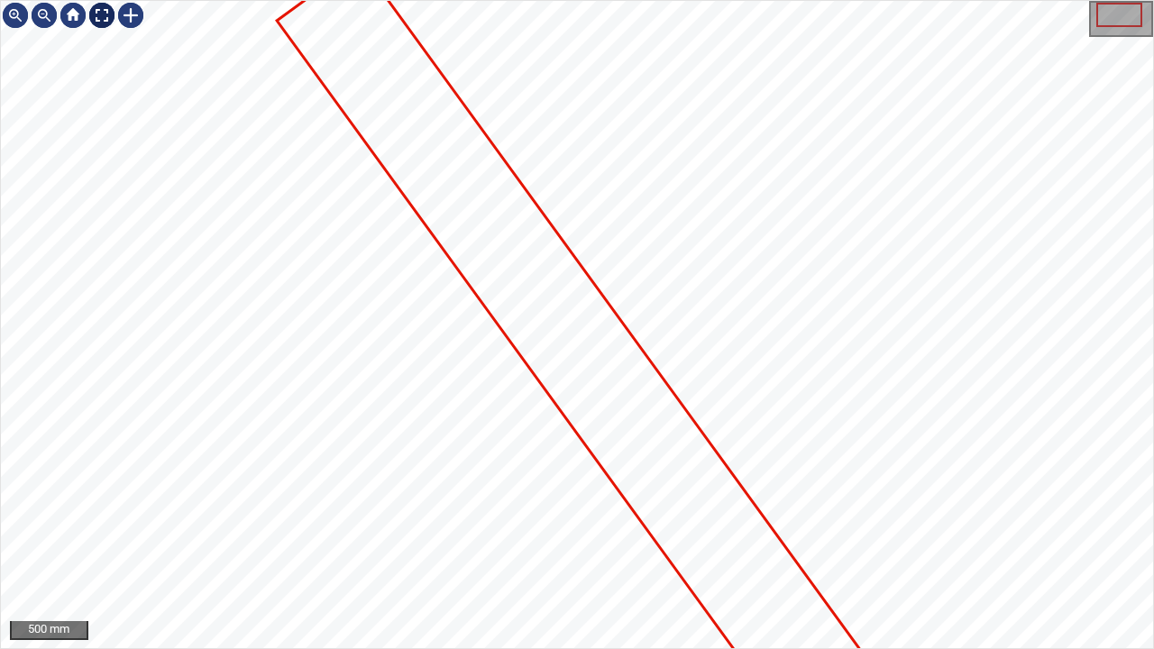
click at [99, 11] on div at bounding box center [101, 15] width 29 height 29
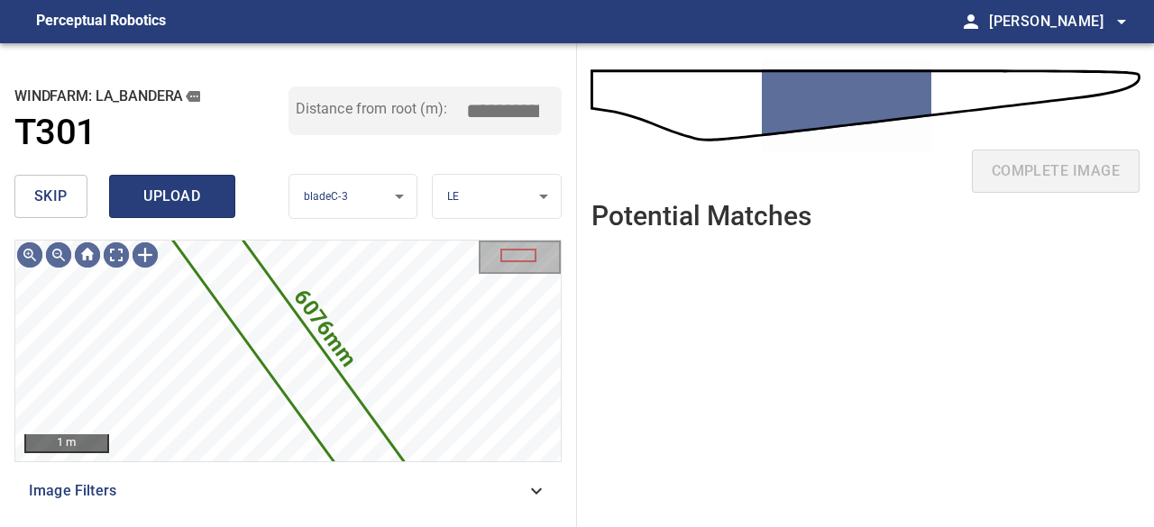
click at [144, 203] on span "upload" at bounding box center [172, 196] width 87 height 25
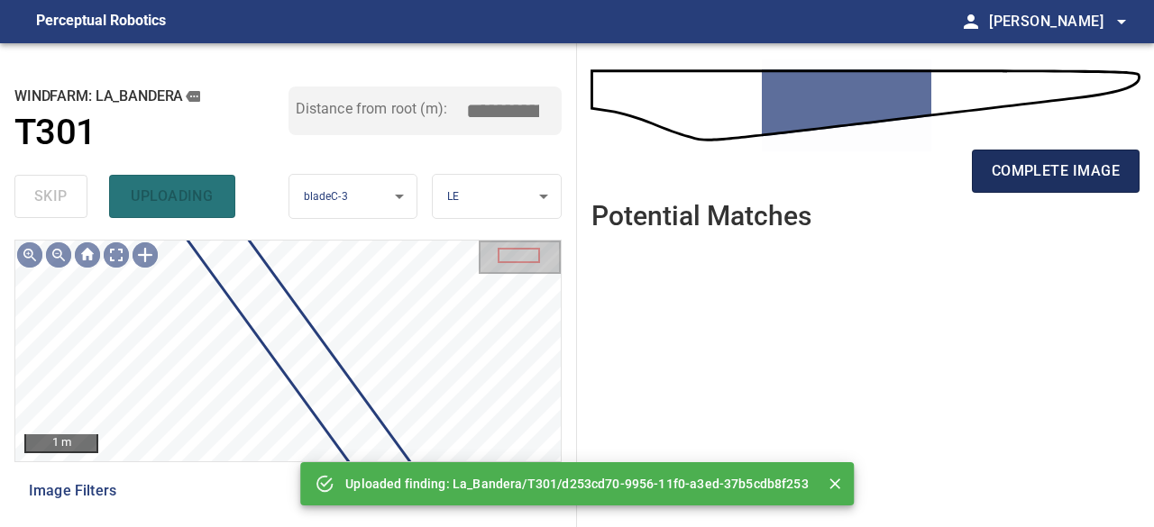
click at [1050, 180] on span "complete image" at bounding box center [1056, 171] width 128 height 25
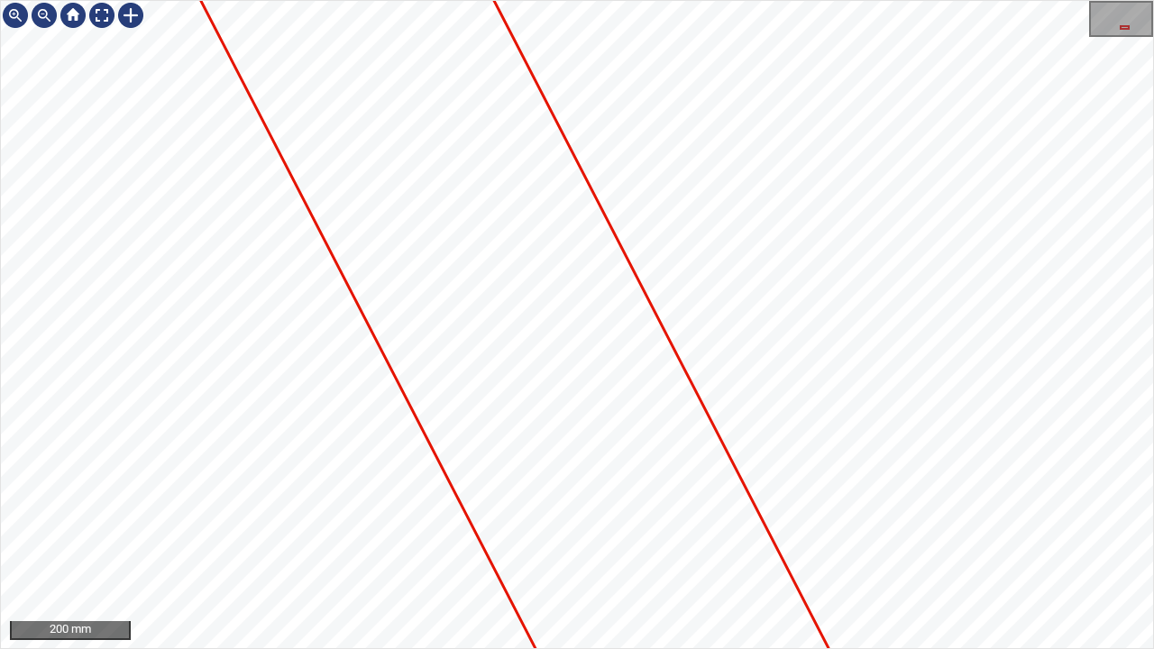
click at [444, 460] on div at bounding box center [577, 324] width 1152 height 647
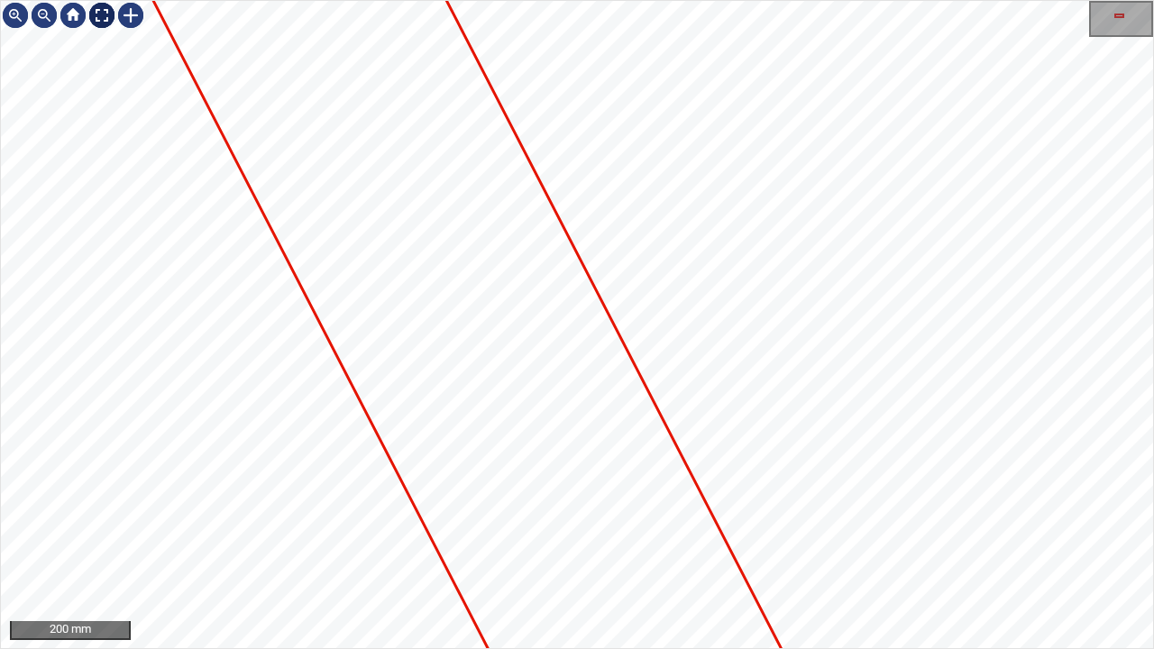
click at [103, 15] on div at bounding box center [101, 15] width 29 height 29
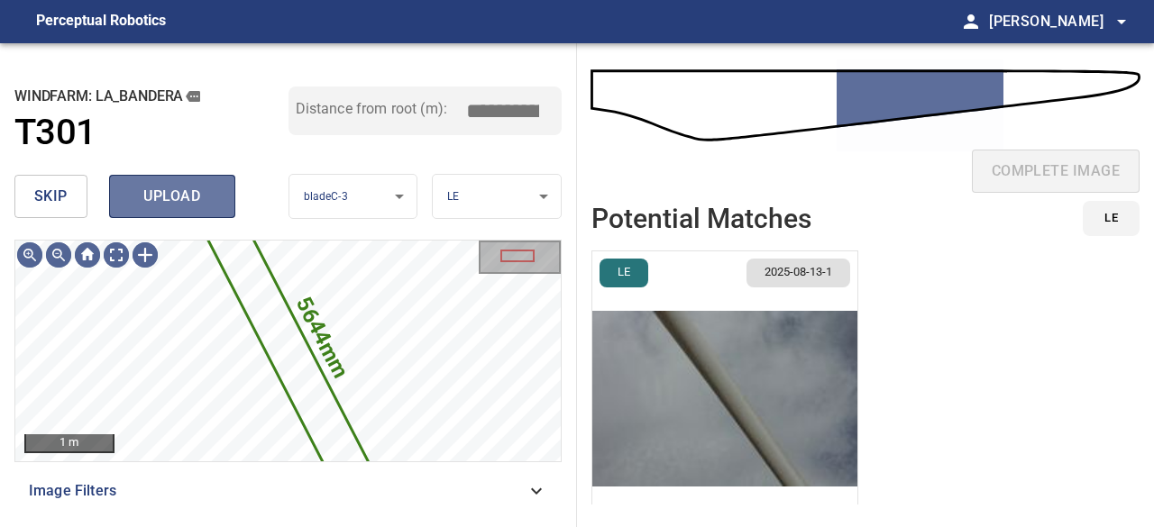
click at [176, 193] on span "upload" at bounding box center [172, 196] width 87 height 25
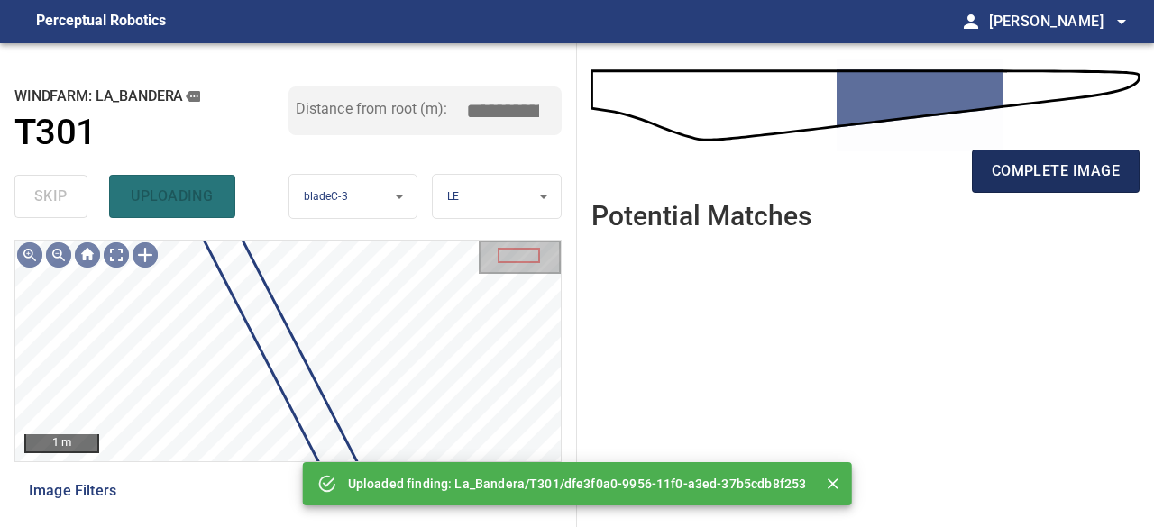
click at [1041, 185] on button "complete image" at bounding box center [1056, 171] width 168 height 43
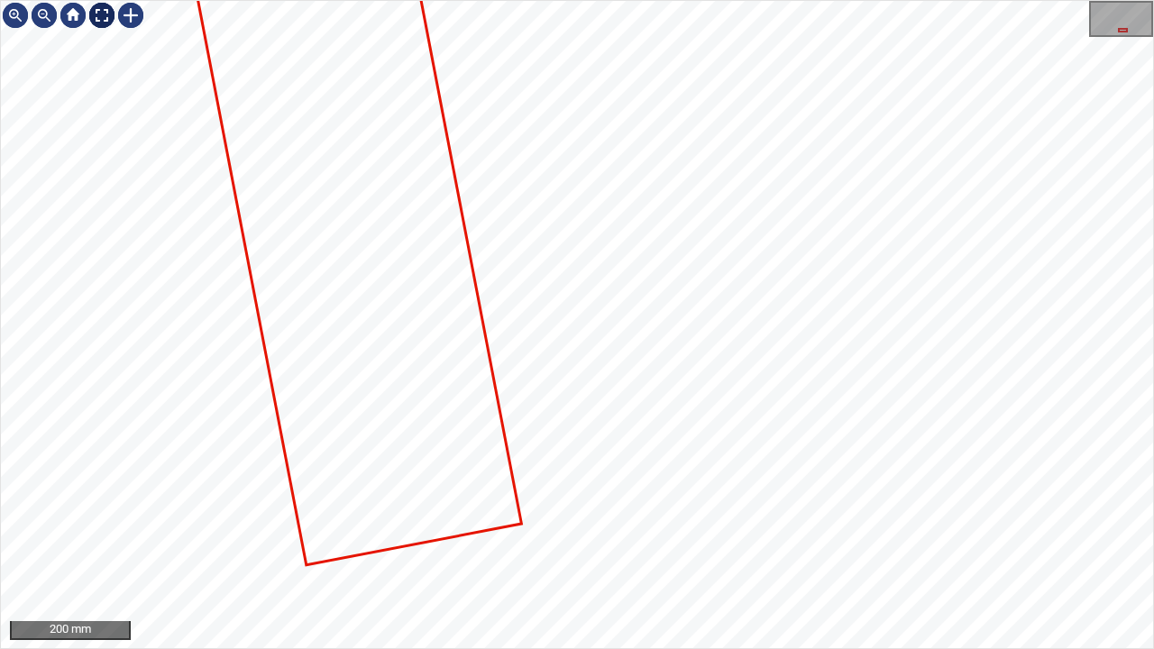
click at [97, 13] on div at bounding box center [101, 15] width 29 height 29
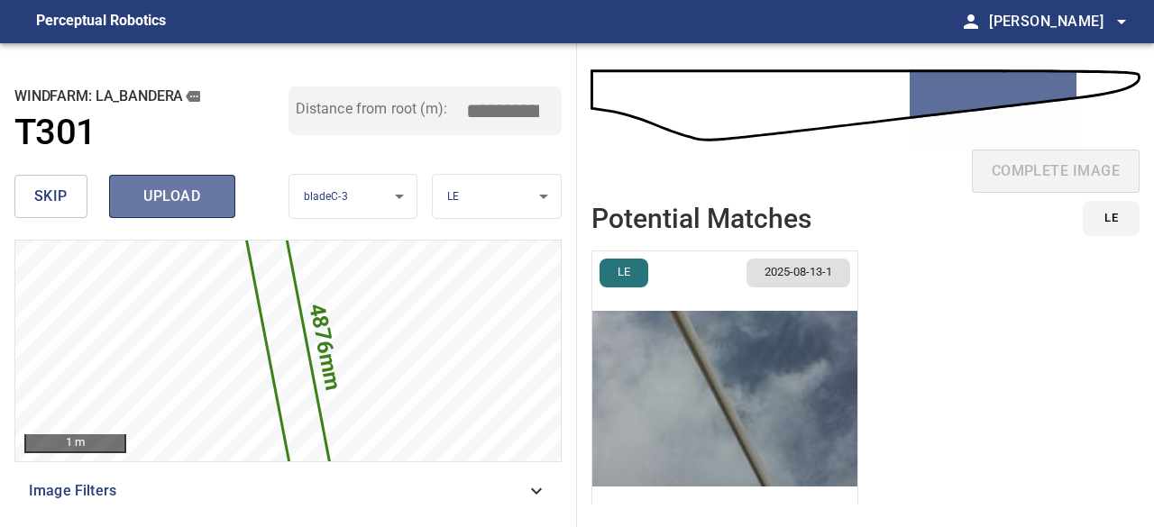
click at [179, 201] on span "upload" at bounding box center [172, 196] width 87 height 25
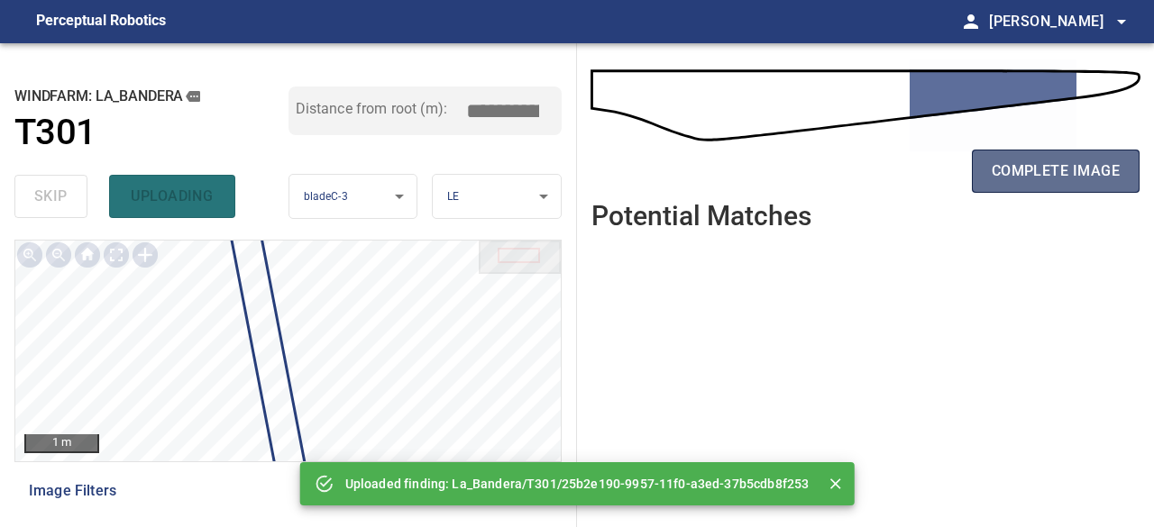
click at [1069, 170] on span "complete image" at bounding box center [1056, 171] width 128 height 25
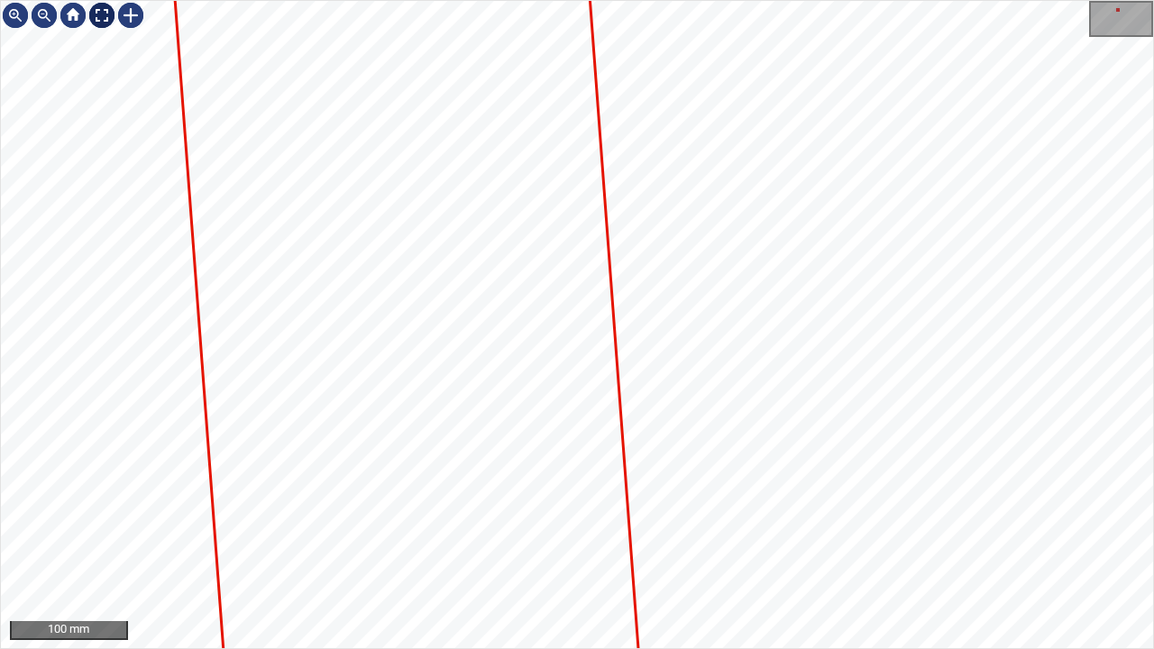
click at [96, 11] on div at bounding box center [101, 15] width 29 height 29
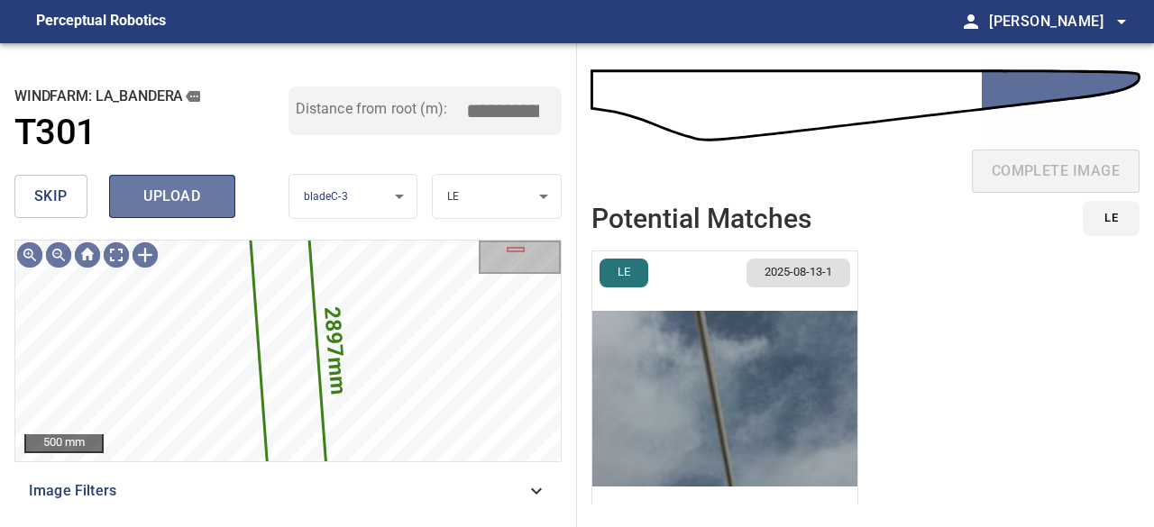
click at [170, 203] on span "upload" at bounding box center [172, 196] width 87 height 25
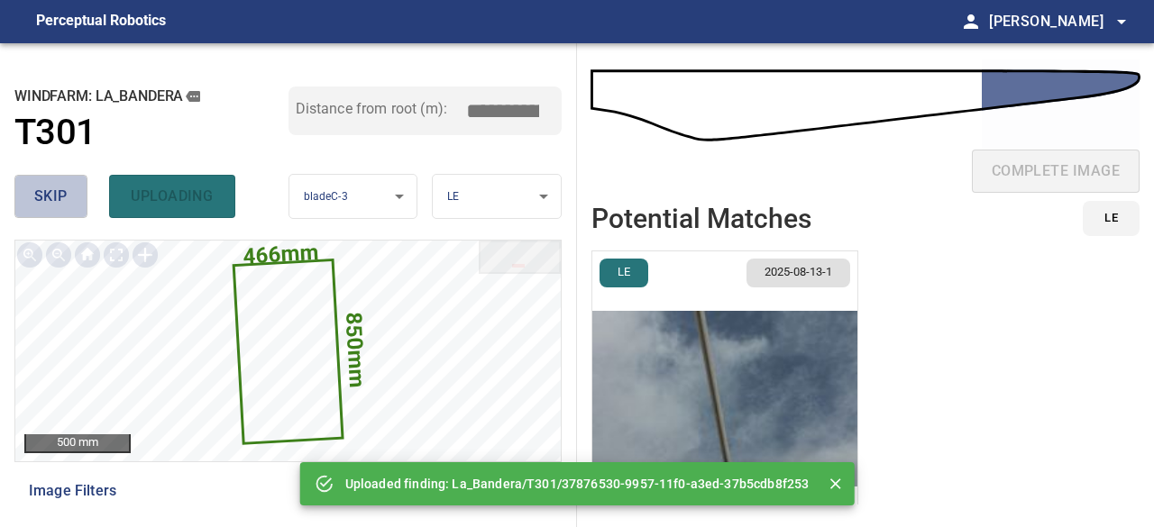
click at [64, 200] on span "skip" at bounding box center [50, 196] width 33 height 25
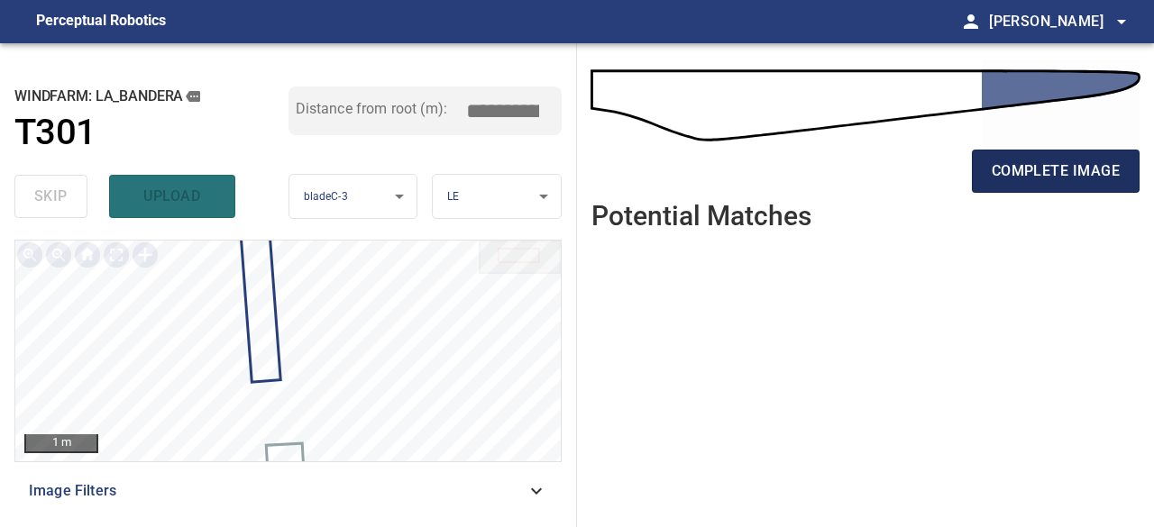
click at [1025, 159] on span "complete image" at bounding box center [1056, 171] width 128 height 25
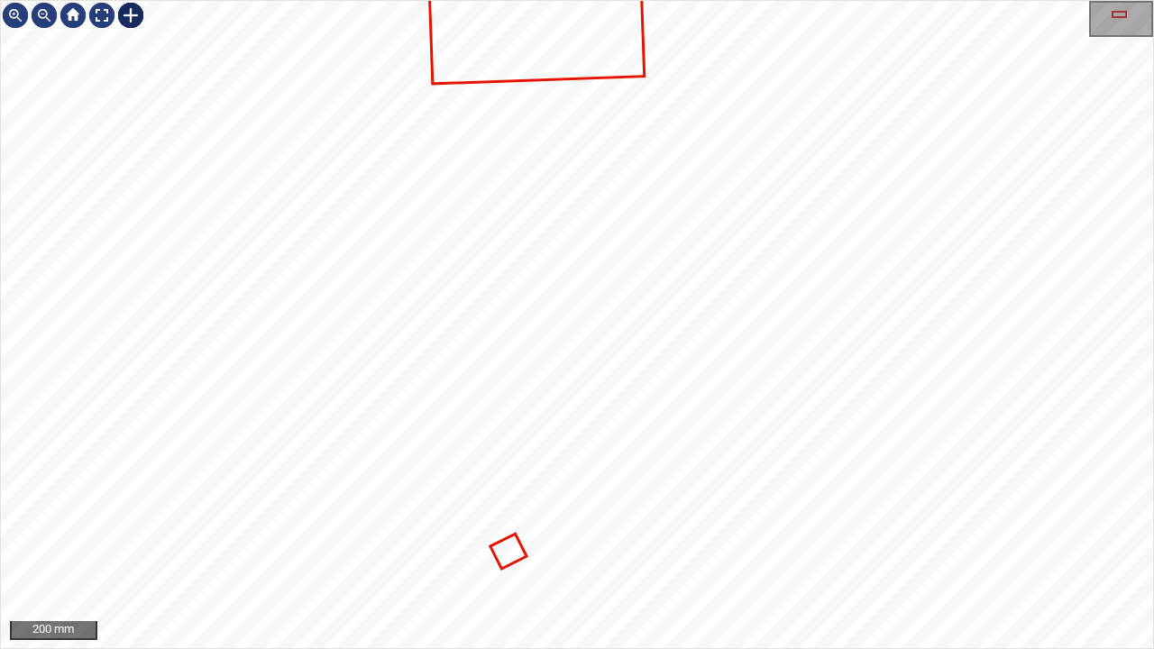
click at [132, 18] on div at bounding box center [130, 15] width 29 height 29
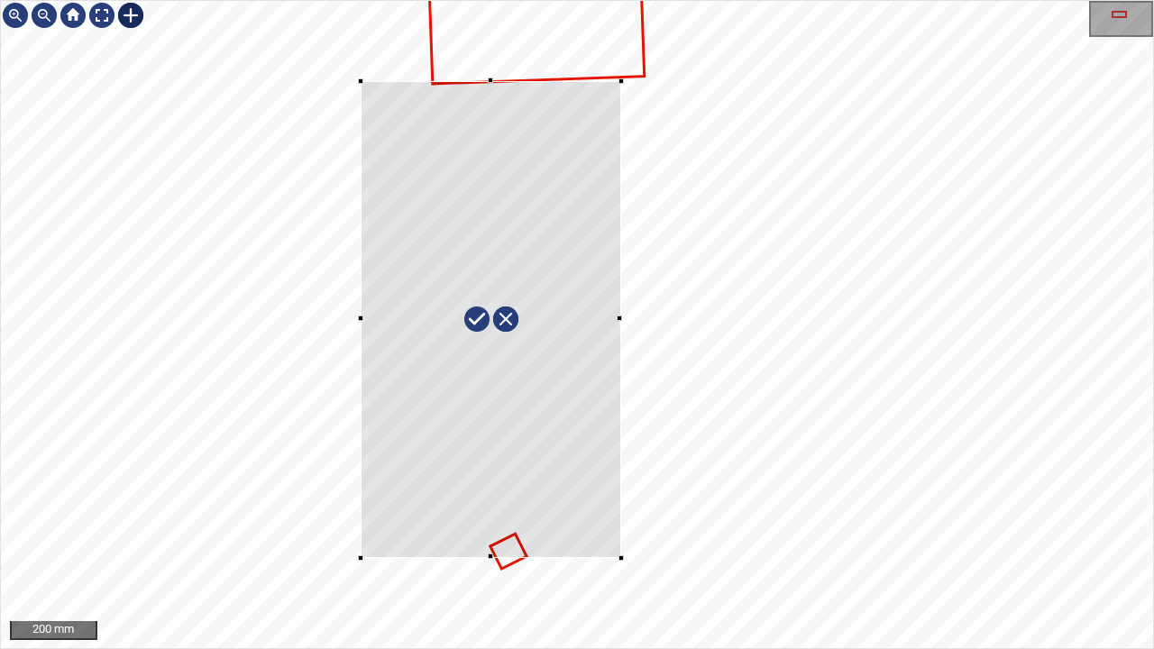
click at [620, 557] on div at bounding box center [577, 324] width 1152 height 647
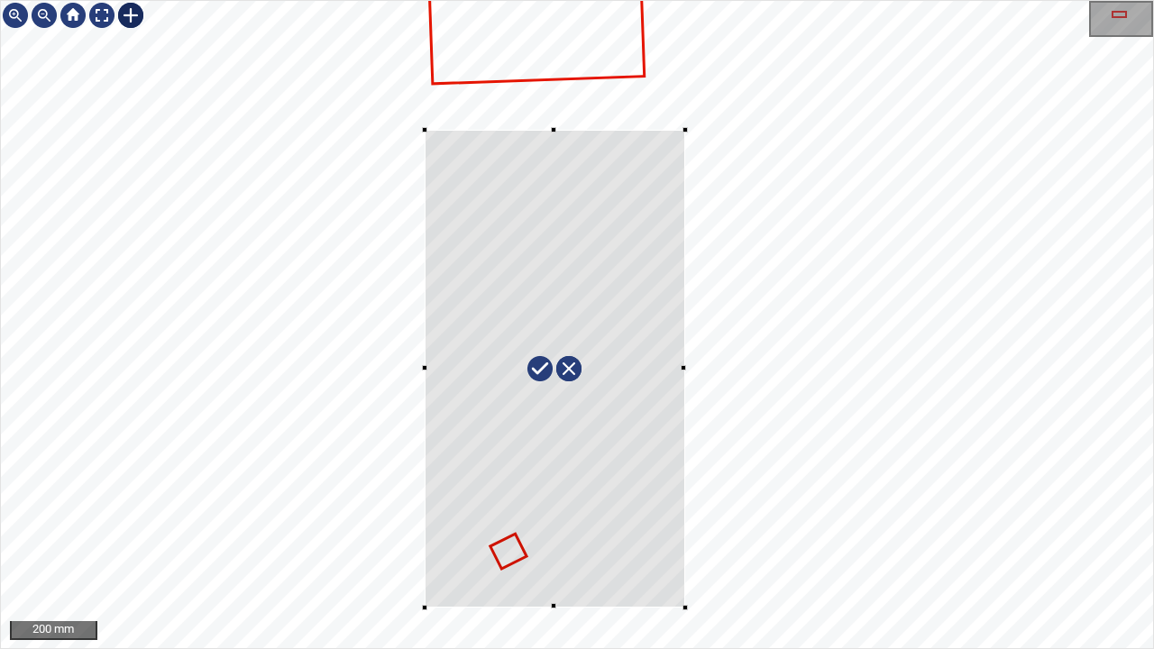
click at [648, 557] on div at bounding box center [555, 368] width 261 height 477
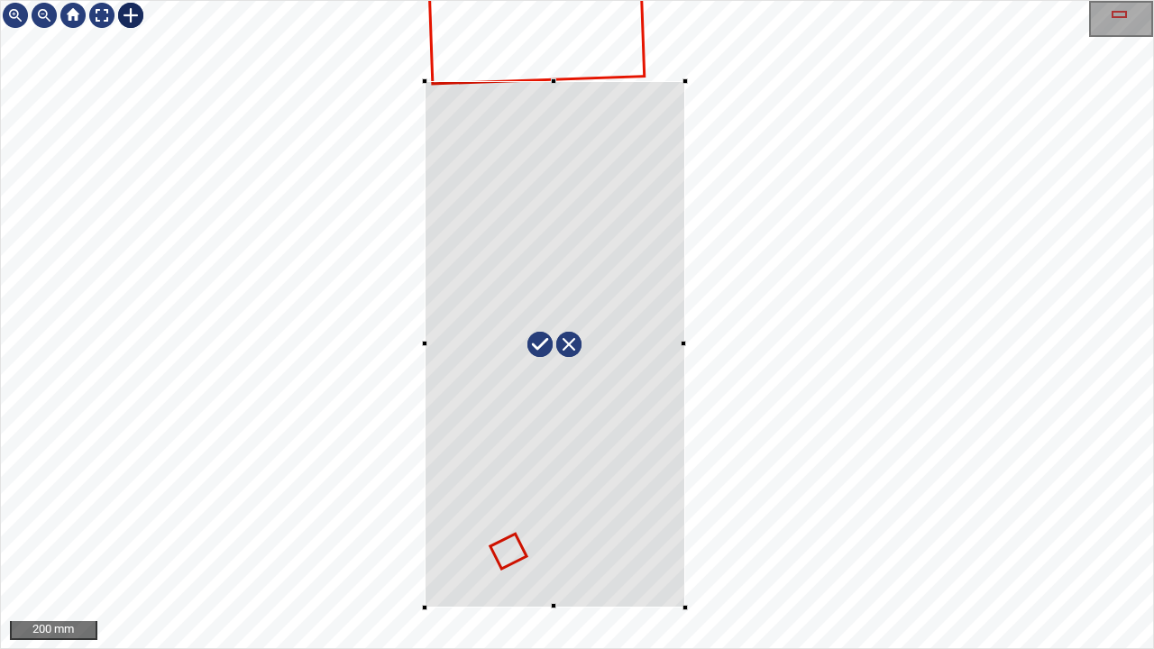
click at [551, 81] on div at bounding box center [553, 80] width 5 height 5
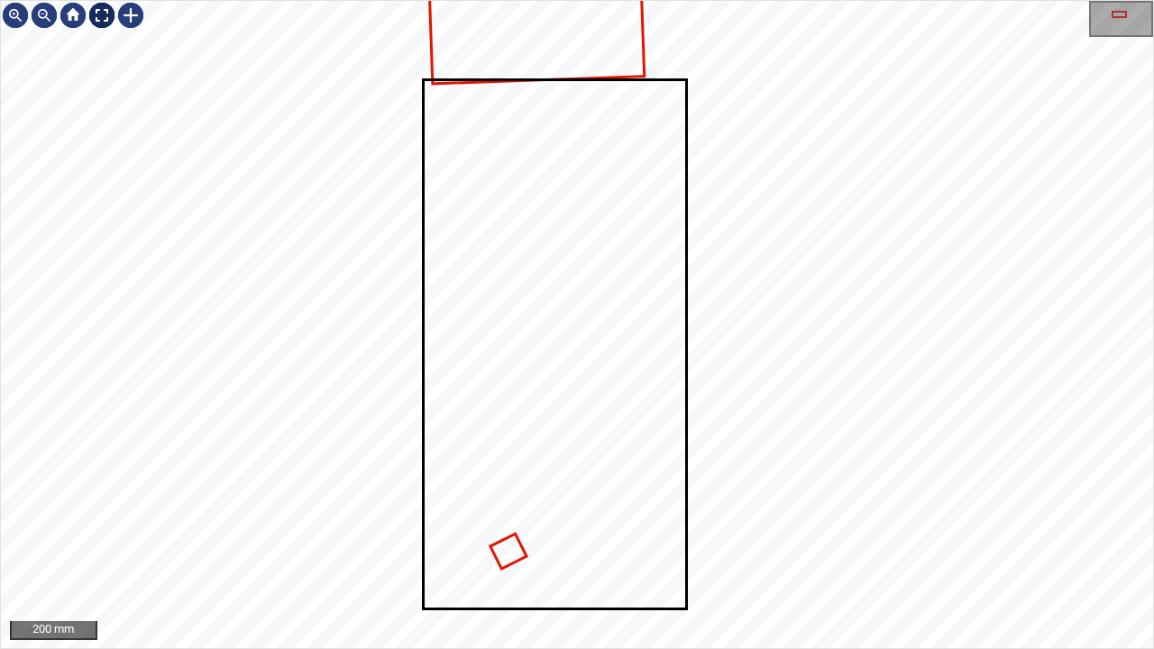
click at [106, 14] on div at bounding box center [101, 15] width 29 height 29
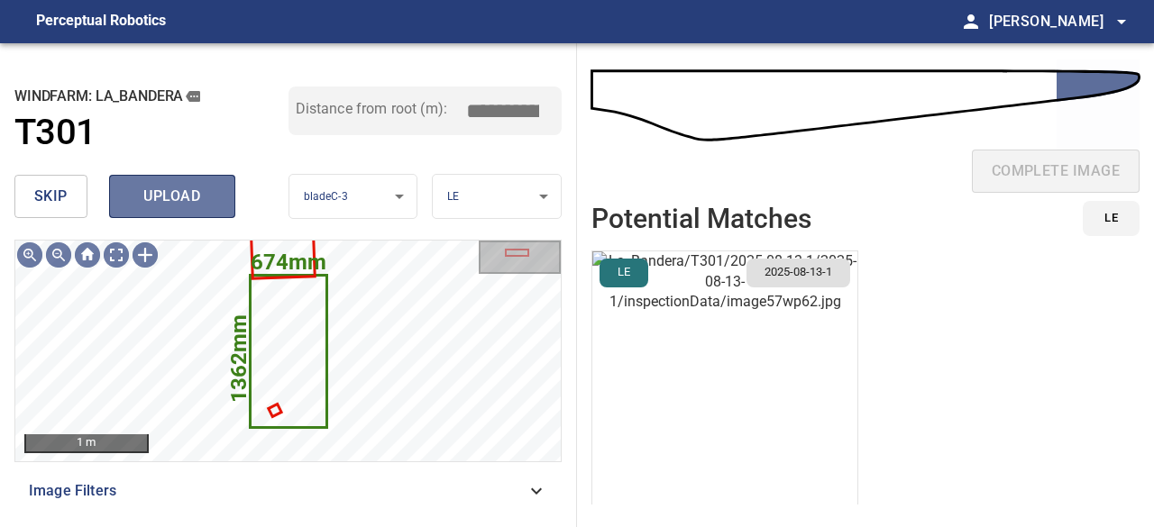
click at [171, 203] on span "upload" at bounding box center [172, 196] width 87 height 25
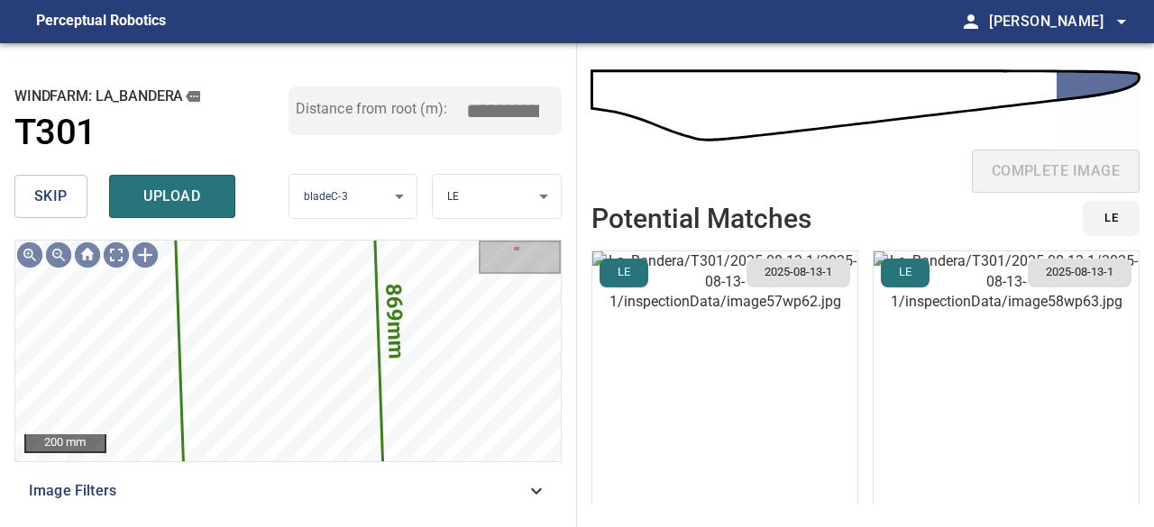
click at [73, 195] on button "skip" at bounding box center [50, 196] width 73 height 43
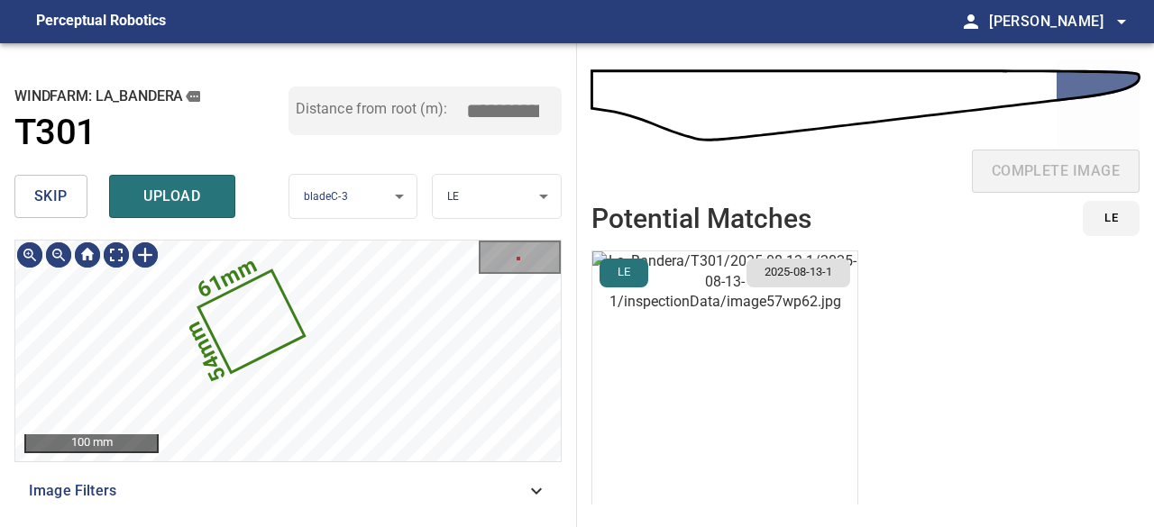
click at [52, 194] on span "skip" at bounding box center [50, 196] width 33 height 25
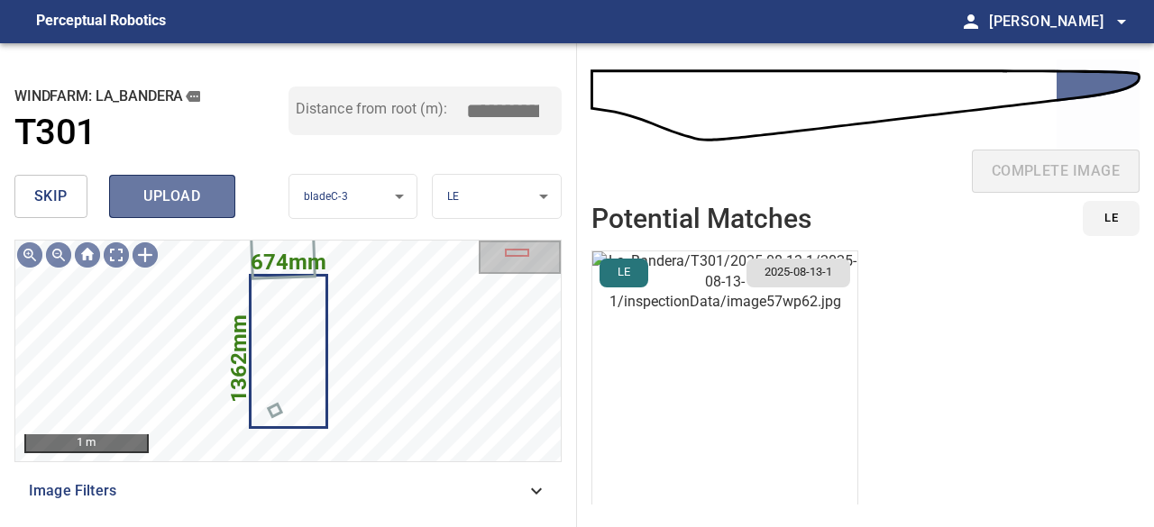
click at [181, 206] on span "upload" at bounding box center [172, 196] width 87 height 25
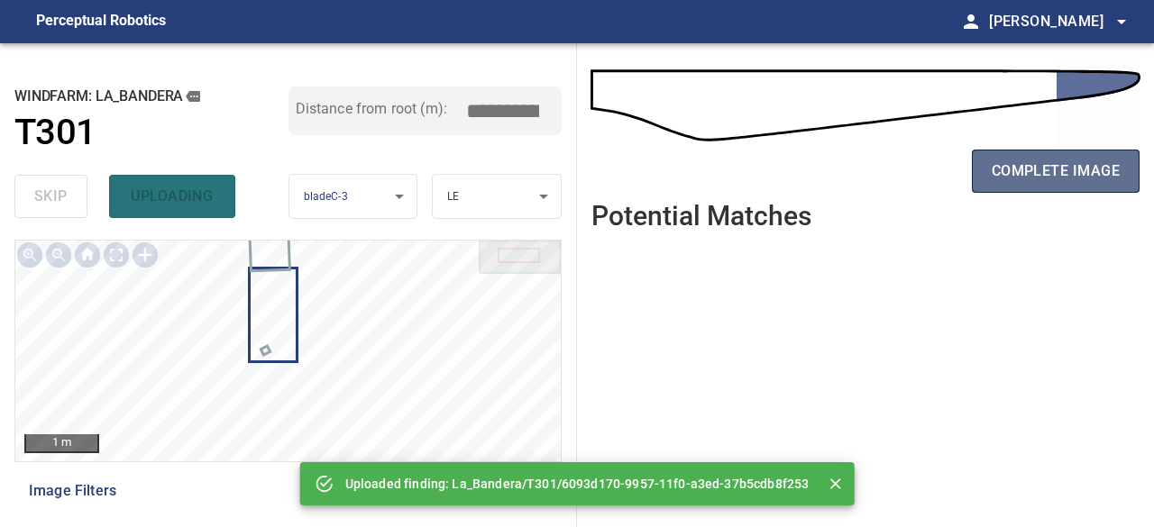
click at [1030, 170] on span "complete image" at bounding box center [1056, 171] width 128 height 25
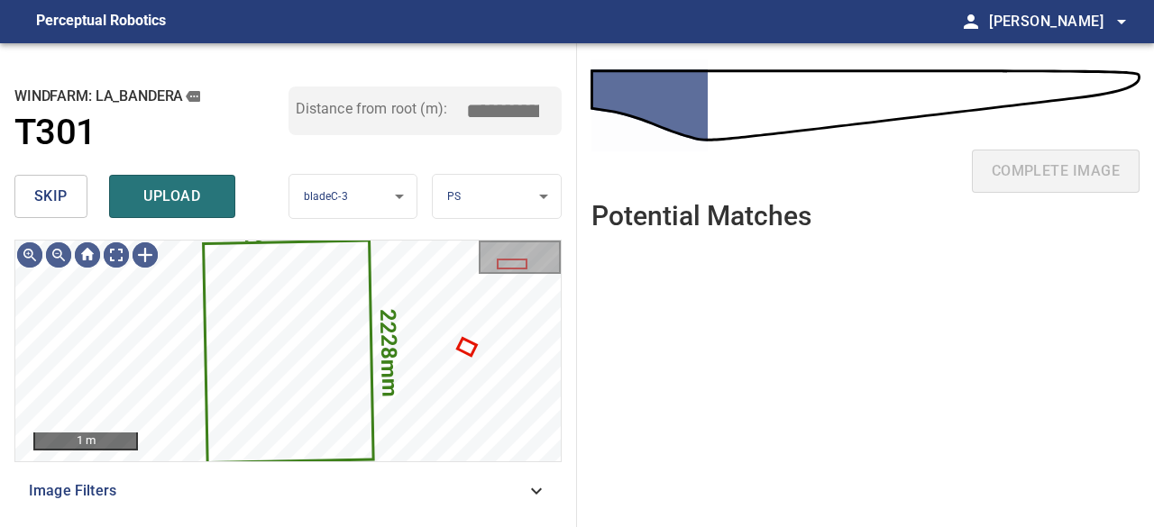
click at [60, 203] on span "skip" at bounding box center [50, 196] width 33 height 25
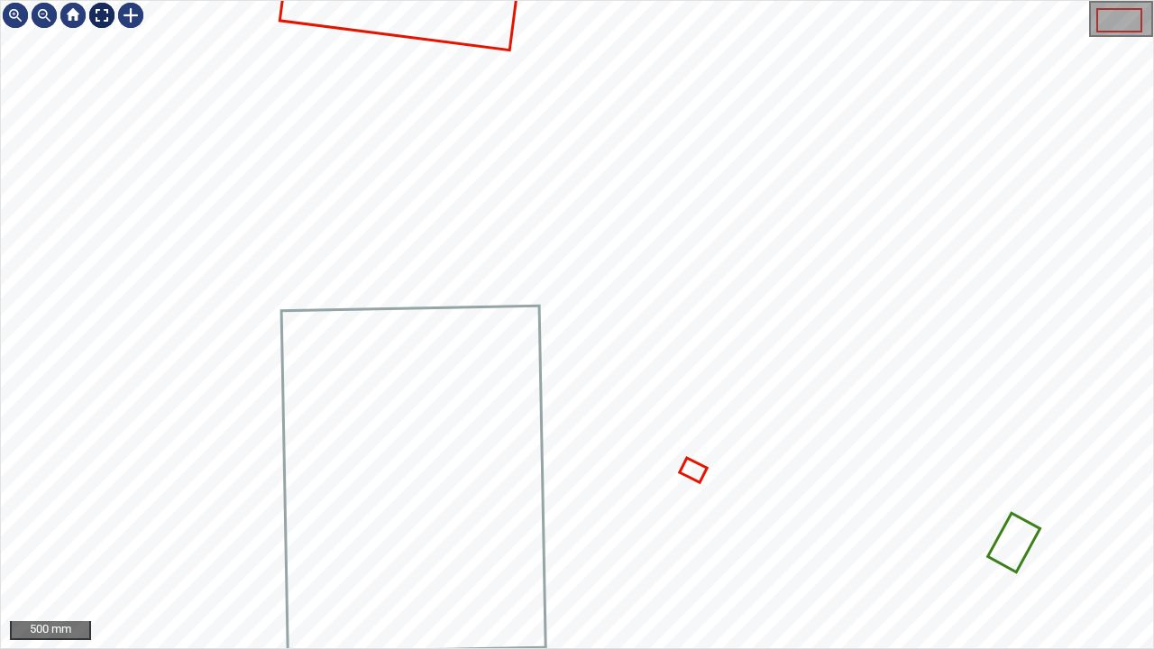
click at [100, 20] on div at bounding box center [101, 15] width 29 height 29
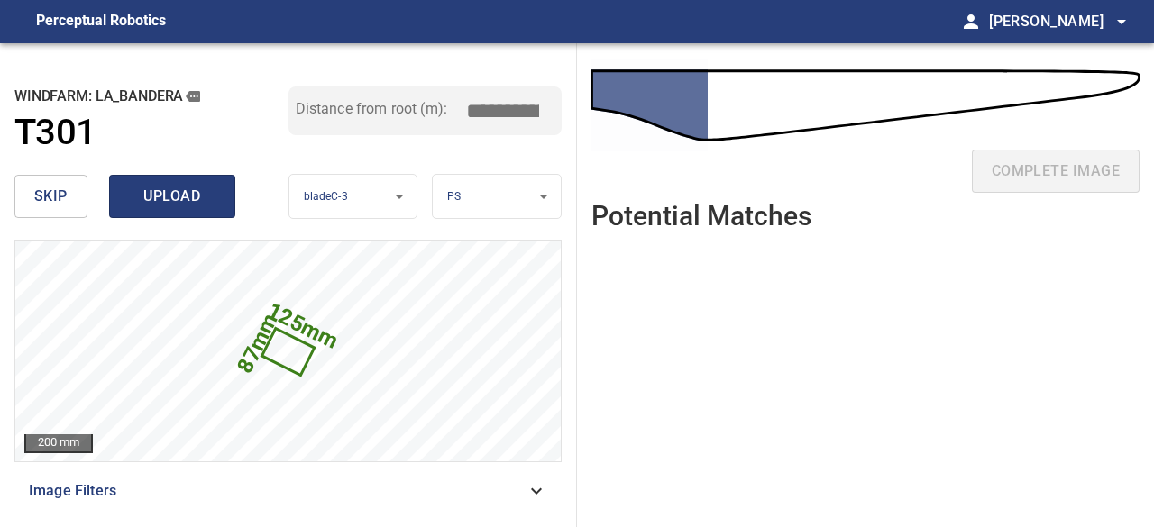
click at [129, 195] on span "upload" at bounding box center [172, 196] width 87 height 25
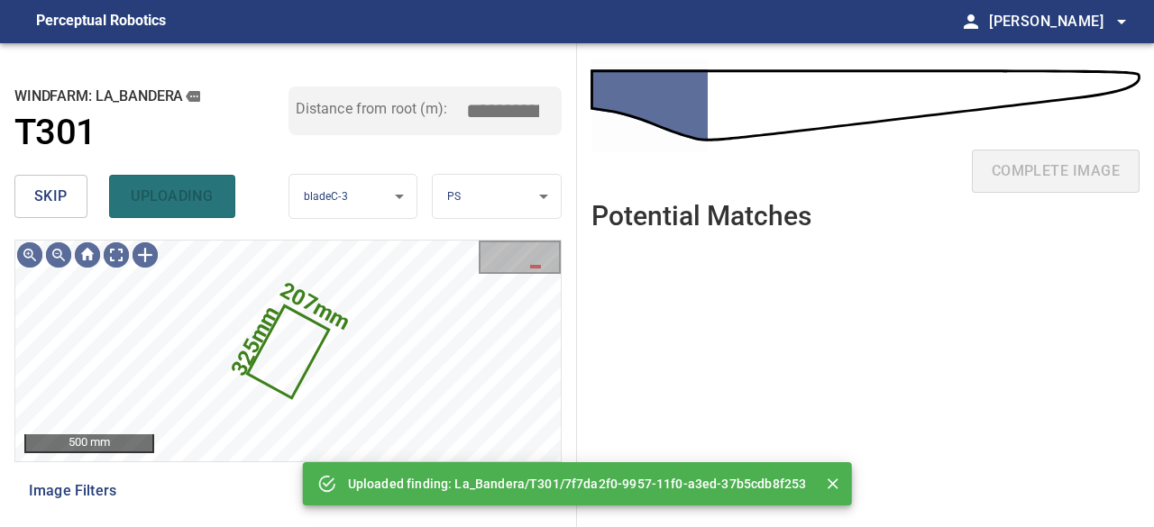
click at [127, 195] on div "skip uploading" at bounding box center [151, 197] width 274 height 58
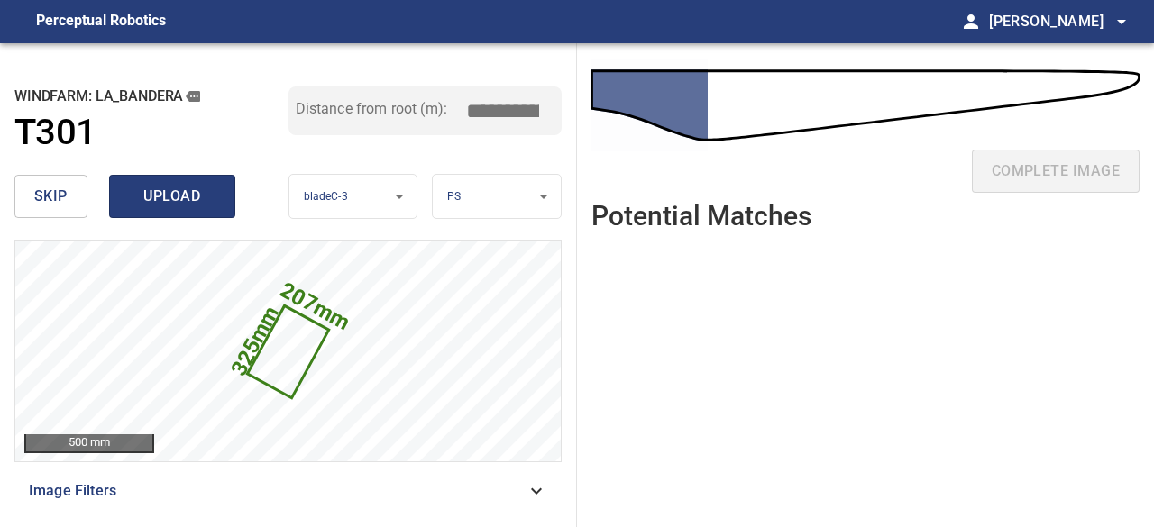
click at [135, 194] on span "upload" at bounding box center [172, 196] width 87 height 25
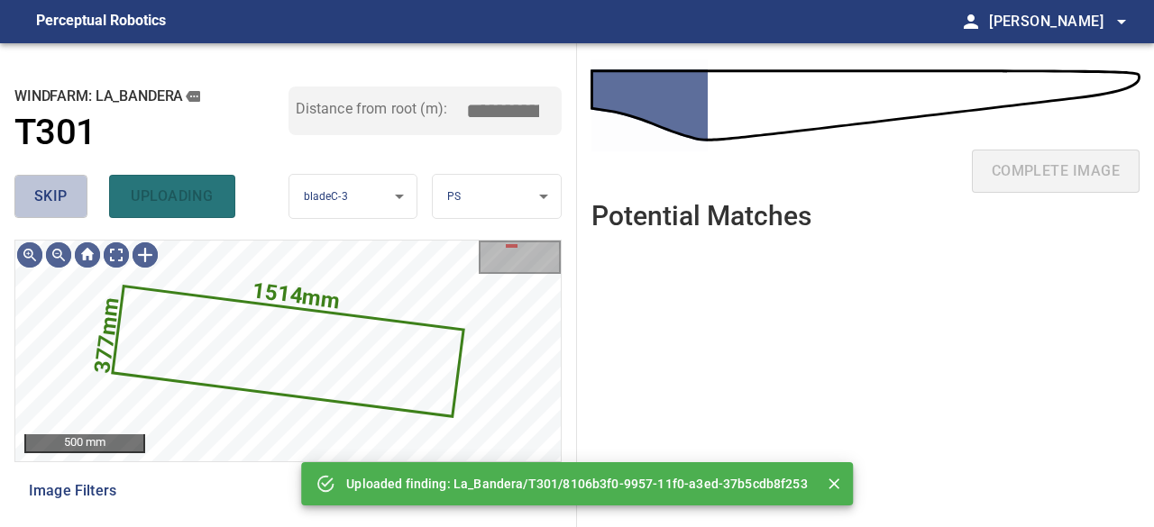
click at [61, 195] on span "skip" at bounding box center [50, 196] width 33 height 25
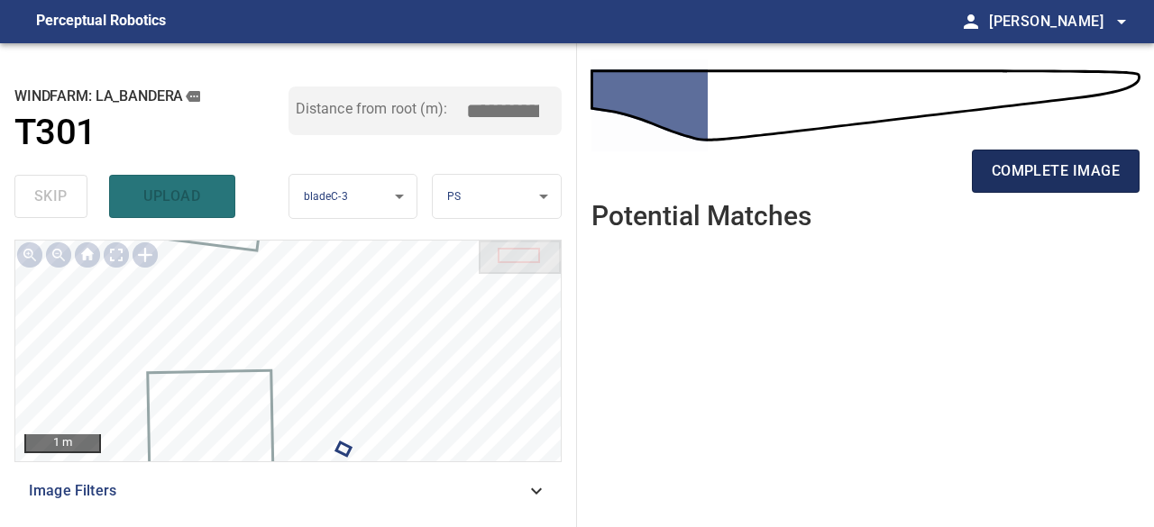
click at [1008, 172] on span "complete image" at bounding box center [1056, 171] width 128 height 25
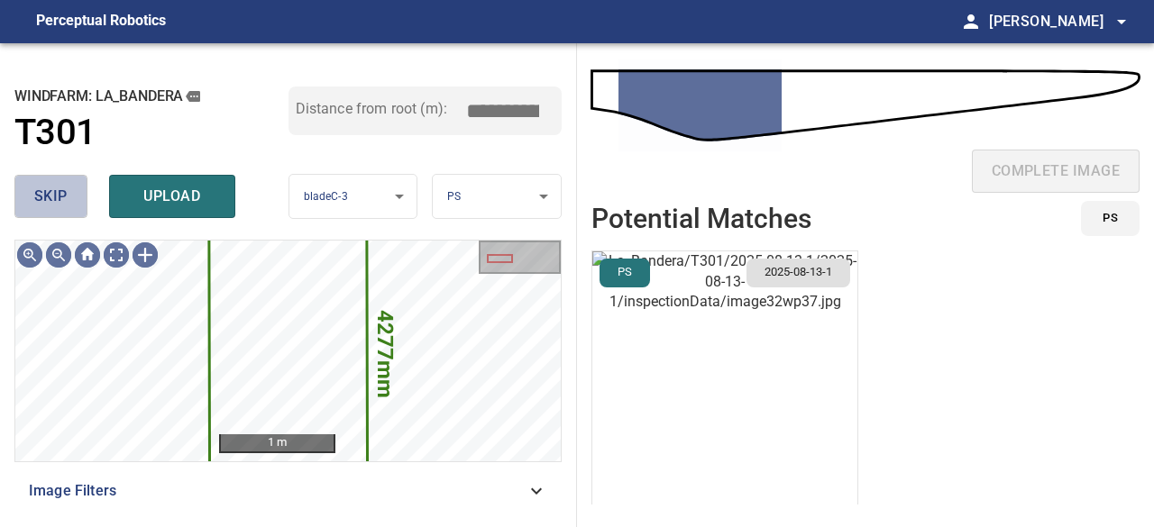
click at [50, 196] on span "skip" at bounding box center [50, 196] width 33 height 25
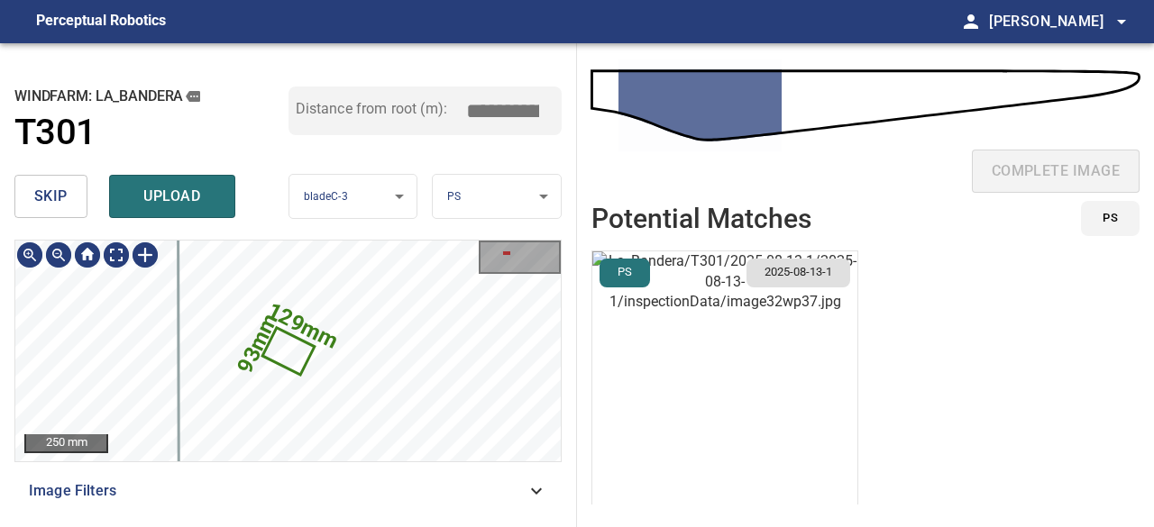
click at [289, 359] on icon at bounding box center [288, 351] width 49 height 43
click at [748, 443] on img "button" at bounding box center [724, 399] width 265 height 295
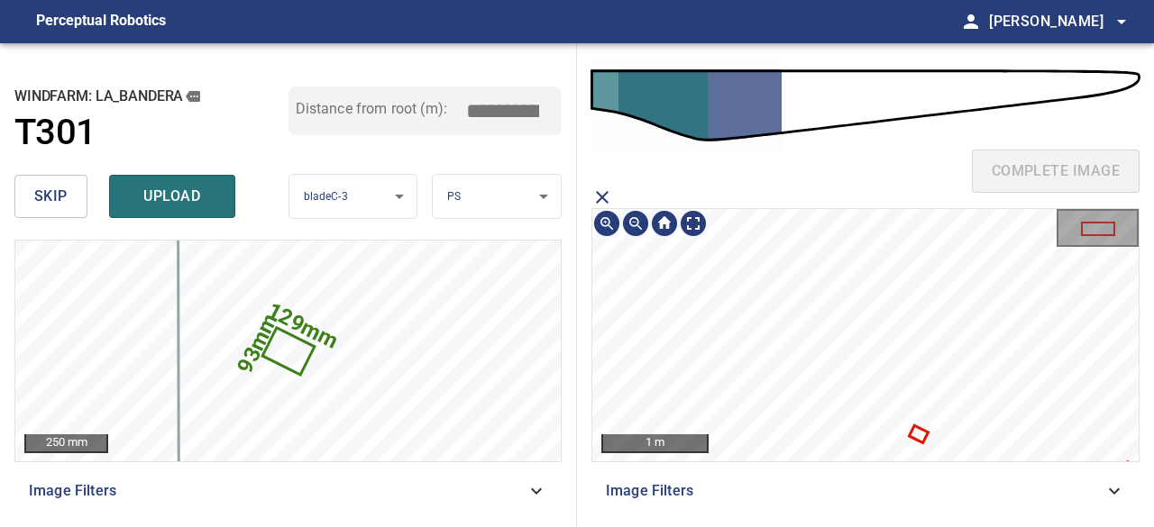
click at [918, 434] on icon at bounding box center [919, 435] width 15 height 14
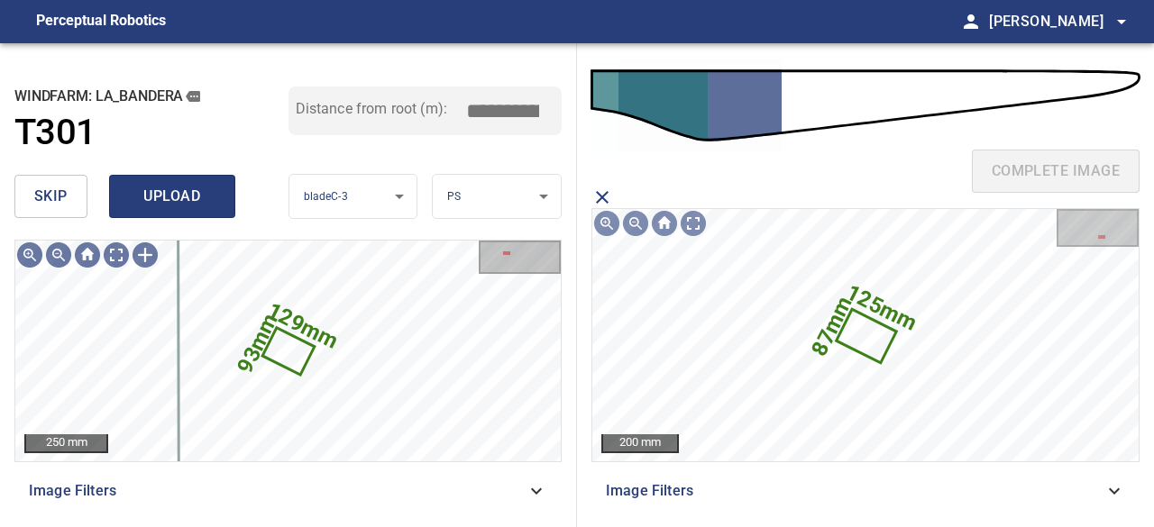
click at [191, 206] on span "upload" at bounding box center [172, 196] width 87 height 25
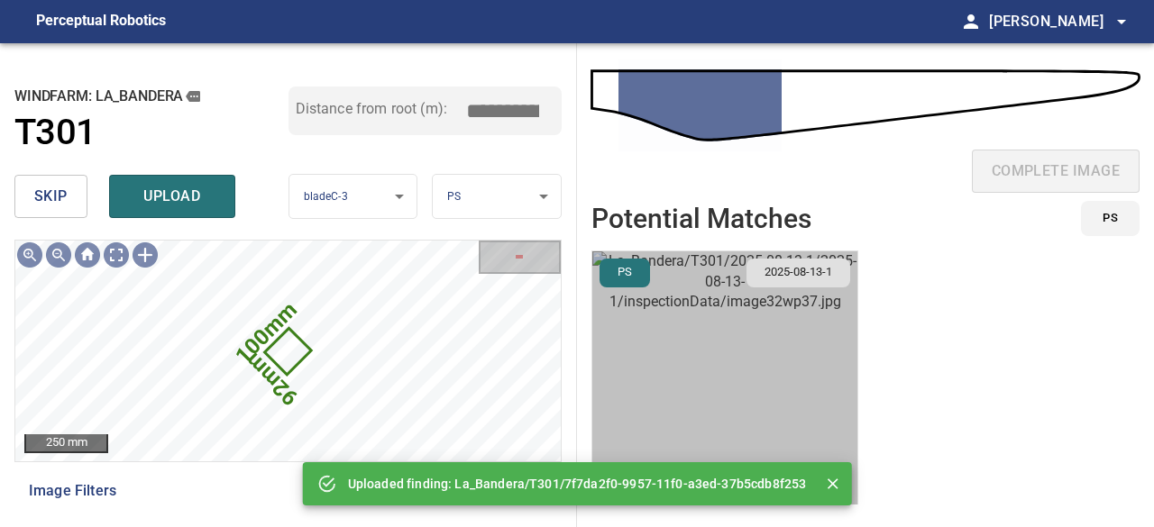
click at [725, 414] on img "button" at bounding box center [724, 399] width 265 height 295
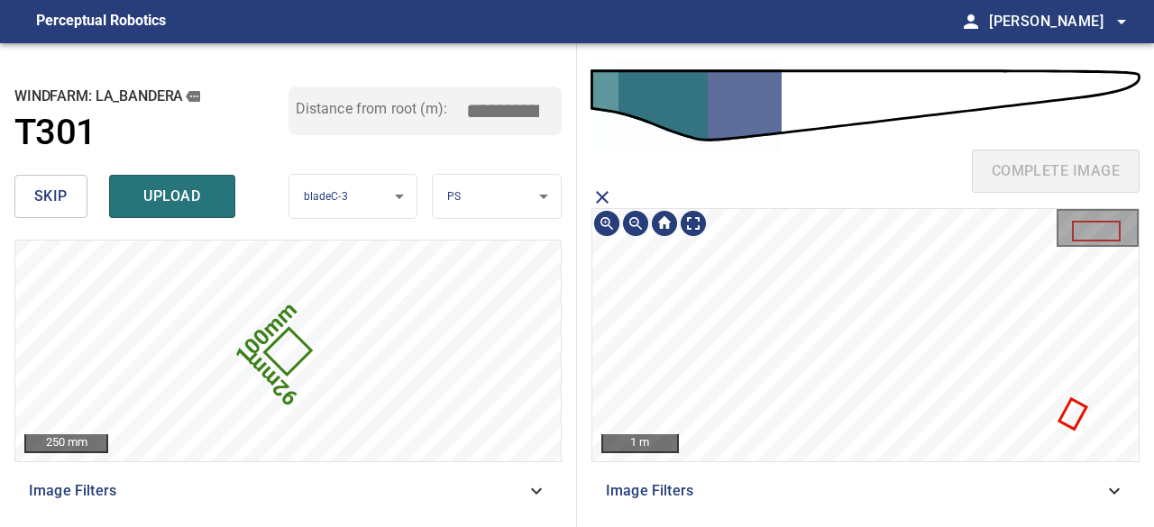
click at [1077, 416] on icon at bounding box center [1072, 413] width 23 height 26
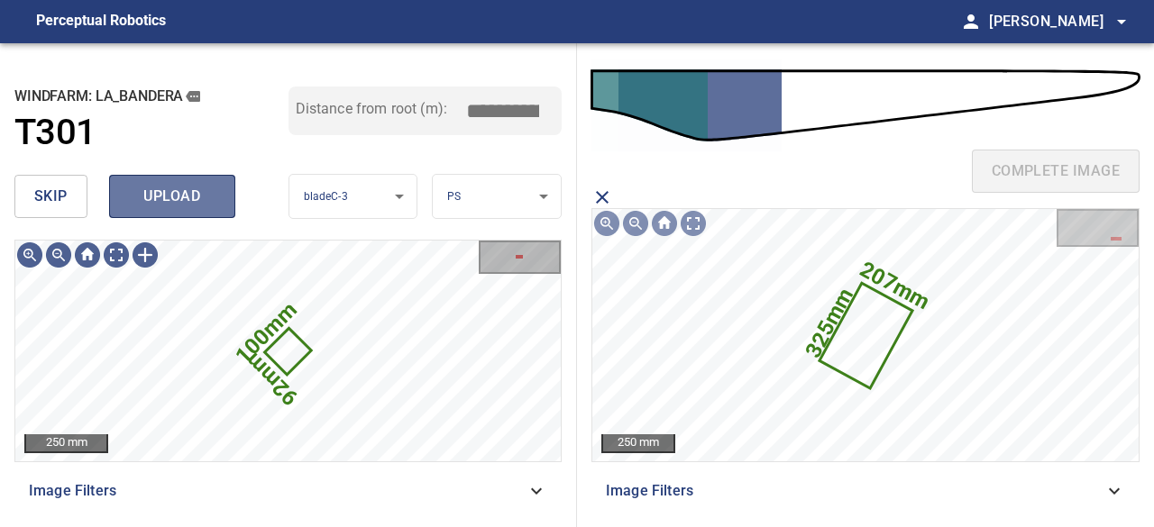
click at [185, 196] on span "upload" at bounding box center [172, 196] width 87 height 25
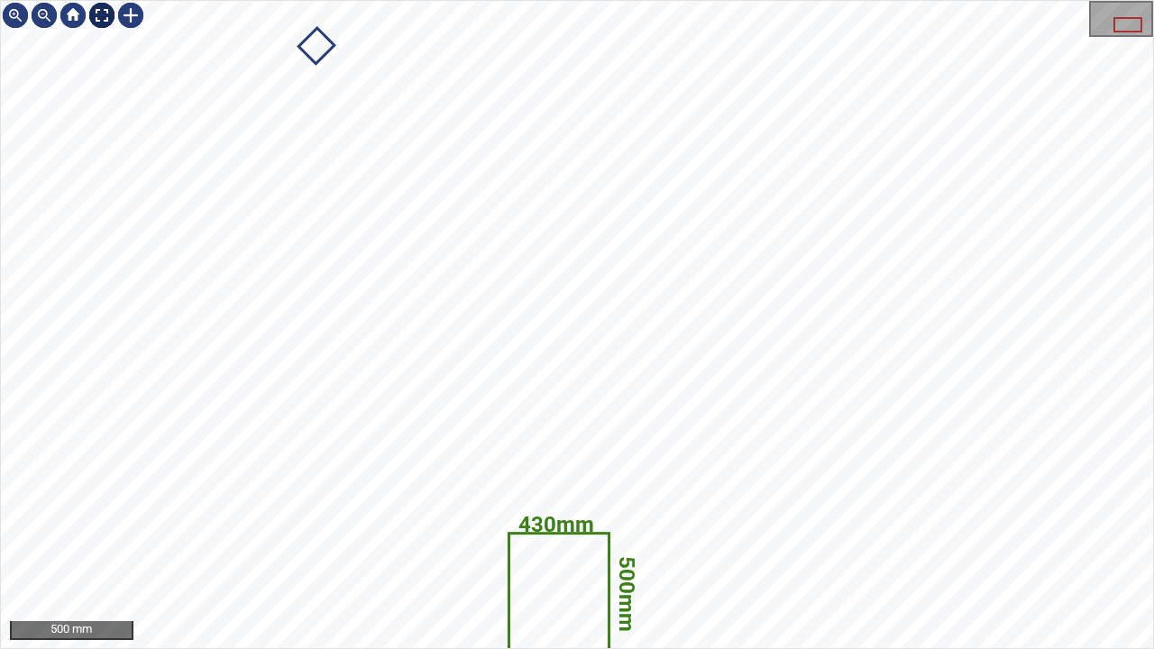
click at [103, 14] on div at bounding box center [101, 15] width 29 height 29
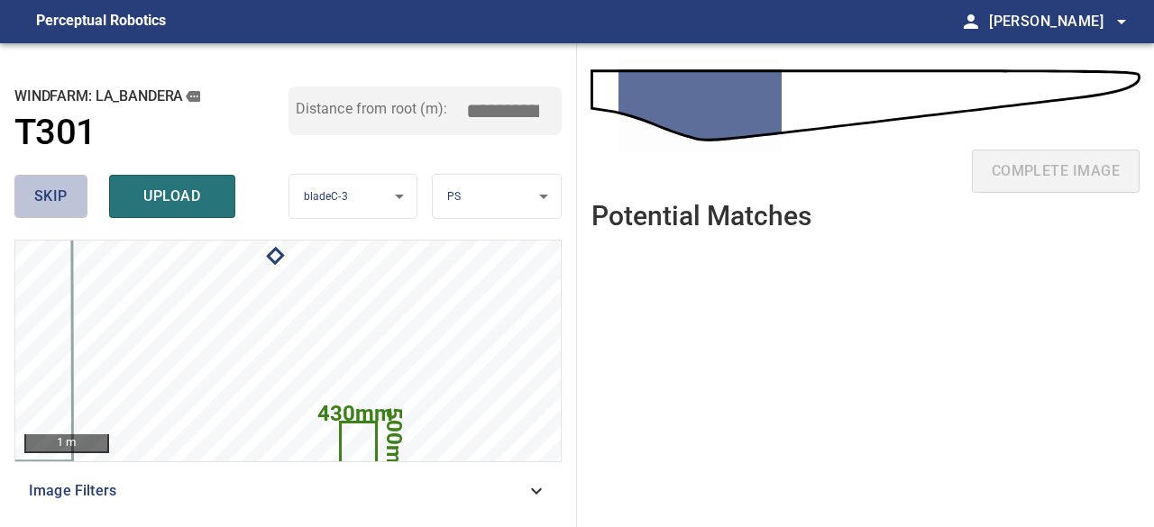
click at [55, 208] on span "skip" at bounding box center [50, 196] width 33 height 25
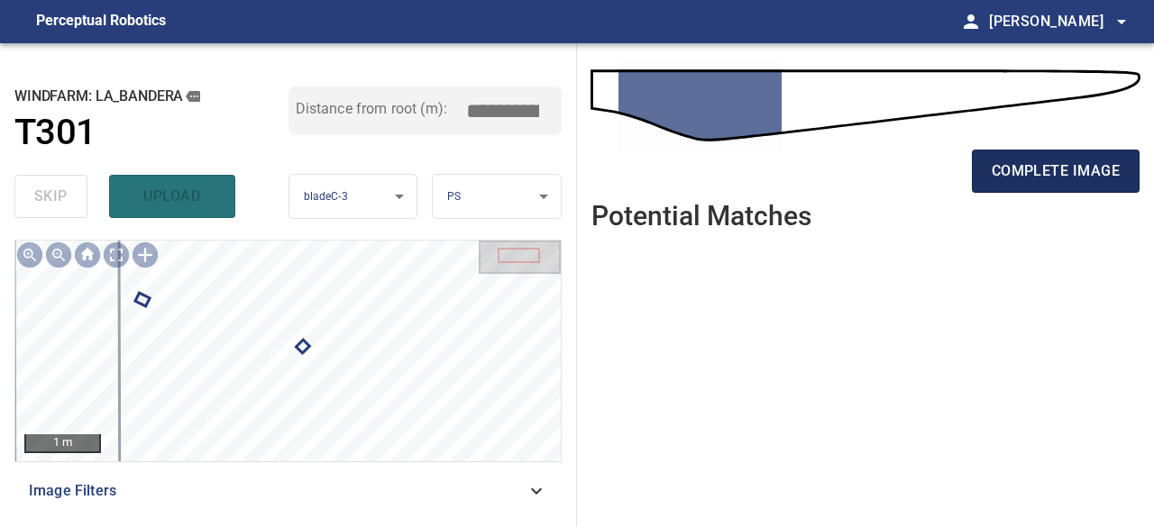
click at [1035, 177] on span "complete image" at bounding box center [1056, 171] width 128 height 25
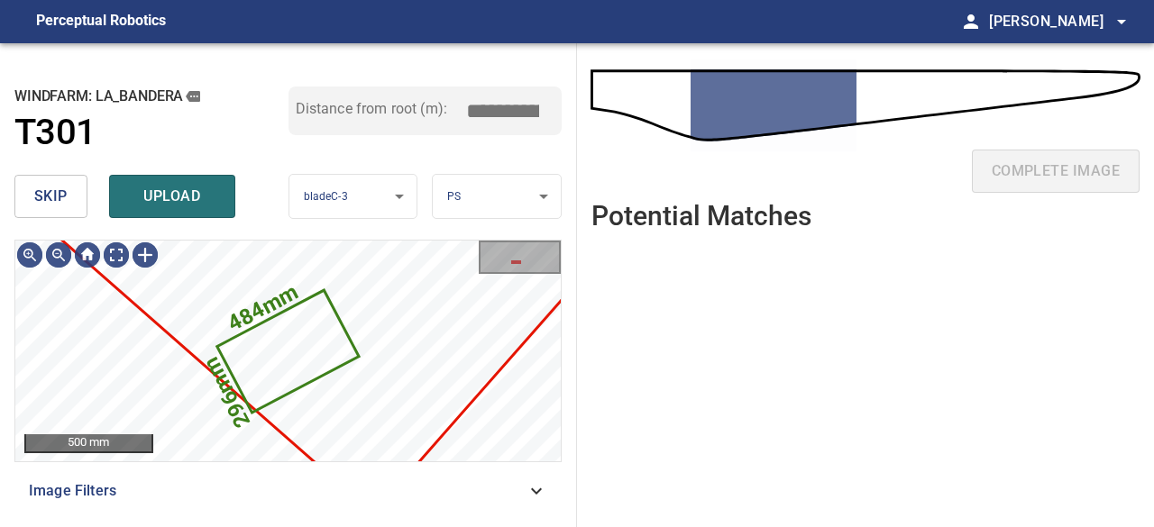
click at [70, 192] on button "skip" at bounding box center [50, 196] width 73 height 43
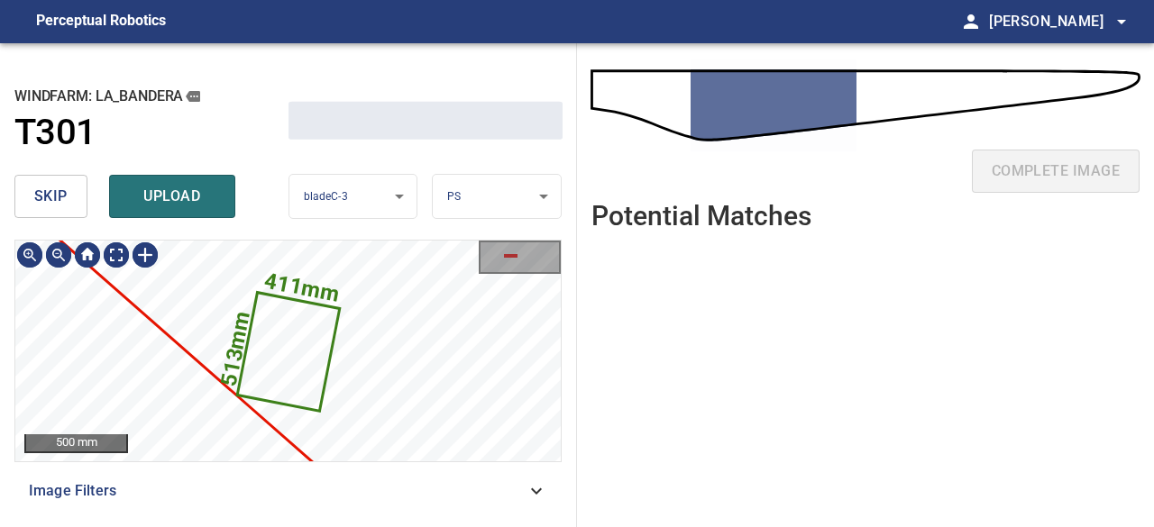
click at [70, 192] on button "skip" at bounding box center [50, 196] width 73 height 43
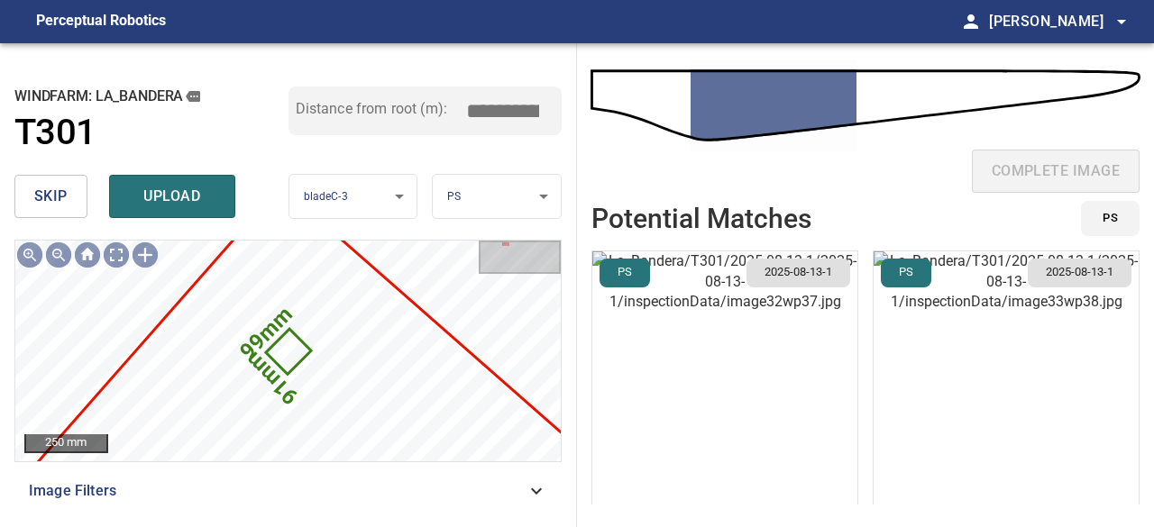
click at [69, 192] on button "skip" at bounding box center [50, 196] width 73 height 43
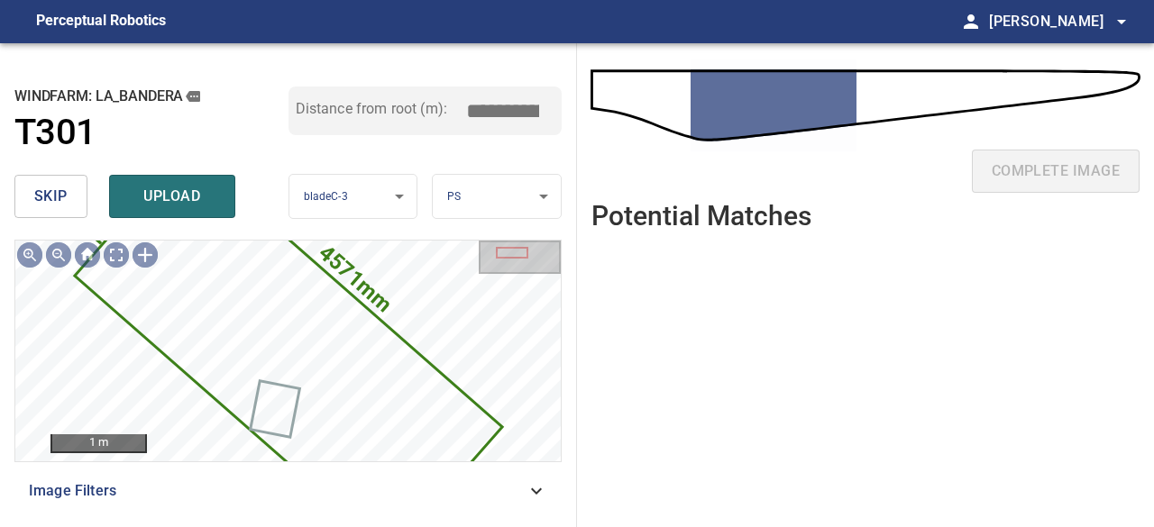
click at [69, 192] on button "skip" at bounding box center [50, 196] width 73 height 43
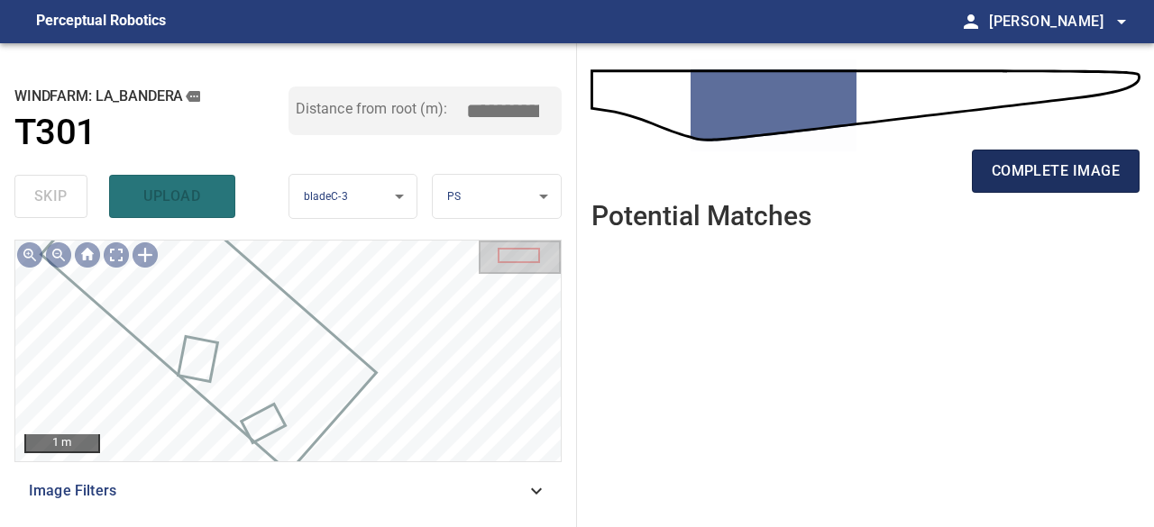
click at [1087, 173] on span "complete image" at bounding box center [1056, 171] width 128 height 25
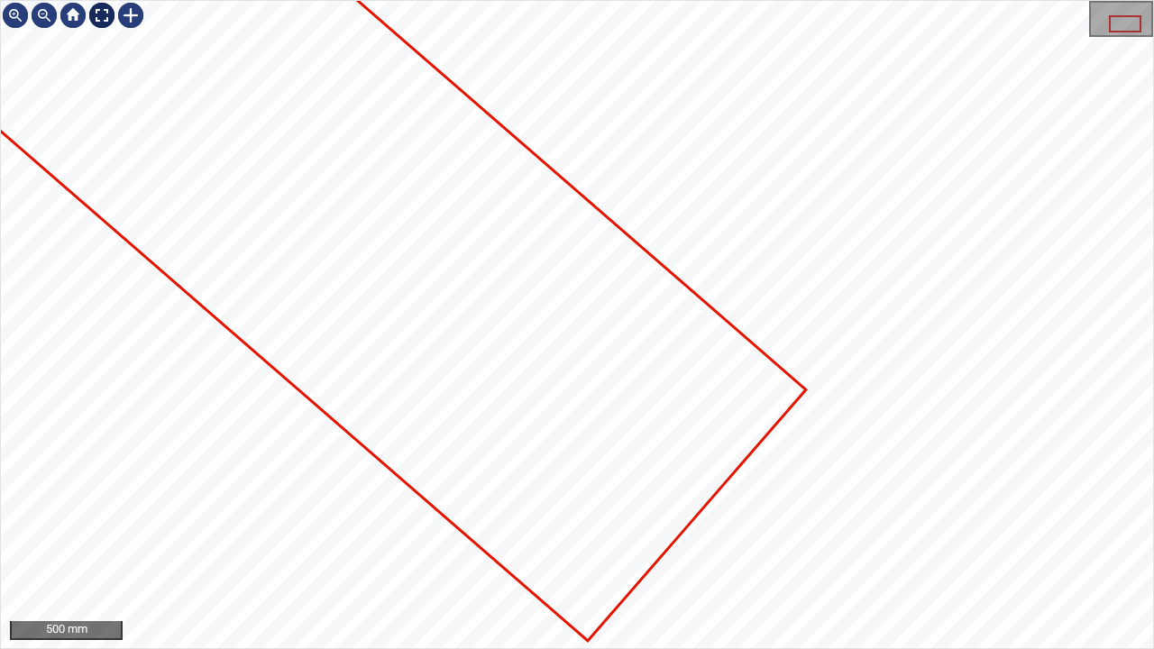
click at [101, 13] on div at bounding box center [101, 15] width 29 height 29
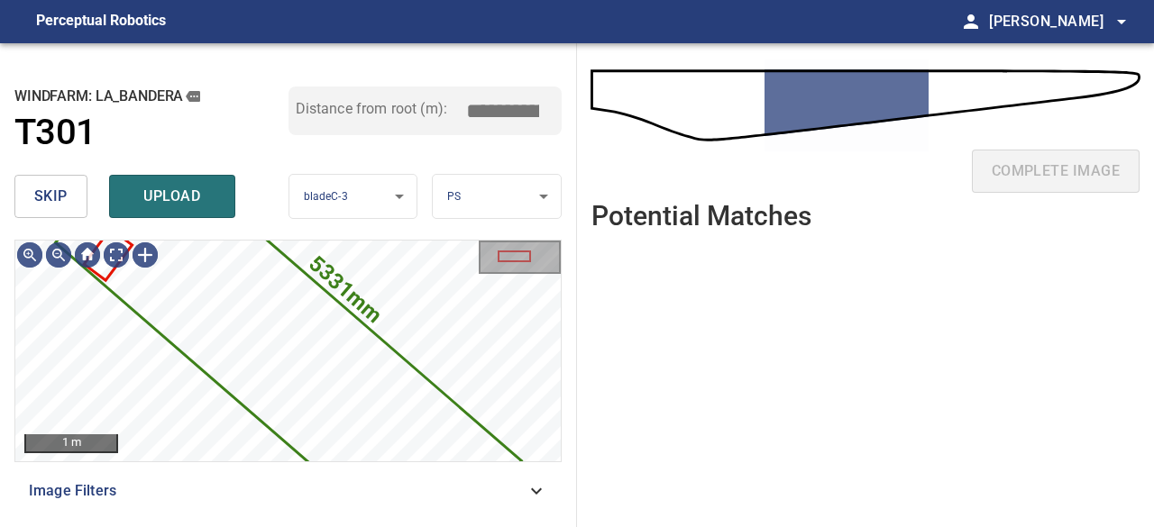
click at [60, 186] on span "skip" at bounding box center [50, 196] width 33 height 25
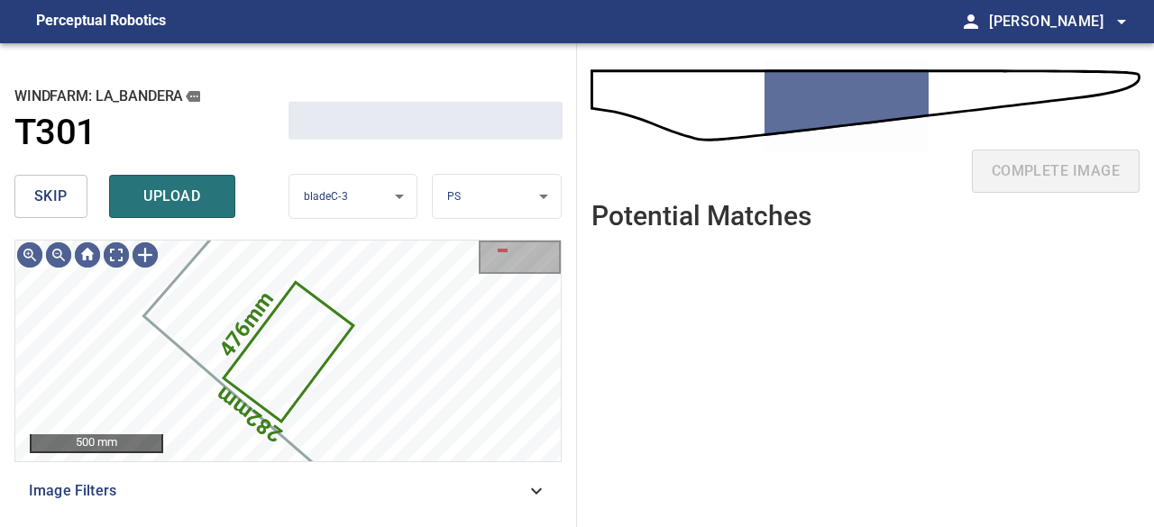
click at [60, 186] on span "skip" at bounding box center [50, 196] width 33 height 25
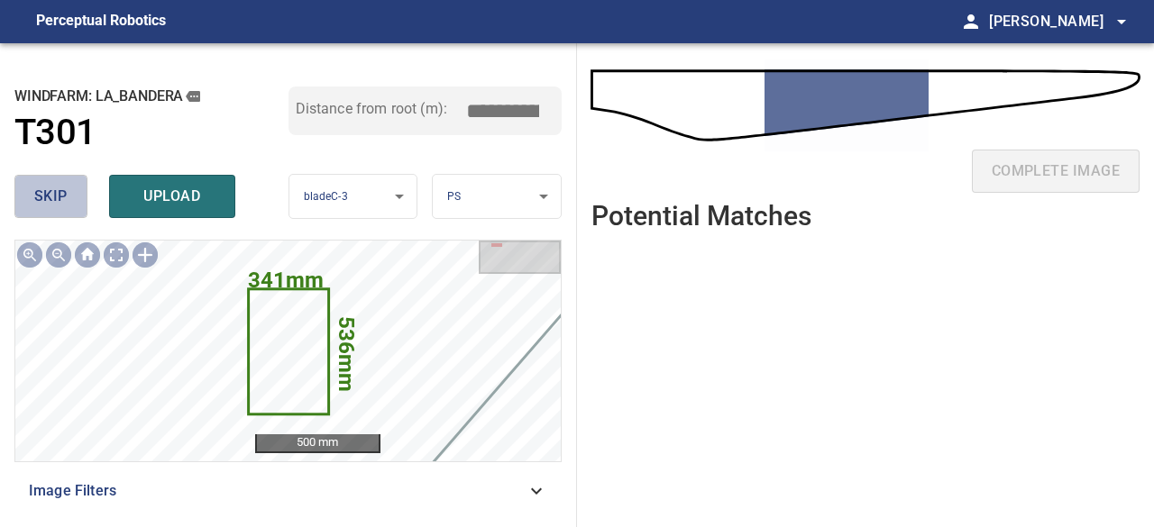
click at [60, 186] on span "skip" at bounding box center [50, 196] width 33 height 25
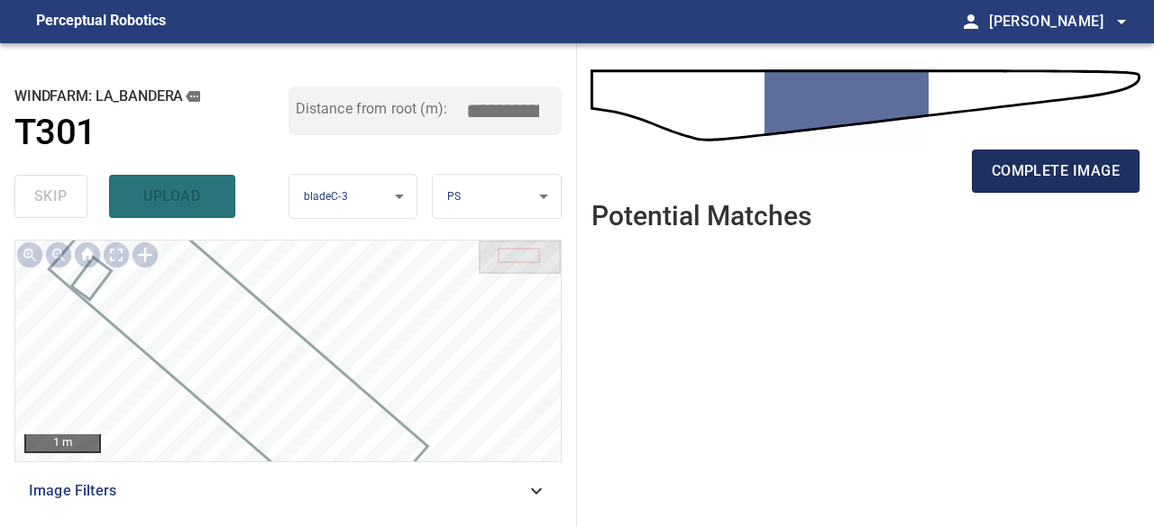
click at [1089, 170] on span "complete image" at bounding box center [1056, 171] width 128 height 25
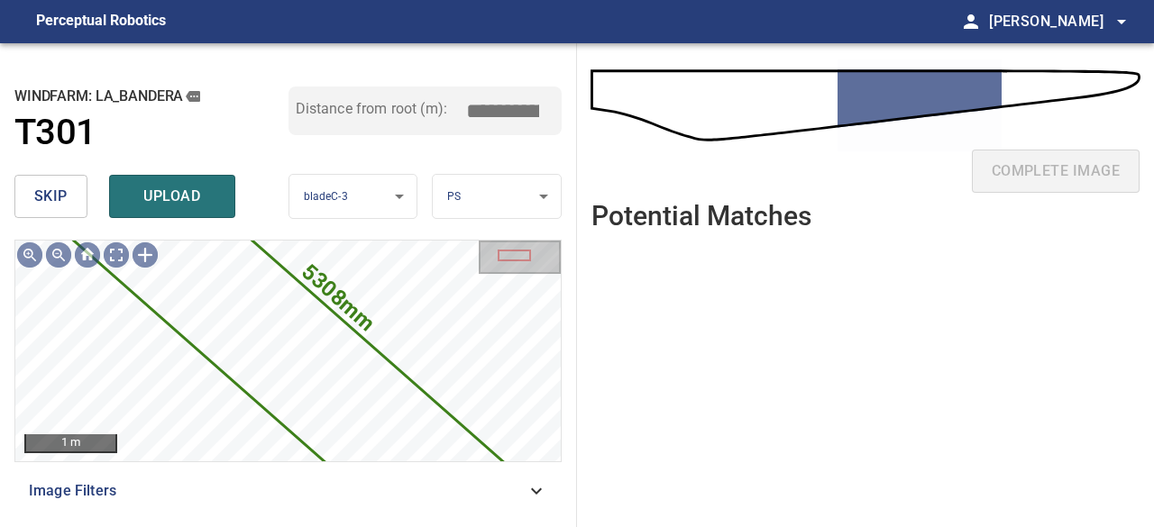
click at [69, 188] on button "skip" at bounding box center [50, 196] width 73 height 43
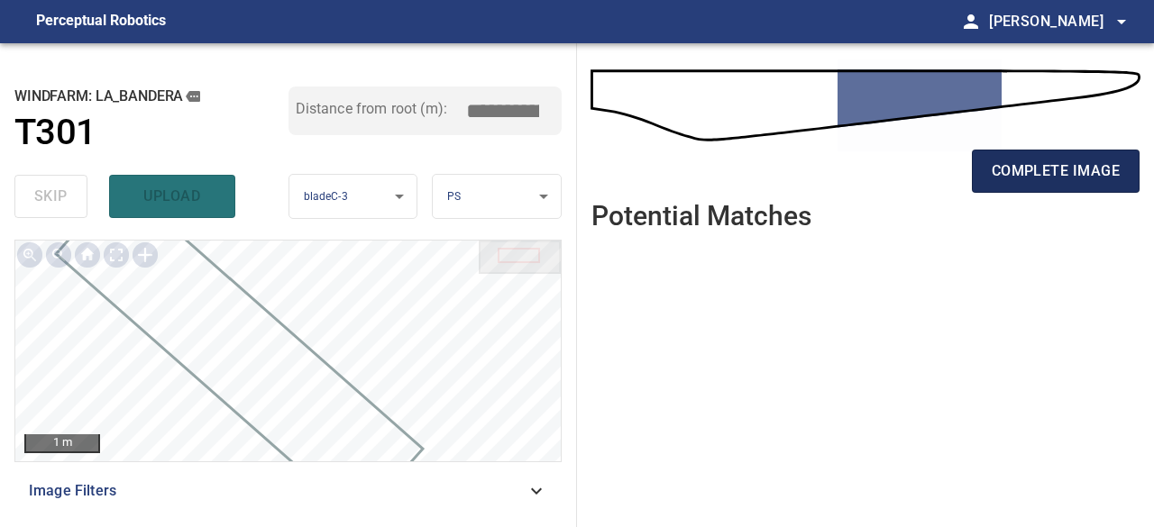
click at [1071, 185] on button "complete image" at bounding box center [1056, 171] width 168 height 43
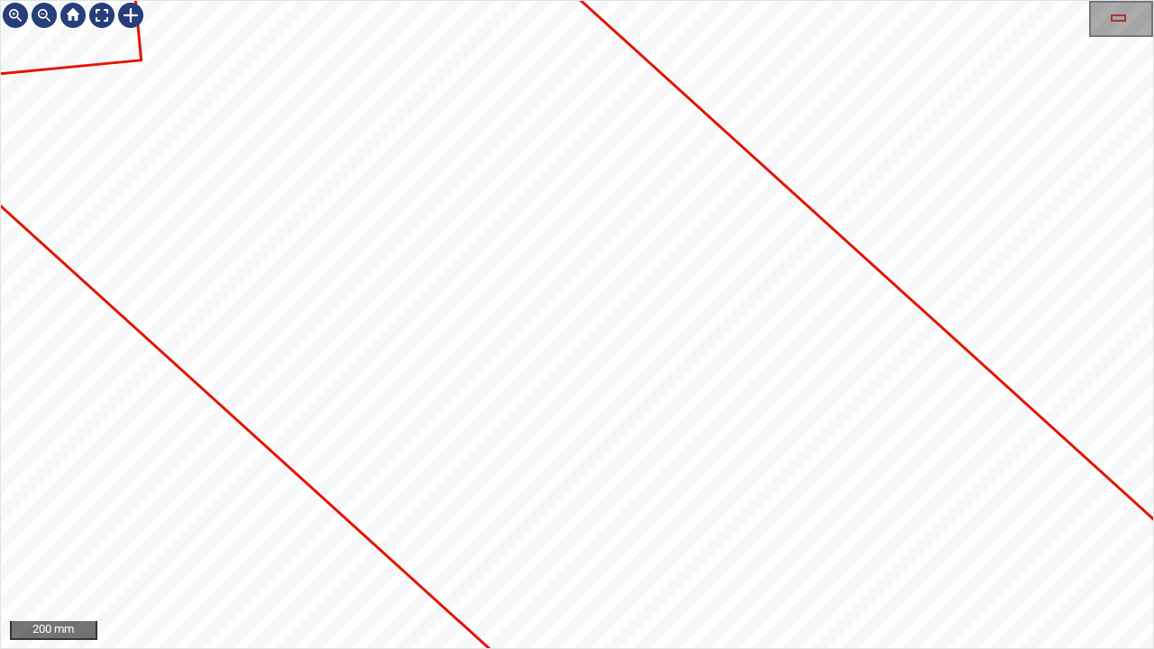
click at [384, 256] on icon at bounding box center [431, 230] width 2140 height 2011
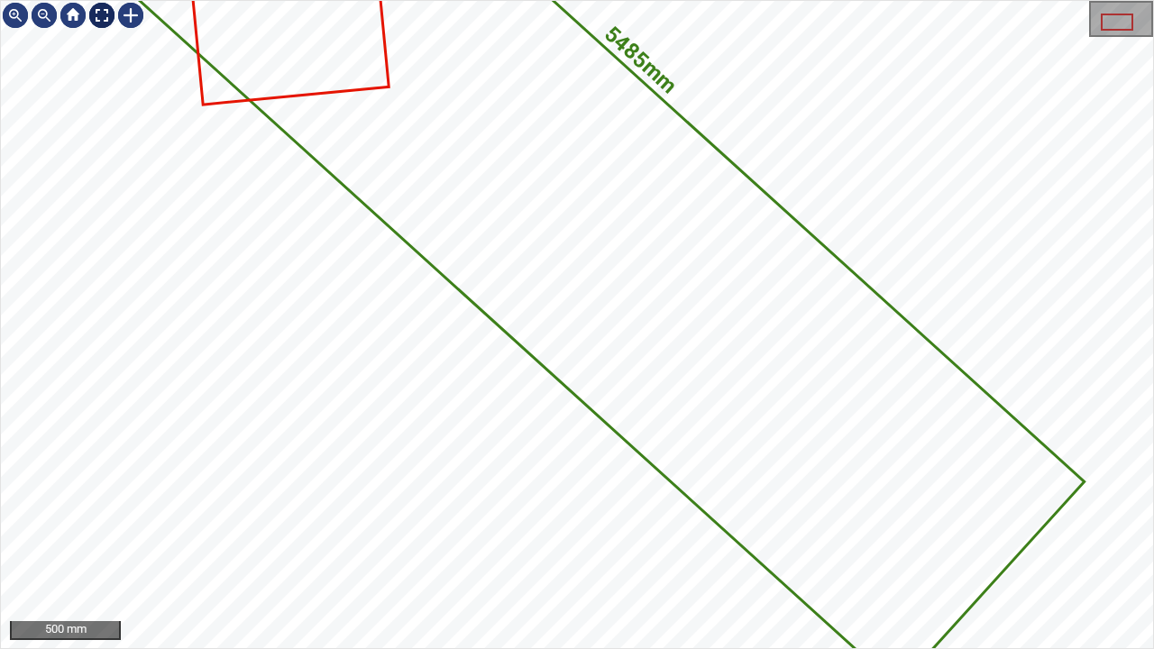
click at [99, 18] on div at bounding box center [101, 15] width 29 height 29
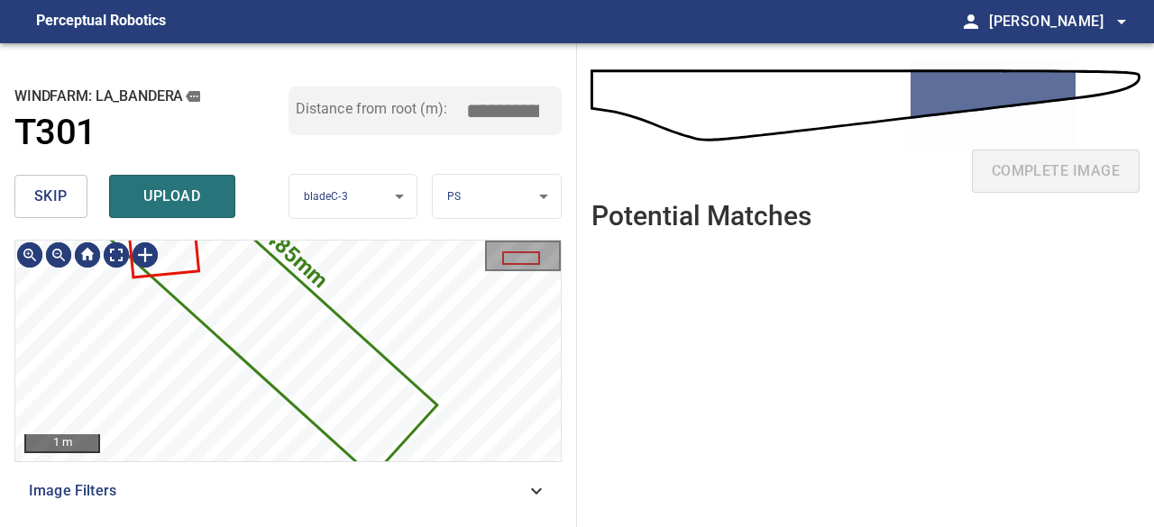
click at [228, 51] on div "**********" at bounding box center [288, 285] width 577 height 484
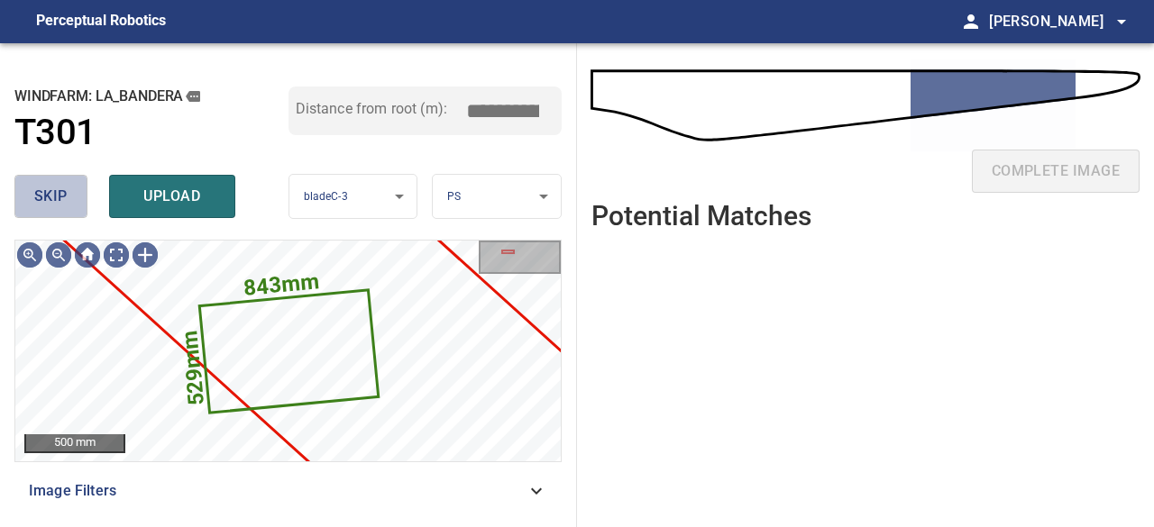
click at [67, 203] on span "skip" at bounding box center [50, 196] width 33 height 25
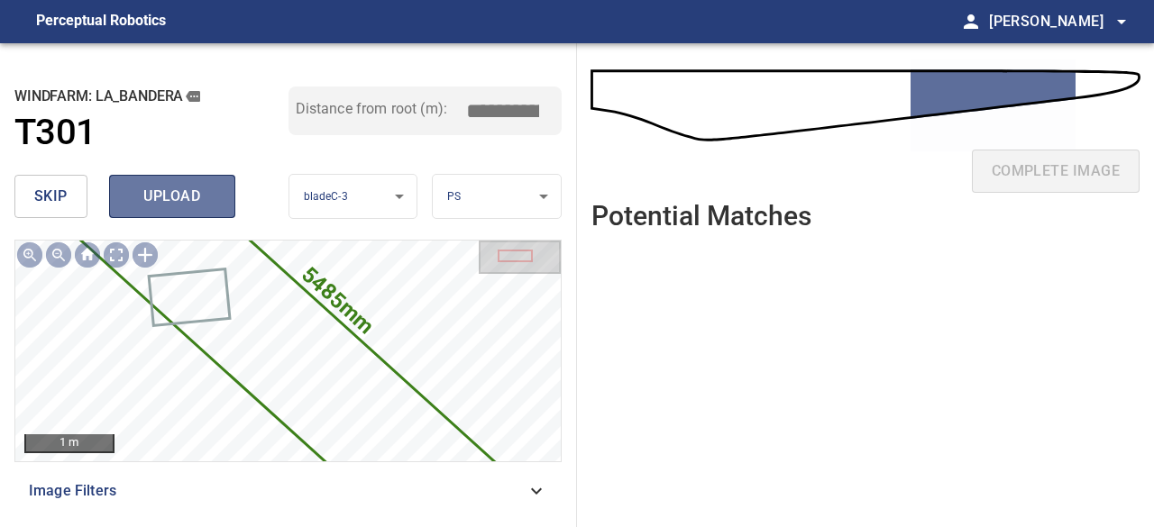
click at [168, 200] on span "upload" at bounding box center [172, 196] width 87 height 25
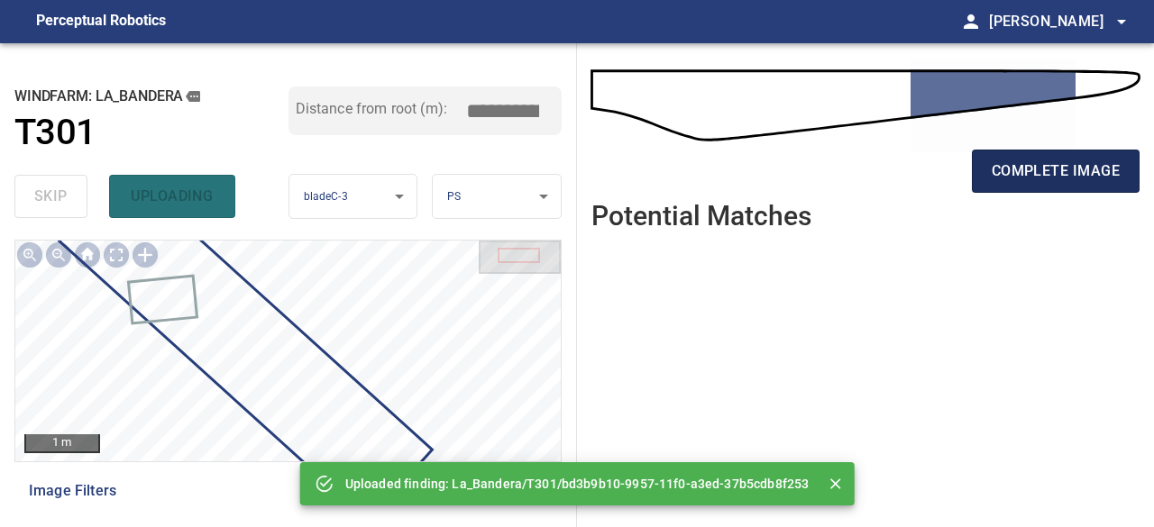
click at [1036, 168] on span "complete image" at bounding box center [1056, 171] width 128 height 25
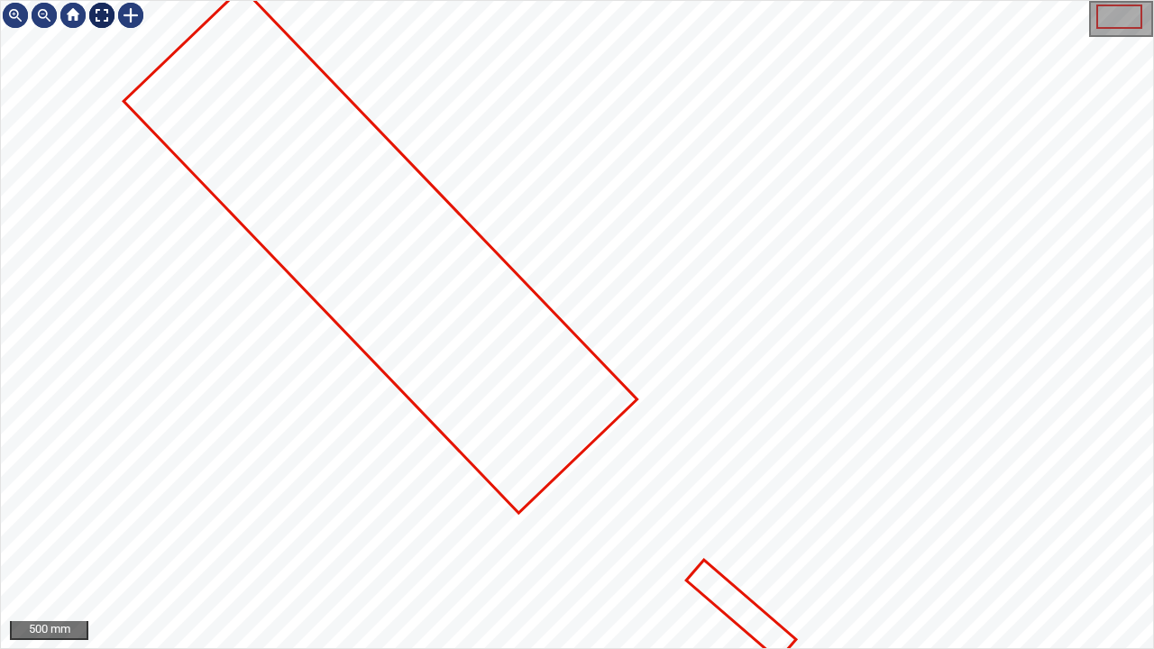
click at [106, 18] on div at bounding box center [101, 15] width 29 height 29
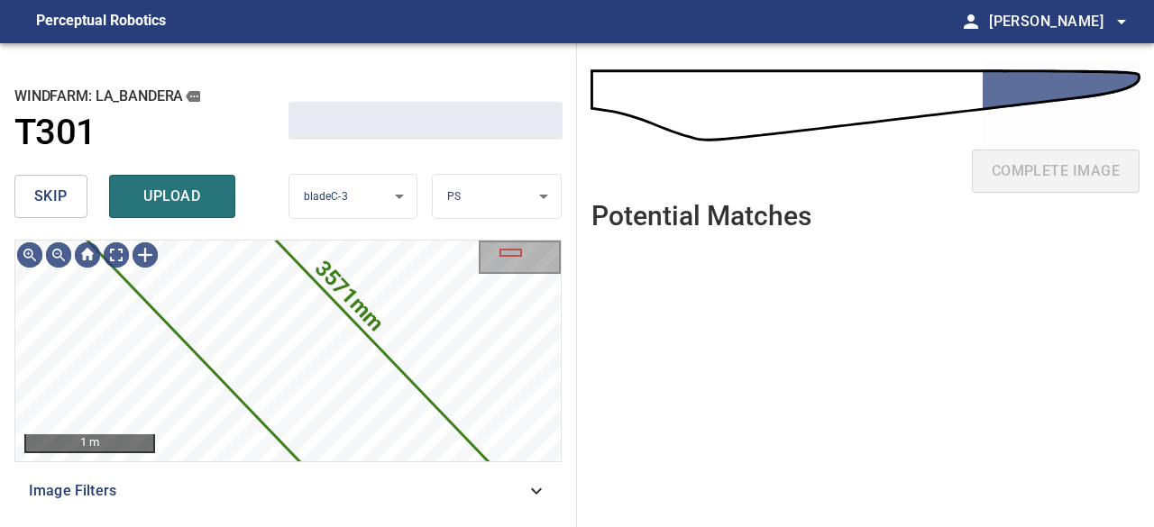
click at [192, 201] on span "upload" at bounding box center [172, 196] width 87 height 25
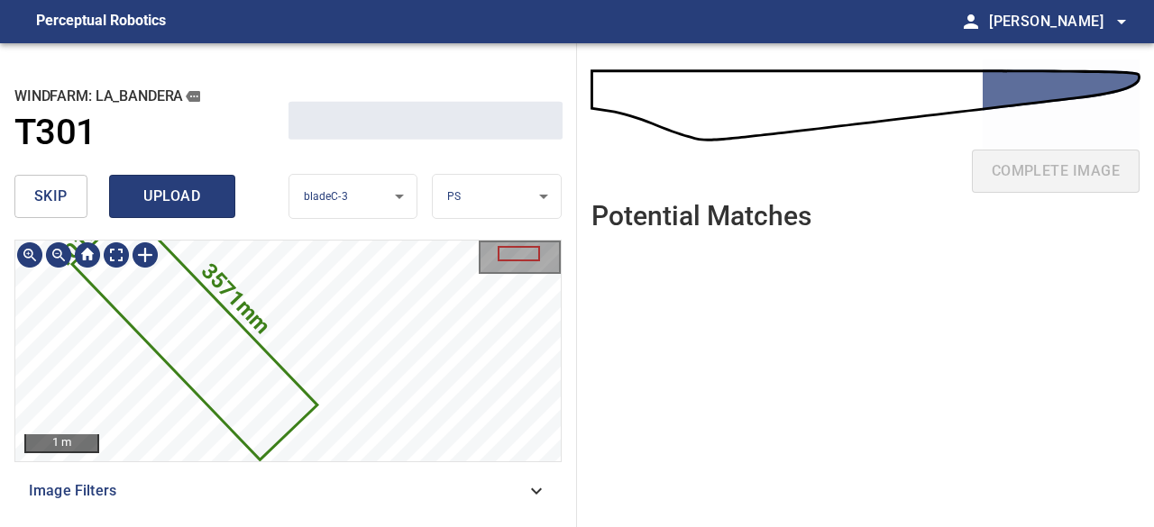
click at [163, 210] on button "upload" at bounding box center [172, 196] width 126 height 43
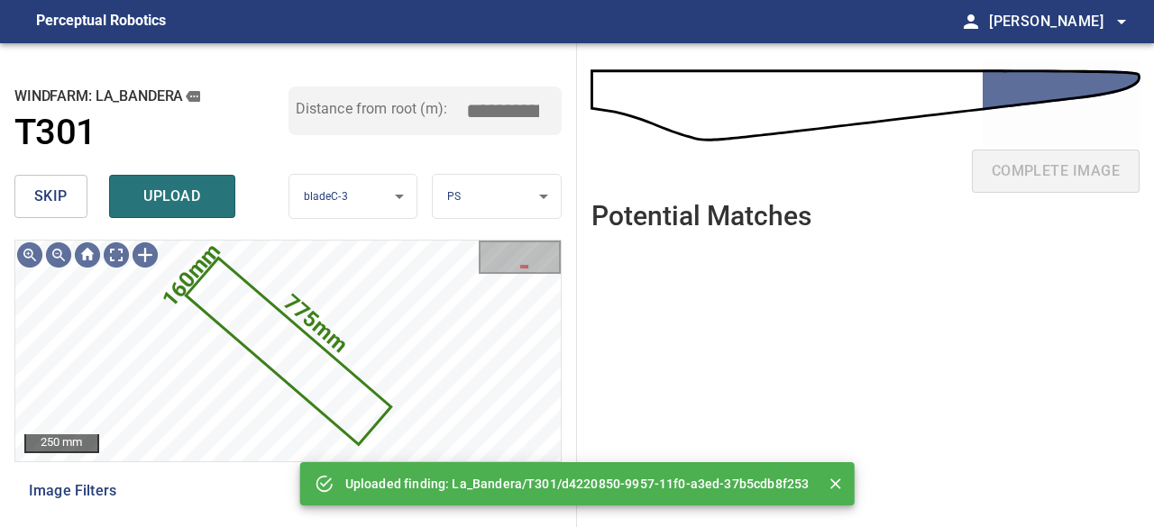
click at [58, 198] on span "skip" at bounding box center [50, 196] width 33 height 25
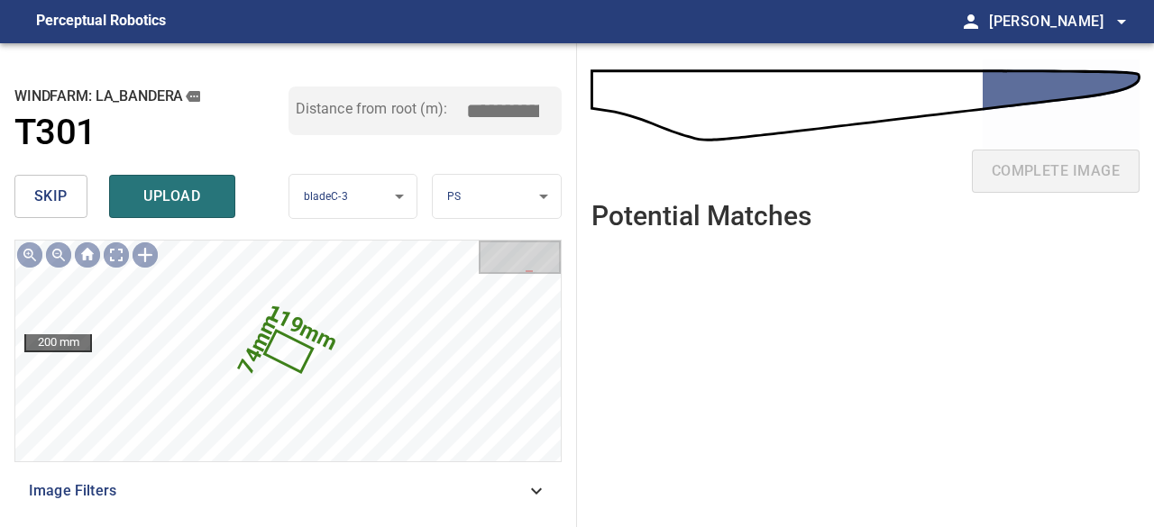
click at [58, 198] on span "skip" at bounding box center [50, 196] width 33 height 25
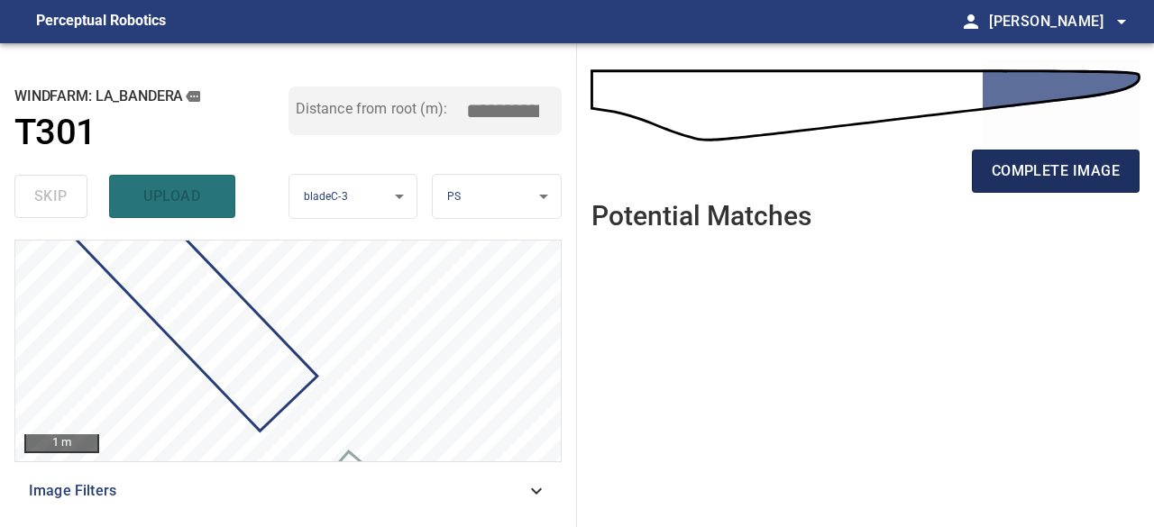
click at [1028, 176] on span "complete image" at bounding box center [1056, 171] width 128 height 25
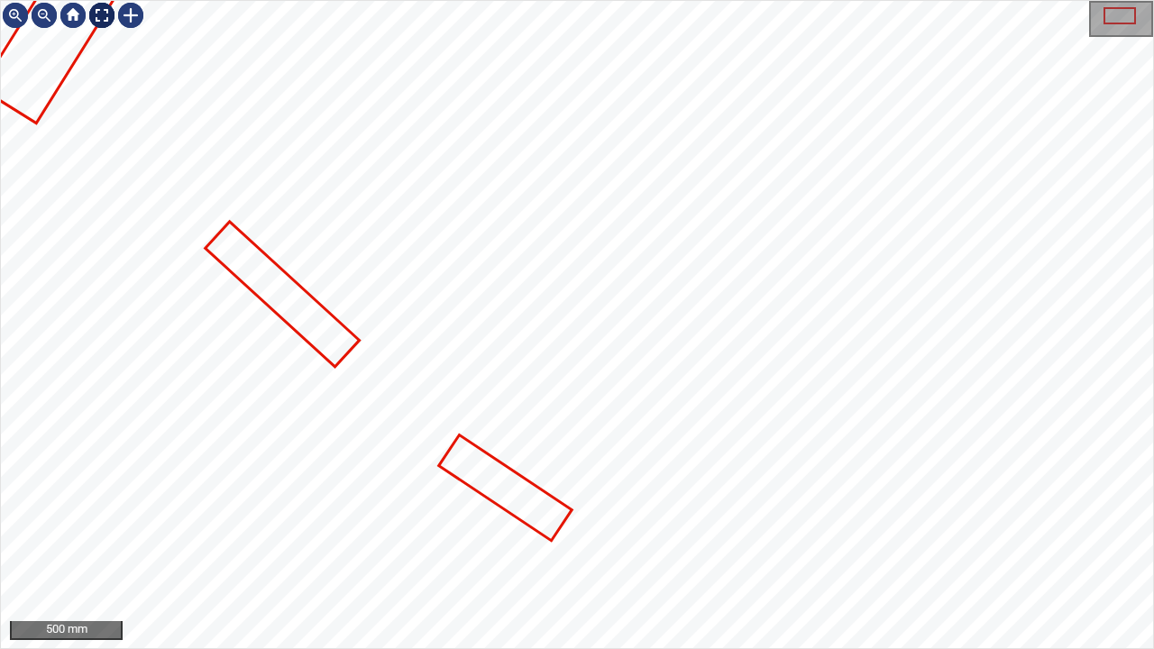
click at [108, 16] on div at bounding box center [101, 15] width 29 height 29
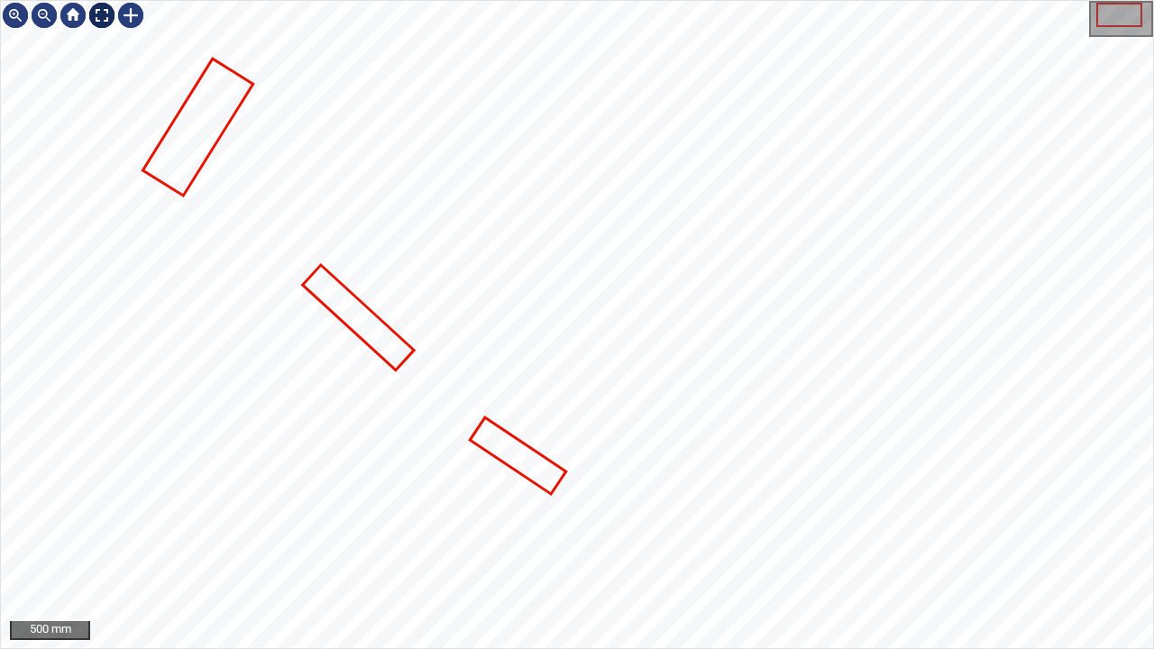
click at [101, 14] on div at bounding box center [101, 15] width 29 height 29
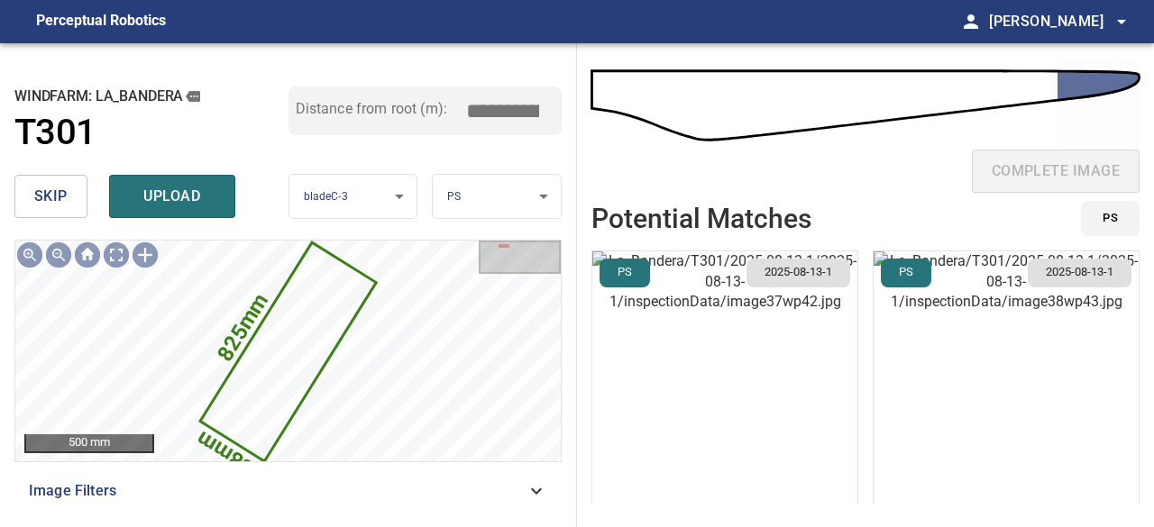
click at [43, 201] on span "skip" at bounding box center [50, 196] width 33 height 25
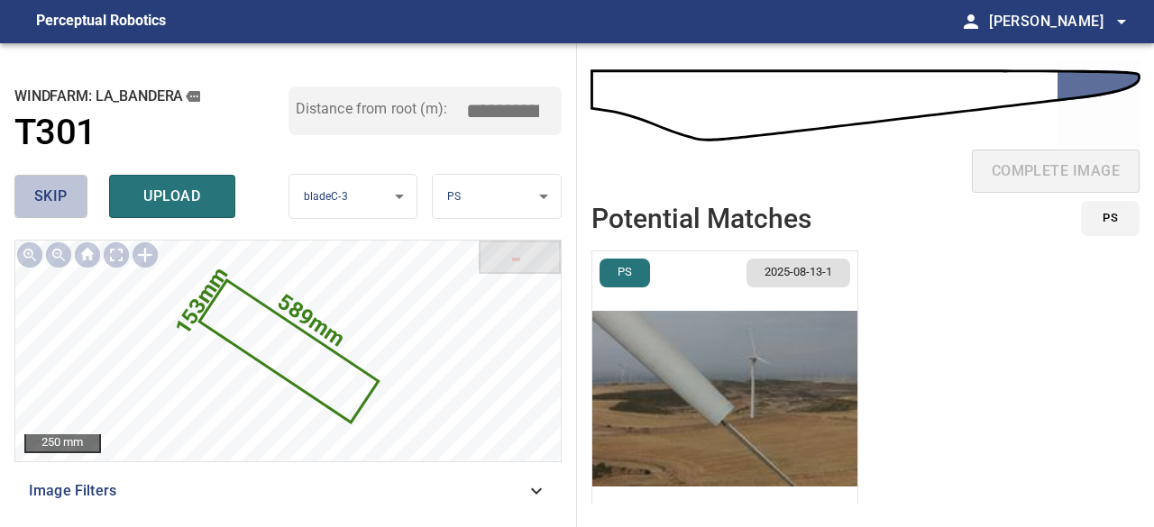
click at [43, 201] on span "skip" at bounding box center [50, 196] width 33 height 25
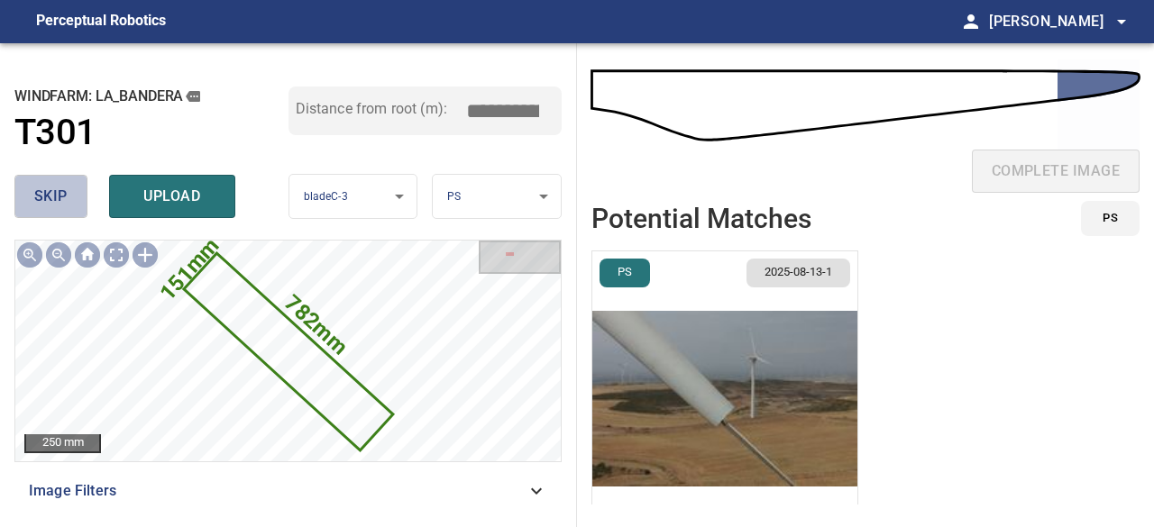
click at [45, 201] on span "skip" at bounding box center [50, 196] width 33 height 25
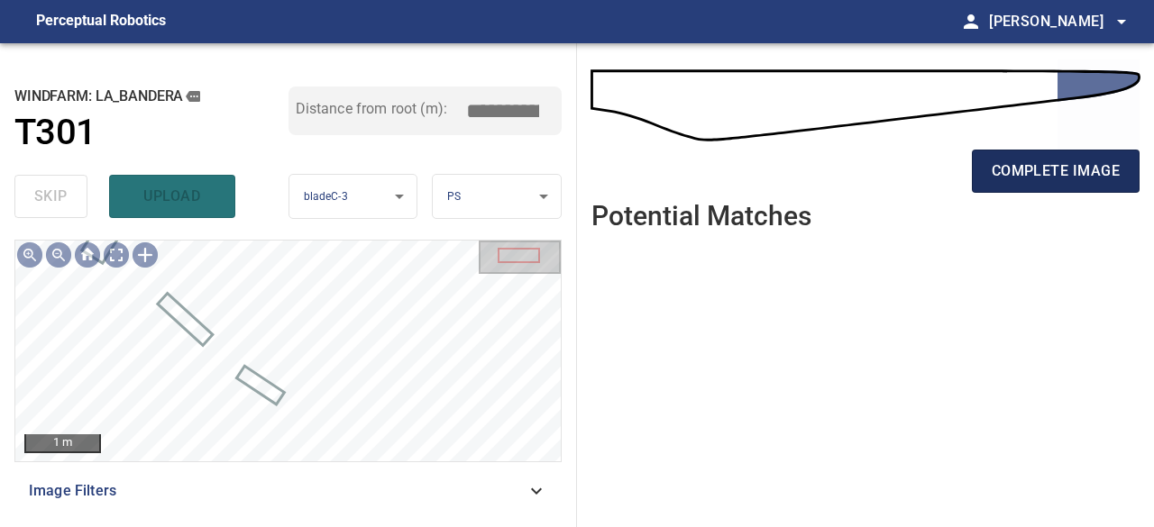
click at [1055, 185] on button "complete image" at bounding box center [1056, 171] width 168 height 43
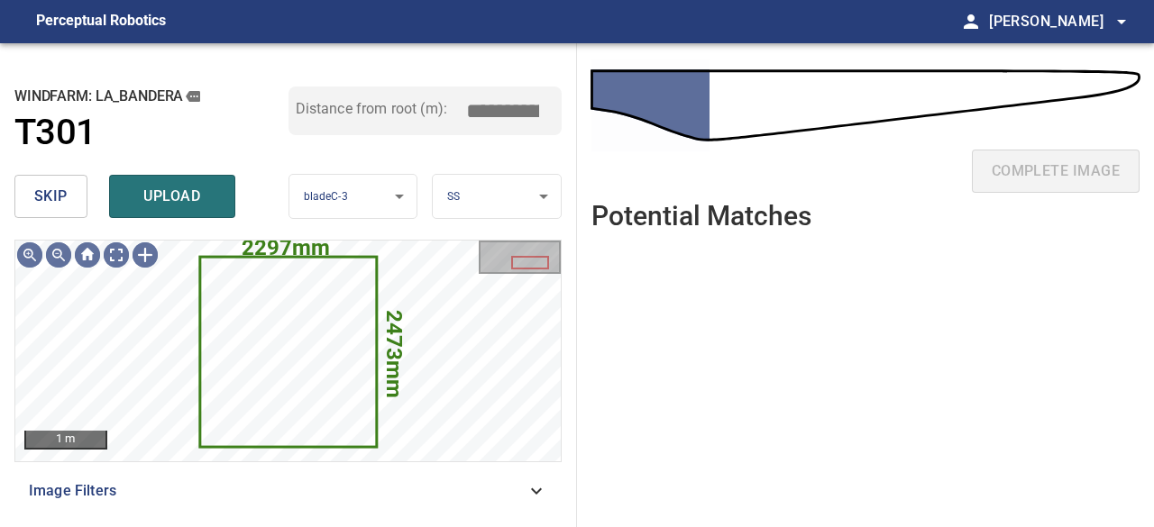
click at [50, 197] on span "skip" at bounding box center [50, 196] width 33 height 25
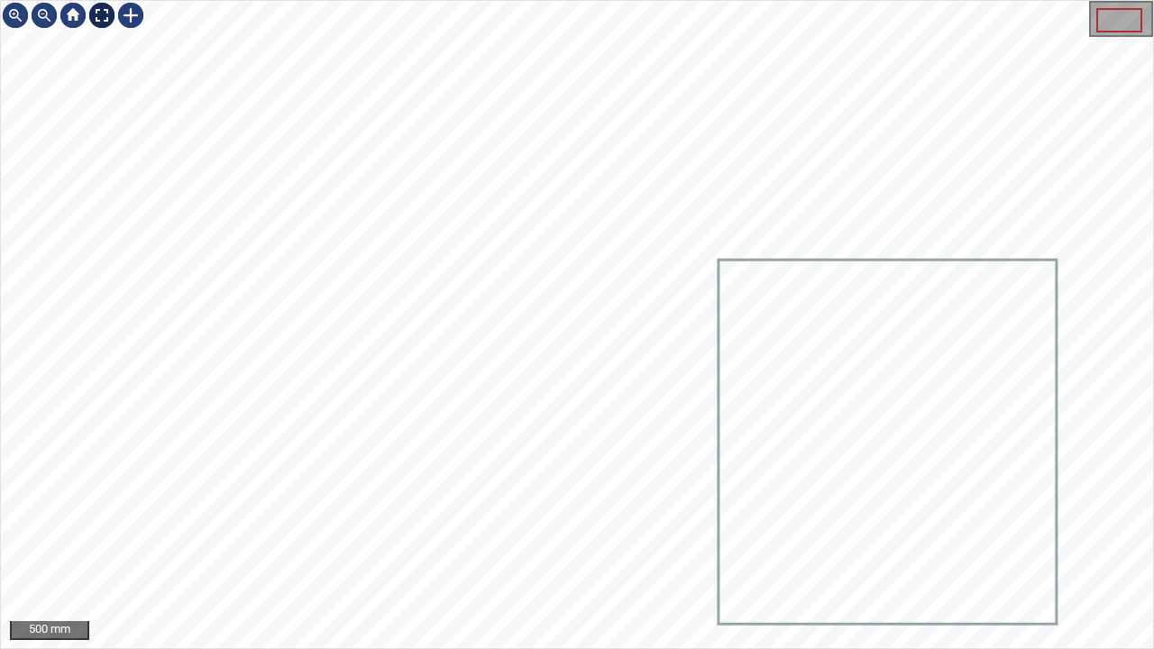
click at [97, 18] on div at bounding box center [101, 15] width 29 height 29
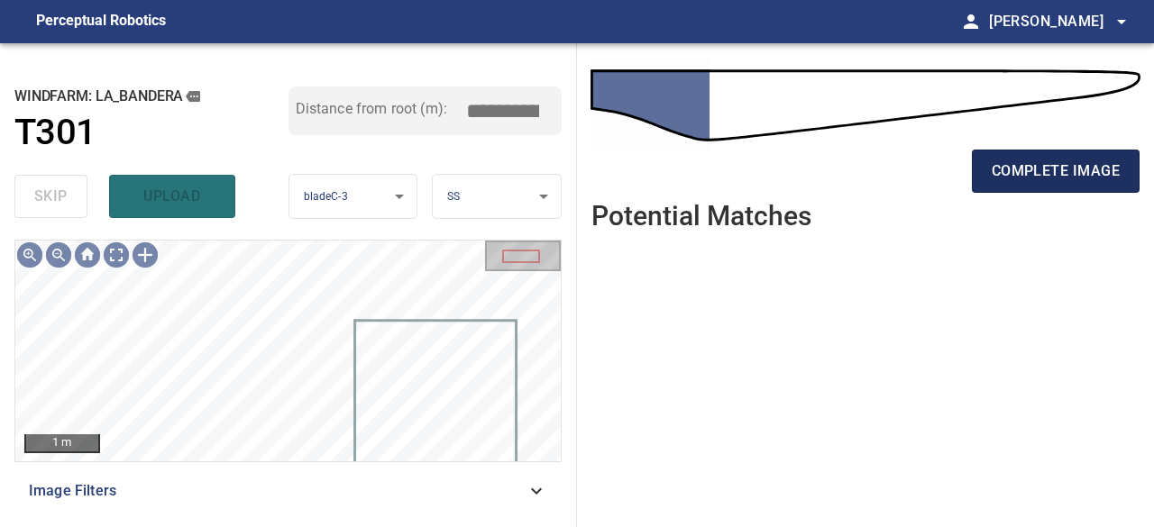
drag, startPoint x: 1017, startPoint y: 174, endPoint x: 983, endPoint y: 187, distance: 36.5
click at [1018, 174] on span "complete image" at bounding box center [1056, 171] width 128 height 25
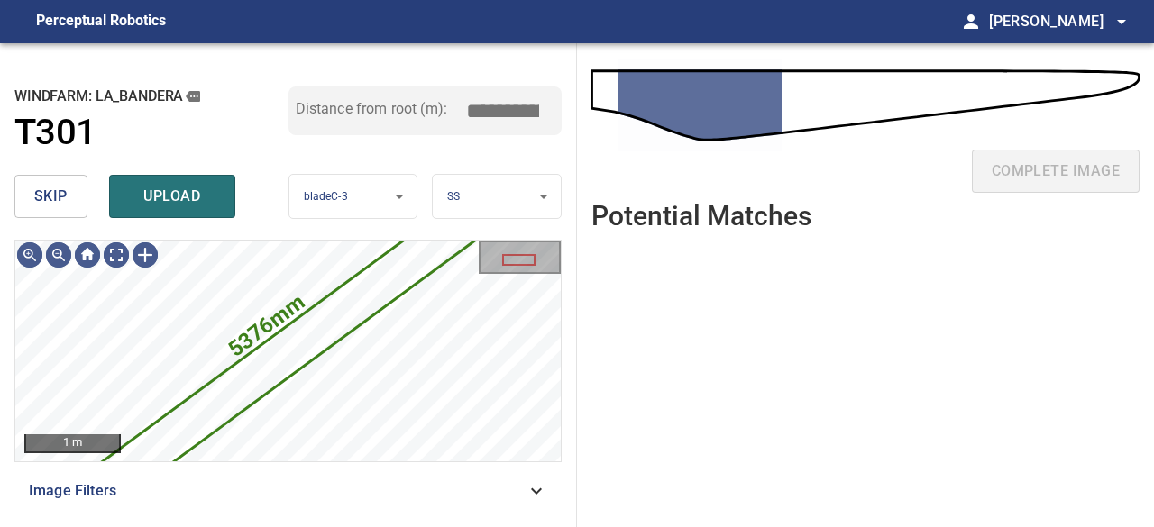
click at [54, 194] on span "skip" at bounding box center [50, 196] width 33 height 25
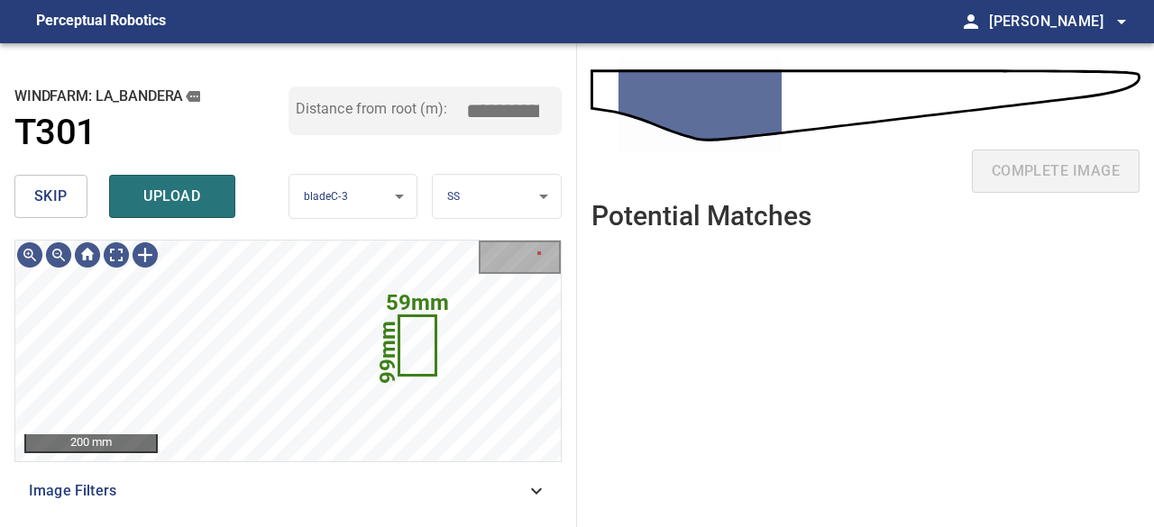
click at [54, 201] on span "skip" at bounding box center [50, 196] width 33 height 25
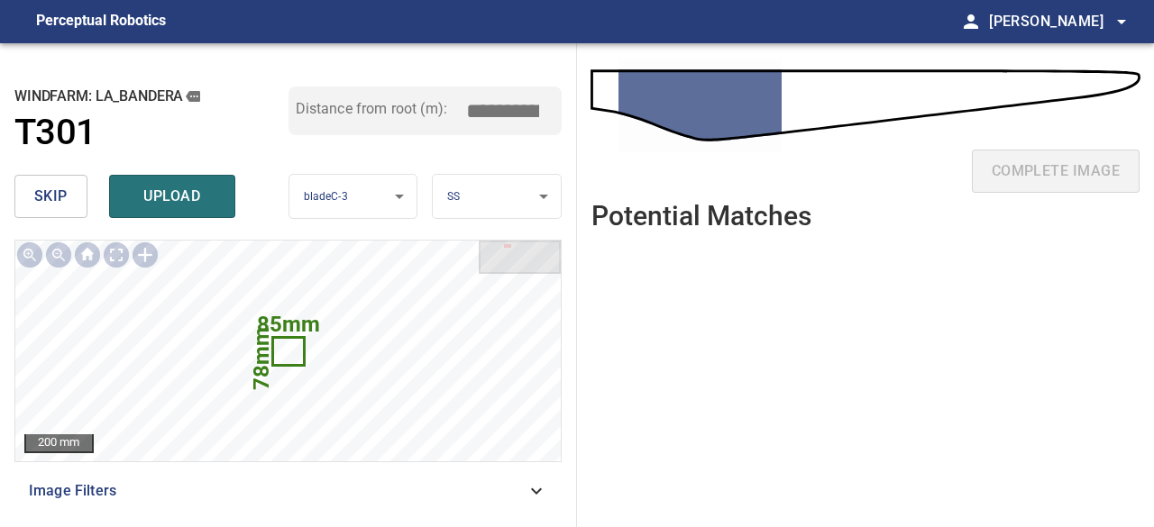
click at [54, 201] on span "skip" at bounding box center [50, 196] width 33 height 25
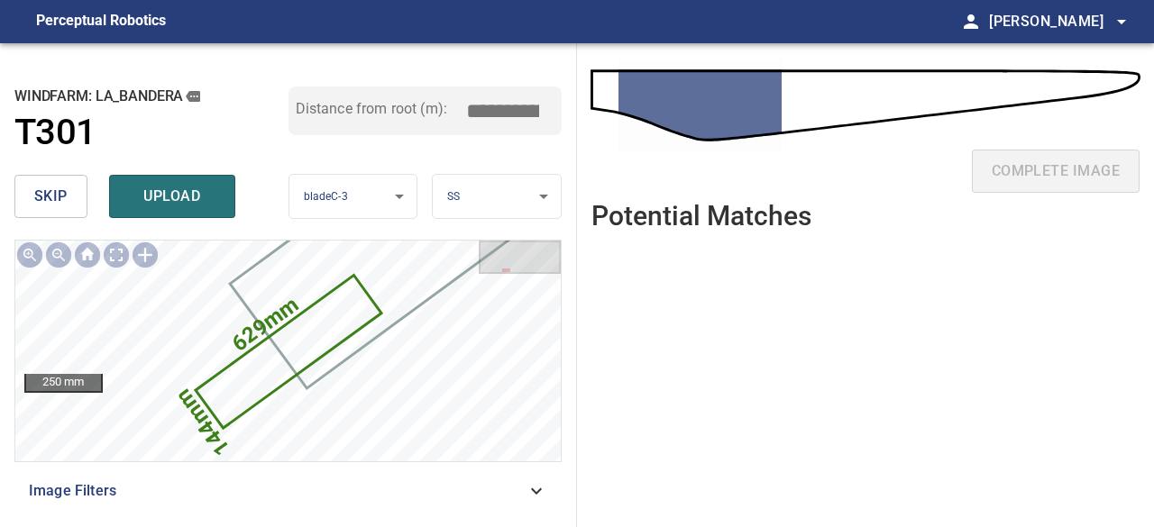
click at [54, 201] on span "skip" at bounding box center [50, 196] width 33 height 25
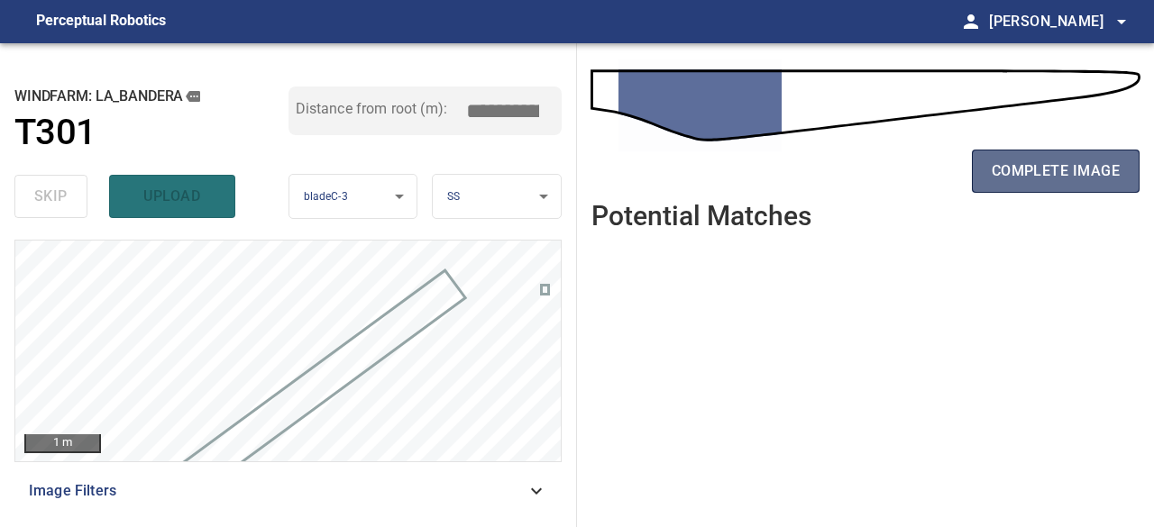
click at [1056, 168] on span "complete image" at bounding box center [1056, 171] width 128 height 25
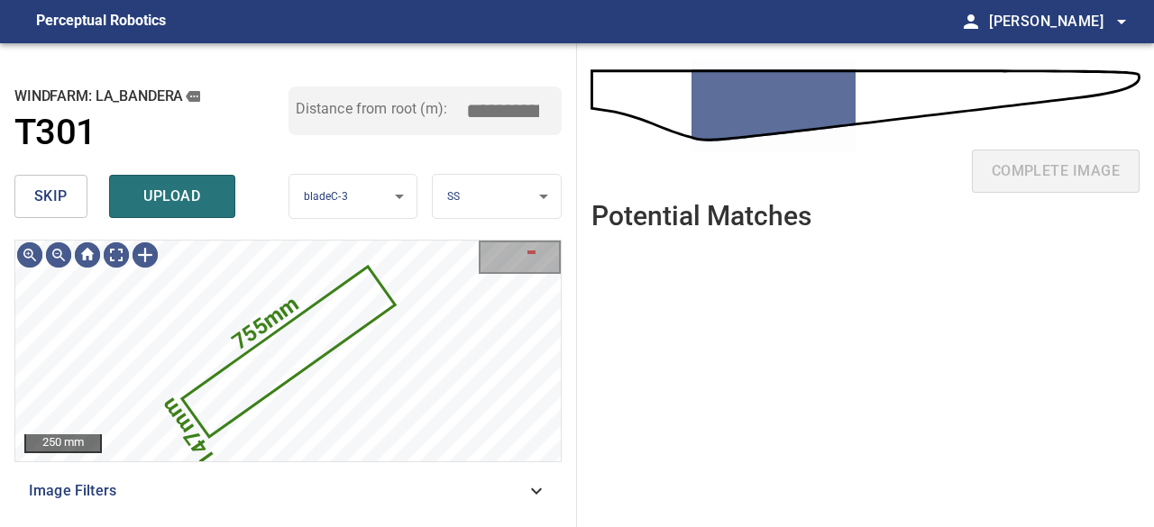
click at [54, 187] on span "skip" at bounding box center [50, 196] width 33 height 25
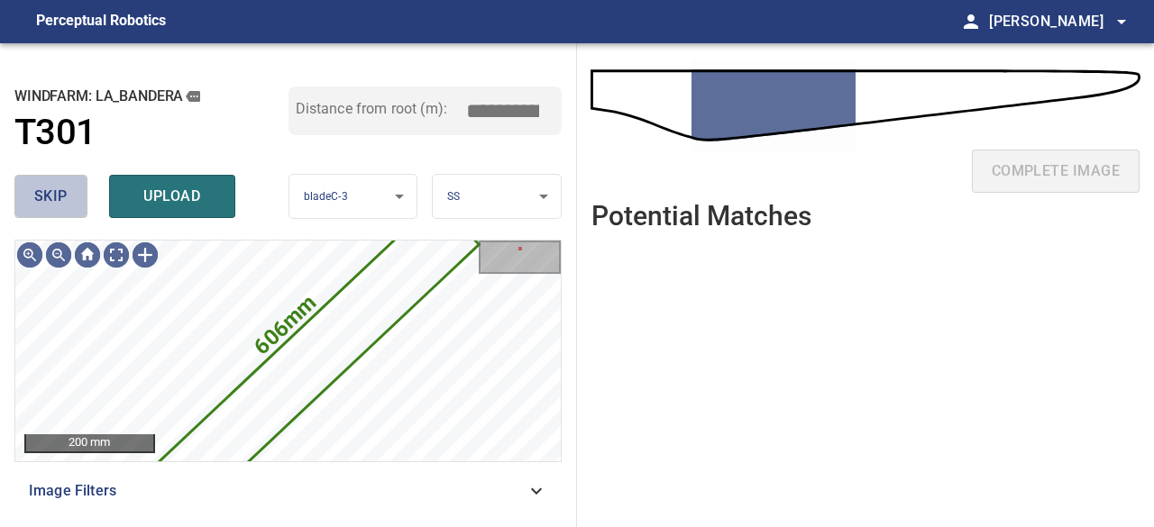
click at [48, 205] on span "skip" at bounding box center [50, 196] width 33 height 25
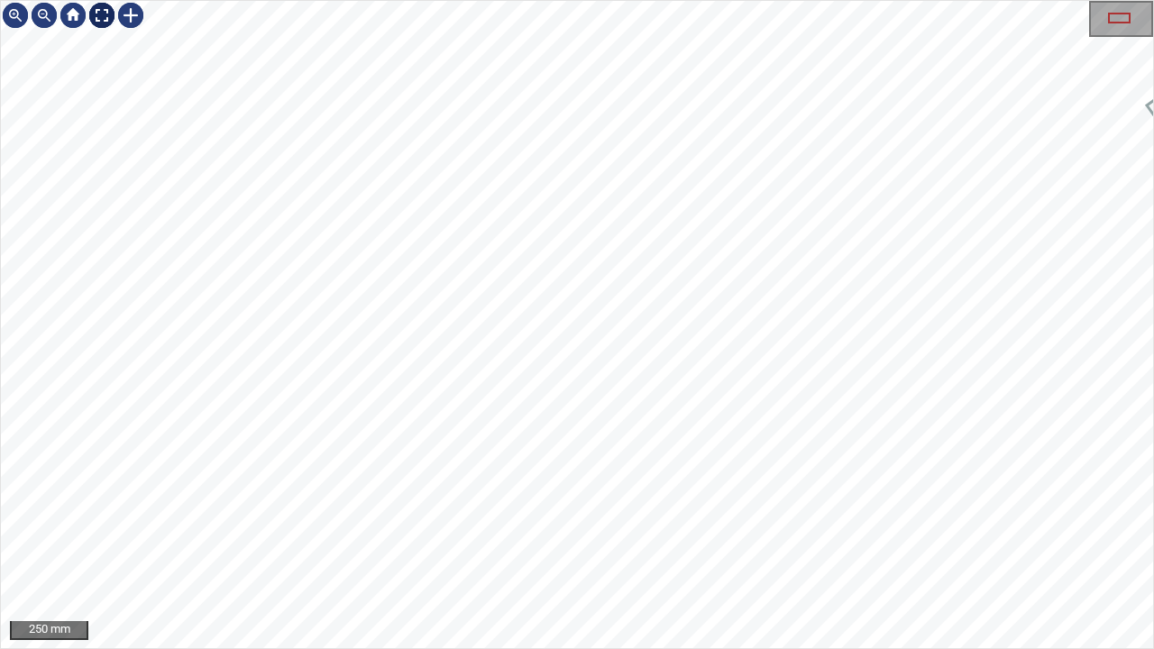
click at [99, 14] on div at bounding box center [101, 15] width 29 height 29
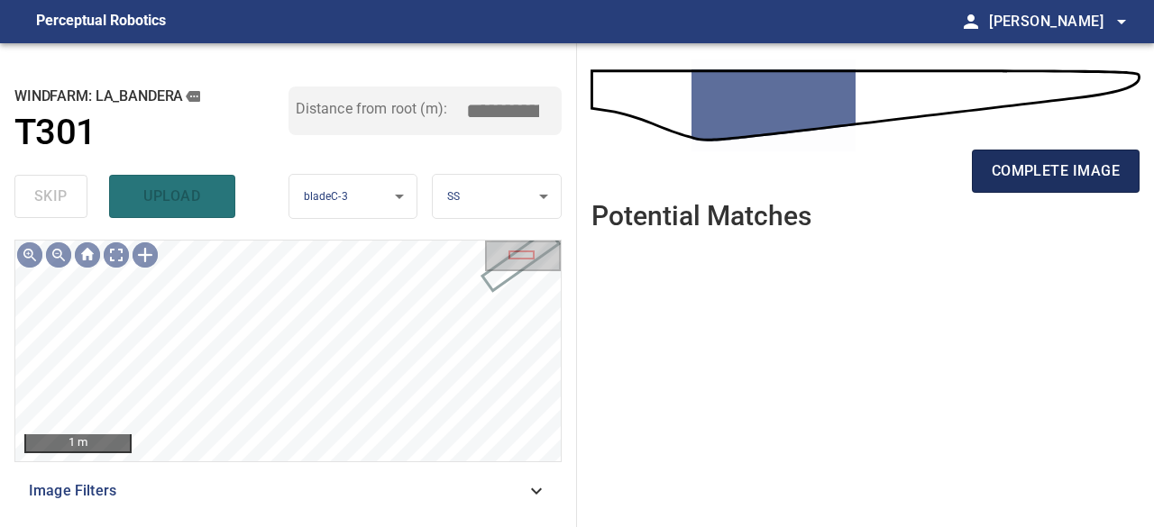
click at [1026, 160] on span "complete image" at bounding box center [1056, 171] width 128 height 25
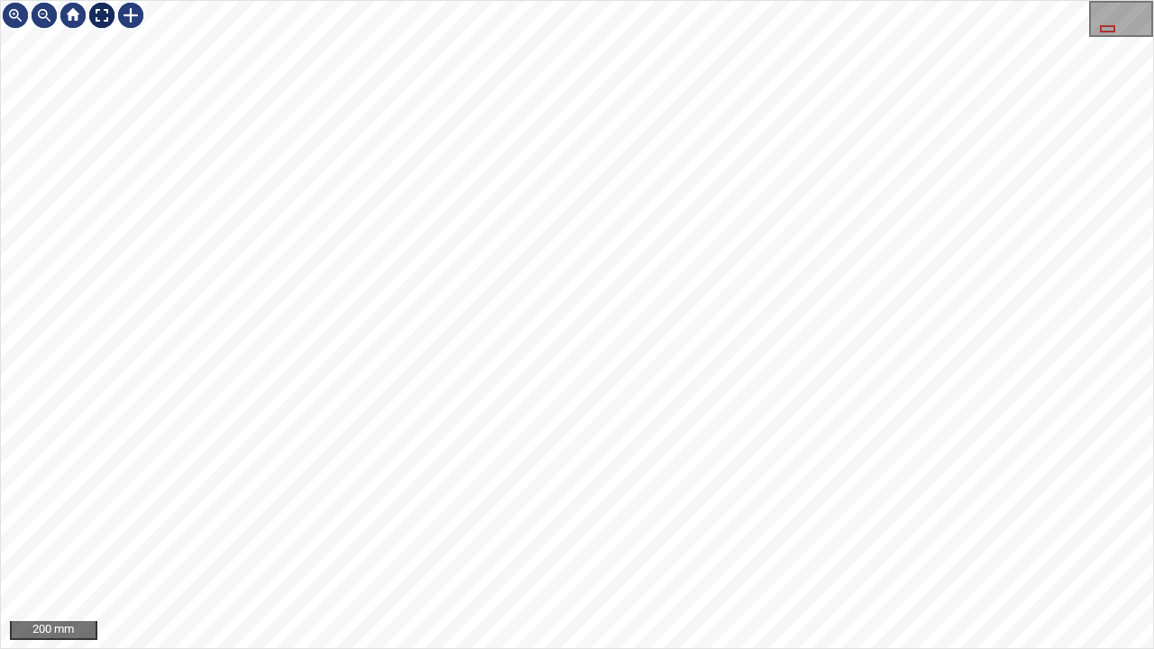
click at [108, 14] on div at bounding box center [101, 15] width 29 height 29
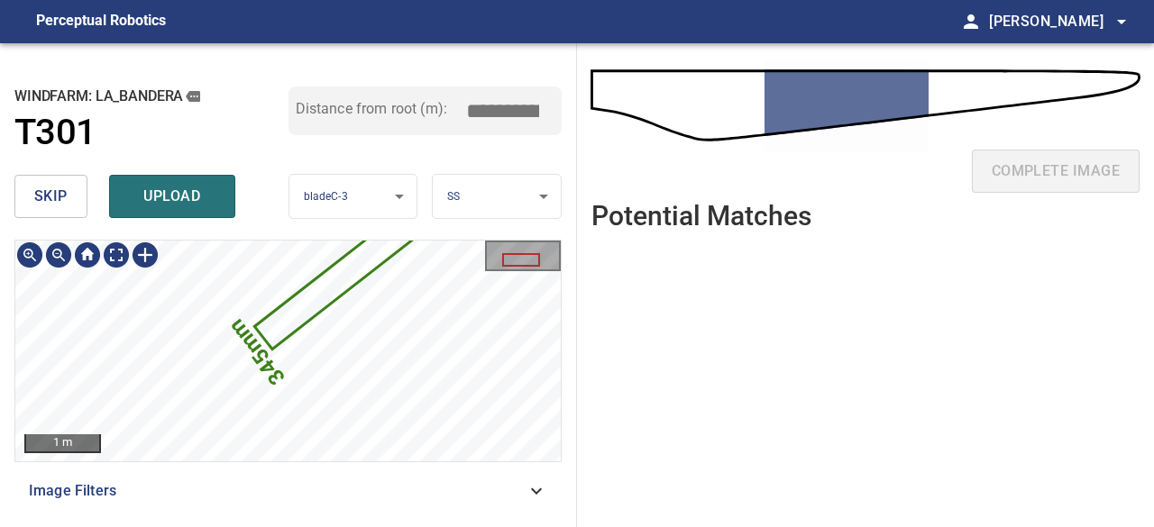
click at [308, 302] on icon at bounding box center [403, 228] width 295 height 238
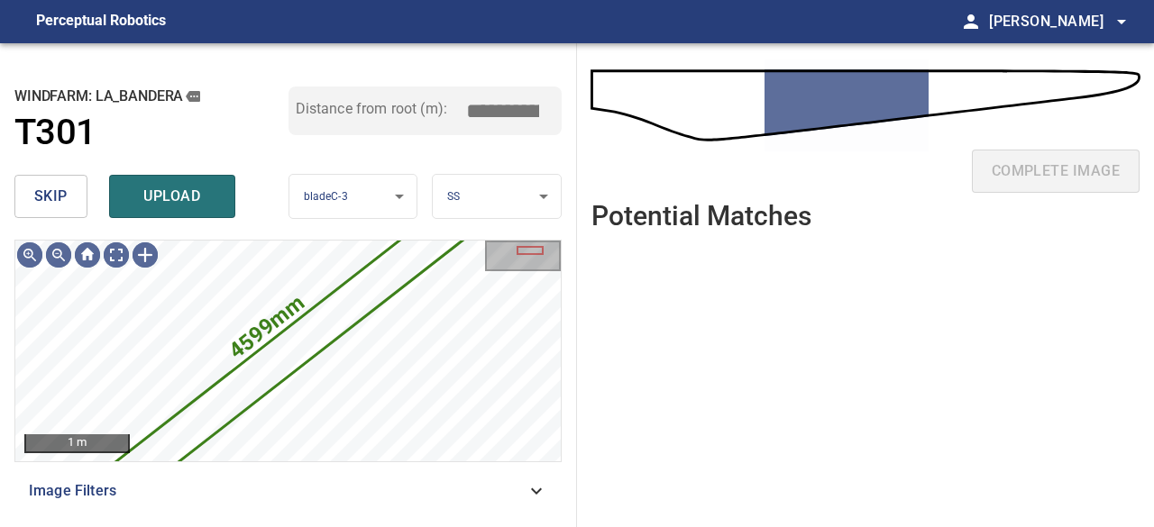
click at [58, 206] on span "skip" at bounding box center [50, 196] width 33 height 25
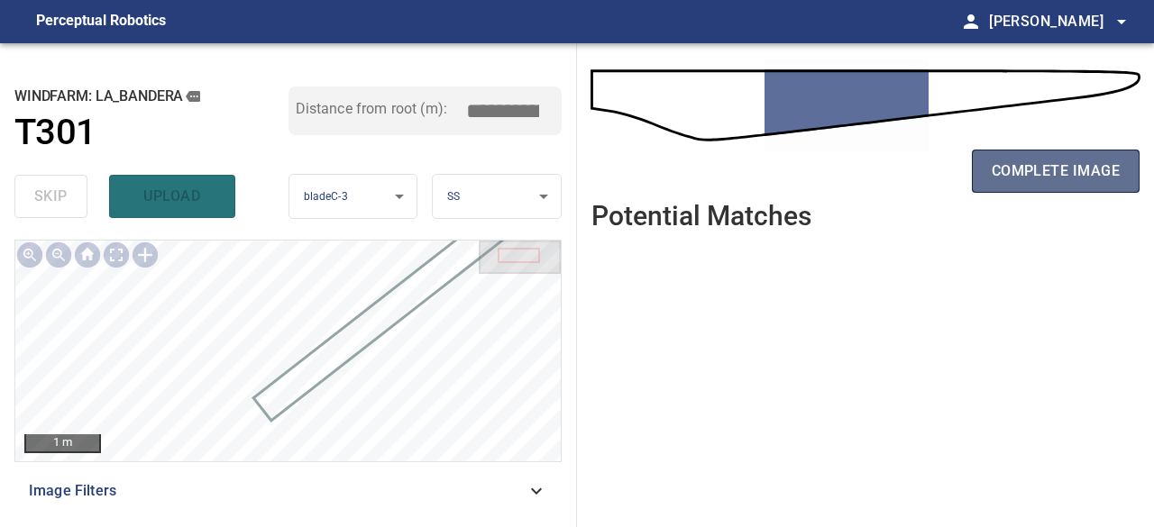
click at [1075, 178] on span "complete image" at bounding box center [1056, 171] width 128 height 25
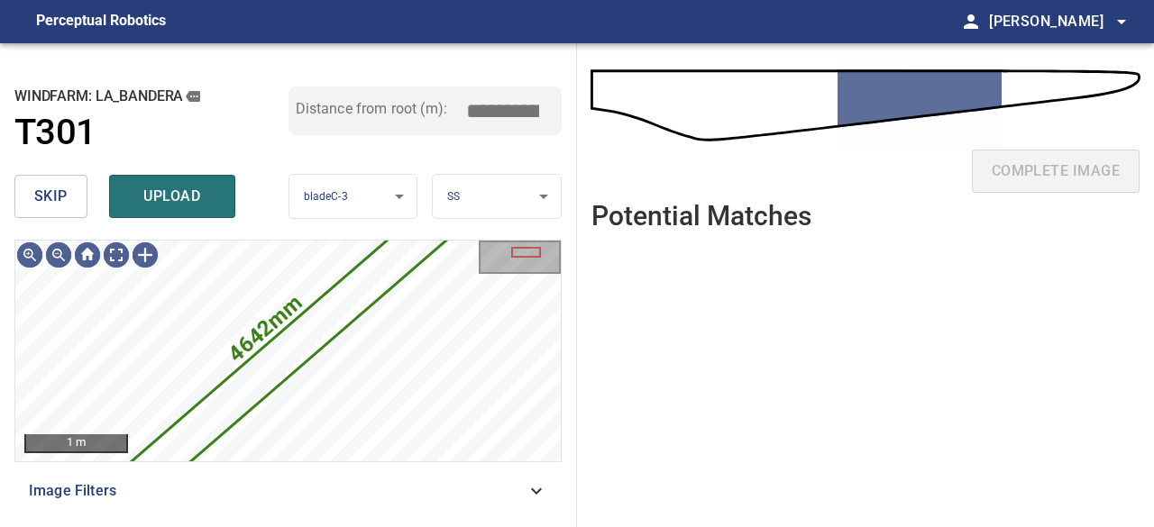
click at [43, 192] on span "skip" at bounding box center [50, 196] width 33 height 25
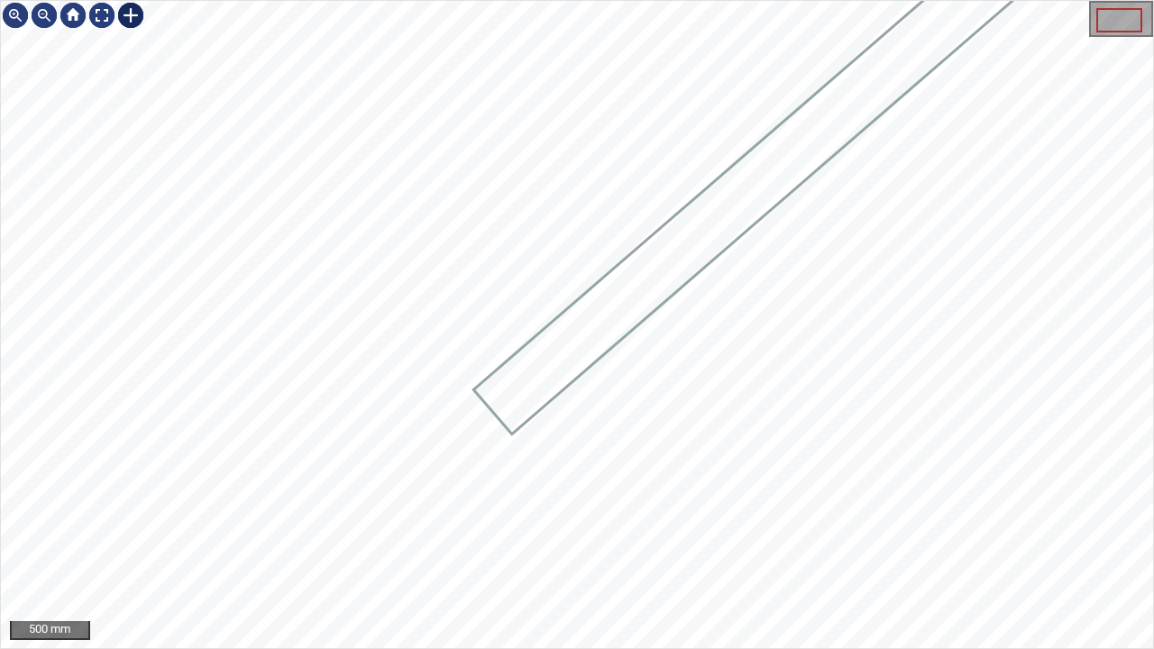
click at [130, 11] on div at bounding box center [130, 15] width 29 height 29
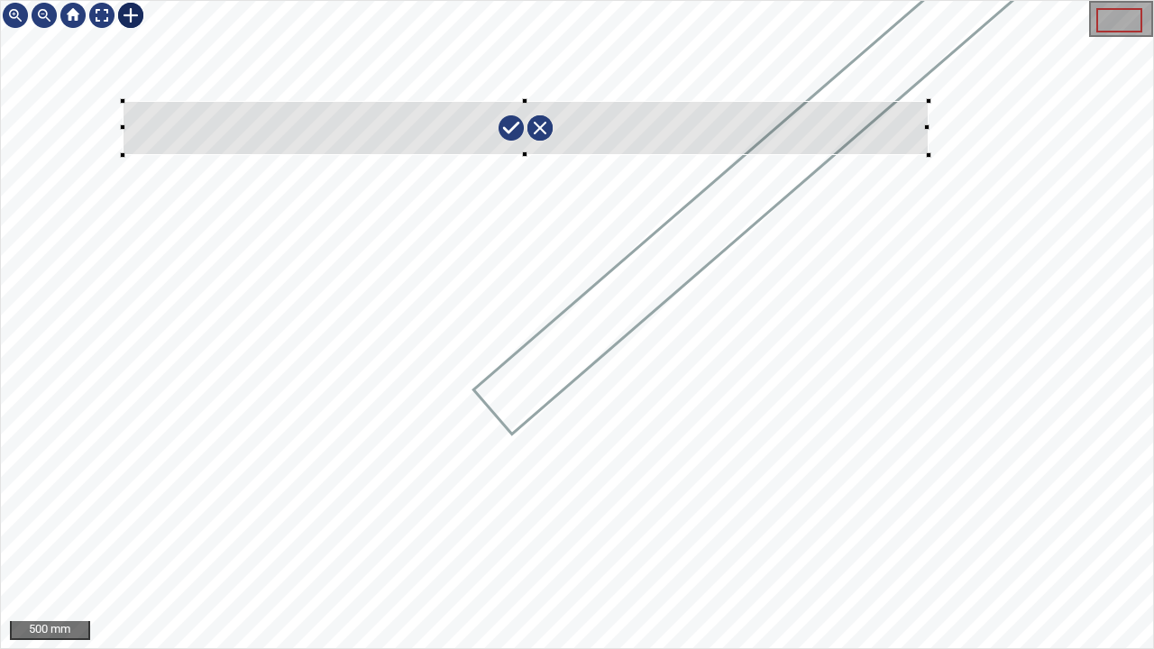
click at [928, 155] on div at bounding box center [577, 324] width 1152 height 647
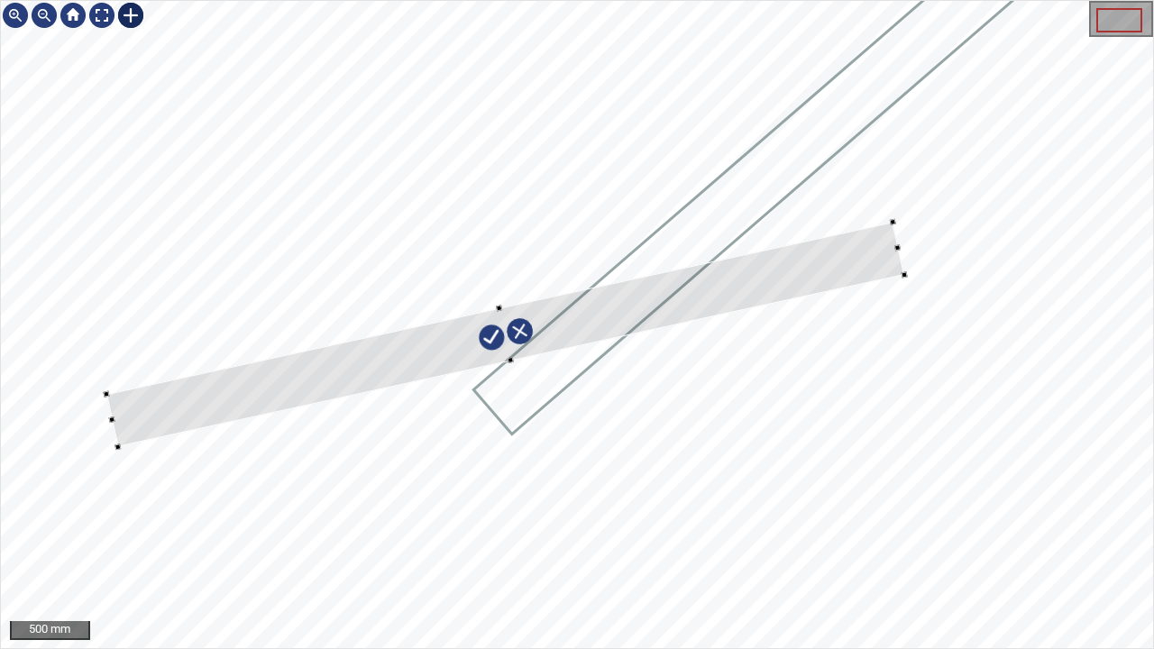
click at [399, 361] on div at bounding box center [505, 334] width 799 height 225
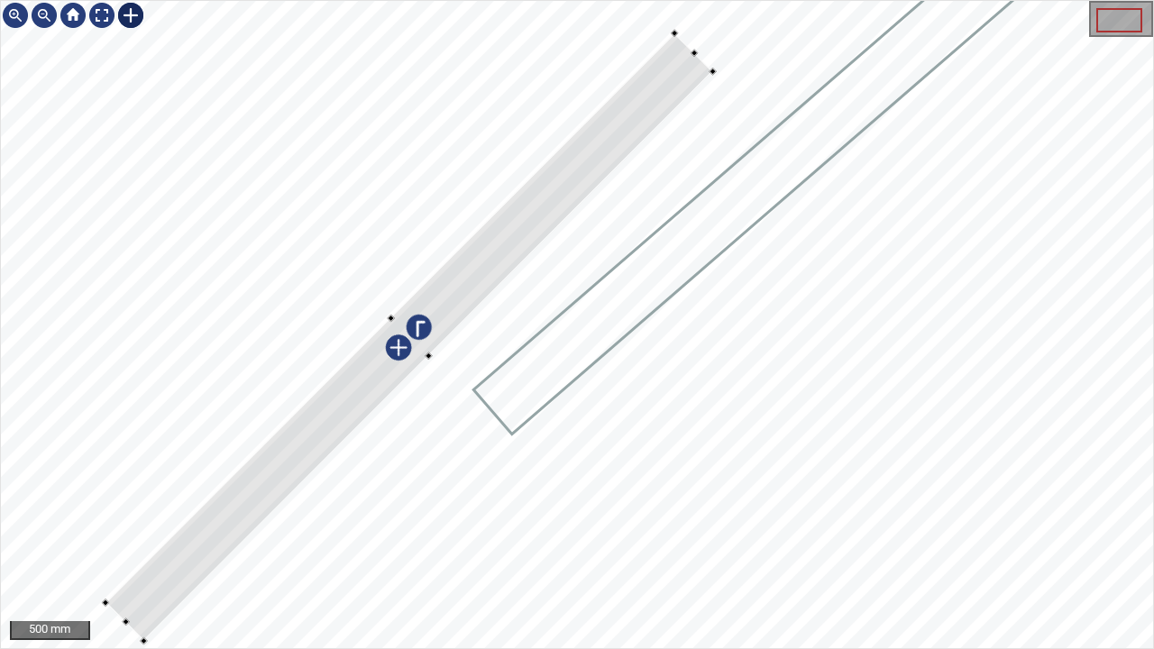
click at [283, 442] on div at bounding box center [409, 336] width 608 height 608
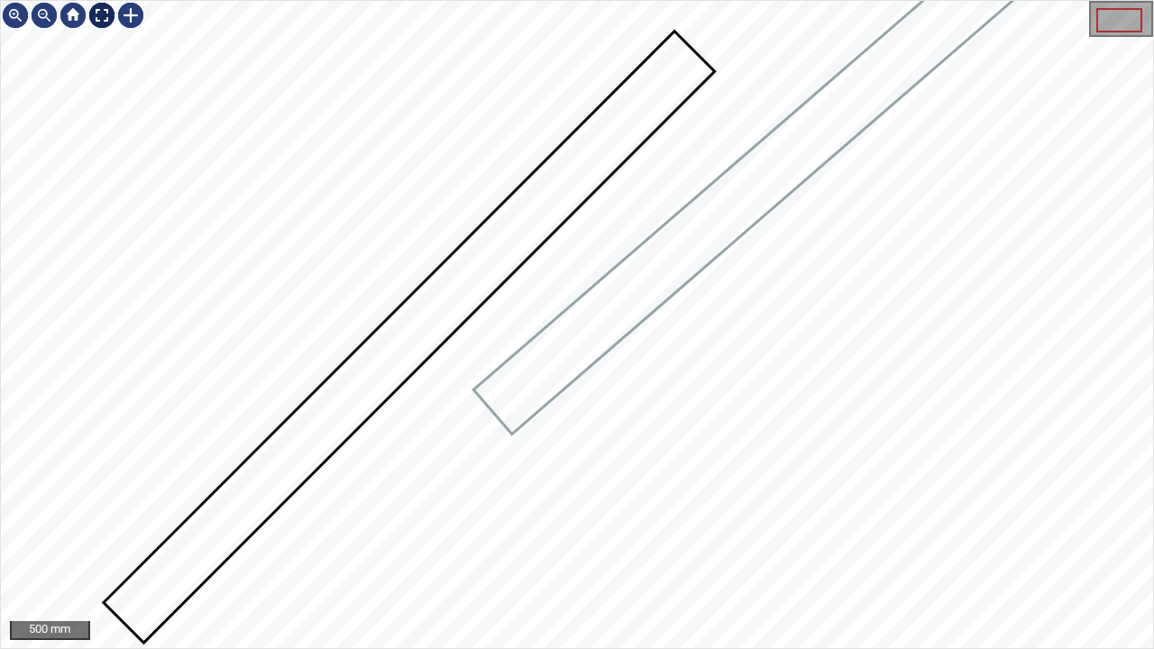
click at [97, 15] on div at bounding box center [101, 15] width 29 height 29
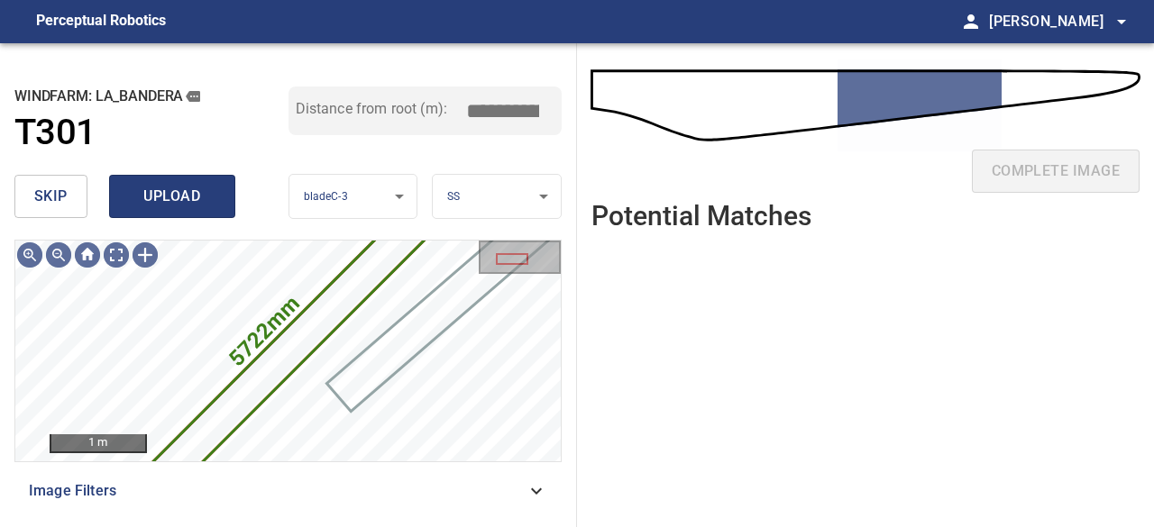
click at [172, 206] on span "upload" at bounding box center [172, 196] width 87 height 25
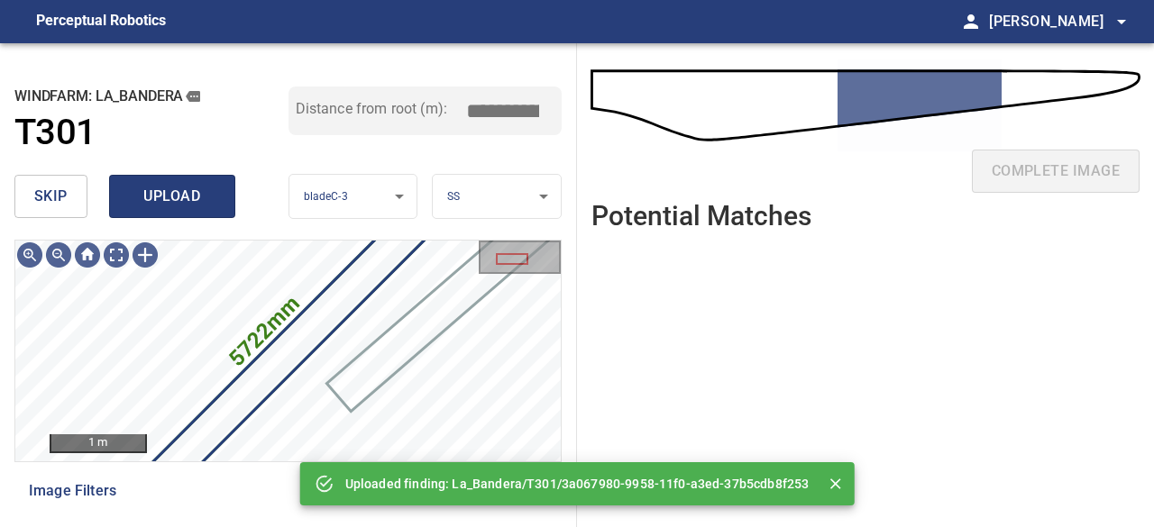
click at [204, 200] on span "upload" at bounding box center [172, 196] width 87 height 25
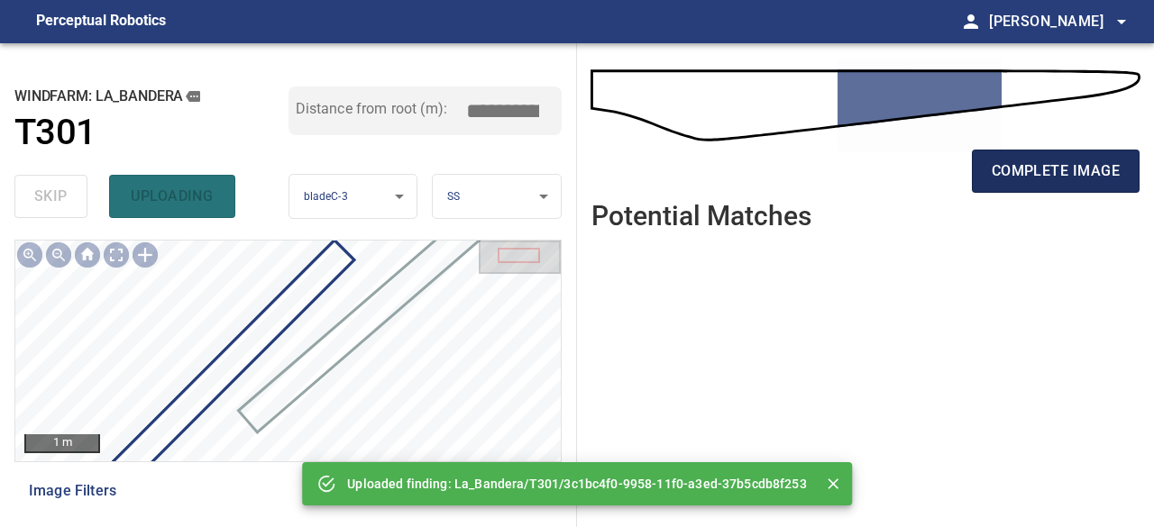
click at [1008, 165] on span "complete image" at bounding box center [1056, 171] width 128 height 25
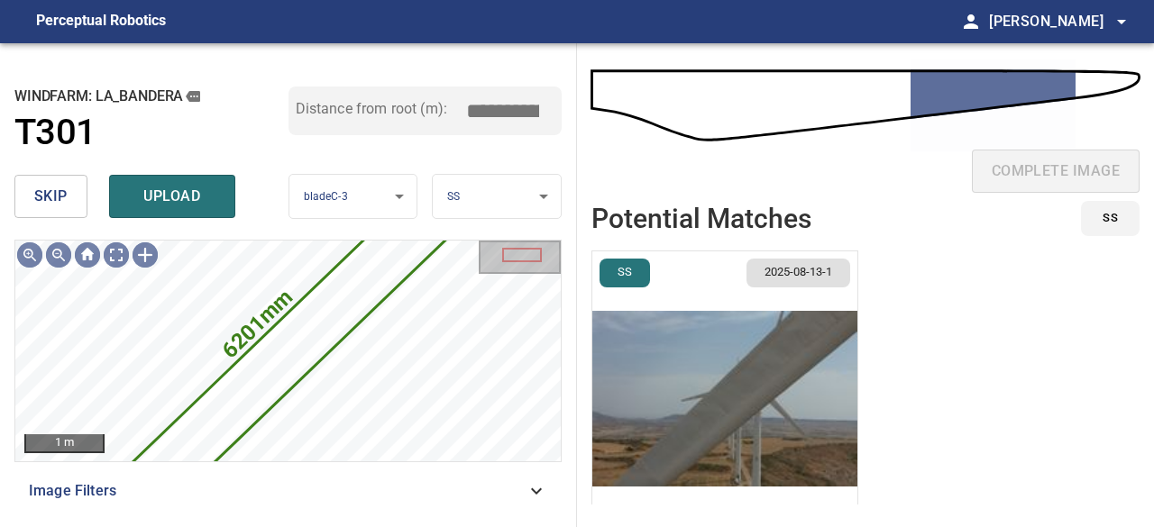
click at [62, 194] on span "skip" at bounding box center [50, 196] width 33 height 25
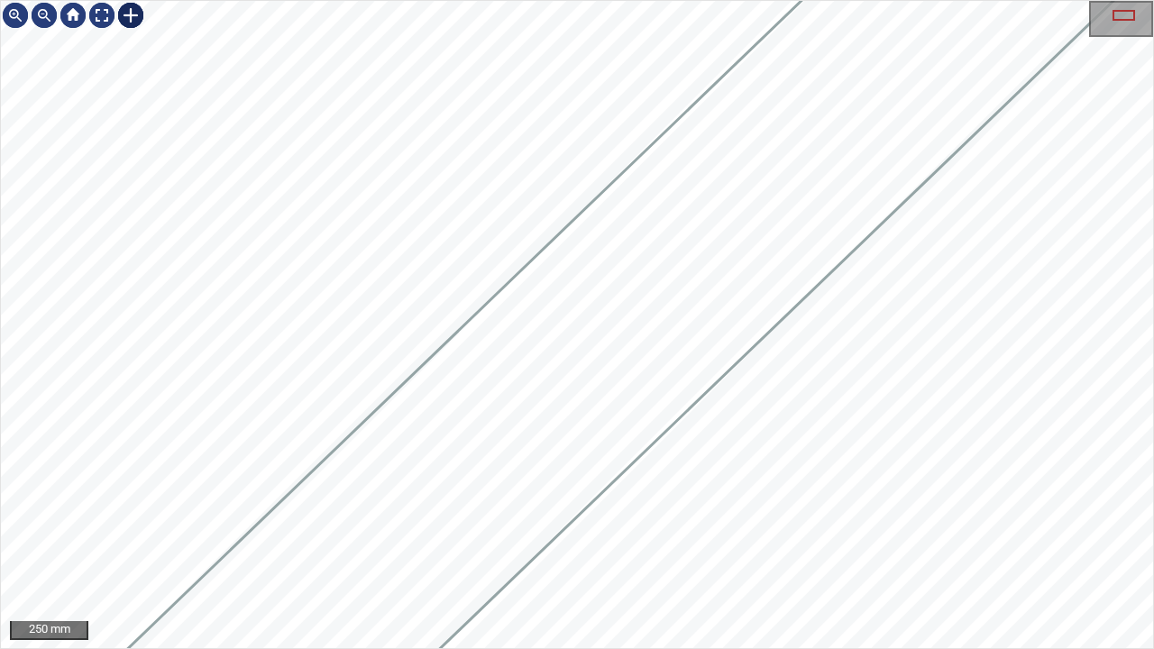
click at [131, 13] on div at bounding box center [130, 15] width 29 height 29
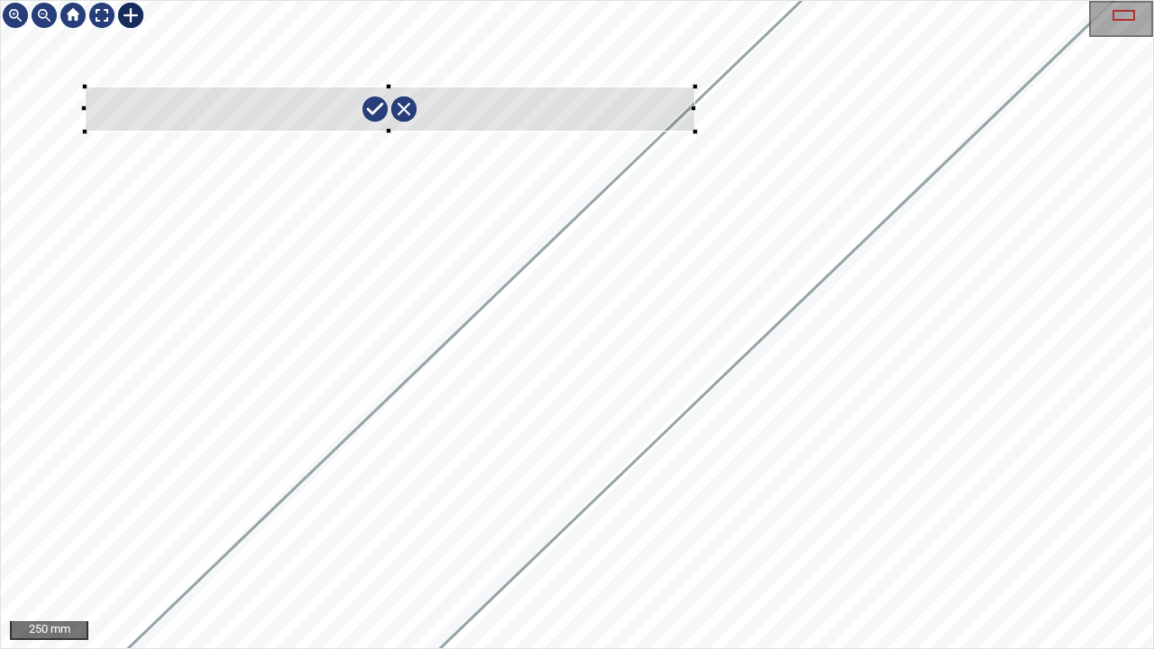
click at [698, 132] on div at bounding box center [577, 324] width 1152 height 647
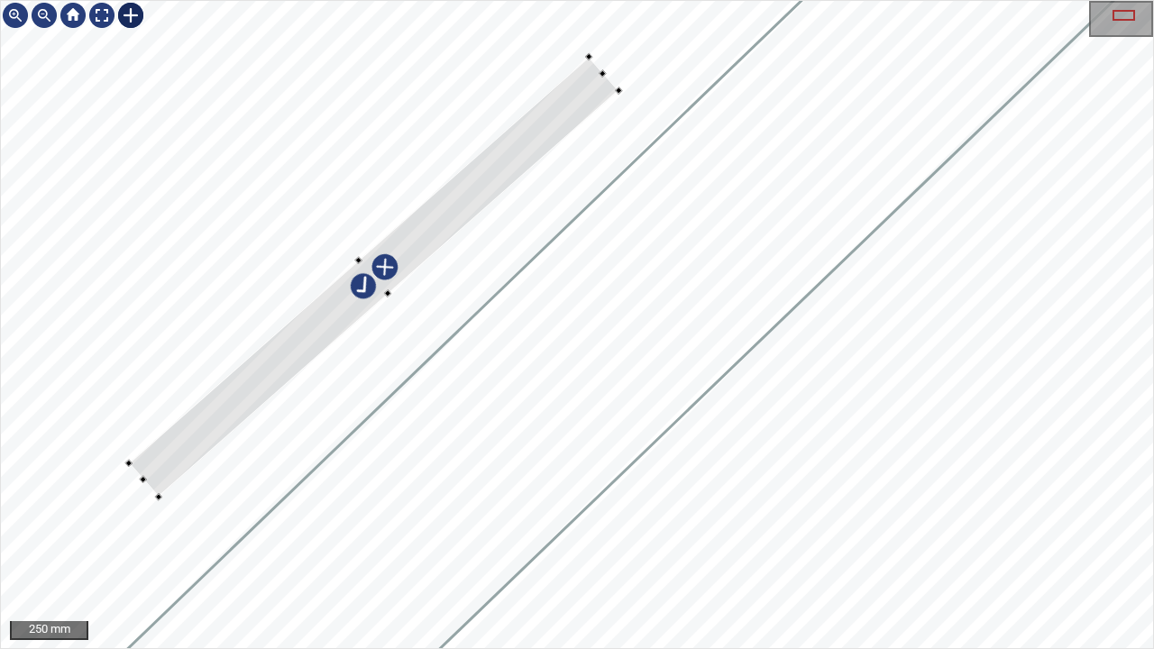
click at [242, 393] on div at bounding box center [374, 277] width 491 height 441
click at [530, 130] on div at bounding box center [368, 278] width 491 height 441
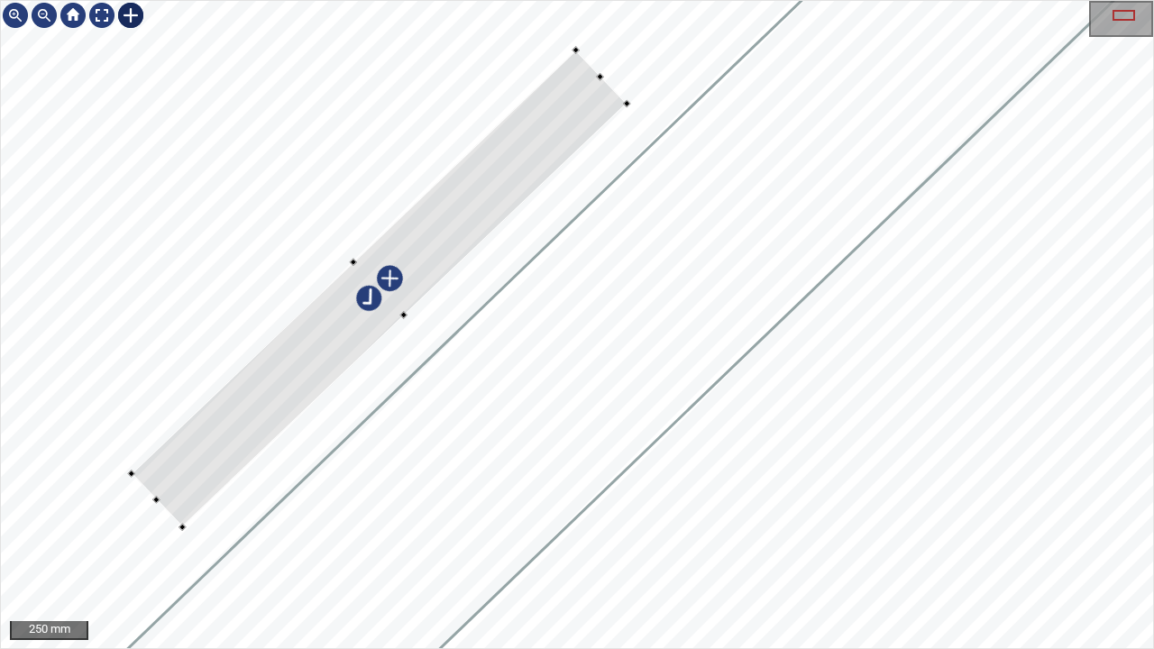
click at [400, 316] on div at bounding box center [402, 314] width 7 height 7
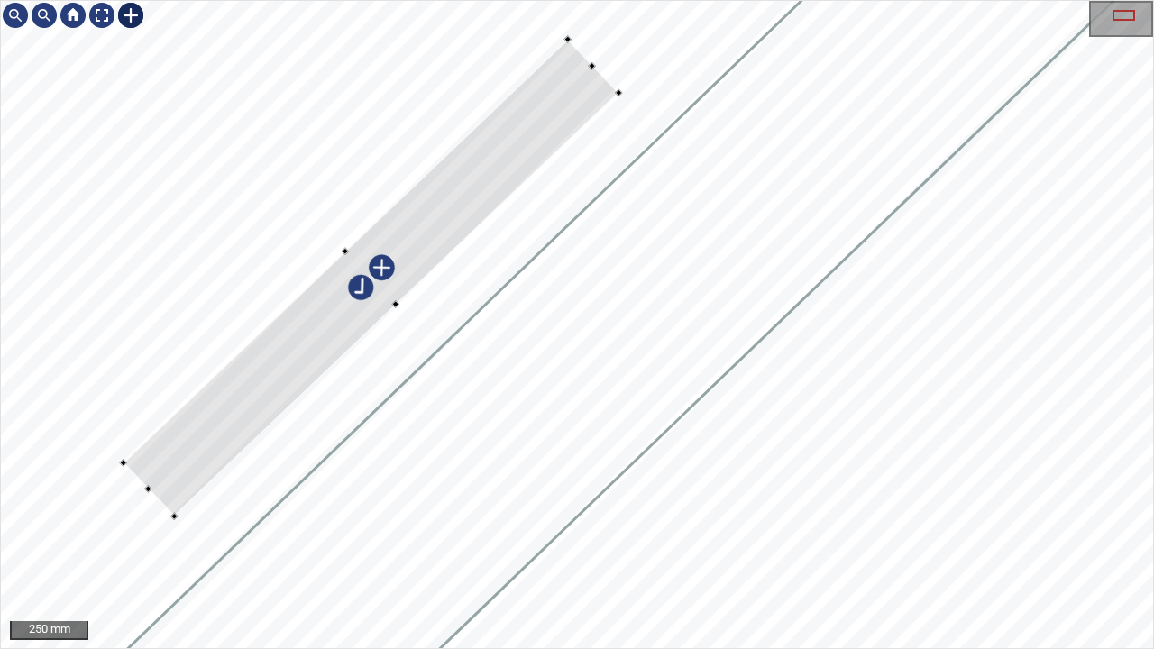
click at [418, 256] on div at bounding box center [372, 279] width 496 height 478
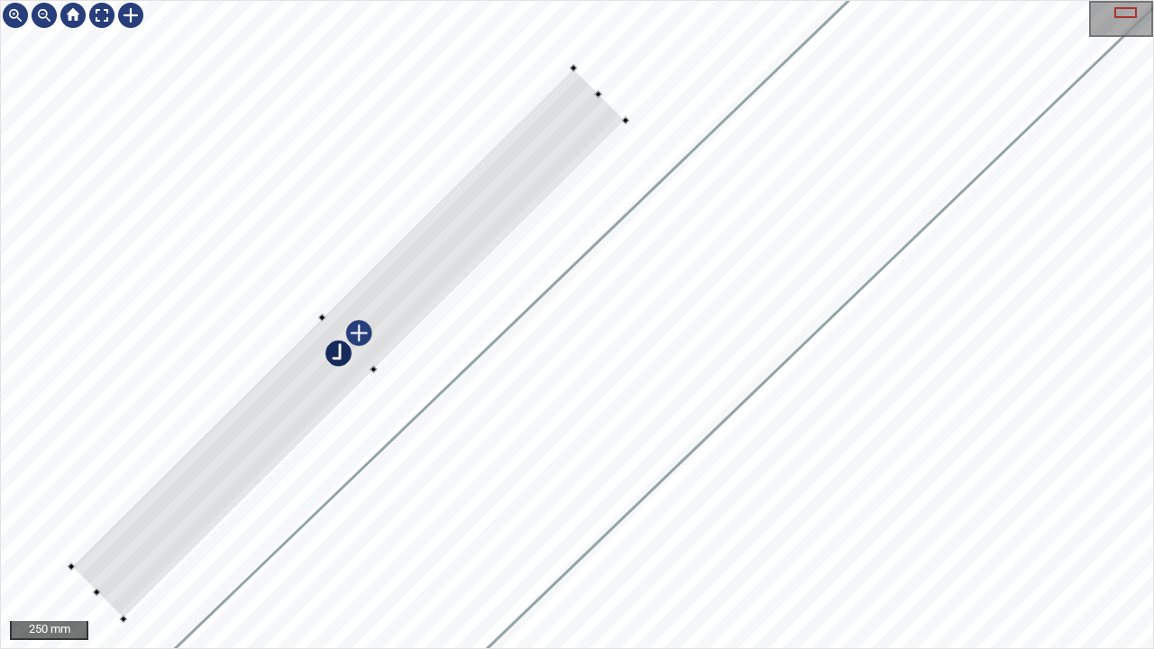
click at [613, 104] on div at bounding box center [577, 324] width 1152 height 647
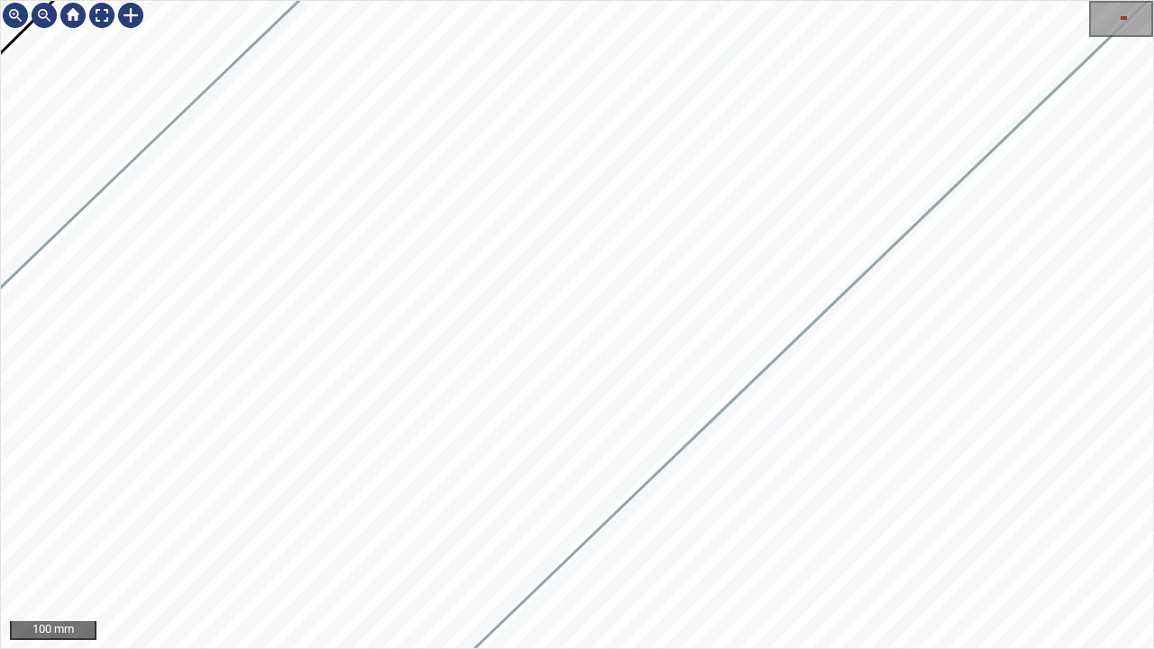
click at [581, 648] on div "100 mm" at bounding box center [577, 324] width 1154 height 649
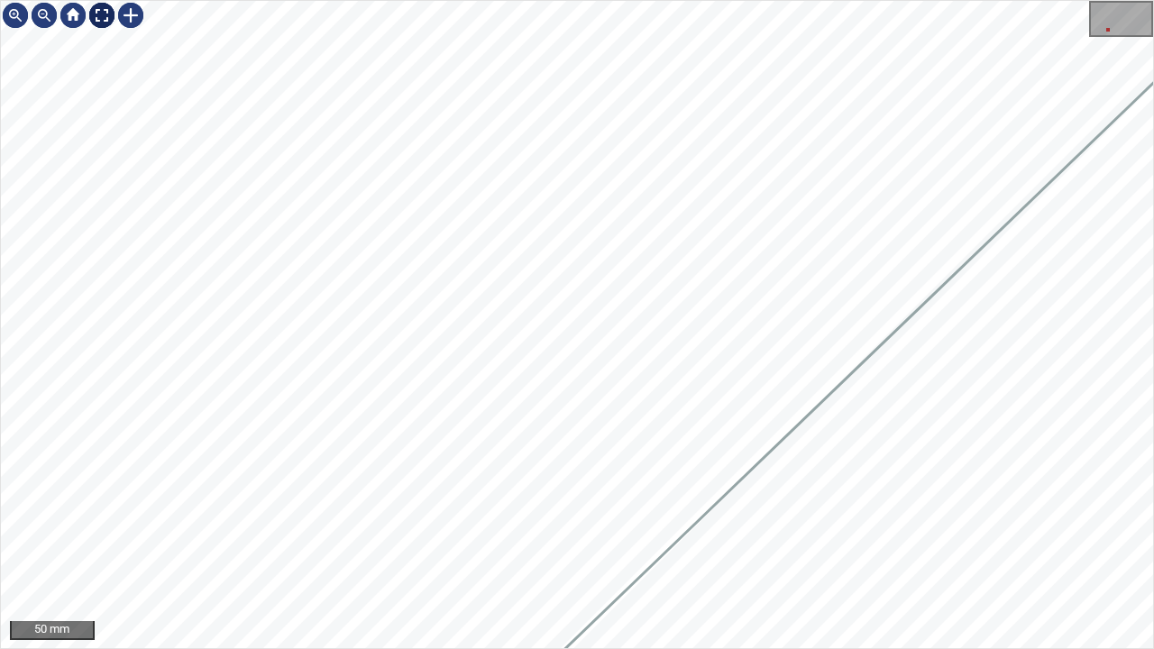
click at [110, 18] on div at bounding box center [101, 15] width 29 height 29
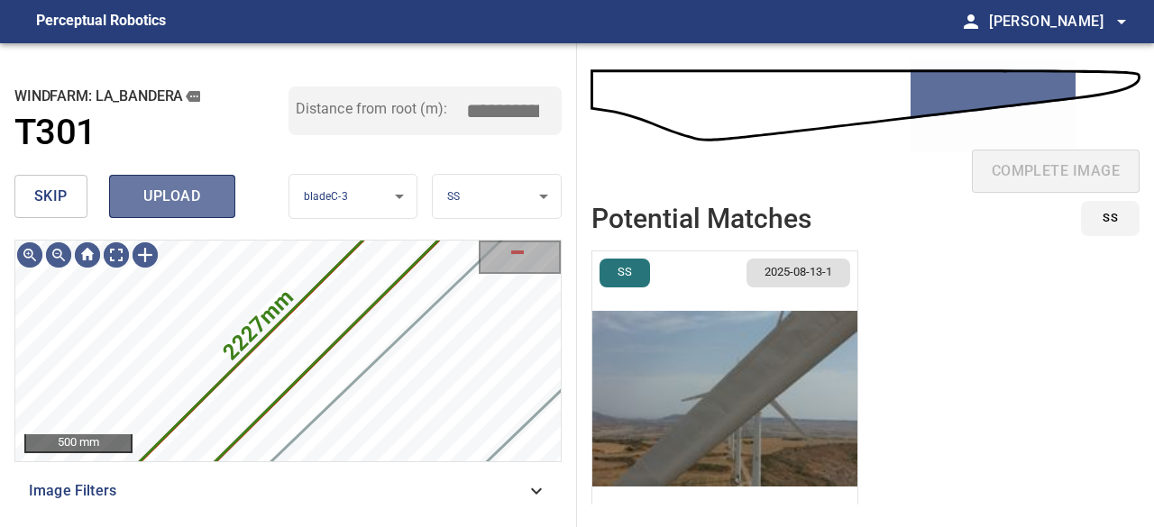
click at [218, 192] on button "upload" at bounding box center [172, 196] width 126 height 43
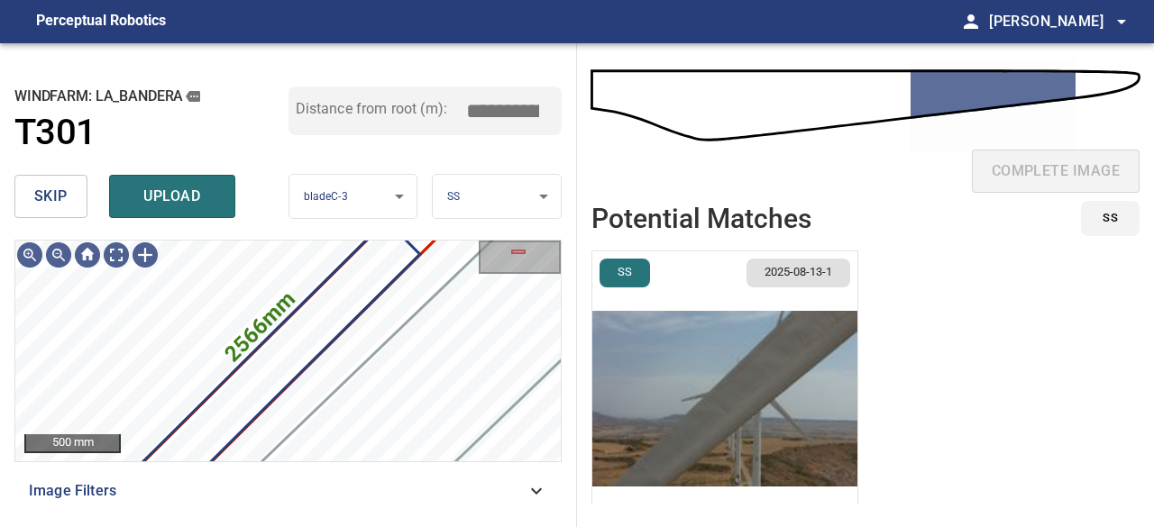
click at [724, 380] on img "button" at bounding box center [724, 399] width 265 height 295
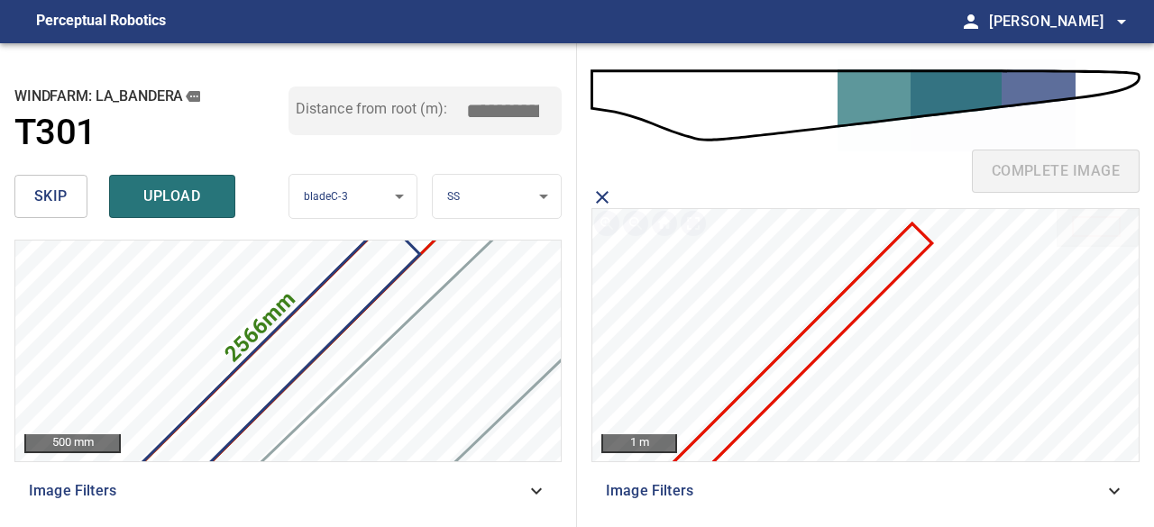
click at [786, 362] on icon at bounding box center [786, 369] width 289 height 289
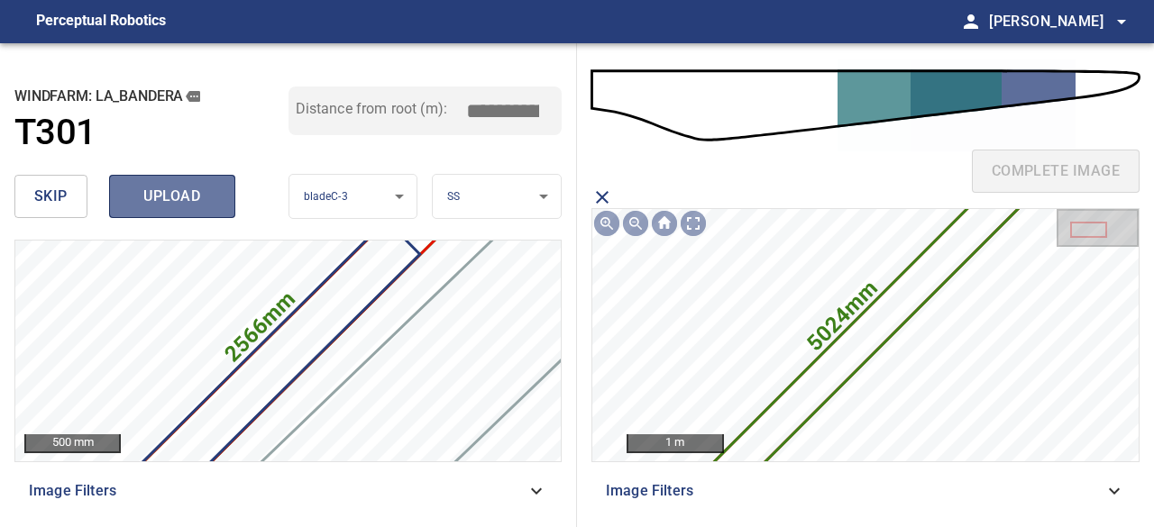
click at [209, 201] on span "upload" at bounding box center [172, 196] width 87 height 25
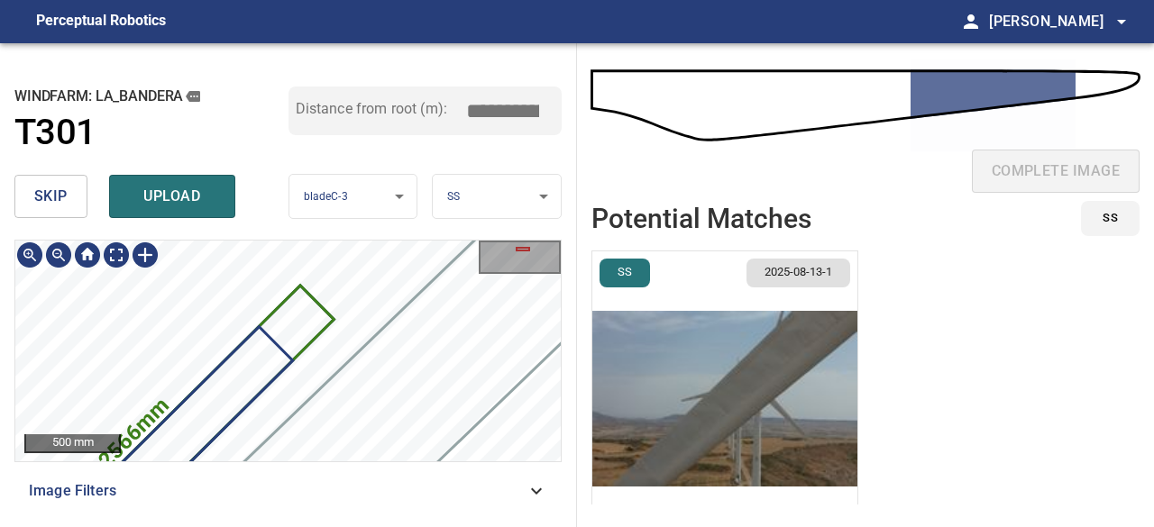
click at [301, 321] on icon at bounding box center [162, 457] width 341 height 339
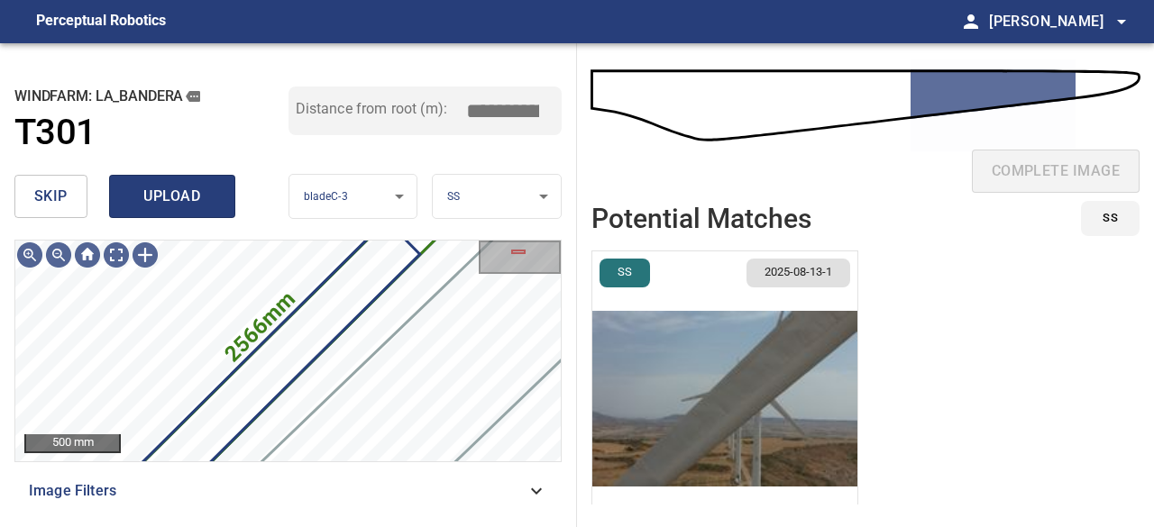
click at [177, 197] on span "upload" at bounding box center [172, 196] width 87 height 25
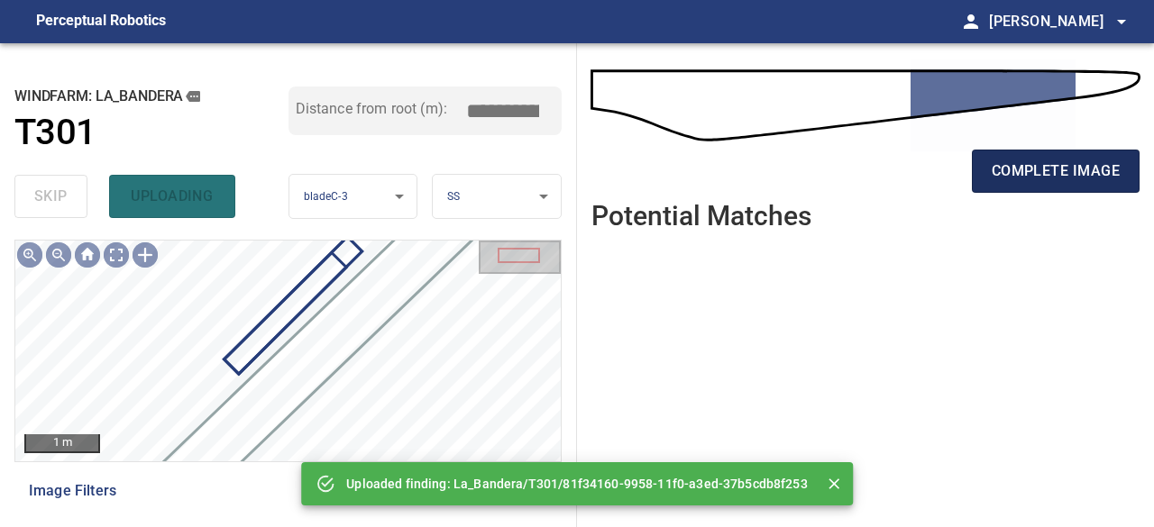
click at [1035, 173] on span "complete image" at bounding box center [1056, 171] width 128 height 25
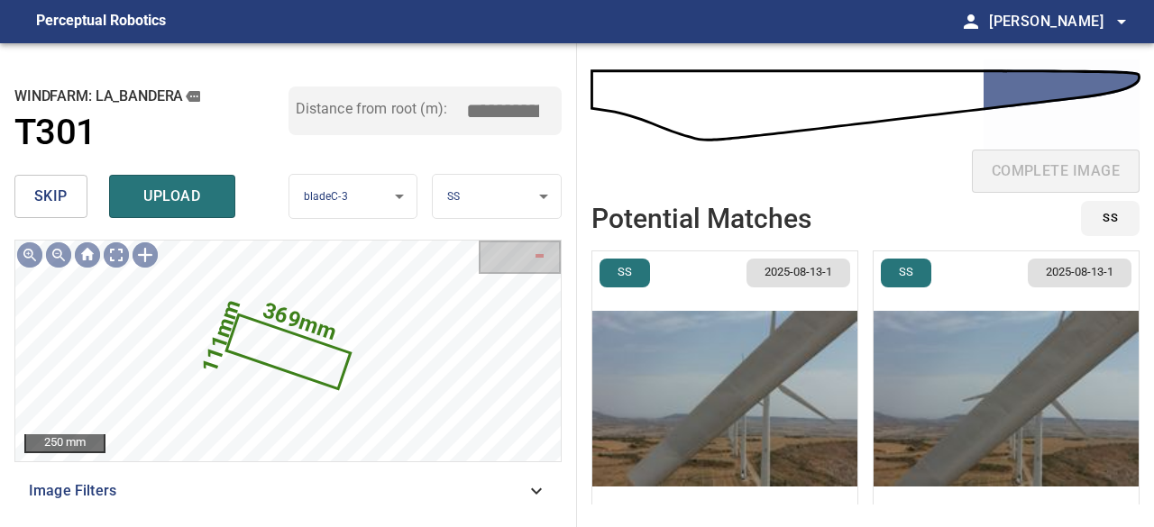
click at [45, 197] on span "skip" at bounding box center [50, 196] width 33 height 25
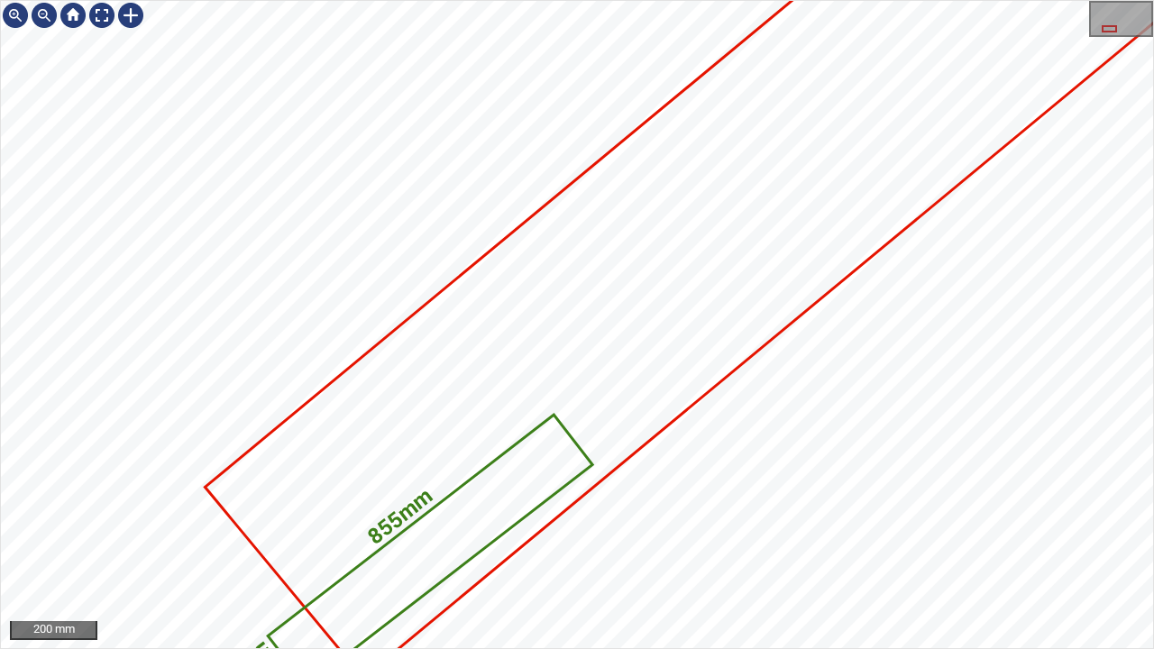
click at [866, 254] on div "855mm 143mm" at bounding box center [577, 324] width 1152 height 647
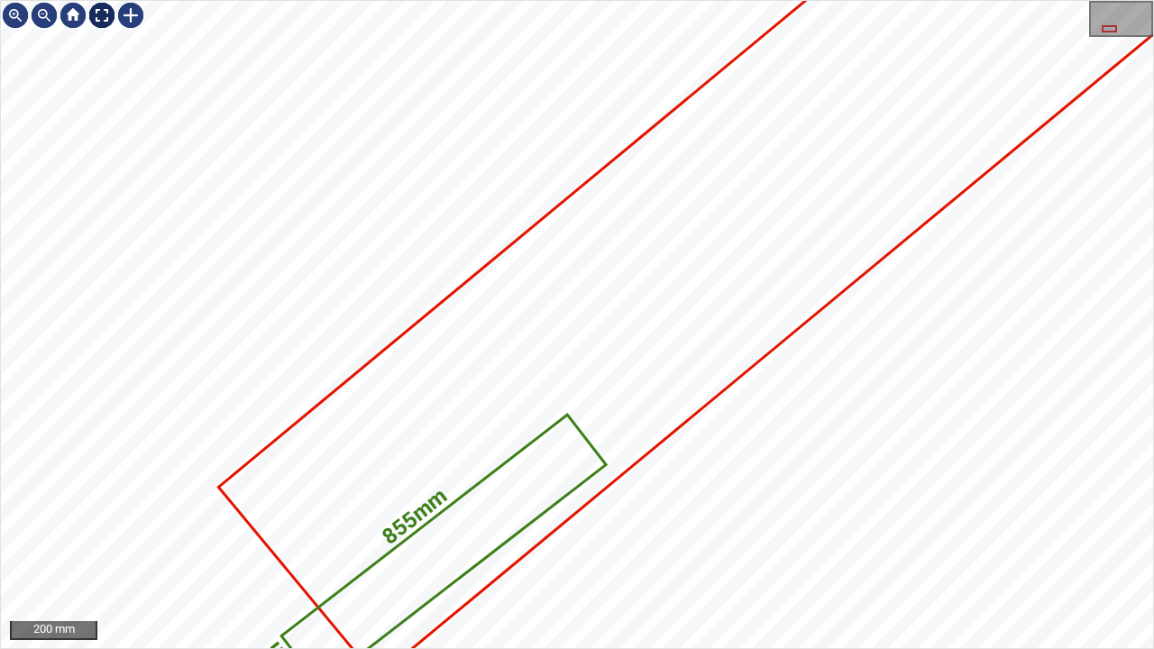
click at [97, 11] on div at bounding box center [101, 15] width 29 height 29
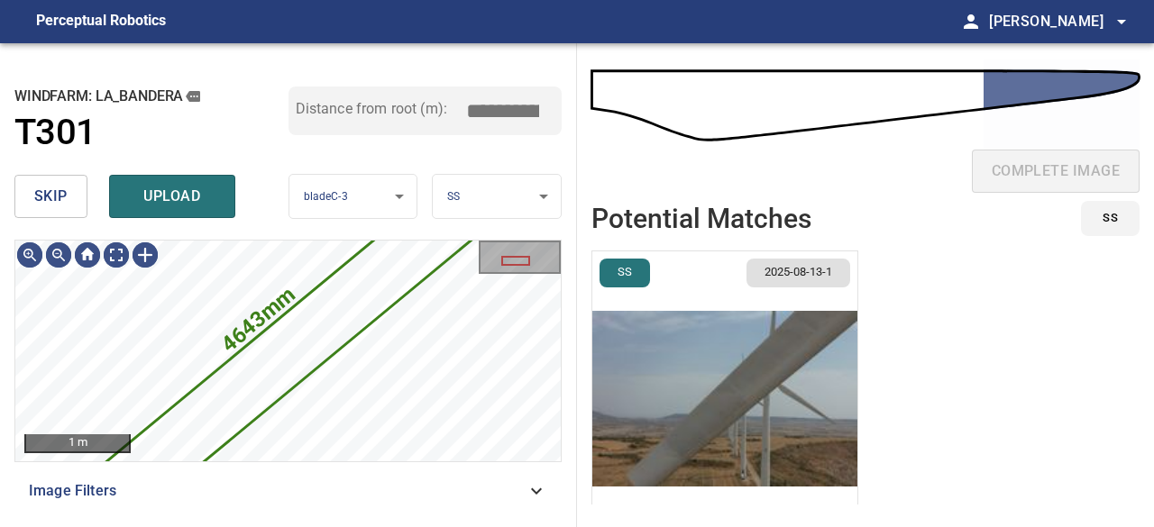
click at [59, 194] on span "skip" at bounding box center [50, 196] width 33 height 25
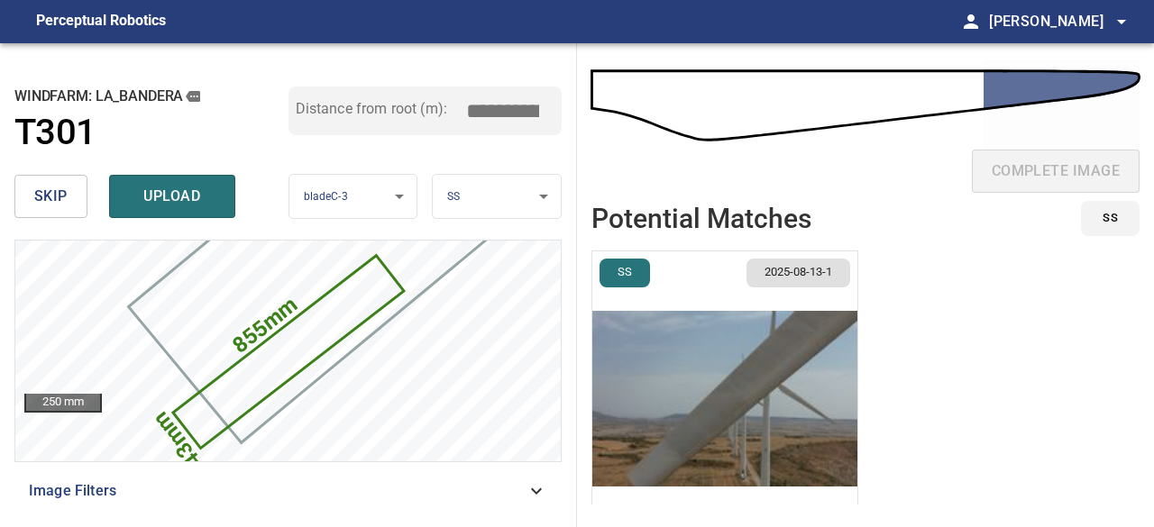
click at [546, 202] on body "**********" at bounding box center [577, 263] width 1154 height 527
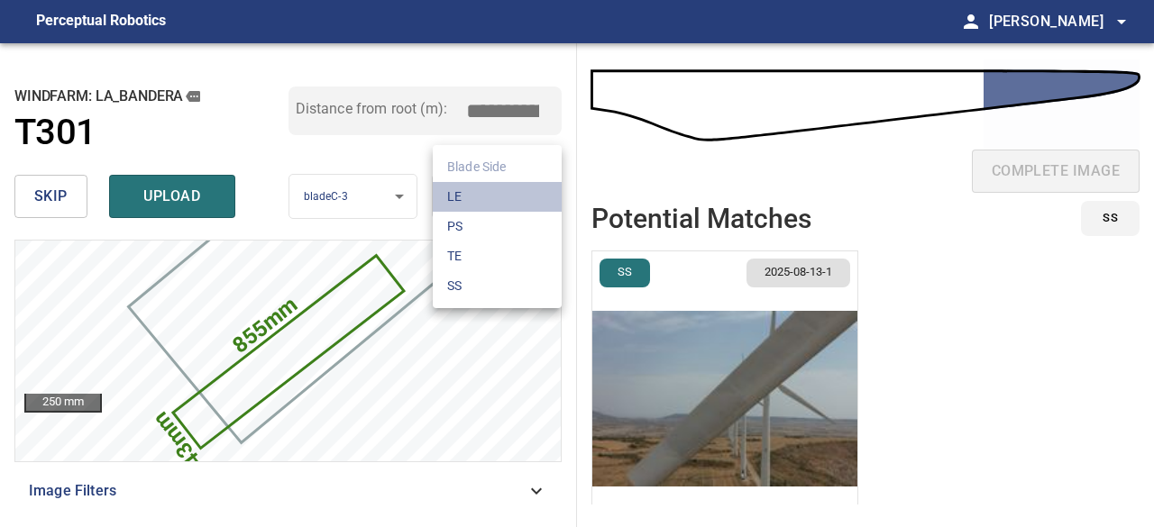
click at [464, 194] on li "LE" at bounding box center [497, 197] width 129 height 30
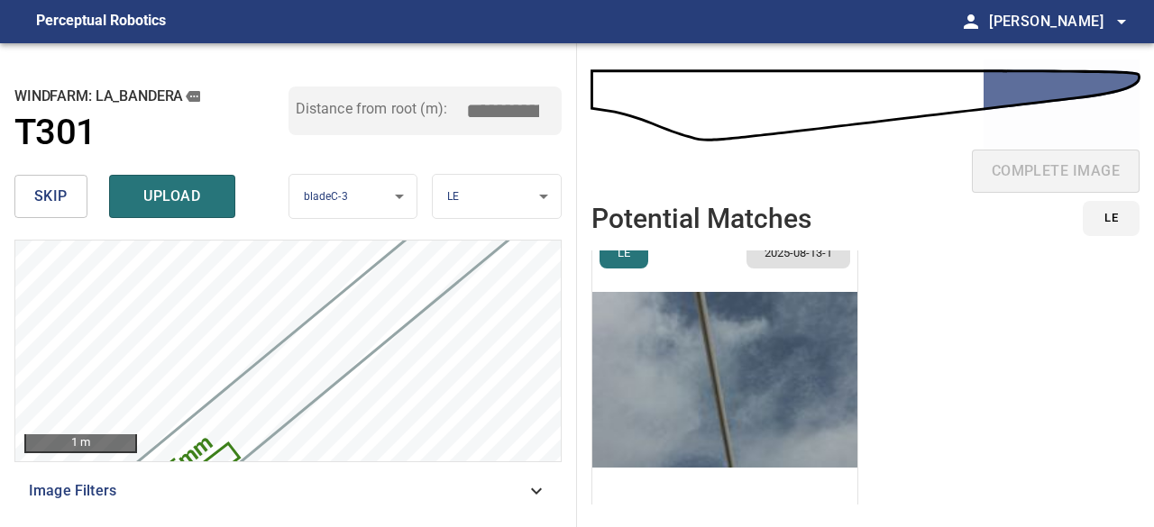
scroll to position [352, 0]
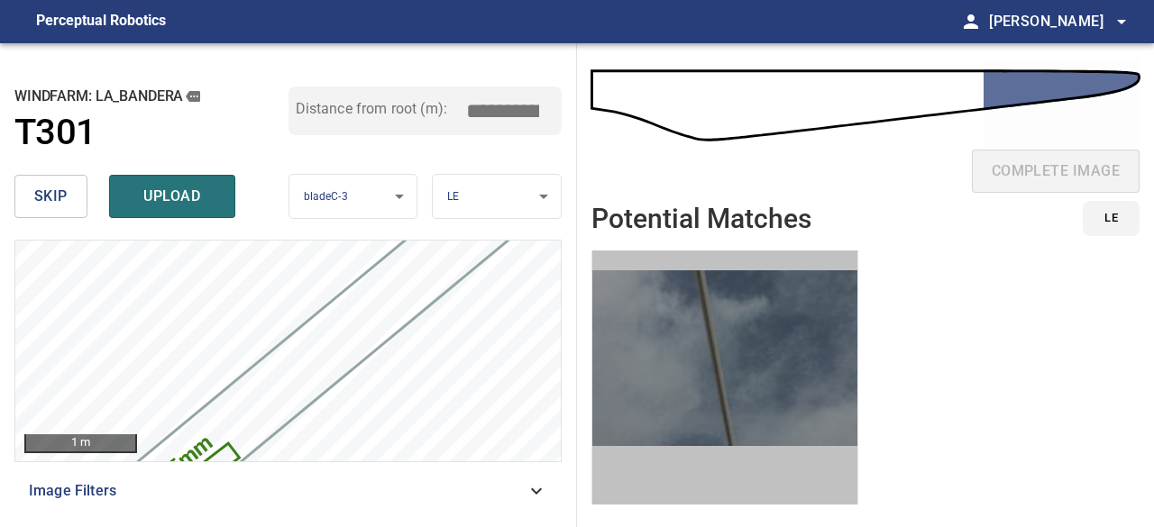
click at [732, 423] on img "button" at bounding box center [724, 358] width 265 height 295
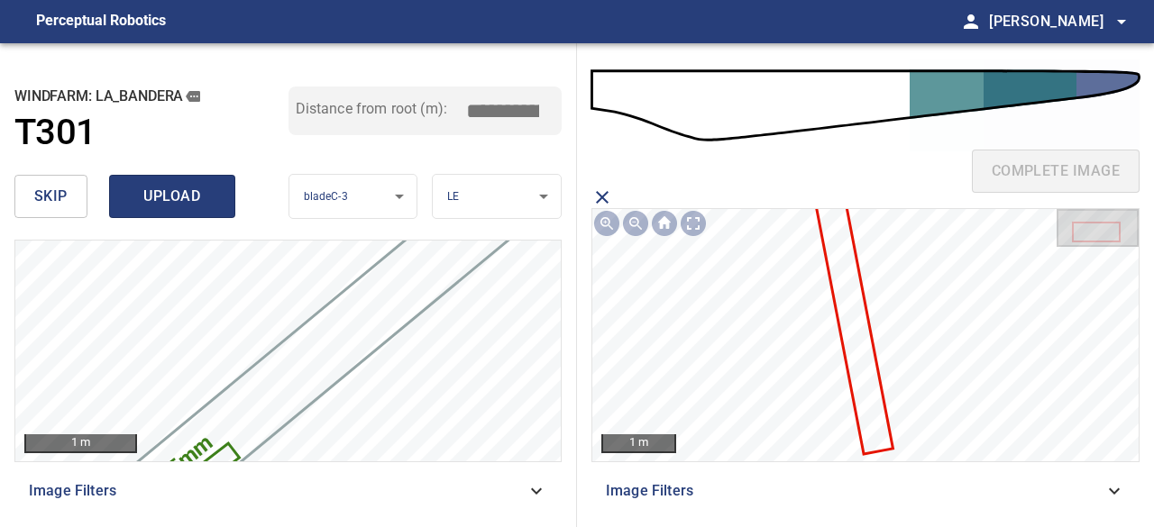
click at [153, 201] on span "upload" at bounding box center [172, 196] width 87 height 25
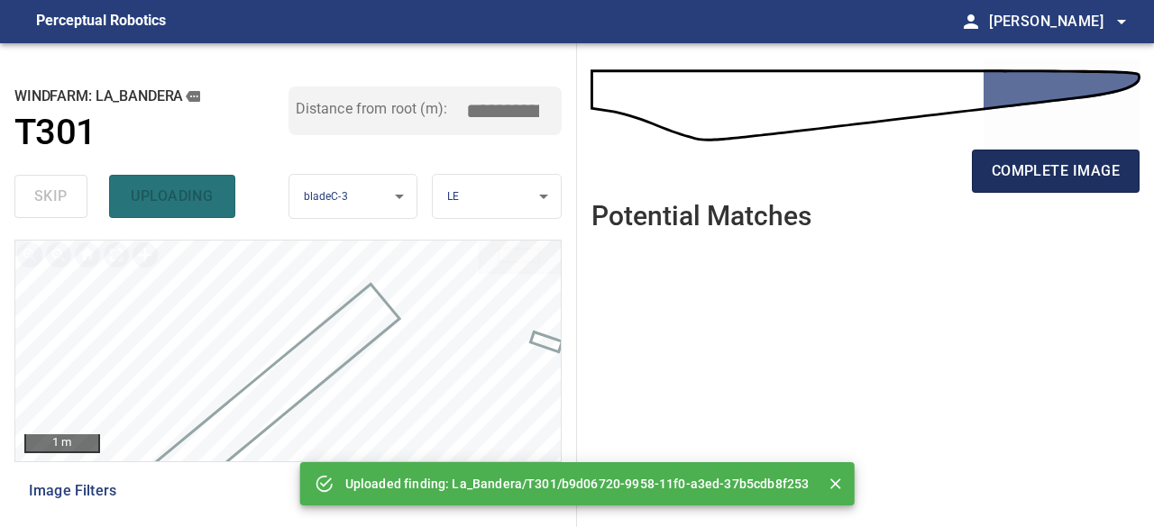
click at [1021, 167] on span "complete image" at bounding box center [1056, 171] width 128 height 25
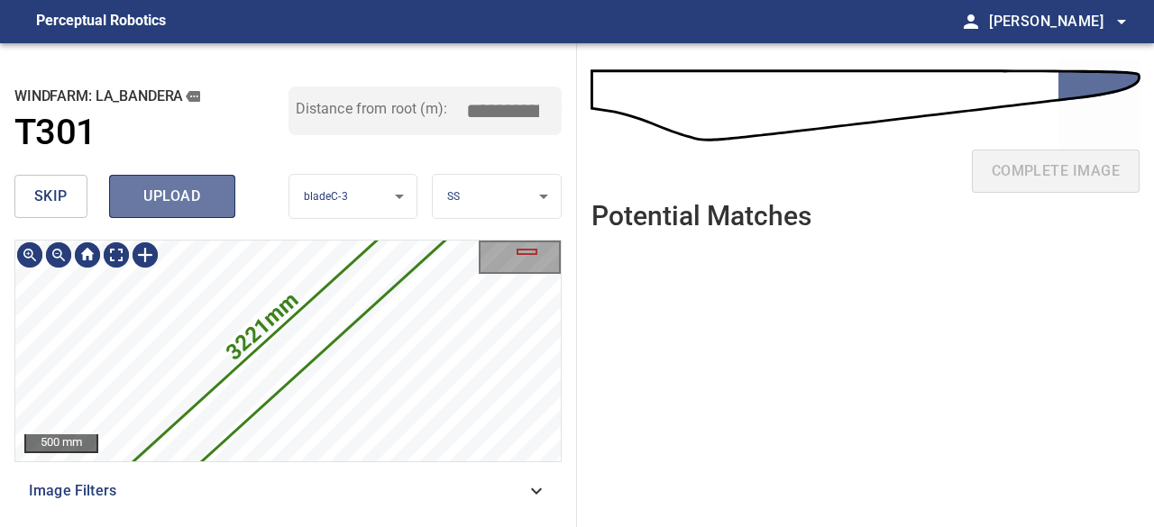
click at [171, 212] on button "upload" at bounding box center [172, 196] width 126 height 43
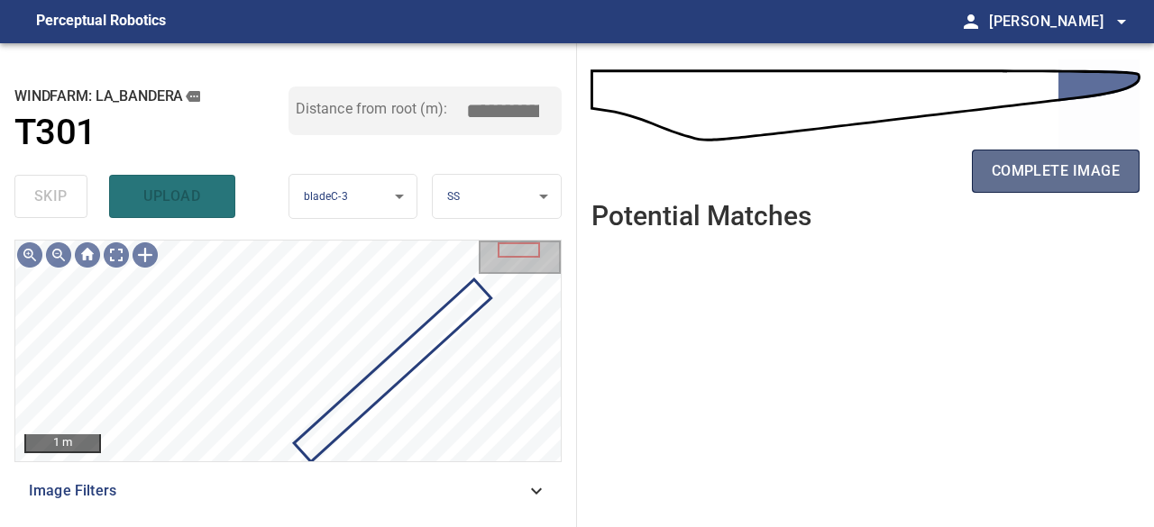
click at [1080, 170] on span "complete image" at bounding box center [1056, 171] width 128 height 25
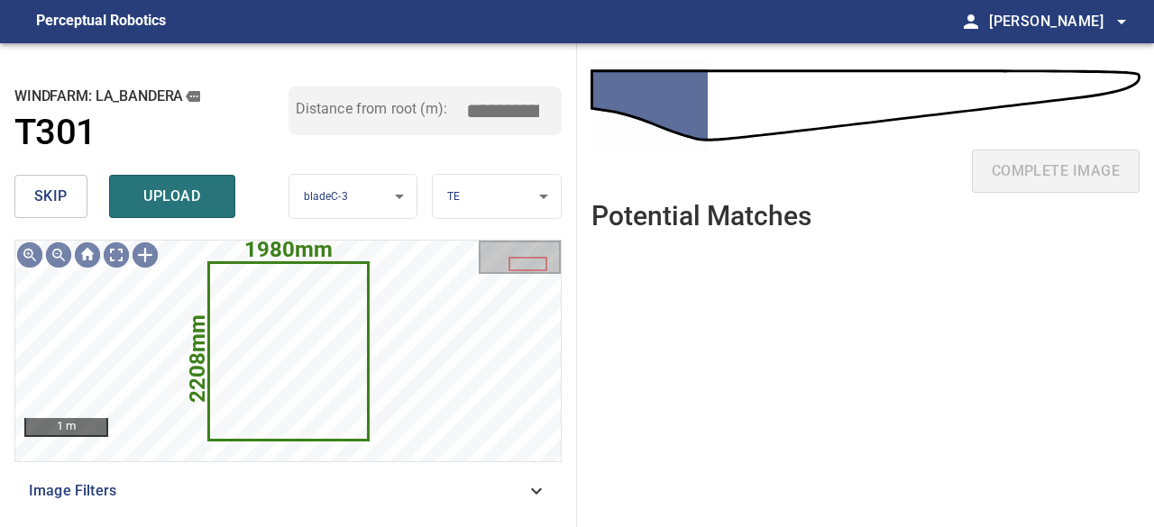
click at [51, 196] on span "skip" at bounding box center [50, 196] width 33 height 25
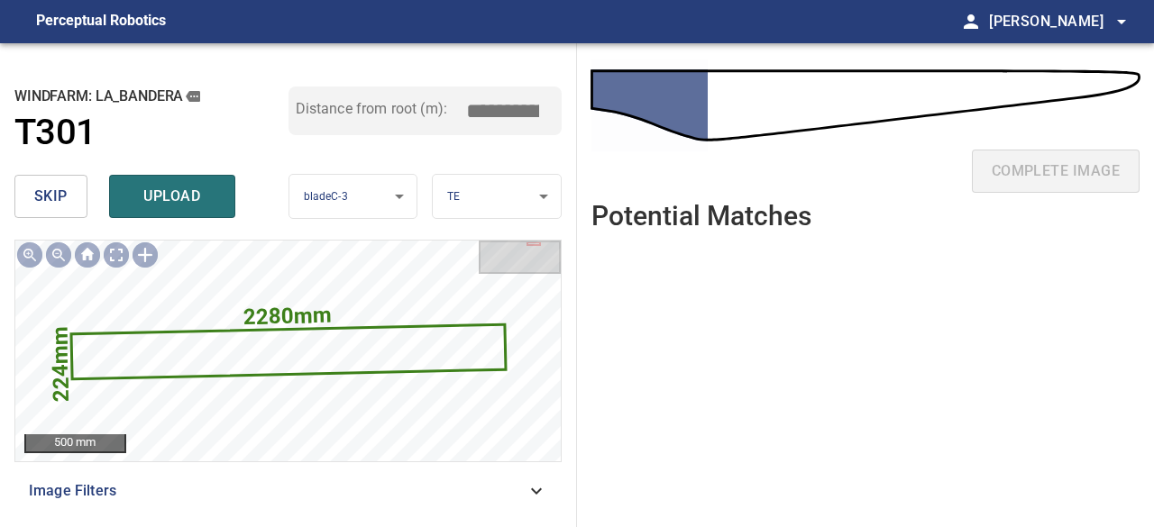
click at [51, 196] on span "skip" at bounding box center [50, 196] width 33 height 25
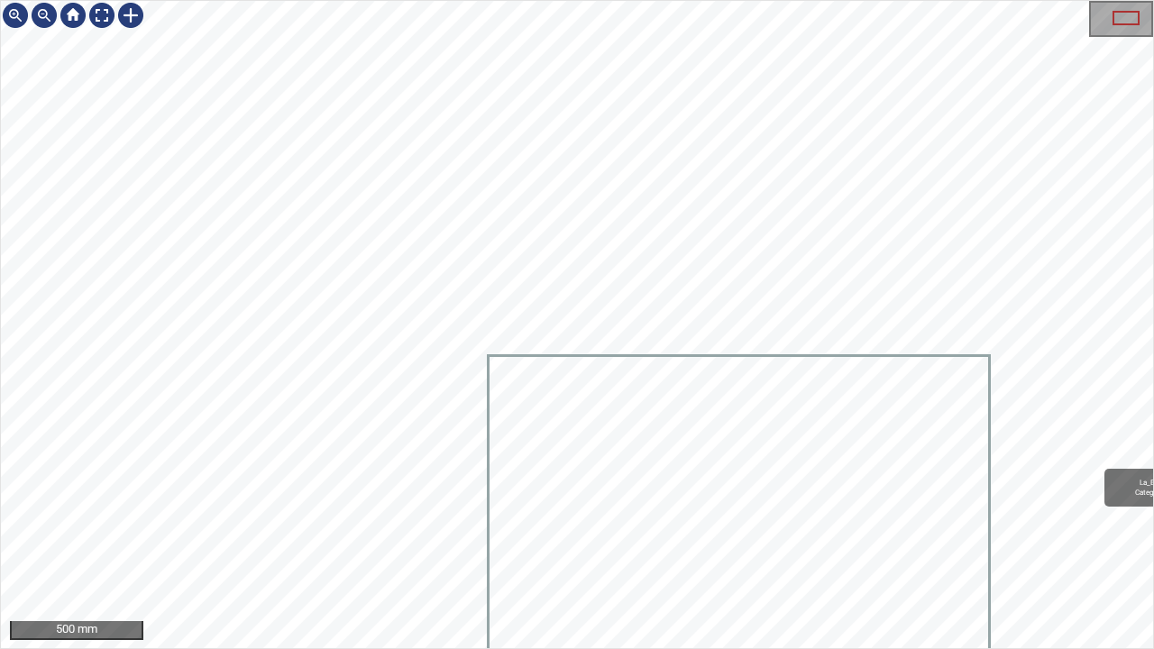
click at [608, 104] on div "La_Bandera/T301/1 Category 2 unclassified" at bounding box center [577, 324] width 1152 height 647
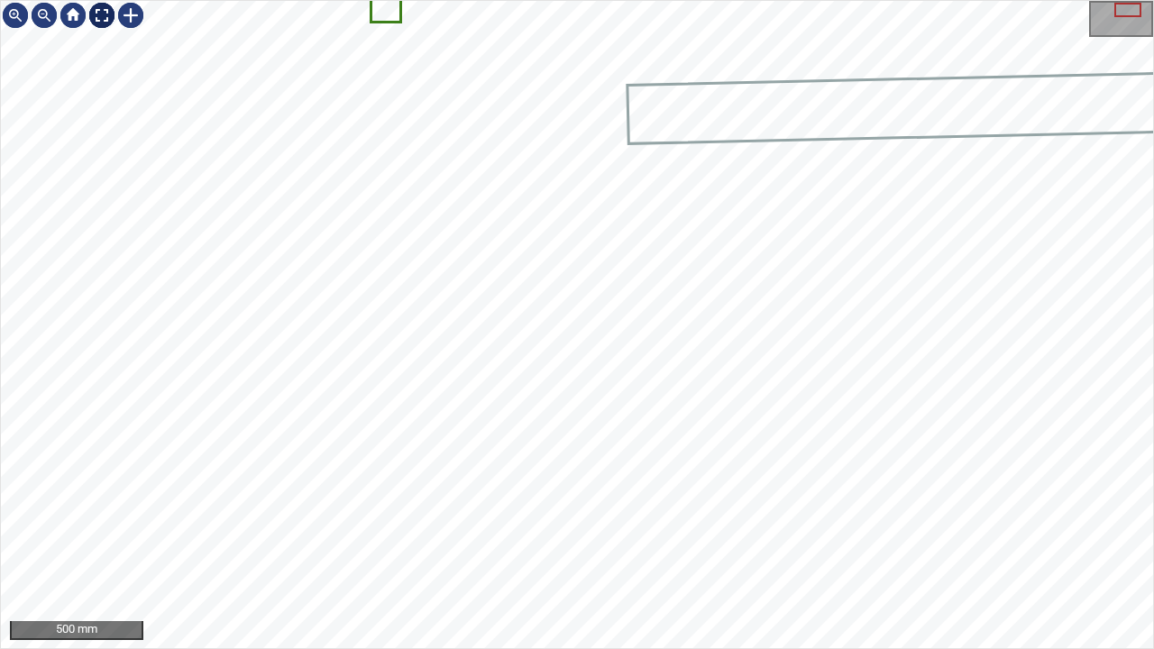
click at [102, 14] on div at bounding box center [101, 15] width 29 height 29
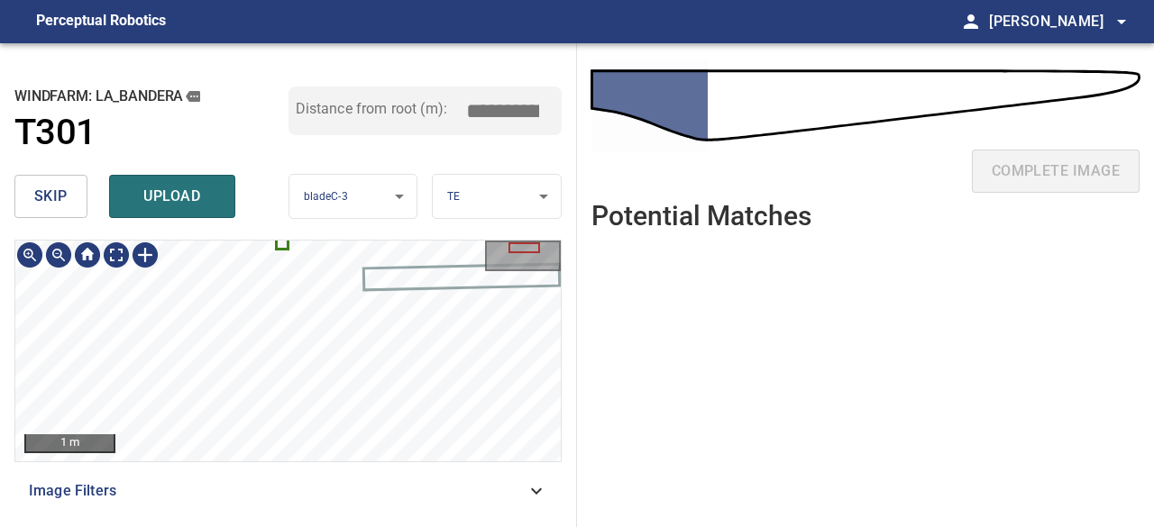
click at [280, 243] on icon at bounding box center [282, 244] width 9 height 6
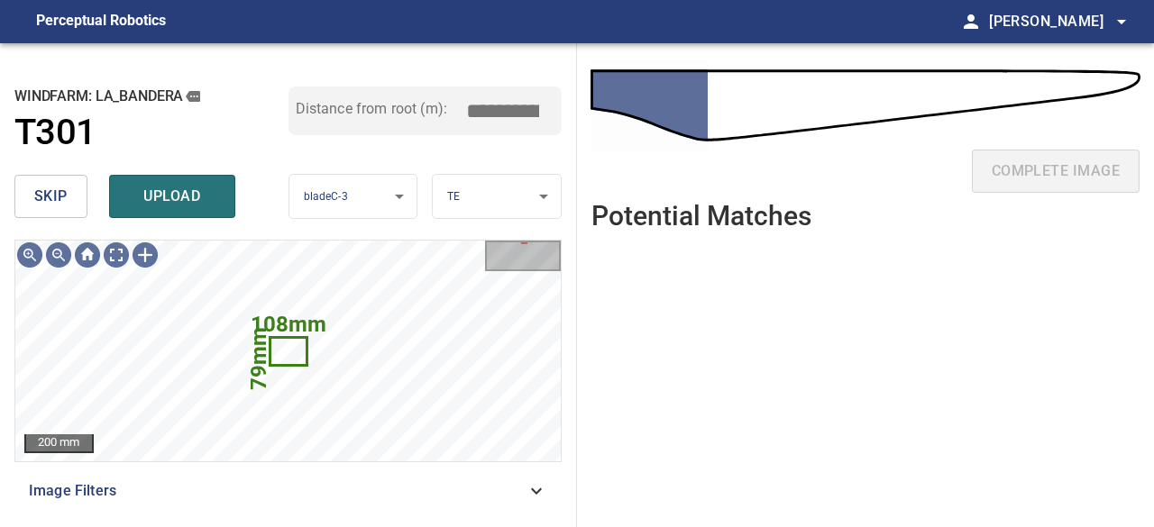
click at [63, 195] on span "skip" at bounding box center [50, 196] width 33 height 25
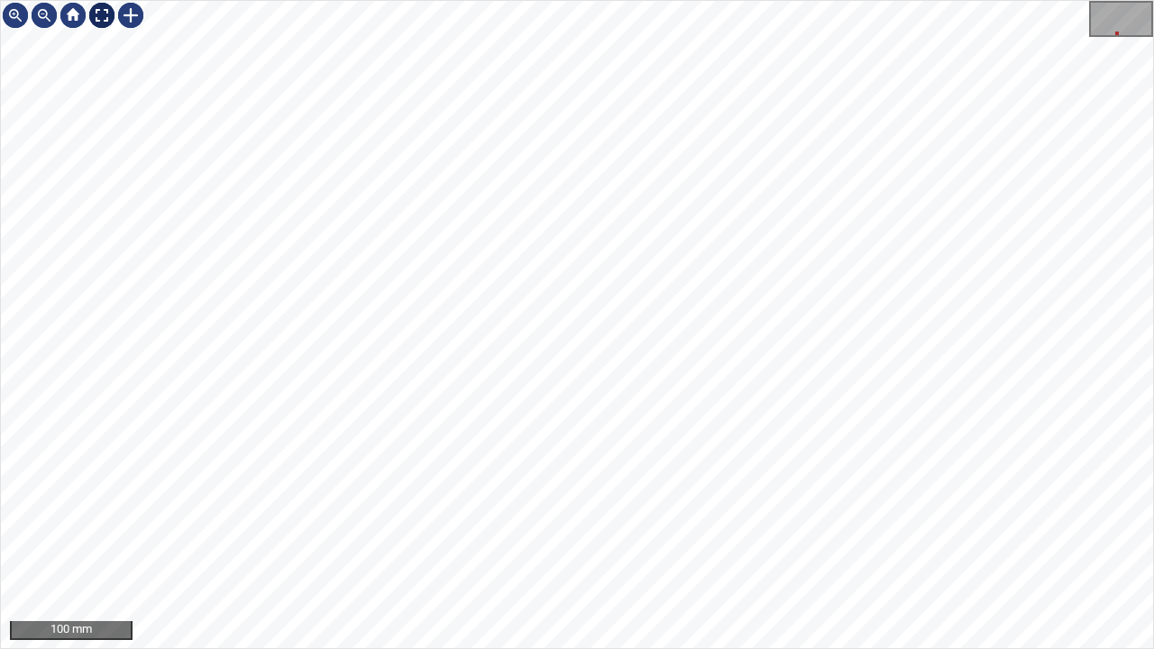
click at [98, 18] on div at bounding box center [101, 15] width 29 height 29
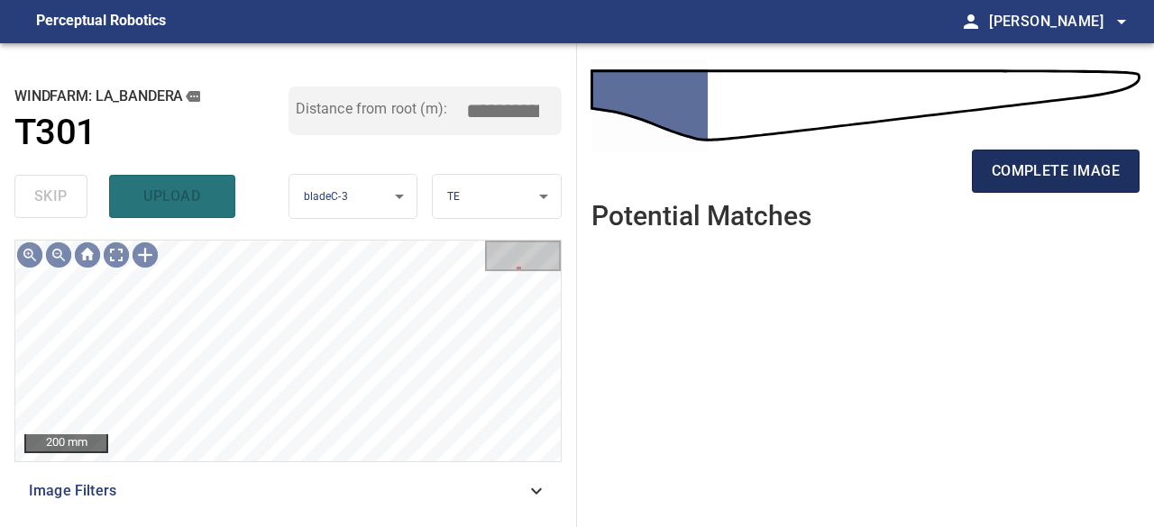
click at [1075, 183] on span "complete image" at bounding box center [1056, 171] width 128 height 25
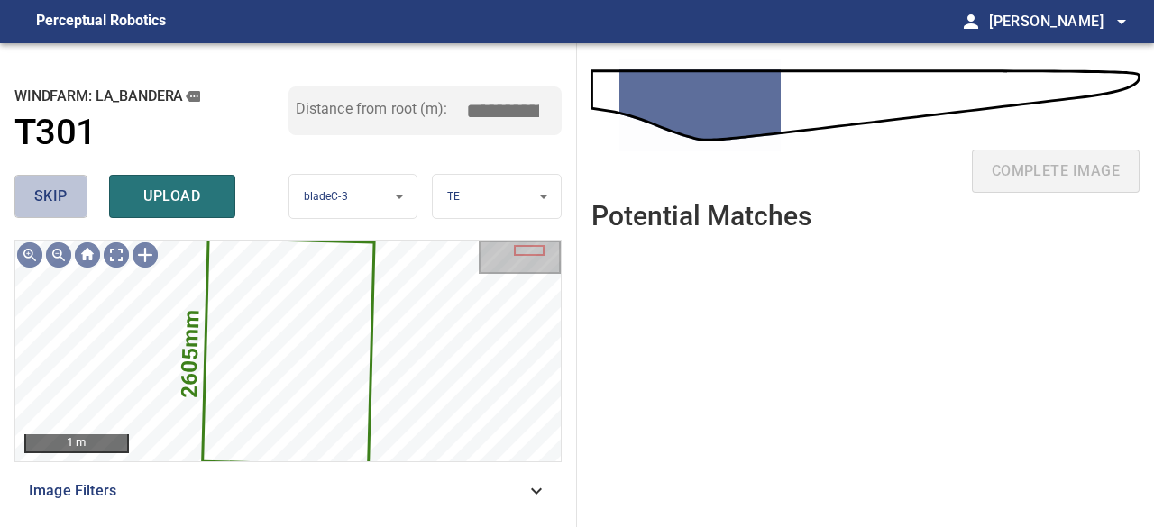
click at [61, 198] on span "skip" at bounding box center [50, 196] width 33 height 25
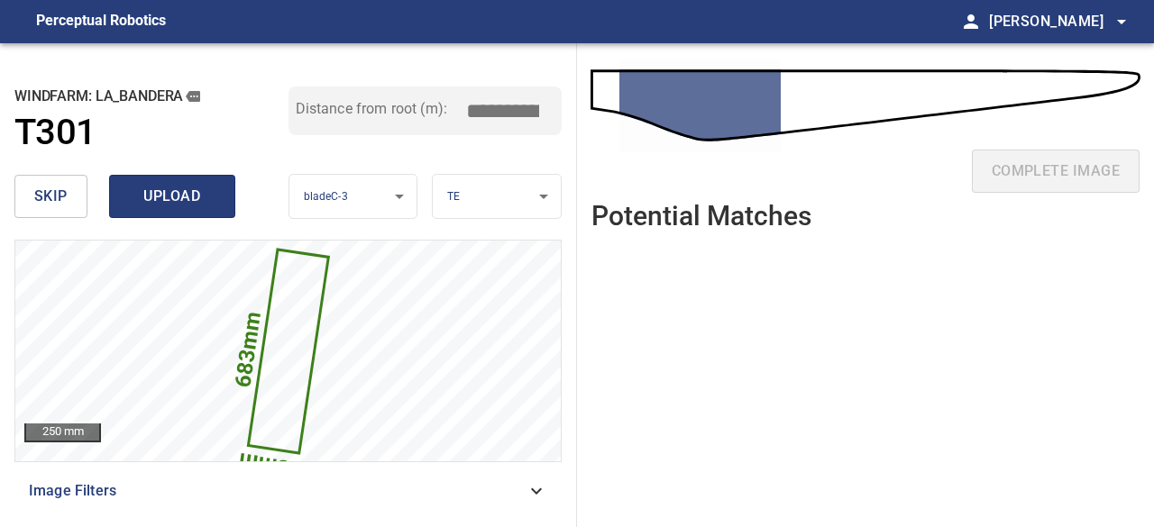
click at [177, 206] on span "upload" at bounding box center [172, 196] width 87 height 25
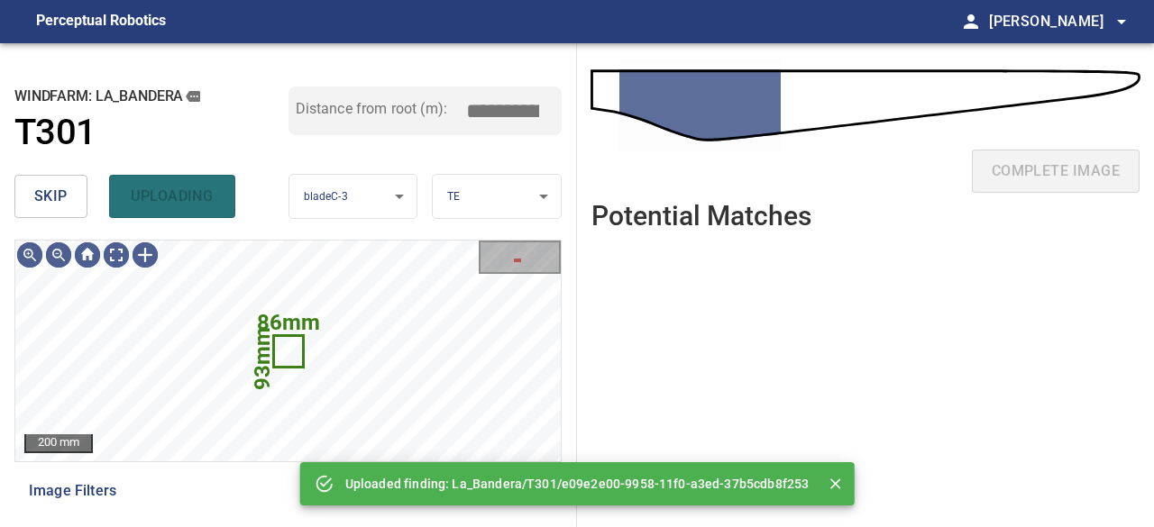
click at [45, 201] on span "skip" at bounding box center [50, 196] width 33 height 25
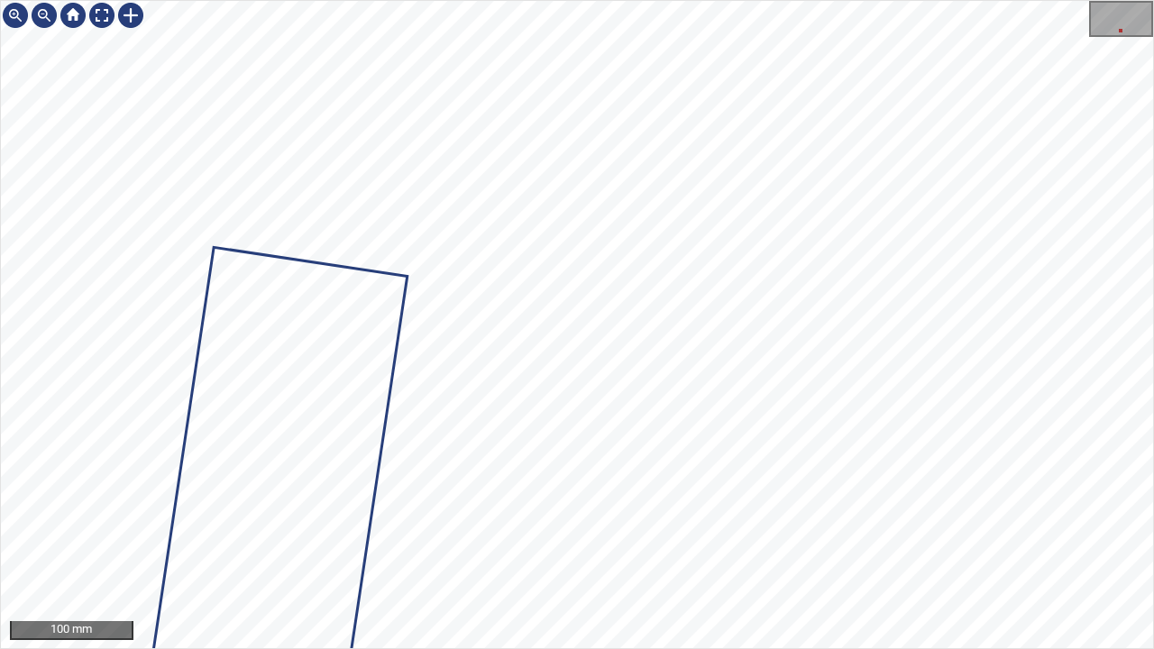
click at [400, 63] on div "La_Bandera/T301/1 Category 1 unclassified" at bounding box center [577, 324] width 1152 height 647
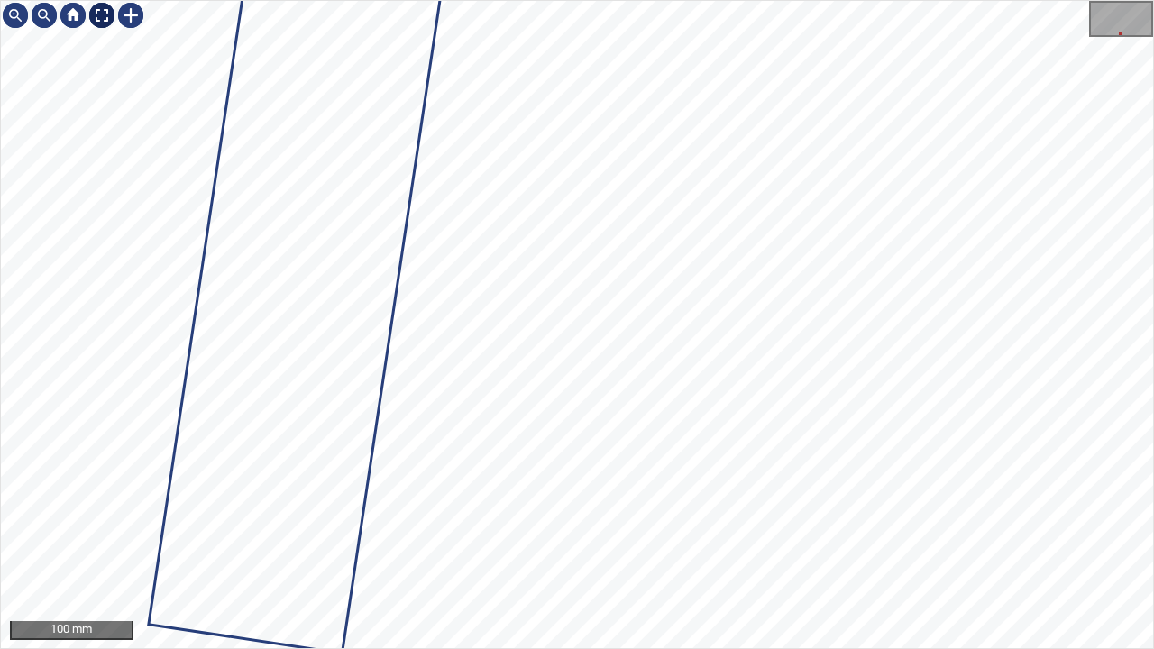
click at [97, 16] on div at bounding box center [101, 15] width 29 height 29
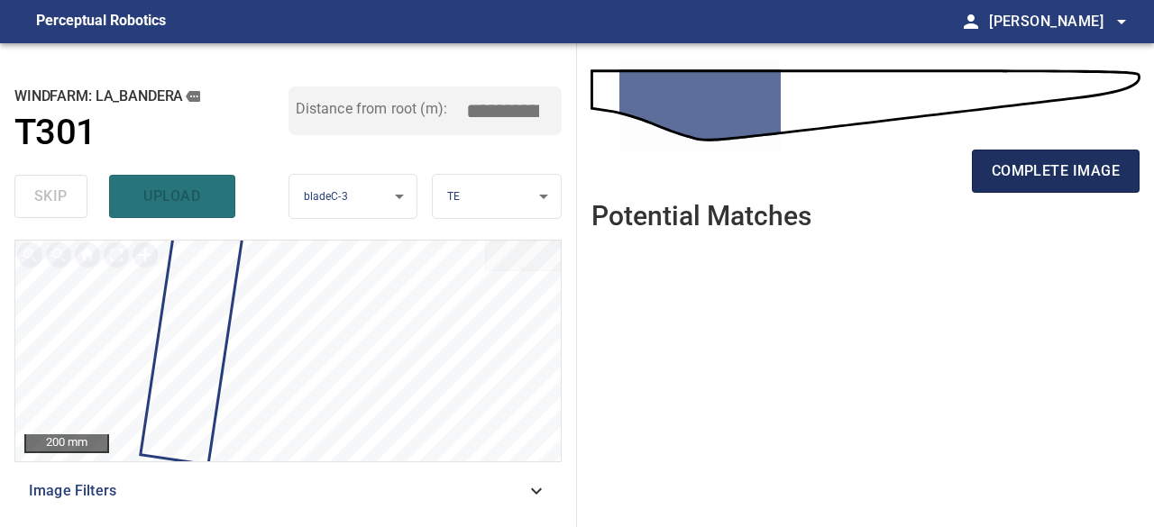
click at [1031, 171] on span "complete image" at bounding box center [1056, 171] width 128 height 25
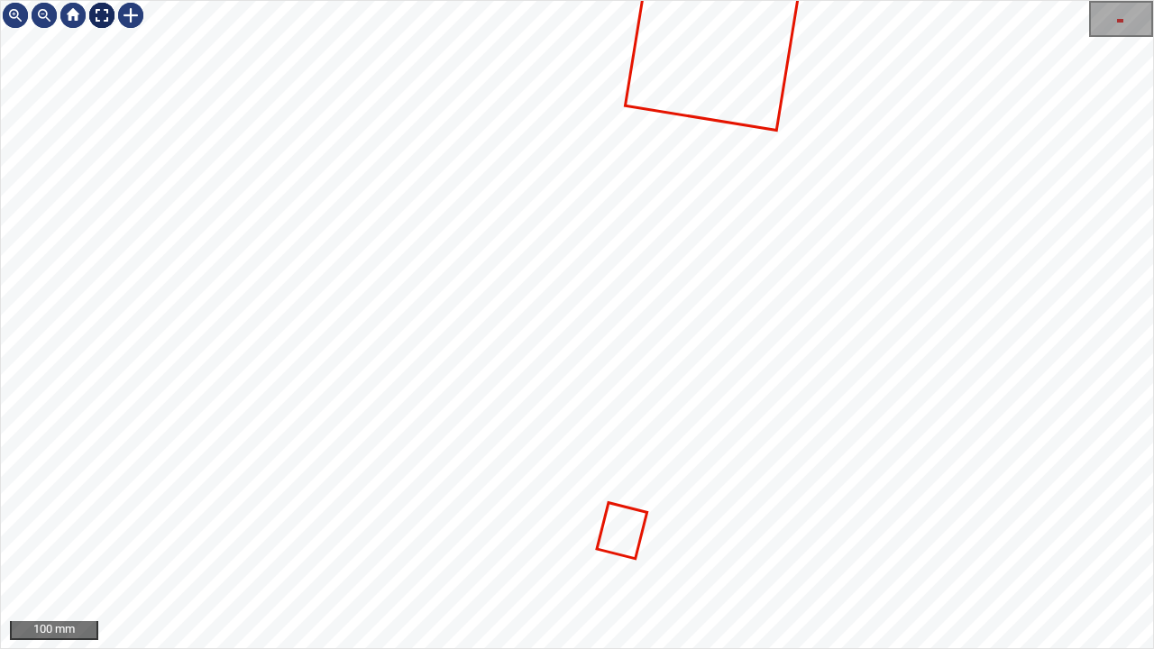
click at [105, 14] on div at bounding box center [101, 15] width 29 height 29
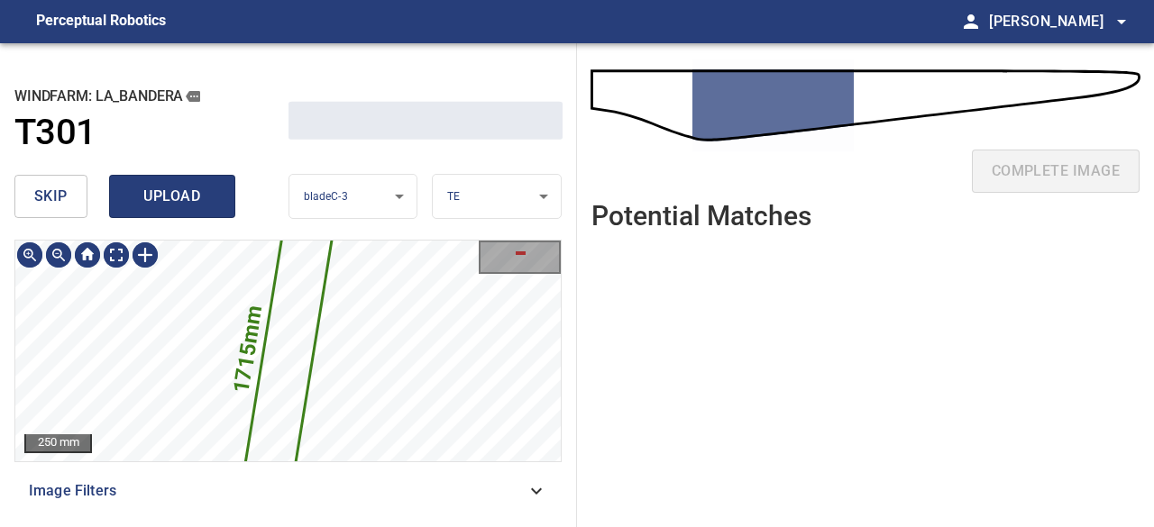
click at [160, 190] on span "upload" at bounding box center [172, 196] width 87 height 25
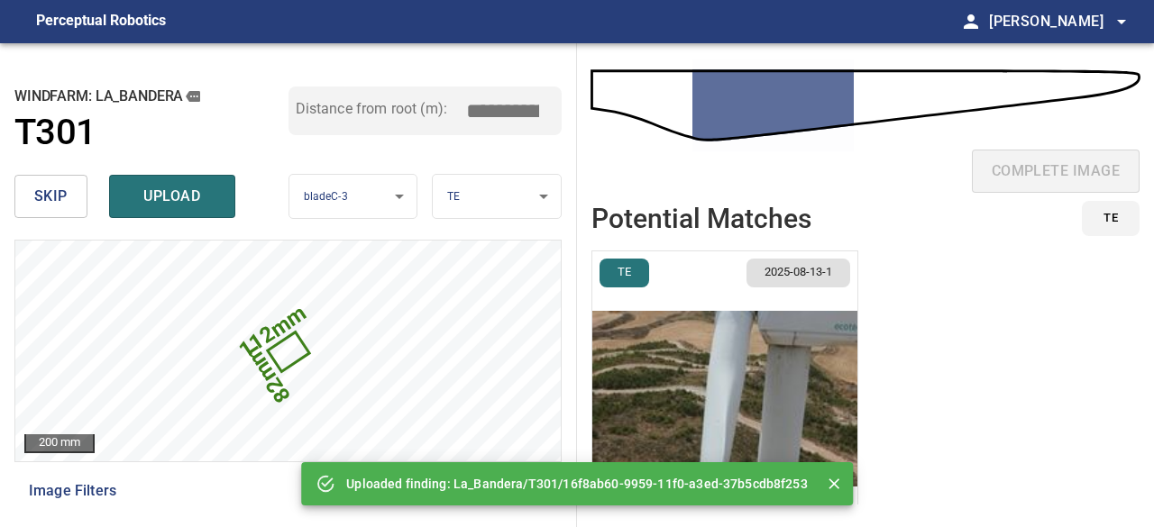
click at [68, 198] on button "skip" at bounding box center [50, 196] width 73 height 43
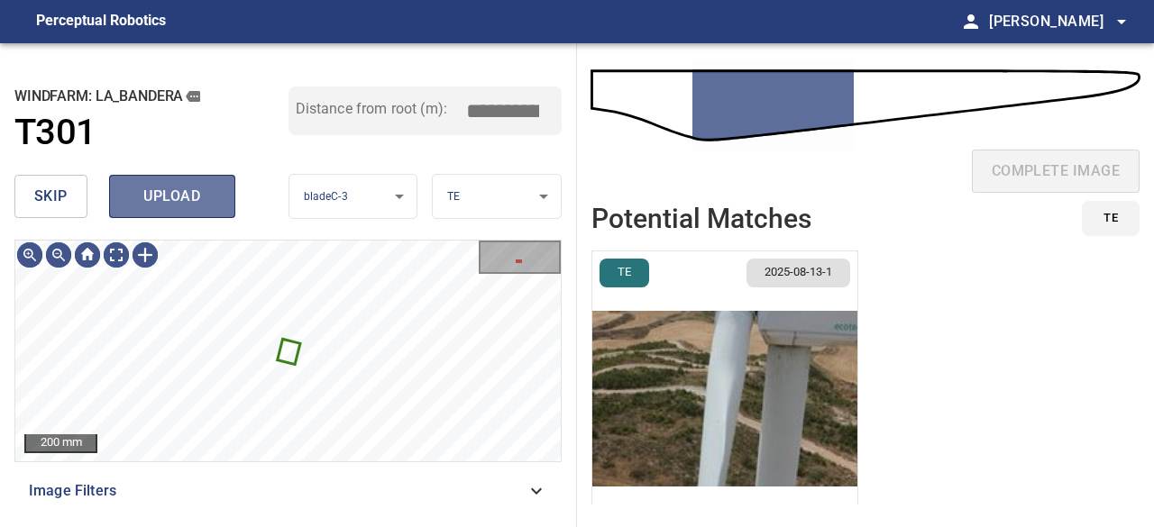
click at [151, 191] on span "upload" at bounding box center [172, 196] width 87 height 25
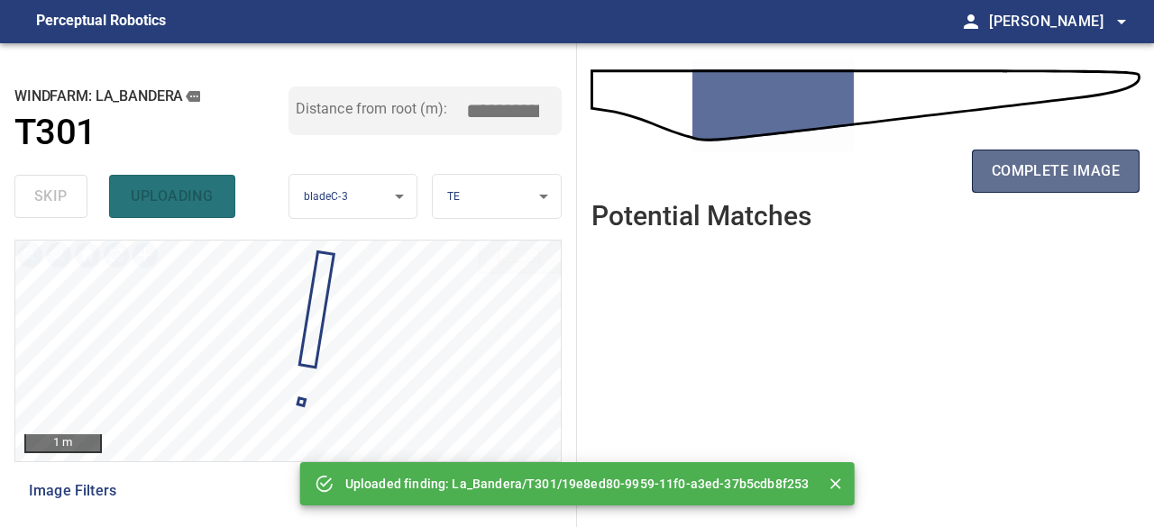
click at [1059, 166] on span "complete image" at bounding box center [1056, 171] width 128 height 25
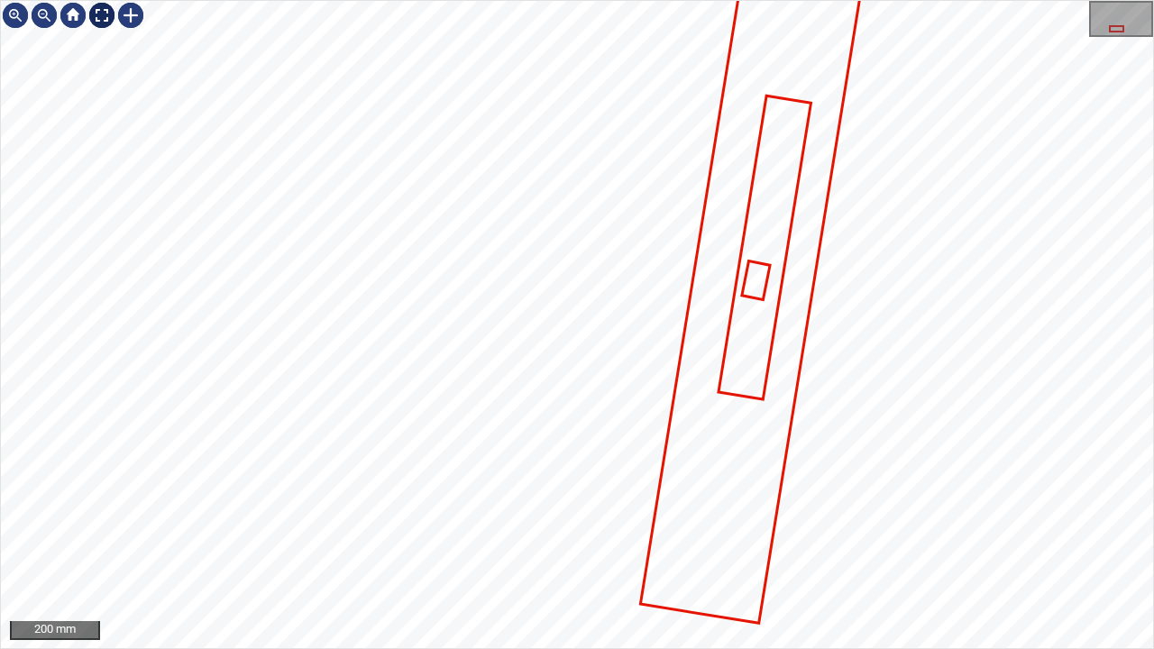
click at [105, 20] on div at bounding box center [101, 15] width 29 height 29
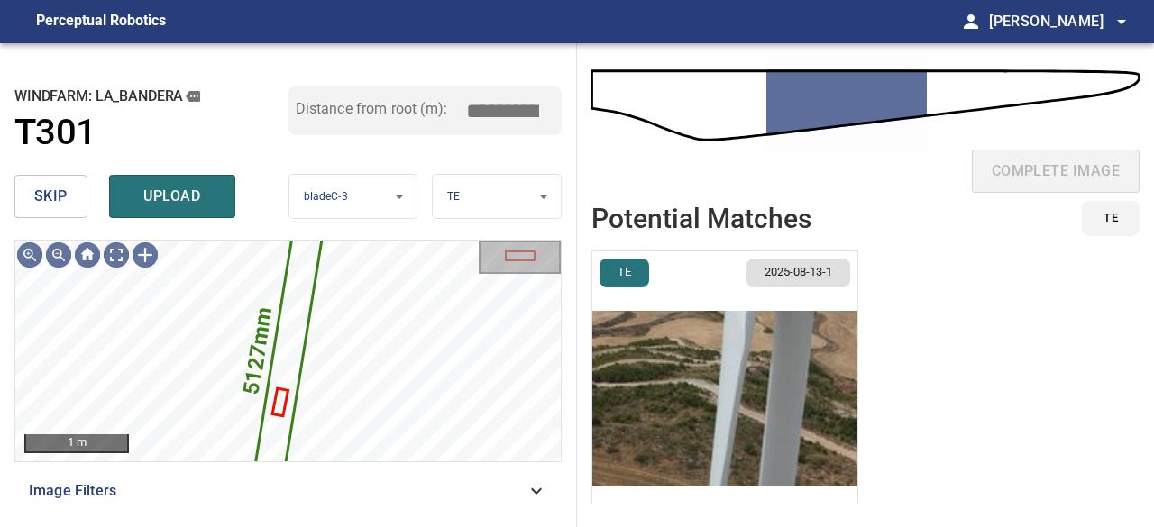
click at [55, 203] on span "skip" at bounding box center [50, 196] width 33 height 25
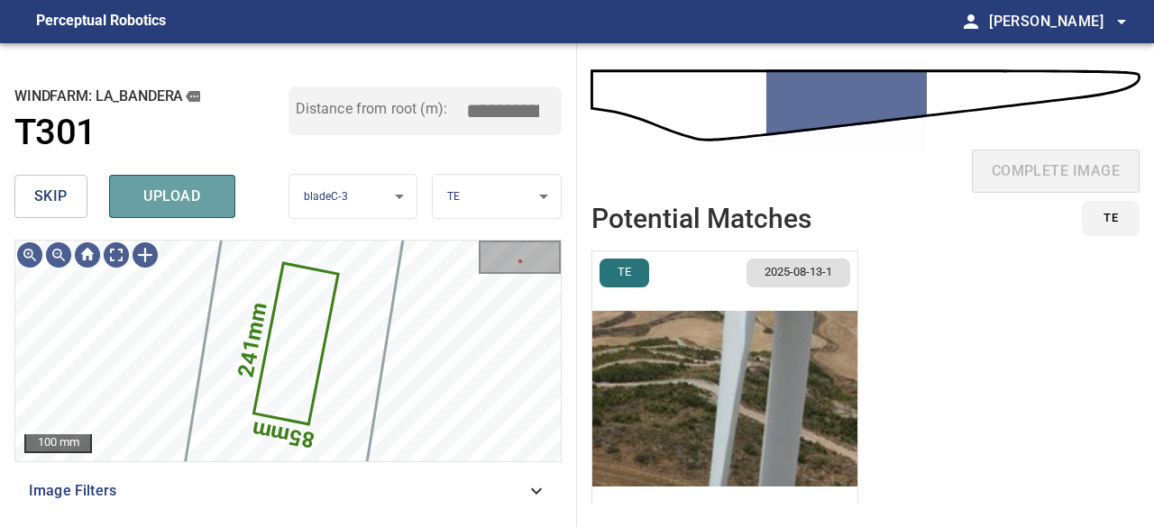
click at [170, 193] on span "upload" at bounding box center [172, 196] width 87 height 25
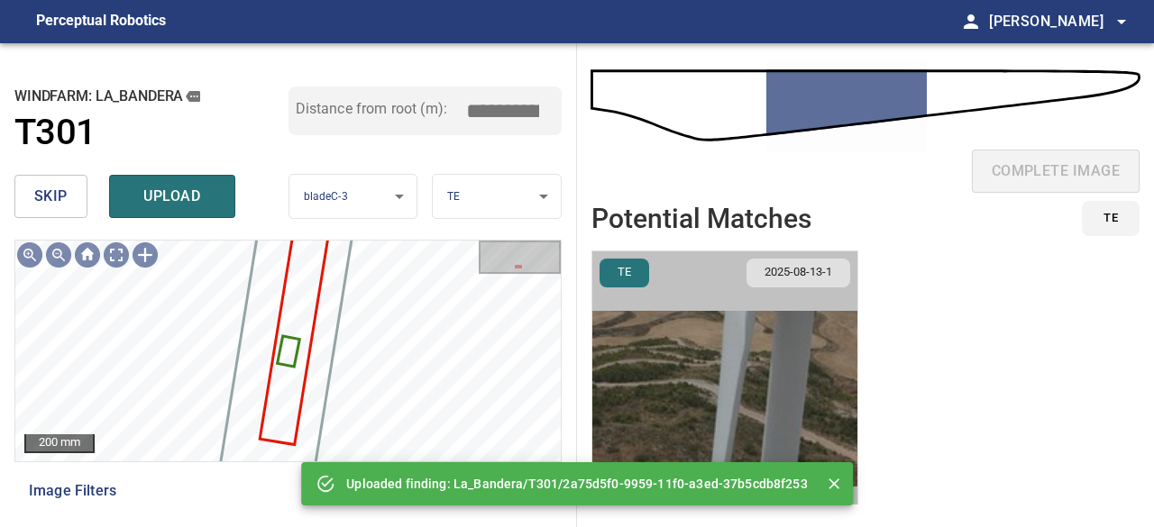
click at [693, 368] on img "button" at bounding box center [724, 399] width 265 height 295
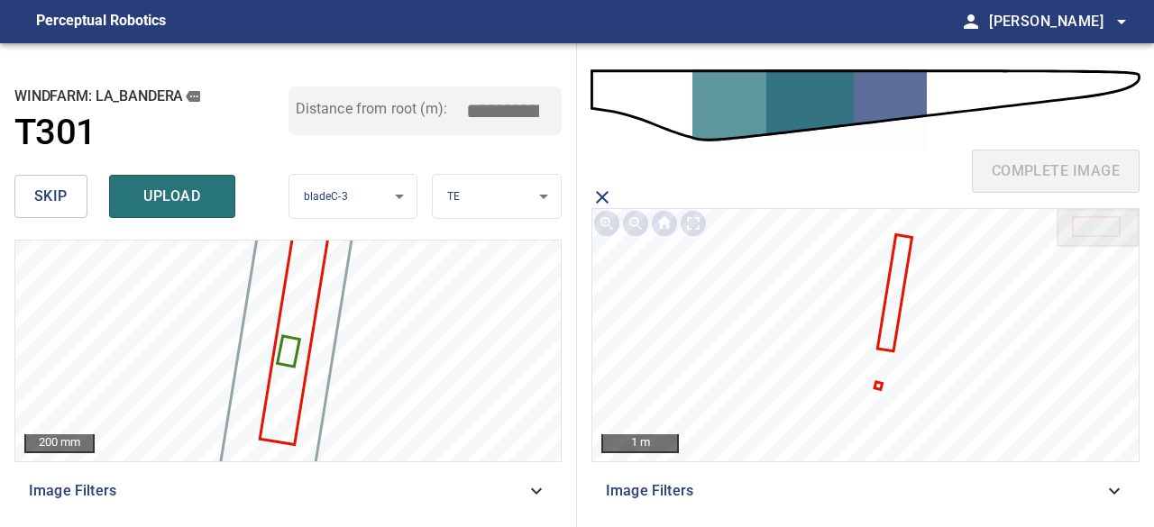
click at [898, 285] on icon at bounding box center [895, 293] width 32 height 113
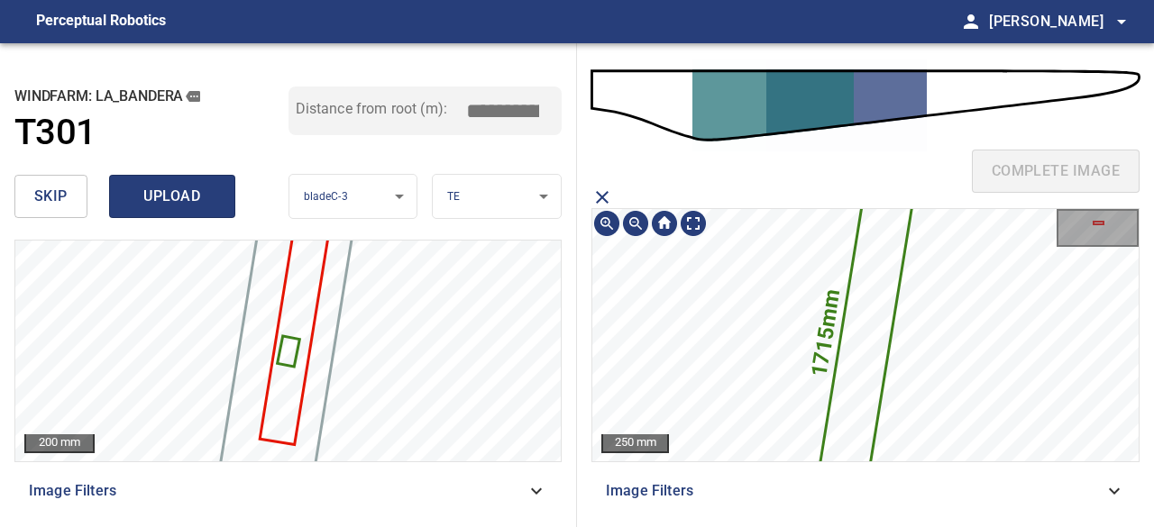
click at [155, 188] on span "upload" at bounding box center [172, 196] width 87 height 25
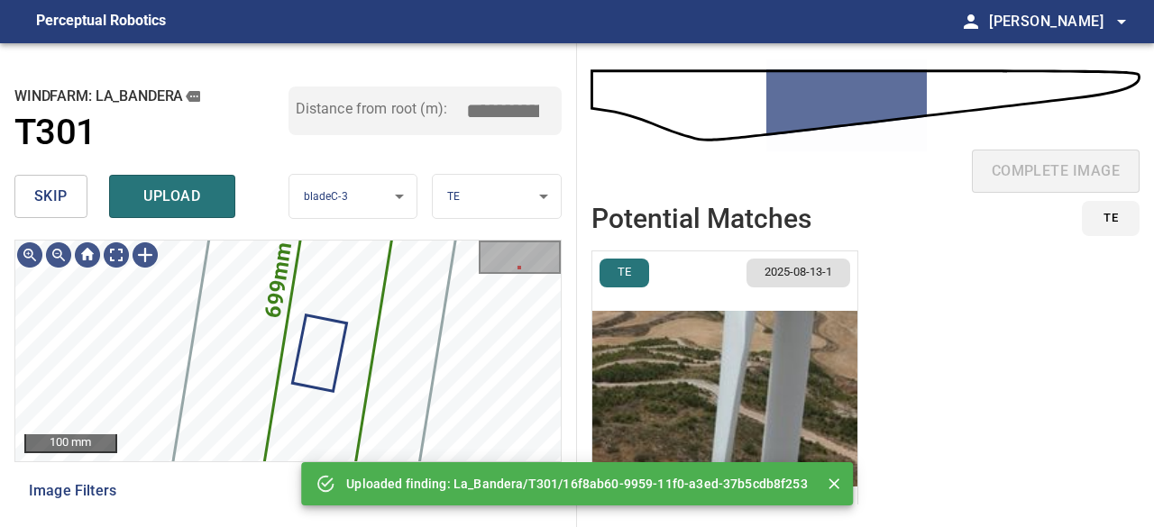
click at [154, 197] on span "upload" at bounding box center [172, 196] width 87 height 25
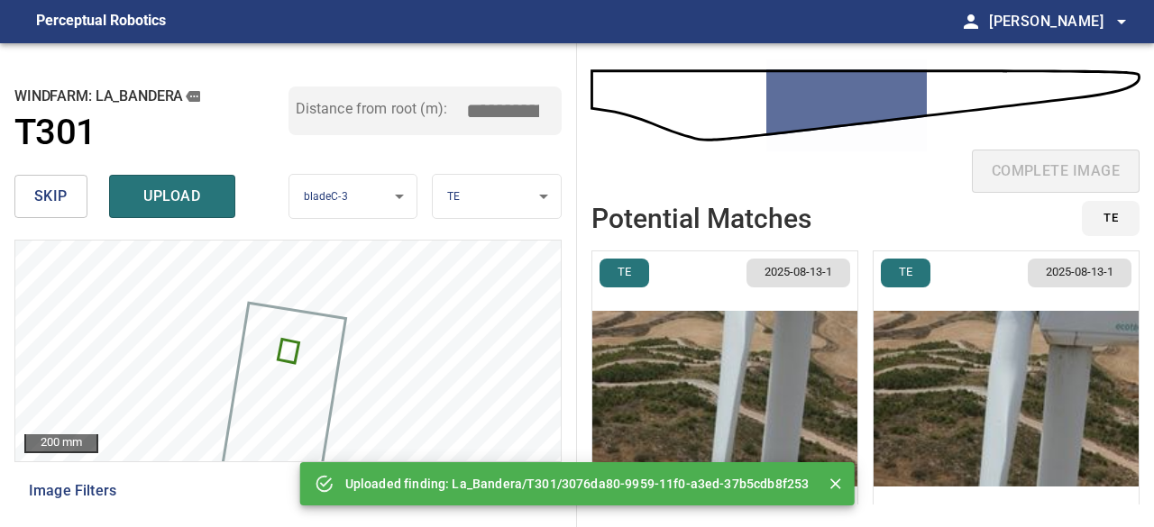
click at [753, 390] on img "button" at bounding box center [724, 399] width 265 height 295
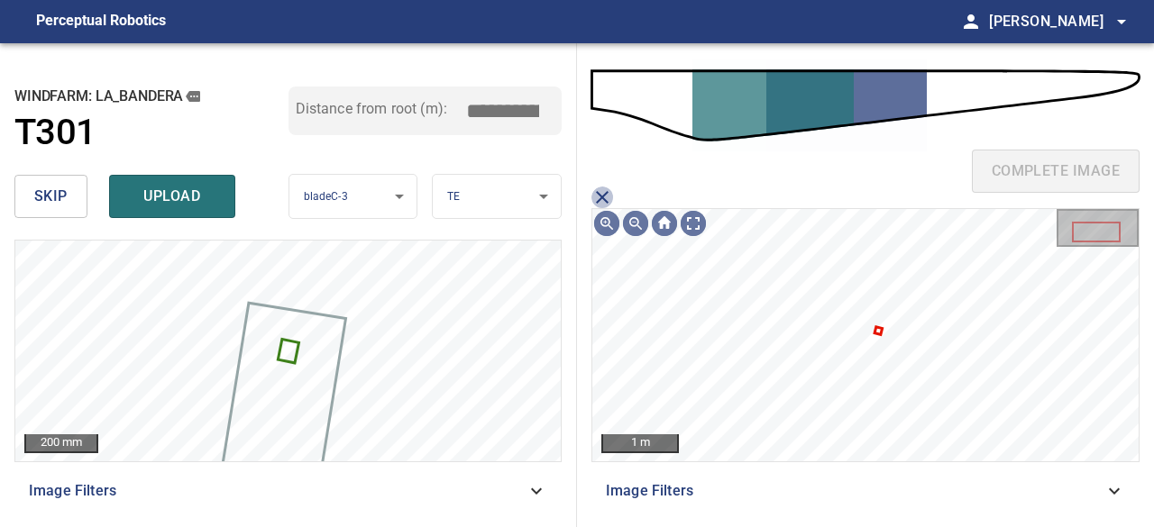
click at [601, 195] on icon "close matching imageResolution:" at bounding box center [602, 197] width 13 height 13
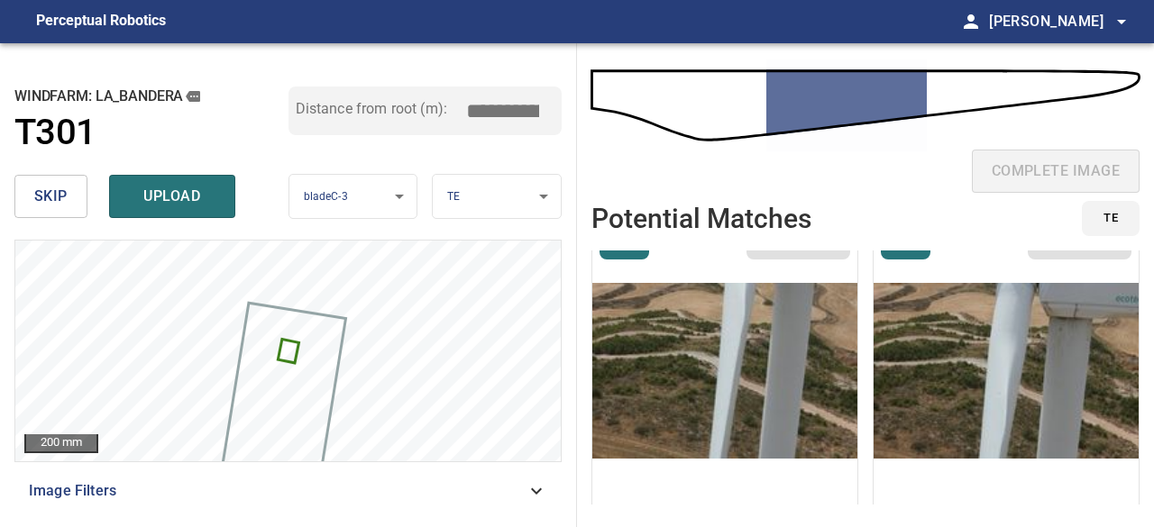
scroll to position [41, 0]
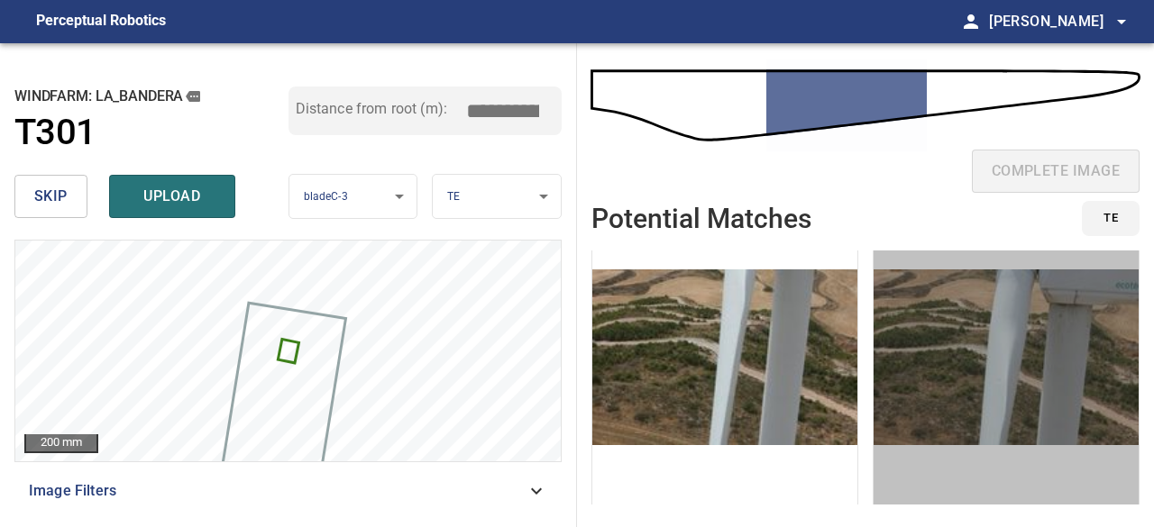
click at [916, 362] on img "button" at bounding box center [1006, 357] width 265 height 295
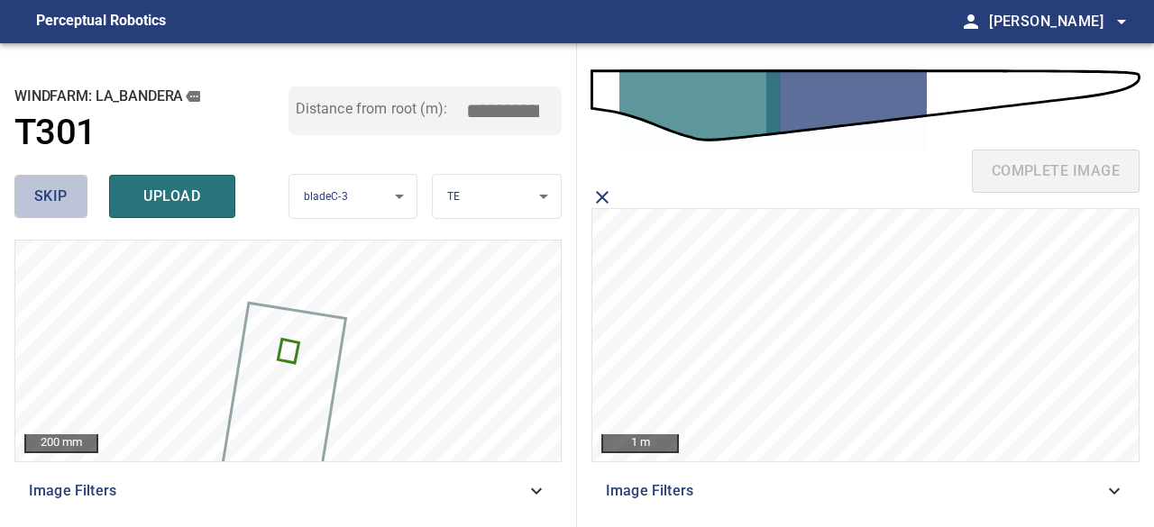
click at [66, 201] on span "skip" at bounding box center [50, 196] width 33 height 25
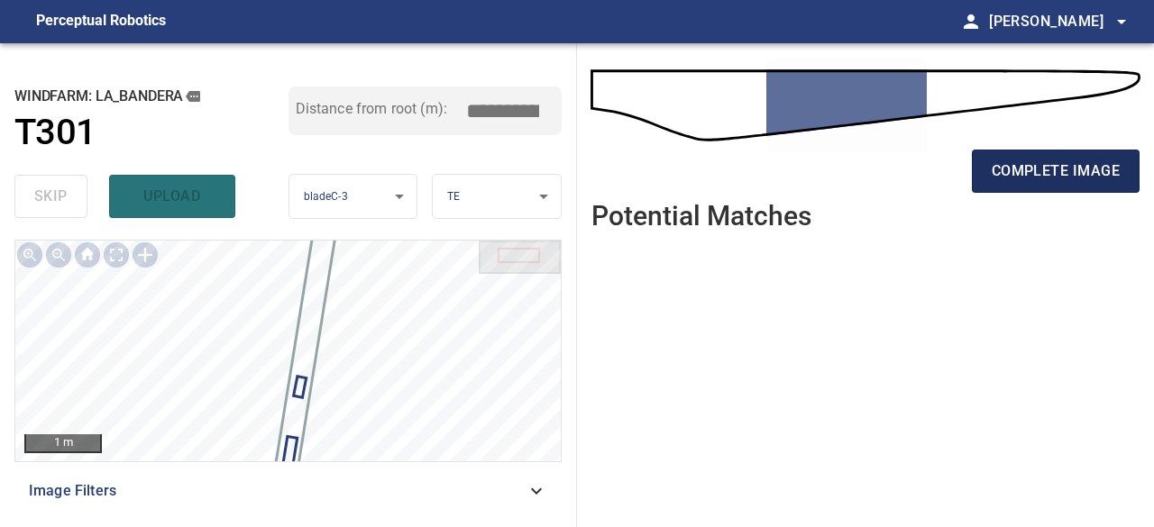
click at [1069, 173] on span "complete image" at bounding box center [1056, 171] width 128 height 25
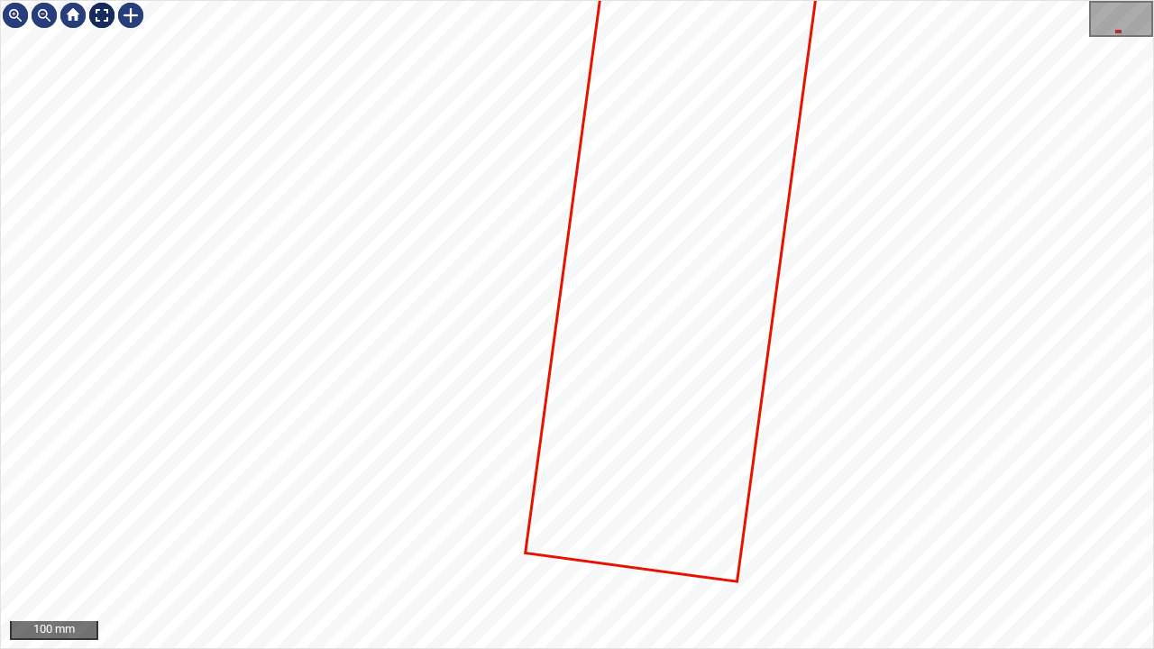
click at [99, 16] on div at bounding box center [101, 15] width 29 height 29
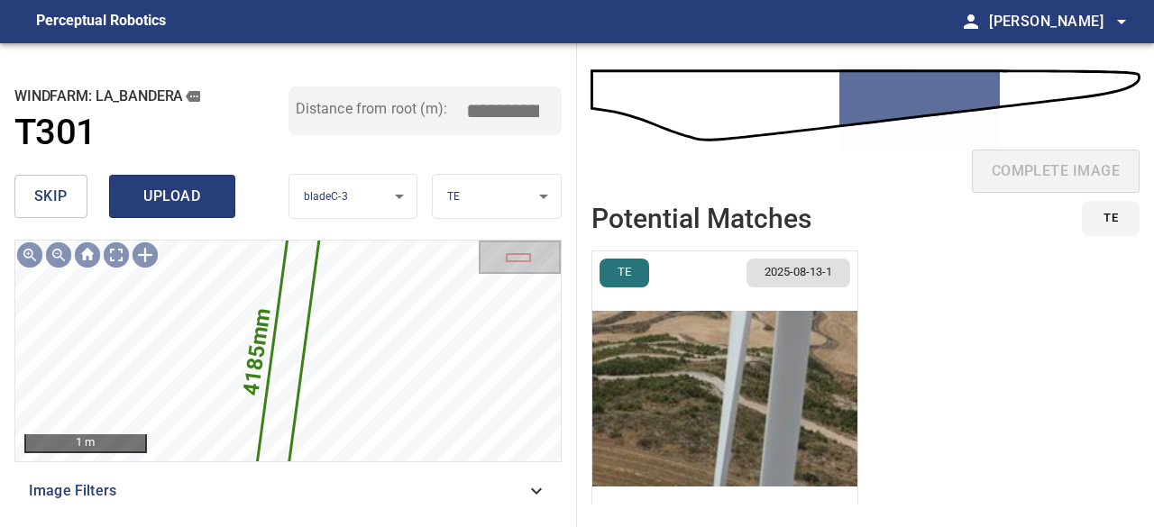
click at [183, 202] on span "upload" at bounding box center [172, 196] width 87 height 25
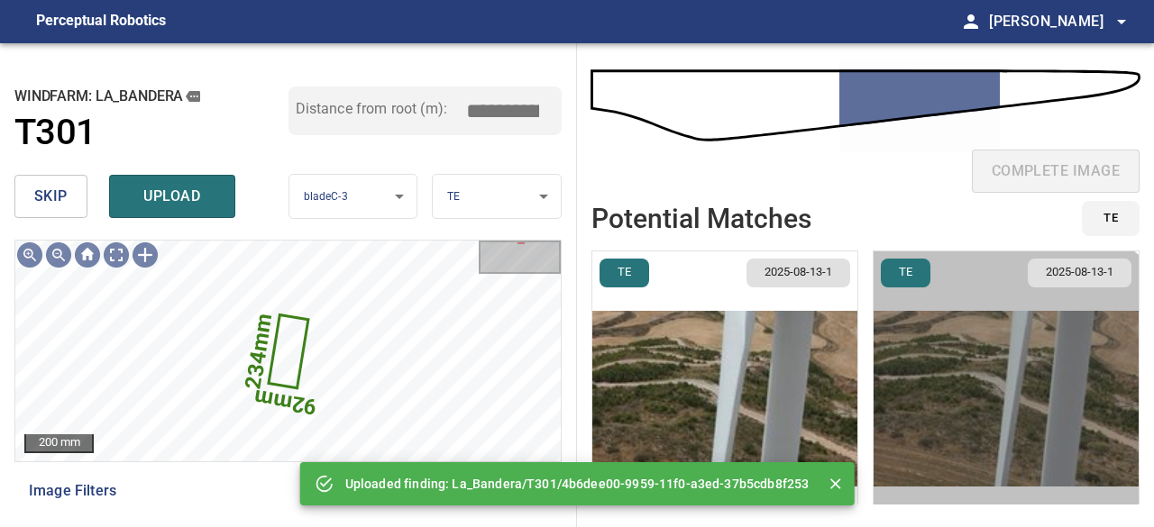
click at [960, 452] on img "button" at bounding box center [1006, 399] width 265 height 295
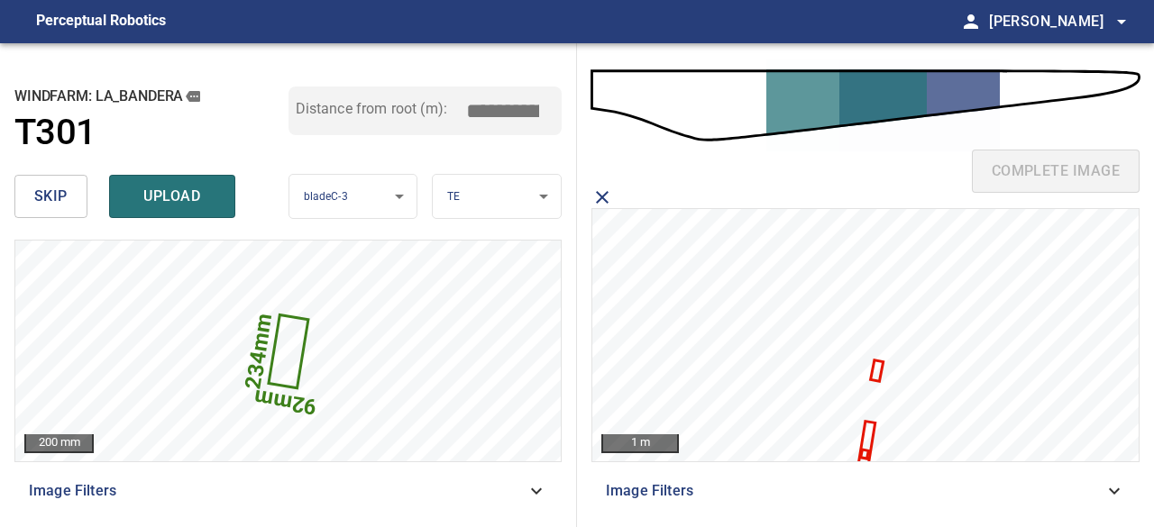
click at [868, 432] on icon at bounding box center [865, 449] width 15 height 52
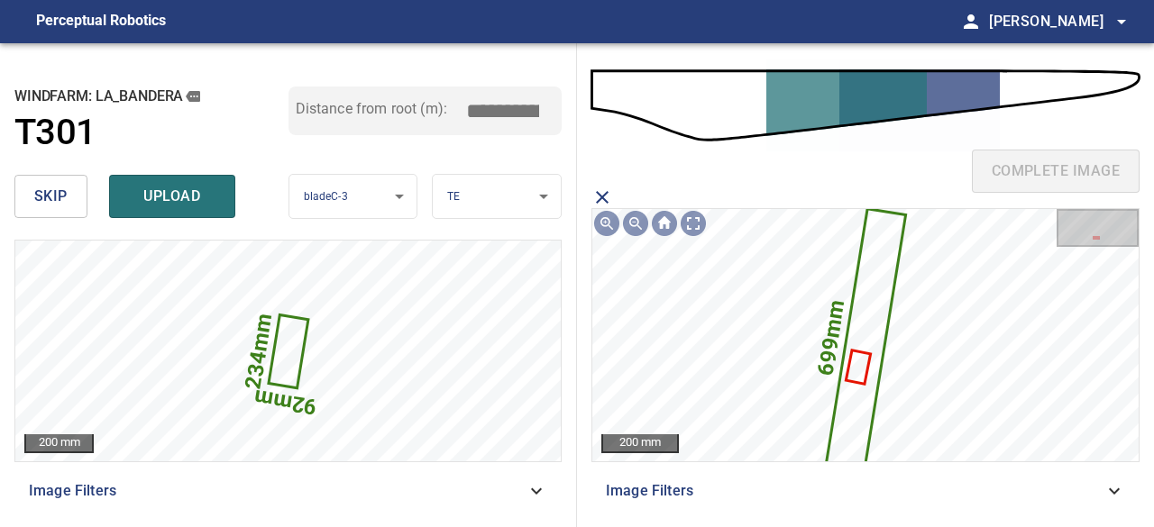
click at [601, 196] on icon "close matching imageResolution:" at bounding box center [602, 197] width 13 height 13
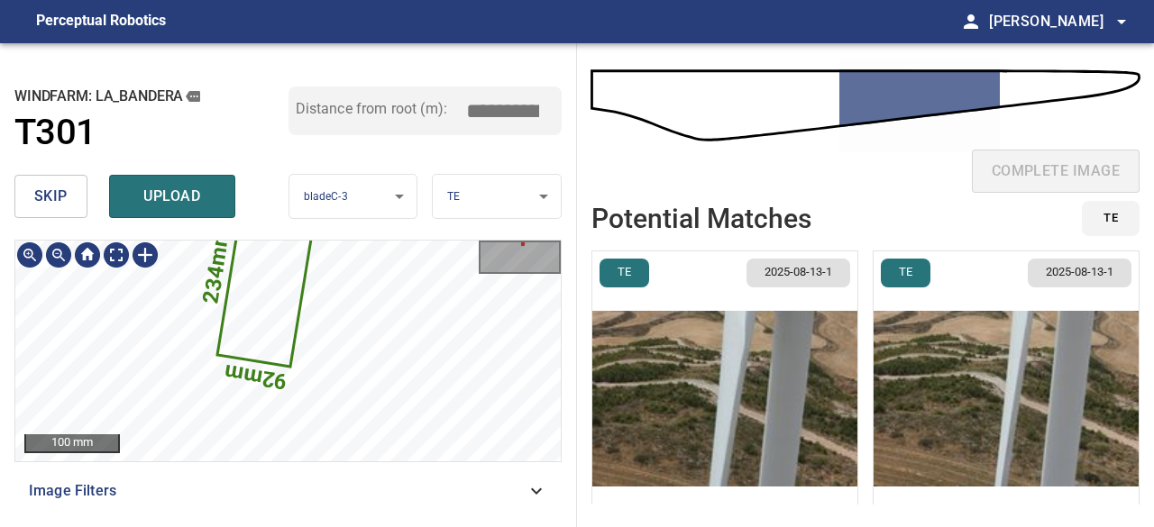
click at [281, 298] on icon at bounding box center [267, 270] width 99 height 191
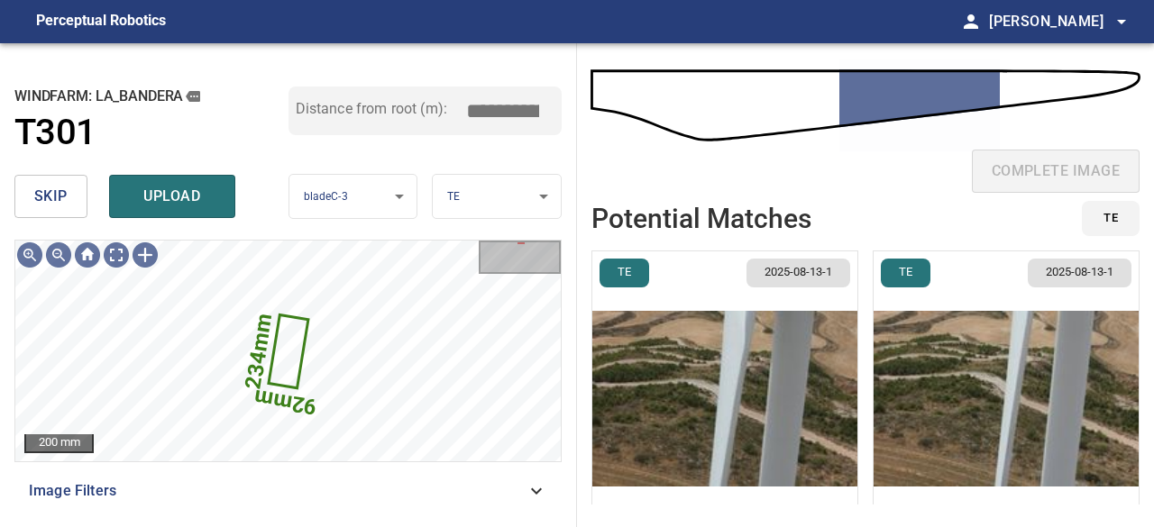
click at [738, 349] on img "button" at bounding box center [724, 399] width 265 height 295
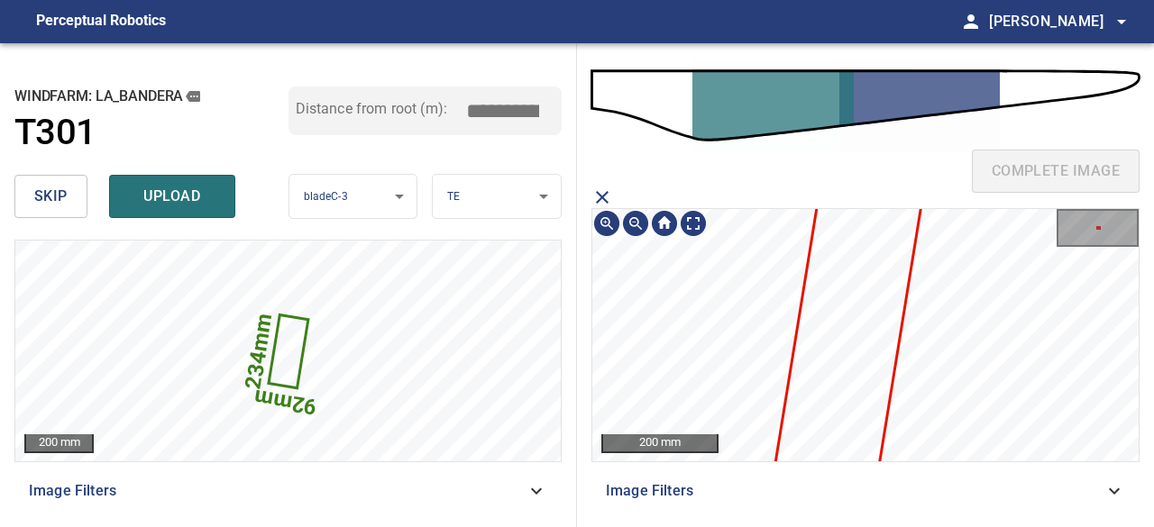
click at [958, 463] on section "200 mm Image Filters" at bounding box center [865, 350] width 548 height 326
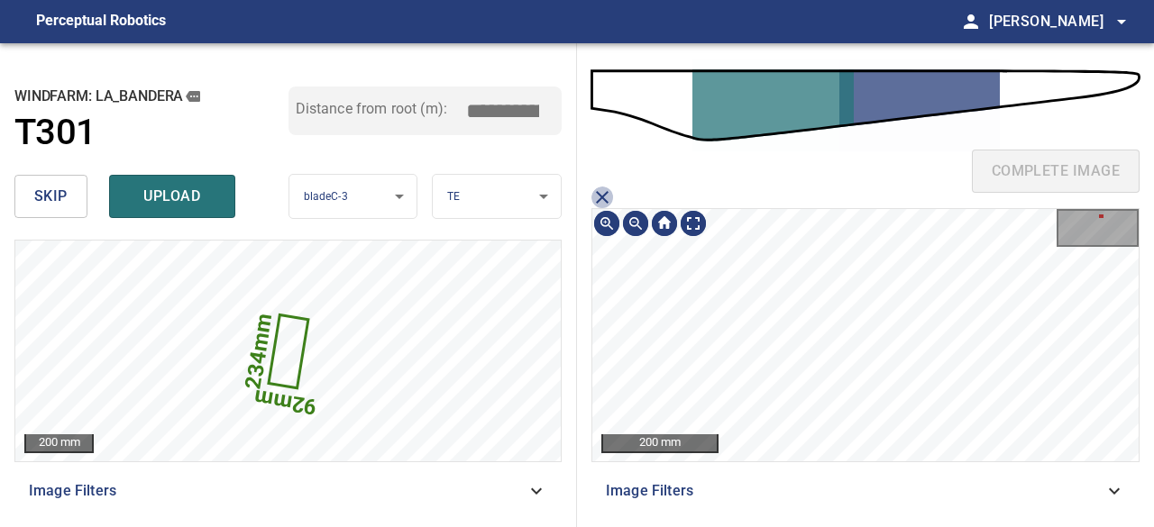
click at [606, 191] on icon "close matching imageResolution:" at bounding box center [602, 198] width 22 height 22
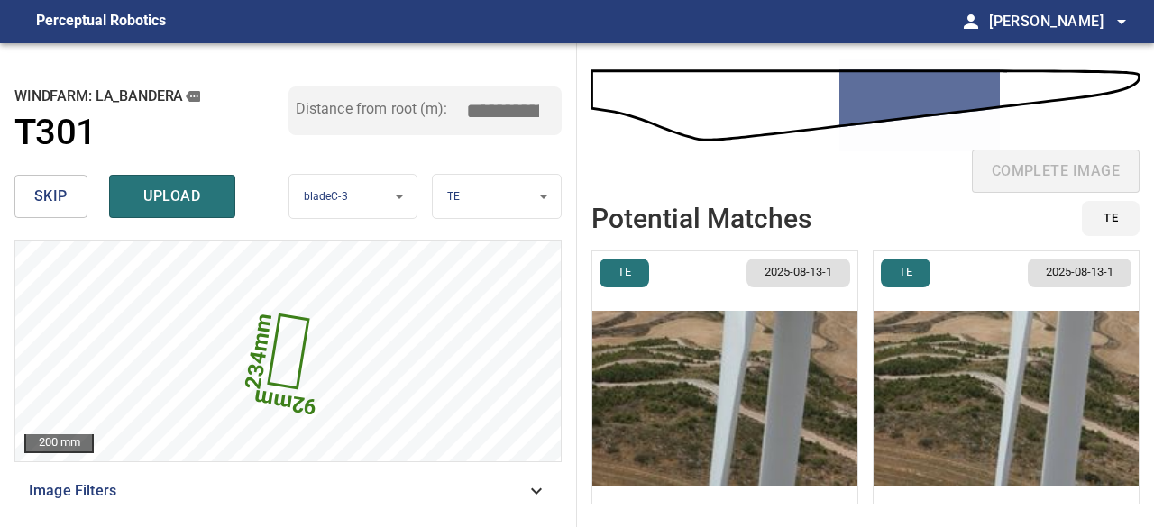
click at [1012, 426] on img "button" at bounding box center [1006, 399] width 265 height 295
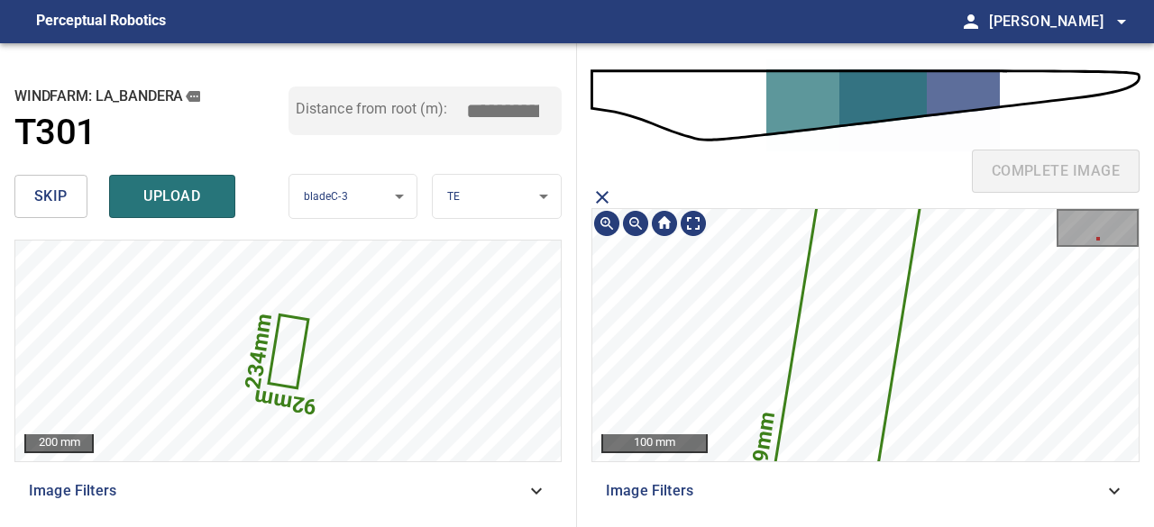
click at [947, 469] on section "699mm 99mm 100 mm Image Filters" at bounding box center [865, 350] width 548 height 326
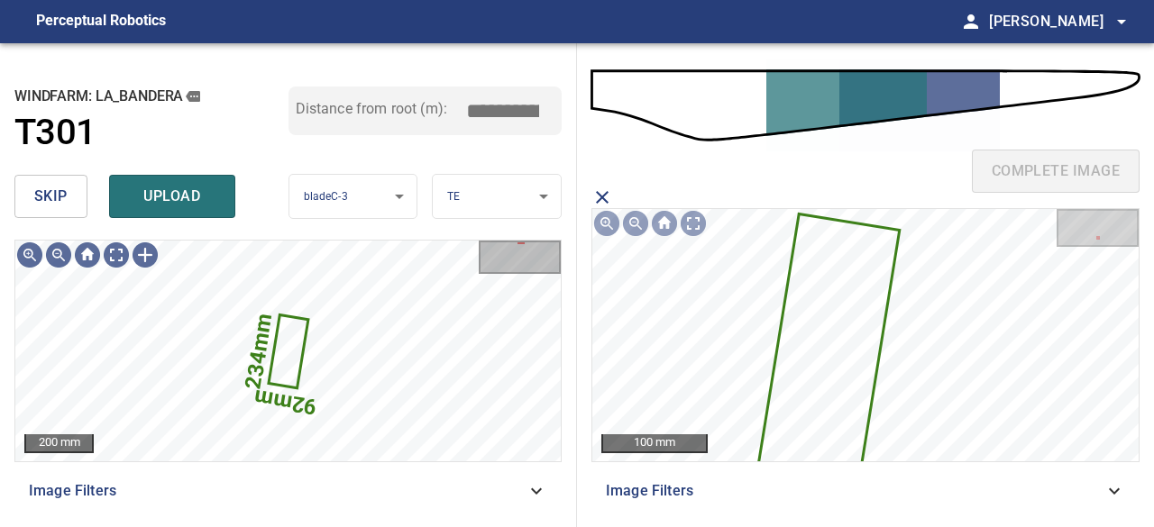
click at [181, 188] on span "upload" at bounding box center [172, 196] width 87 height 25
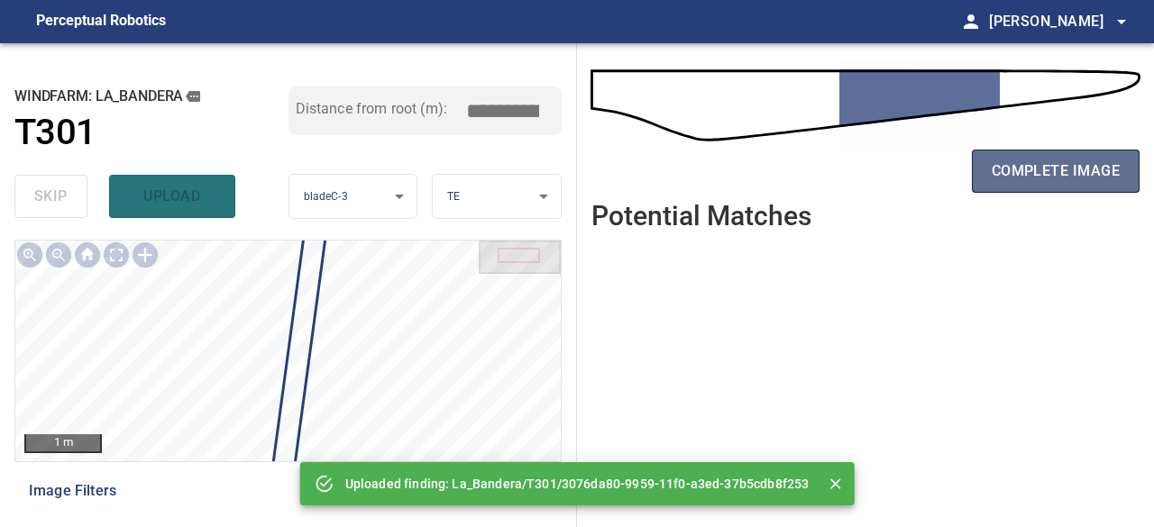
drag, startPoint x: 1055, startPoint y: 173, endPoint x: 1054, endPoint y: 164, distance: 9.1
click at [1058, 169] on span "complete image" at bounding box center [1056, 171] width 128 height 25
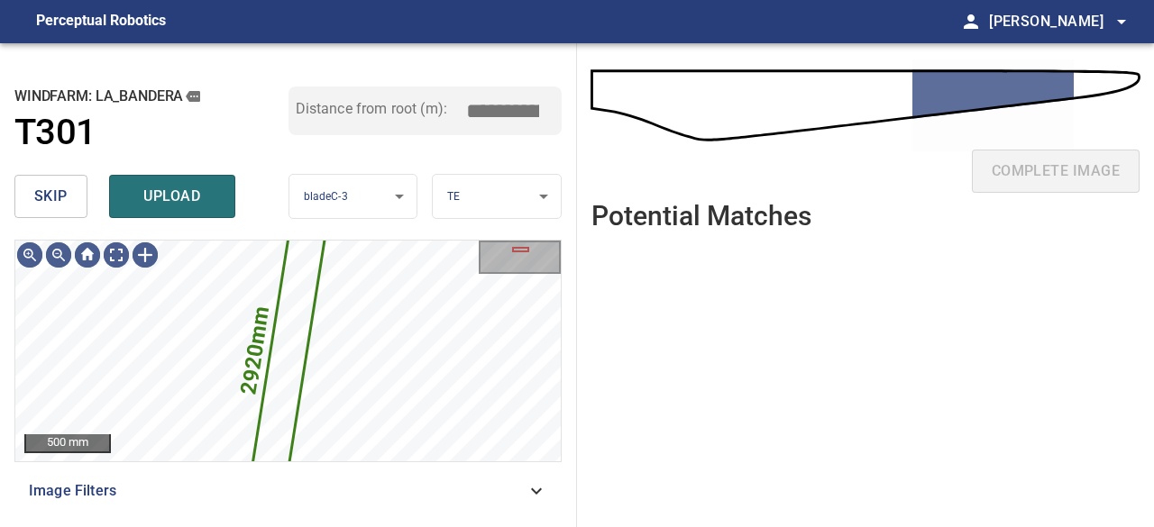
click at [52, 199] on span "skip" at bounding box center [50, 196] width 33 height 25
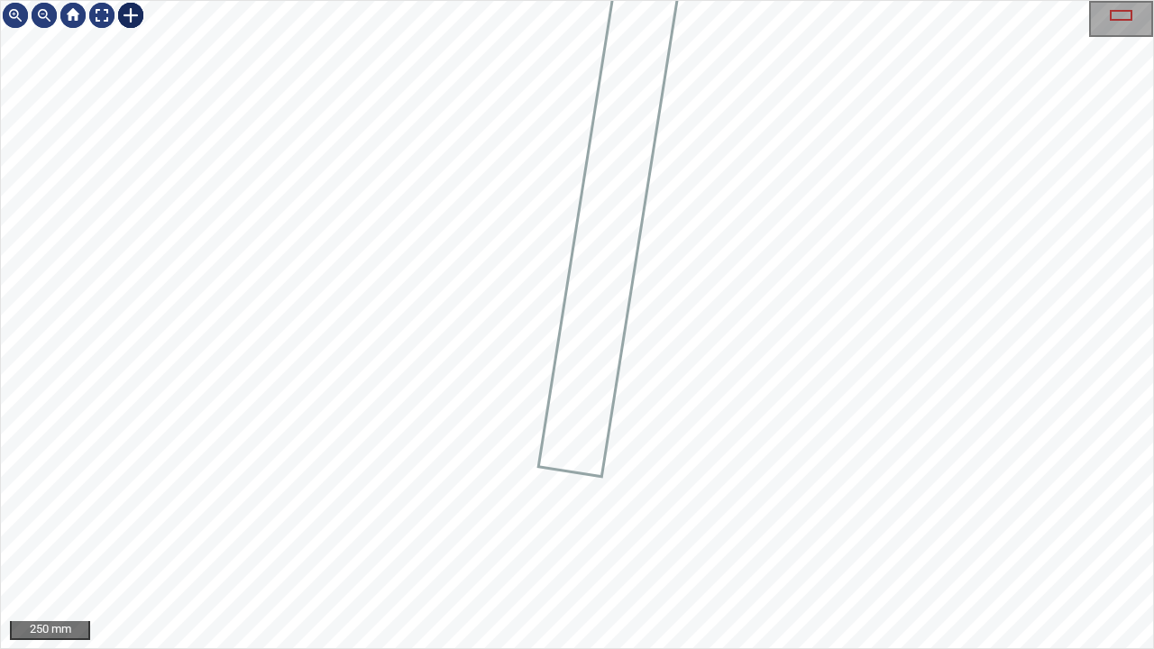
click at [138, 15] on div at bounding box center [130, 15] width 29 height 29
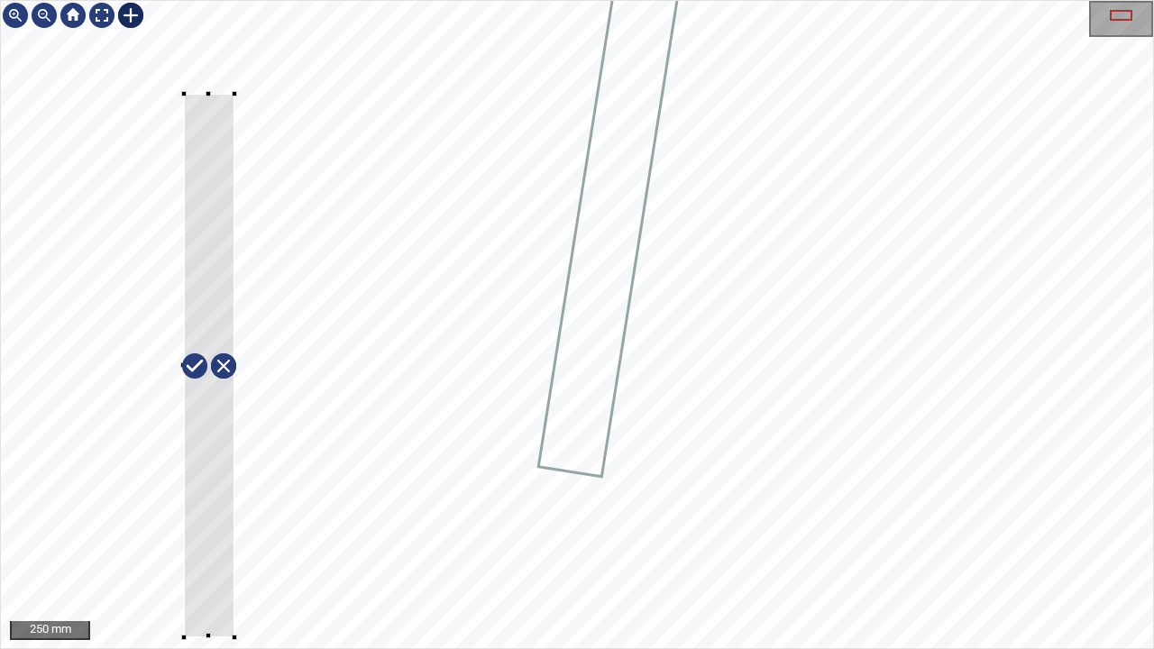
click at [234, 638] on div at bounding box center [577, 324] width 1152 height 647
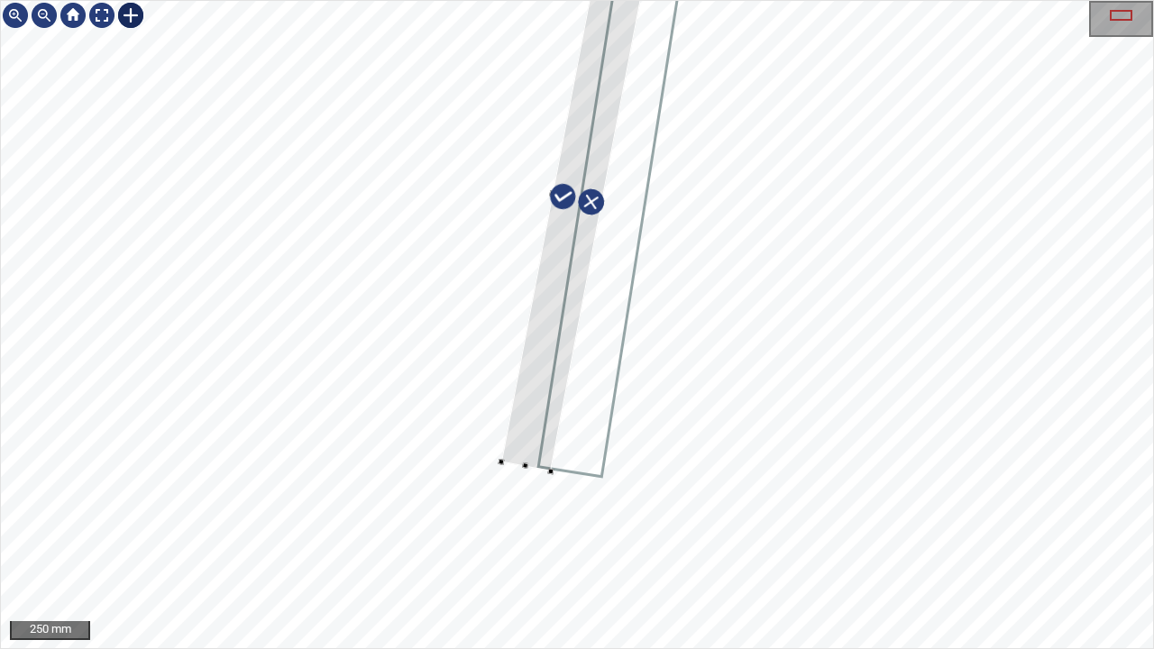
click at [569, 373] on div at bounding box center [577, 324] width 1152 height 647
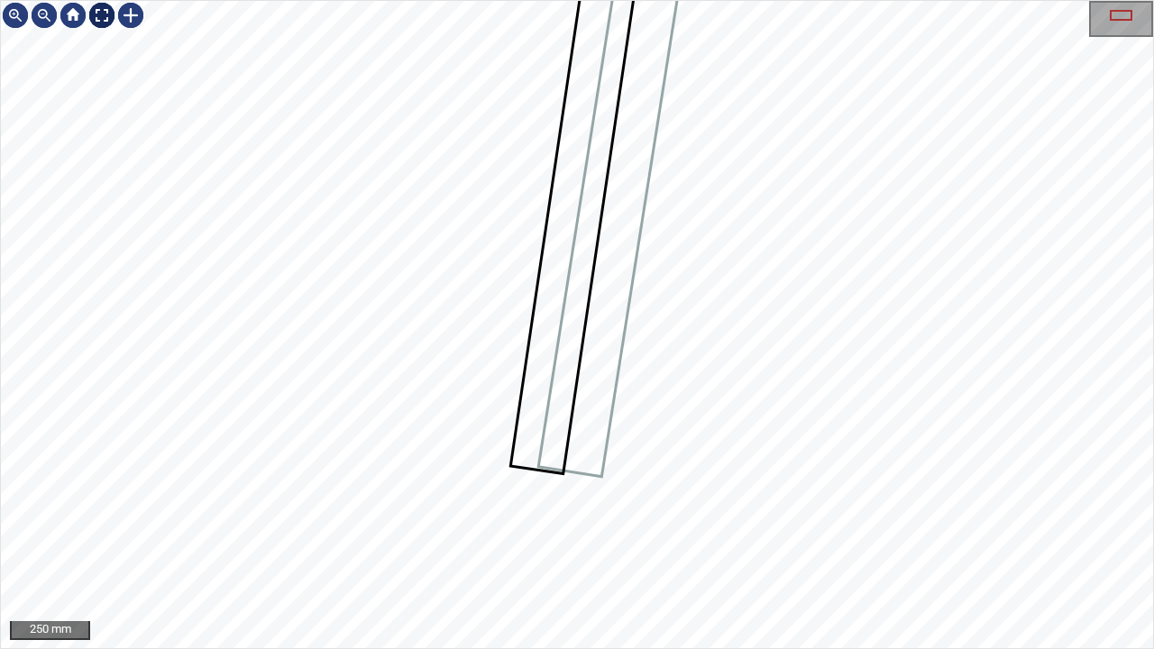
click at [105, 11] on div at bounding box center [101, 15] width 29 height 29
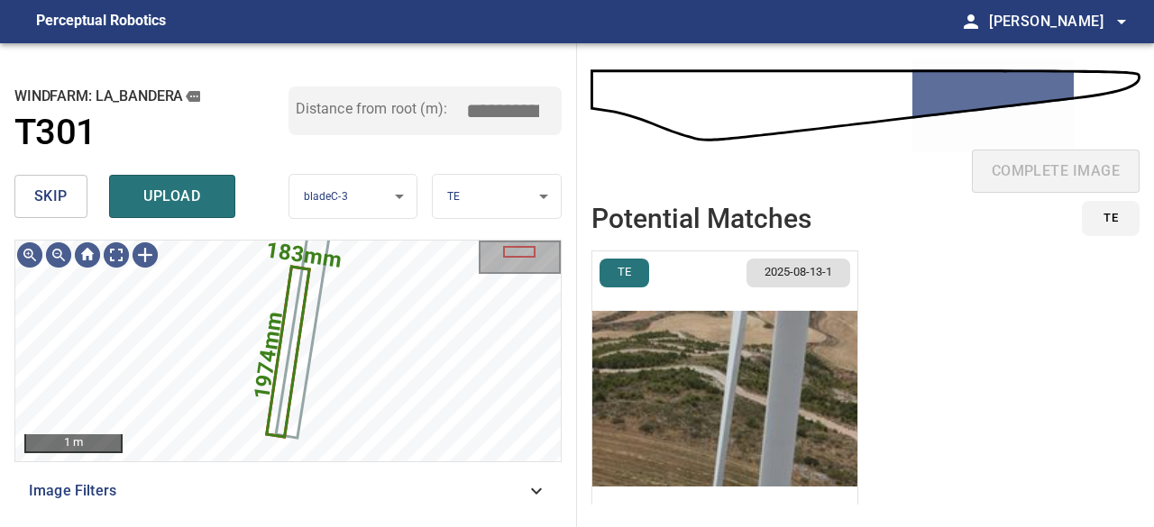
click at [628, 386] on img "button" at bounding box center [724, 399] width 265 height 295
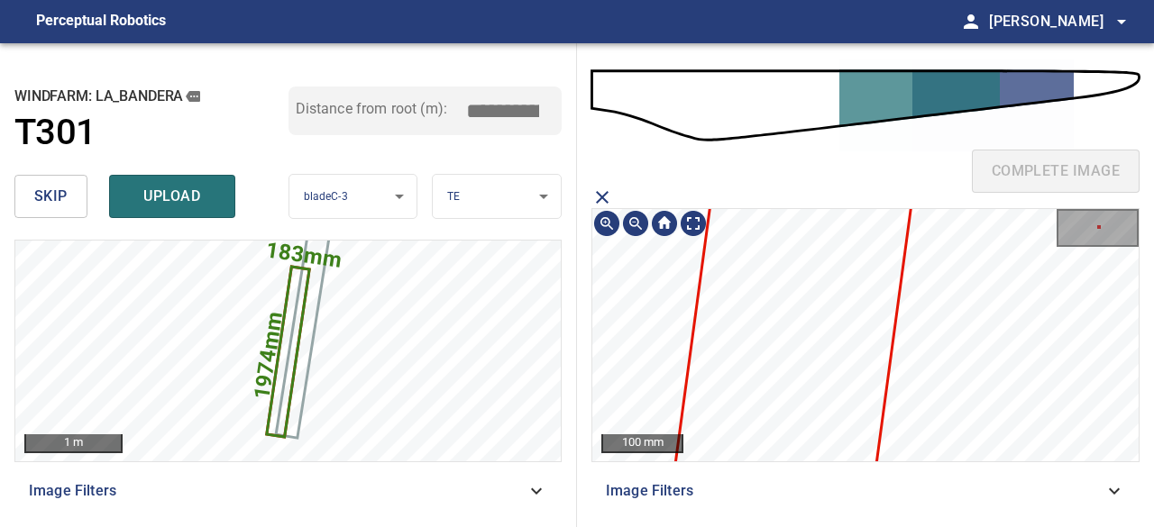
click at [1001, 188] on div "complete image 100 mm Image Filters" at bounding box center [865, 285] width 577 height 484
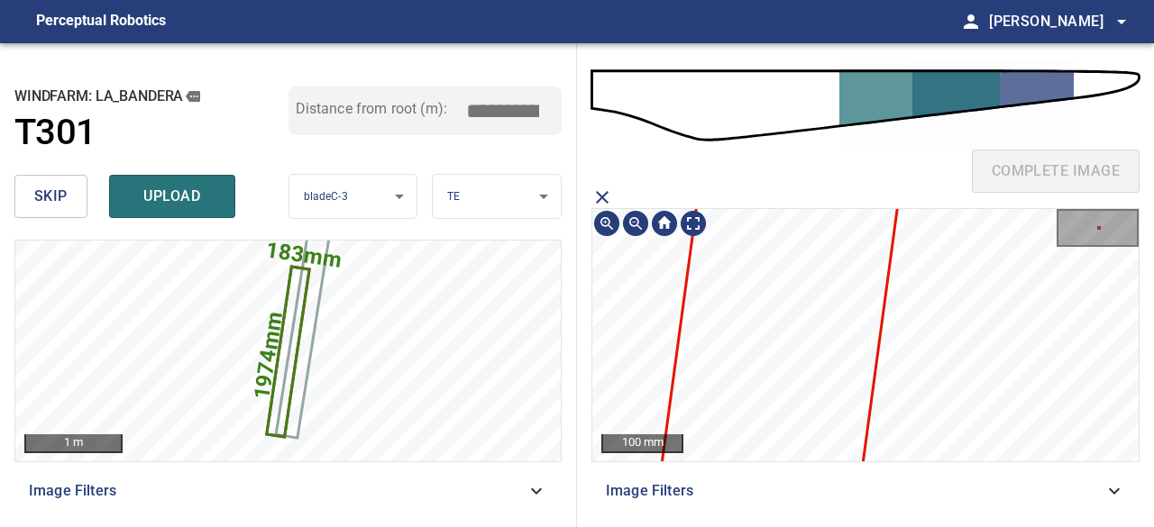
click at [990, 180] on div "complete image 100 mm Image Filters" at bounding box center [865, 285] width 577 height 484
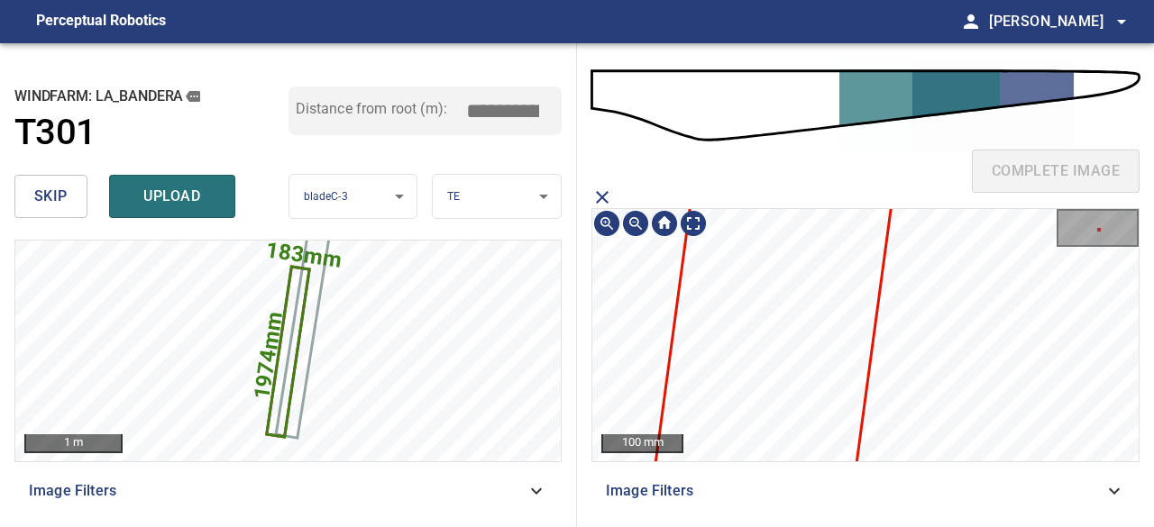
click at [985, 183] on div "complete image 100 mm Image Filters" at bounding box center [865, 285] width 577 height 484
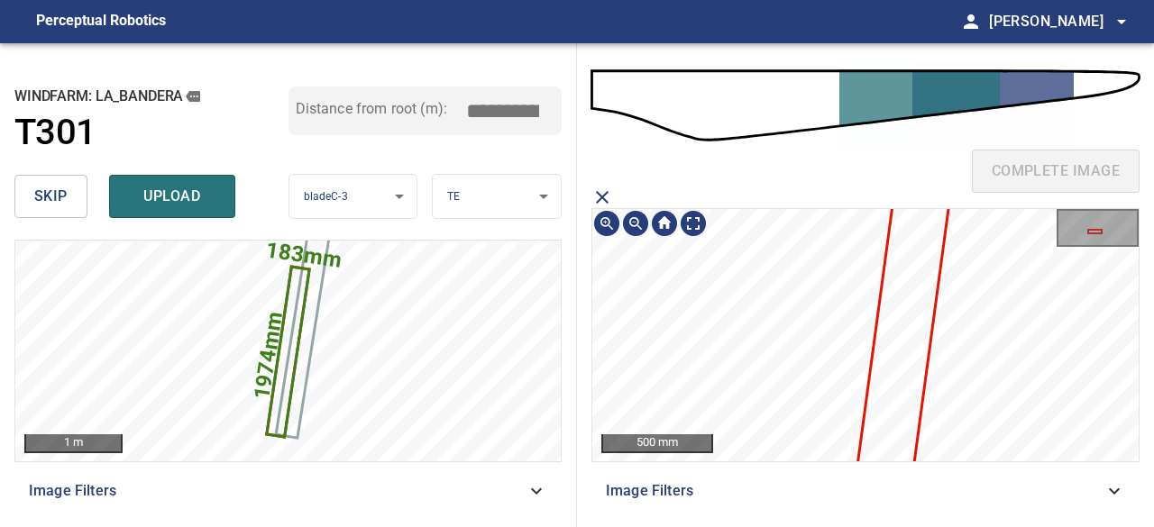
click at [905, 328] on icon at bounding box center [915, 246] width 169 height 869
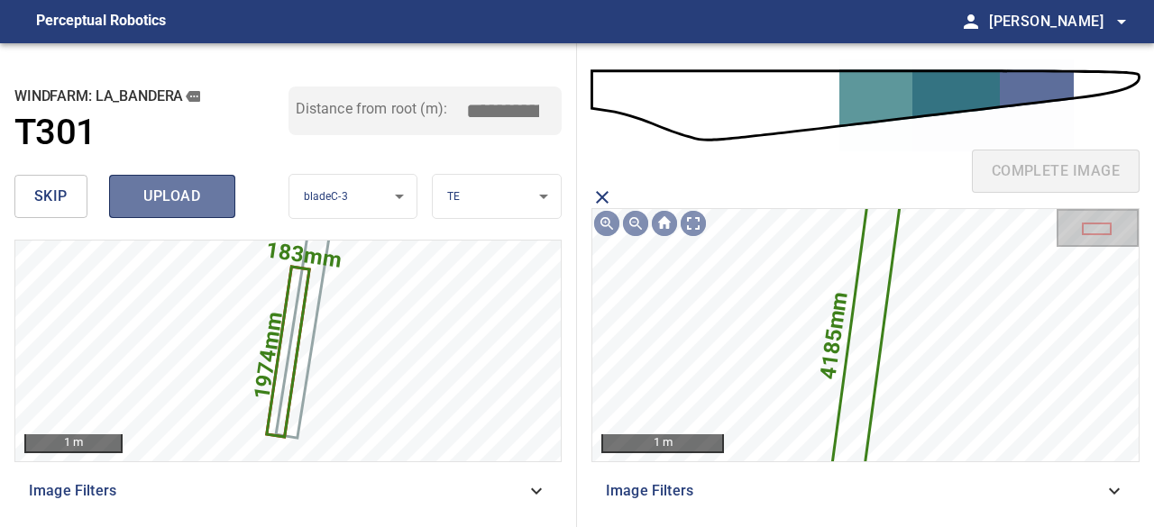
click at [150, 188] on span "upload" at bounding box center [172, 196] width 87 height 25
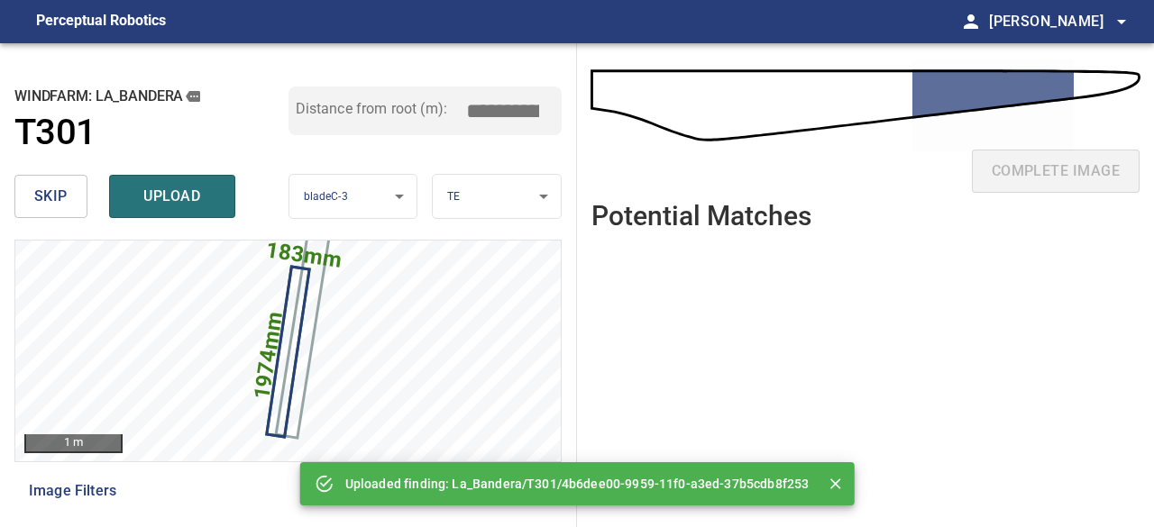
click at [150, 192] on span "upload" at bounding box center [172, 196] width 87 height 25
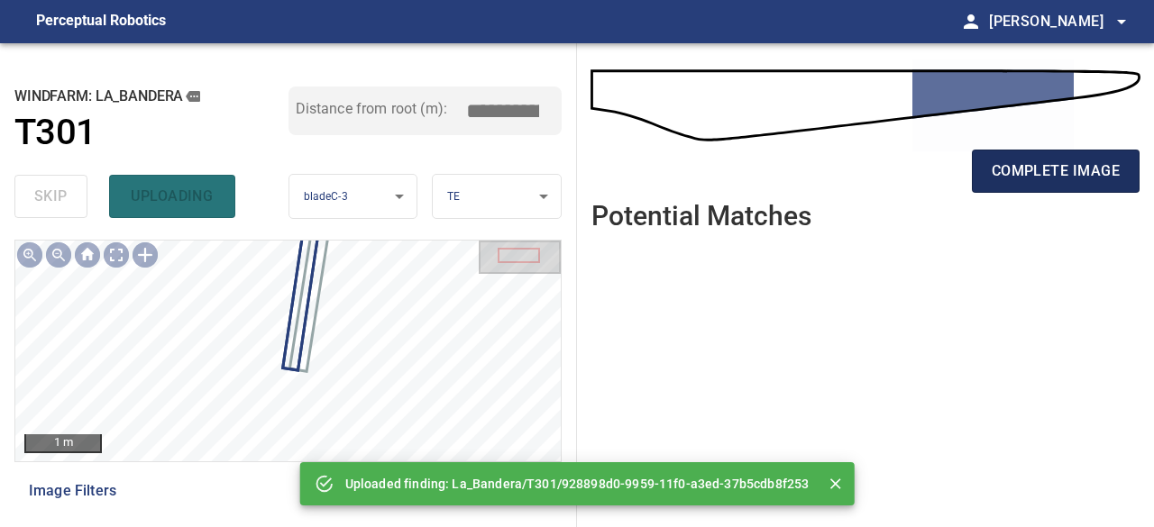
click at [1015, 167] on span "complete image" at bounding box center [1056, 171] width 128 height 25
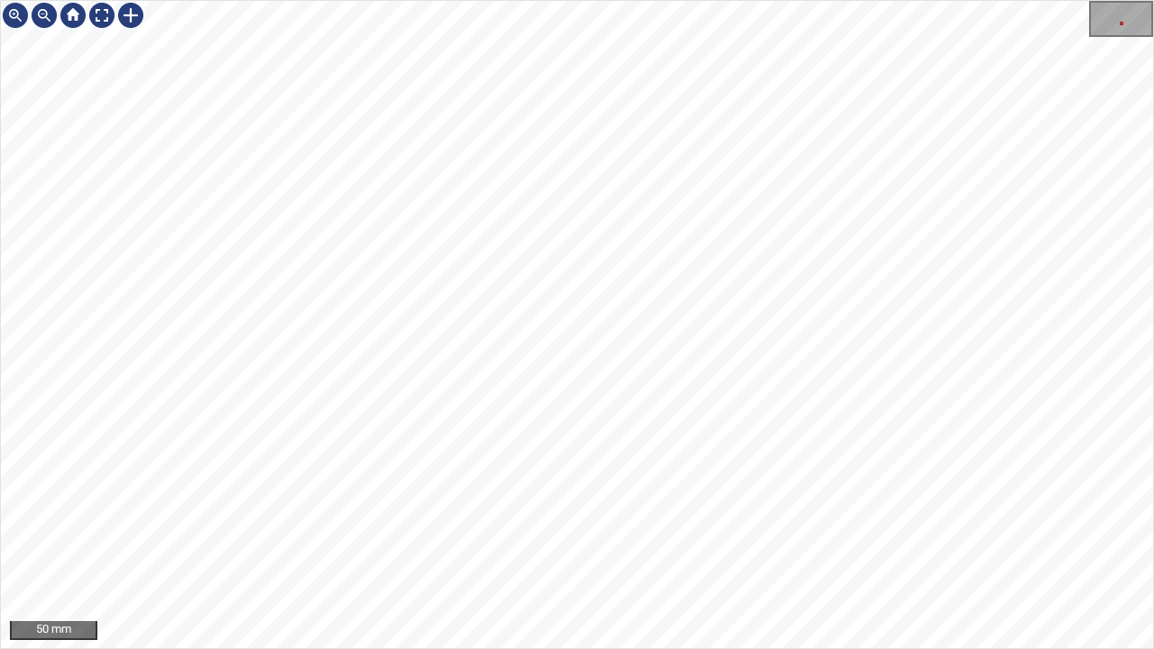
click at [790, 0] on div "50 mm" at bounding box center [577, 324] width 1154 height 649
click at [789, 0] on div "50 mm" at bounding box center [577, 324] width 1154 height 649
click at [102, 12] on div at bounding box center [101, 15] width 29 height 29
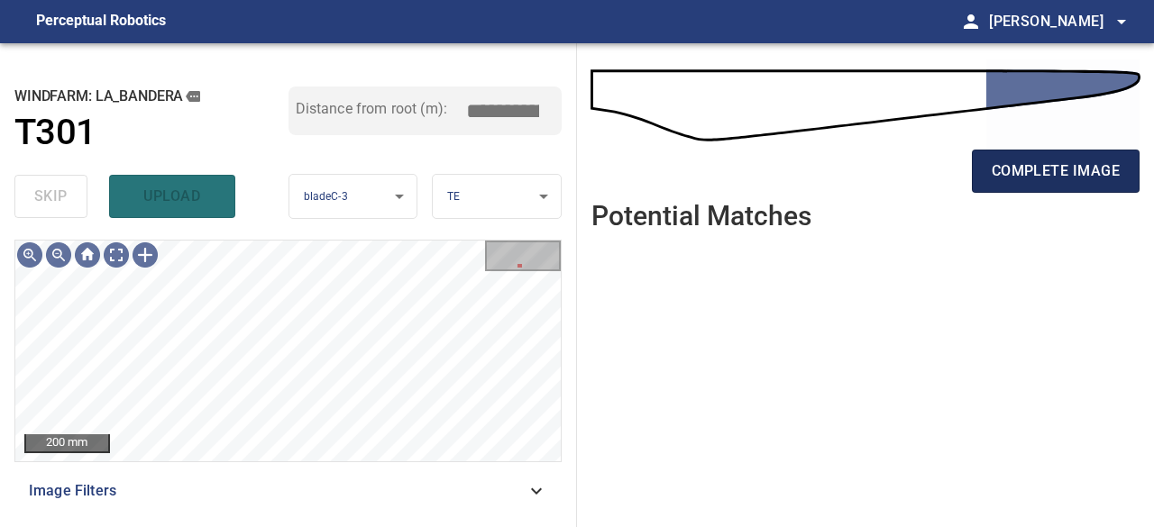
click at [1065, 176] on span "complete image" at bounding box center [1056, 171] width 128 height 25
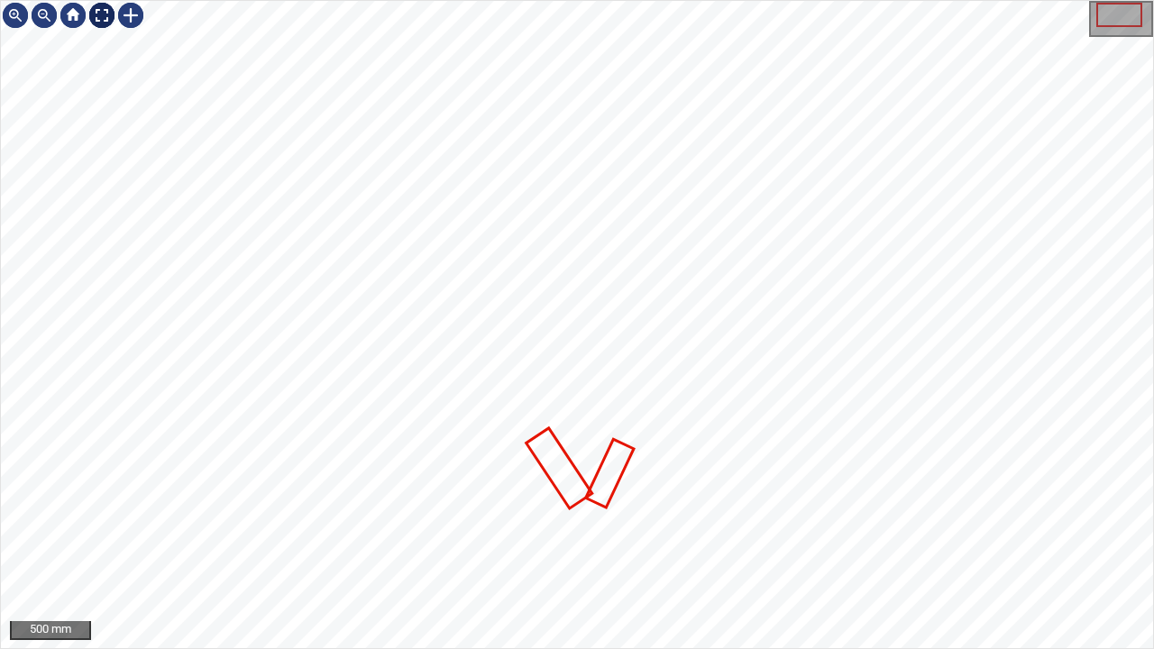
click at [105, 11] on div at bounding box center [101, 15] width 29 height 29
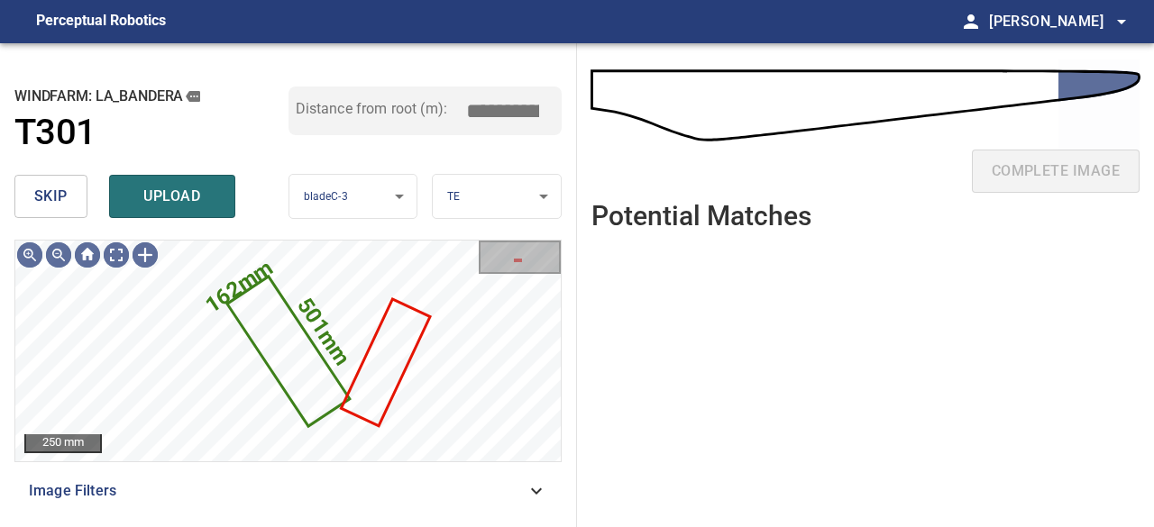
click at [49, 204] on span "skip" at bounding box center [50, 196] width 33 height 25
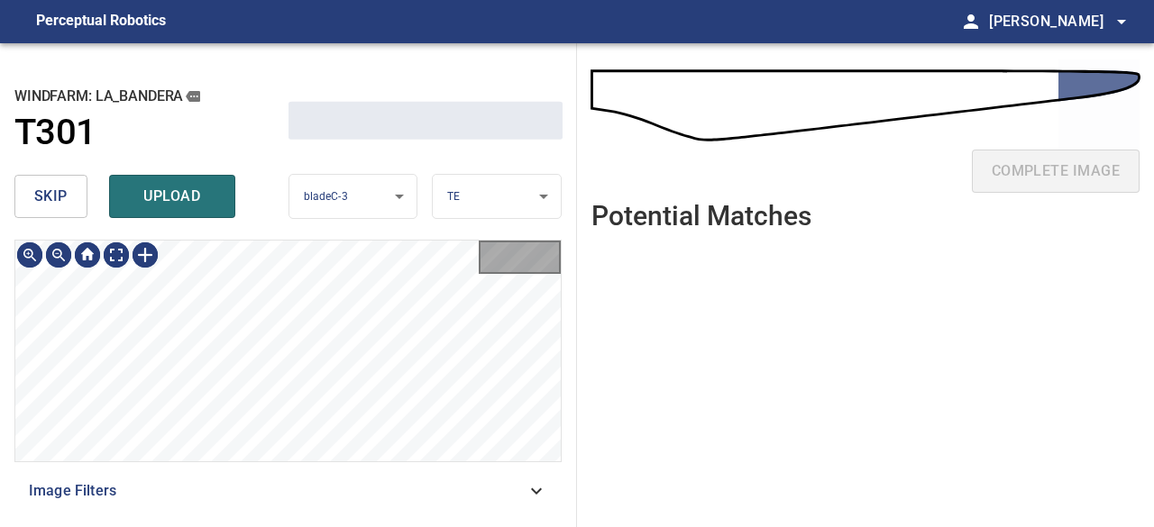
click at [49, 204] on span "skip" at bounding box center [50, 196] width 33 height 25
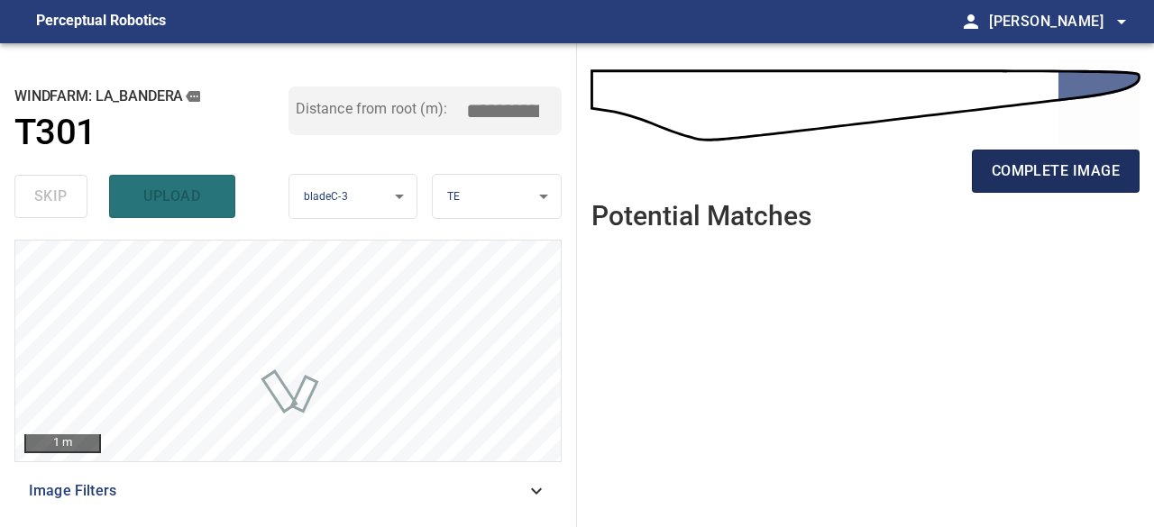
click at [1037, 183] on button "complete image" at bounding box center [1056, 171] width 168 height 43
